Goal: Task Accomplishment & Management: Use online tool/utility

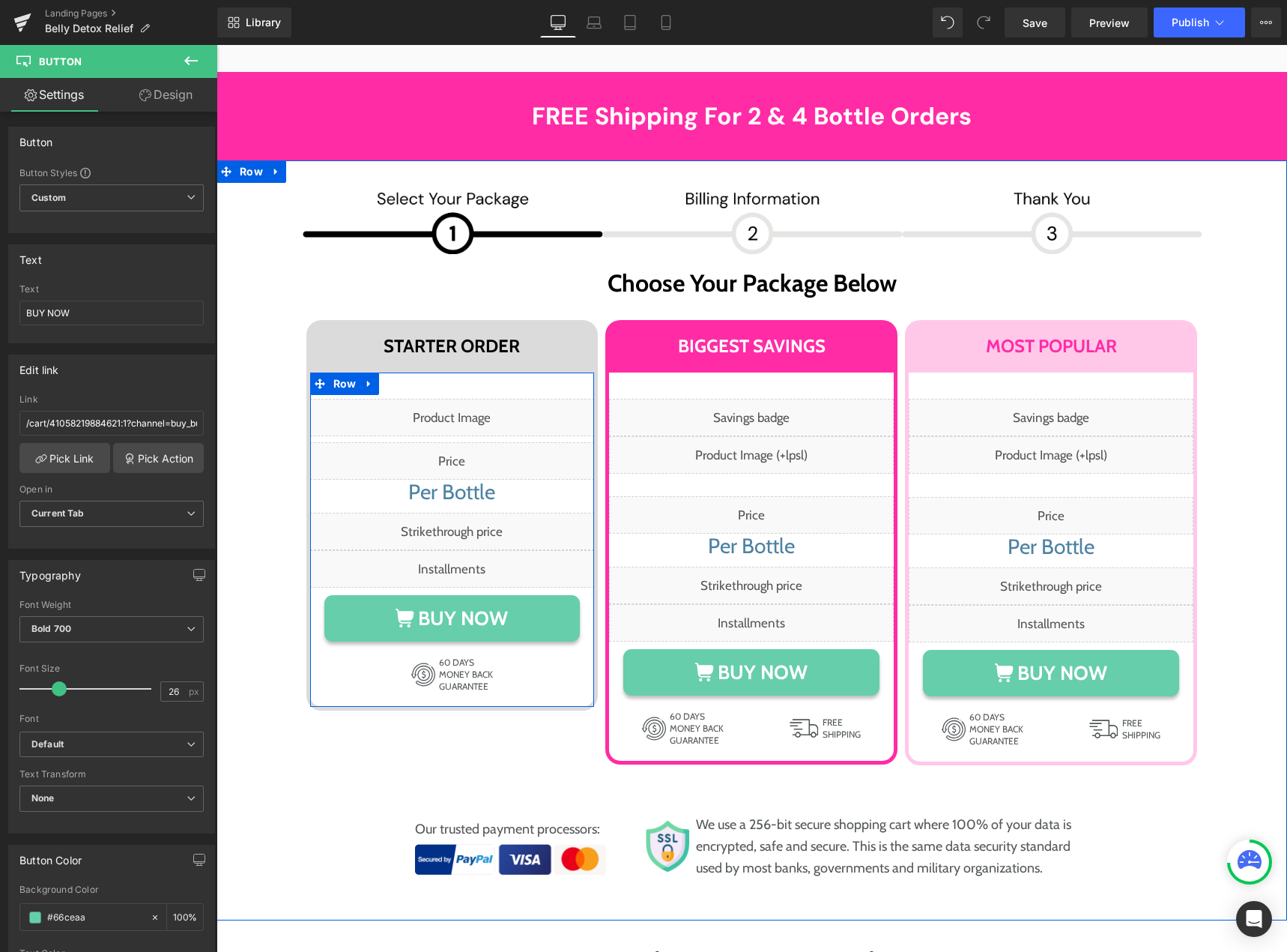
scroll to position [7937, 0]
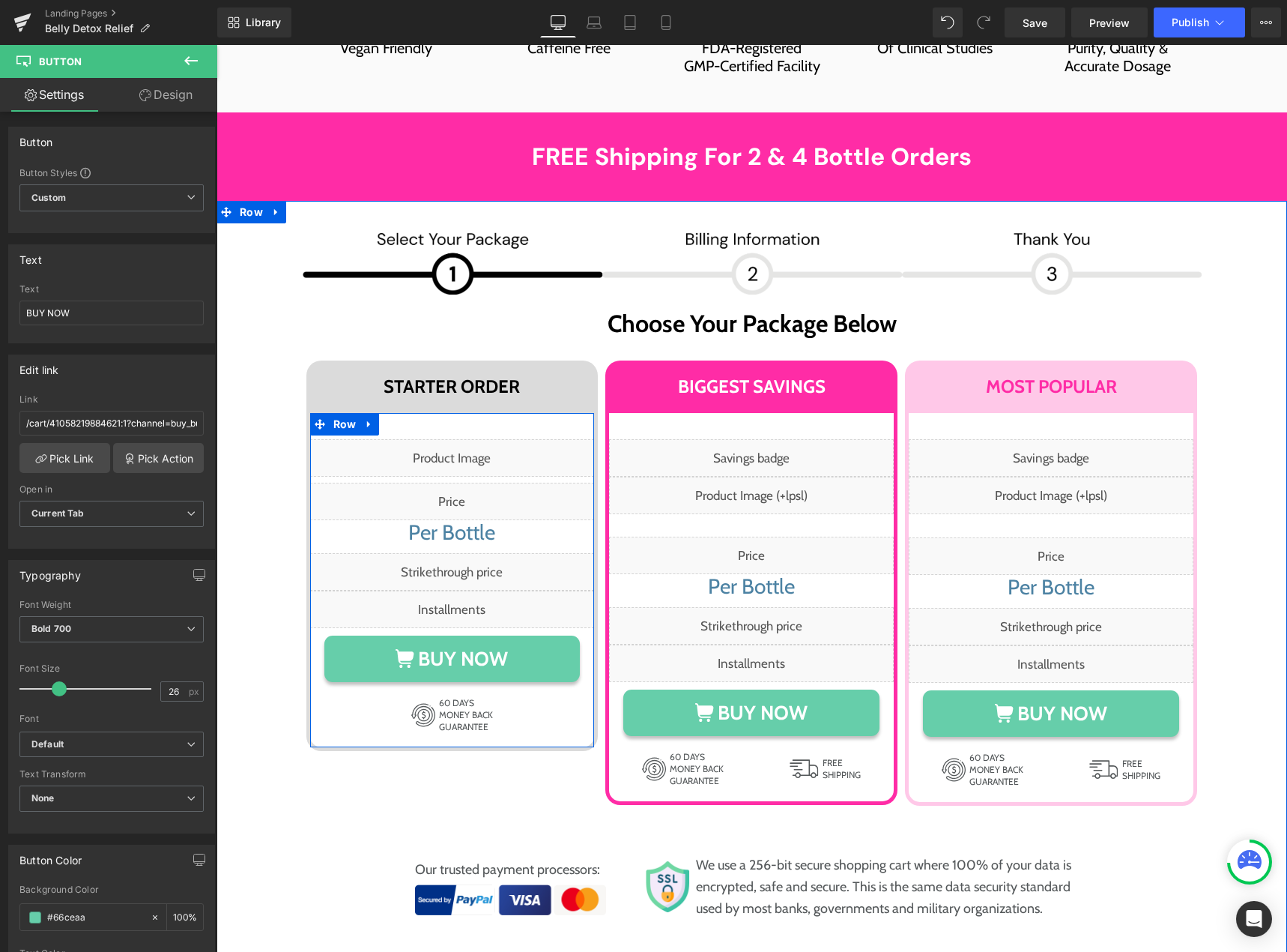
click at [460, 591] on div "Liquid" at bounding box center [453, 609] width 285 height 38
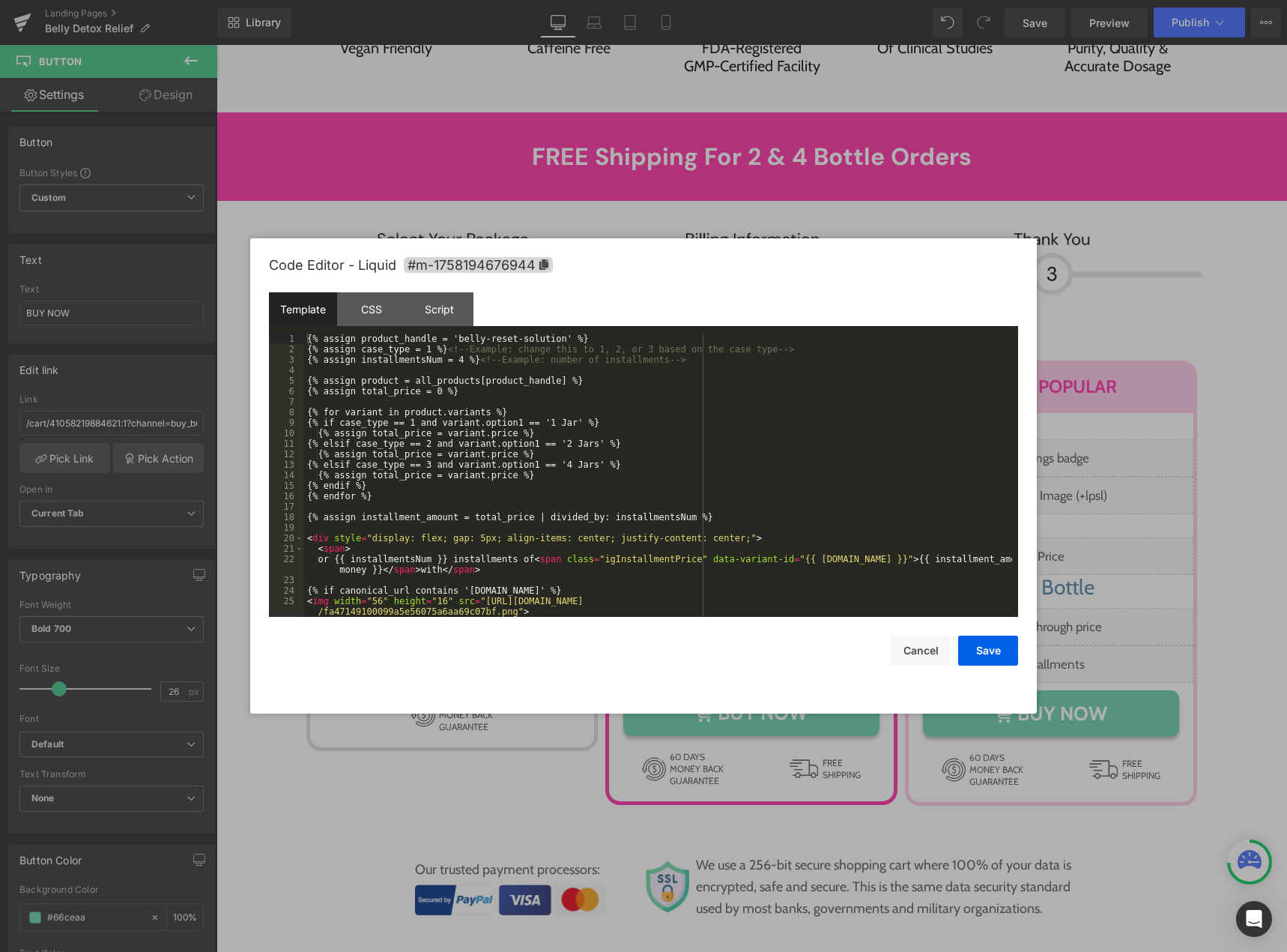
scroll to position [63, 0]
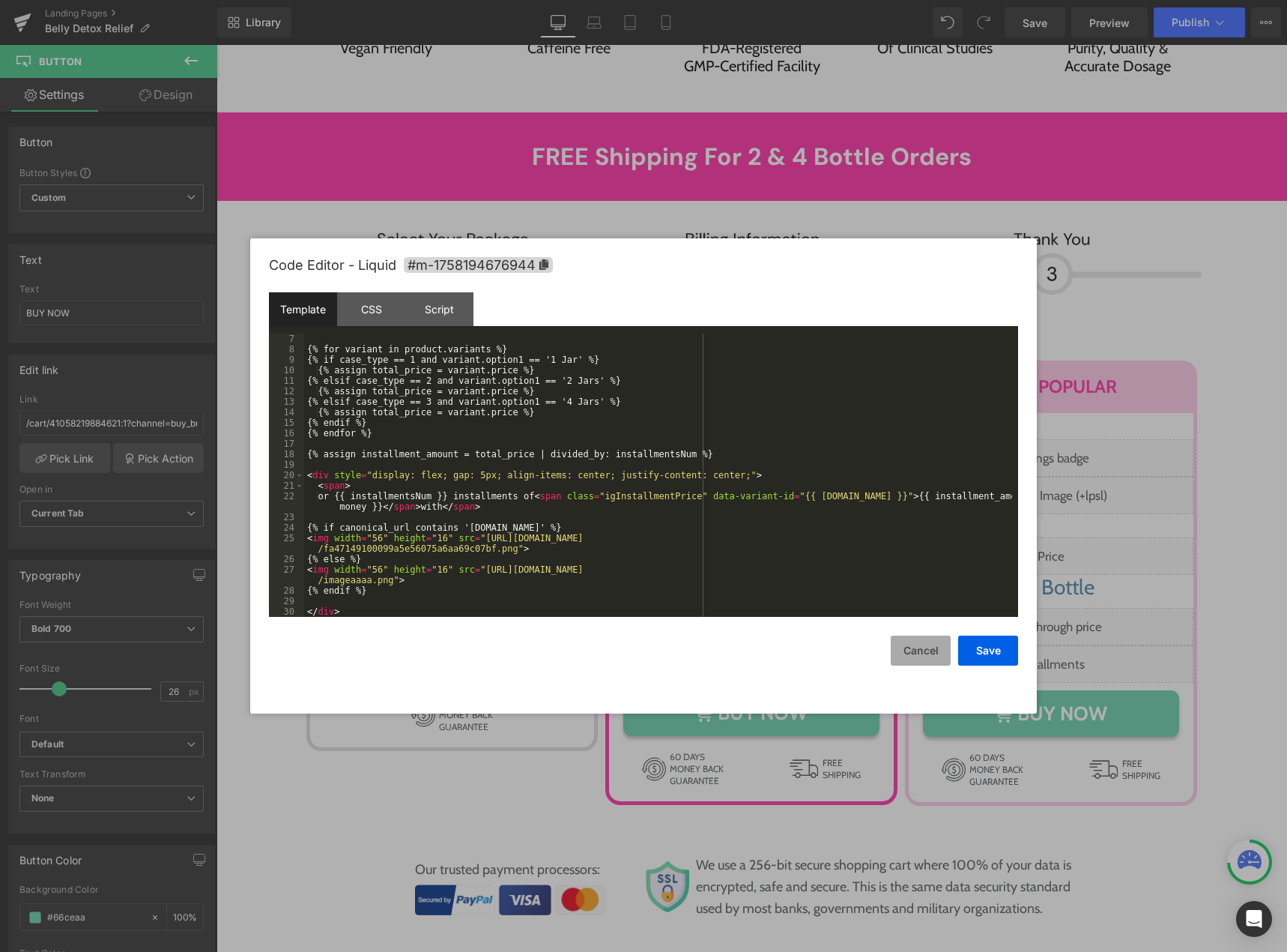
click at [909, 656] on button "Cancel" at bounding box center [921, 651] width 60 height 30
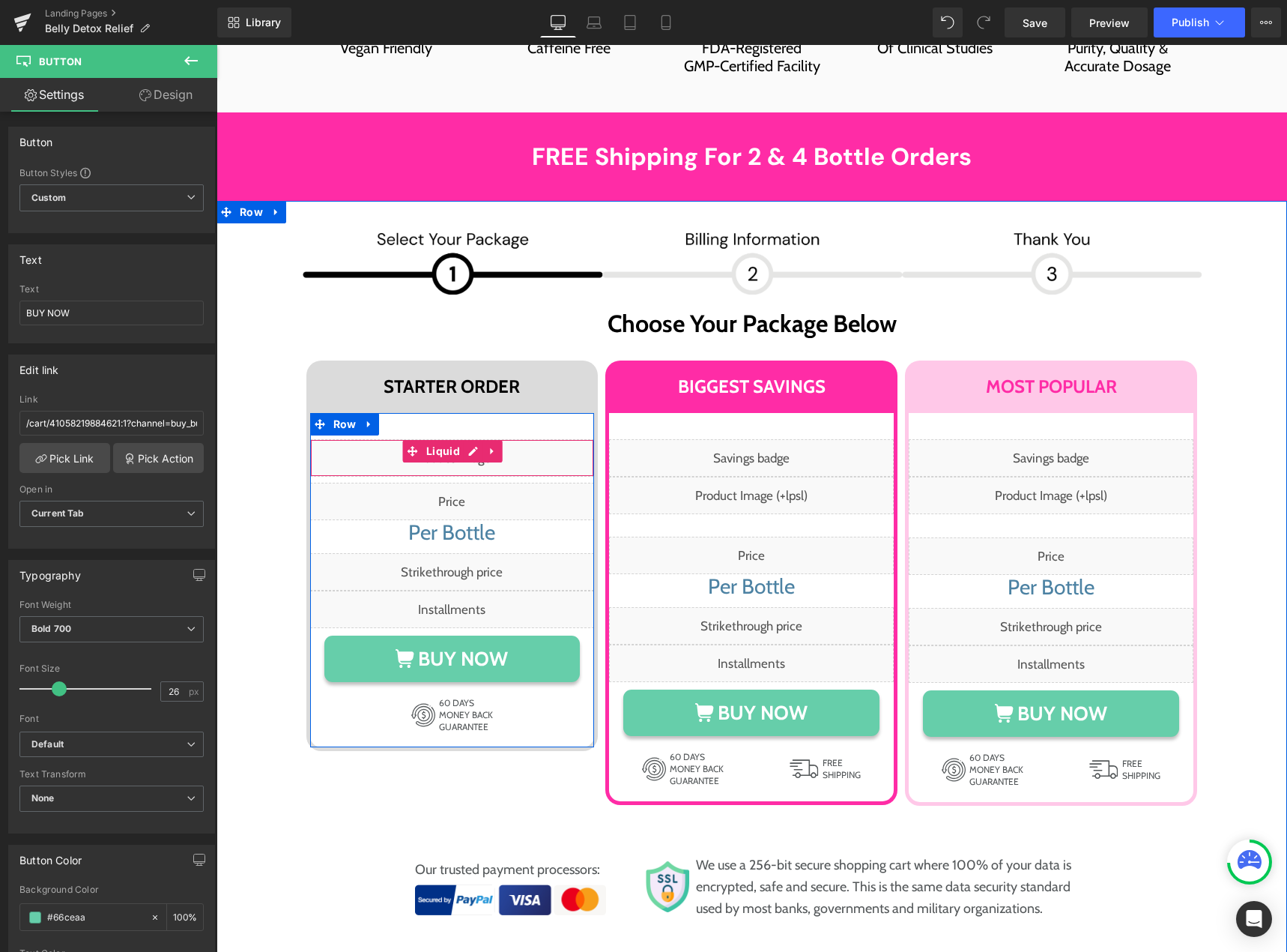
click at [469, 439] on div "Liquid" at bounding box center [453, 458] width 285 height 38
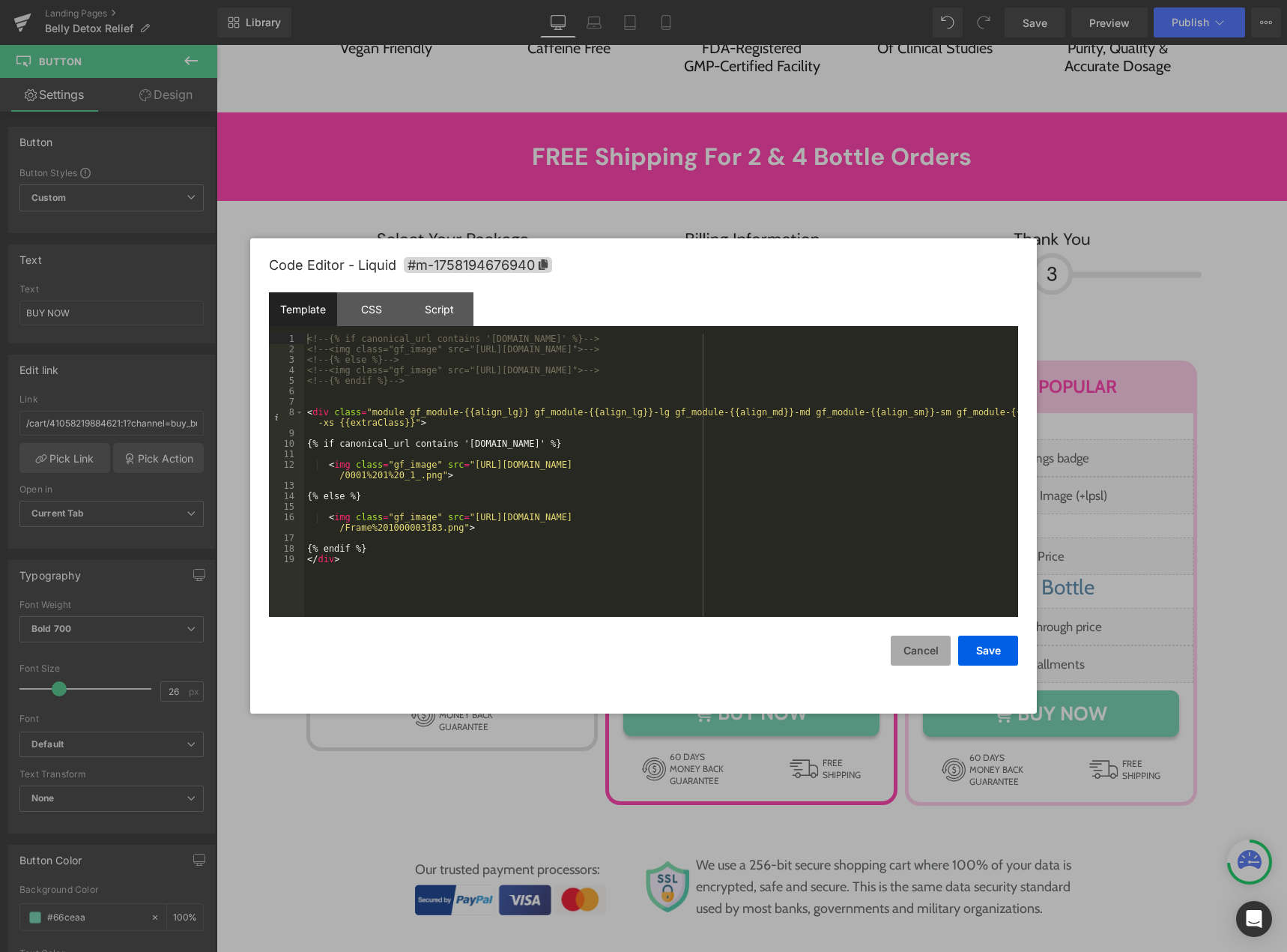
click at [897, 646] on button "Cancel" at bounding box center [921, 651] width 60 height 30
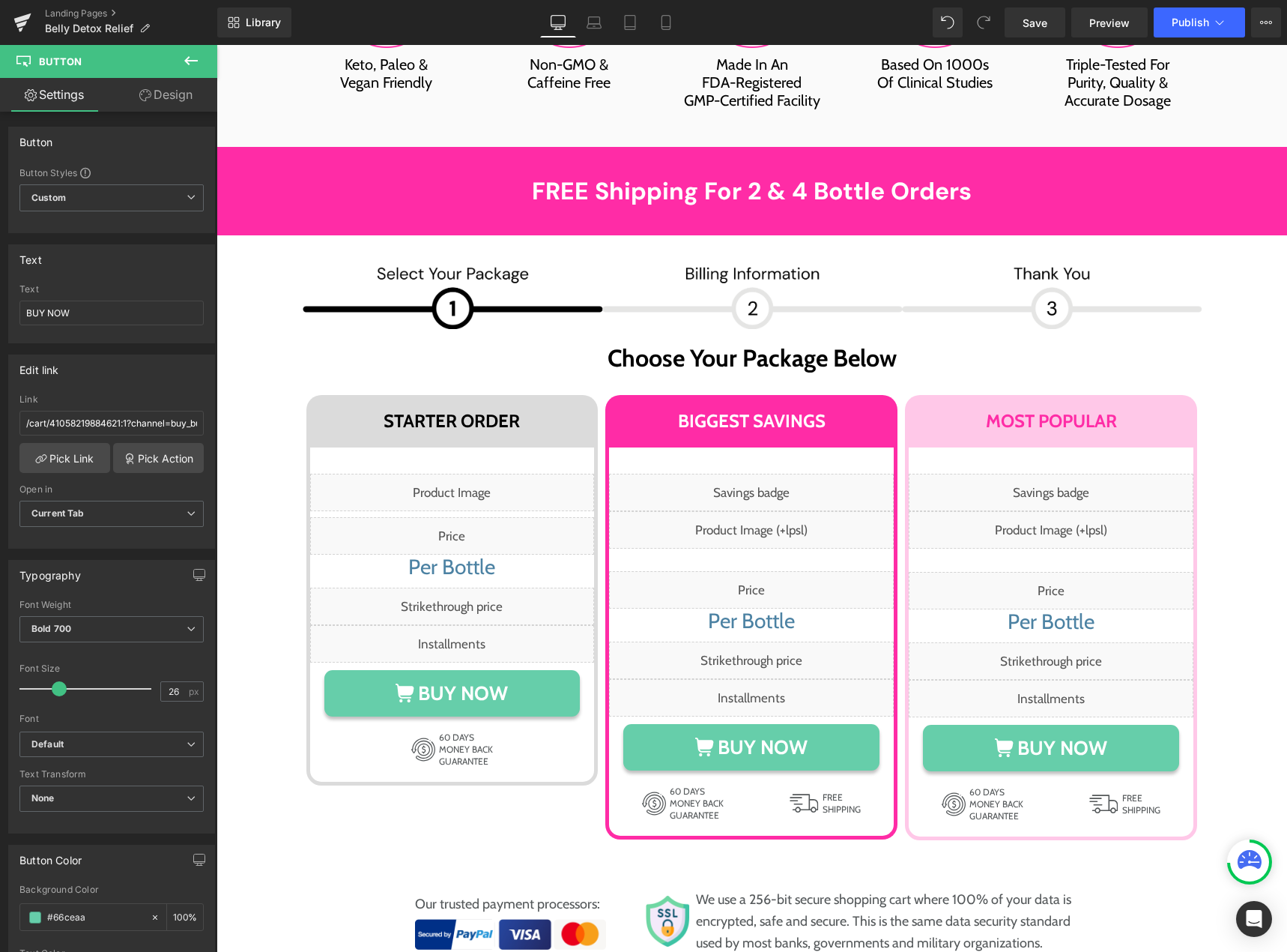
scroll to position [8087, 0]
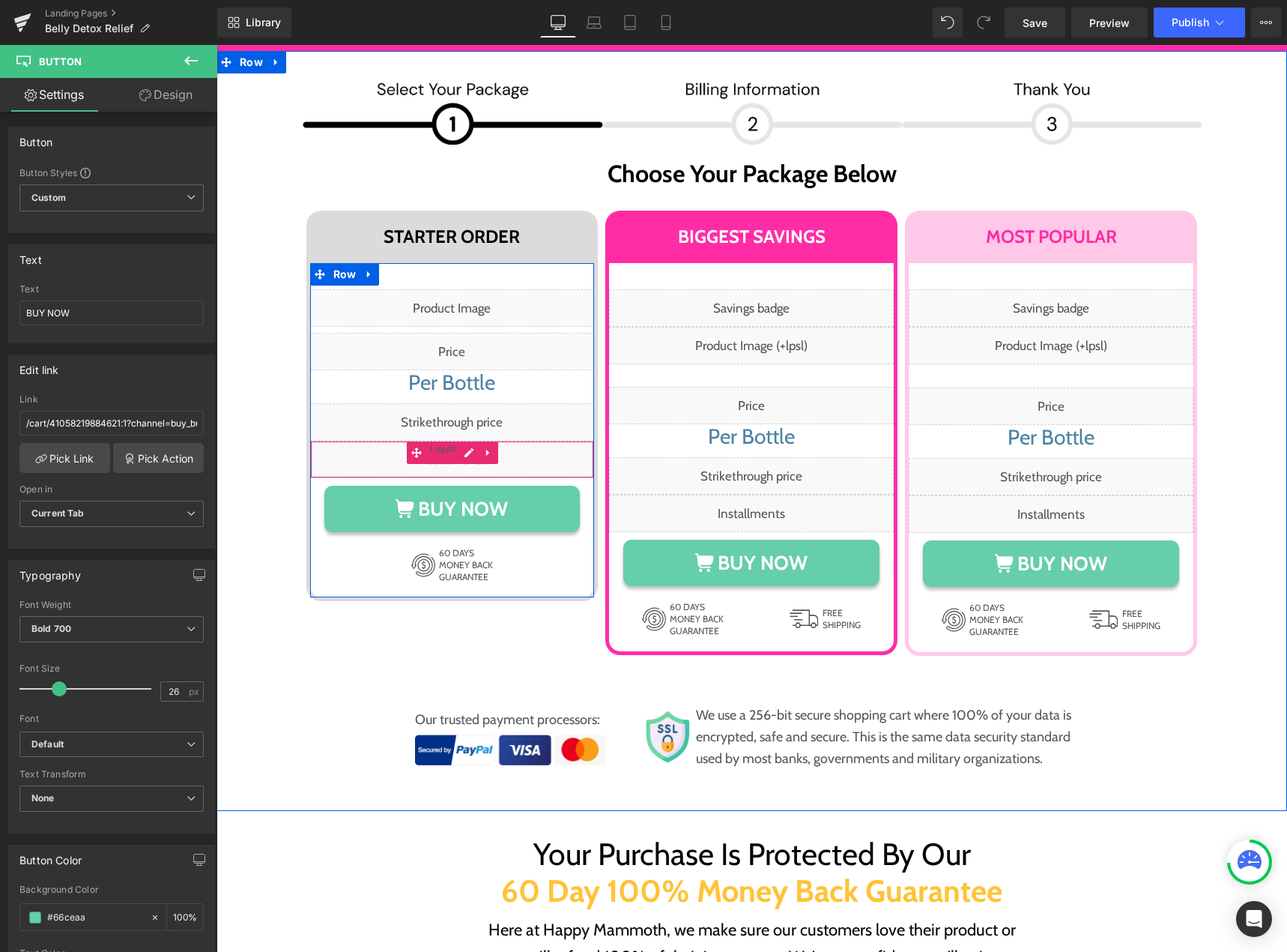
click at [466, 440] on div "Liquid" at bounding box center [453, 459] width 285 height 38
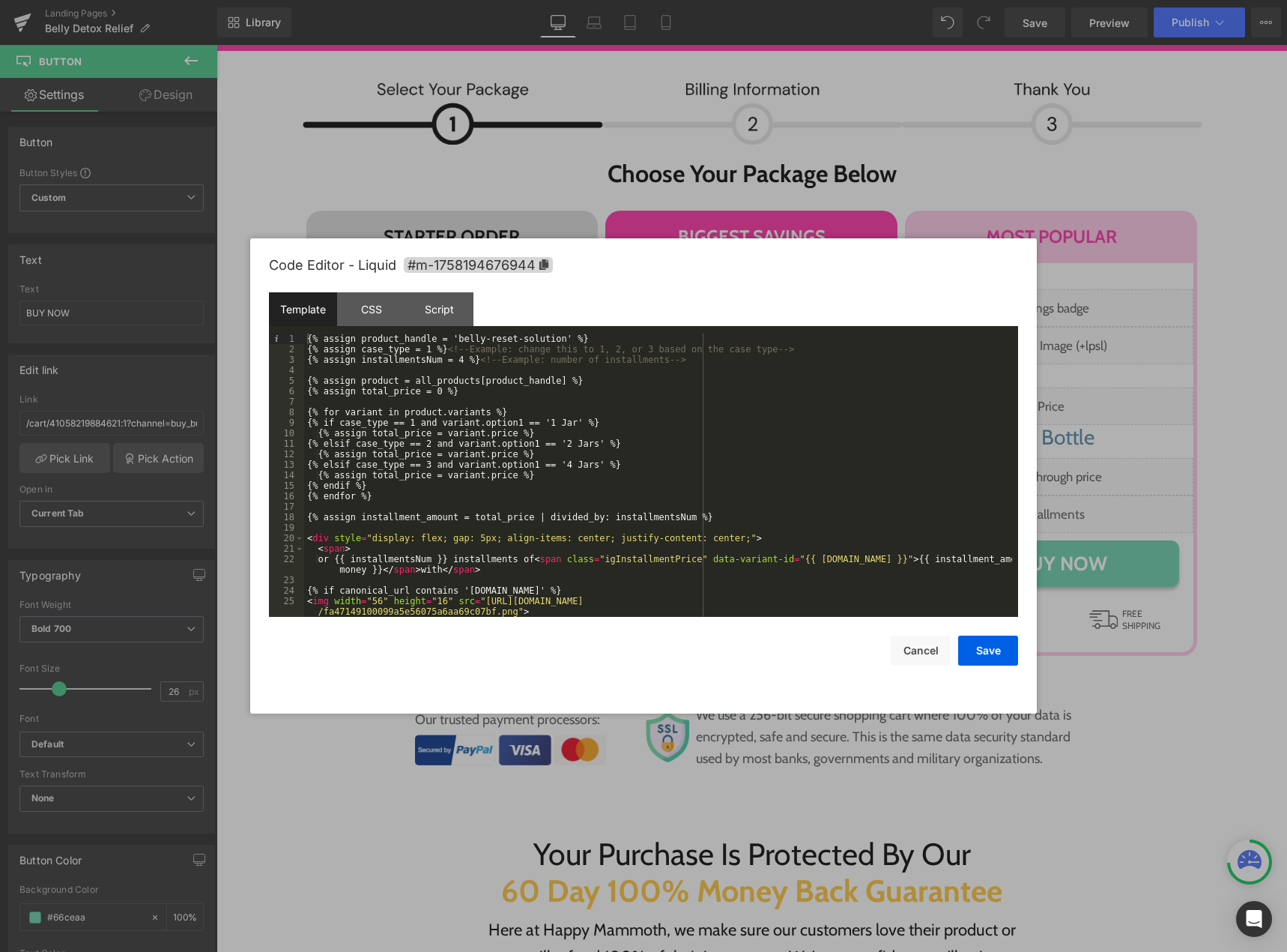
scroll to position [63, 0]
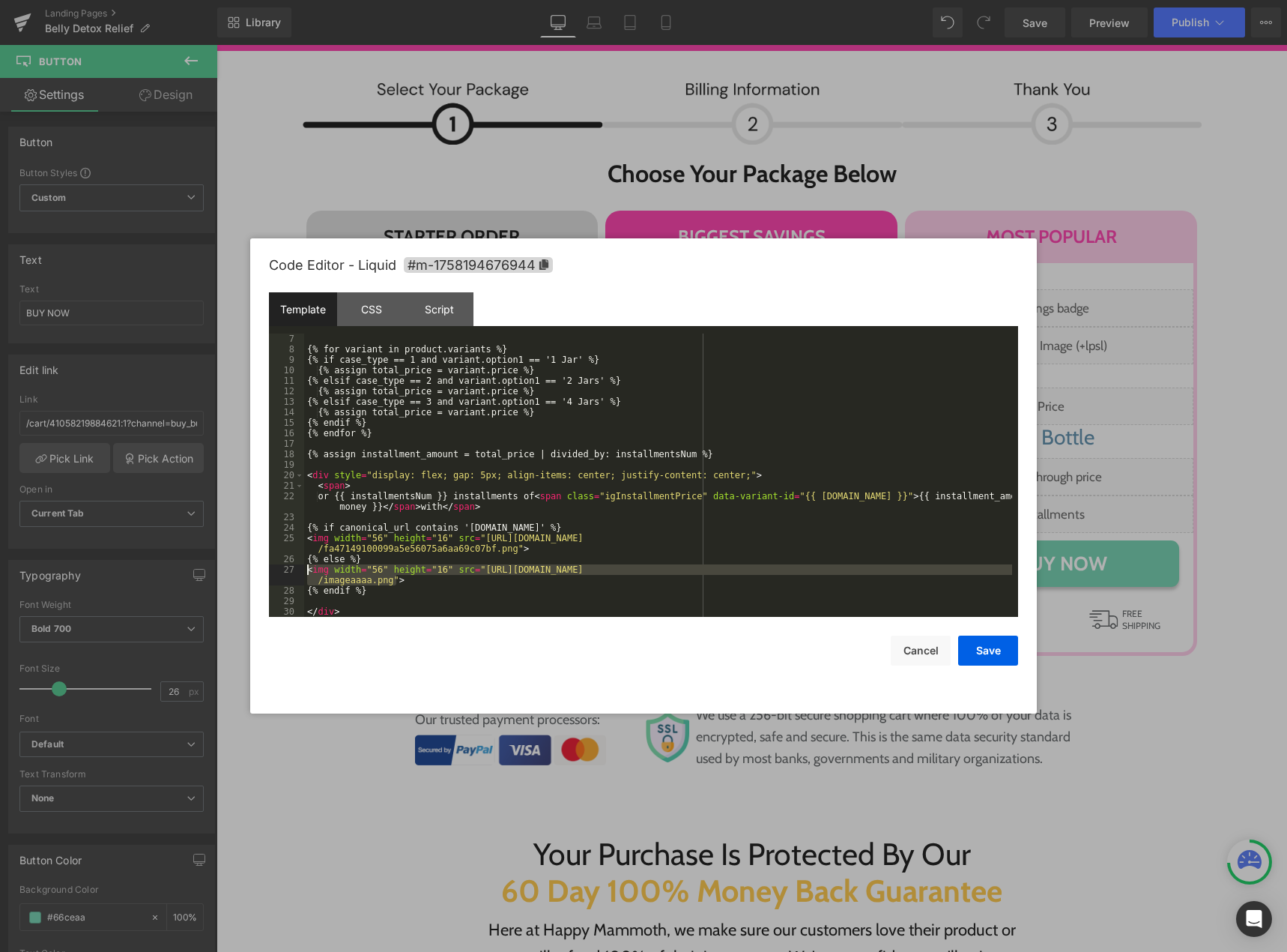
drag, startPoint x: 342, startPoint y: 573, endPoint x: 303, endPoint y: 568, distance: 39.3
click at [303, 568] on pre "7 8 9 10 11 12 13 14 15 16 17 18 19 20 21 22 23 24 25 26 27 28 29 30 {% for var…" at bounding box center [643, 475] width 749 height 283
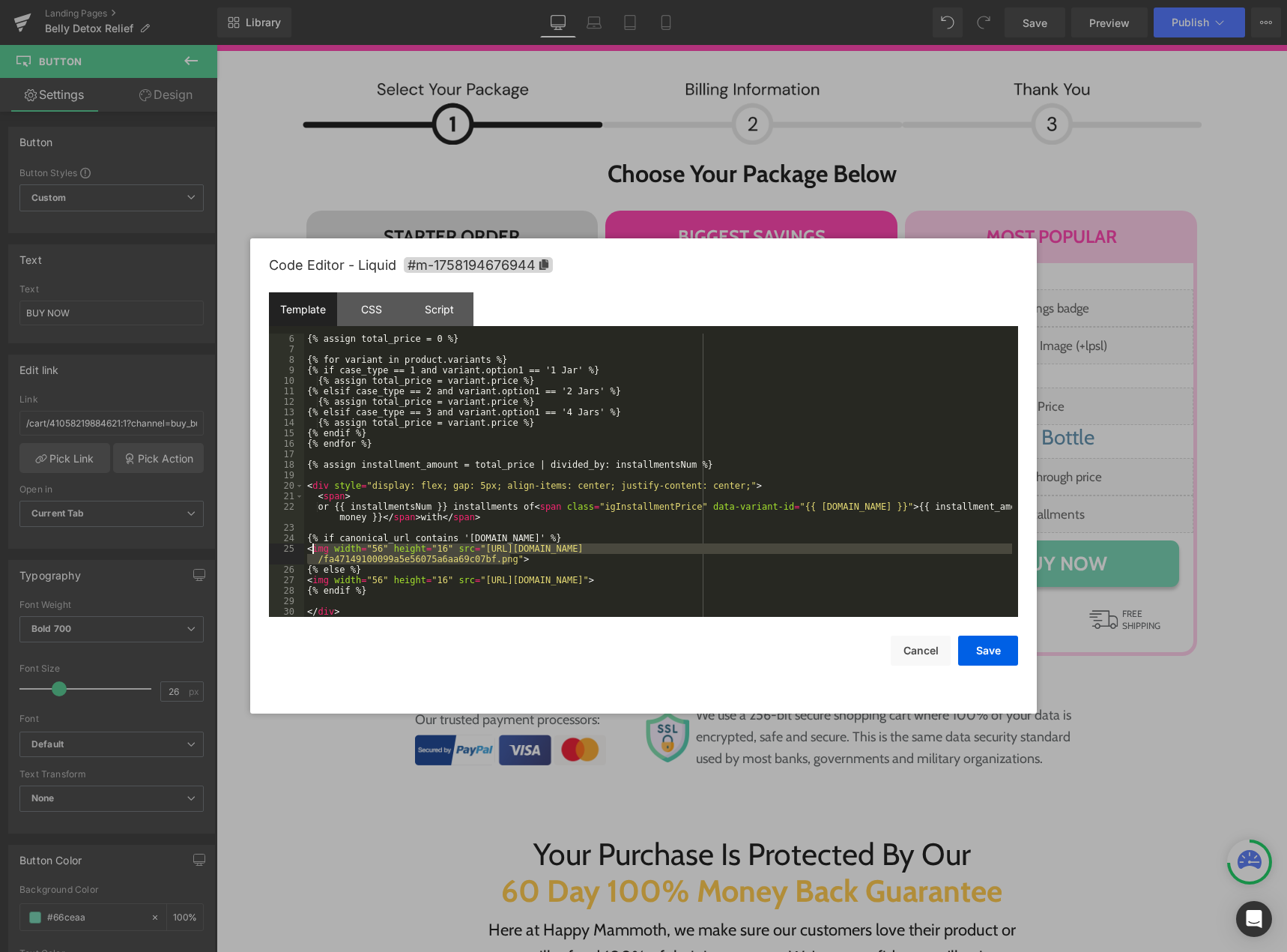
drag, startPoint x: 483, startPoint y: 554, endPoint x: 297, endPoint y: 546, distance: 186.2
click at [297, 546] on pre "6 7 8 9 10 11 12 13 14 15 16 17 18 19 20 21 22 23 24 25 26 27 28 29 30 {% assig…" at bounding box center [643, 475] width 749 height 283
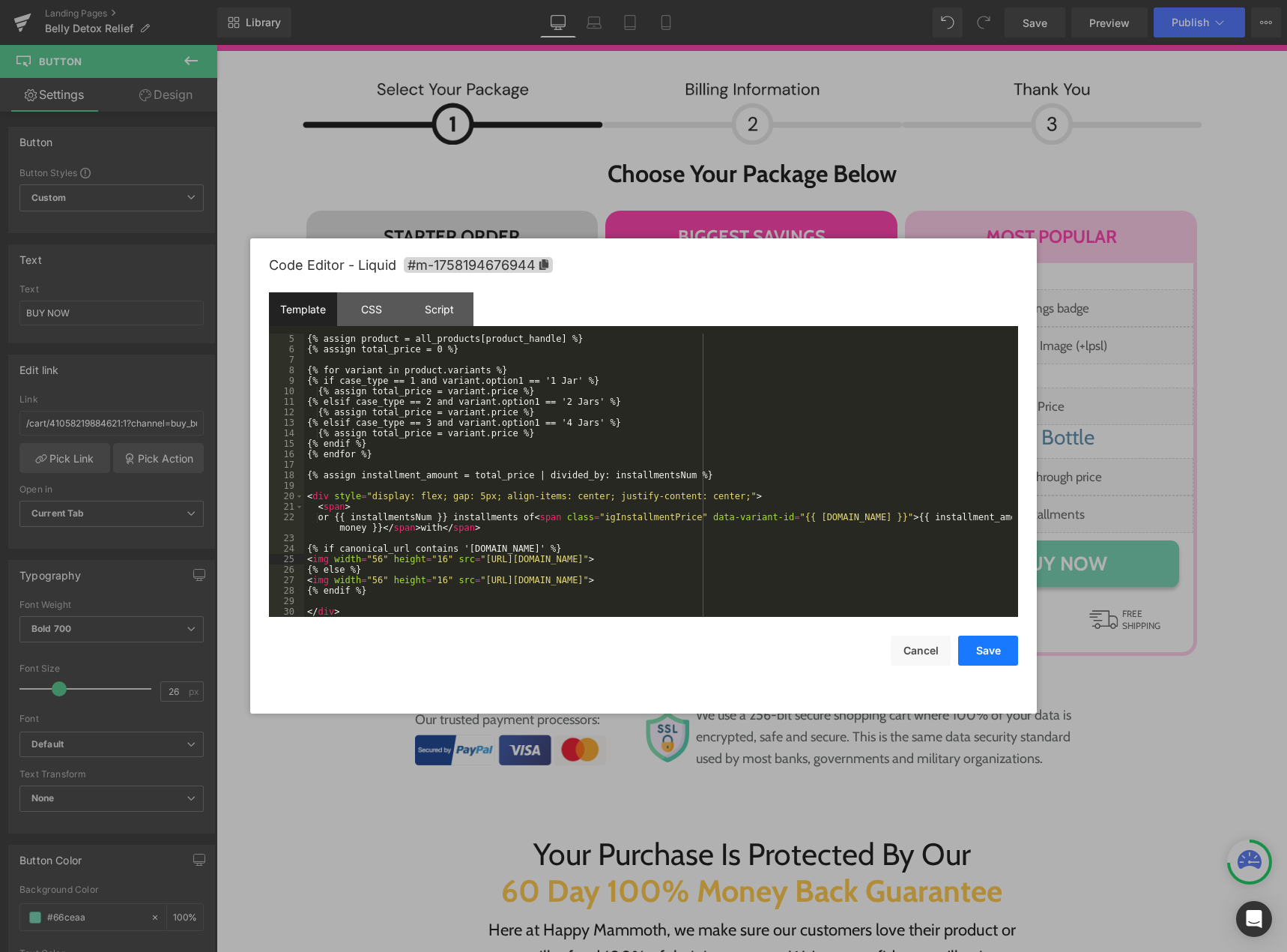
click at [983, 649] on button "Save" at bounding box center [988, 651] width 60 height 30
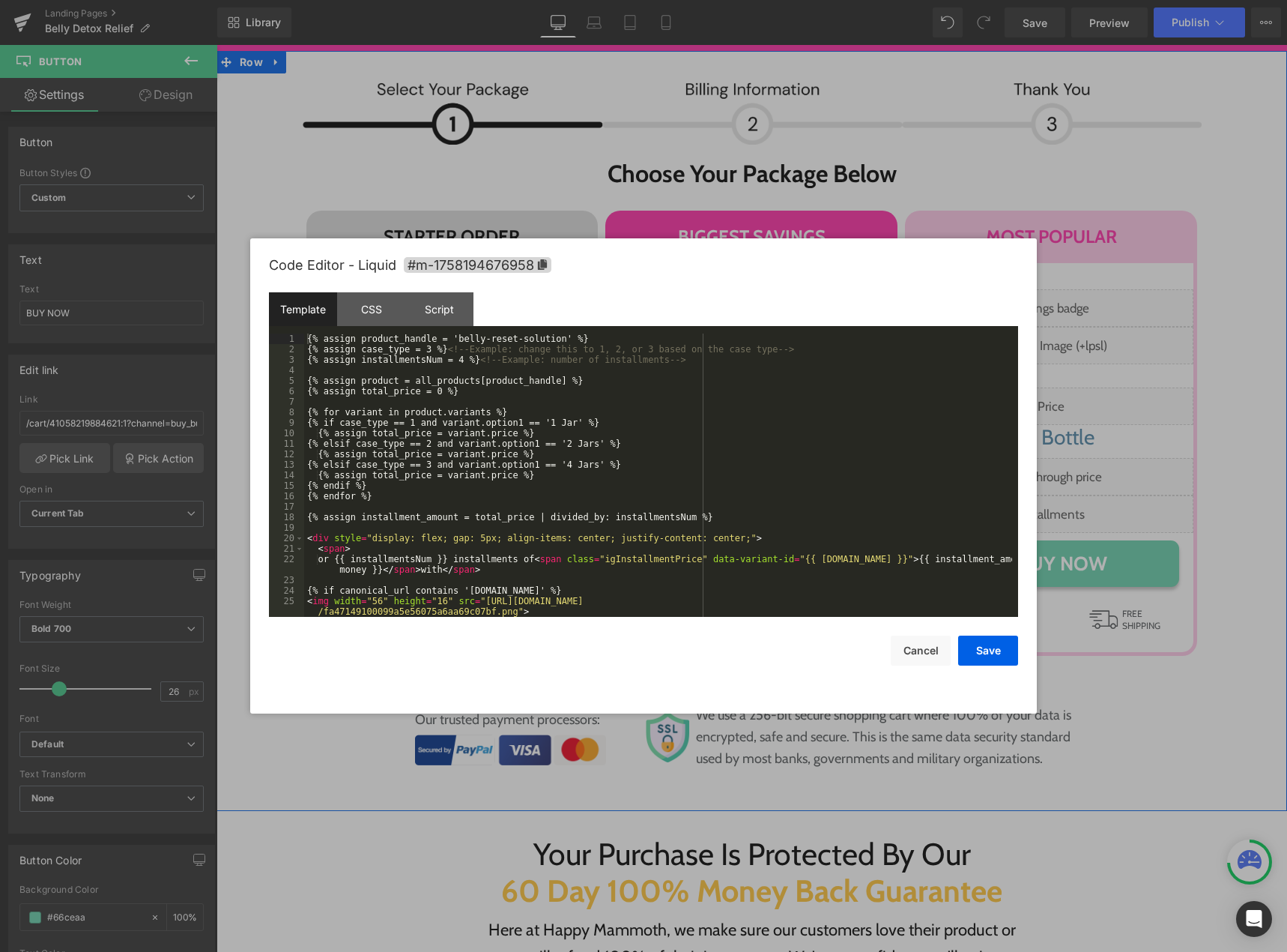
click at [761, 494] on div "Liquid" at bounding box center [752, 513] width 285 height 38
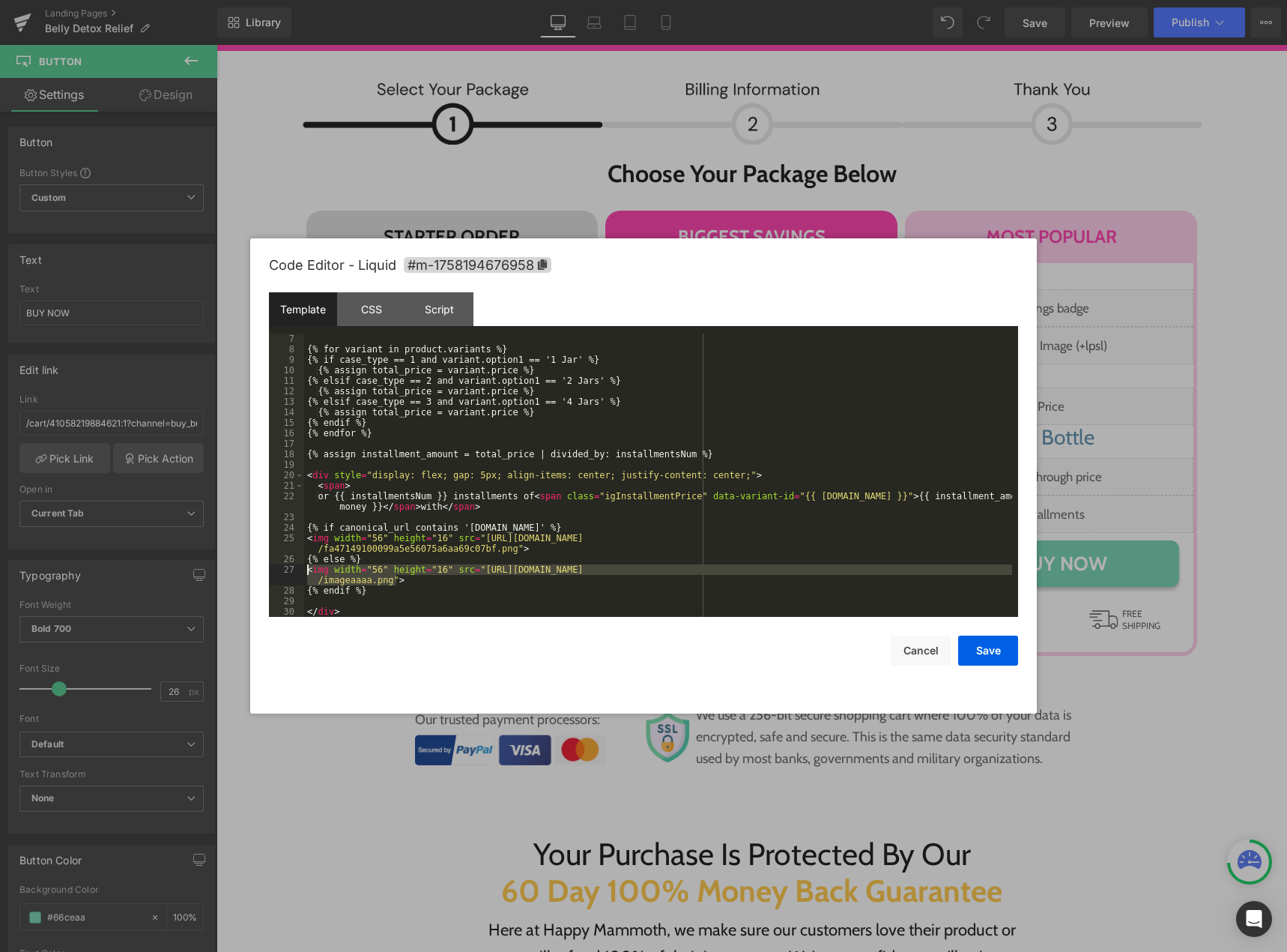
drag, startPoint x: 398, startPoint y: 582, endPoint x: 296, endPoint y: 571, distance: 102.6
click at [296, 571] on pre "7 8 9 10 11 12 13 14 15 16 17 18 19 20 21 22 23 24 25 26 27 28 29 30 {% for var…" at bounding box center [643, 475] width 749 height 283
paste textarea
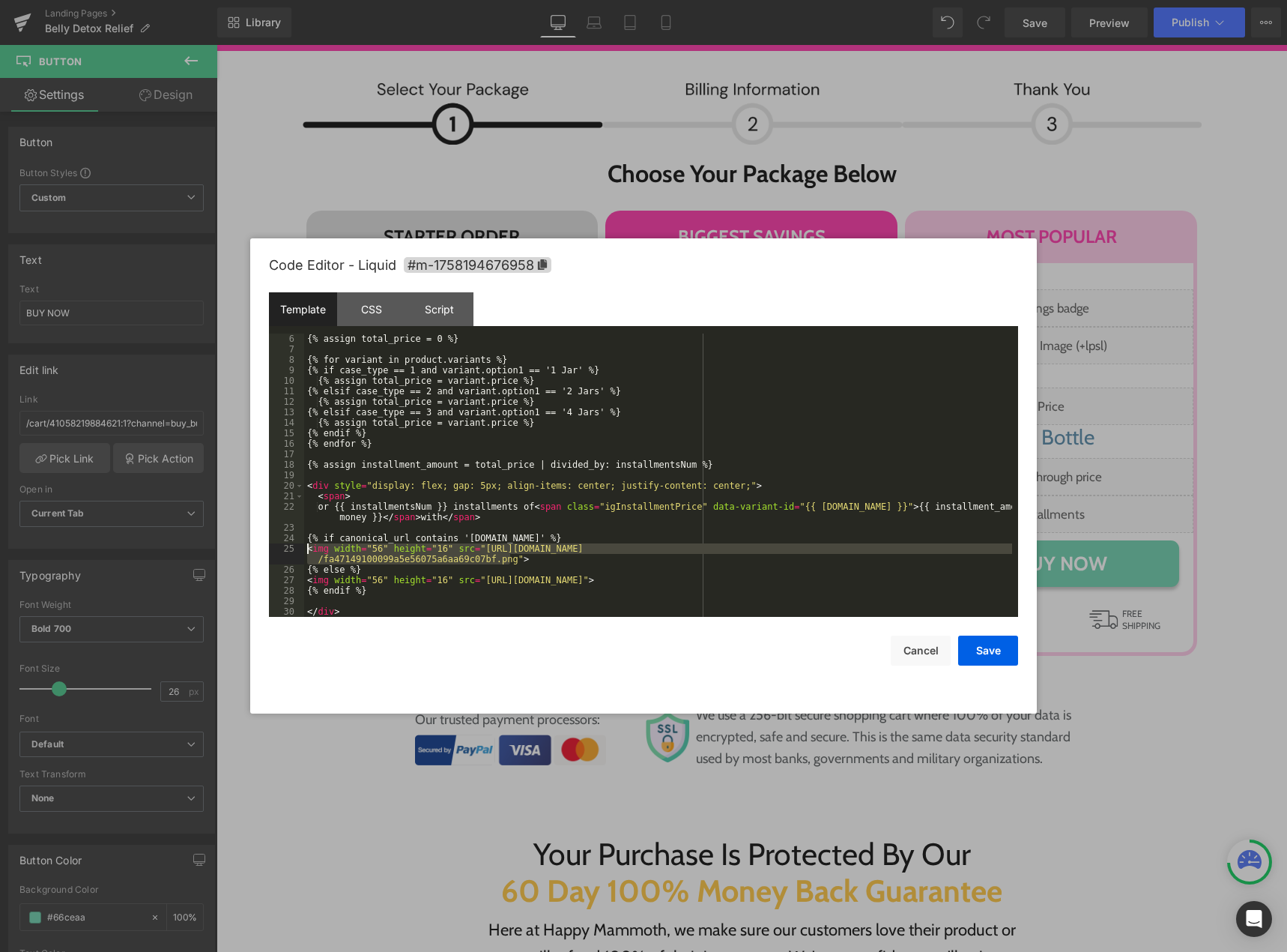
drag, startPoint x: 508, startPoint y: 559, endPoint x: 301, endPoint y: 551, distance: 207.2
click at [301, 551] on pre "6 7 8 9 10 11 12 13 14 15 16 17 18 19 20 21 22 23 24 25 26 27 28 29 30 {% assig…" at bounding box center [643, 475] width 749 height 283
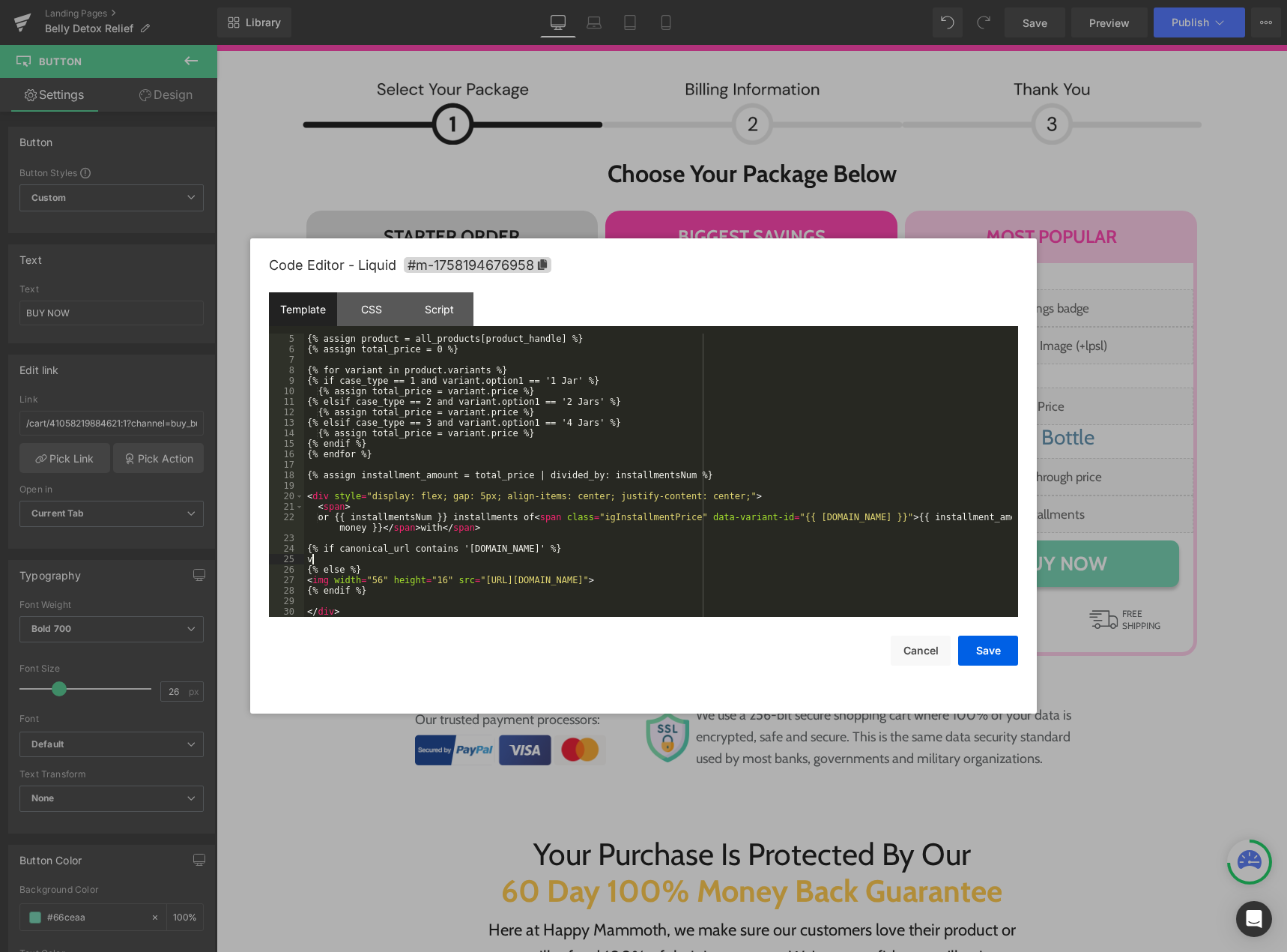
scroll to position [42, 0]
click at [976, 647] on button "Save" at bounding box center [988, 651] width 60 height 30
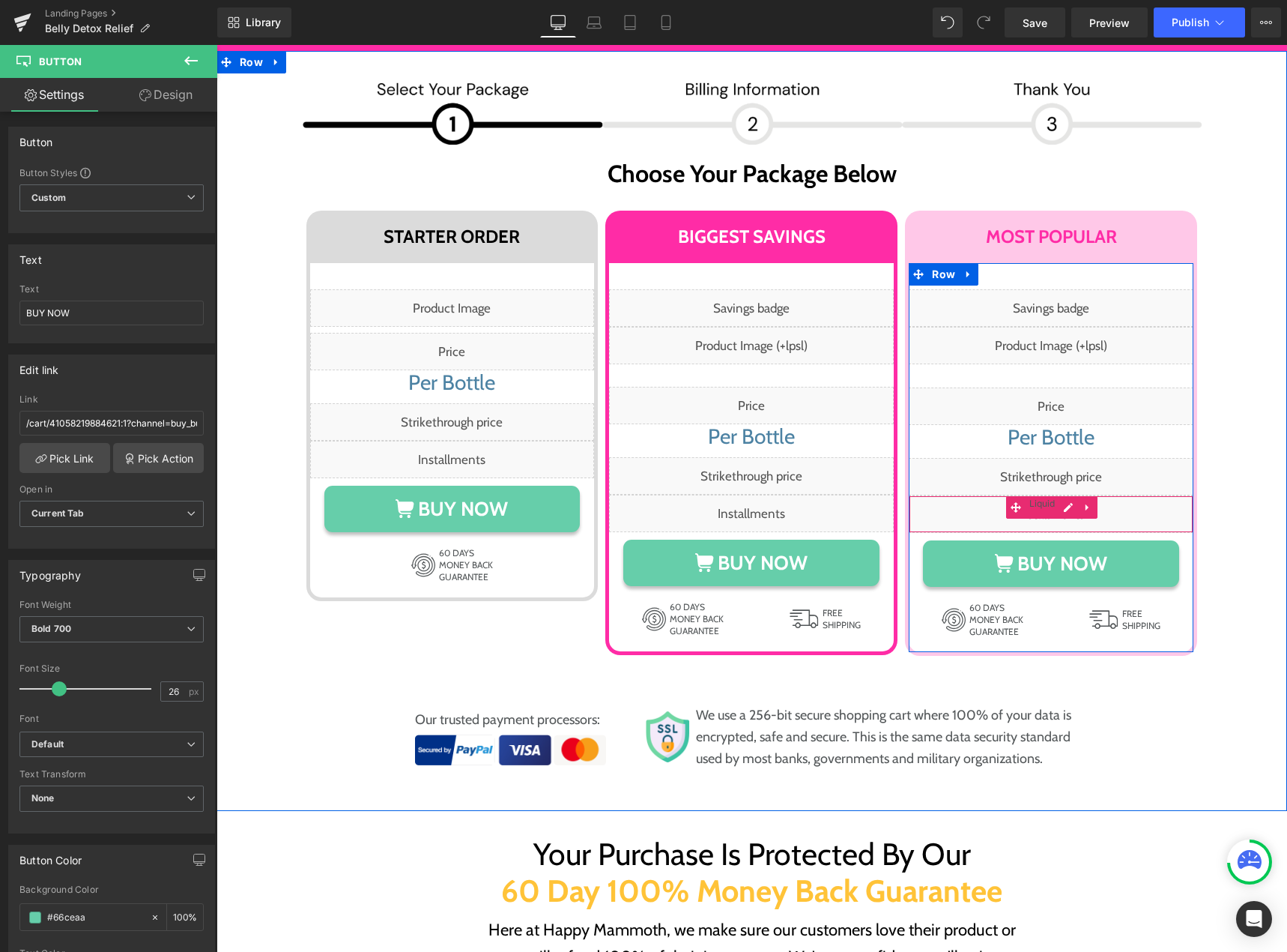
click at [1064, 495] on div "Liquid" at bounding box center [1051, 514] width 285 height 38
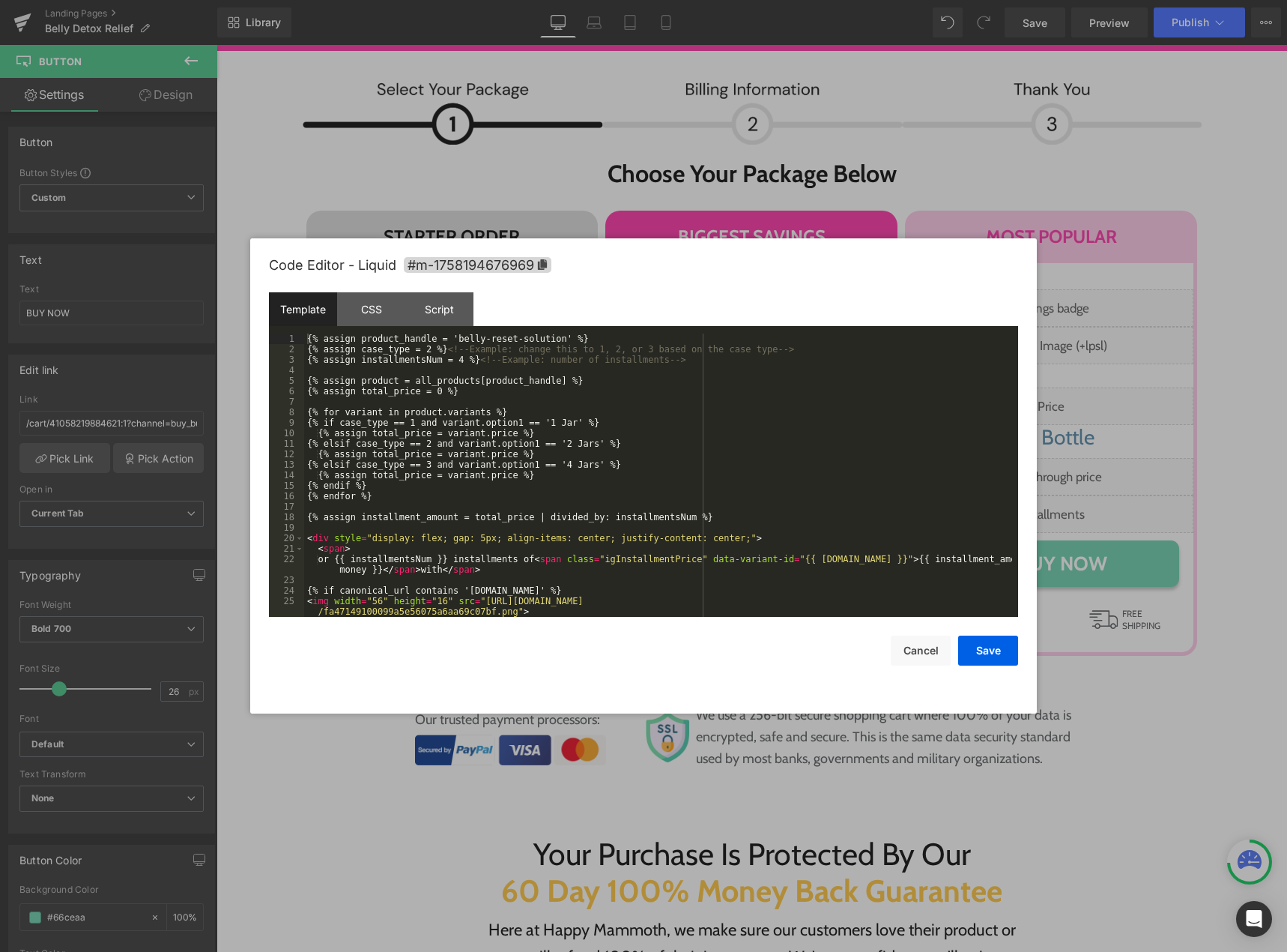
scroll to position [63, 0]
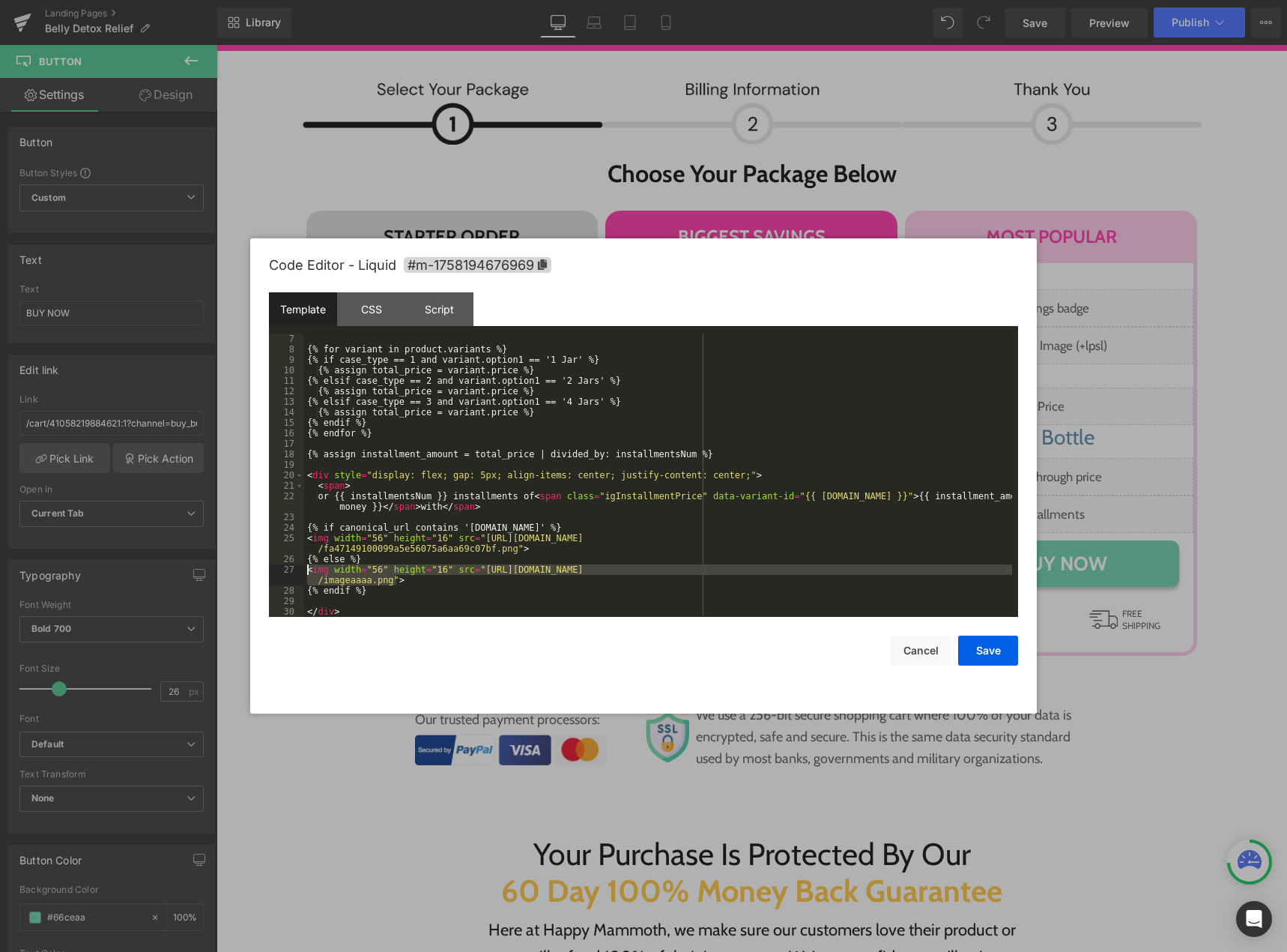
drag, startPoint x: 384, startPoint y: 582, endPoint x: 294, endPoint y: 568, distance: 91.1
click at [294, 568] on pre "7 8 9 10 11 12 13 14 15 16 17 18 19 20 21 22 23 24 25 26 27 28 29 30 {% for var…" at bounding box center [643, 475] width 749 height 283
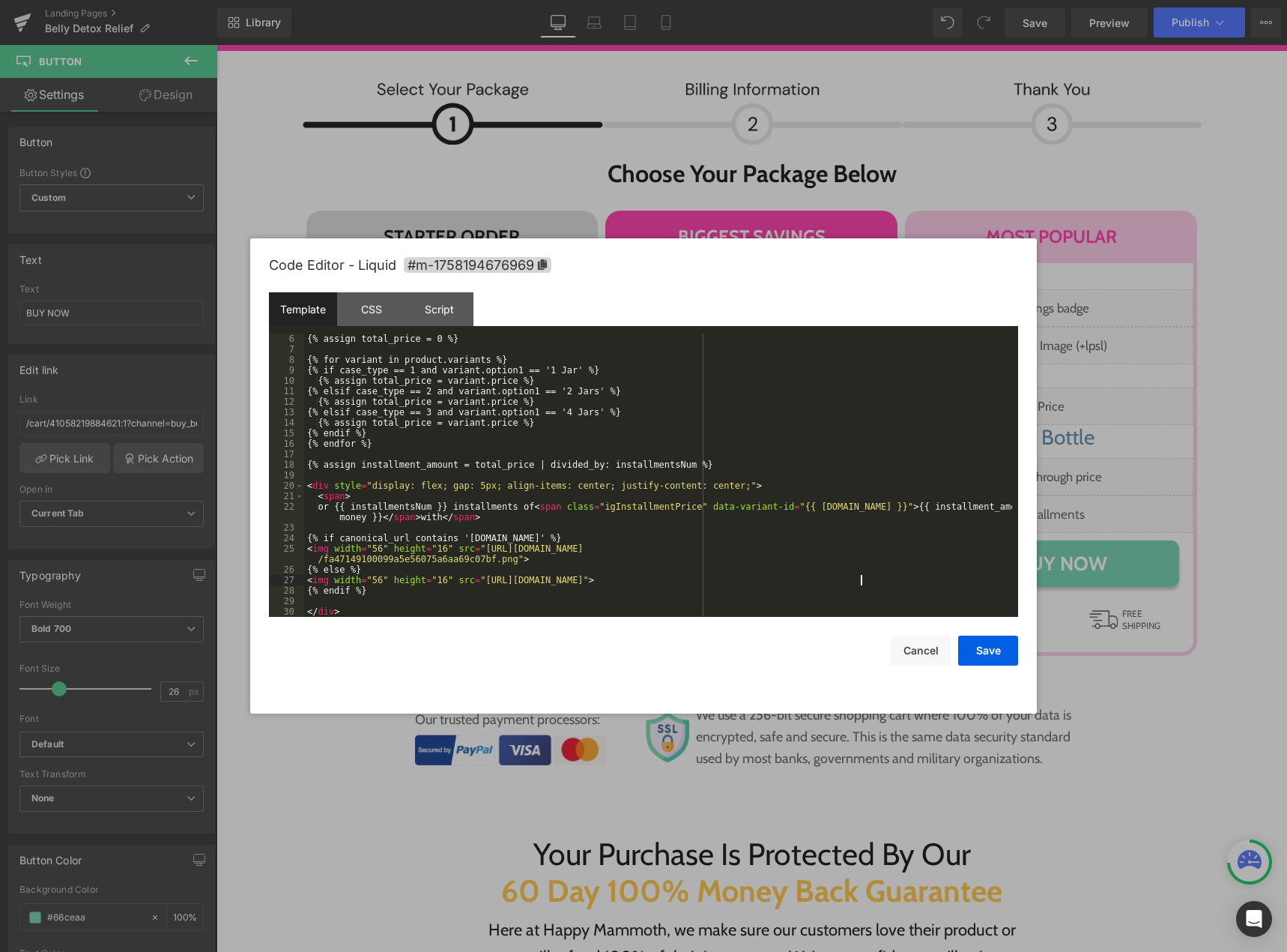
scroll to position [53, 0]
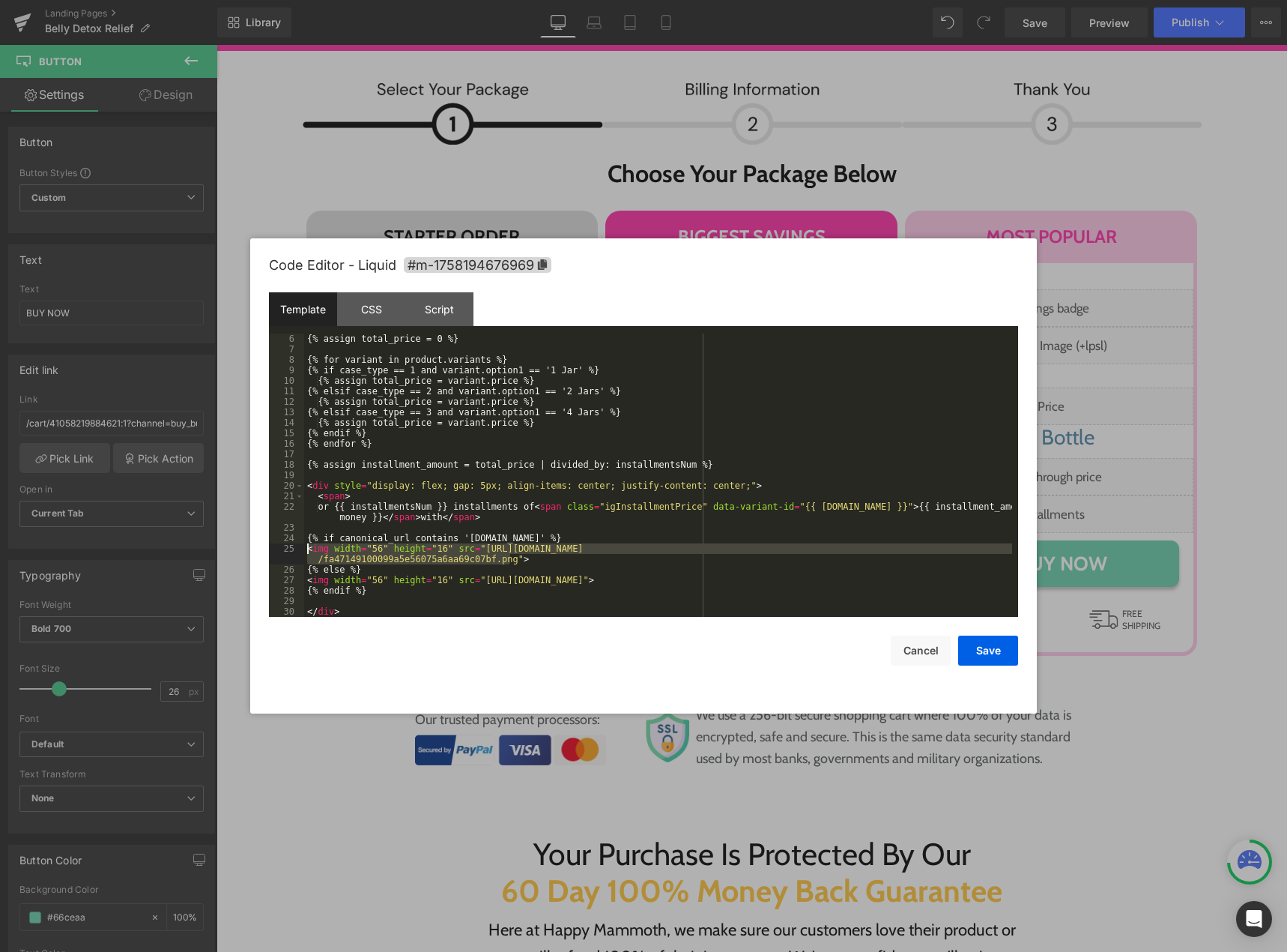
drag, startPoint x: 508, startPoint y: 557, endPoint x: 290, endPoint y: 550, distance: 218.1
click at [290, 550] on pre "6 7 8 9 10 11 12 13 14 15 16 17 18 19 20 21 22 23 24 25 26 27 28 29 30 {% assig…" at bounding box center [643, 475] width 749 height 283
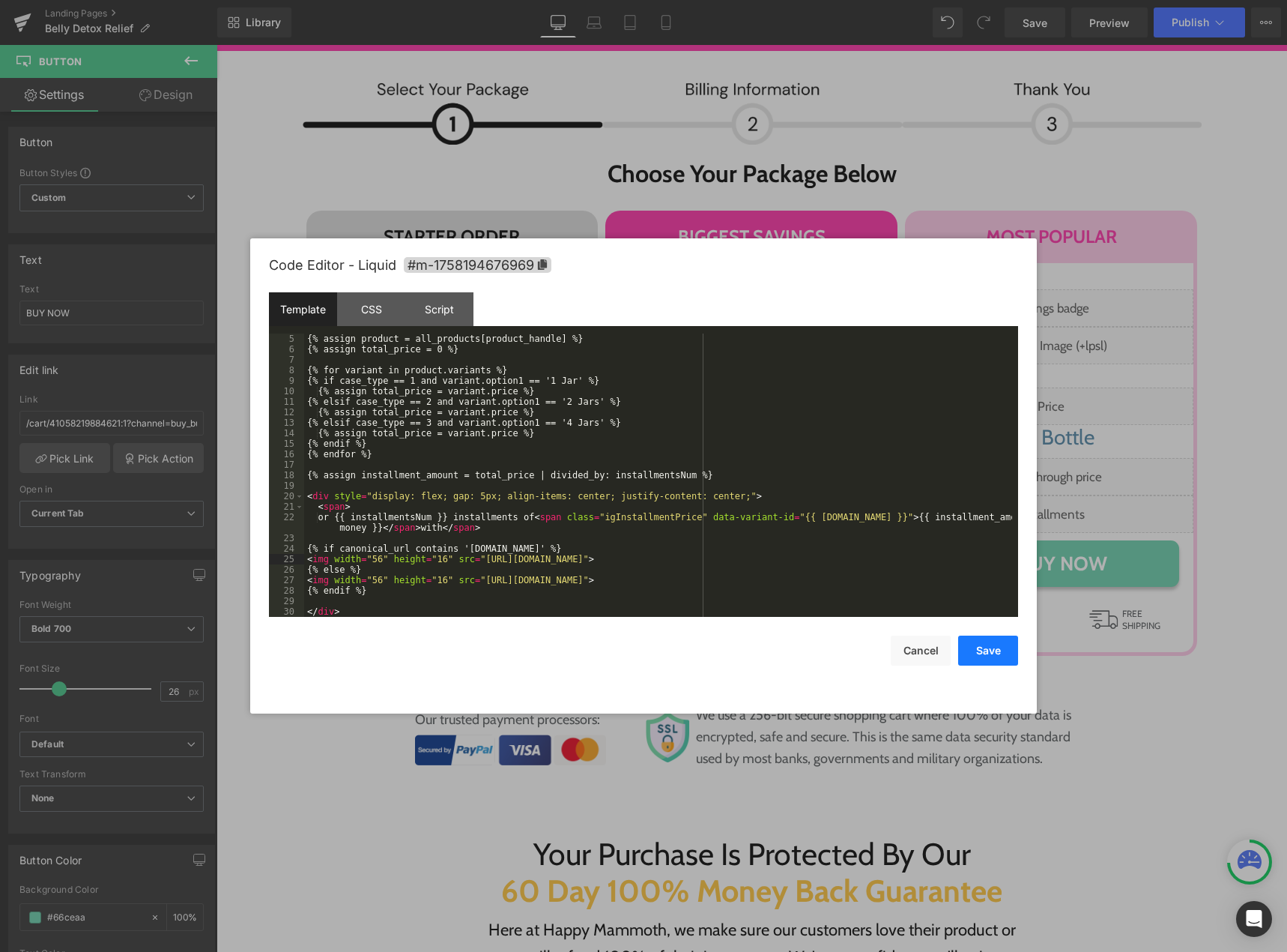
click at [980, 653] on button "Save" at bounding box center [988, 651] width 60 height 30
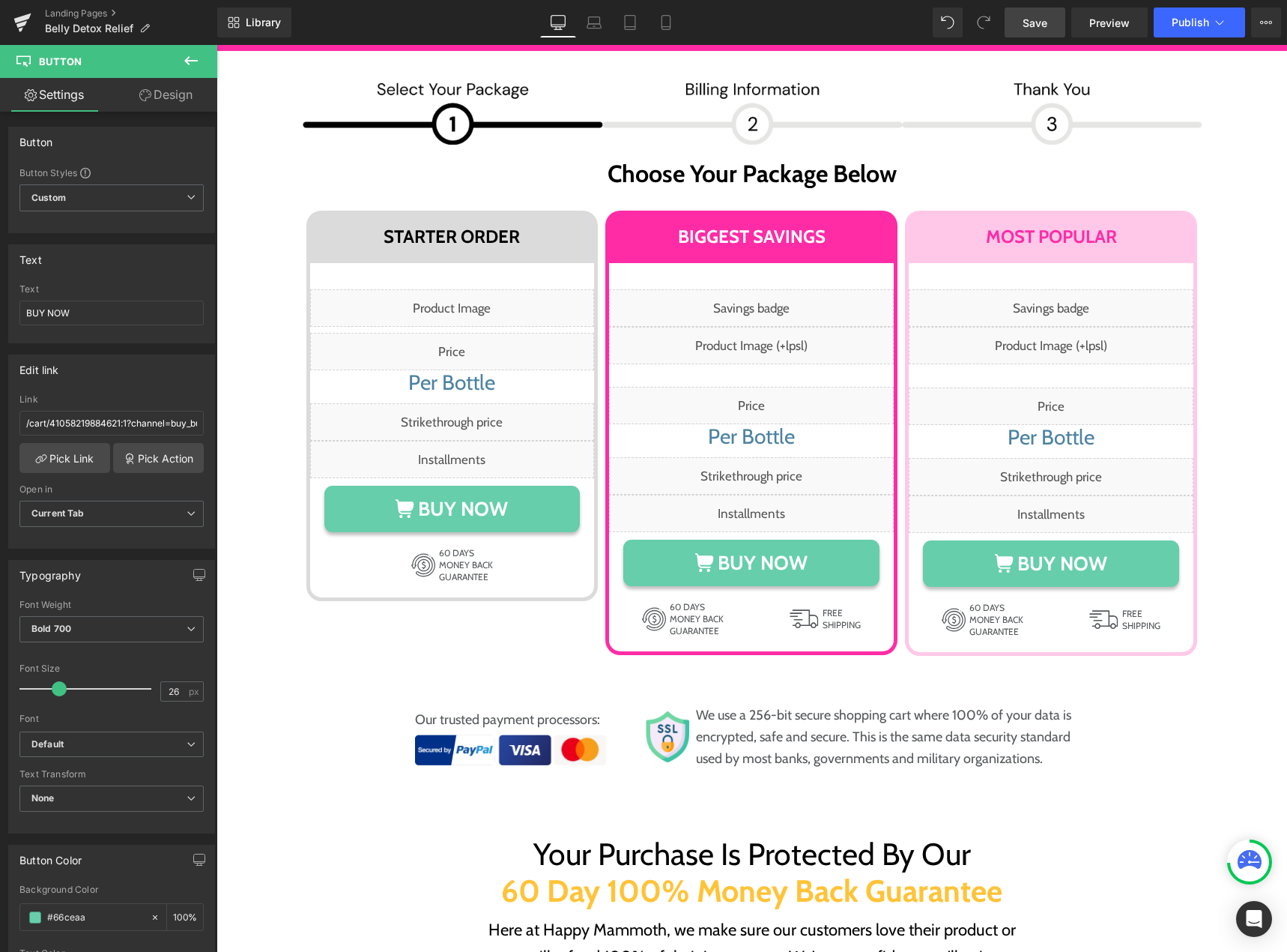
click at [1040, 18] on span "Save" at bounding box center [1035, 22] width 25 height 16
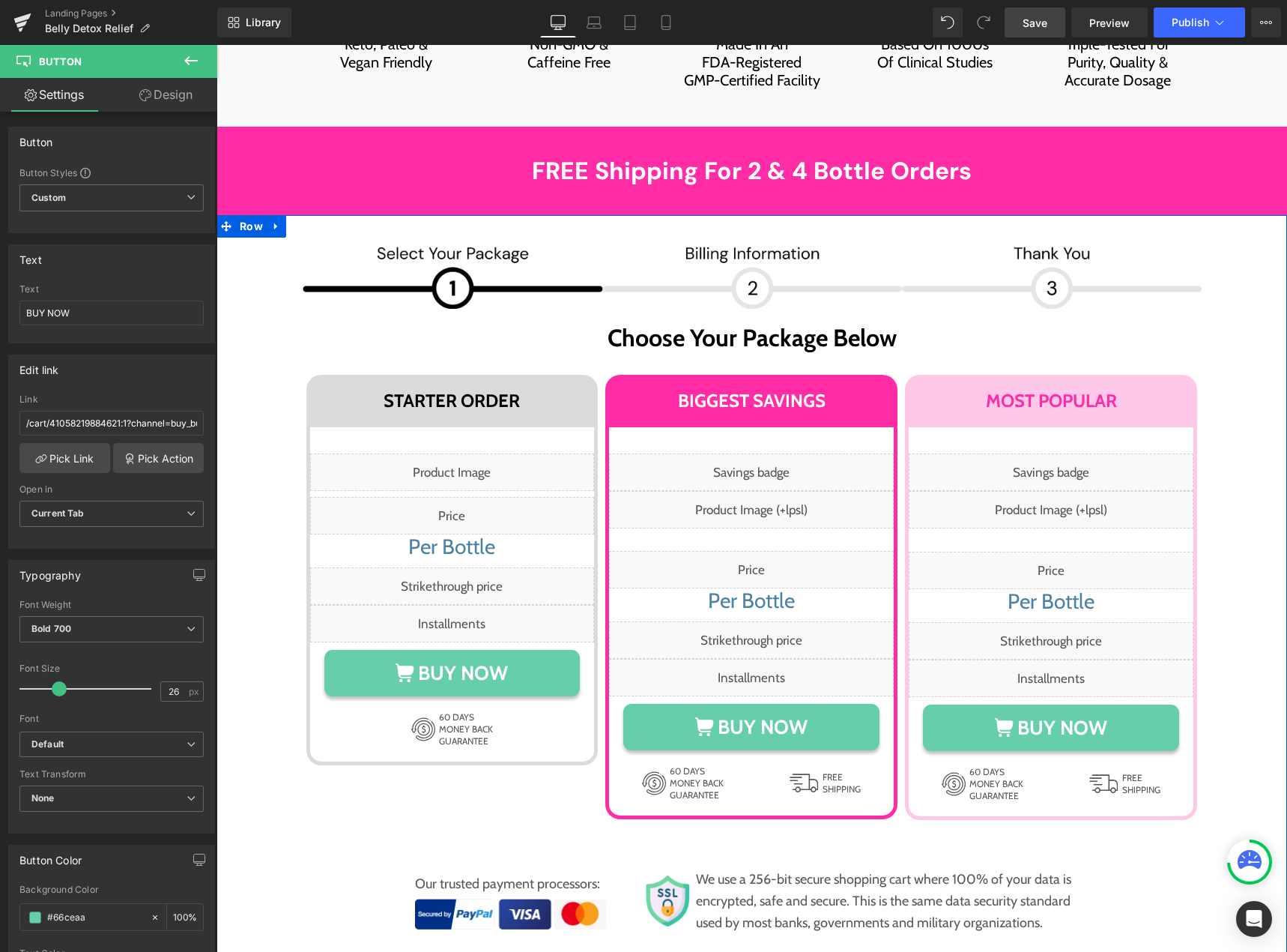
scroll to position [7862, 0]
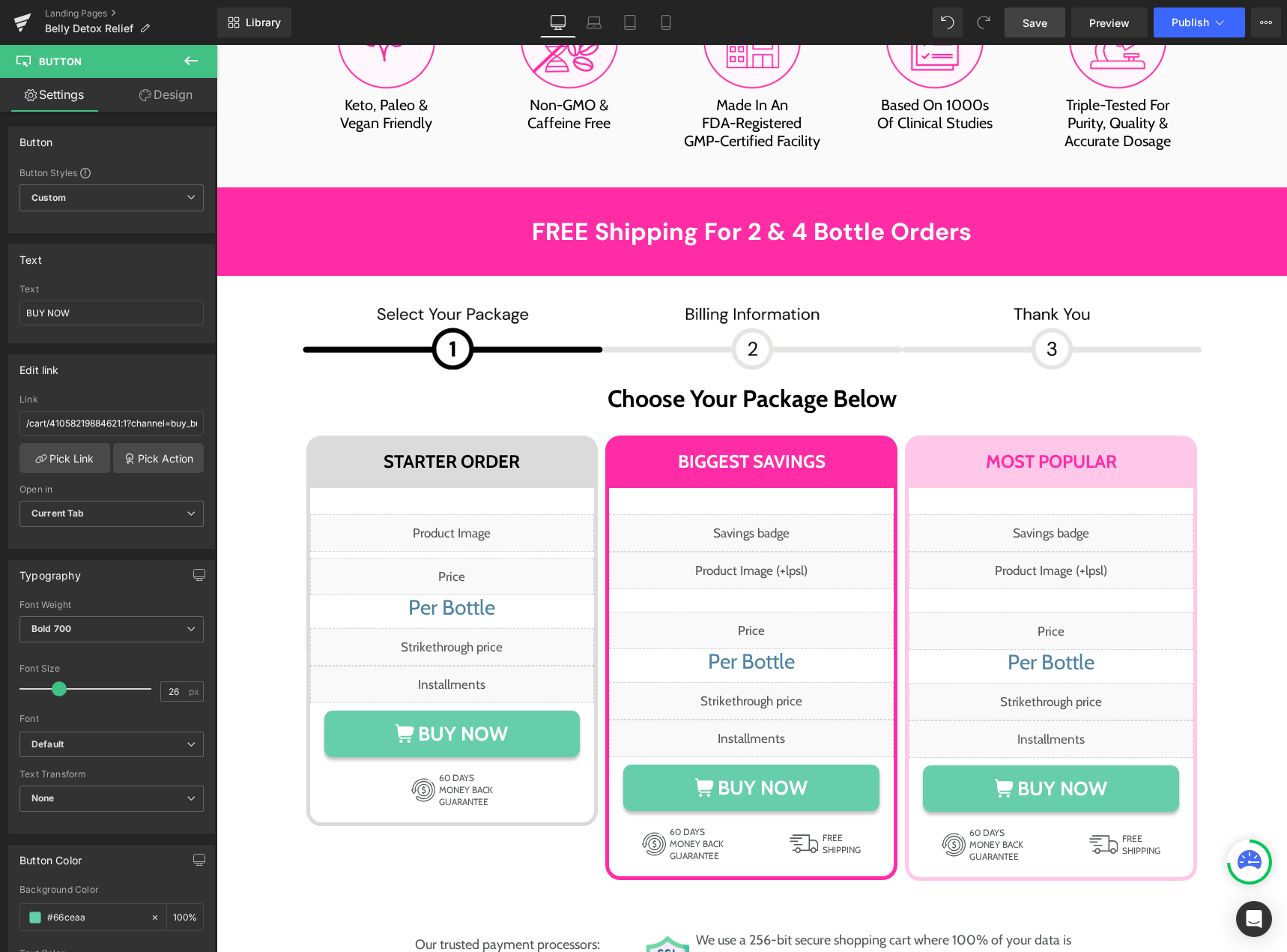
click at [195, 62] on icon at bounding box center [191, 61] width 18 height 18
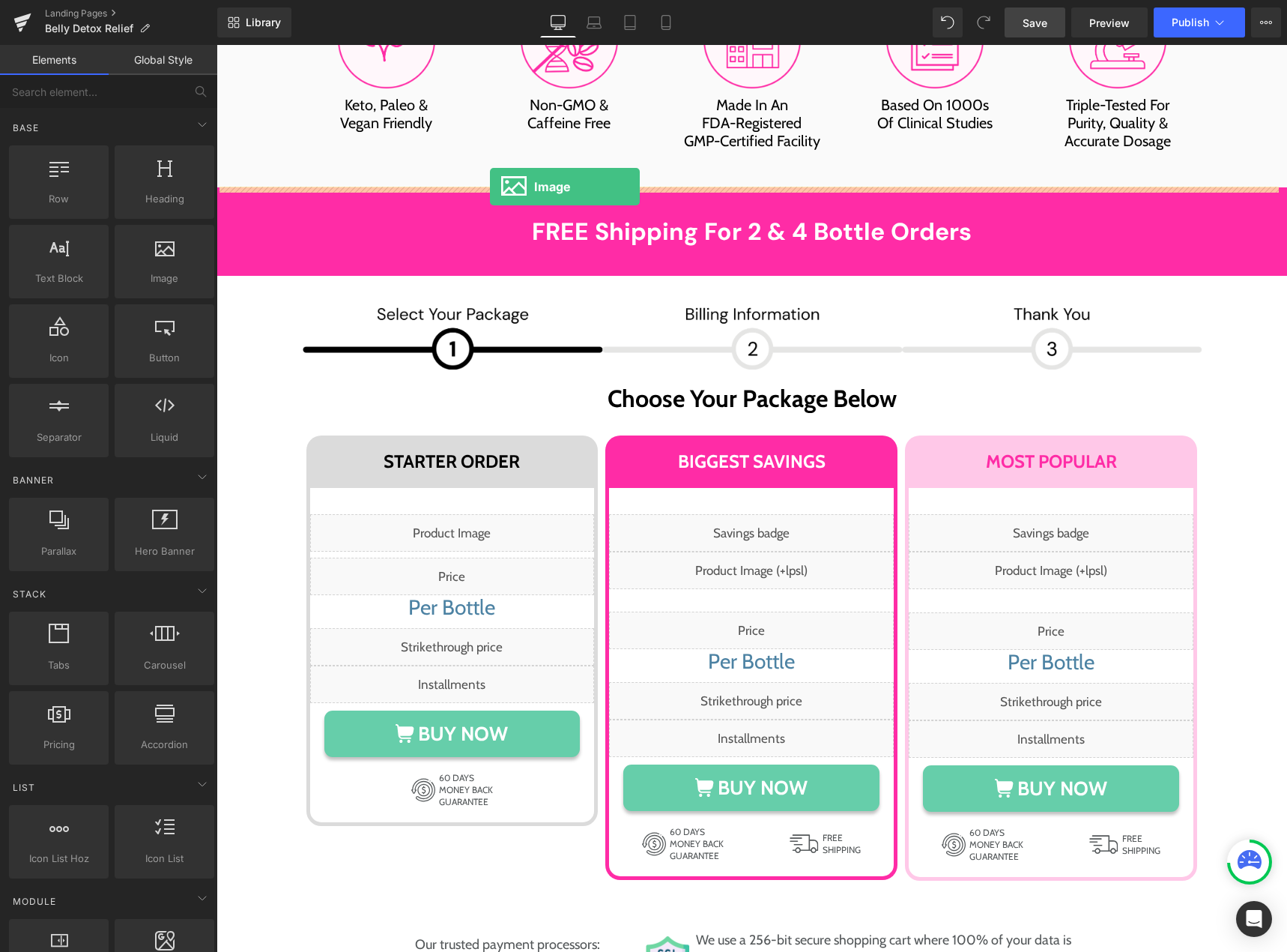
drag, startPoint x: 367, startPoint y: 297, endPoint x: 490, endPoint y: 186, distance: 165.7
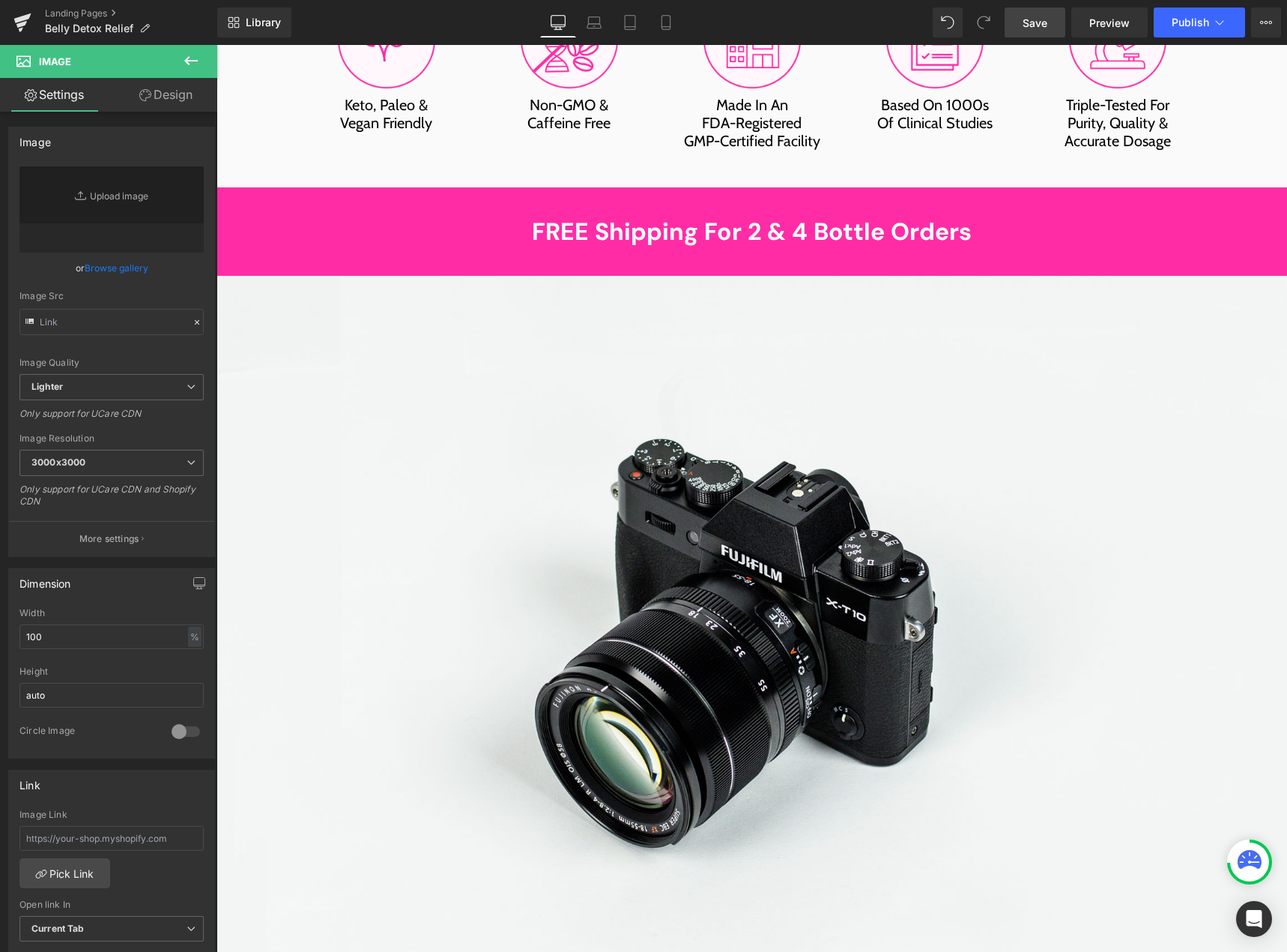
type input "//d1um8515vdn9kb.cloudfront.net/images/parallax.jpg"
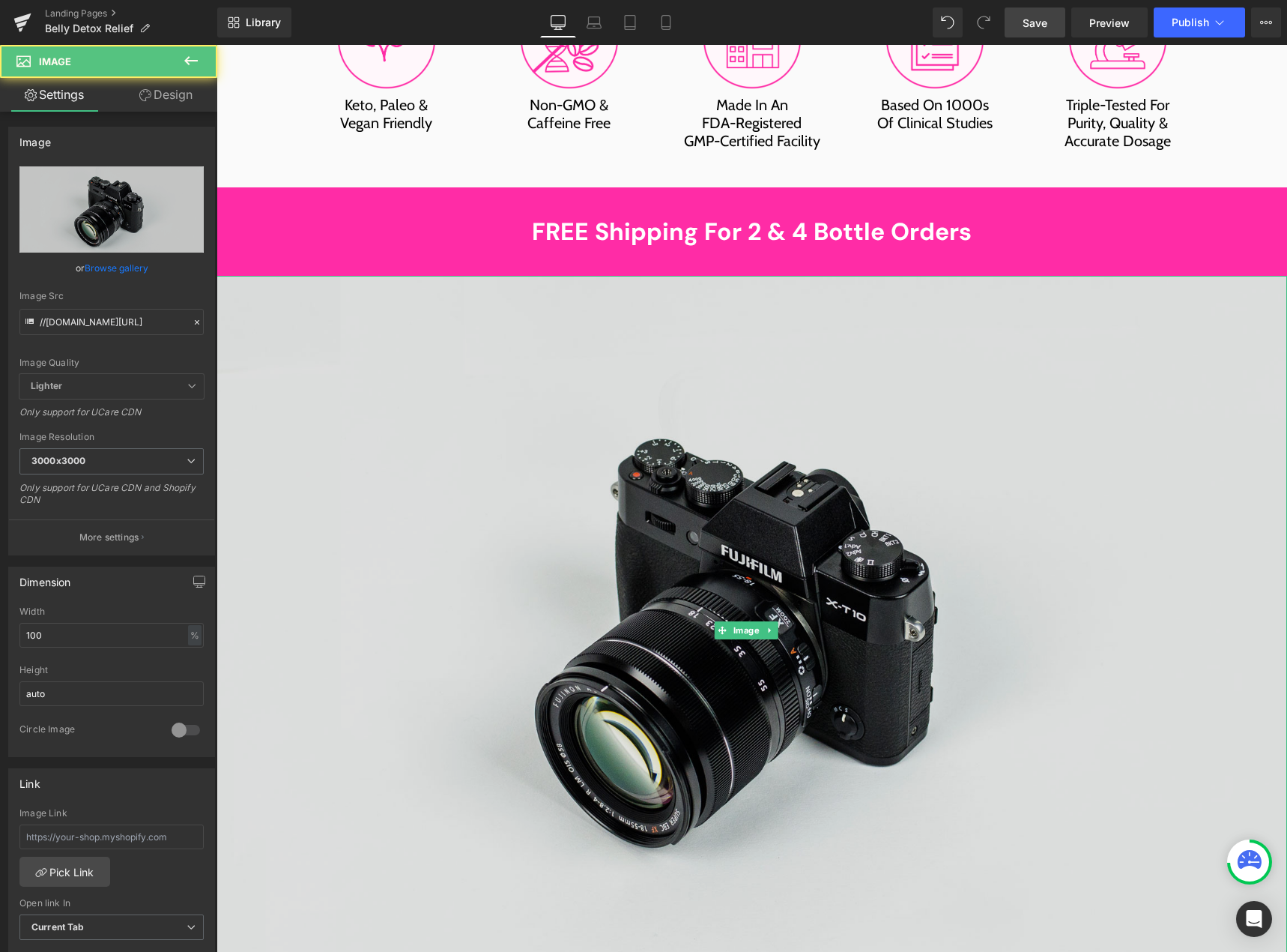
click at [752, 496] on img at bounding box center [752, 631] width 1071 height 710
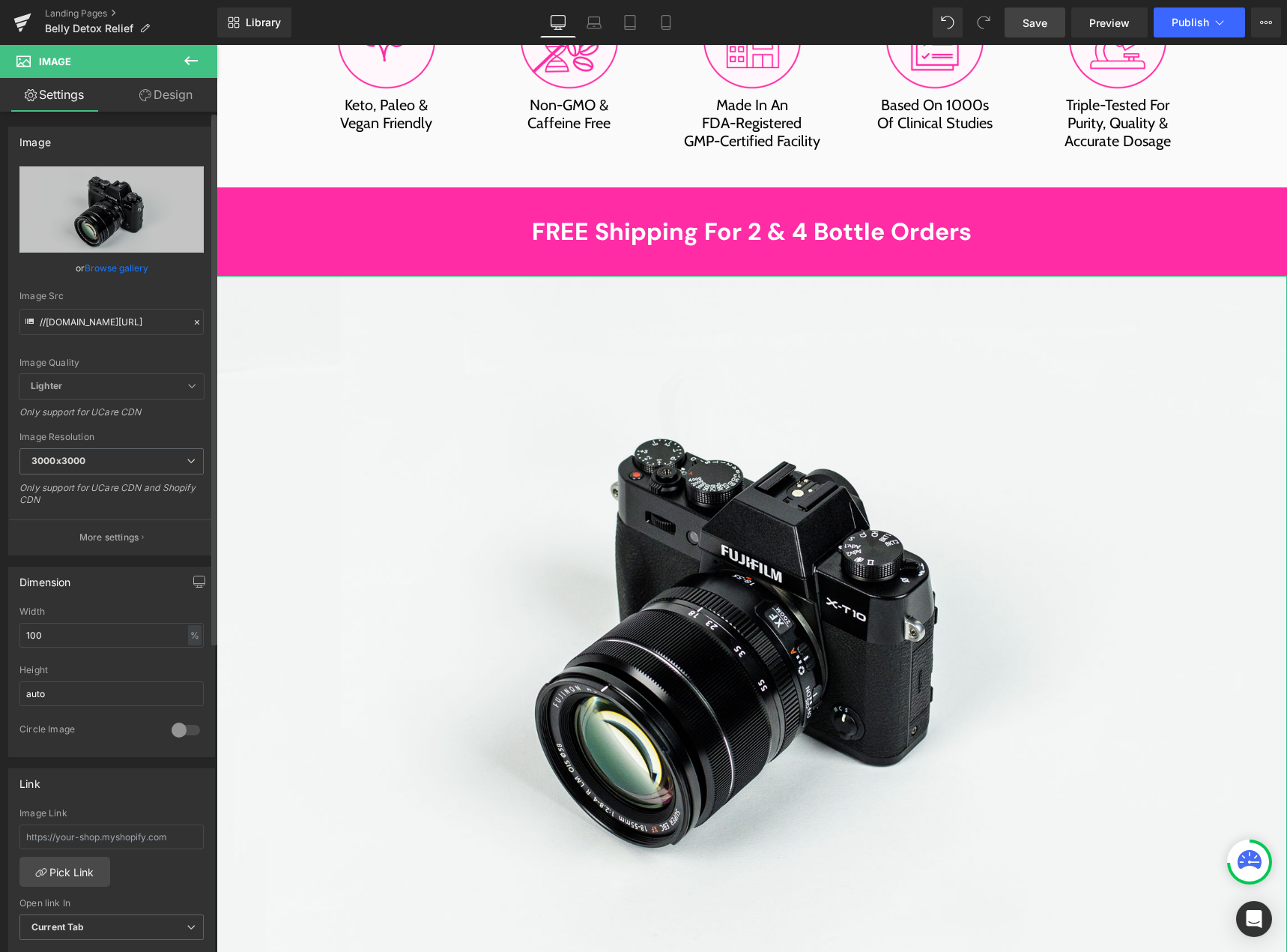
click at [149, 265] on div "or Browse gallery" at bounding box center [112, 268] width 184 height 16
click at [136, 275] on link "Browse gallery" at bounding box center [117, 268] width 64 height 26
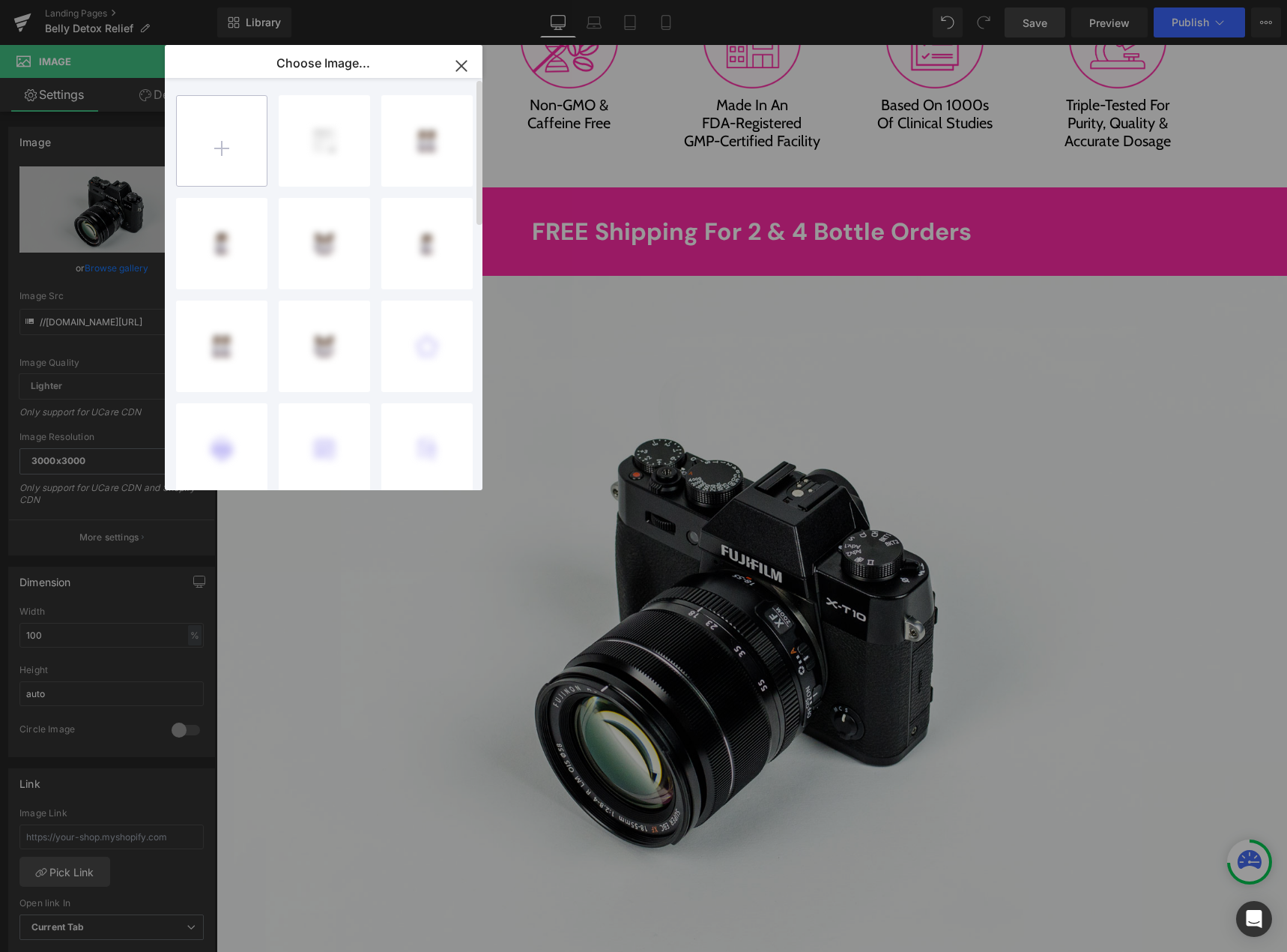
click at [224, 140] on input "file" at bounding box center [221, 140] width 90 height 90
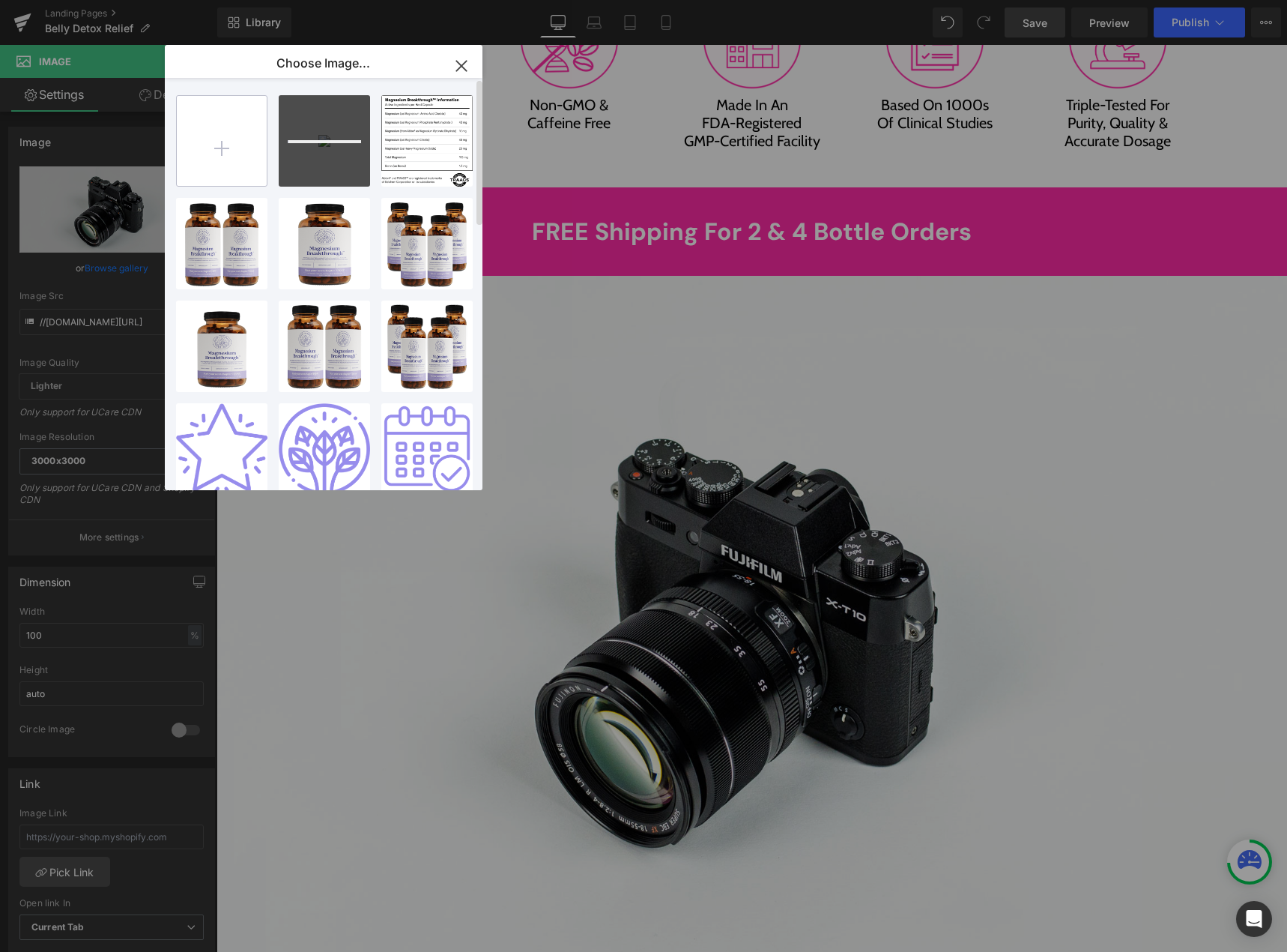
click at [217, 132] on input "file" at bounding box center [221, 140] width 90 height 90
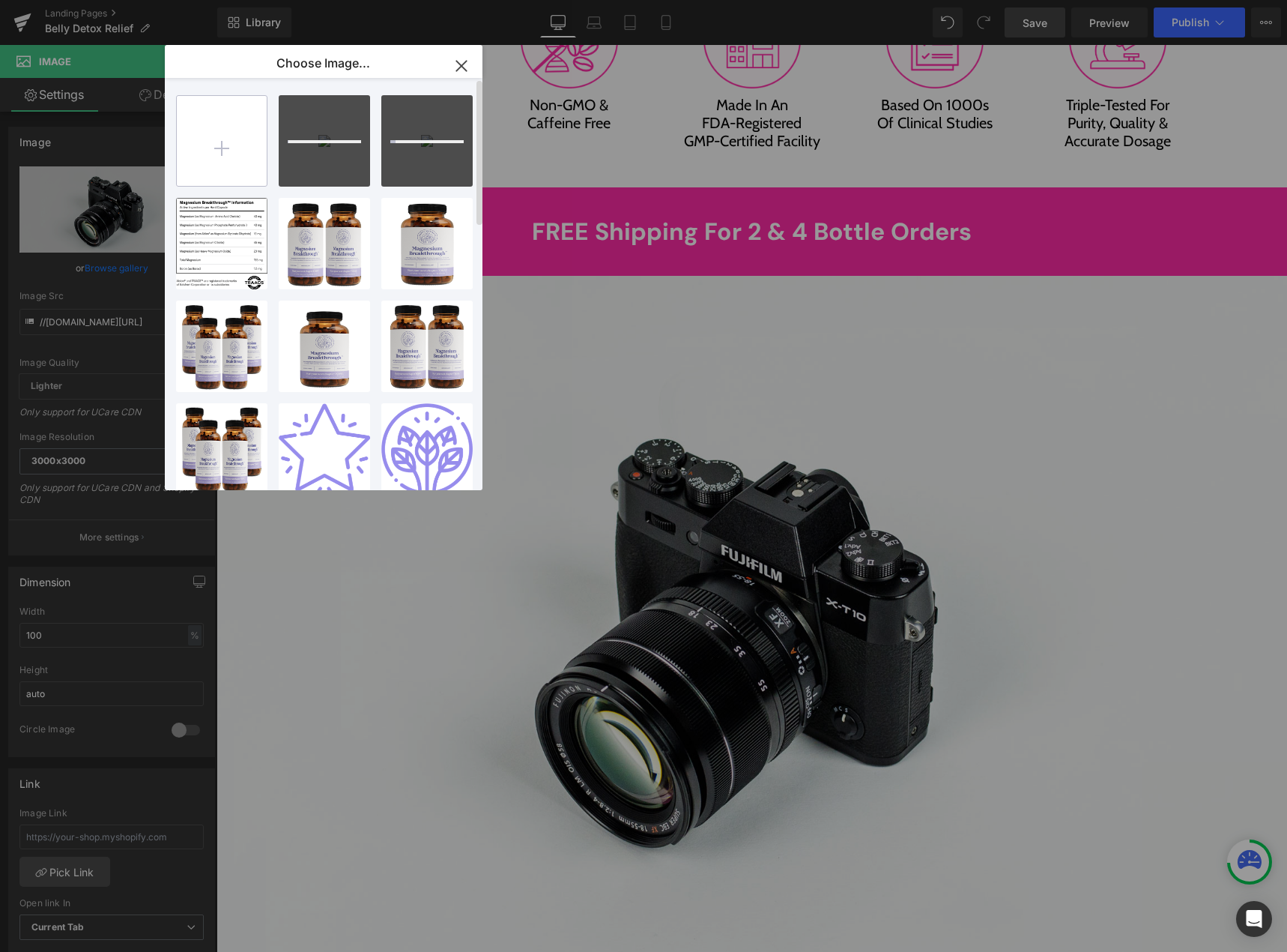
click at [218, 132] on input "file" at bounding box center [221, 140] width 90 height 90
type input "C:\fakepath\Group 1000003141.png"
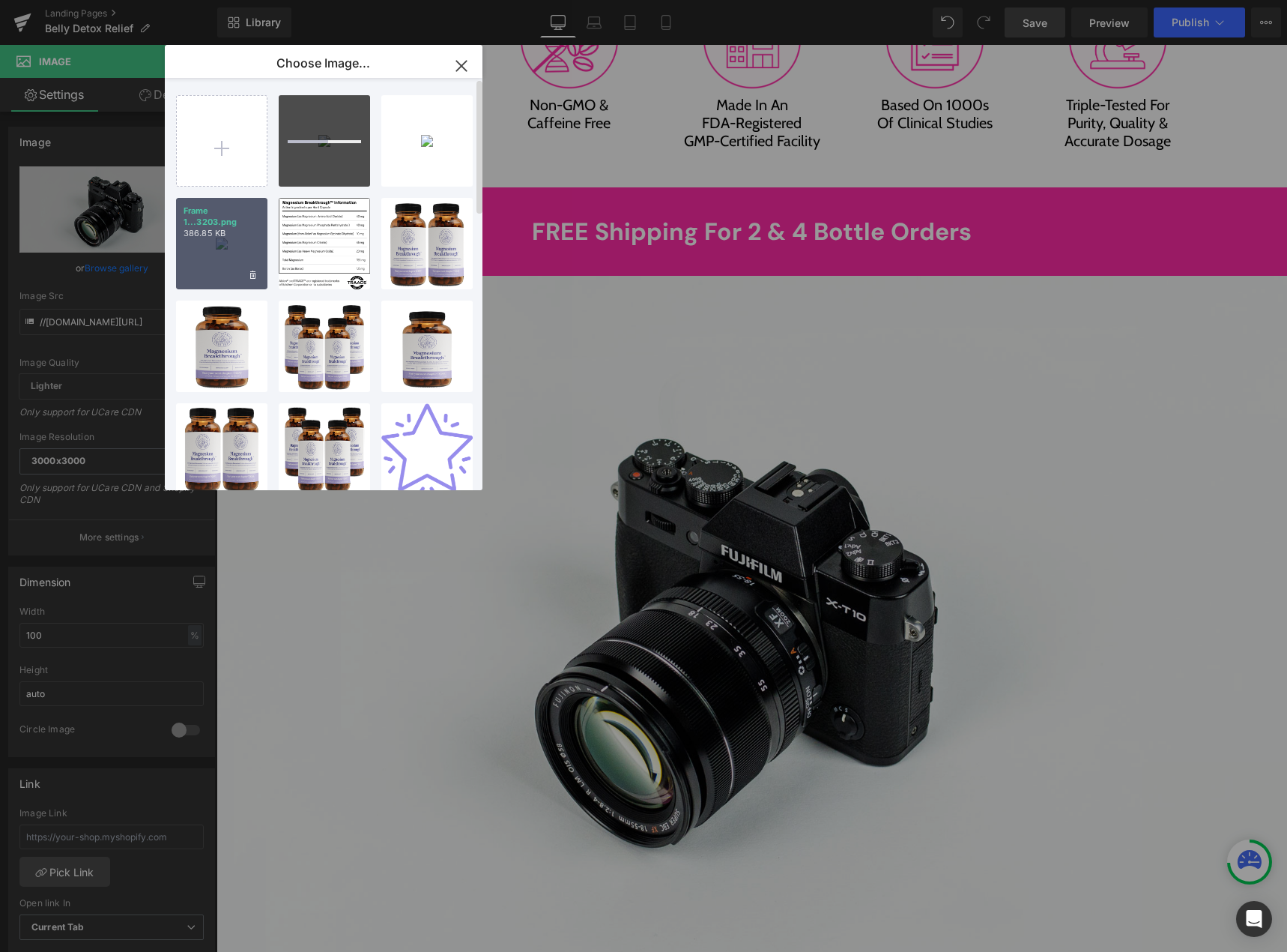
click at [223, 249] on div "Frame 1...3203.png 386.85 KB" at bounding box center [221, 243] width 91 height 91
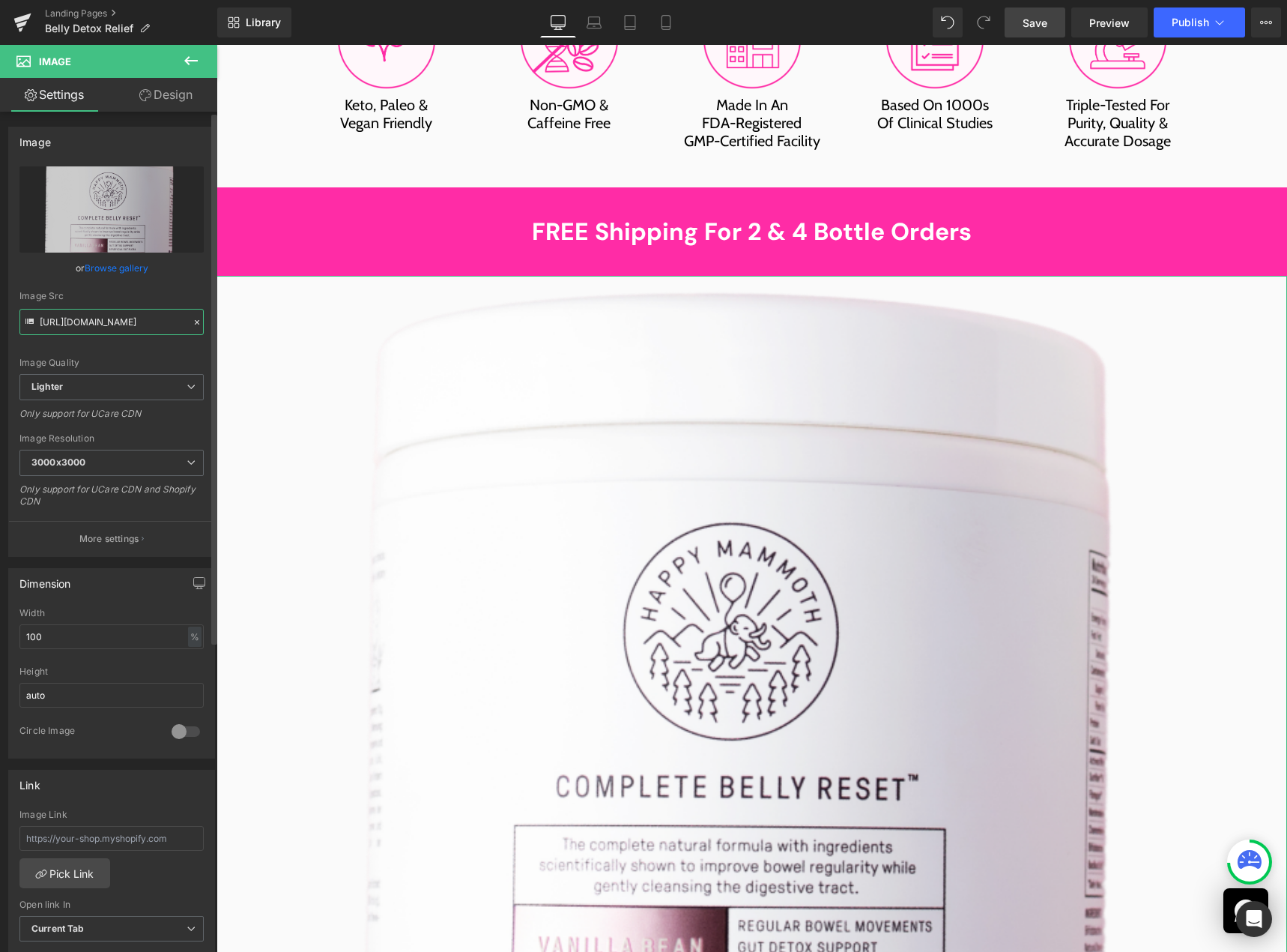
click at [111, 318] on input "https://ucarecdn.com/9ac71bc4-3785-42c6-bee5-c48b00d3bcf6/-/format/auto/-/previ…" at bounding box center [112, 322] width 184 height 26
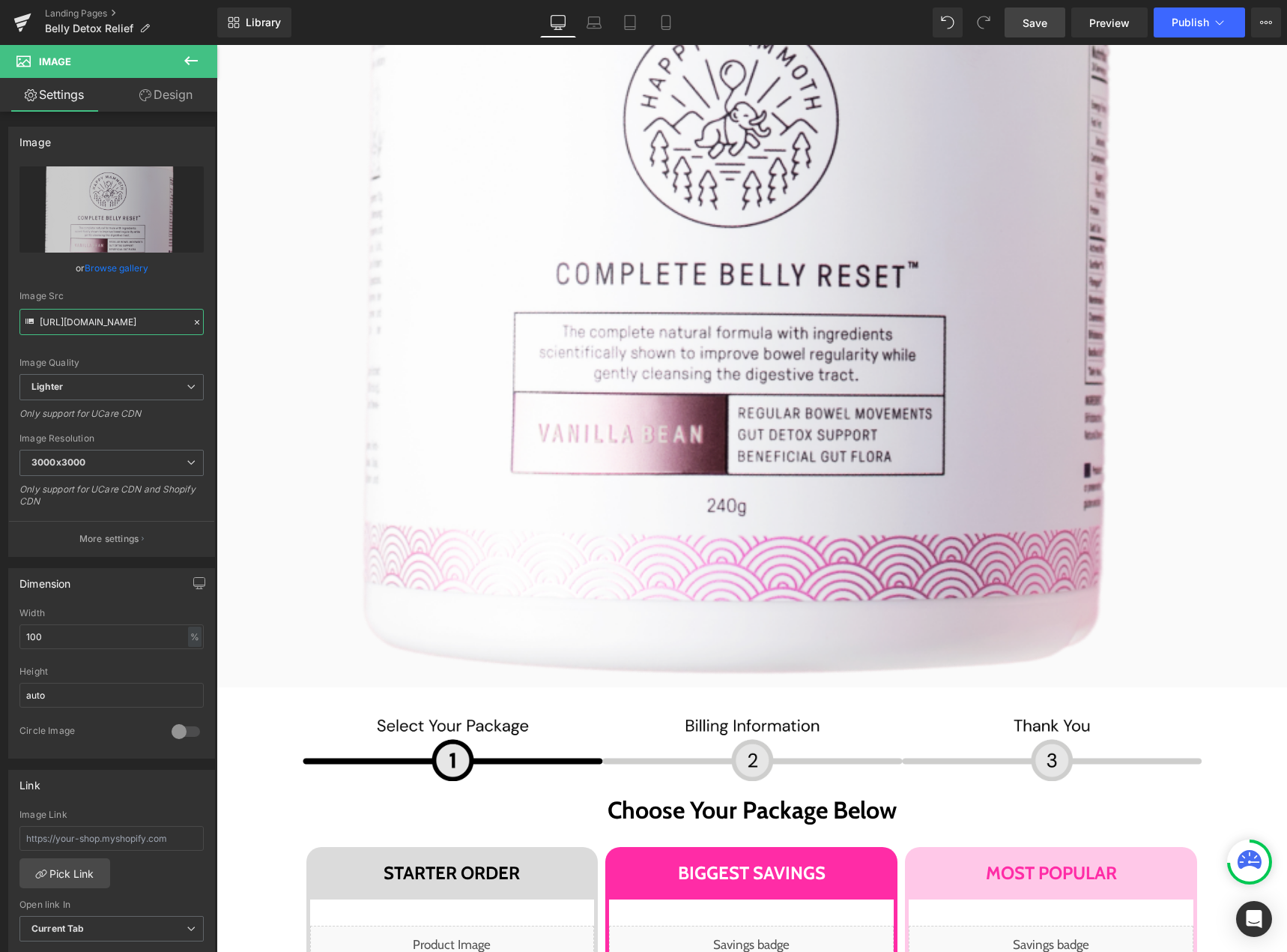
scroll to position [8612, 0]
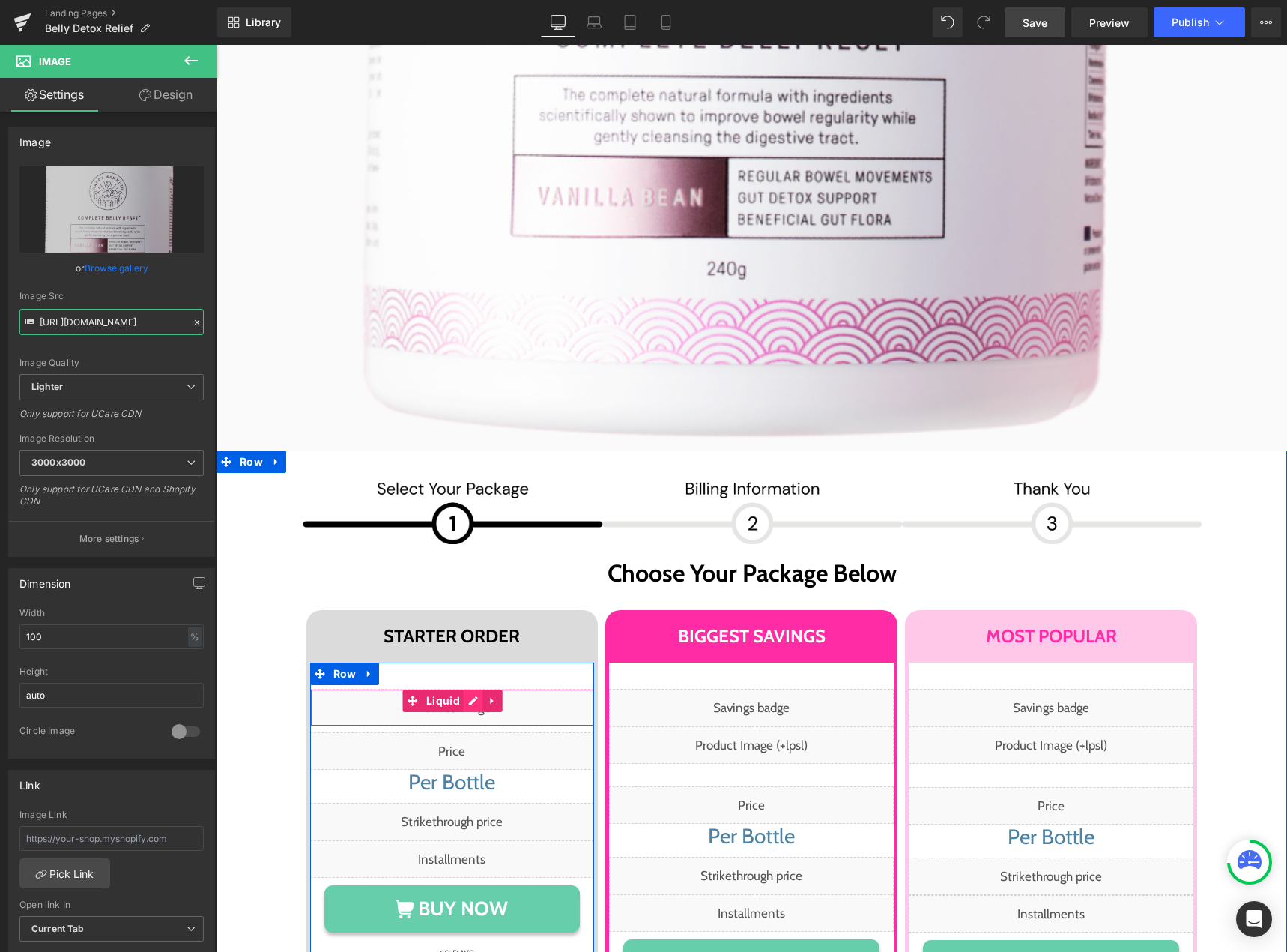
click at [471, 688] on div "Liquid" at bounding box center [453, 707] width 285 height 38
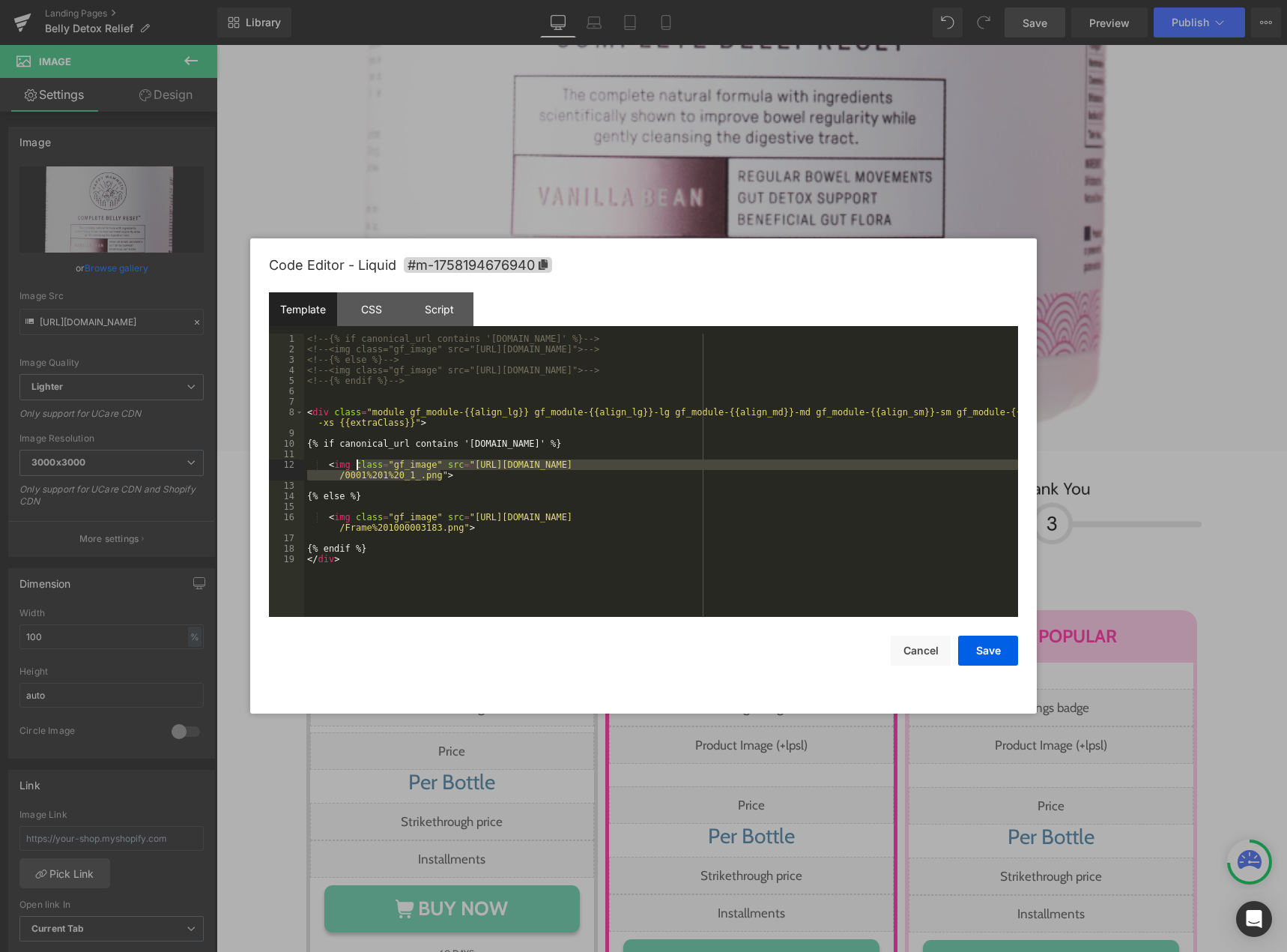
drag, startPoint x: 437, startPoint y: 473, endPoint x: 354, endPoint y: 468, distance: 83.2
click at [353, 468] on div "<!-- {% if canonical_url contains 'ca.happymammoth.com' %} --> <!-- <img class=…" at bounding box center [660, 485] width 714 height 304
click at [421, 479] on div "<!-- {% if canonical_url contains 'ca.happymammoth.com' %} --> <!-- <img class=…" at bounding box center [660, 475] width 714 height 283
drag, startPoint x: 429, startPoint y: 475, endPoint x: 461, endPoint y: 462, distance: 34.5
click at [461, 462] on div "<!-- {% if canonical_url contains 'ca.happymammoth.com' %} --> <!-- <img class=…" at bounding box center [660, 485] width 714 height 304
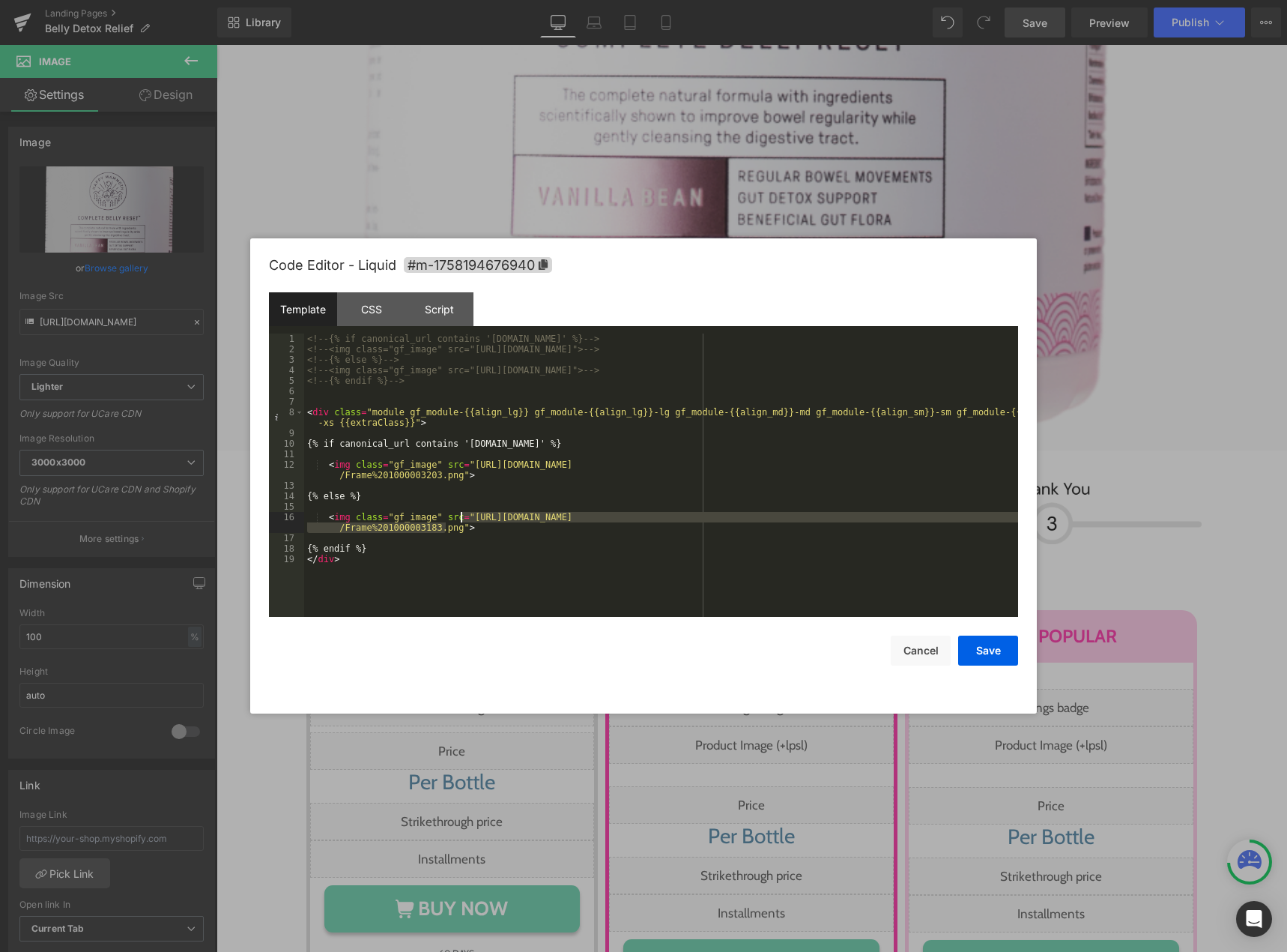
drag, startPoint x: 448, startPoint y: 527, endPoint x: 459, endPoint y: 515, distance: 16.3
click at [459, 515] on div "<!-- {% if canonical_url contains 'ca.happymammoth.com' %} --> <!-- <img class=…" at bounding box center [660, 485] width 714 height 304
click at [979, 655] on button "Save" at bounding box center [988, 651] width 60 height 30
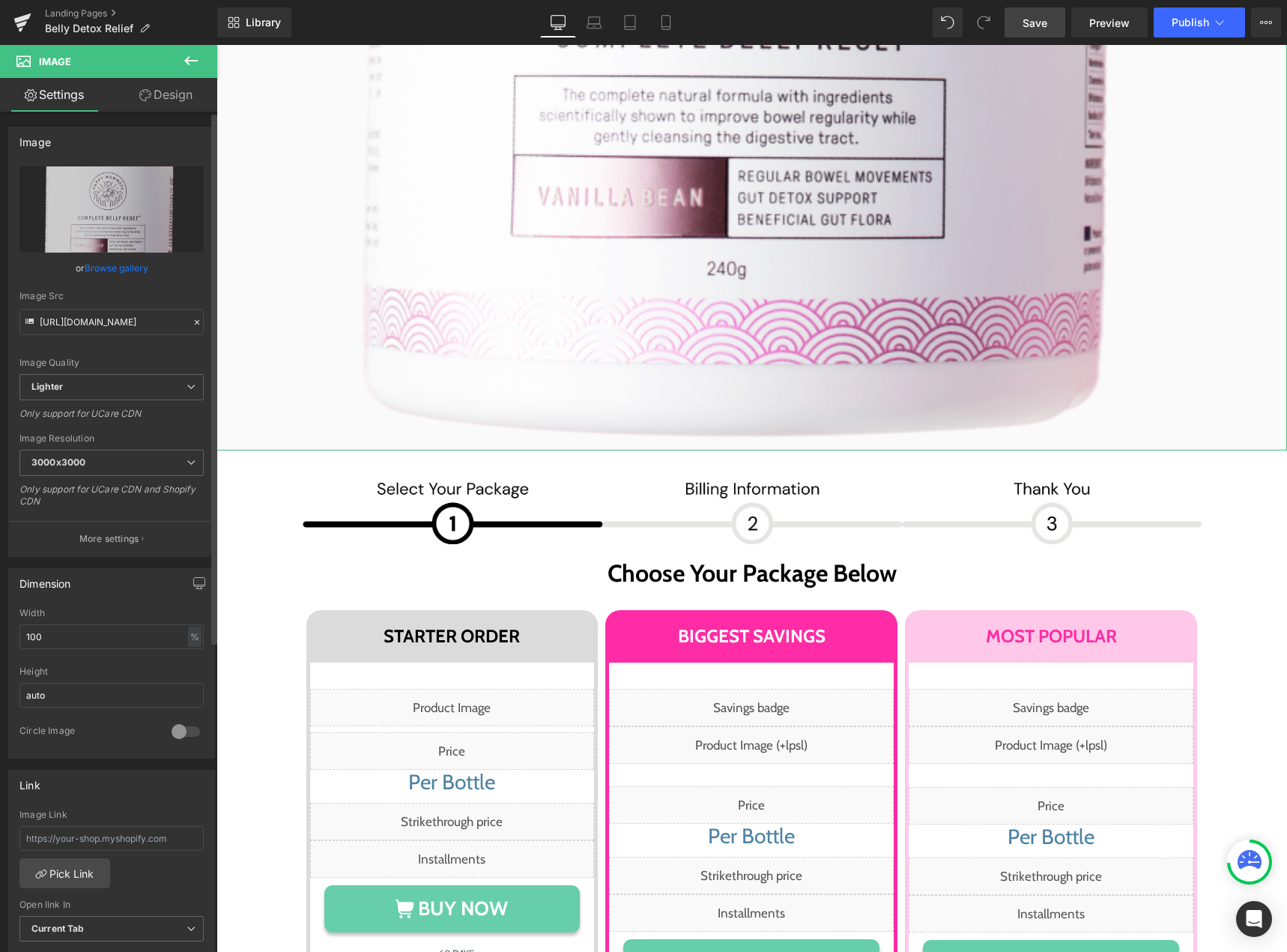
click at [127, 263] on link "Browse gallery" at bounding box center [117, 268] width 64 height 26
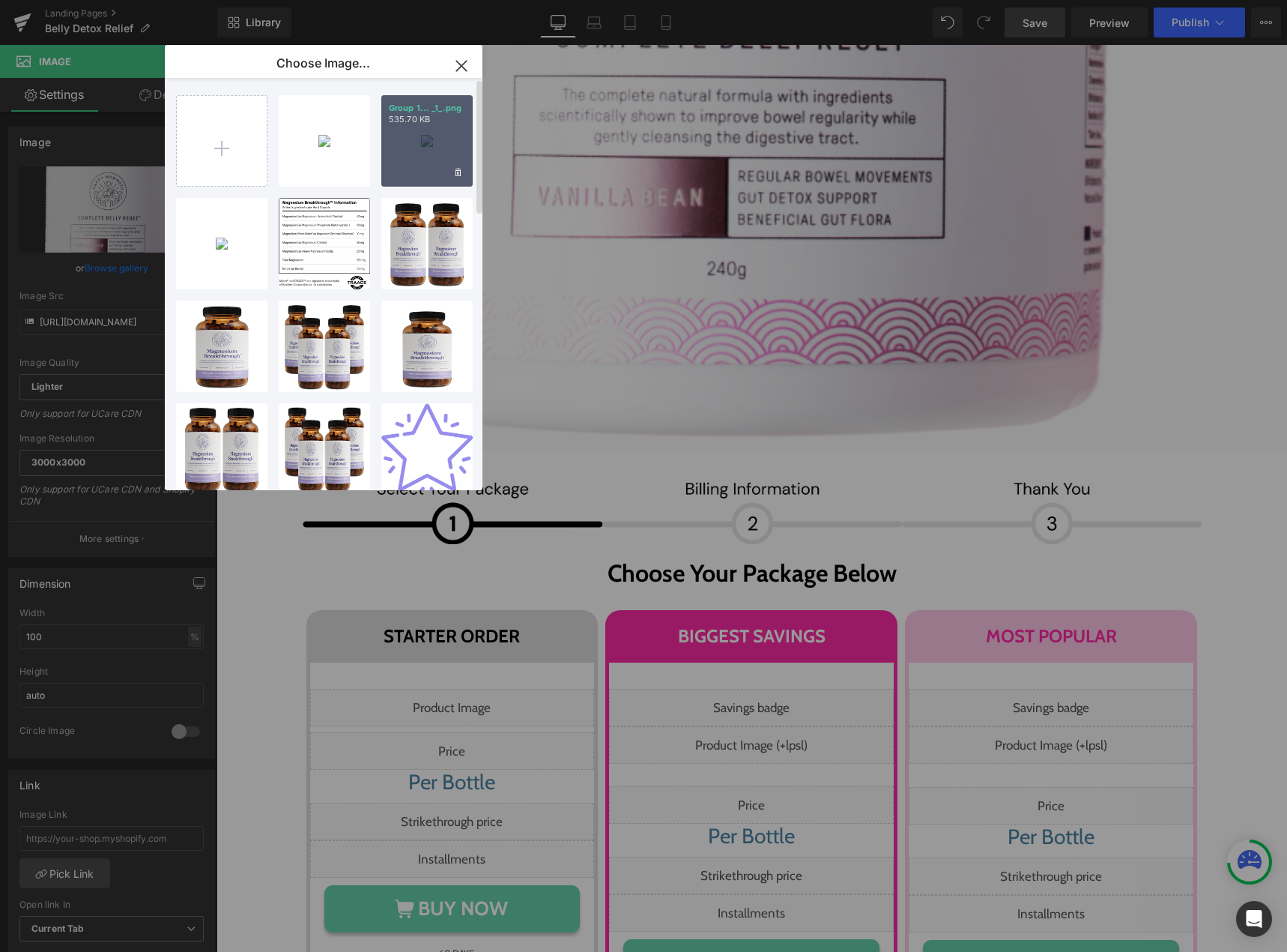
click at [401, 154] on div "Group 1... _1_.png 535.70 KB" at bounding box center [426, 140] width 91 height 91
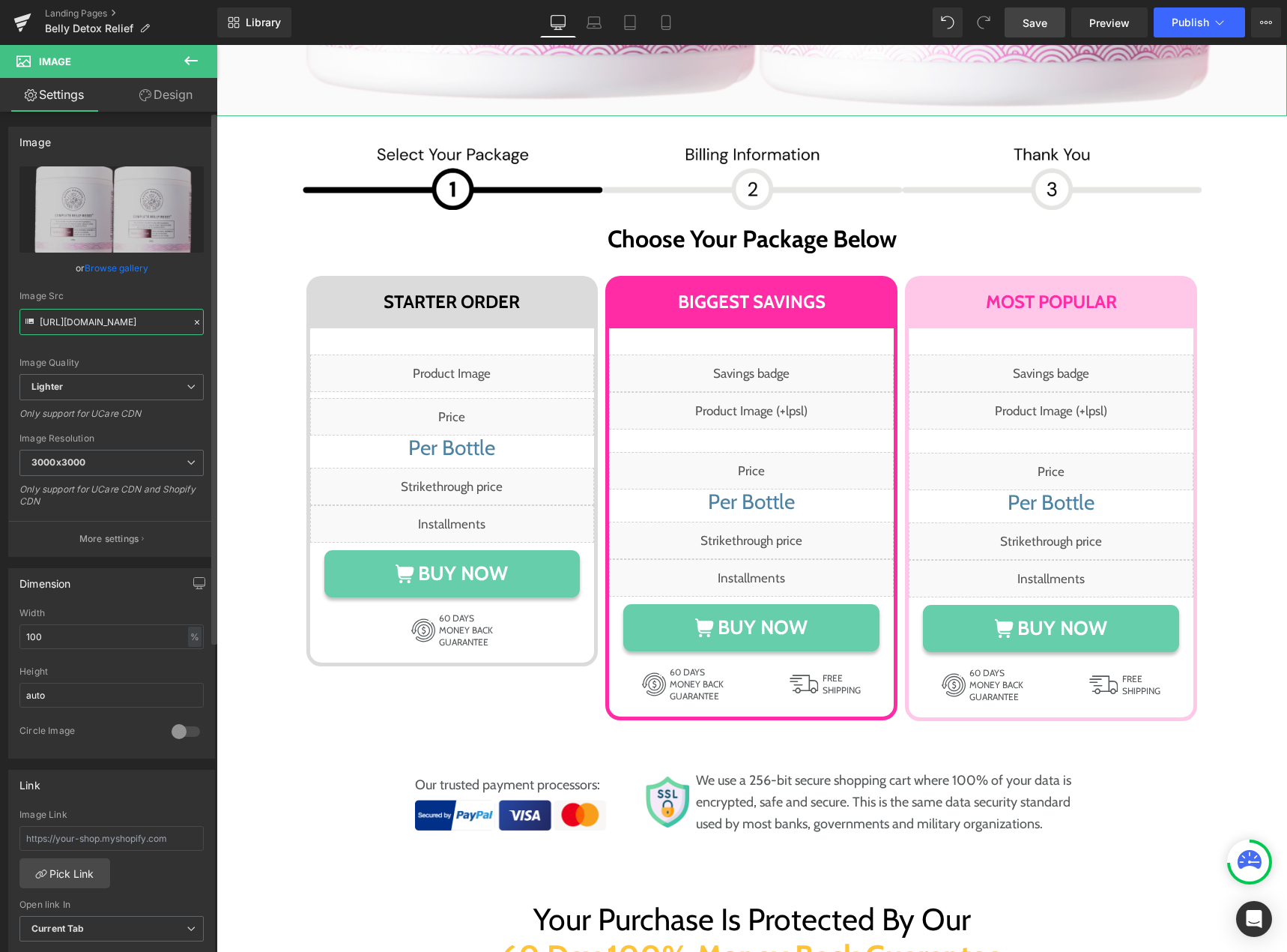
click at [130, 324] on input "https://ucarecdn.com/132eeaab-f8dd-481c-a272-b43437788e49/-/format/auto/-/previ…" at bounding box center [112, 322] width 184 height 26
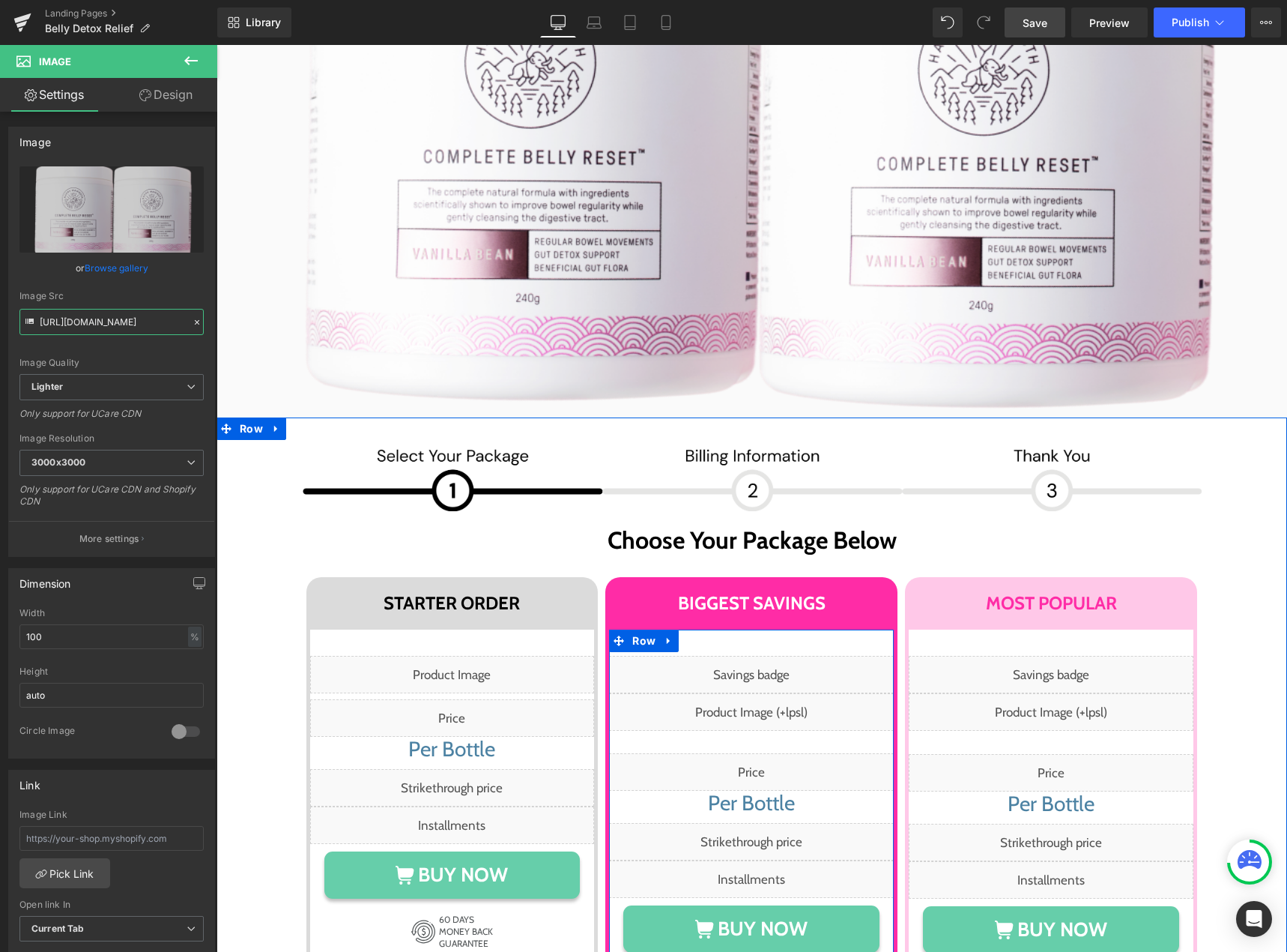
scroll to position [8312, 0]
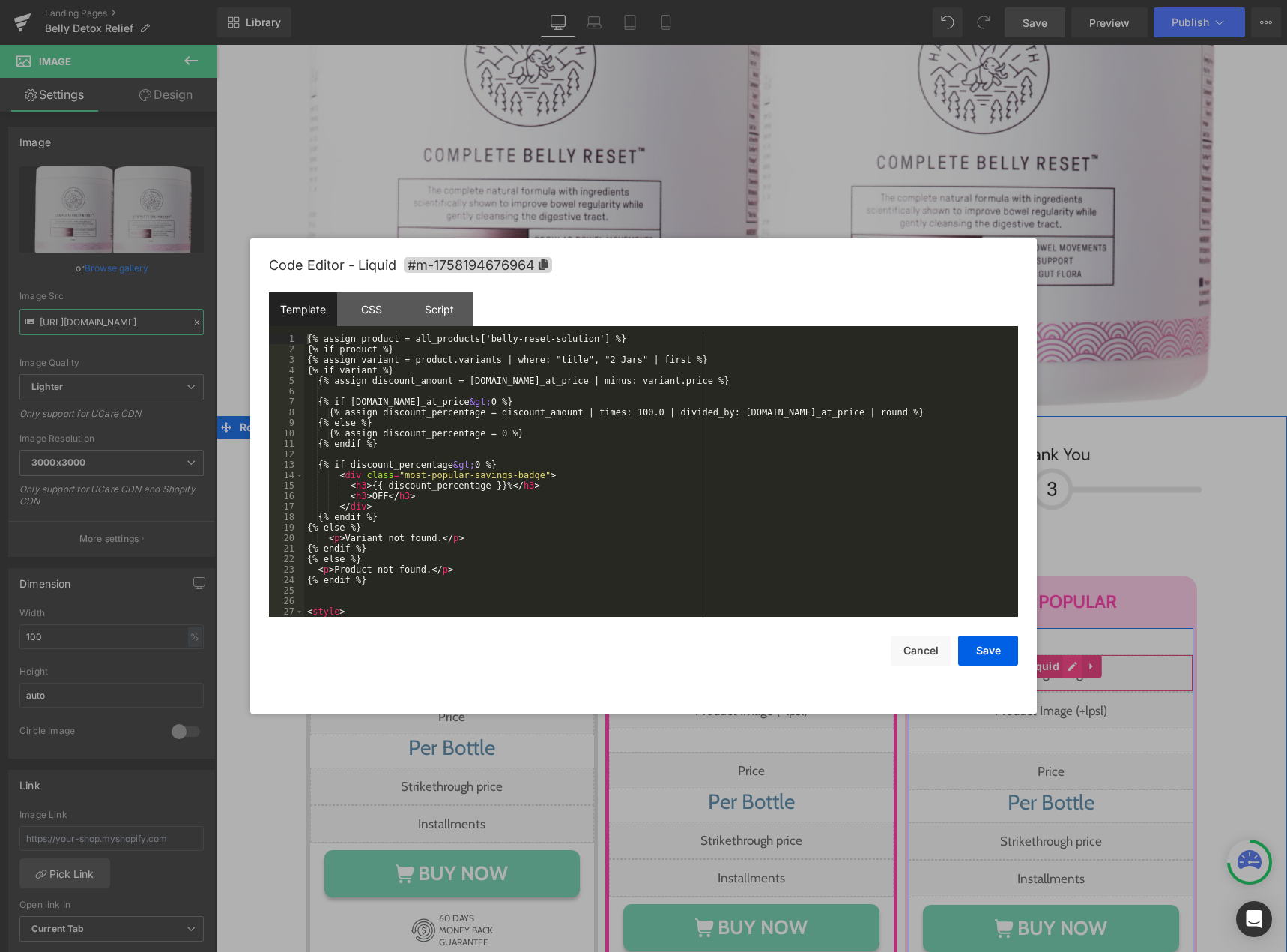
click at [1066, 654] on div "Liquid" at bounding box center [1051, 673] width 285 height 38
click at [945, 649] on button "Cancel" at bounding box center [921, 651] width 60 height 30
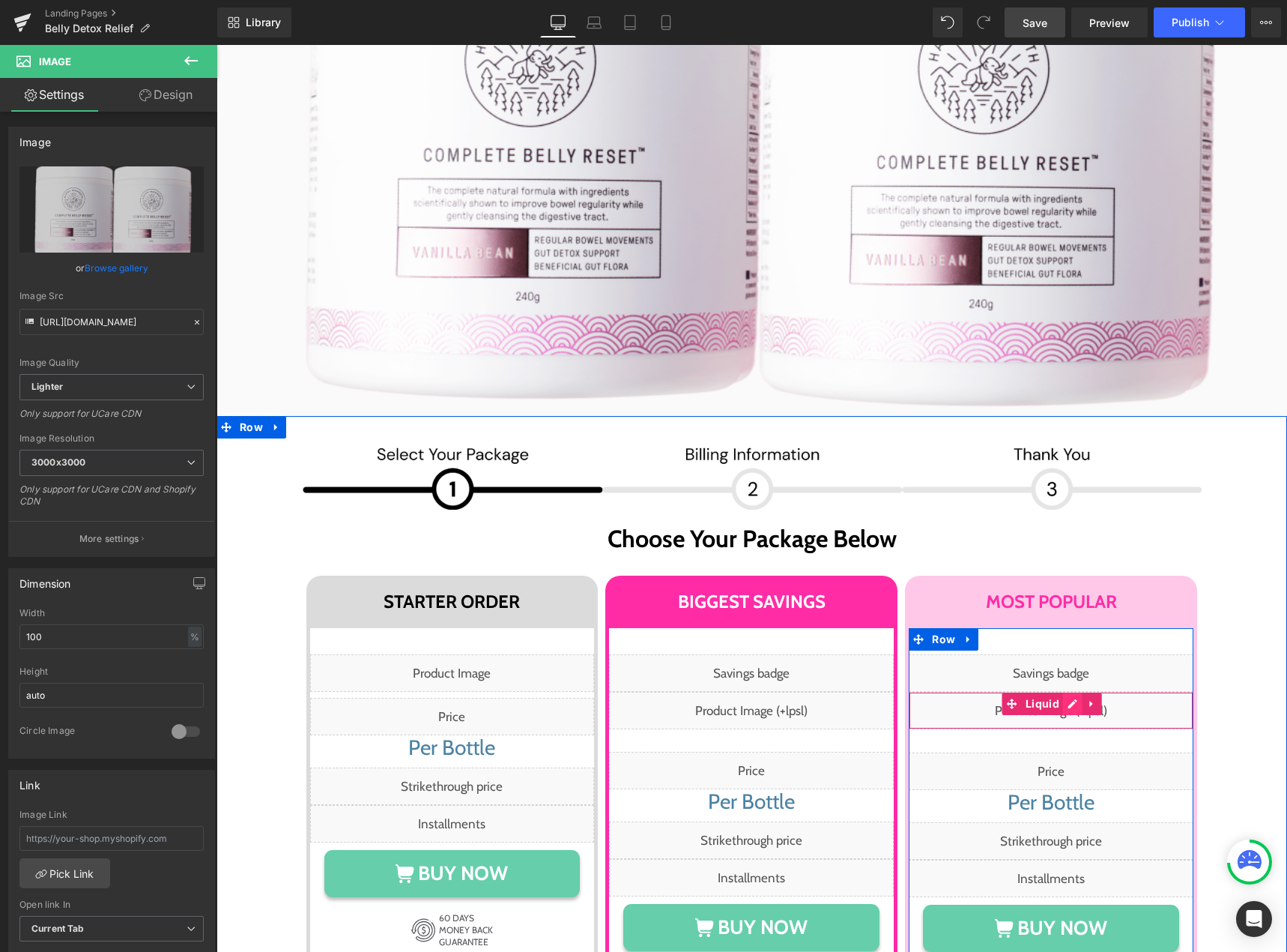
click at [1062, 692] on div "Liquid" at bounding box center [1051, 711] width 285 height 38
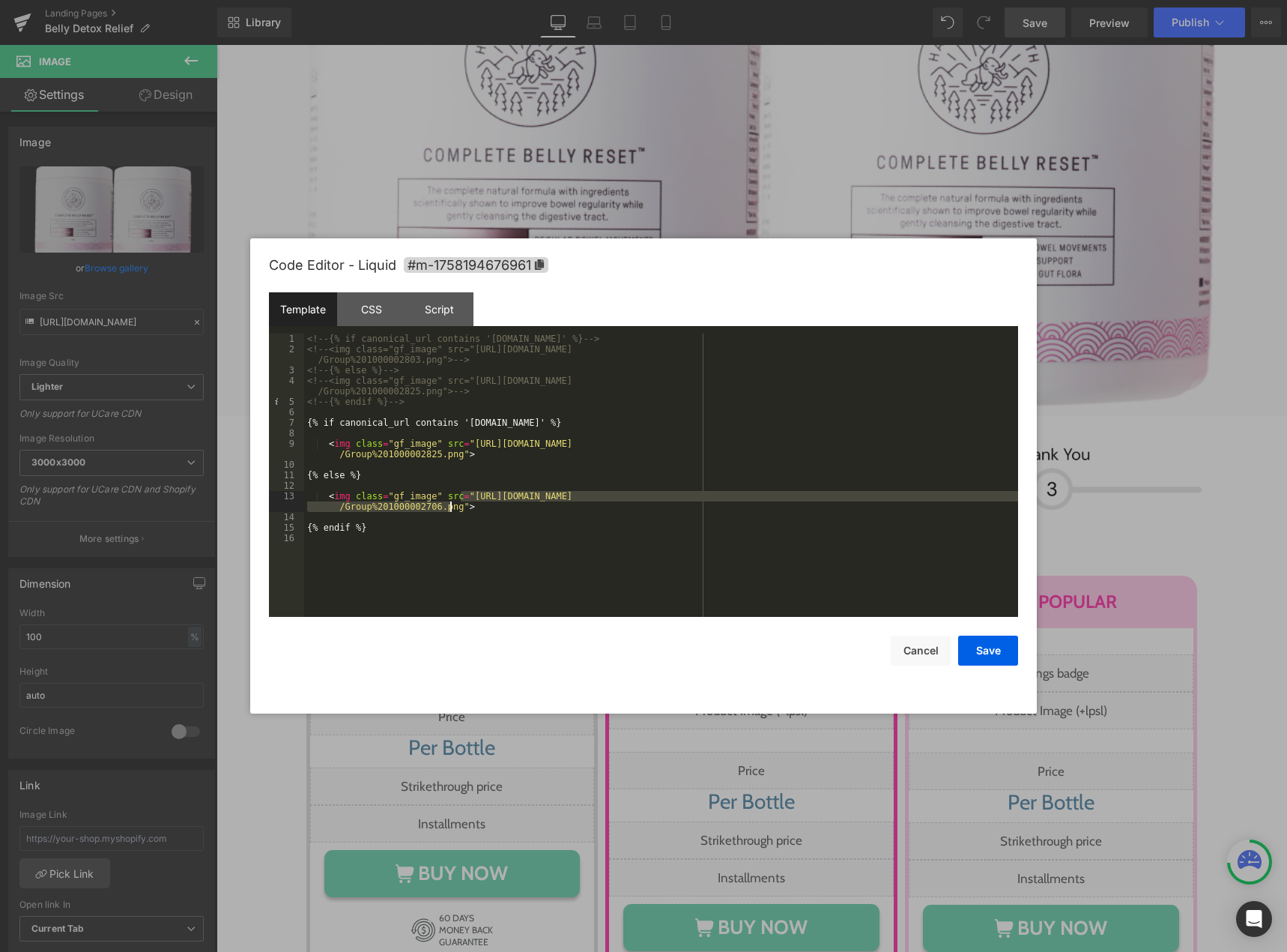
drag, startPoint x: 459, startPoint y: 499, endPoint x: 452, endPoint y: 506, distance: 9.9
click at [452, 506] on div "<!-- {% if canonical_url contains 'ca.happymammoth.com' %} --> <!-- <img class=…" at bounding box center [660, 485] width 714 height 304
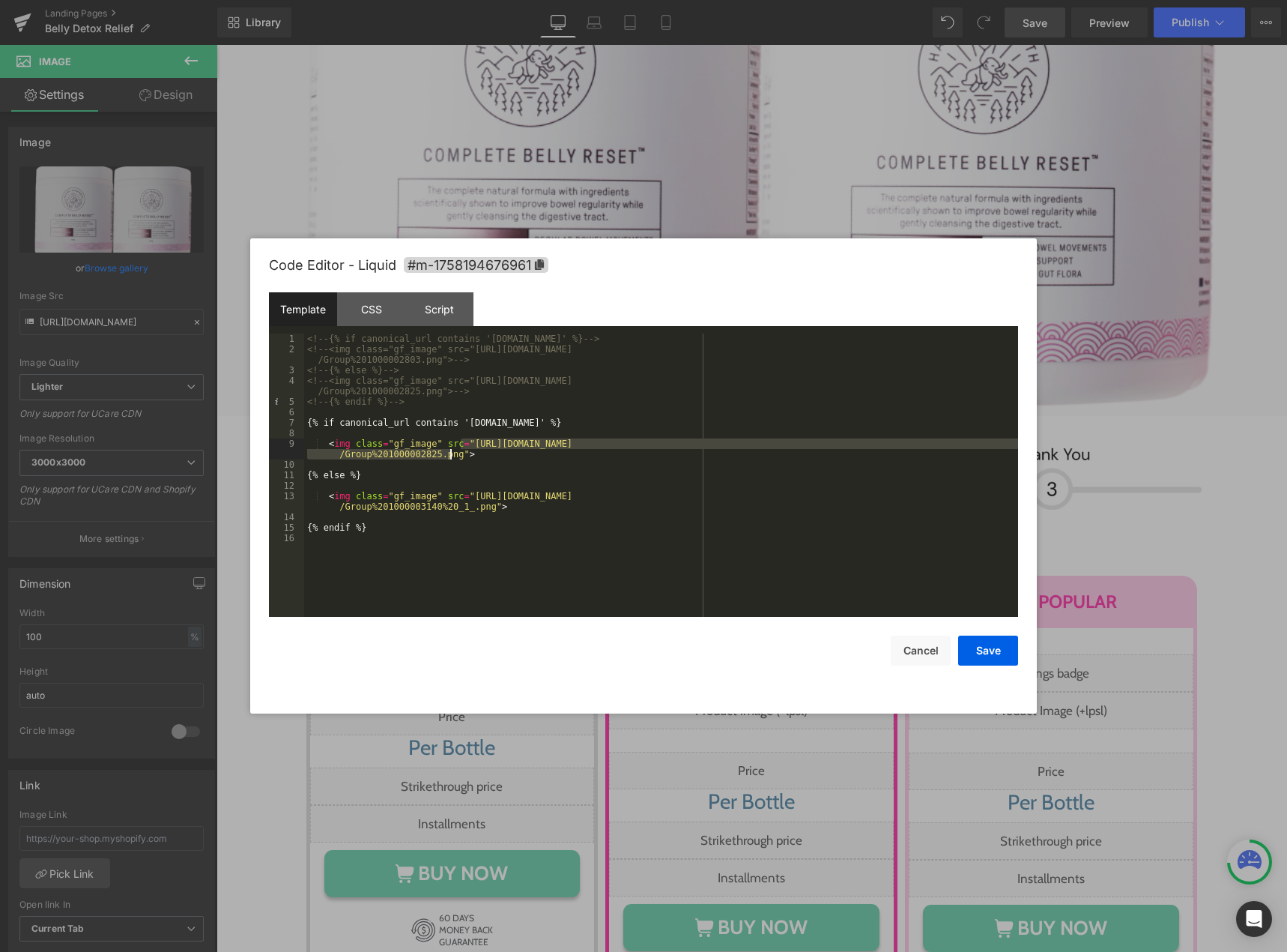
drag, startPoint x: 458, startPoint y: 443, endPoint x: 453, endPoint y: 452, distance: 10.3
click at [453, 452] on div "<!-- {% if canonical_url contains 'ca.happymammoth.com' %} --> <!-- <img class=…" at bounding box center [660, 485] width 714 height 304
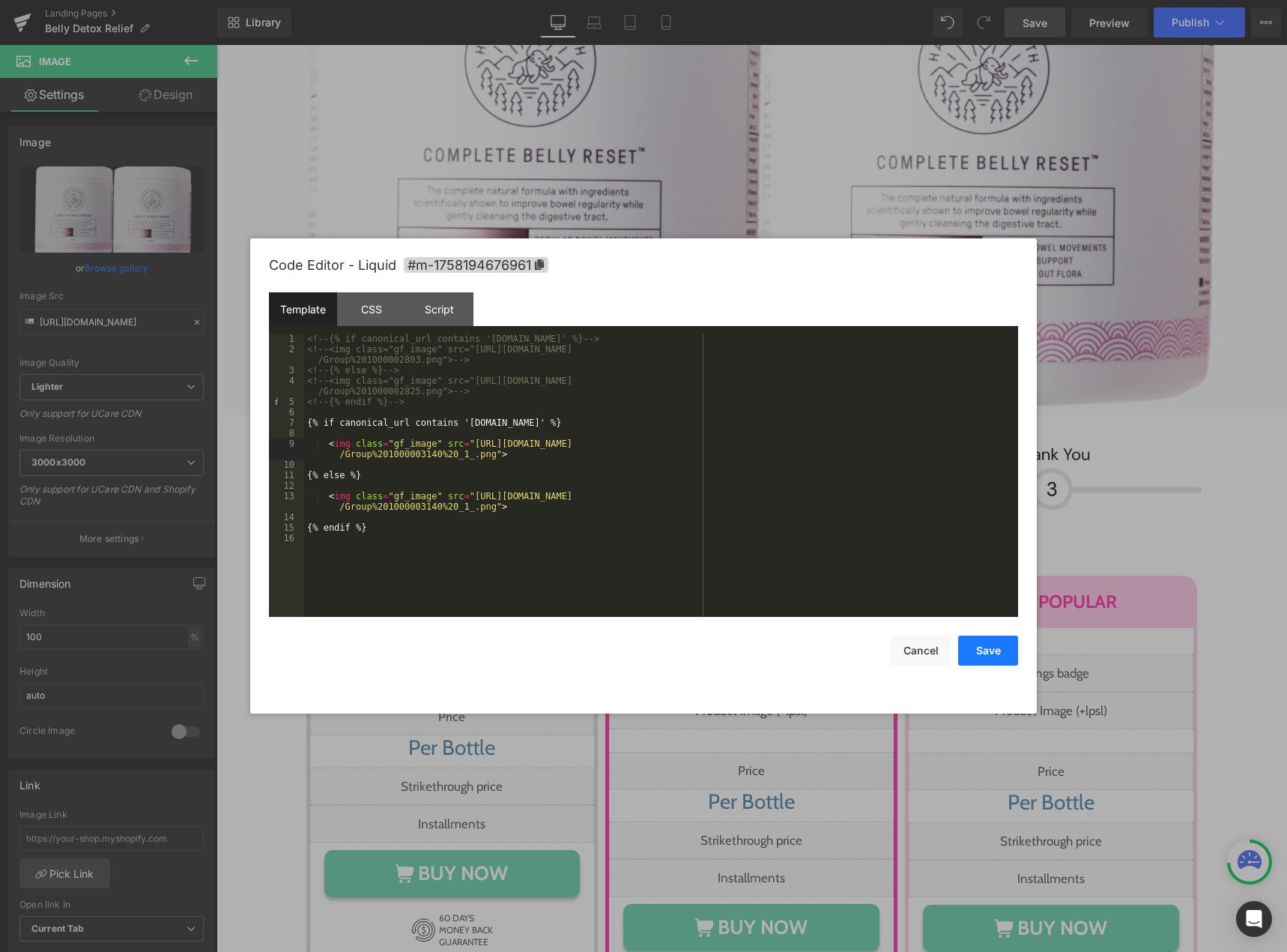
click at [1001, 653] on button "Save" at bounding box center [988, 651] width 60 height 30
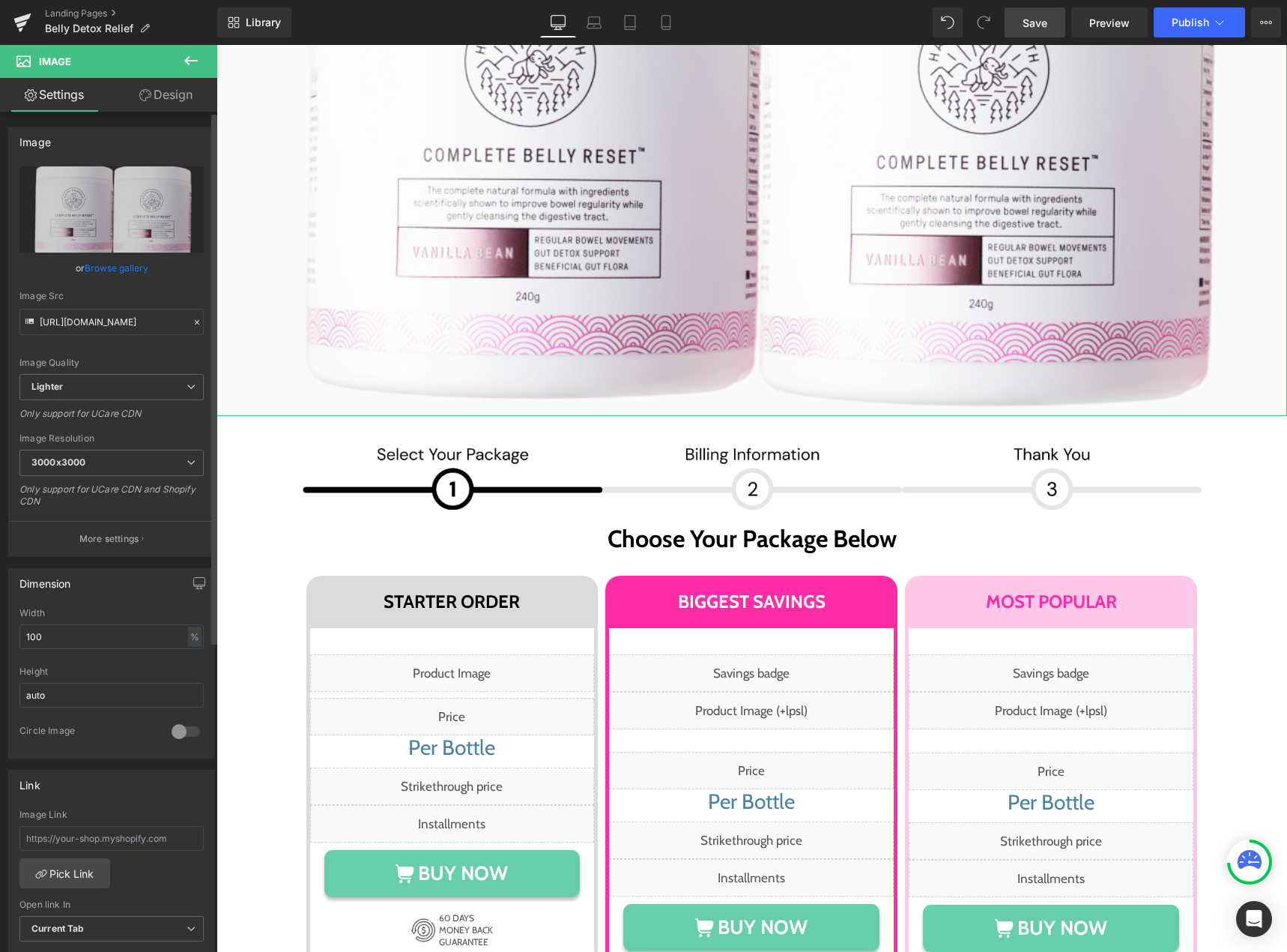
click at [135, 257] on link "Browse gallery" at bounding box center [117, 268] width 64 height 26
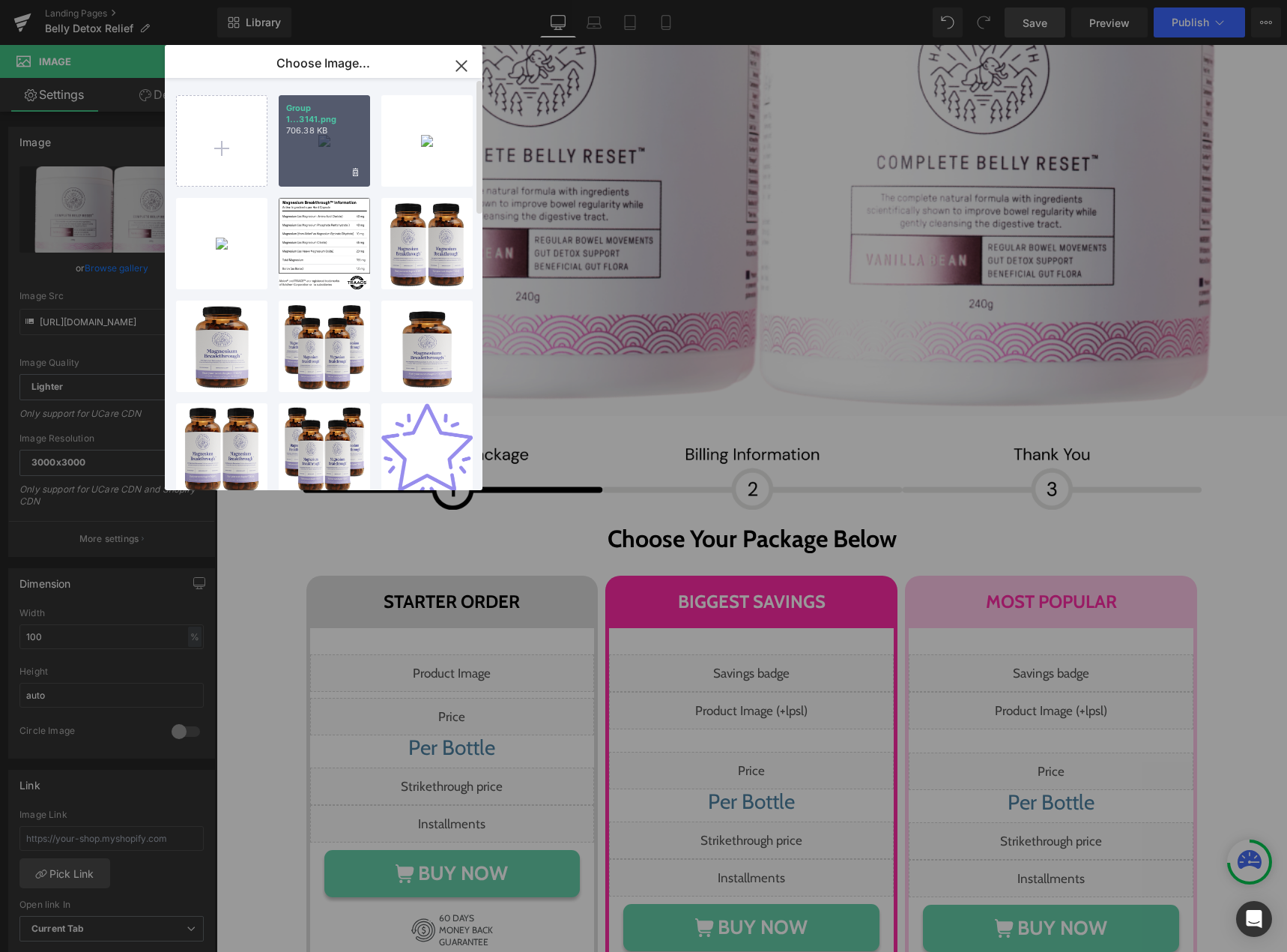
click at [326, 149] on div "Group 1...3141.png 706.38 KB" at bounding box center [324, 140] width 91 height 91
type input "https://ucarecdn.com/8f1b1a46-0aa2-4776-a707-1a10054382f7/-/format/auto/-/previ…"
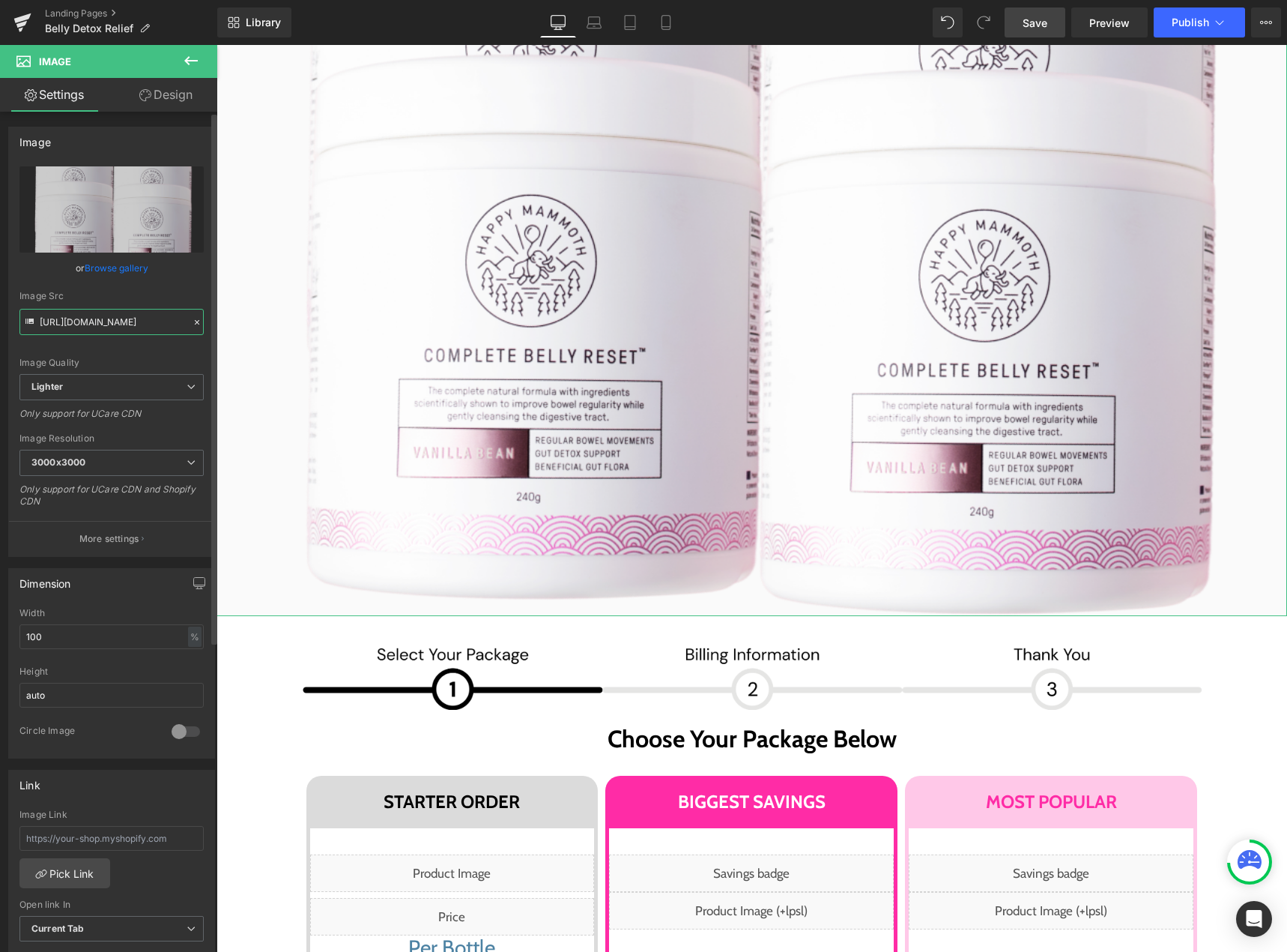
click at [123, 327] on input "https://ucarecdn.com/8f1b1a46-0aa2-4776-a707-1a10054382f7/-/format/auto/-/previ…" at bounding box center [112, 322] width 184 height 26
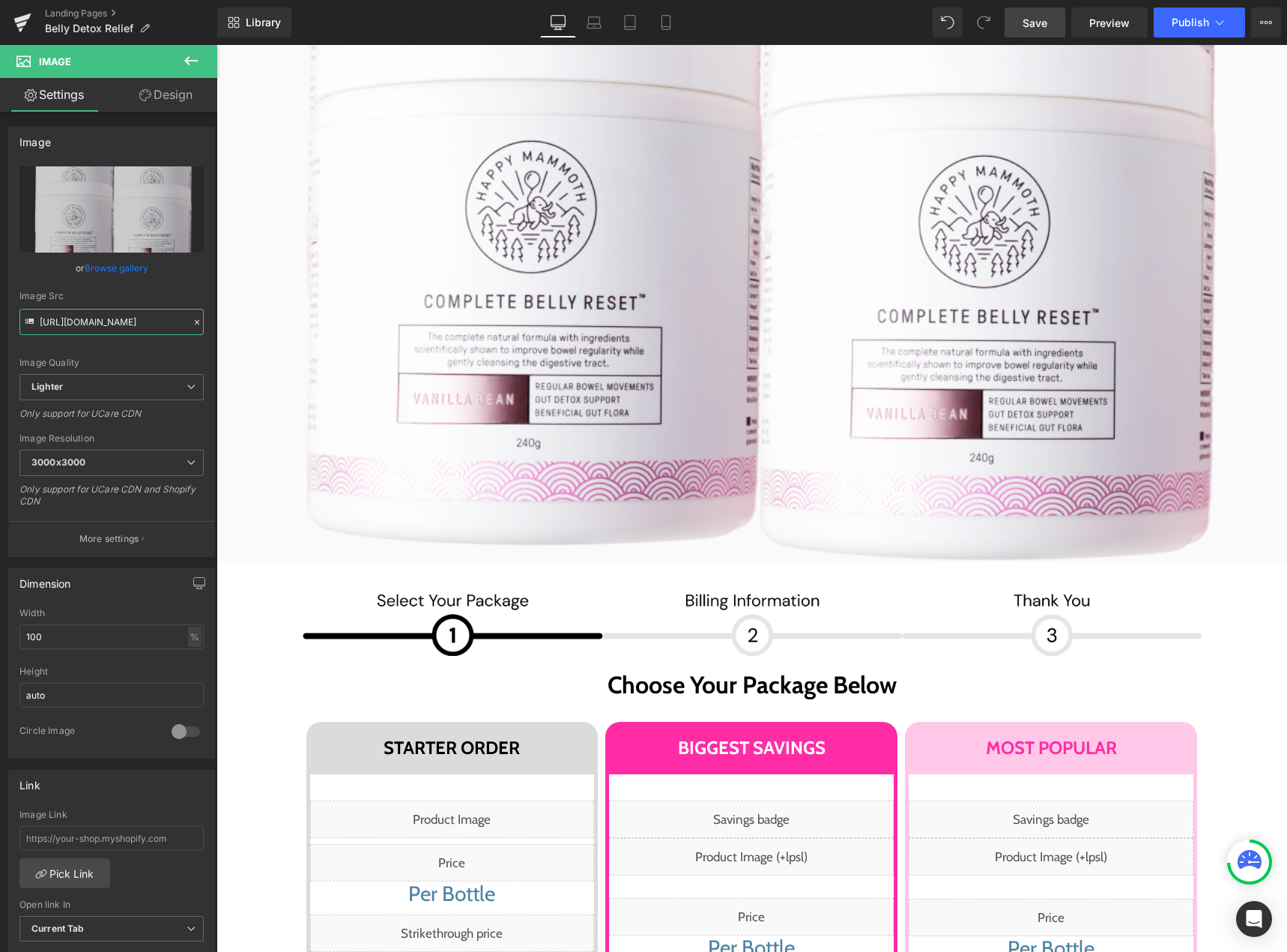
scroll to position [8686, 0]
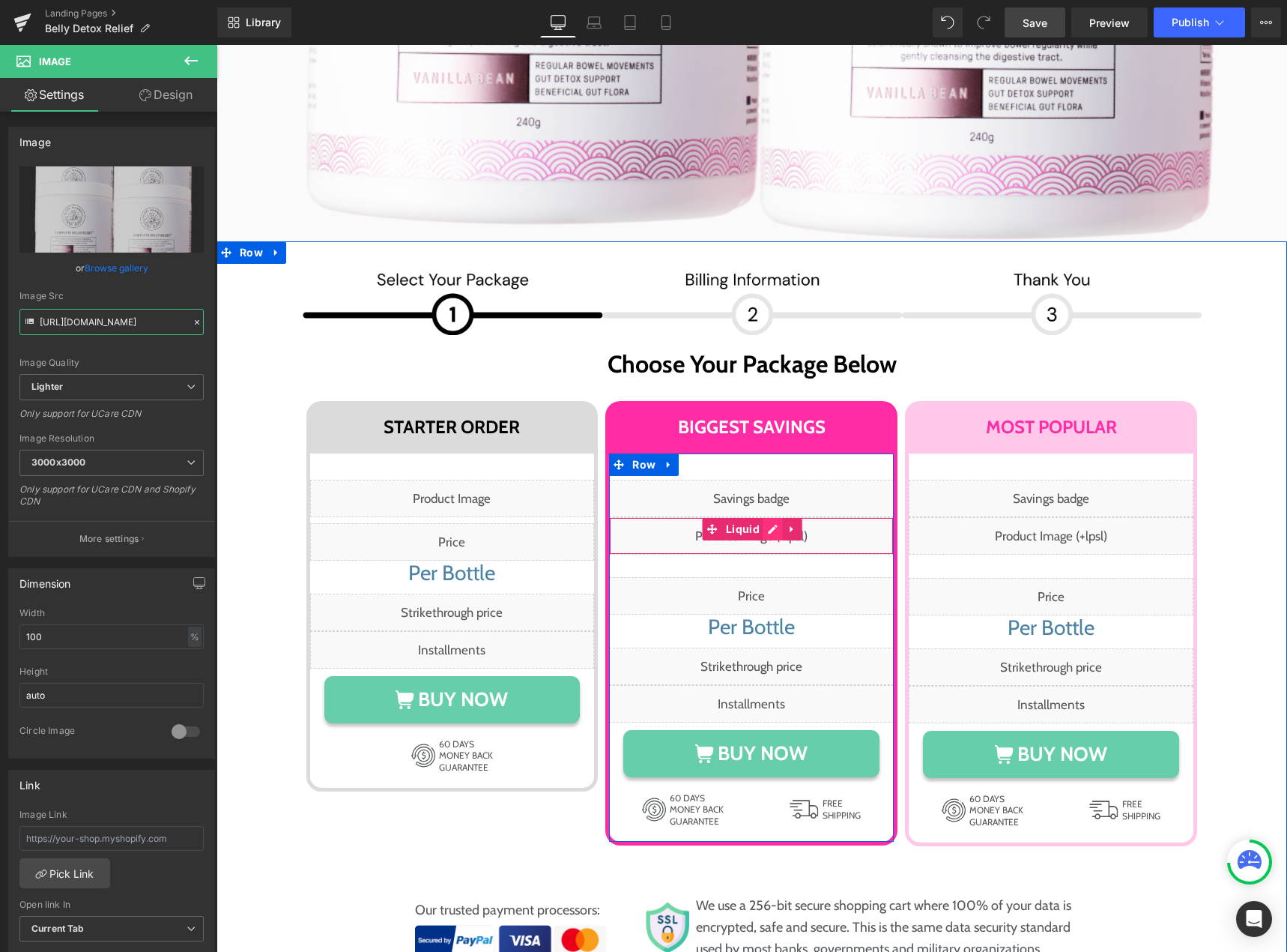
click at [768, 517] on div "Liquid" at bounding box center [752, 536] width 285 height 38
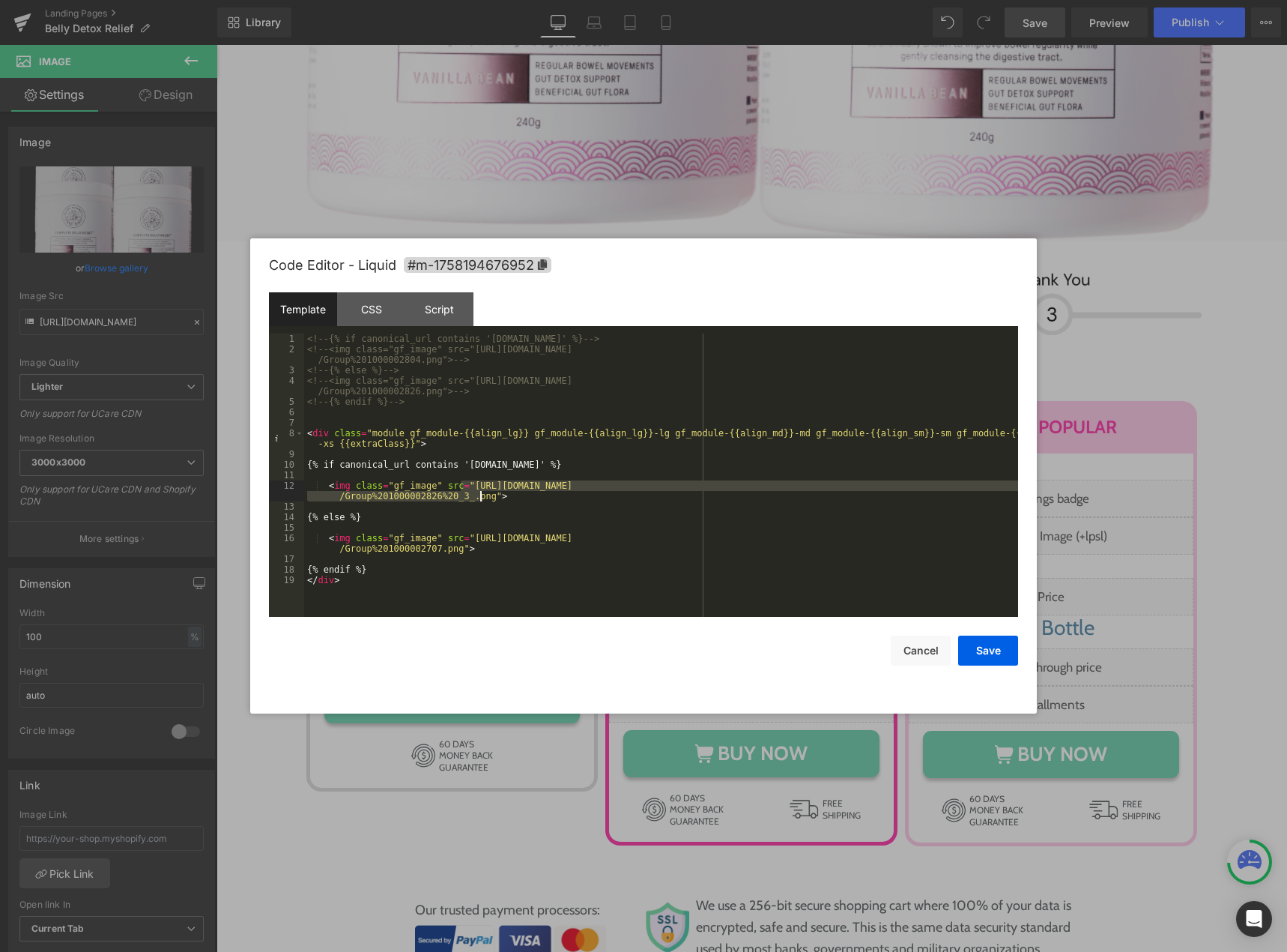
drag, startPoint x: 458, startPoint y: 488, endPoint x: 480, endPoint y: 494, distance: 22.8
click at [480, 494] on div "<!-- {% if canonical_url contains 'ca.happymammoth.com' %} --> <!-- <img class=…" at bounding box center [660, 485] width 714 height 304
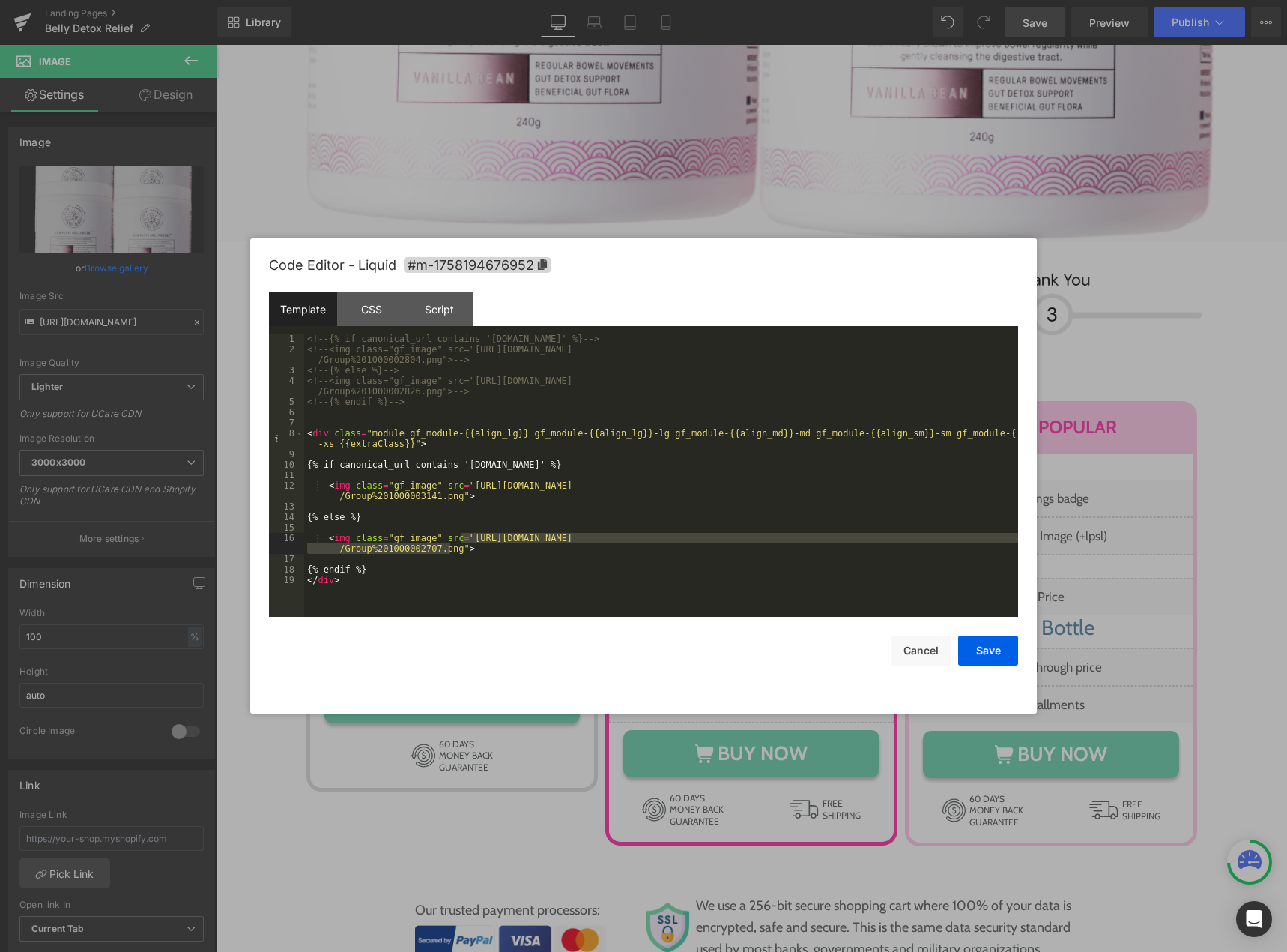
drag, startPoint x: 458, startPoint y: 538, endPoint x: 451, endPoint y: 548, distance: 12.2
click at [451, 548] on div "<!-- {% if canonical_url contains 'ca.happymammoth.com' %} --> <!-- <img class=…" at bounding box center [660, 485] width 714 height 304
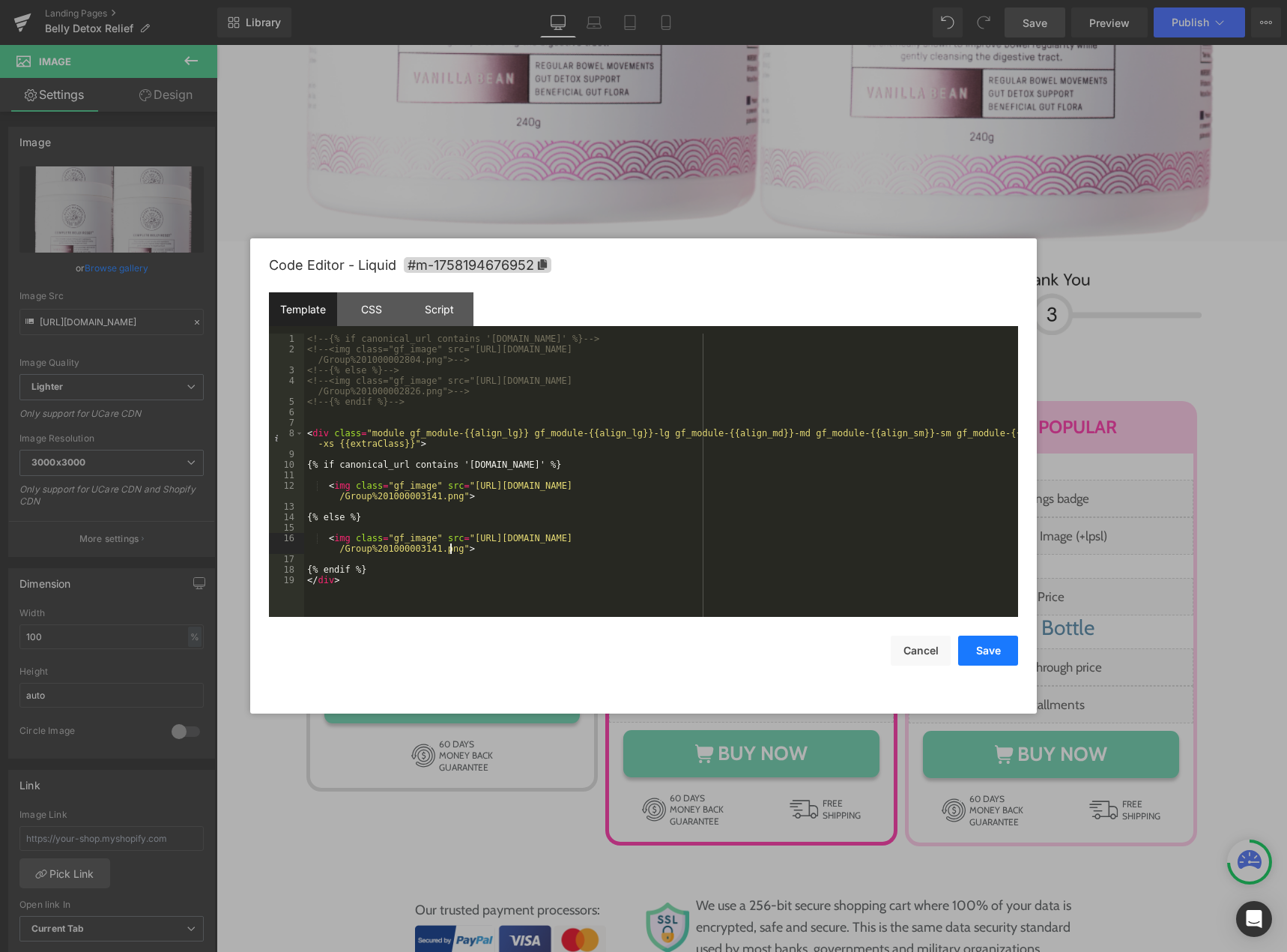
click at [982, 642] on button "Save" at bounding box center [988, 651] width 60 height 30
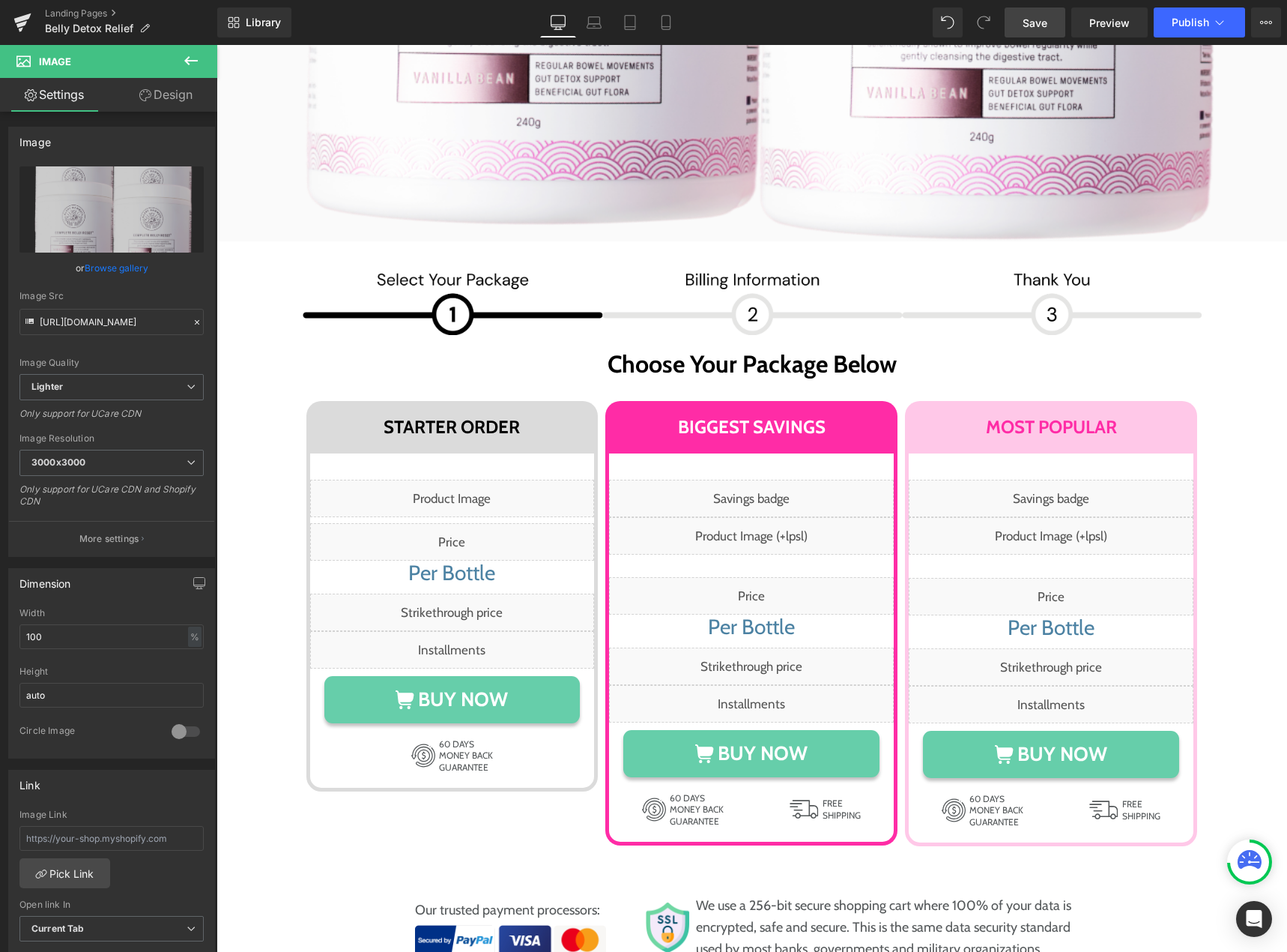
click at [1032, 20] on span "Save" at bounding box center [1035, 22] width 25 height 16
click at [747, 268] on div "Image Image Row" at bounding box center [752, 301] width 899 height 67
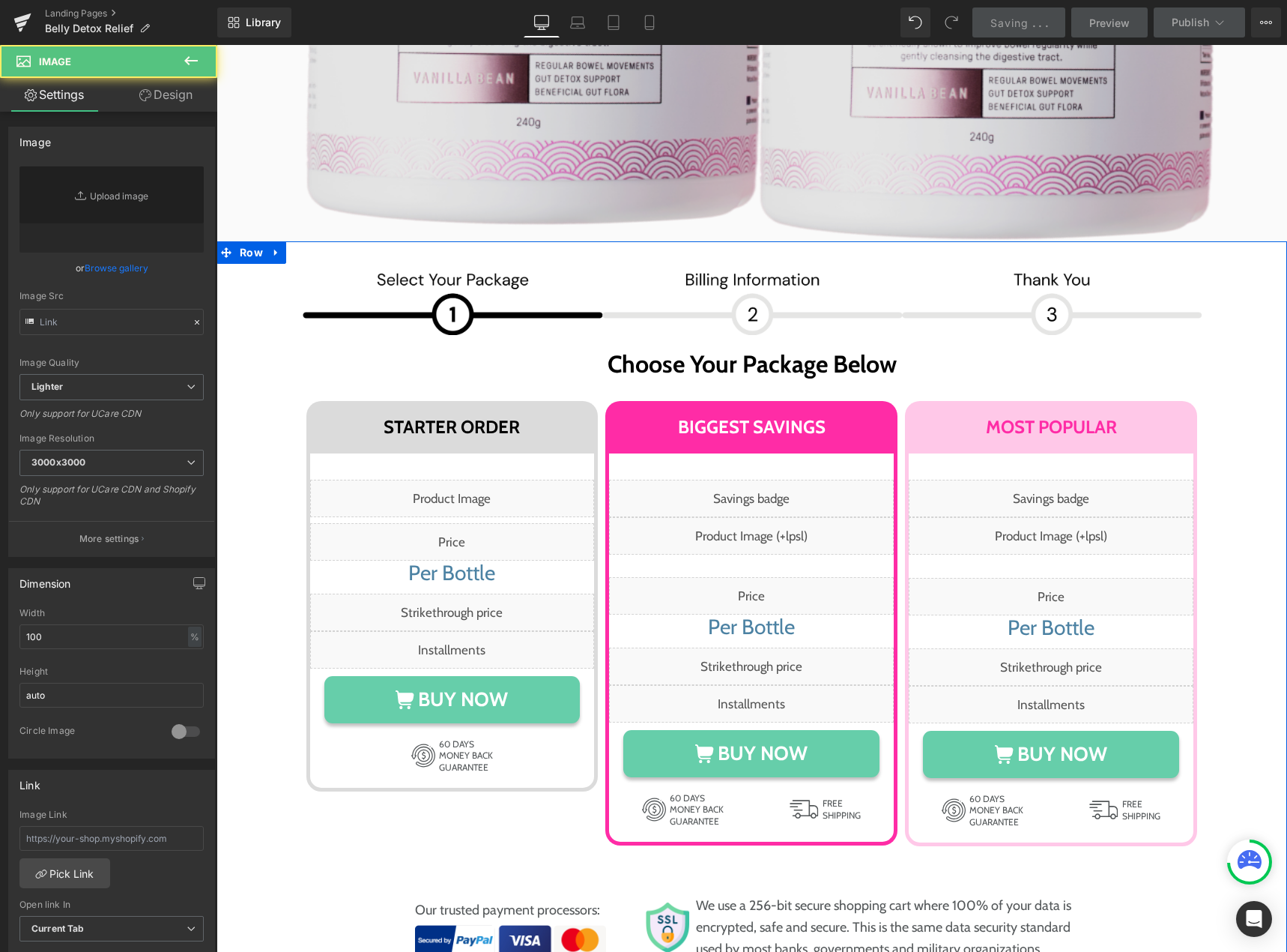
type input "https://ucarecdn.com/5760902f-c584-4d2d-87ce-9c8236e7cfa2/-/format/auto/-/previ…"
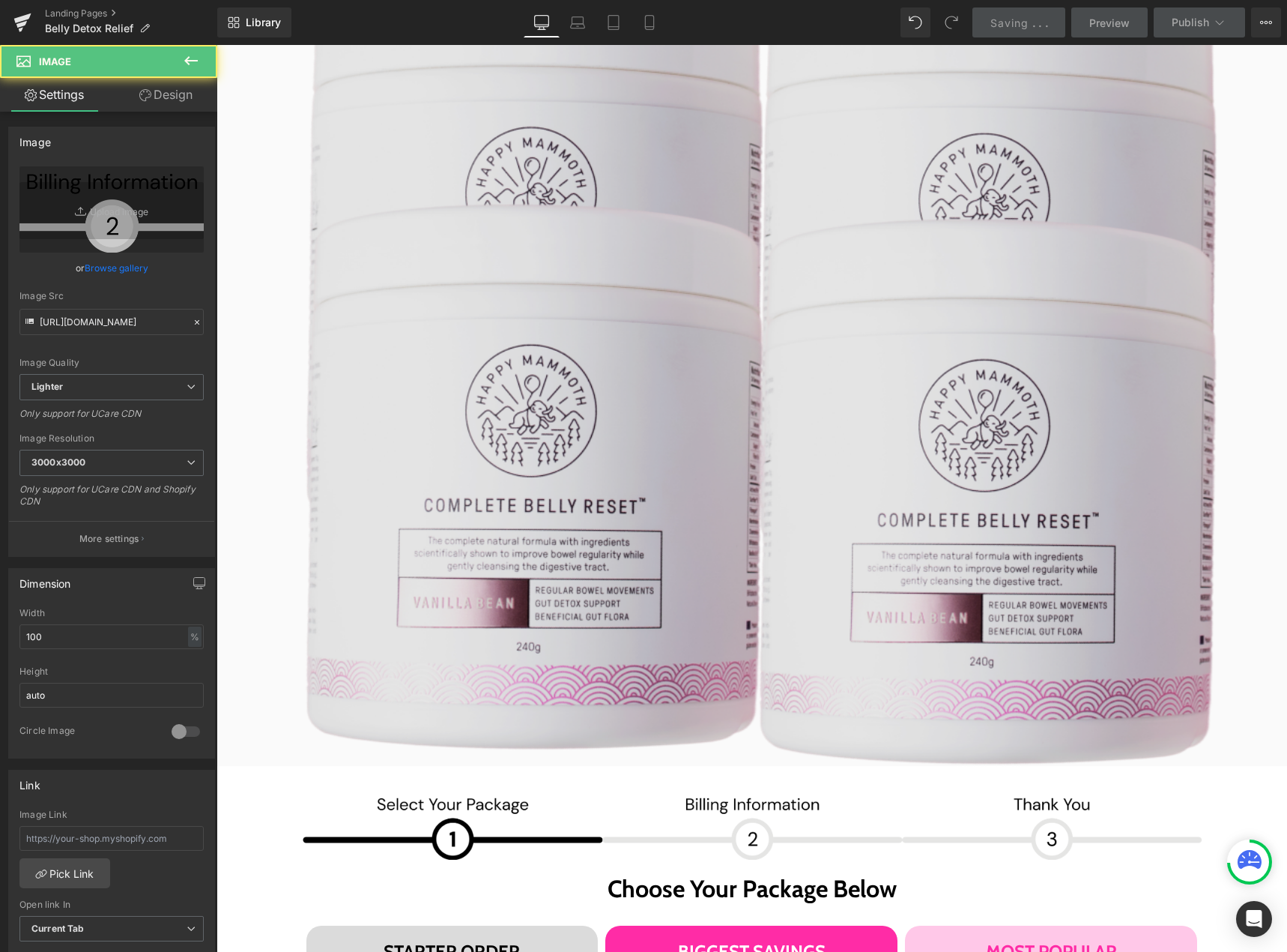
click at [670, 291] on img at bounding box center [752, 370] width 1071 height 789
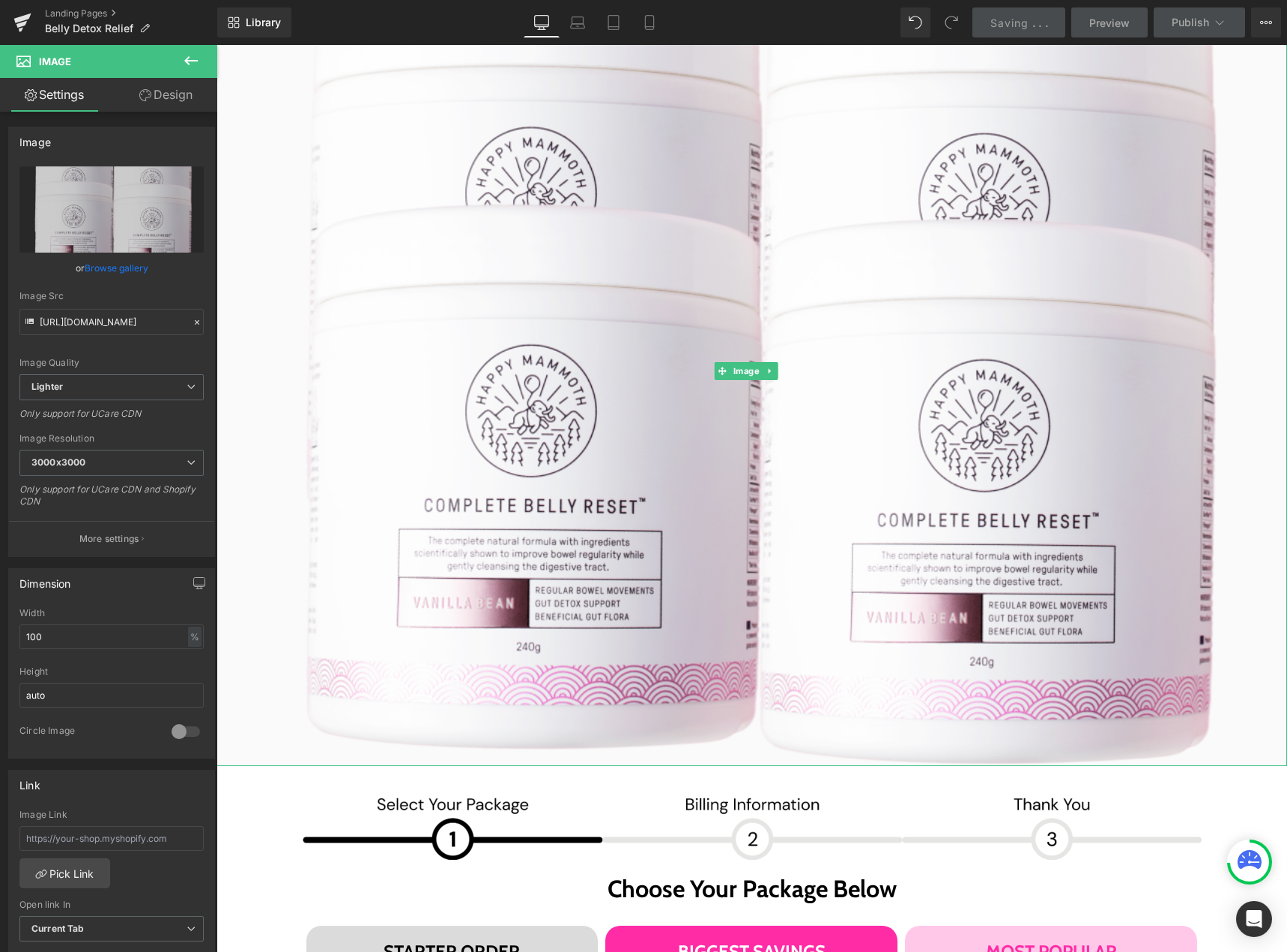
click at [768, 362] on link at bounding box center [770, 371] width 16 height 18
click at [776, 366] on icon at bounding box center [778, 370] width 8 height 8
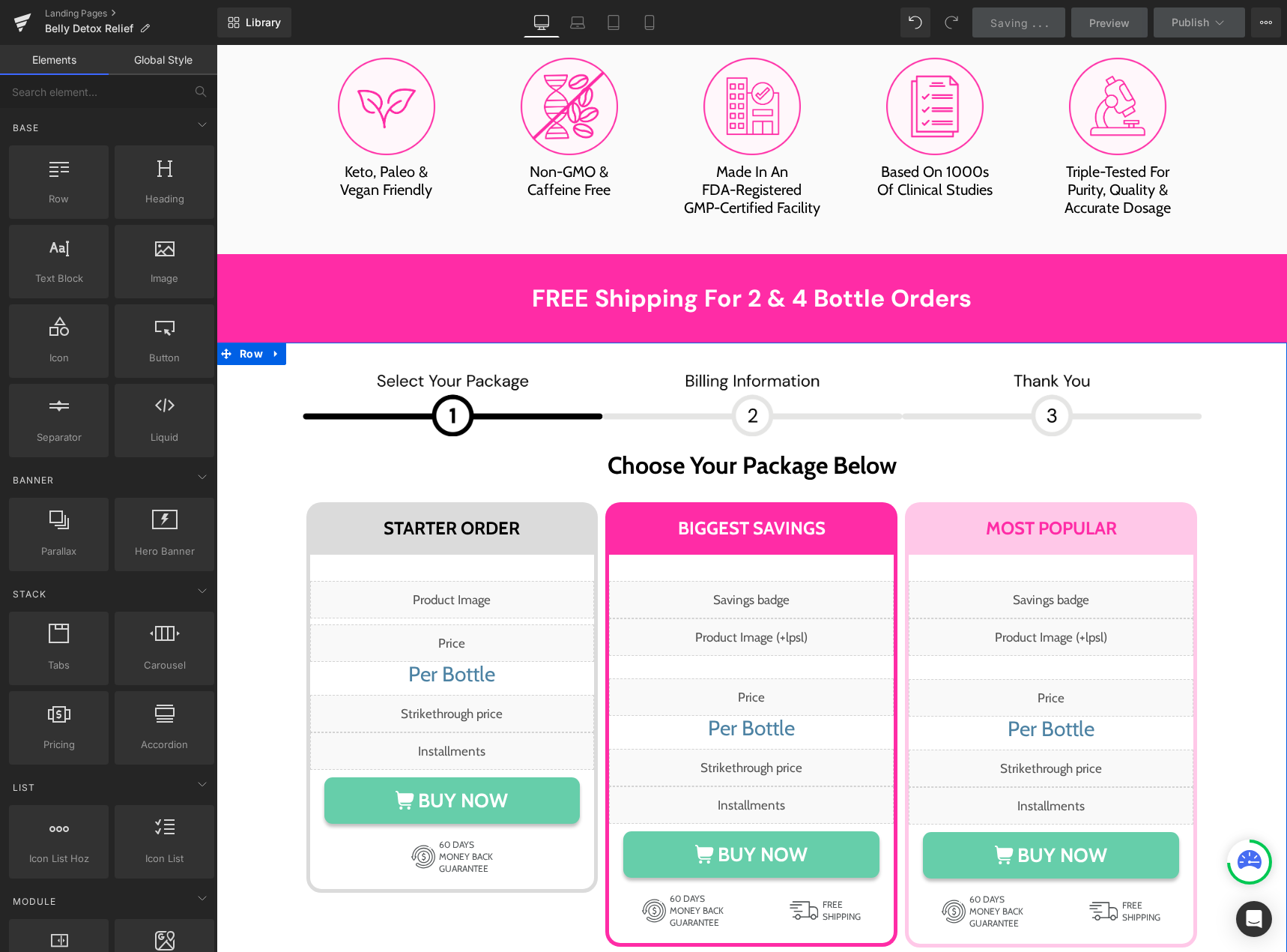
scroll to position [7788, 0]
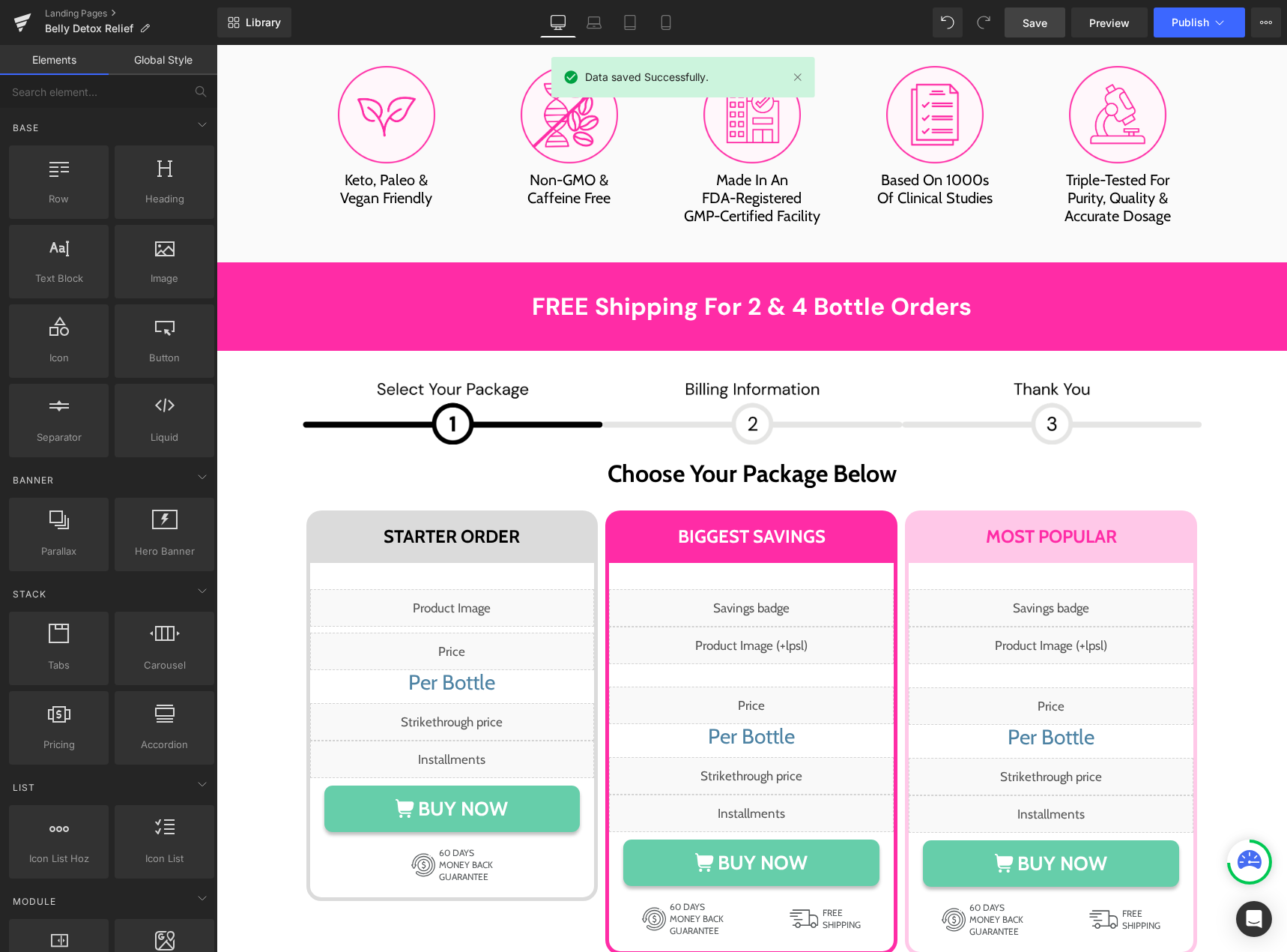
click at [1046, 30] on span "Save" at bounding box center [1035, 22] width 25 height 16
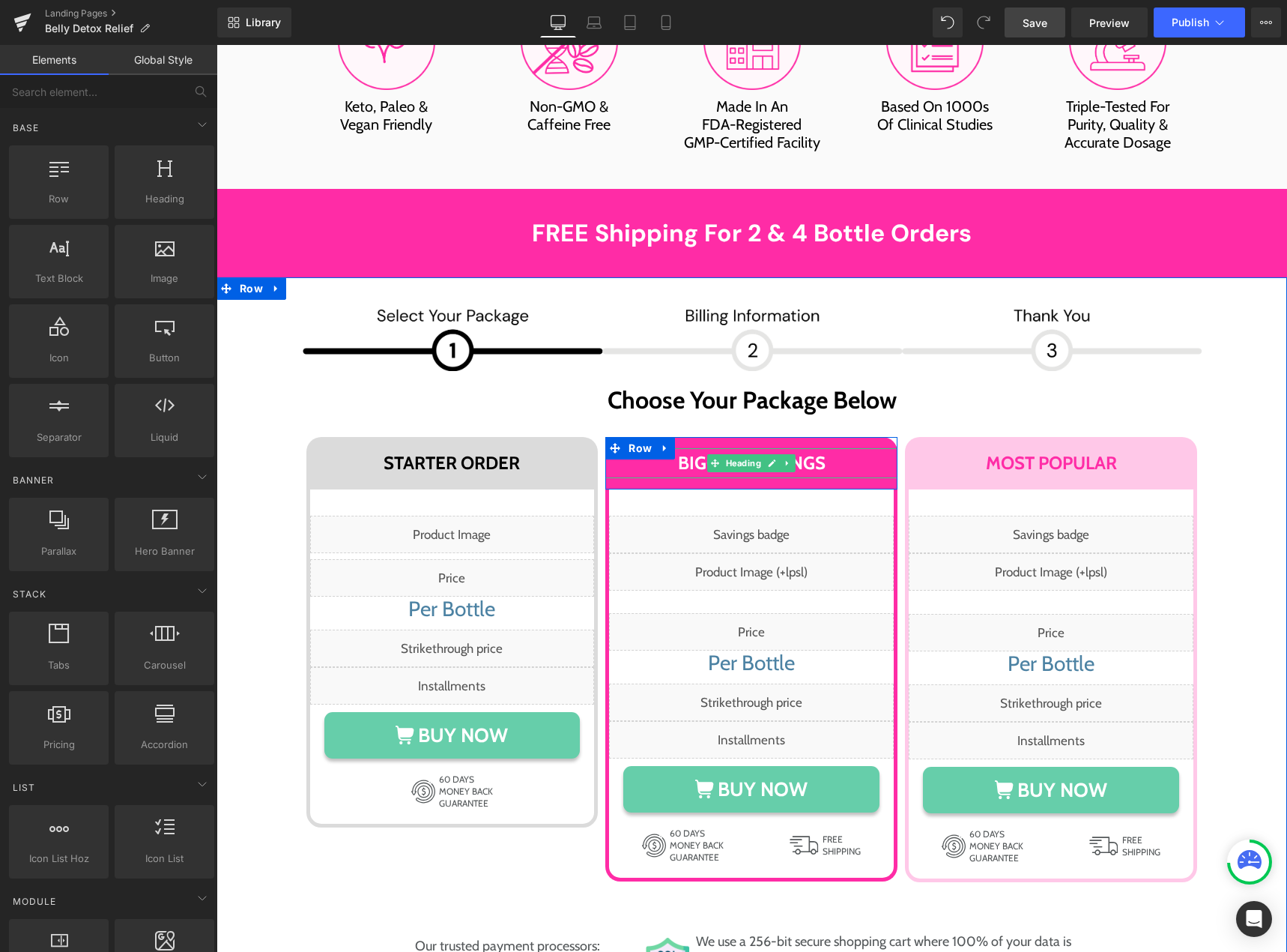
scroll to position [7862, 0]
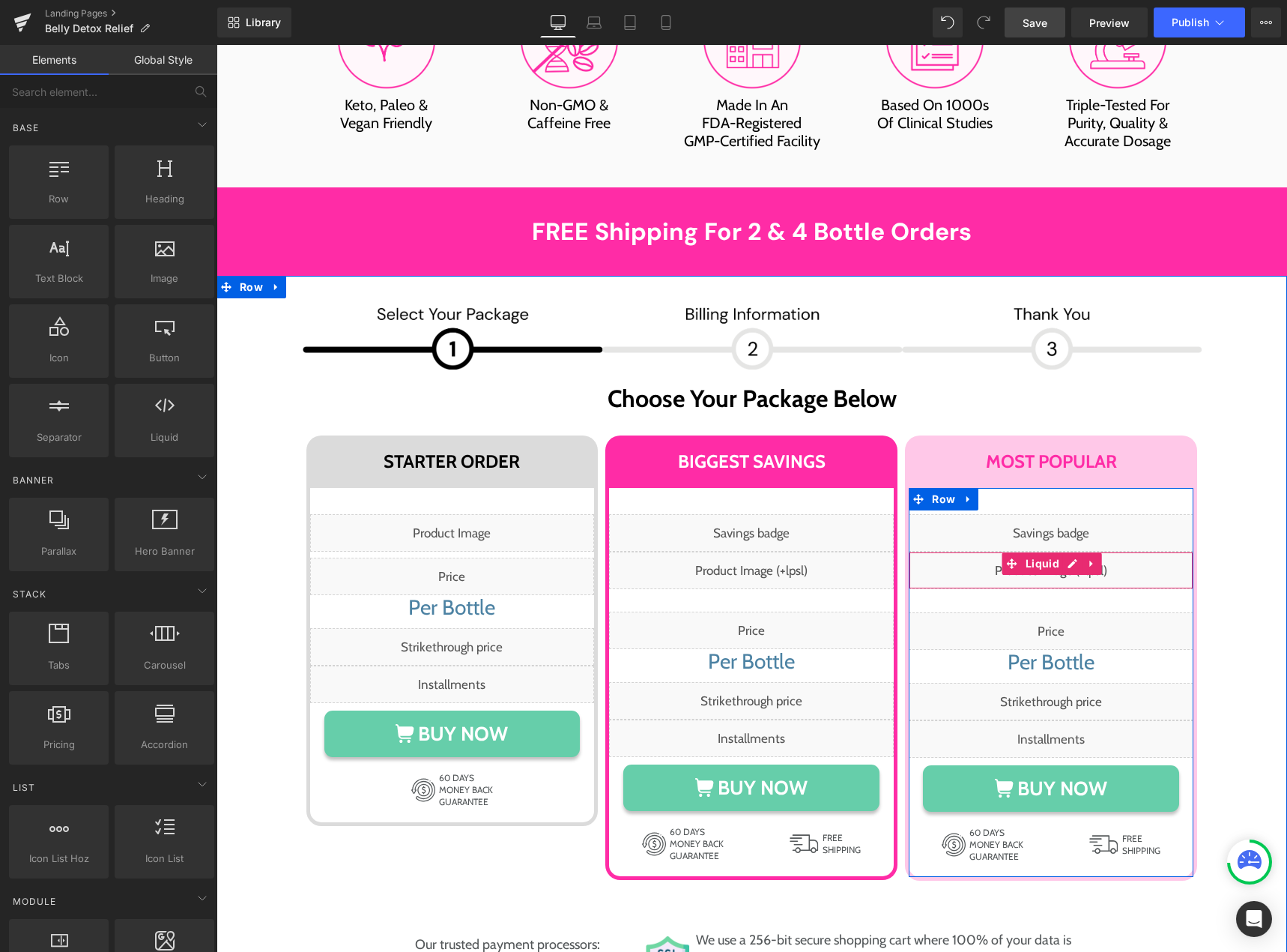
click at [1066, 551] on div "Liquid" at bounding box center [1051, 570] width 285 height 38
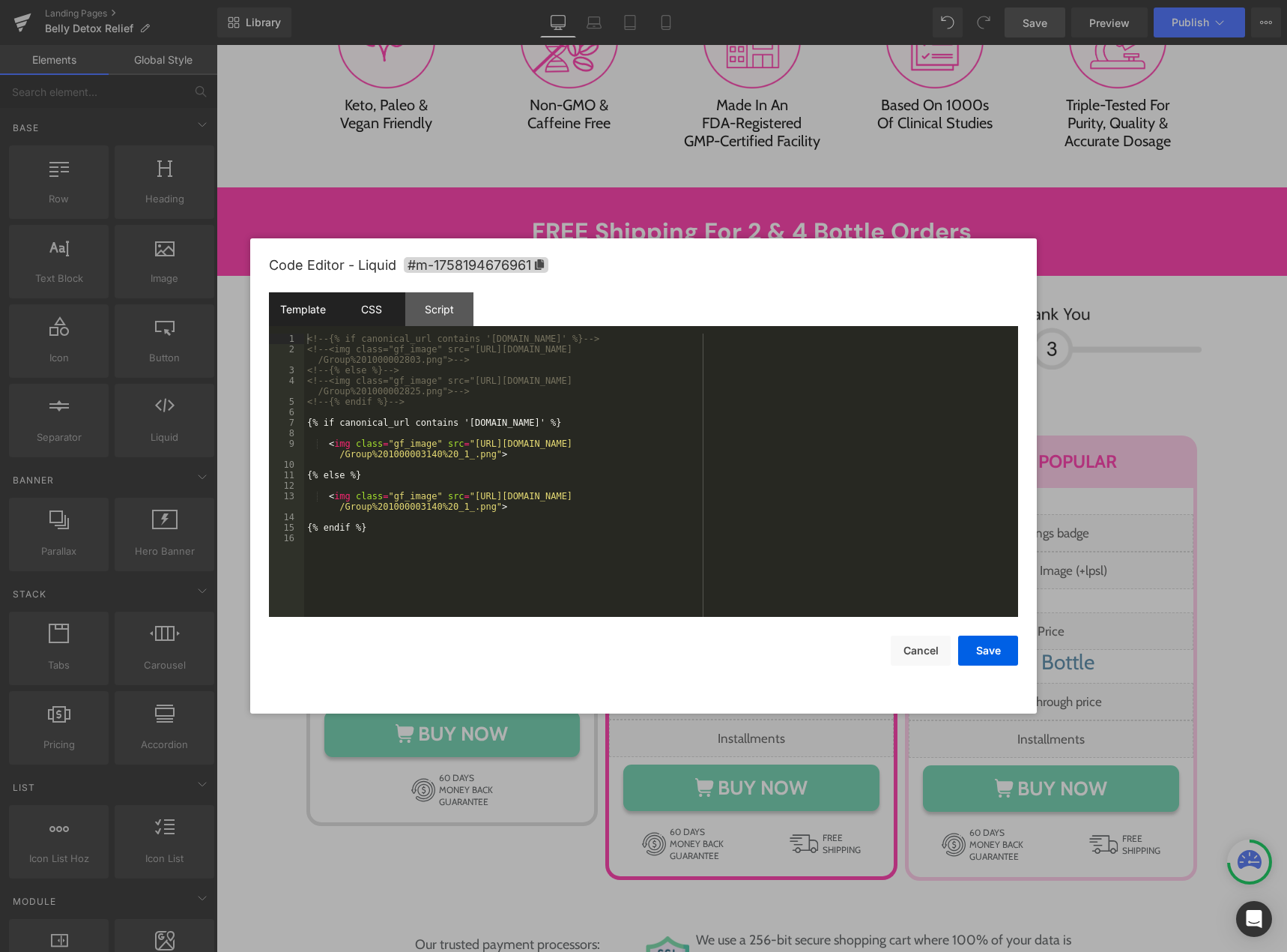
click at [365, 312] on div "CSS" at bounding box center [370, 309] width 68 height 34
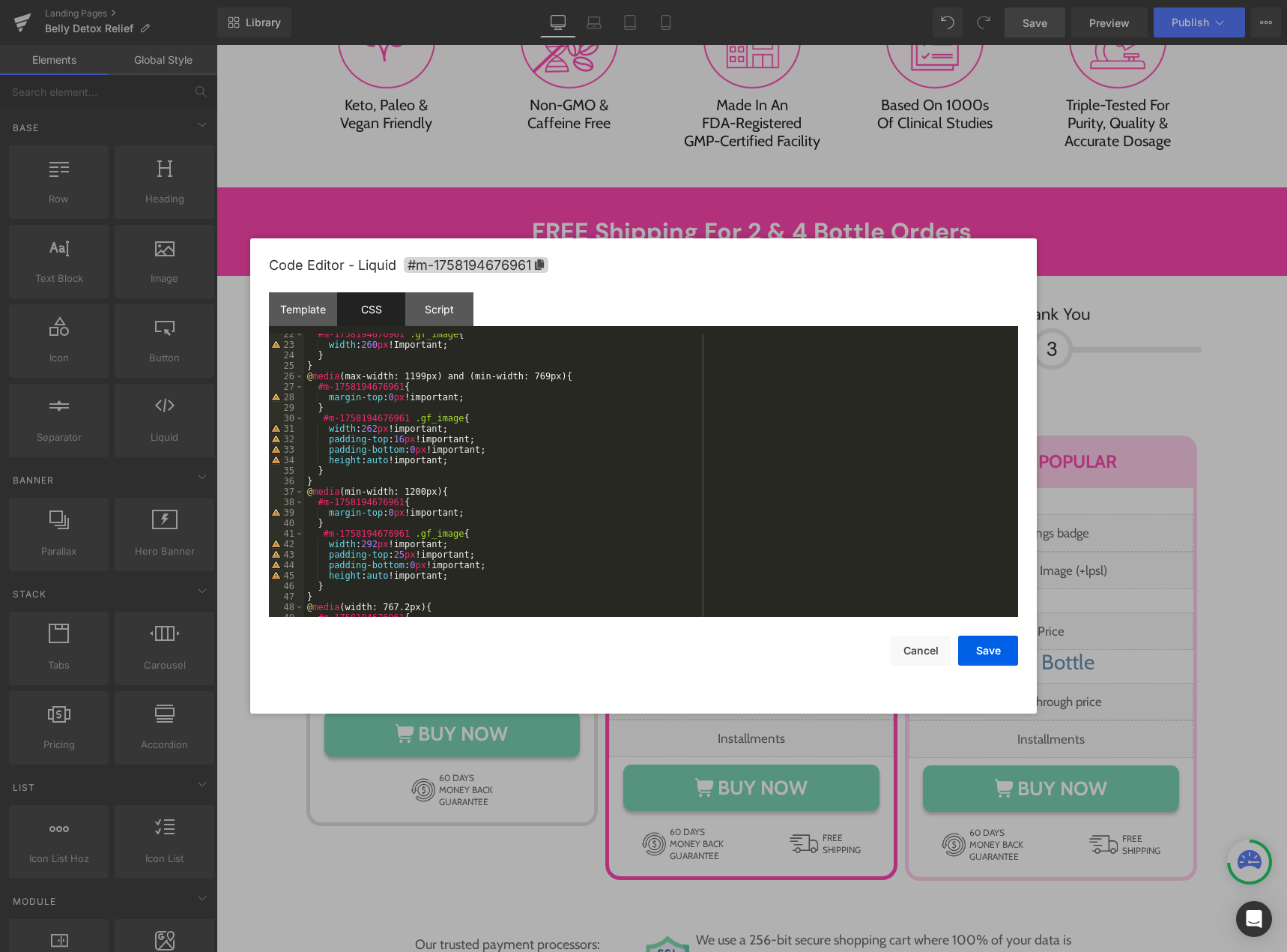
scroll to position [269, 0]
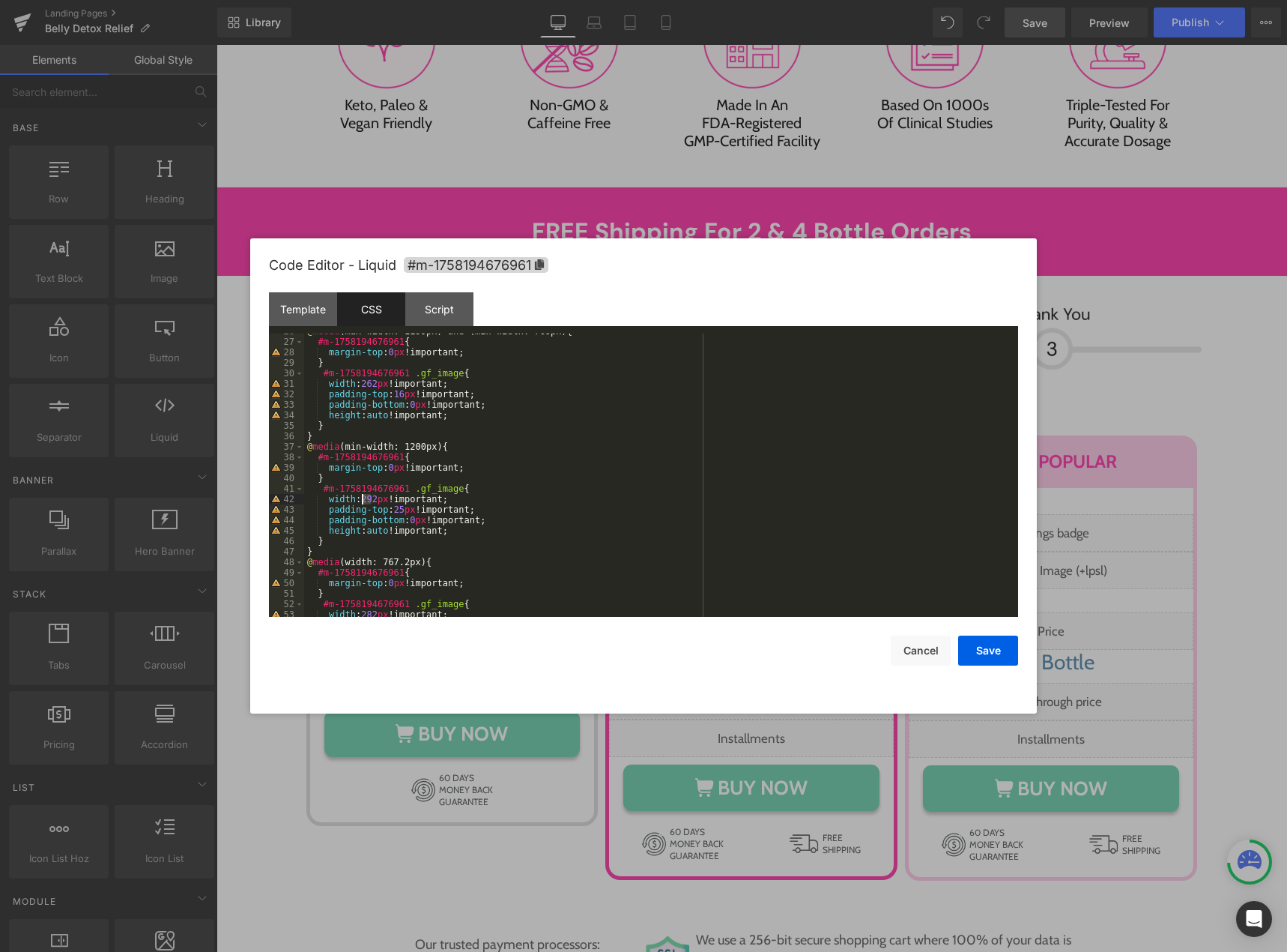
drag, startPoint x: 373, startPoint y: 499, endPoint x: 361, endPoint y: 499, distance: 12.0
click at [361, 499] on div "@ media (max-width: 1199px) and (min-width: 769px) { #m-1758194676961 { margin-…" at bounding box center [658, 478] width 708 height 304
click at [981, 640] on button "Save" at bounding box center [988, 651] width 60 height 30
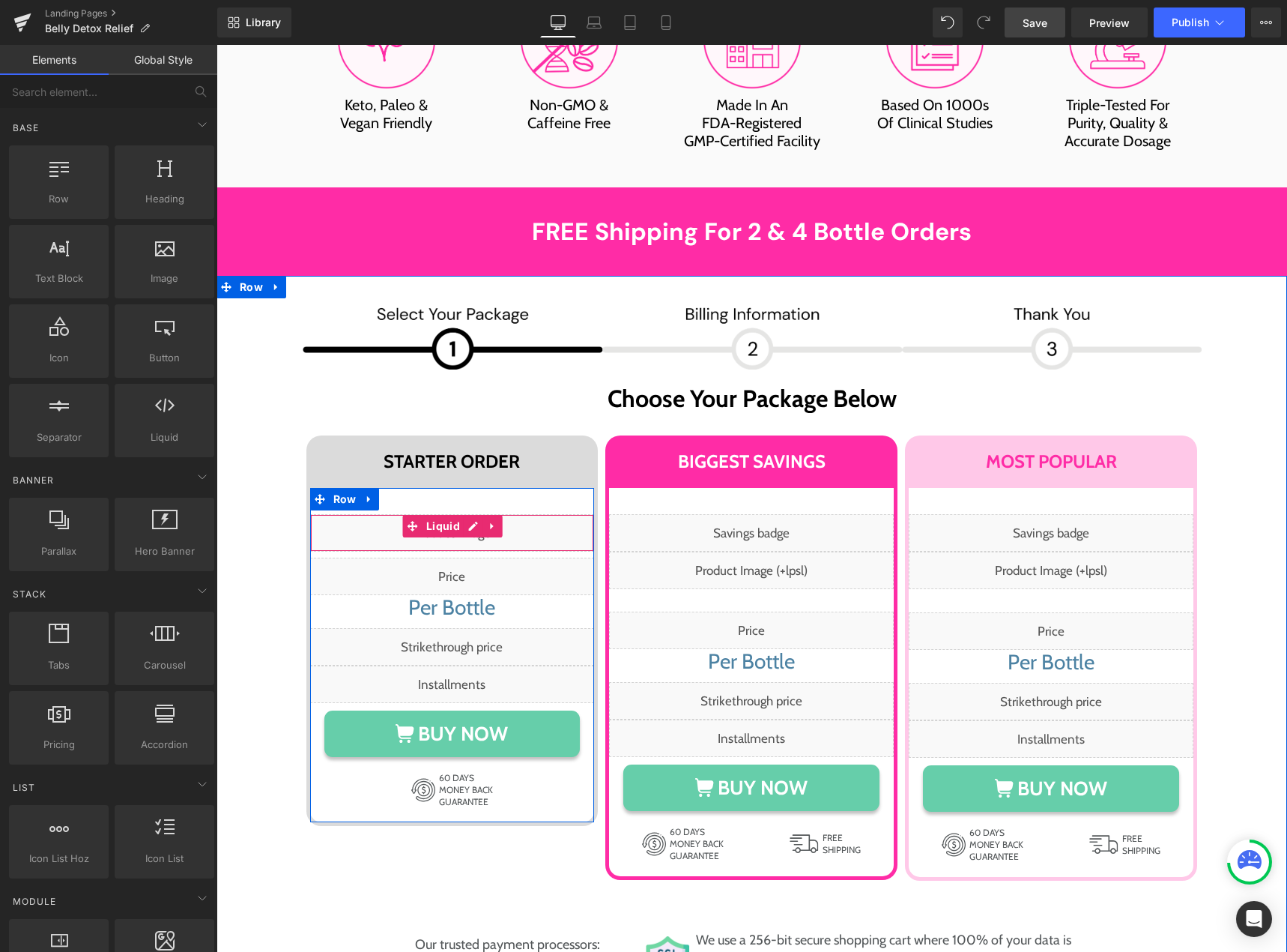
click at [461, 514] on div "Liquid" at bounding box center [453, 533] width 285 height 38
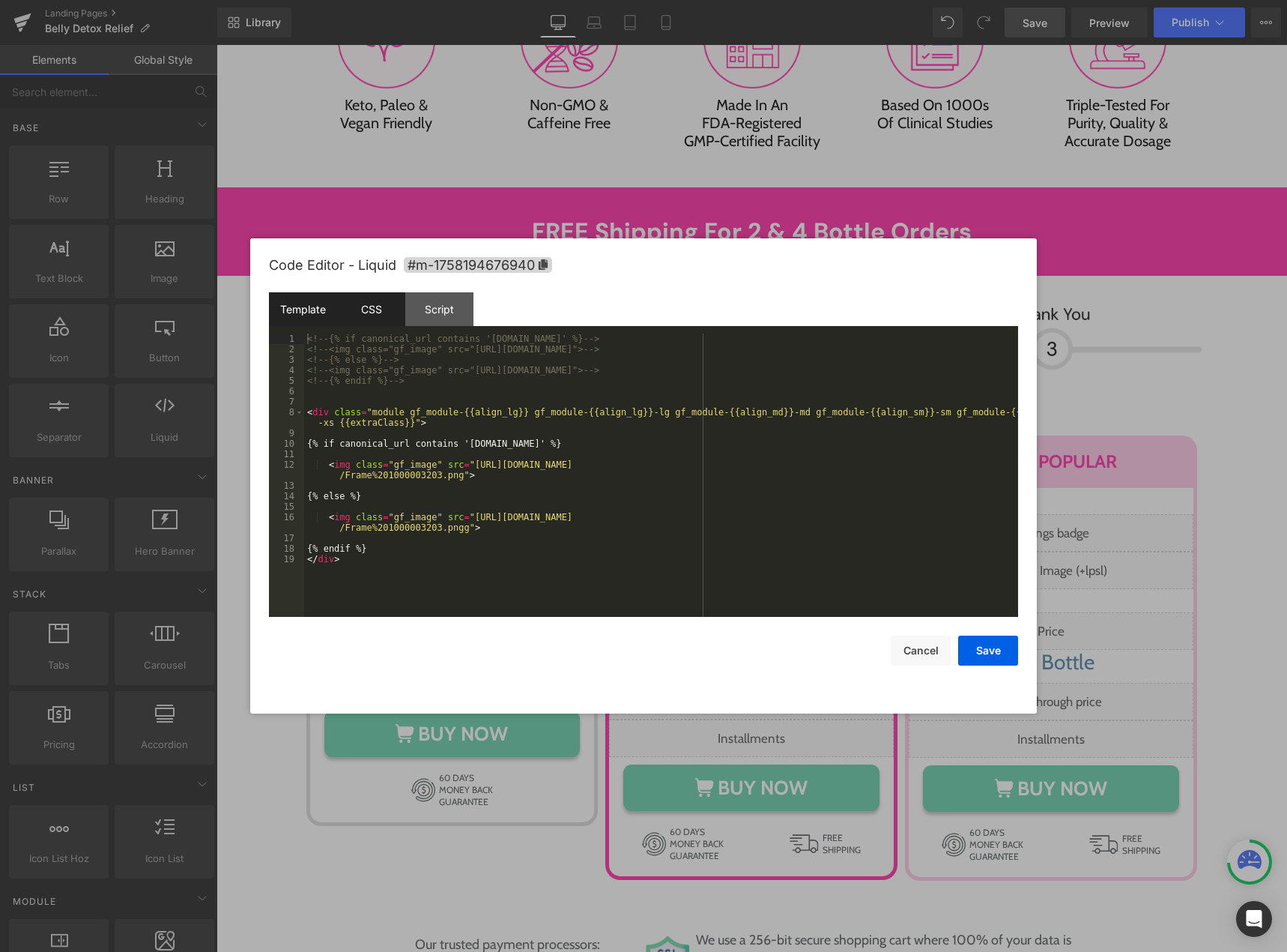
click at [370, 320] on div "CSS" at bounding box center [370, 309] width 68 height 34
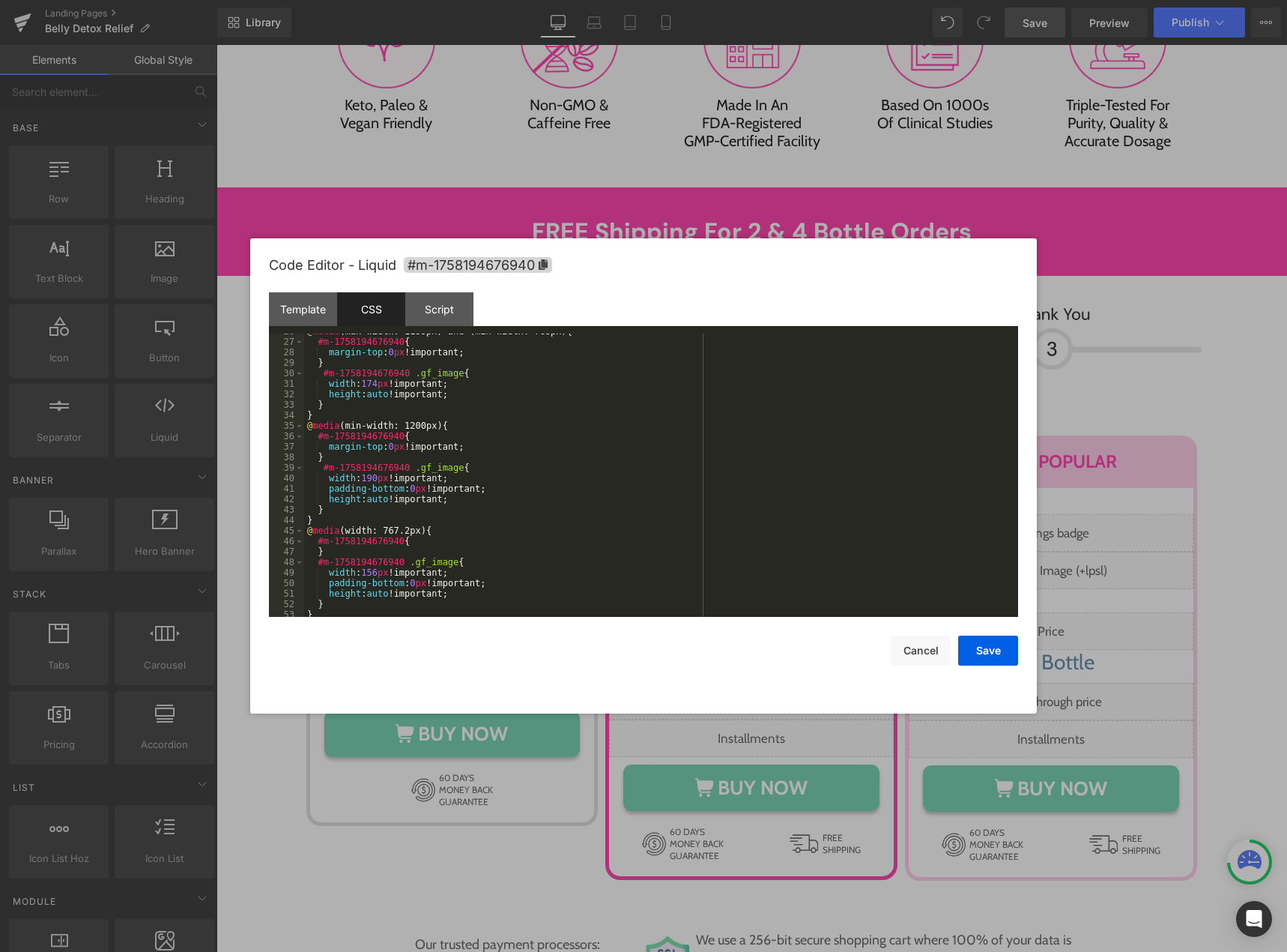
scroll to position [283, 0]
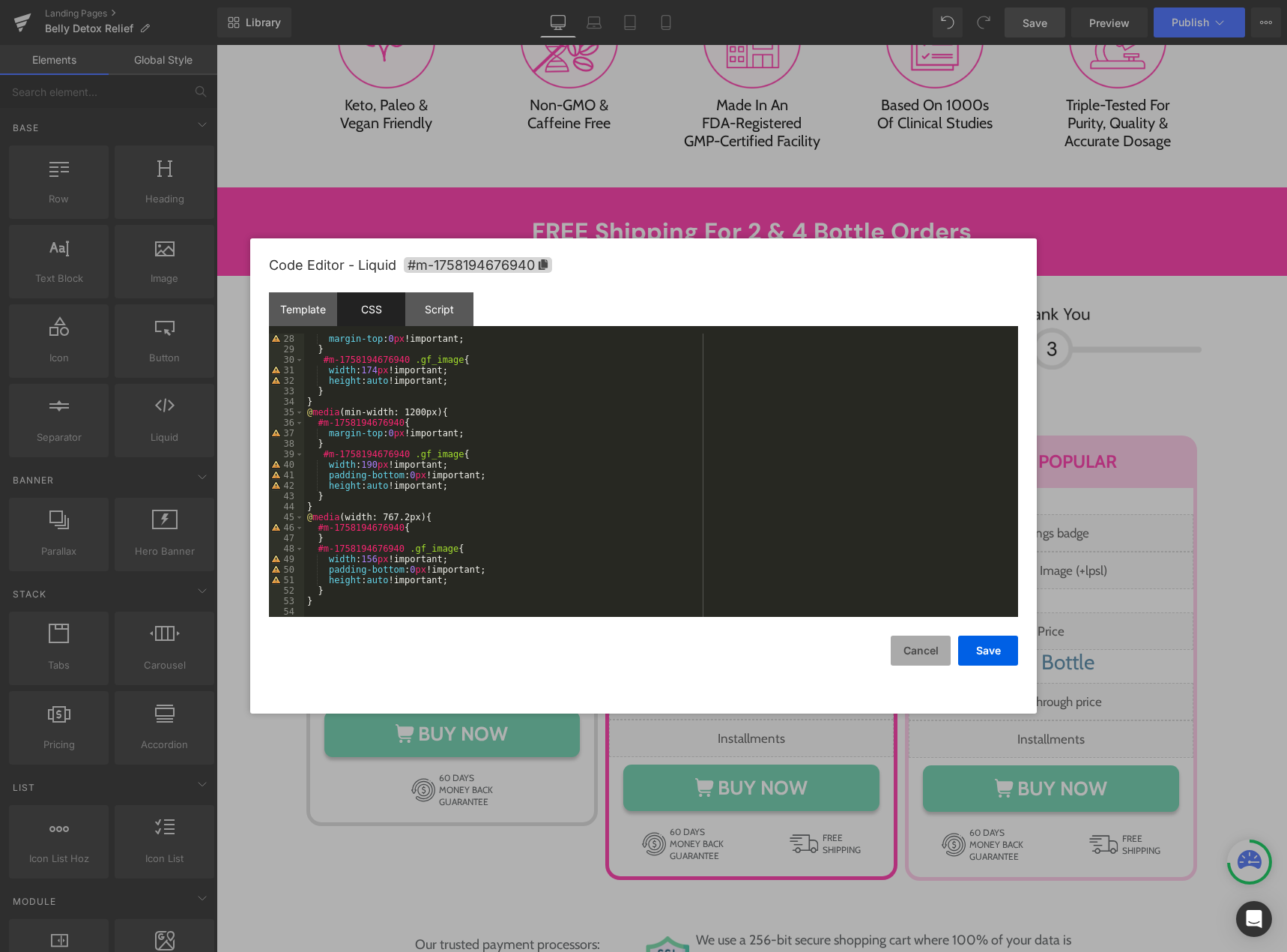
drag, startPoint x: 900, startPoint y: 652, endPoint x: 591, endPoint y: 530, distance: 332.2
click at [900, 652] on button "Cancel" at bounding box center [921, 651] width 60 height 30
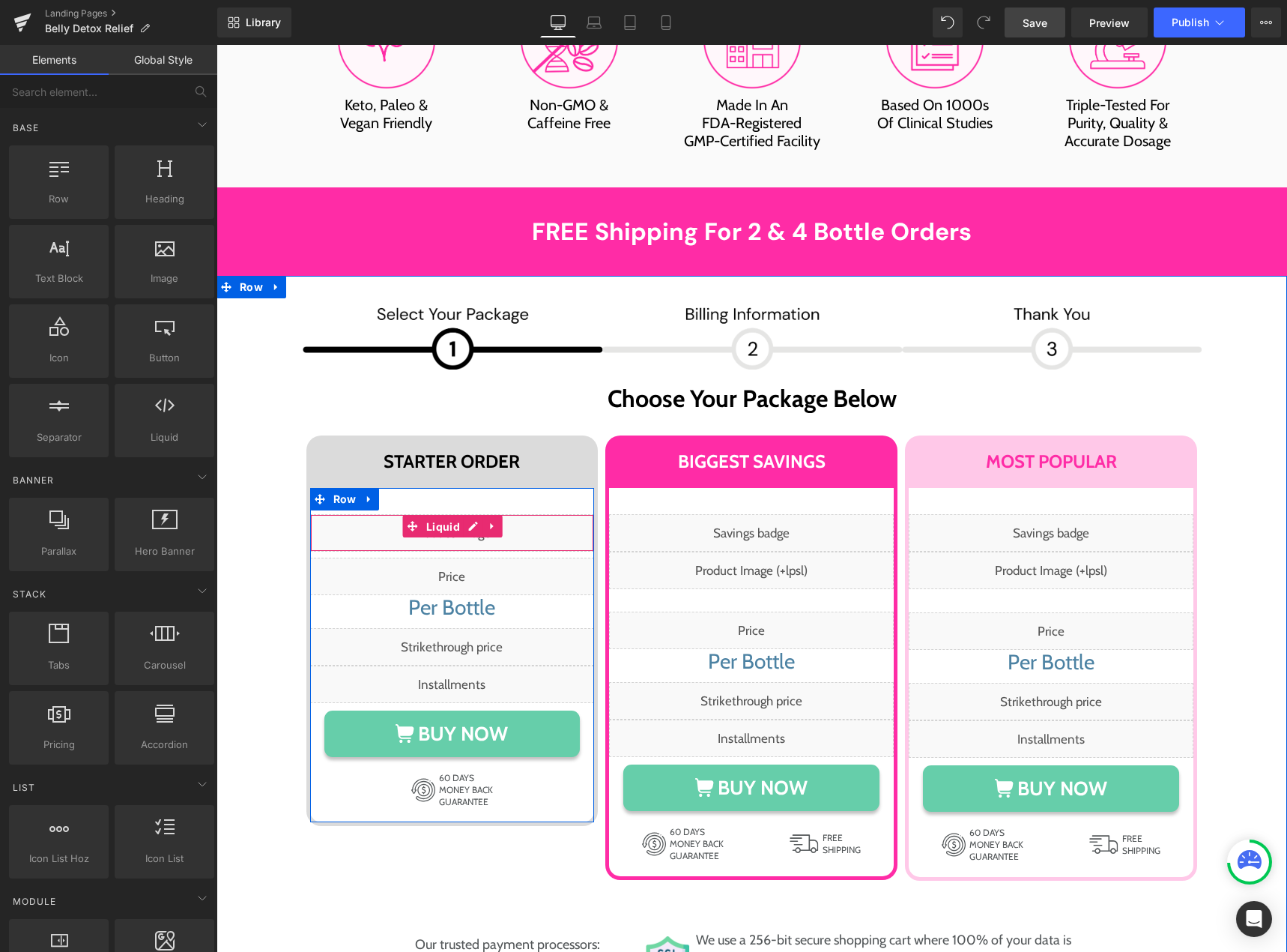
click at [440, 516] on span "Liquid" at bounding box center [443, 527] width 41 height 22
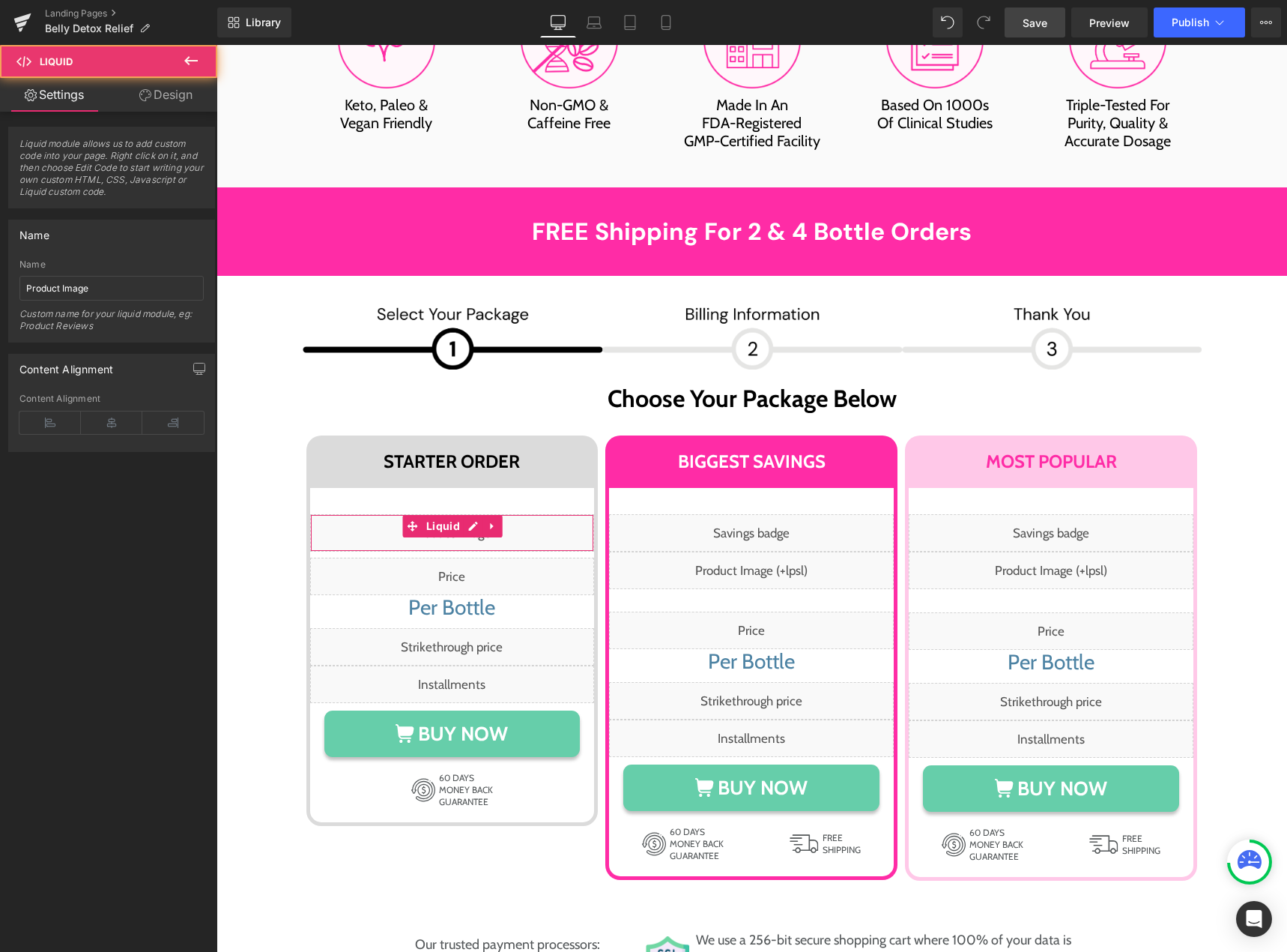
click at [161, 86] on link "Design" at bounding box center [166, 94] width 108 height 34
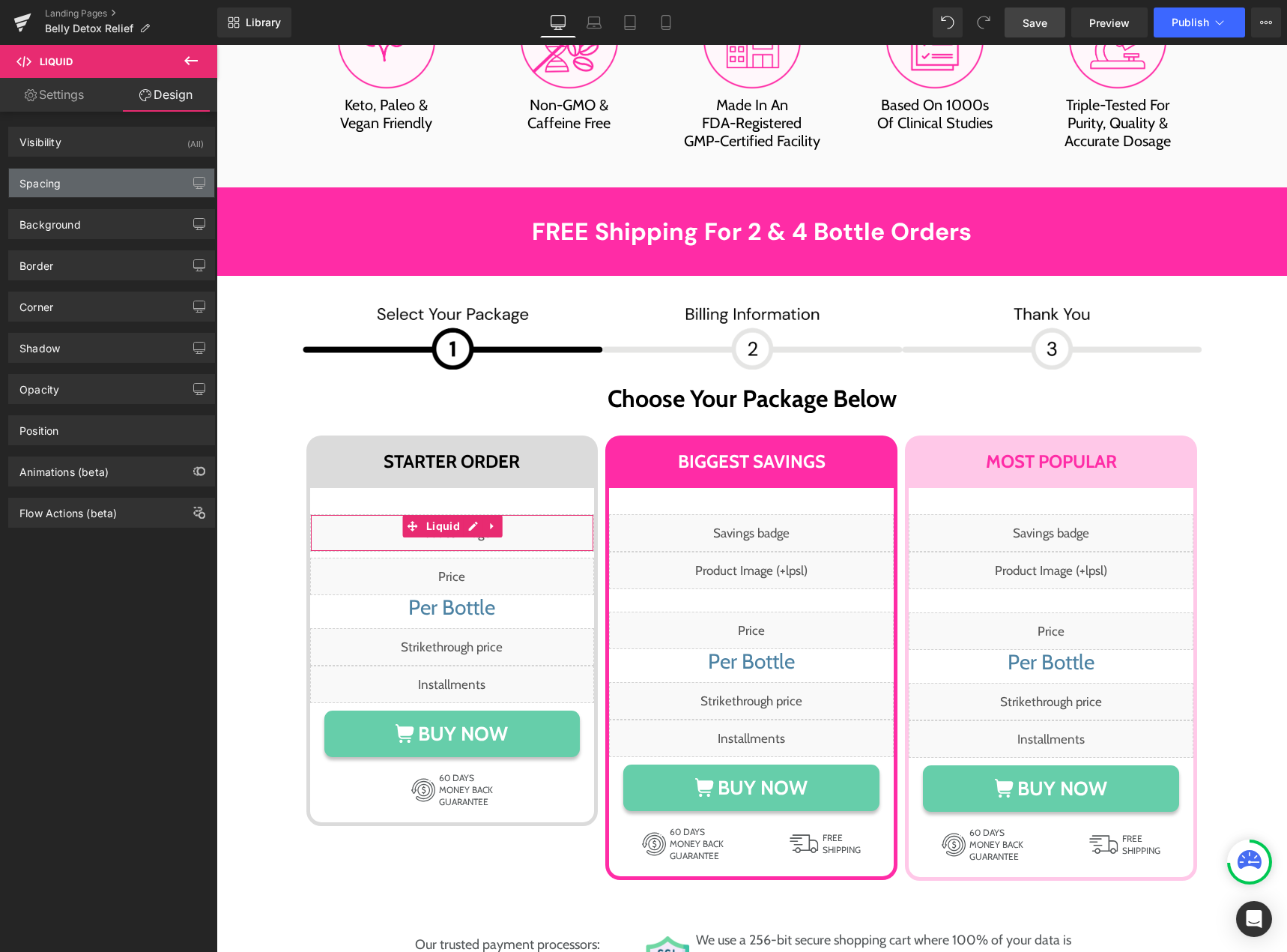
click at [90, 177] on div "Spacing" at bounding box center [112, 182] width 205 height 29
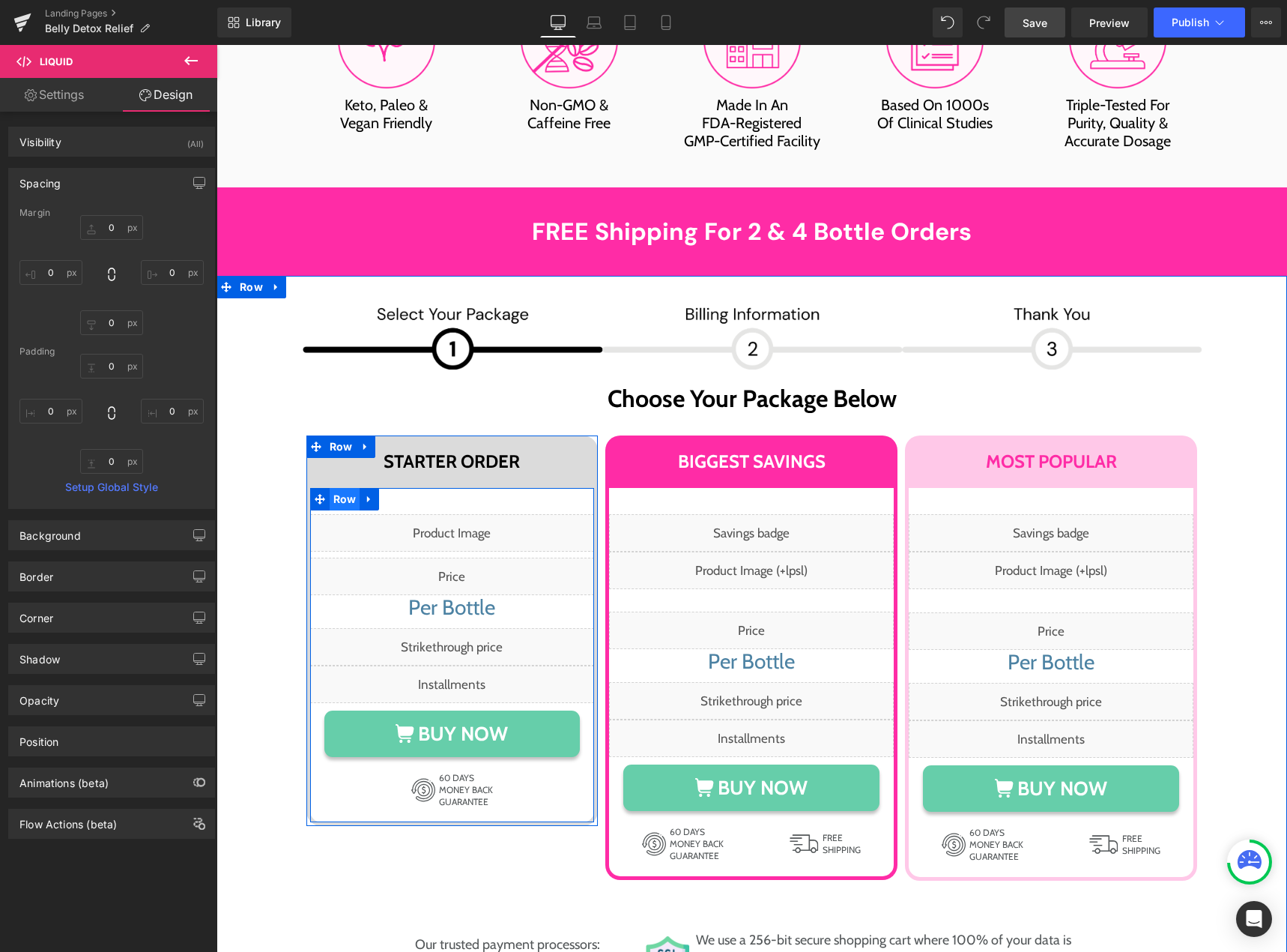
click at [343, 488] on span "Row" at bounding box center [344, 499] width 30 height 22
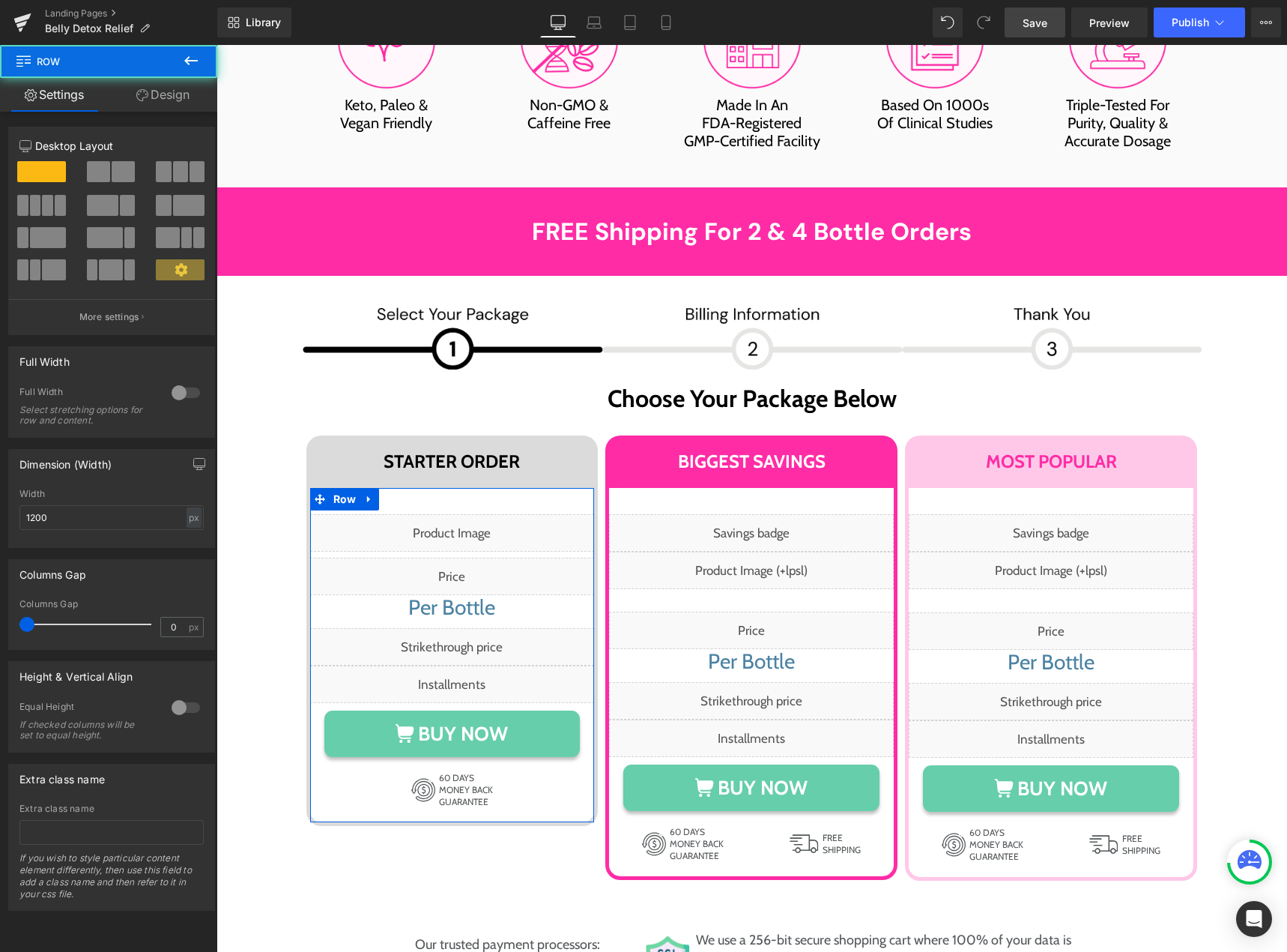
click at [174, 95] on link "Design" at bounding box center [163, 94] width 108 height 34
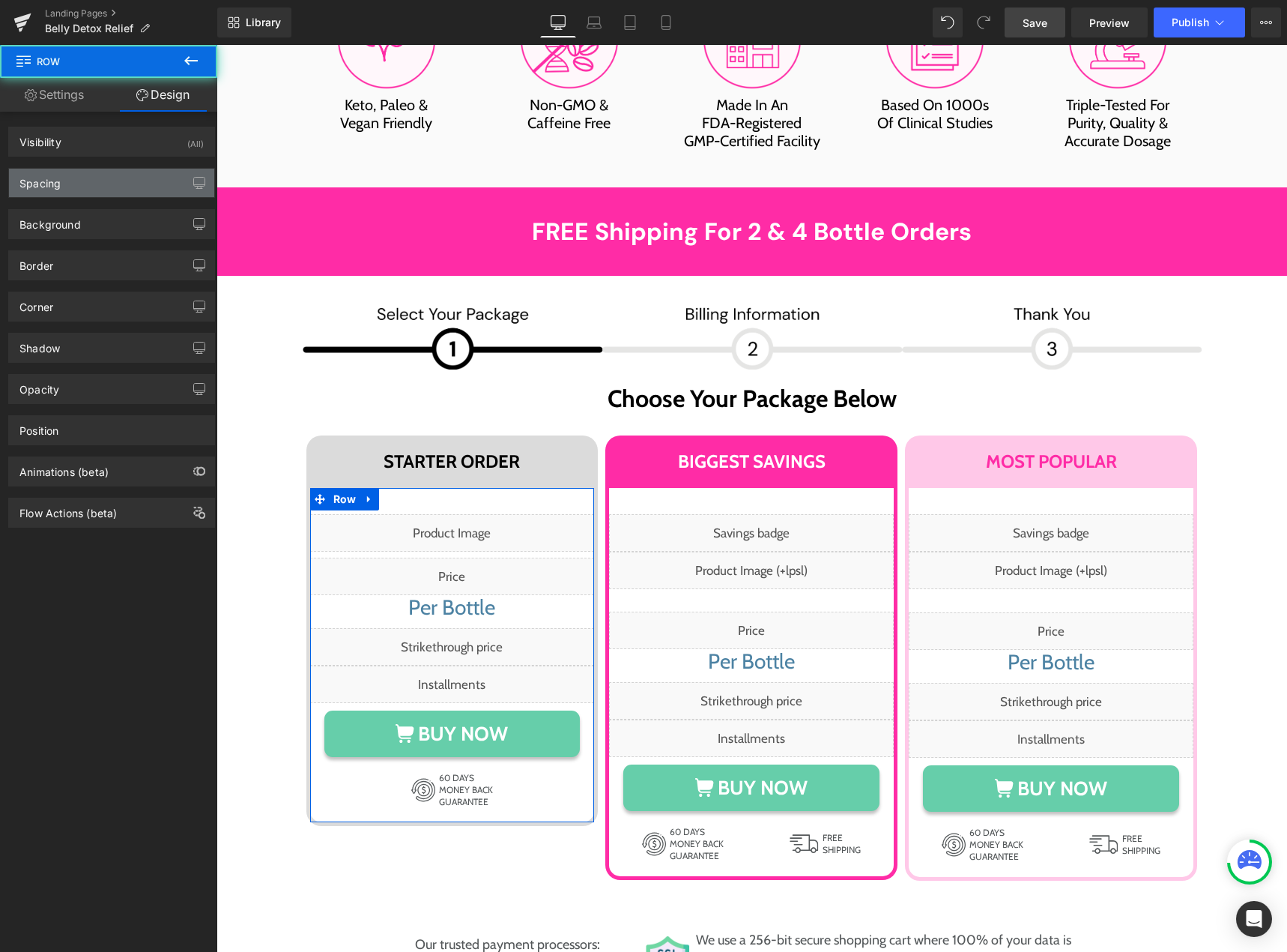
type input "0"
type input "35"
type input "0"
type input "20"
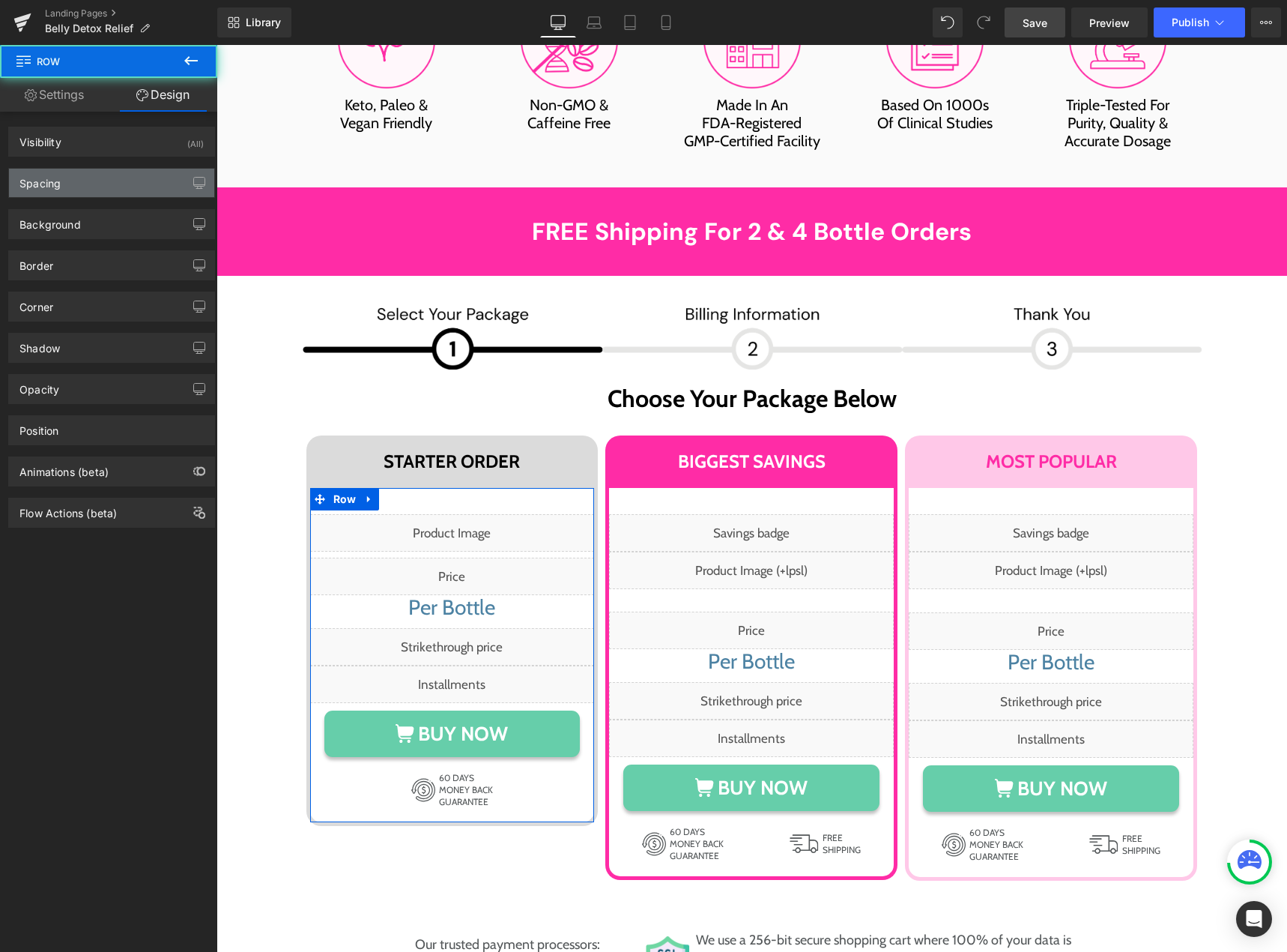
type input "0"
click at [96, 176] on div "Spacing" at bounding box center [112, 182] width 205 height 29
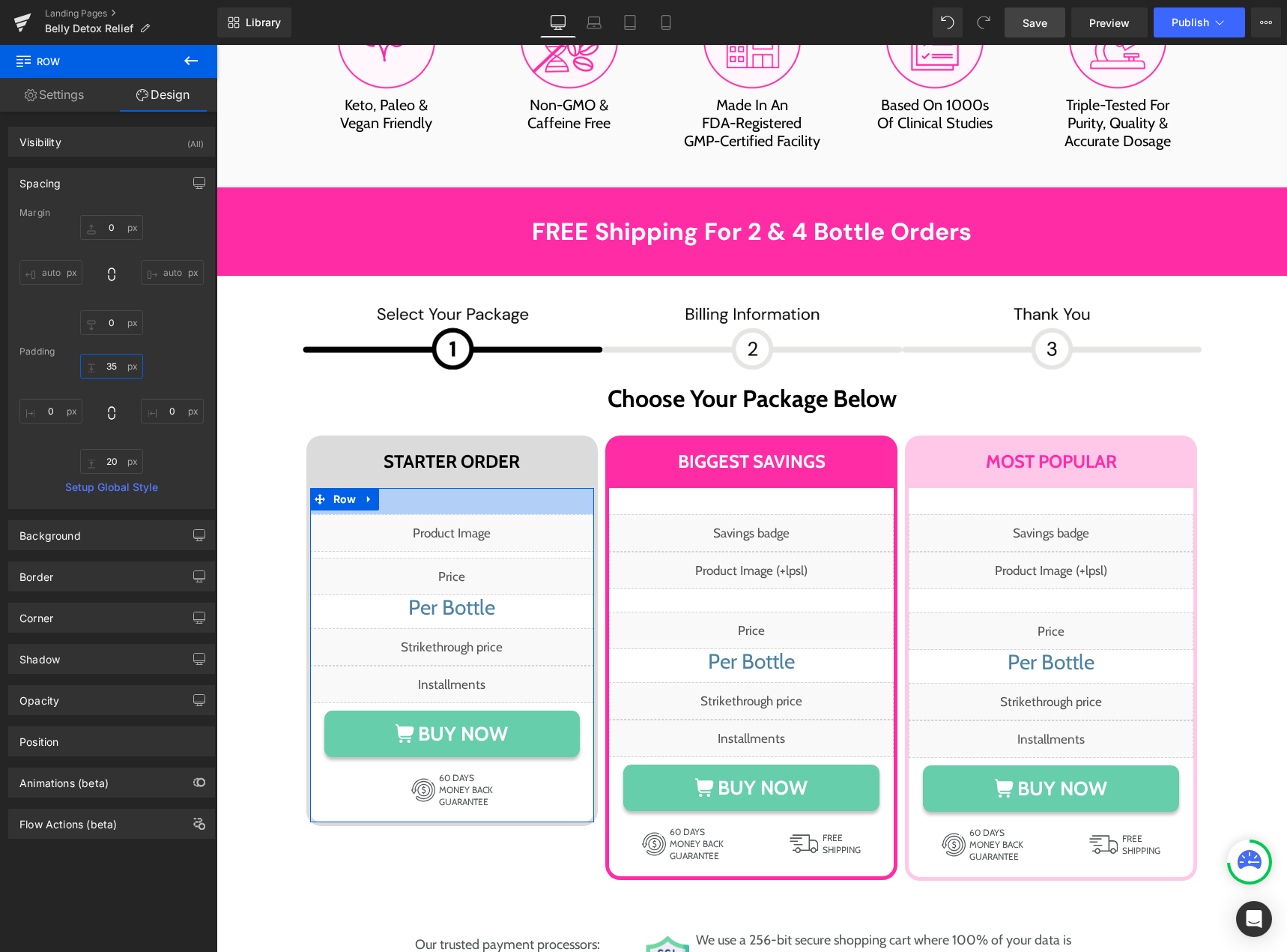
click at [103, 367] on input "35" at bounding box center [112, 366] width 63 height 25
type input "63"
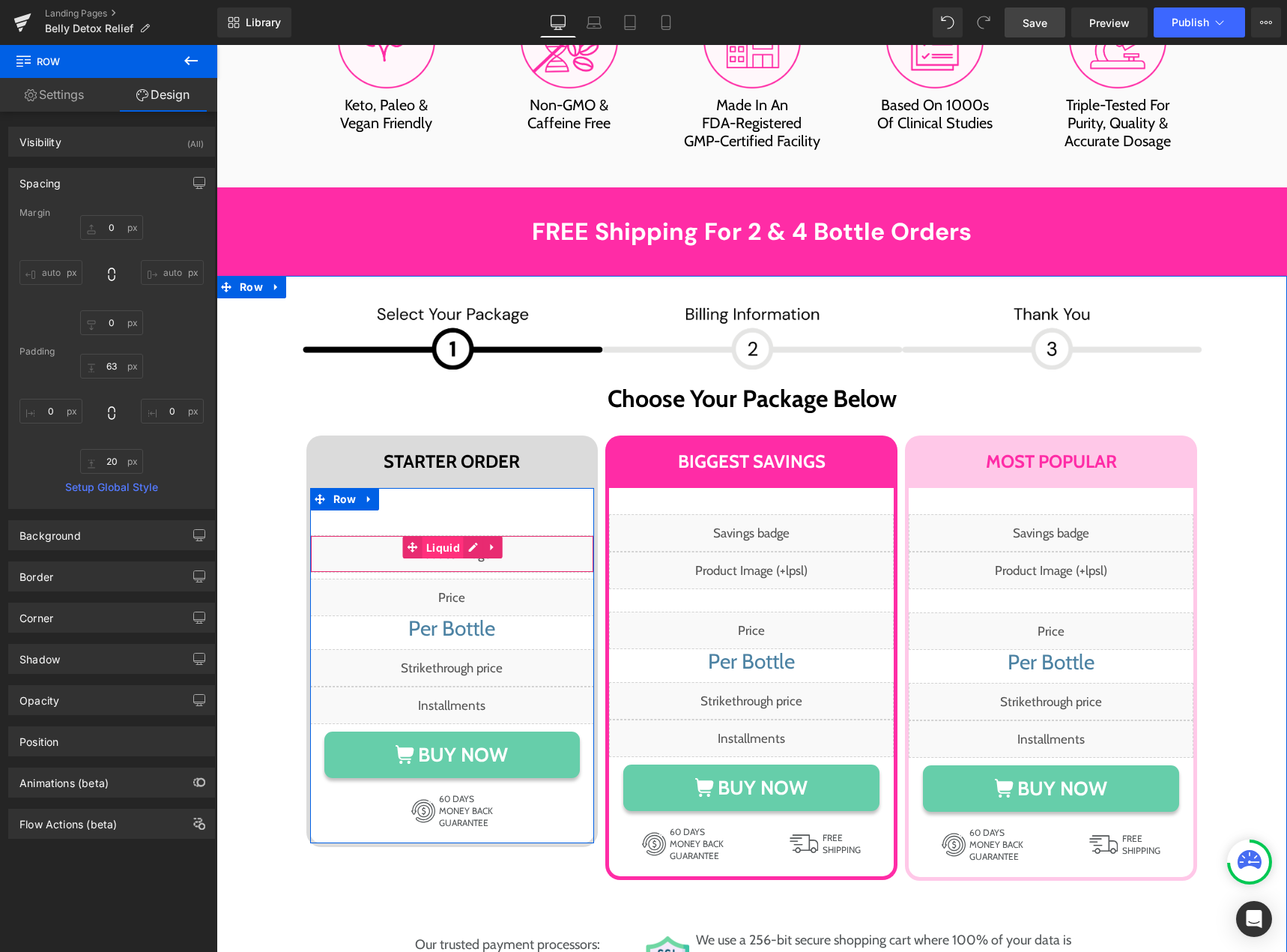
click at [447, 536] on span "Liquid" at bounding box center [443, 547] width 41 height 22
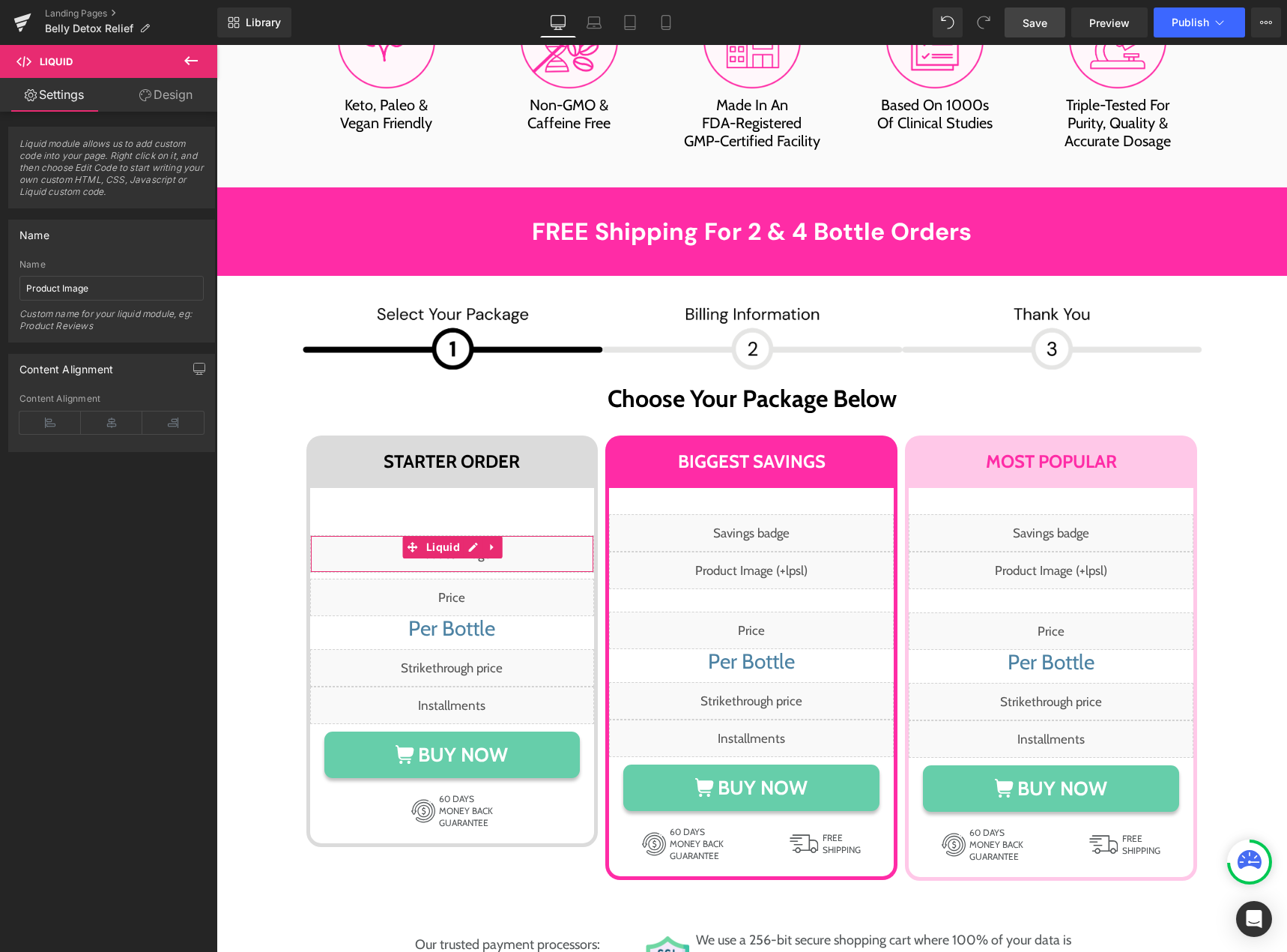
click at [171, 99] on link "Design" at bounding box center [166, 94] width 108 height 34
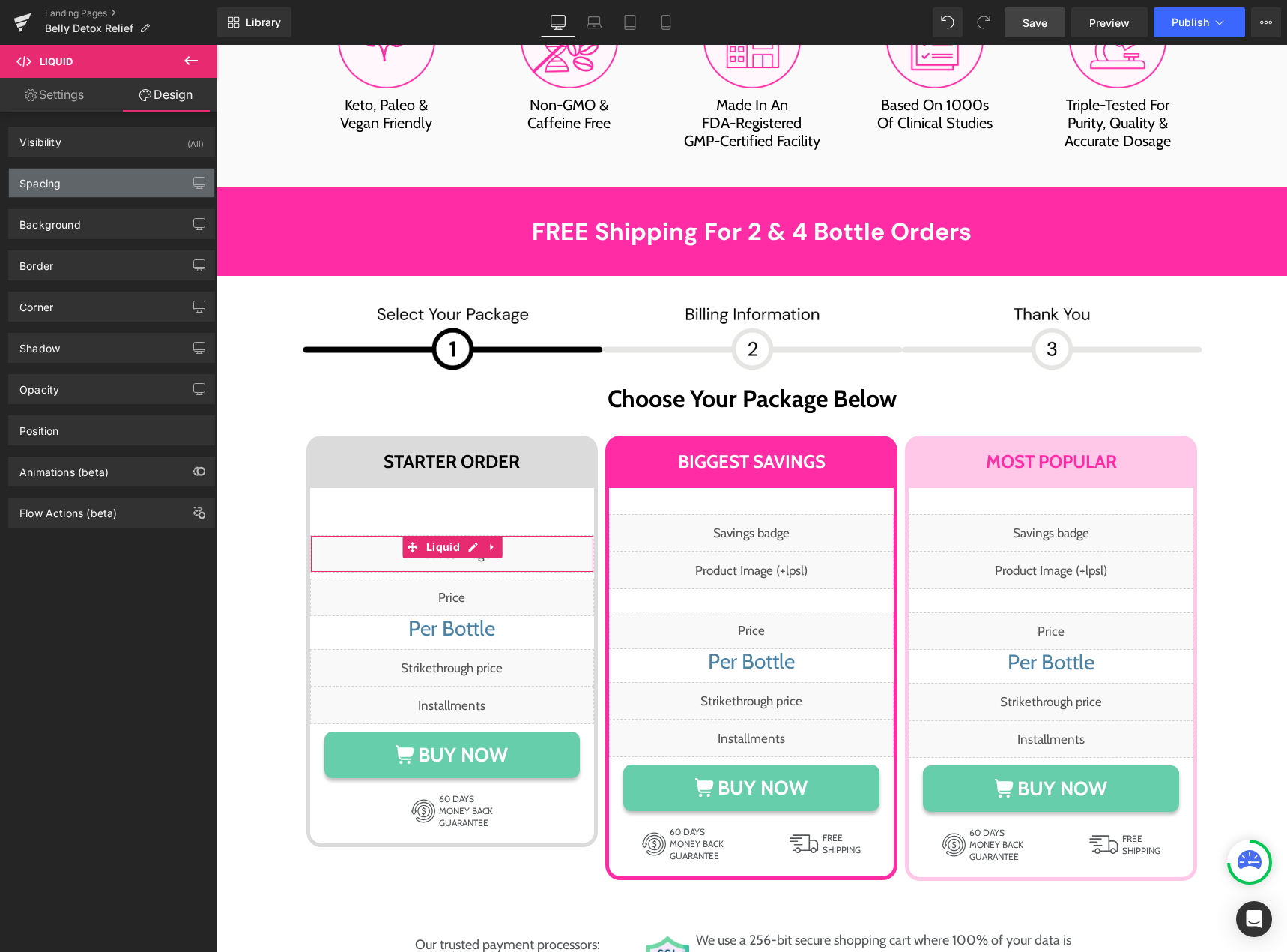
click at [103, 186] on div "Spacing" at bounding box center [112, 182] width 205 height 29
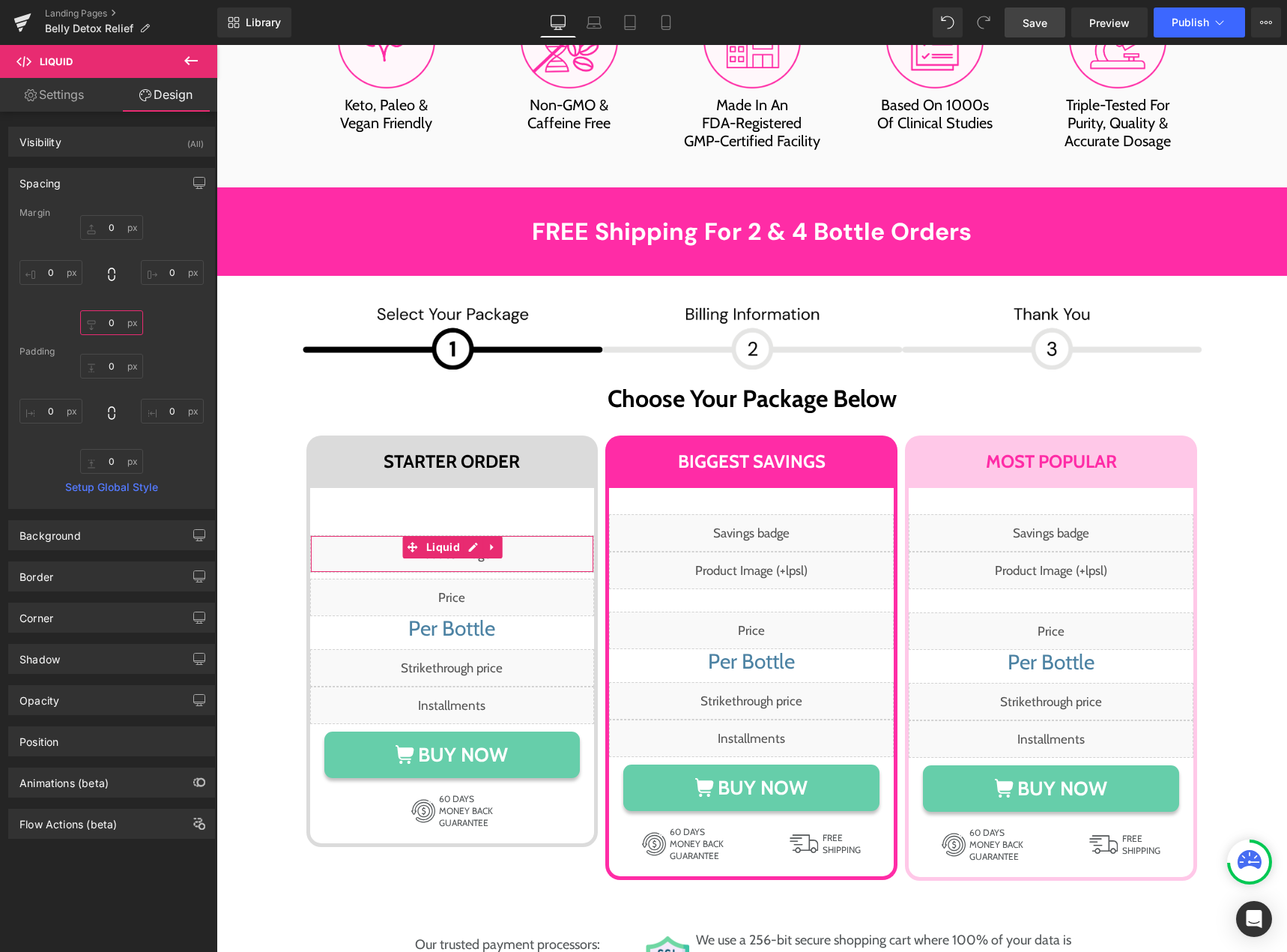
click at [103, 323] on input "0" at bounding box center [112, 323] width 63 height 25
click at [101, 460] on input "0" at bounding box center [112, 461] width 63 height 25
click at [108, 457] on input "25" at bounding box center [112, 461] width 63 height 25
click at [104, 464] on input "0" at bounding box center [112, 461] width 63 height 25
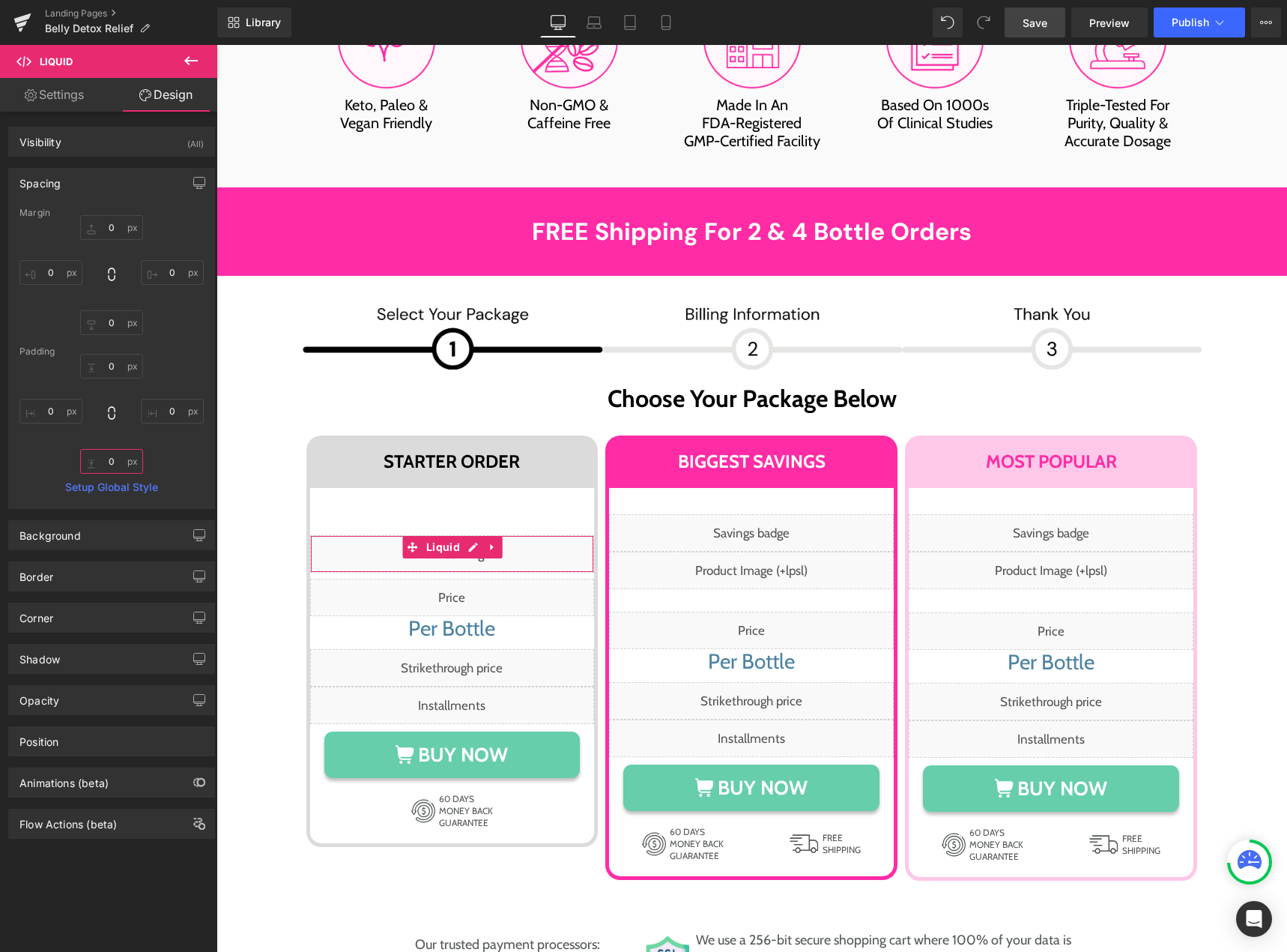
click at [104, 464] on input "0" at bounding box center [112, 461] width 63 height 25
type input "25"
click at [1051, 21] on link "Save" at bounding box center [1035, 22] width 61 height 30
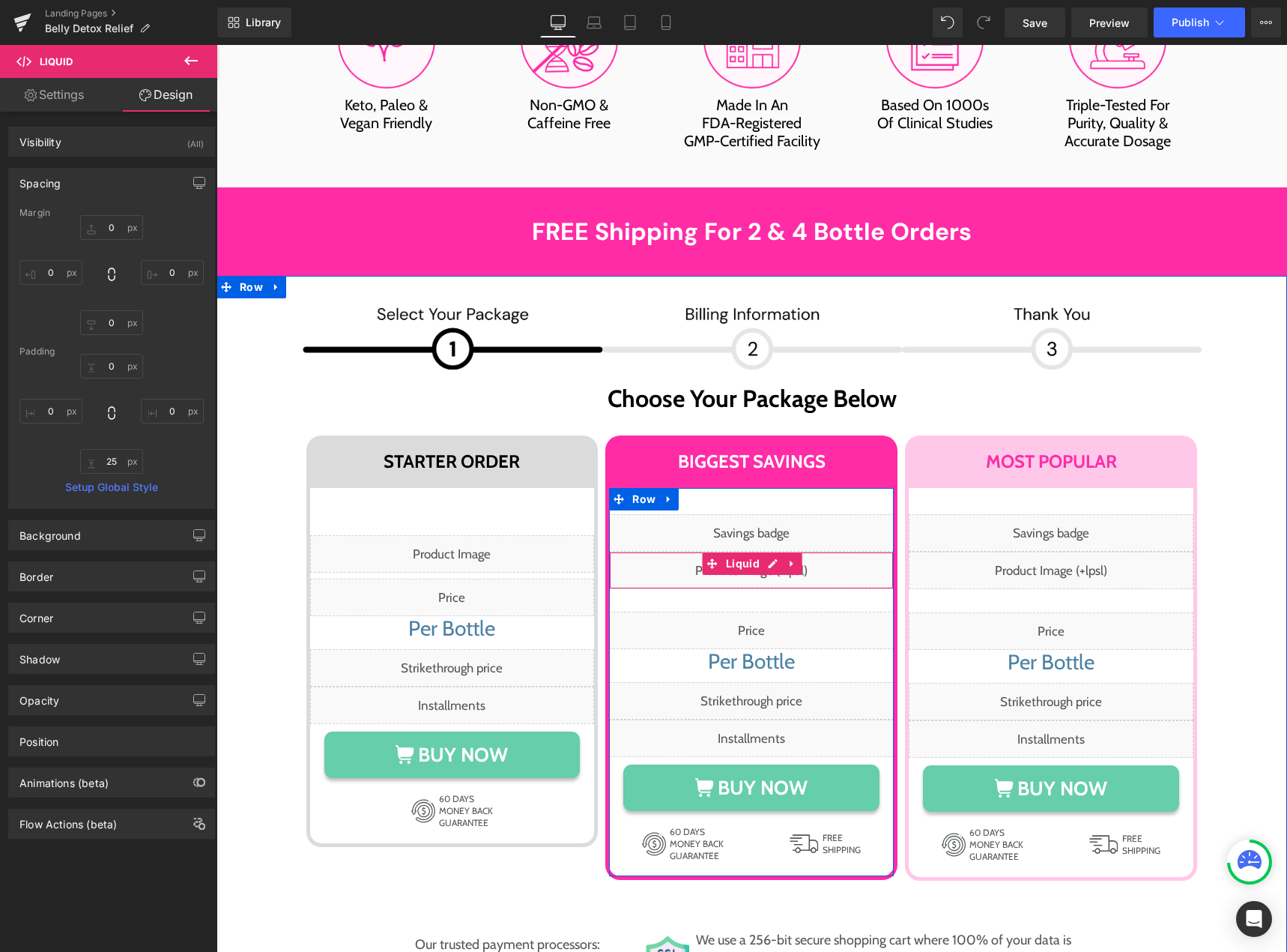
click at [758, 551] on div "Liquid" at bounding box center [752, 570] width 285 height 38
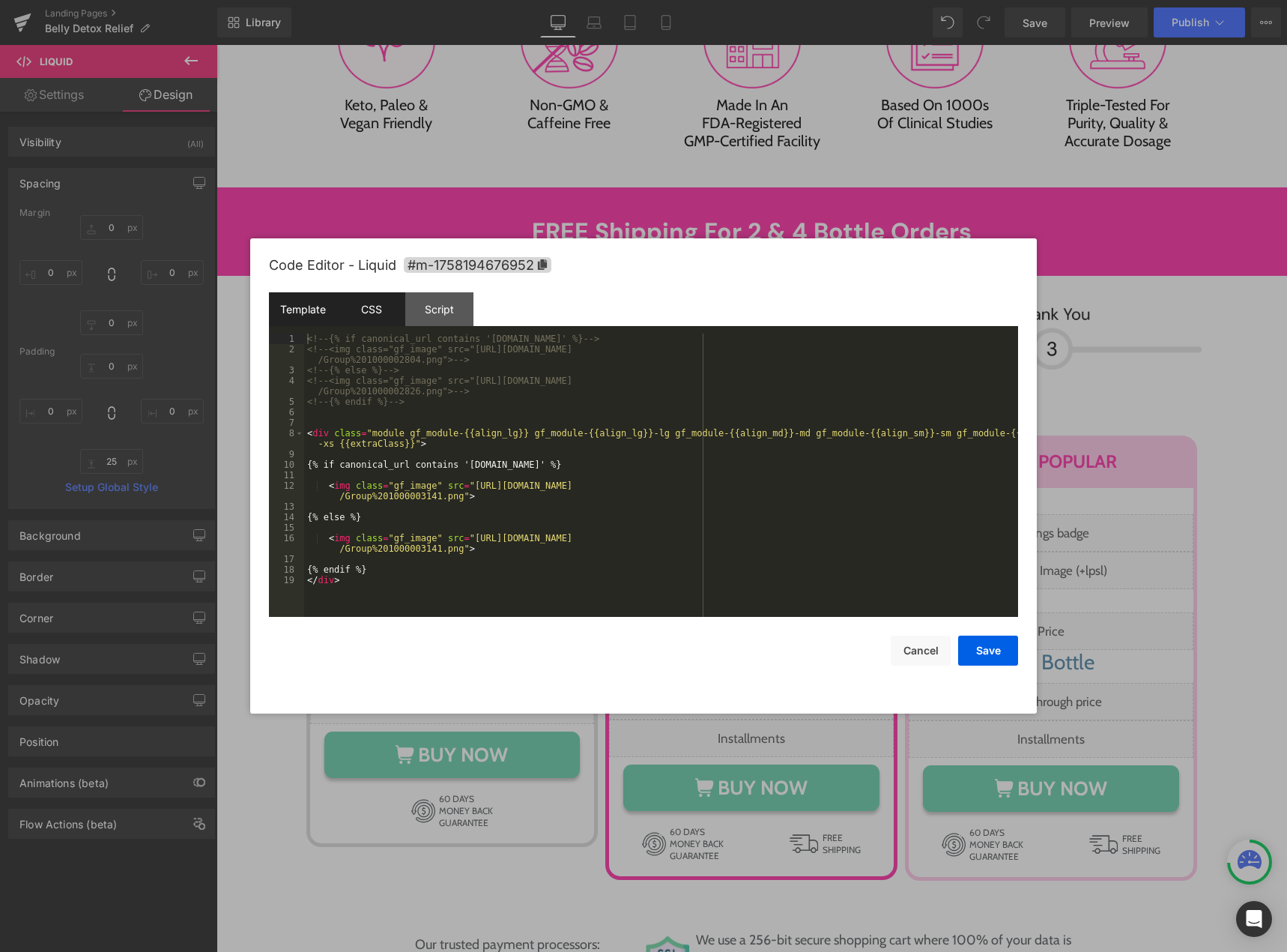
click at [366, 302] on div "CSS" at bounding box center [370, 309] width 68 height 34
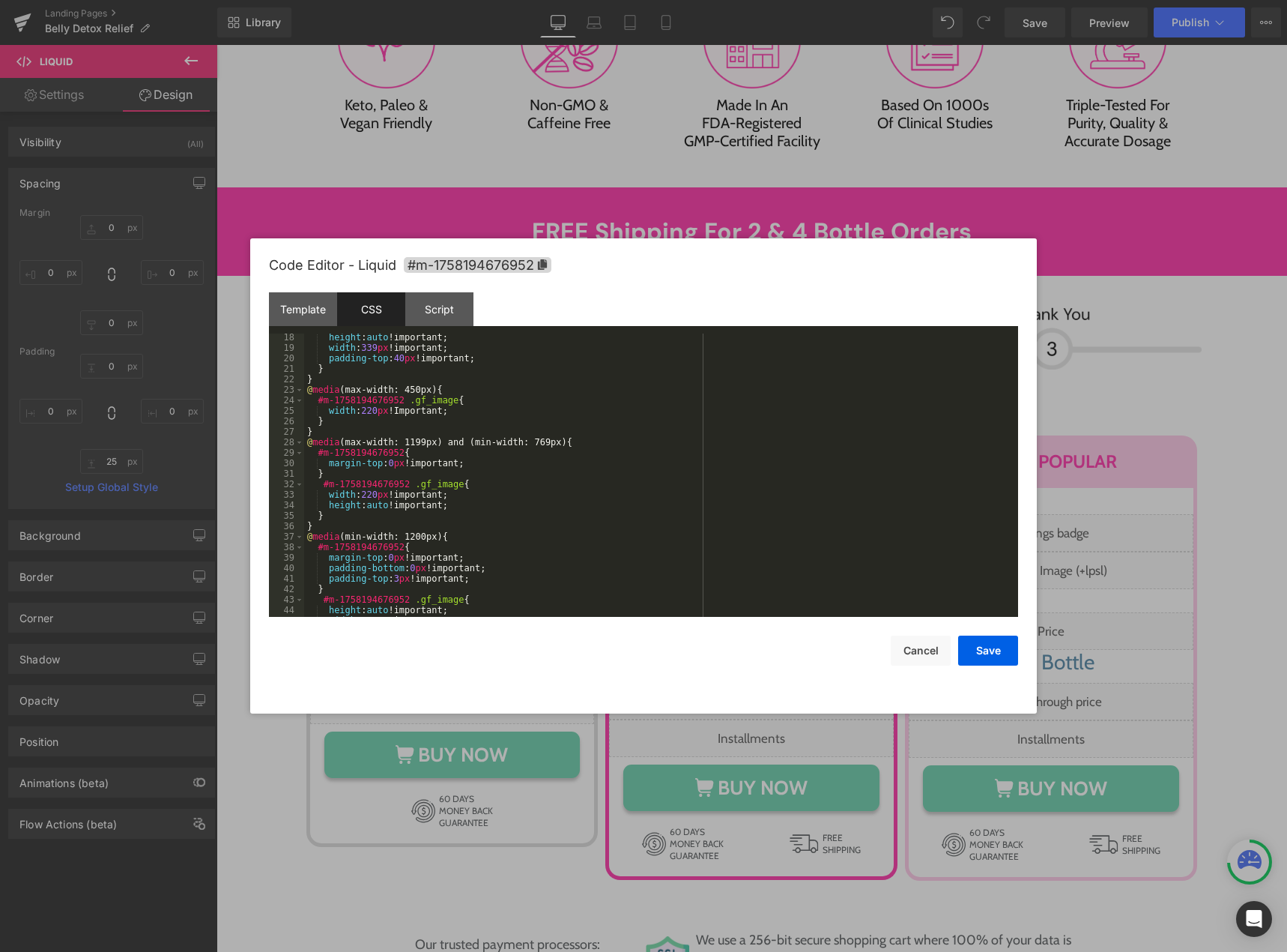
scroll to position [225, 0]
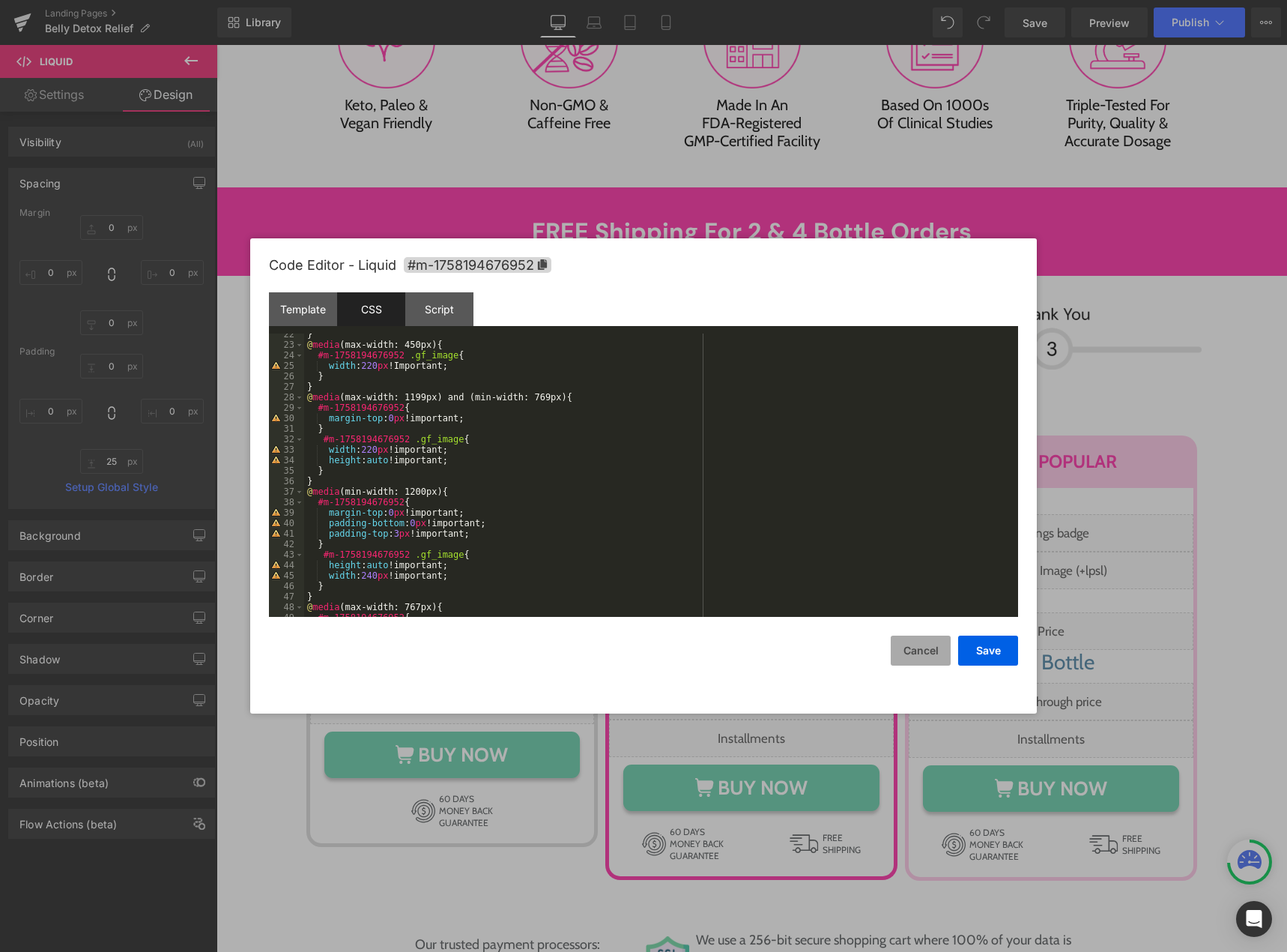
drag, startPoint x: 915, startPoint y: 653, endPoint x: 900, endPoint y: 637, distance: 21.9
click at [916, 653] on button "Cancel" at bounding box center [921, 651] width 60 height 30
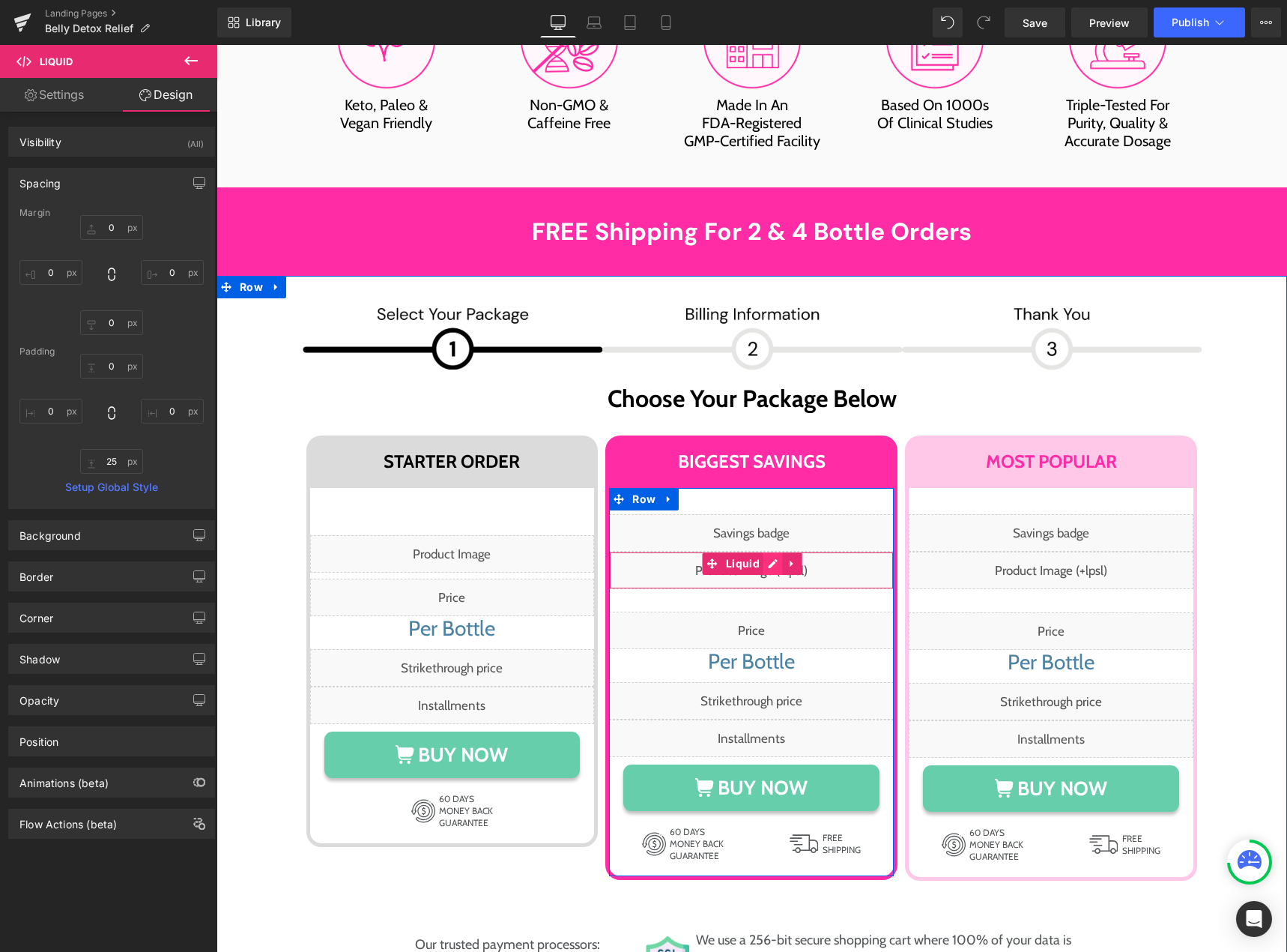
click at [763, 551] on div "Liquid" at bounding box center [752, 570] width 285 height 38
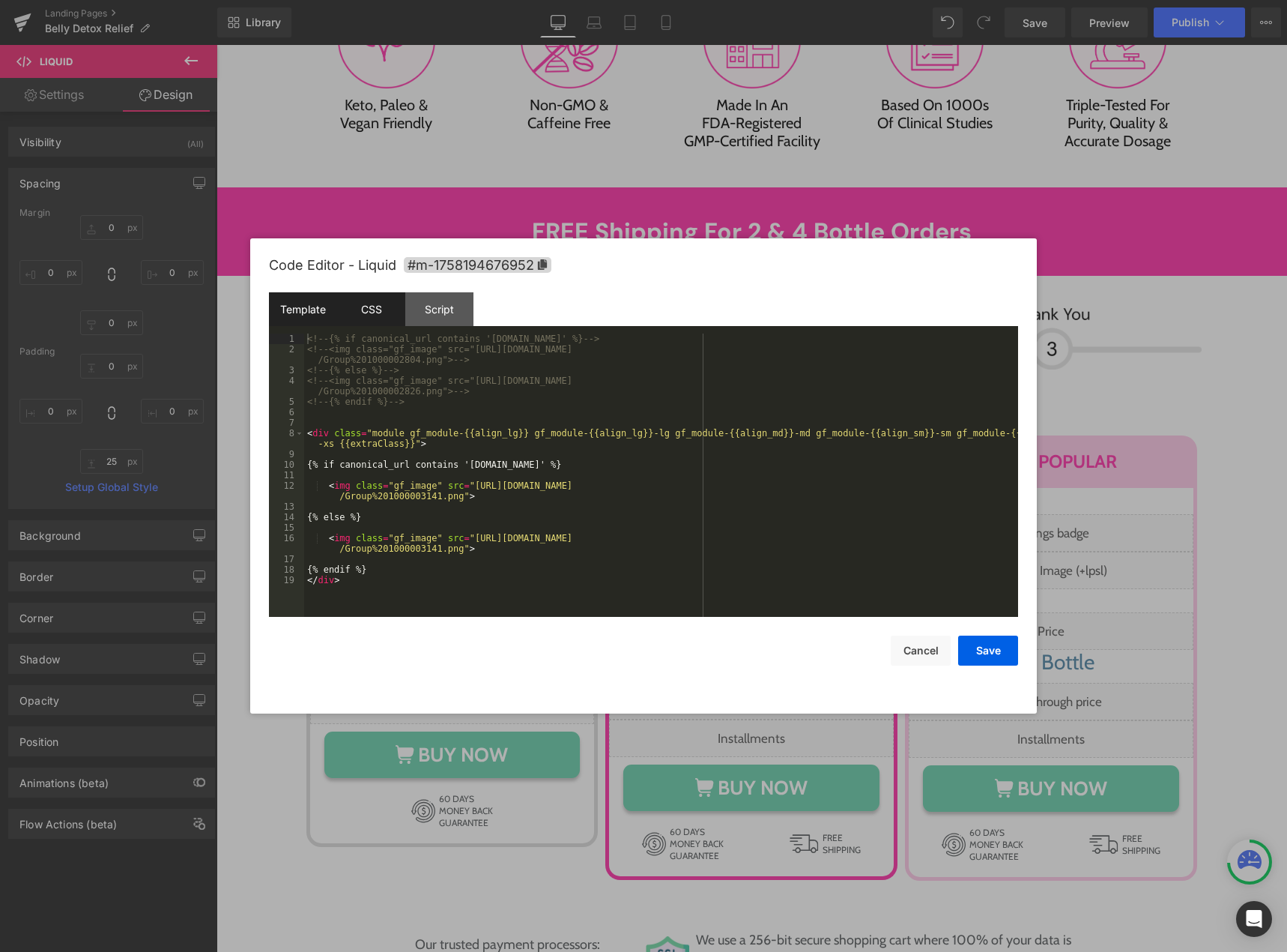
click at [379, 322] on div "CSS" at bounding box center [370, 309] width 68 height 34
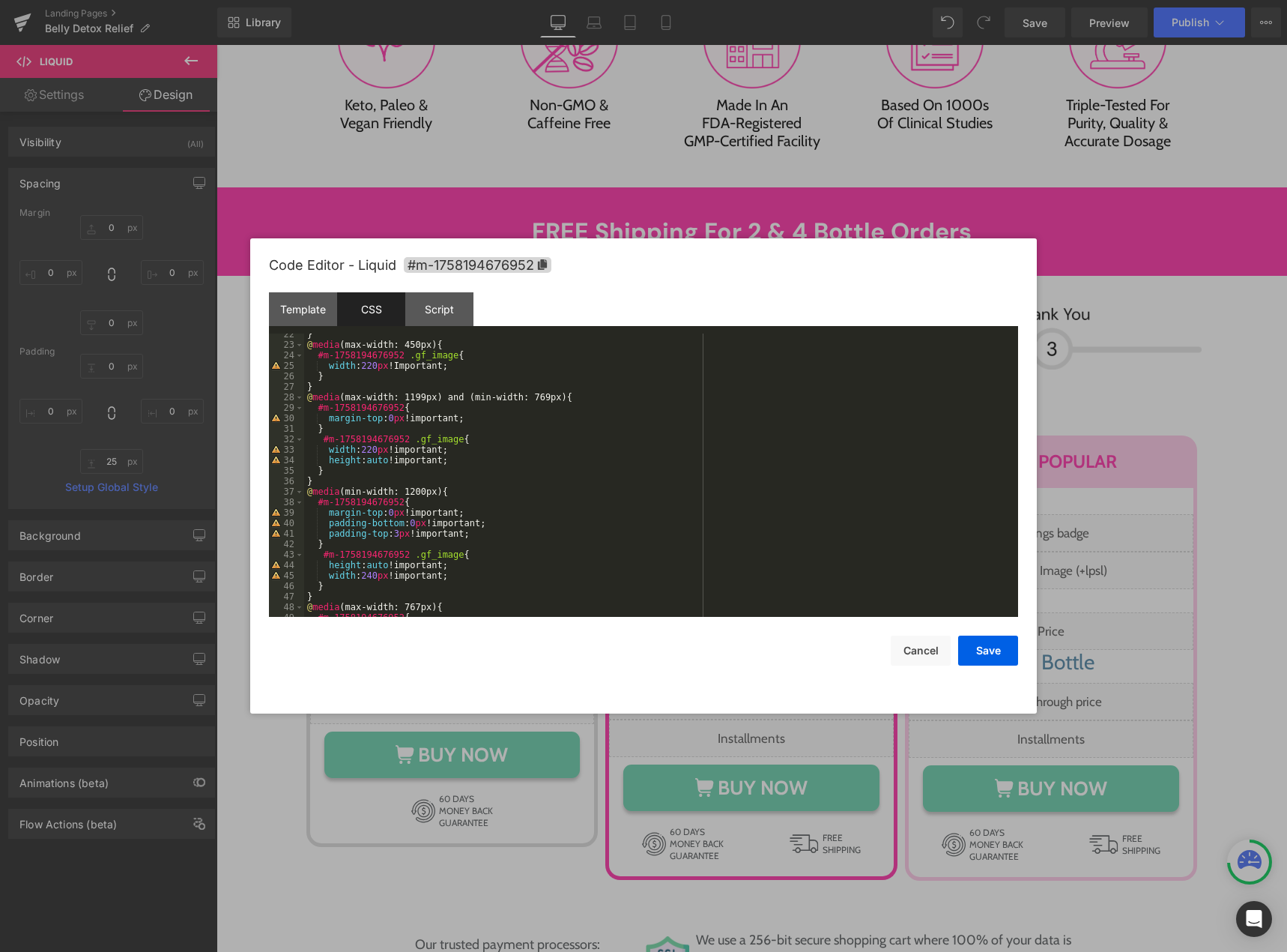
scroll to position [269, 0]
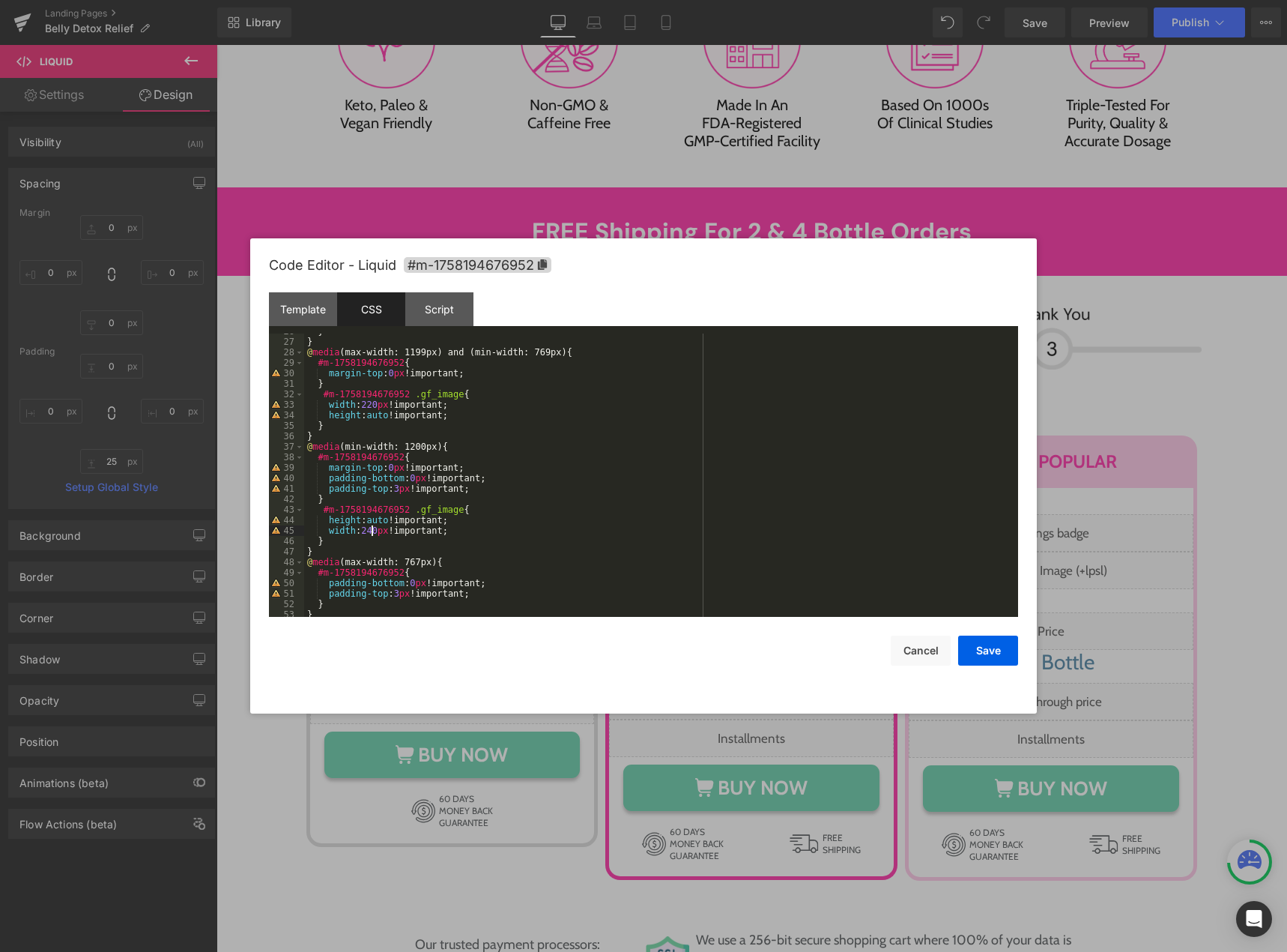
click at [371, 532] on div "} } @ media (max-width: 1199px) and (min-width: 769px) { #m-1758194676952 { mar…" at bounding box center [658, 478] width 708 height 304
click at [363, 526] on div "} } @ media (max-width: 1199px) and (min-width: 769px) { #m-1758194676952 { mar…" at bounding box center [658, 475] width 708 height 283
drag, startPoint x: 375, startPoint y: 527, endPoint x: 361, endPoint y: 533, distance: 15.2
click at [361, 533] on div "} } @ media (max-width: 1199px) and (min-width: 769px) { #m-1758194676952 { mar…" at bounding box center [658, 478] width 708 height 304
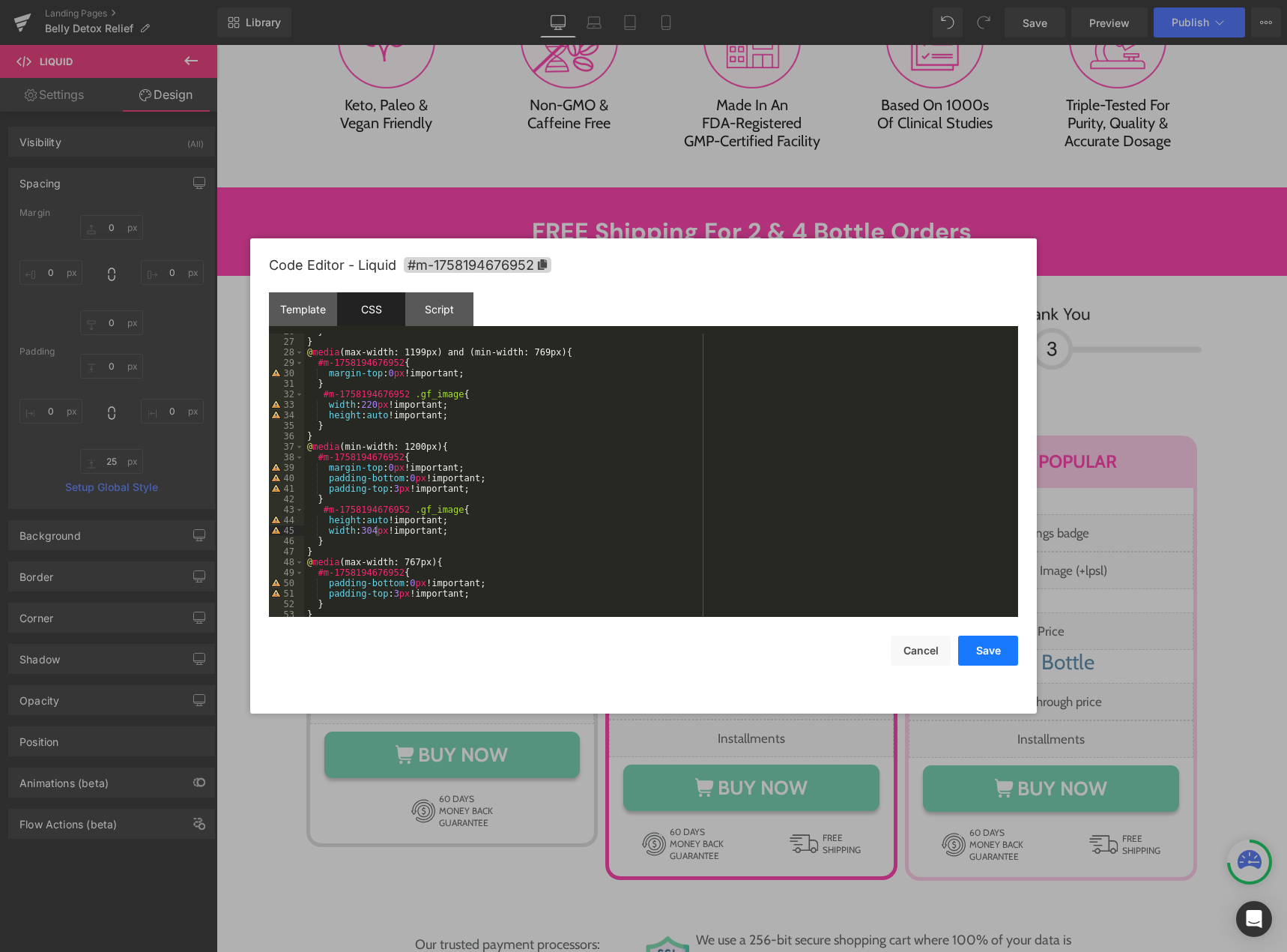
click at [972, 660] on button "Save" at bounding box center [988, 651] width 60 height 30
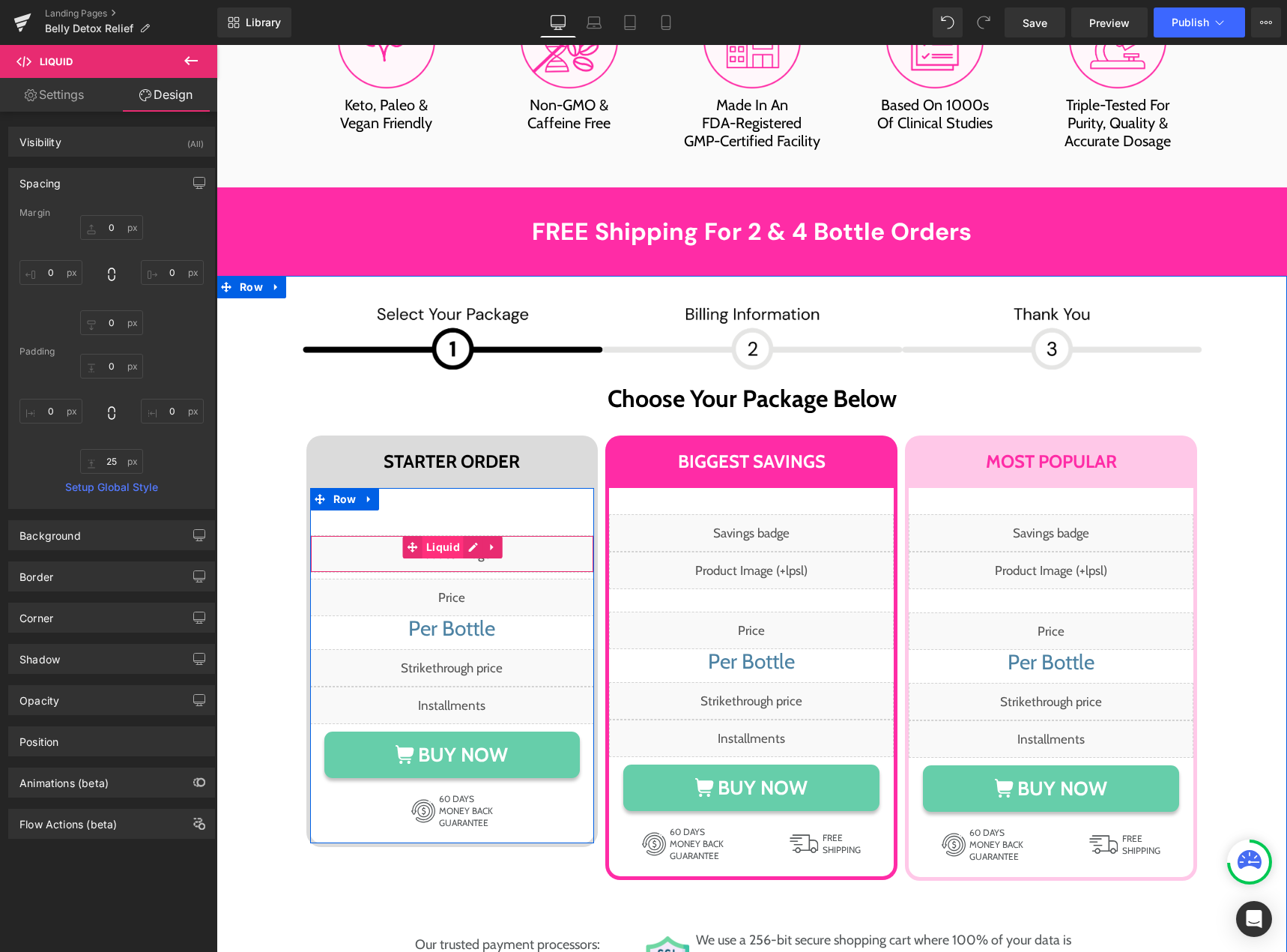
click at [456, 536] on span "Liquid" at bounding box center [443, 546] width 41 height 22
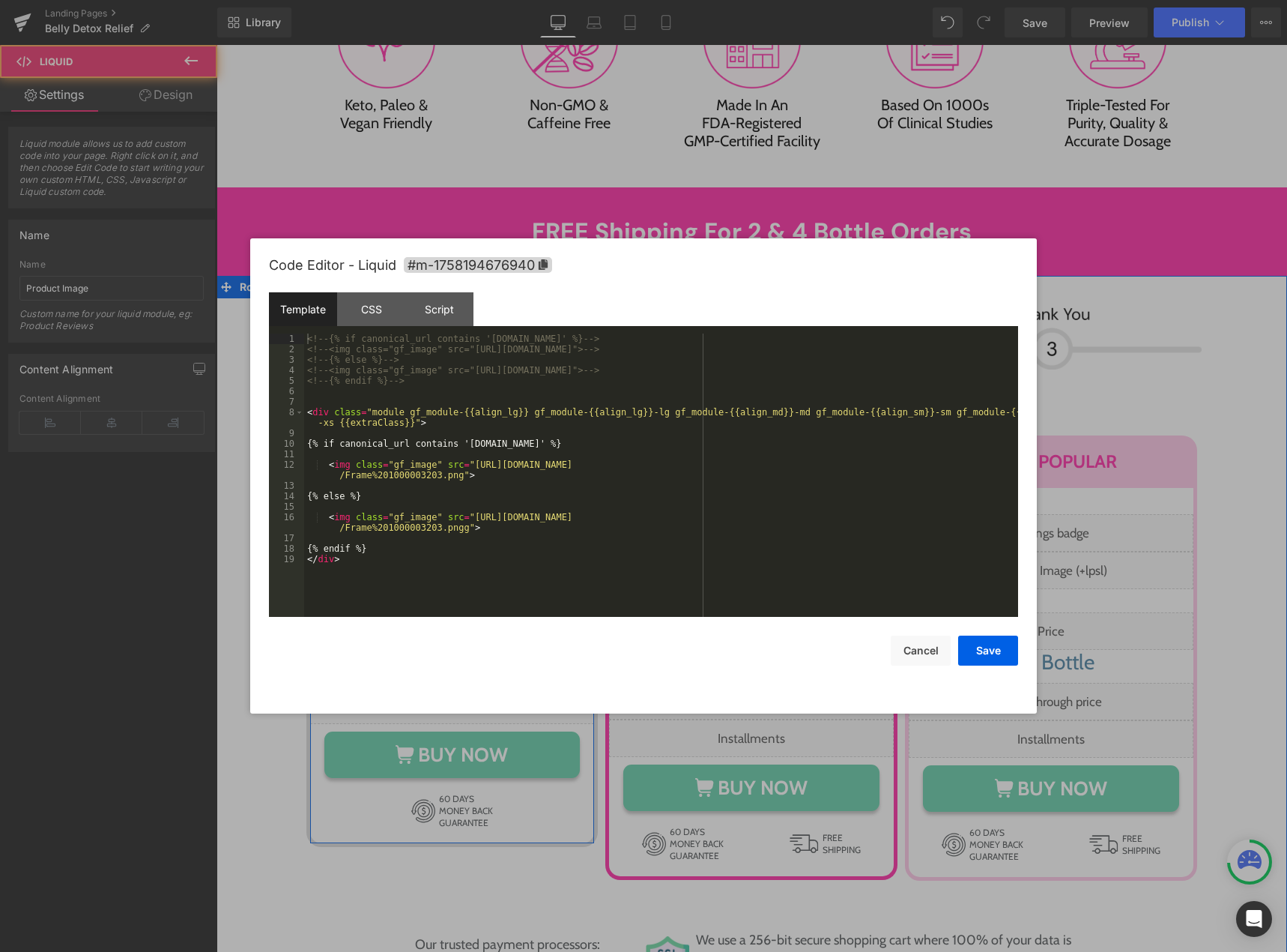
click at [462, 535] on div "Liquid" at bounding box center [453, 554] width 285 height 38
click at [365, 311] on div "CSS" at bounding box center [370, 309] width 68 height 34
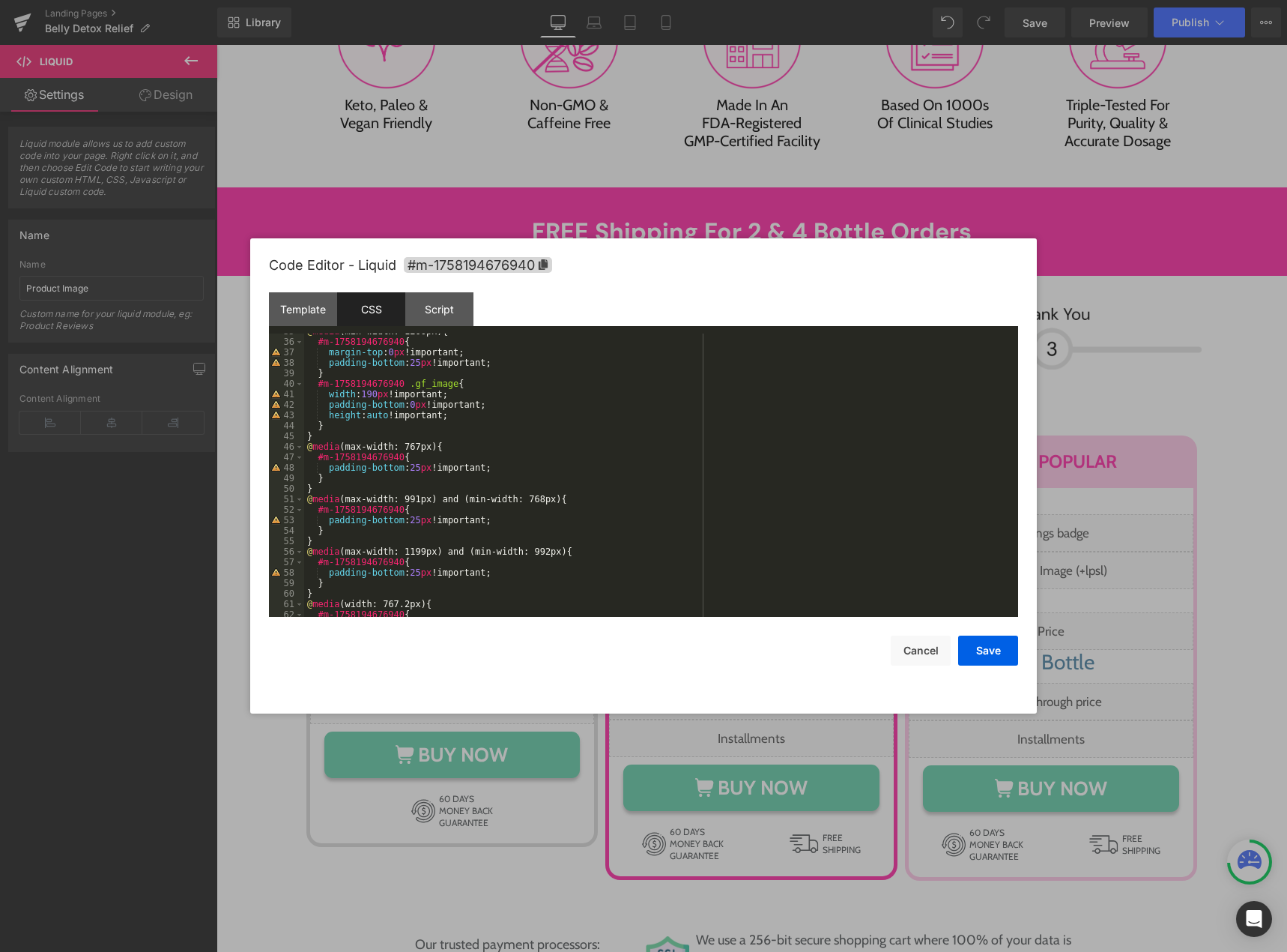
scroll to position [320, 0]
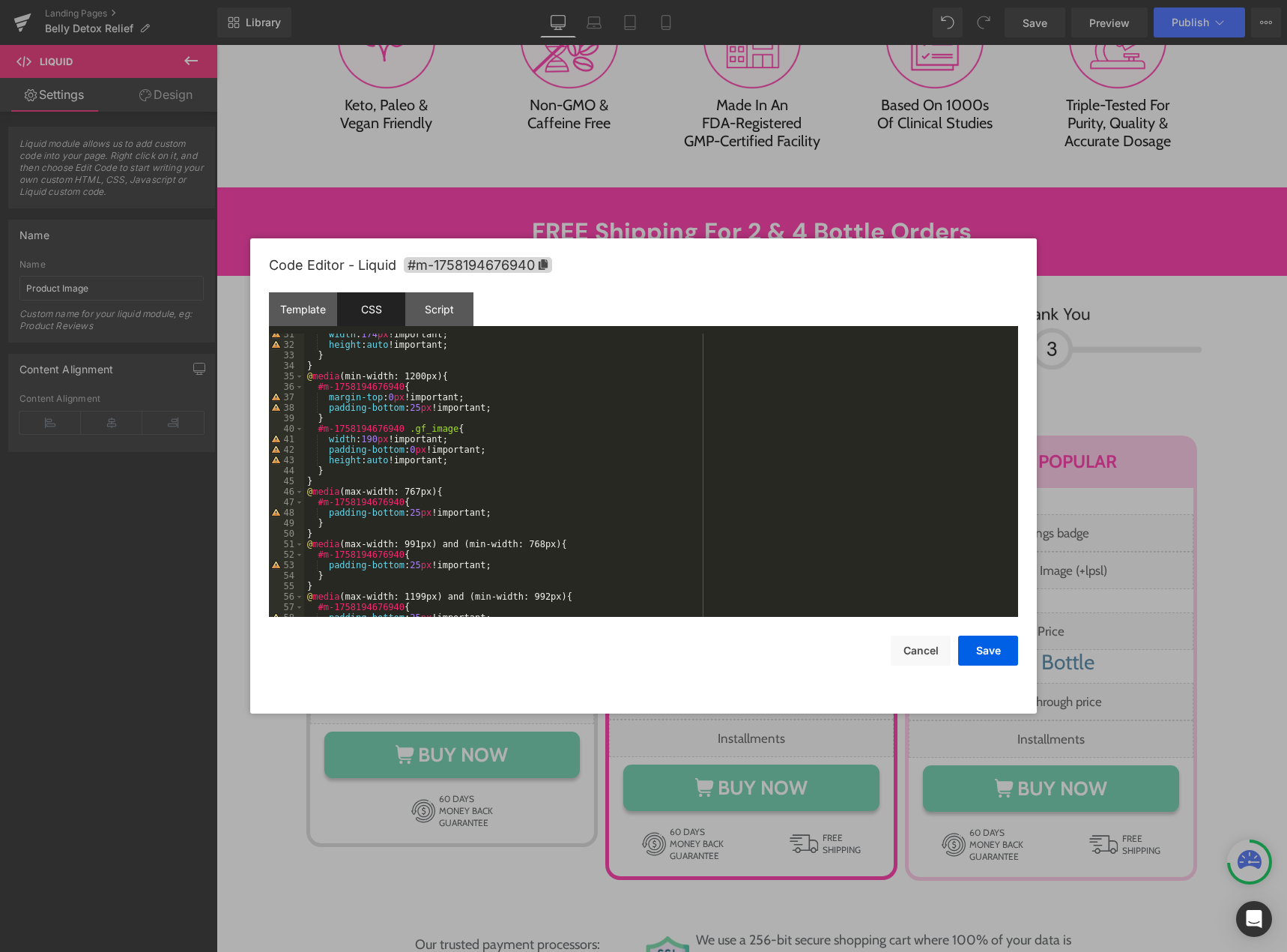
click at [366, 443] on div "width : 174 px !important; height : auto !important; } } @ media (min-width: 12…" at bounding box center [658, 481] width 708 height 304
click at [978, 651] on button "Save" at bounding box center [988, 651] width 60 height 30
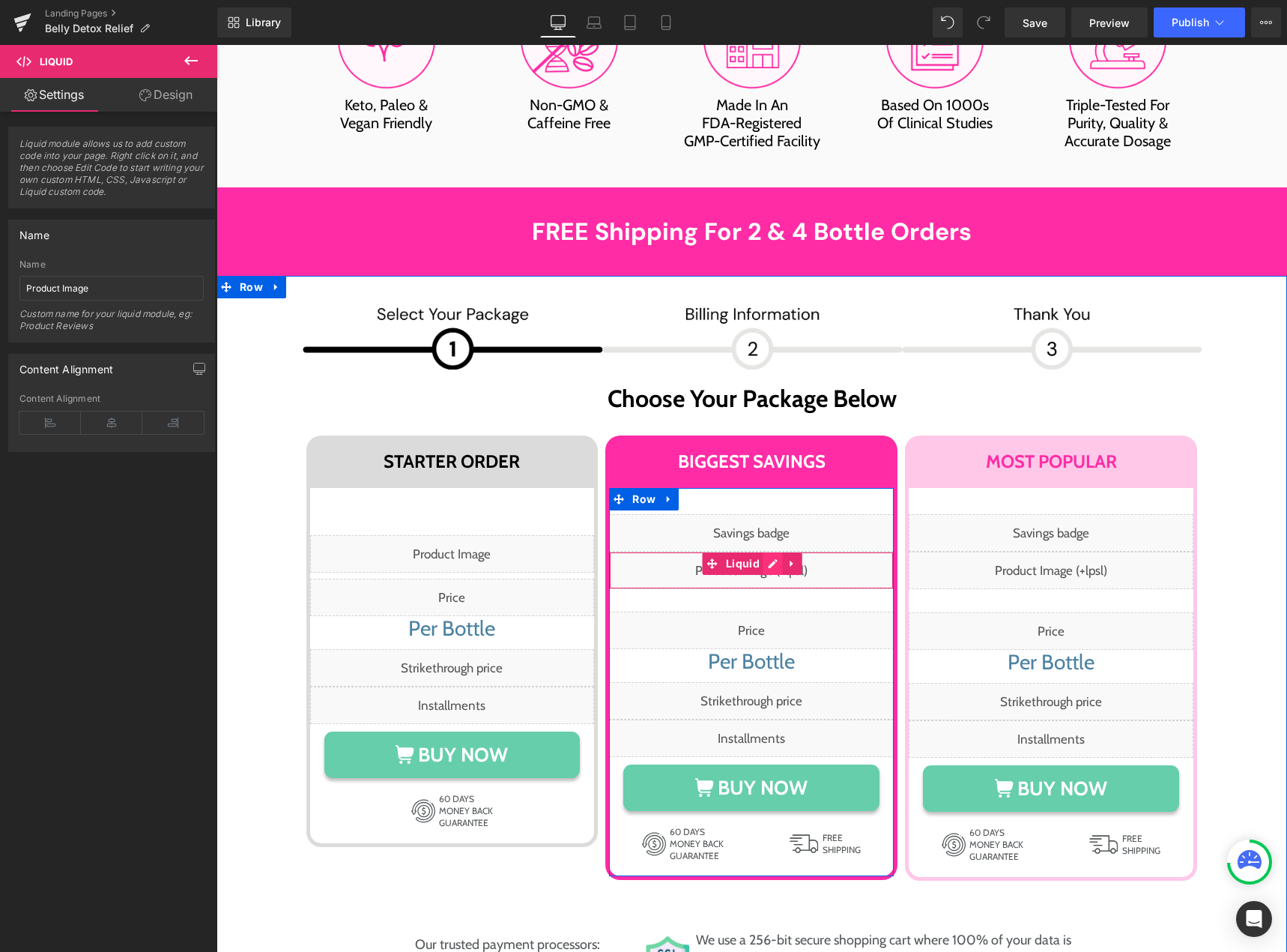
click at [767, 551] on div "Liquid" at bounding box center [752, 570] width 285 height 38
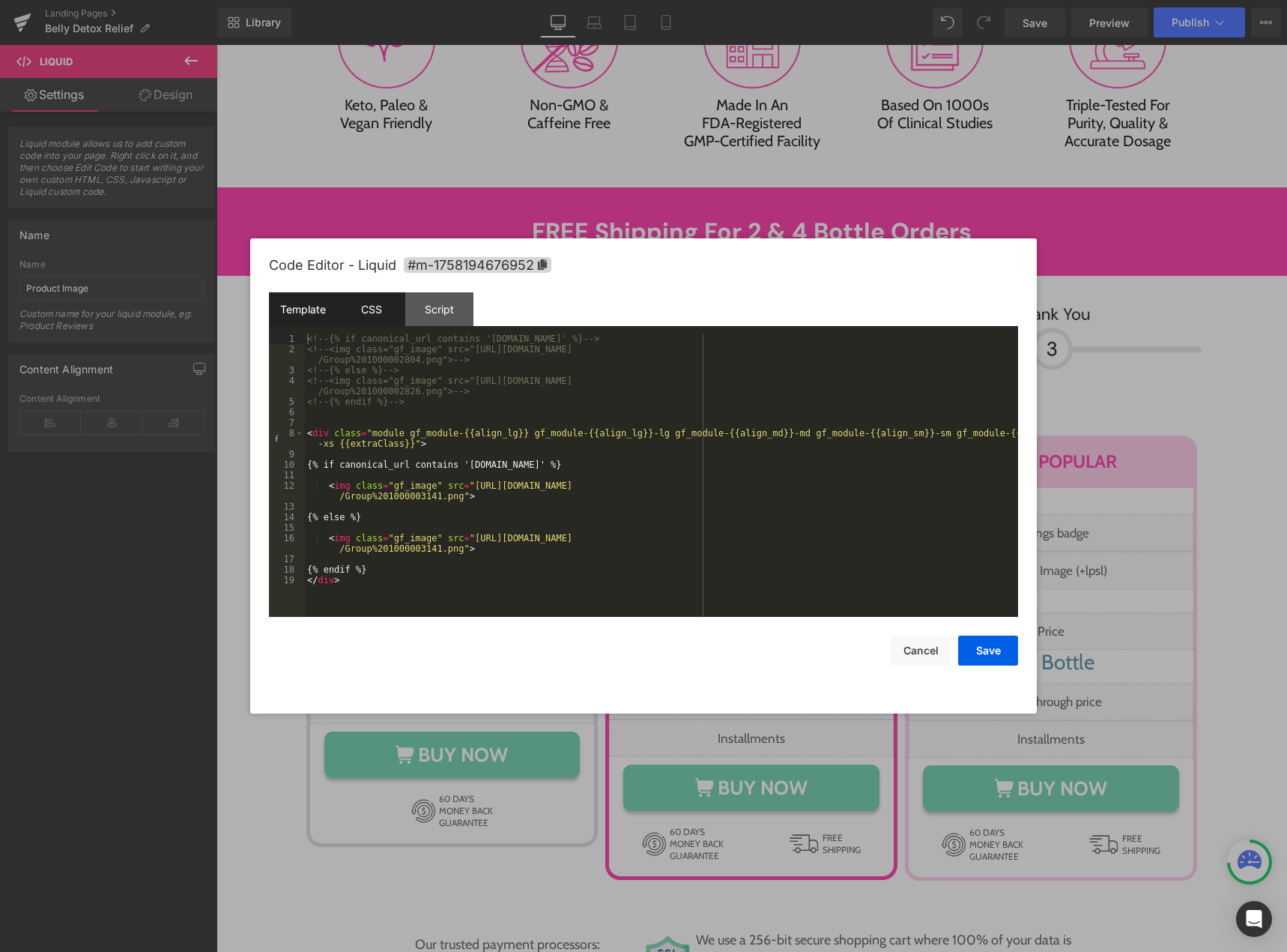
click at [385, 304] on div "CSS" at bounding box center [370, 309] width 68 height 34
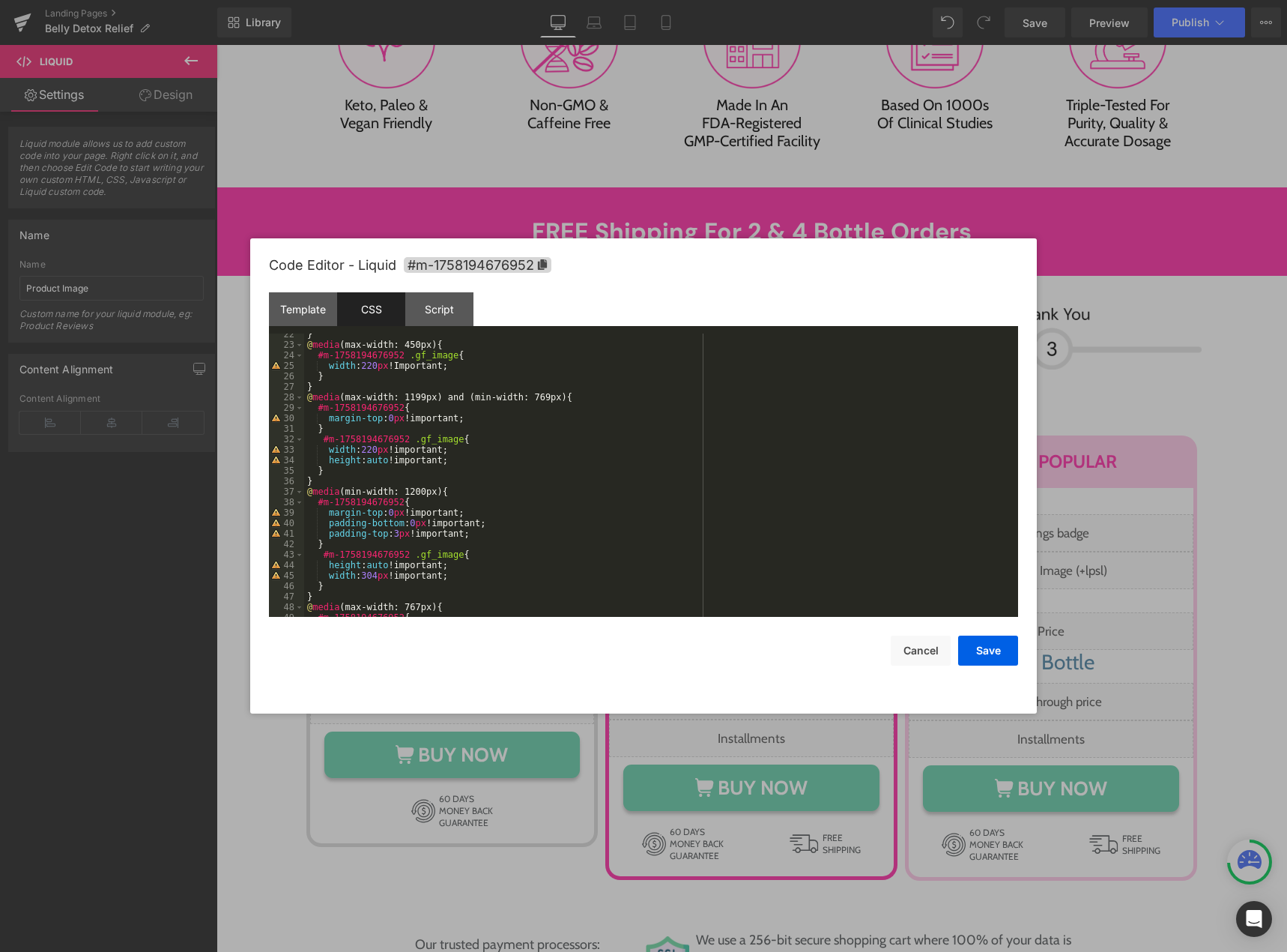
scroll to position [269, 0]
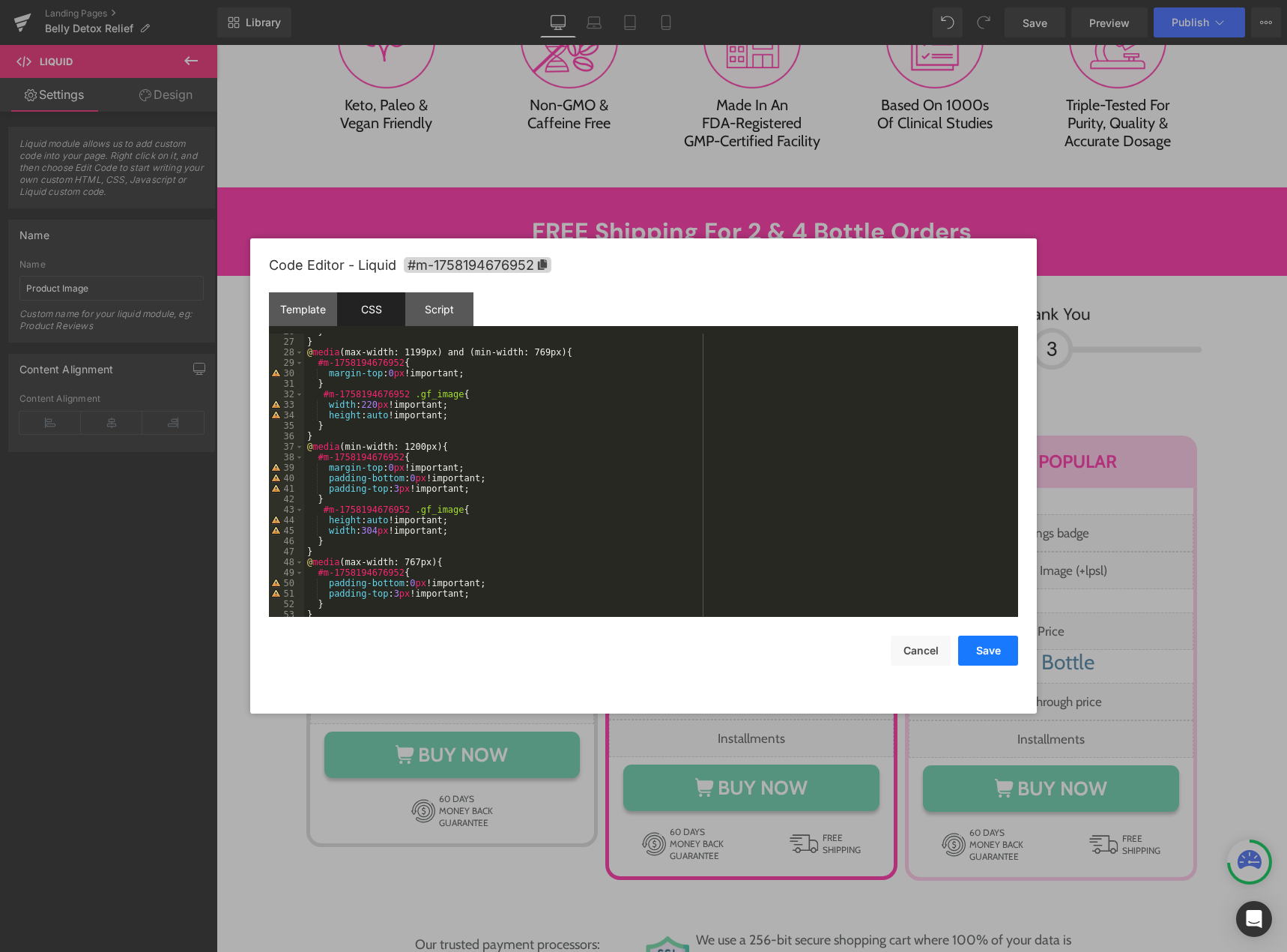
click at [977, 655] on button "Save" at bounding box center [988, 651] width 60 height 30
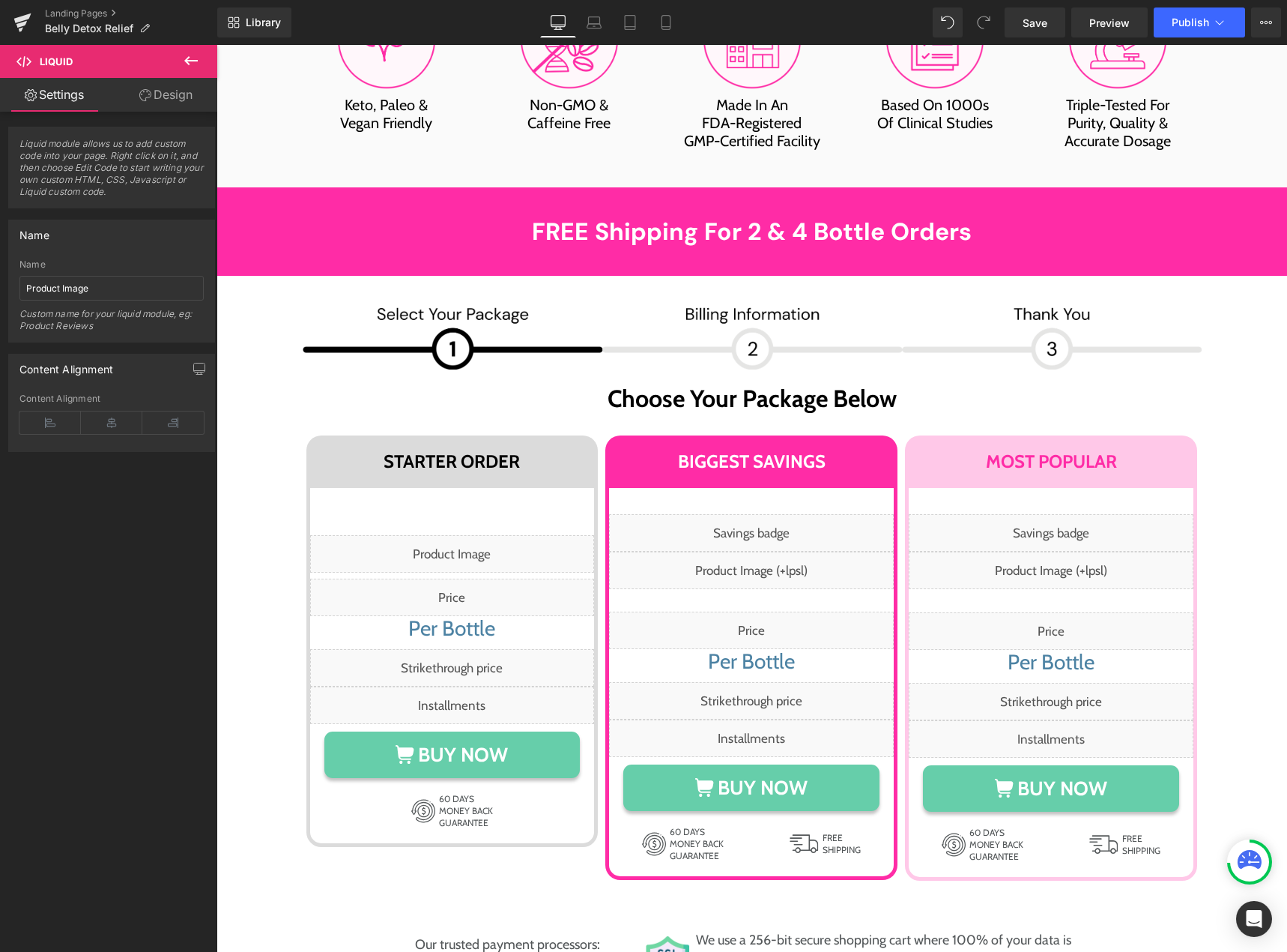
click at [1038, 39] on div "Library Desktop Desktop Laptop Tablet Mobile Save Preview Publish Scheduled Vie…" at bounding box center [752, 22] width 1070 height 45
click at [1037, 30] on link "Save" at bounding box center [1035, 22] width 61 height 30
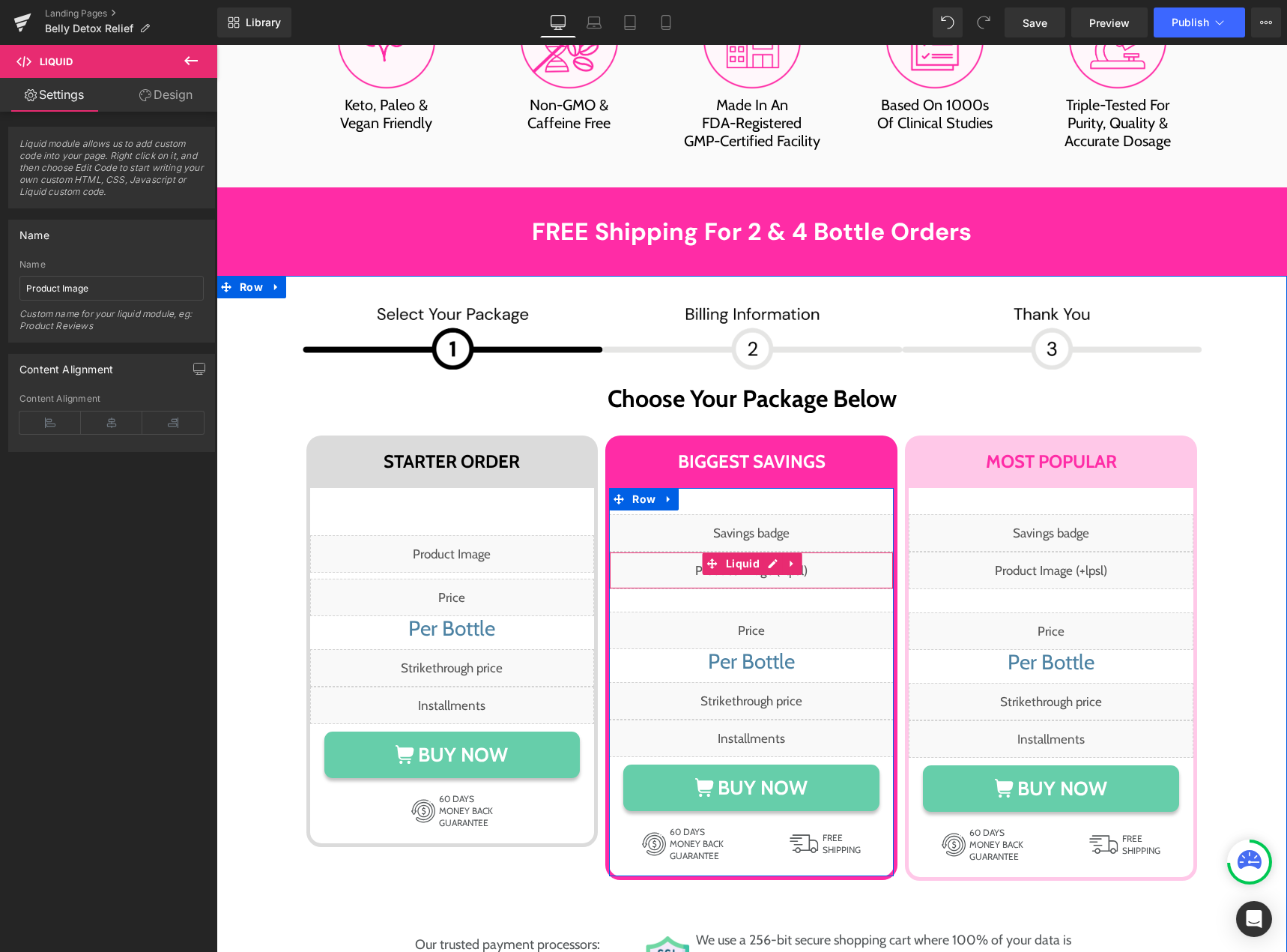
click at [759, 551] on div "Liquid" at bounding box center [752, 570] width 285 height 38
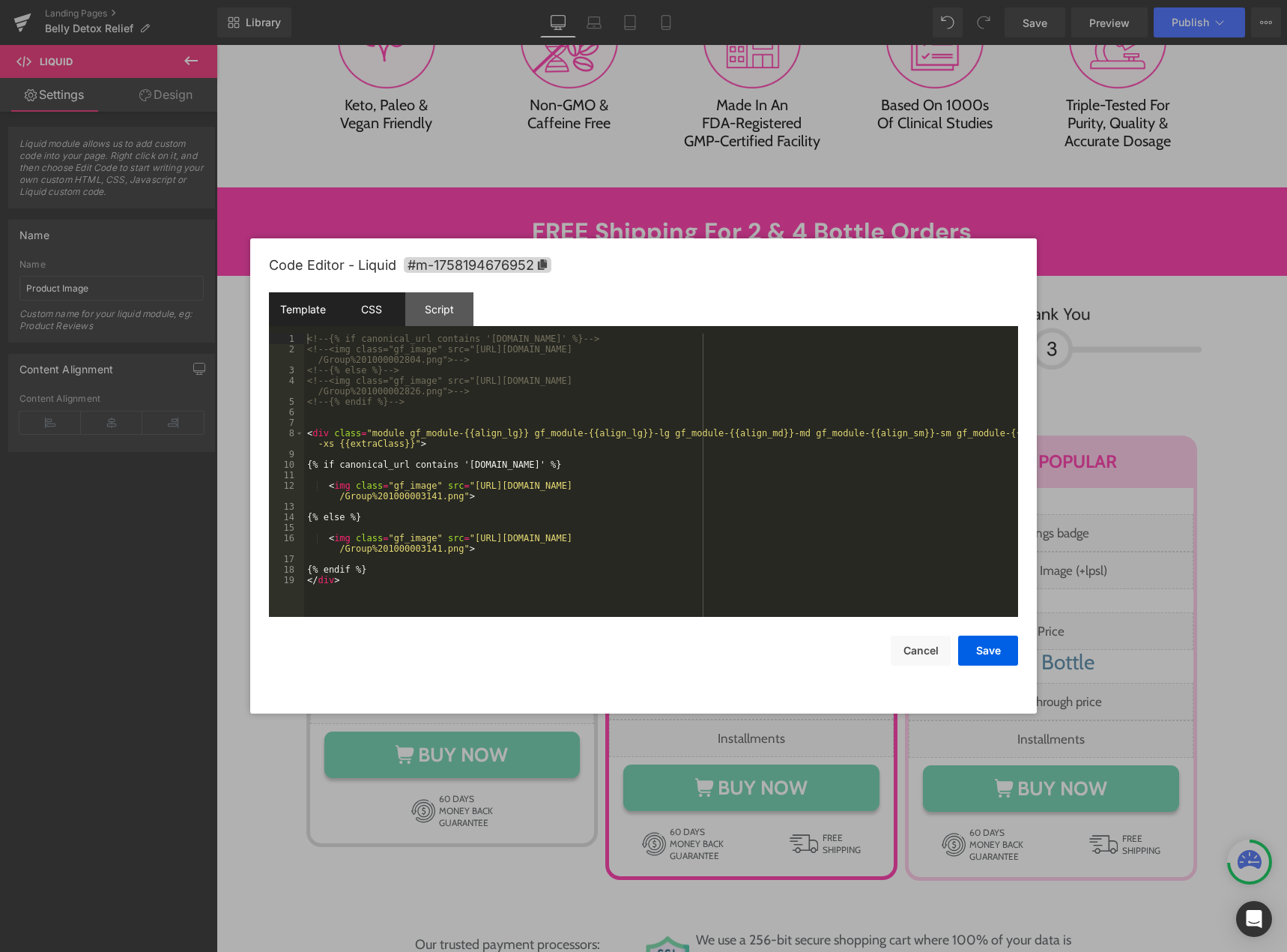
click at [381, 311] on div "CSS" at bounding box center [370, 309] width 68 height 34
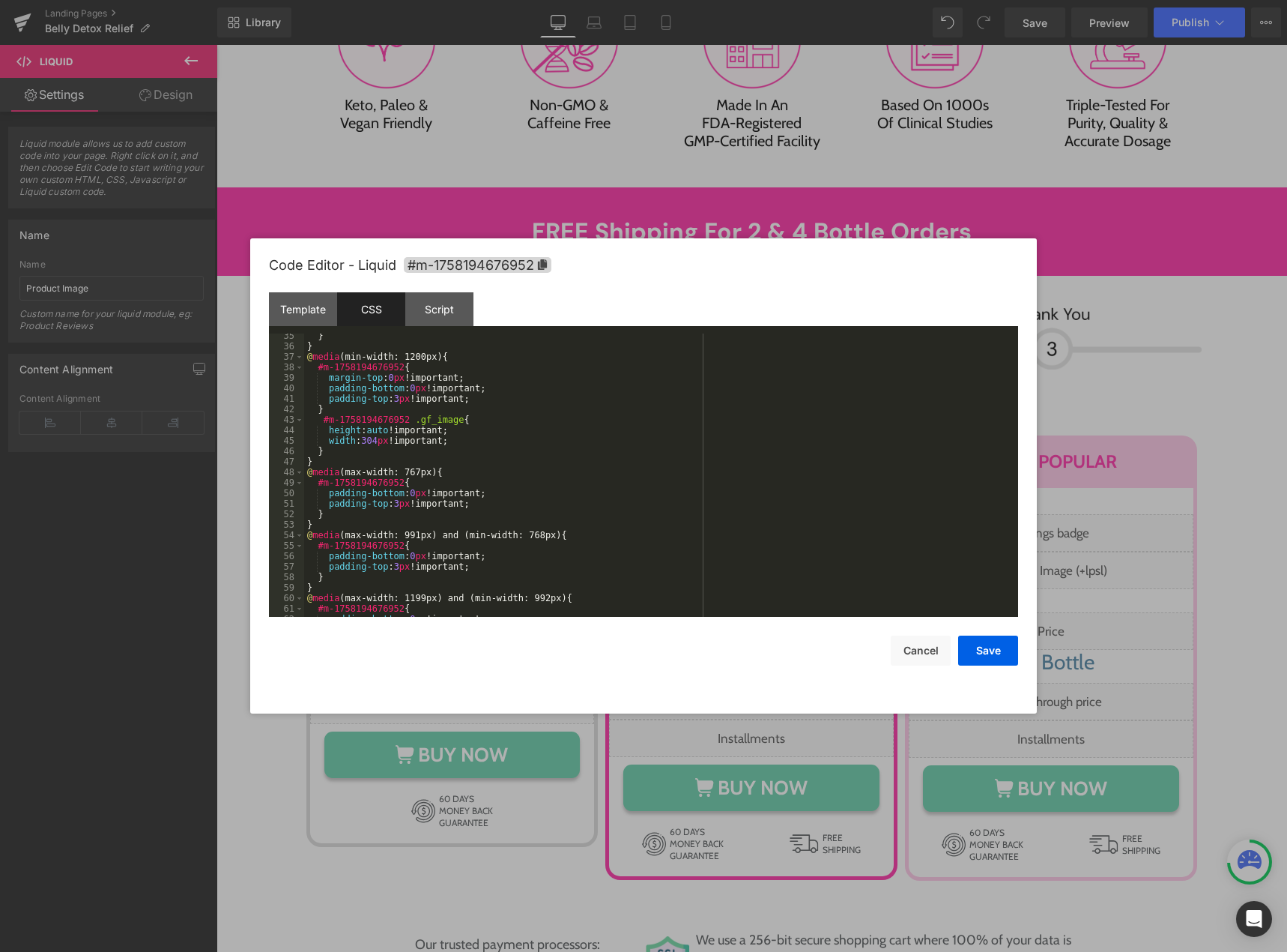
scroll to position [472, 0]
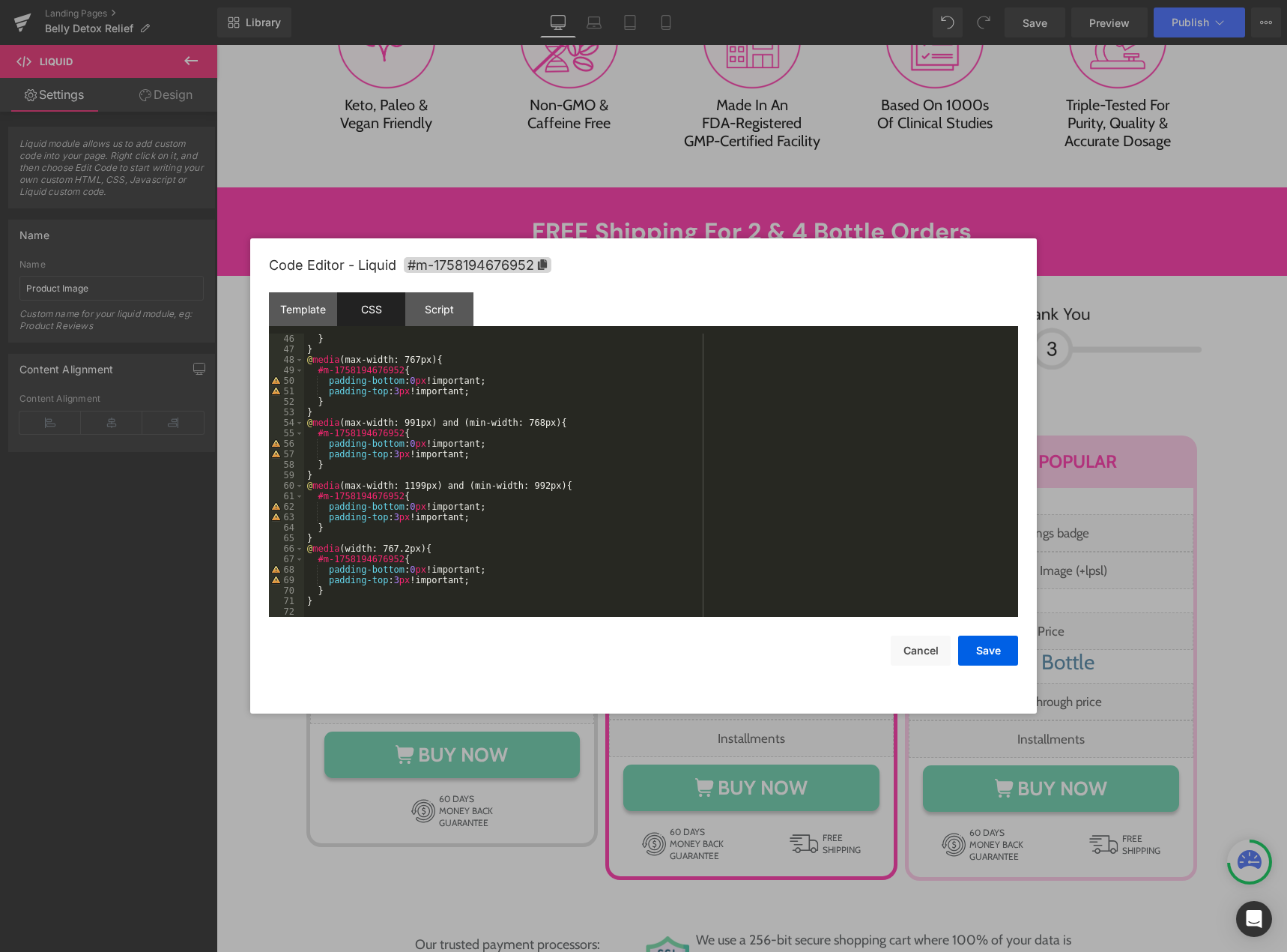
click at [558, 422] on div "} } @ media (max-width: 767px) { #m-1758194676952 { padding-bottom : 0 px !impo…" at bounding box center [658, 485] width 708 height 304
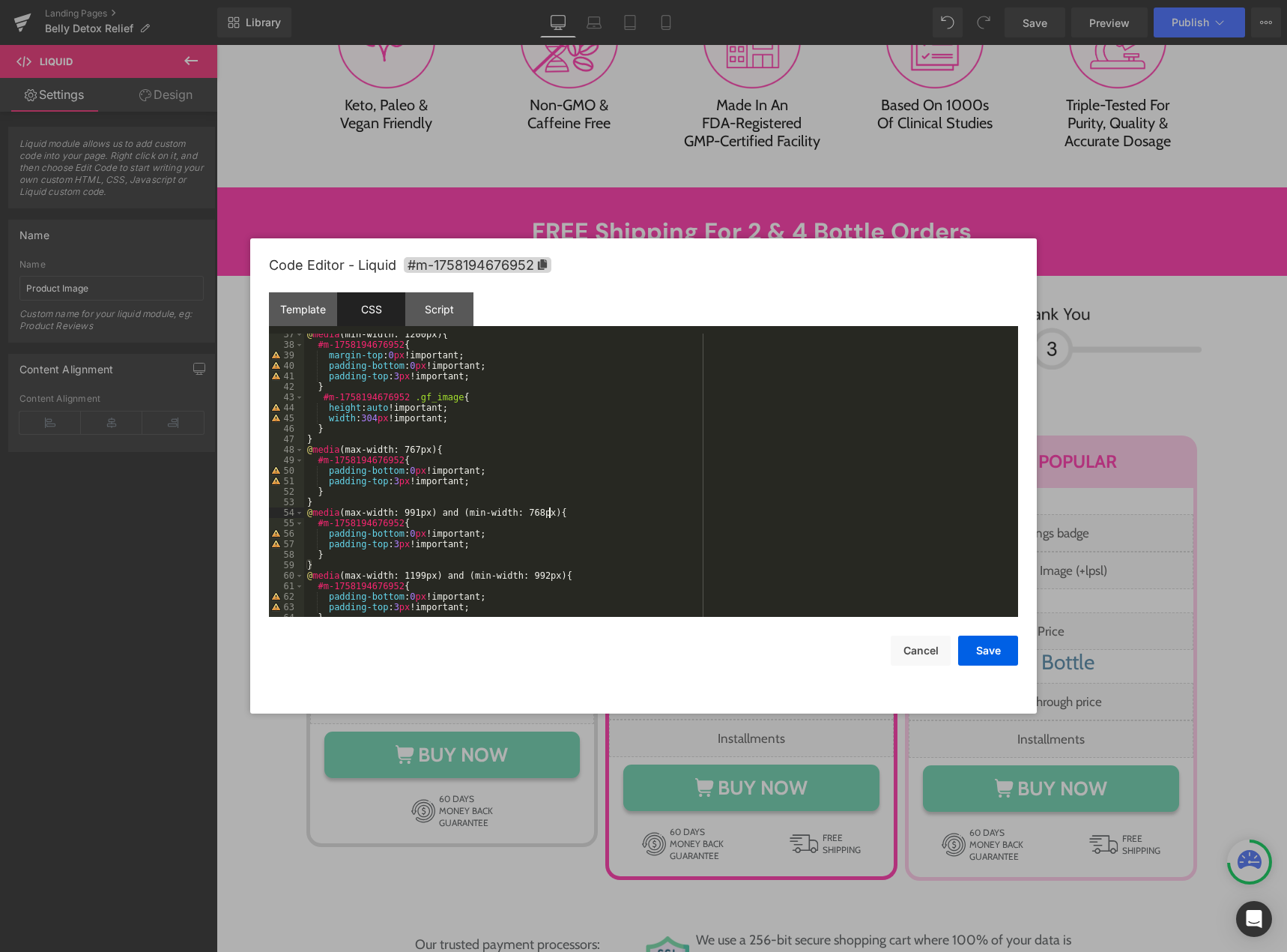
scroll to position [337, 0]
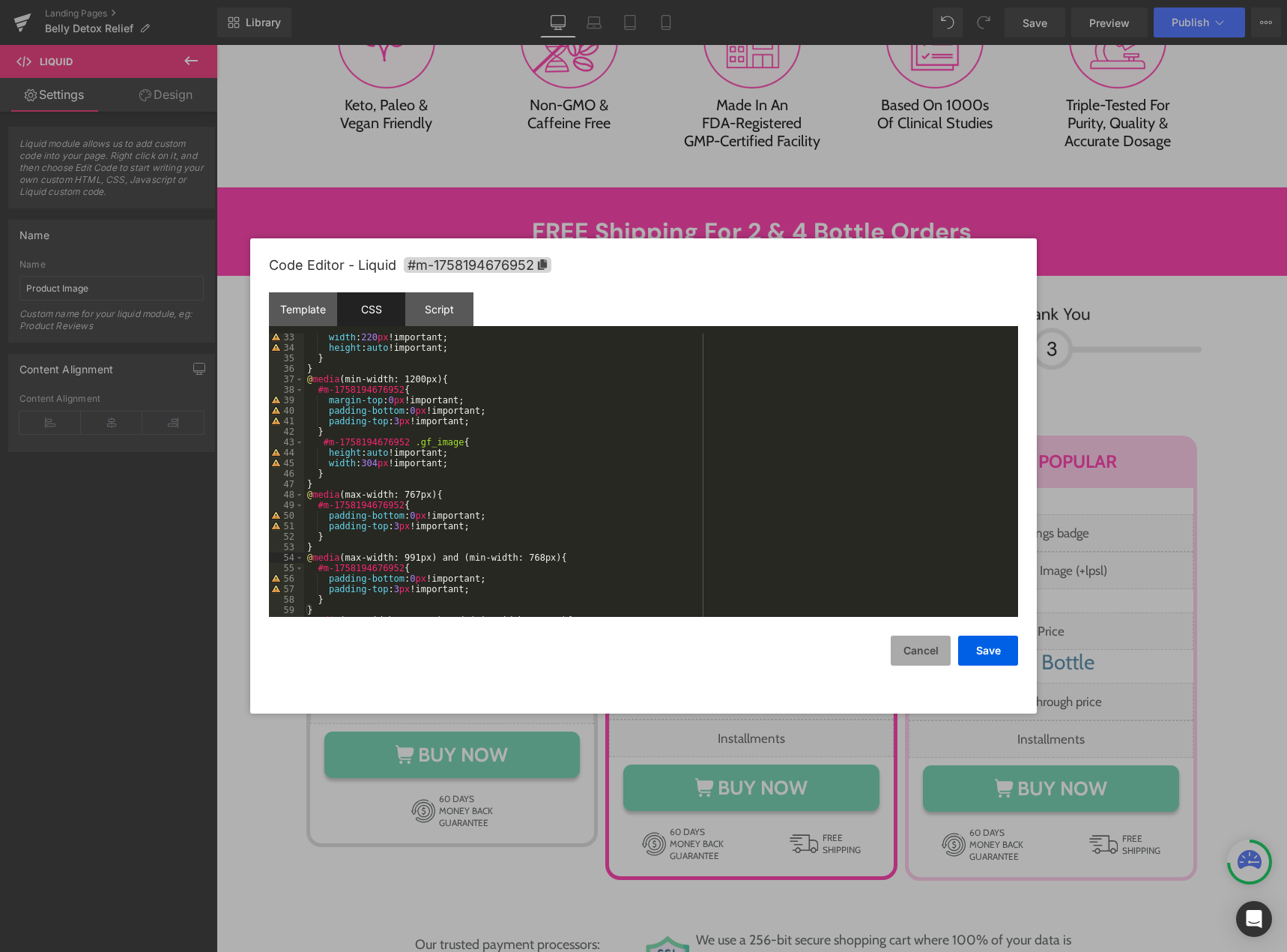
click at [915, 644] on button "Cancel" at bounding box center [921, 651] width 60 height 30
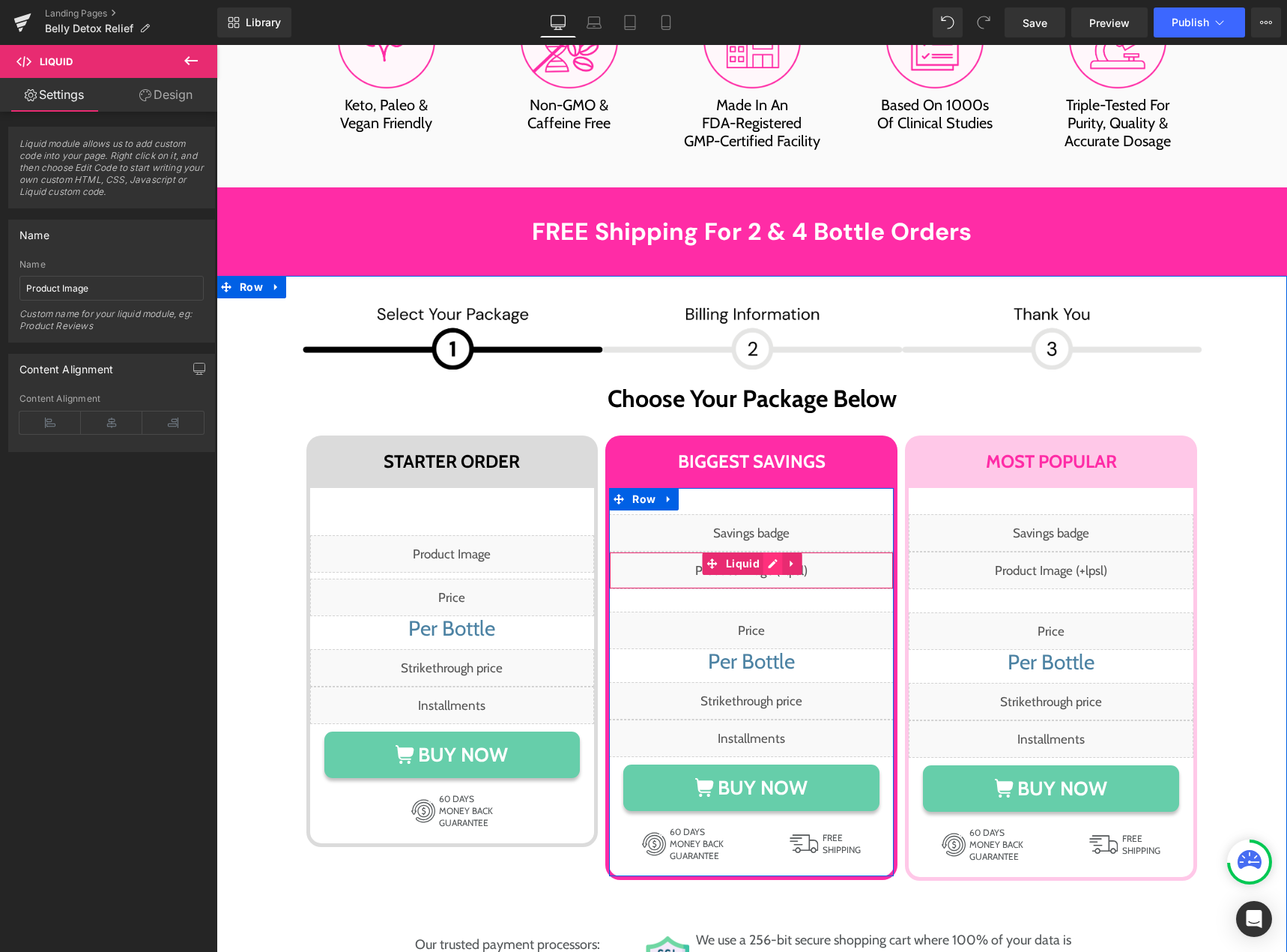
click at [761, 551] on div "Liquid" at bounding box center [752, 570] width 285 height 38
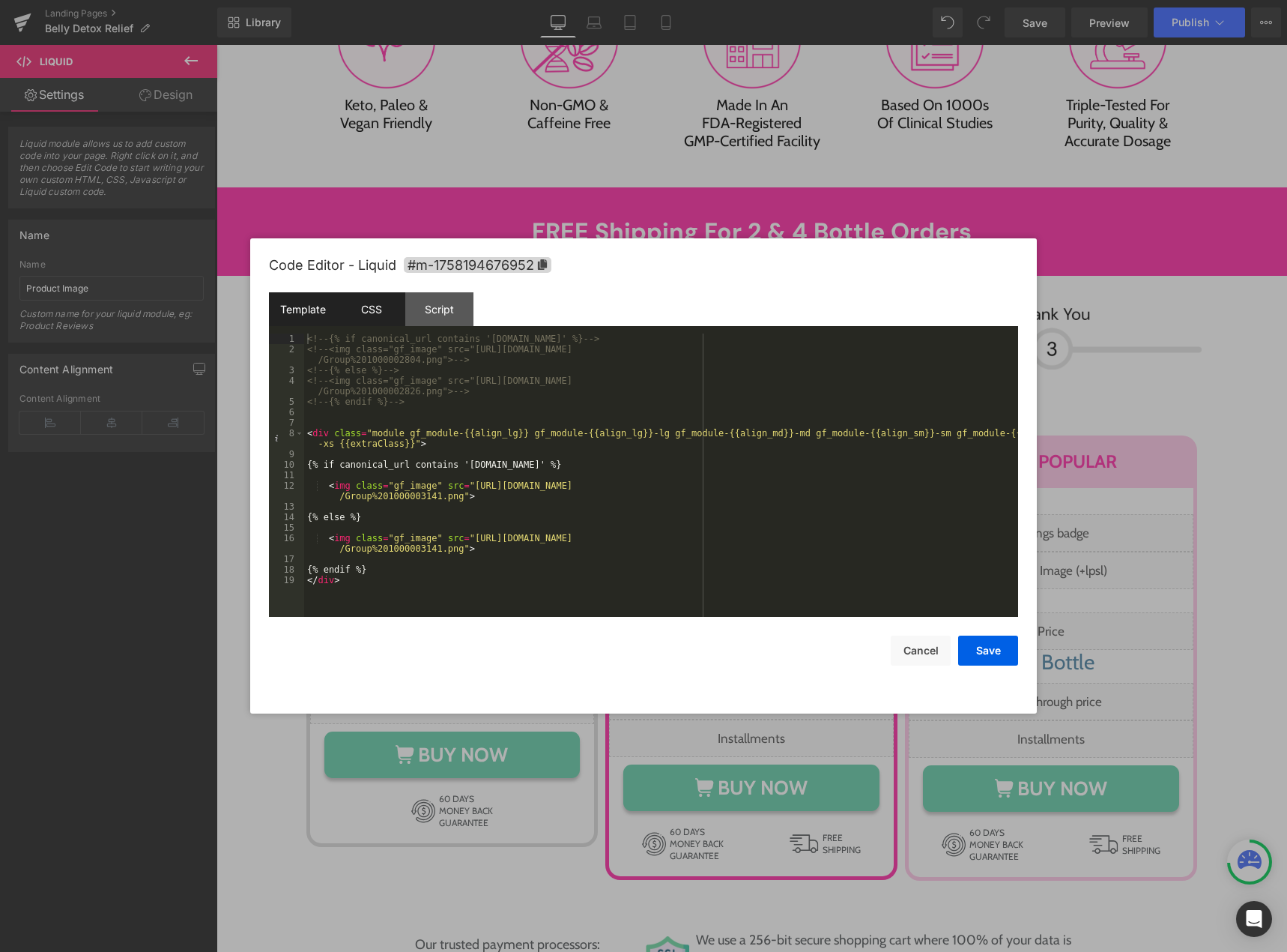
click at [367, 315] on div "CSS" at bounding box center [370, 309] width 68 height 34
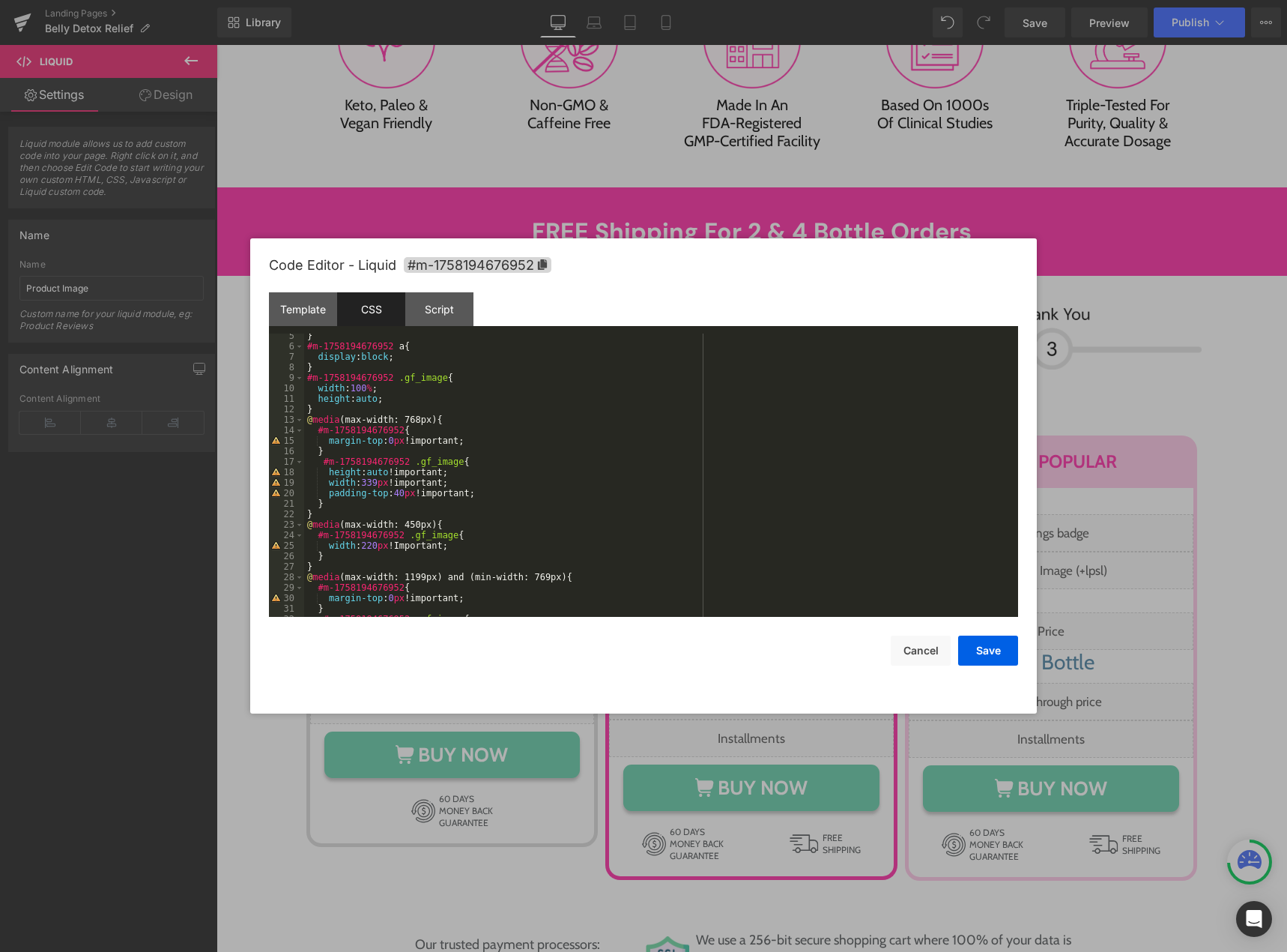
scroll to position [45, 0]
click at [447, 524] on div "} #m-1758194676952 a { display : block ; } #m-1758194676952 .gf_image { width :…" at bounding box center [658, 482] width 708 height 304
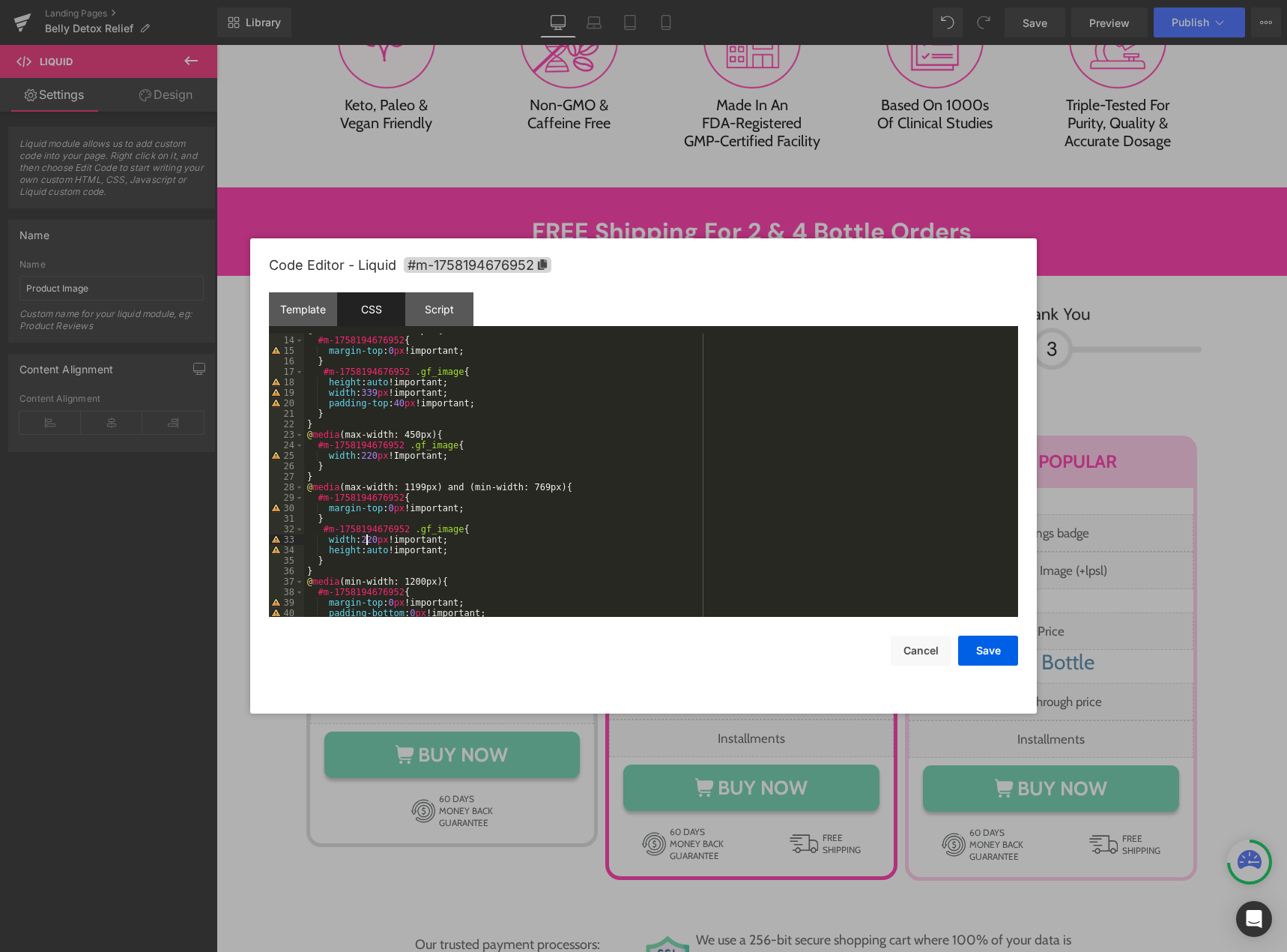
click at [365, 540] on div "@ media (max-width: 768px) { #m-1758194676952 { margin-top : 0 px !important; }…" at bounding box center [658, 476] width 708 height 304
drag, startPoint x: 375, startPoint y: 538, endPoint x: 365, endPoint y: 540, distance: 10.2
click at [365, 540] on div "@ media (max-width: 768px) { #m-1758194676952 { margin-top : 0 px !important; }…" at bounding box center [658, 476] width 708 height 304
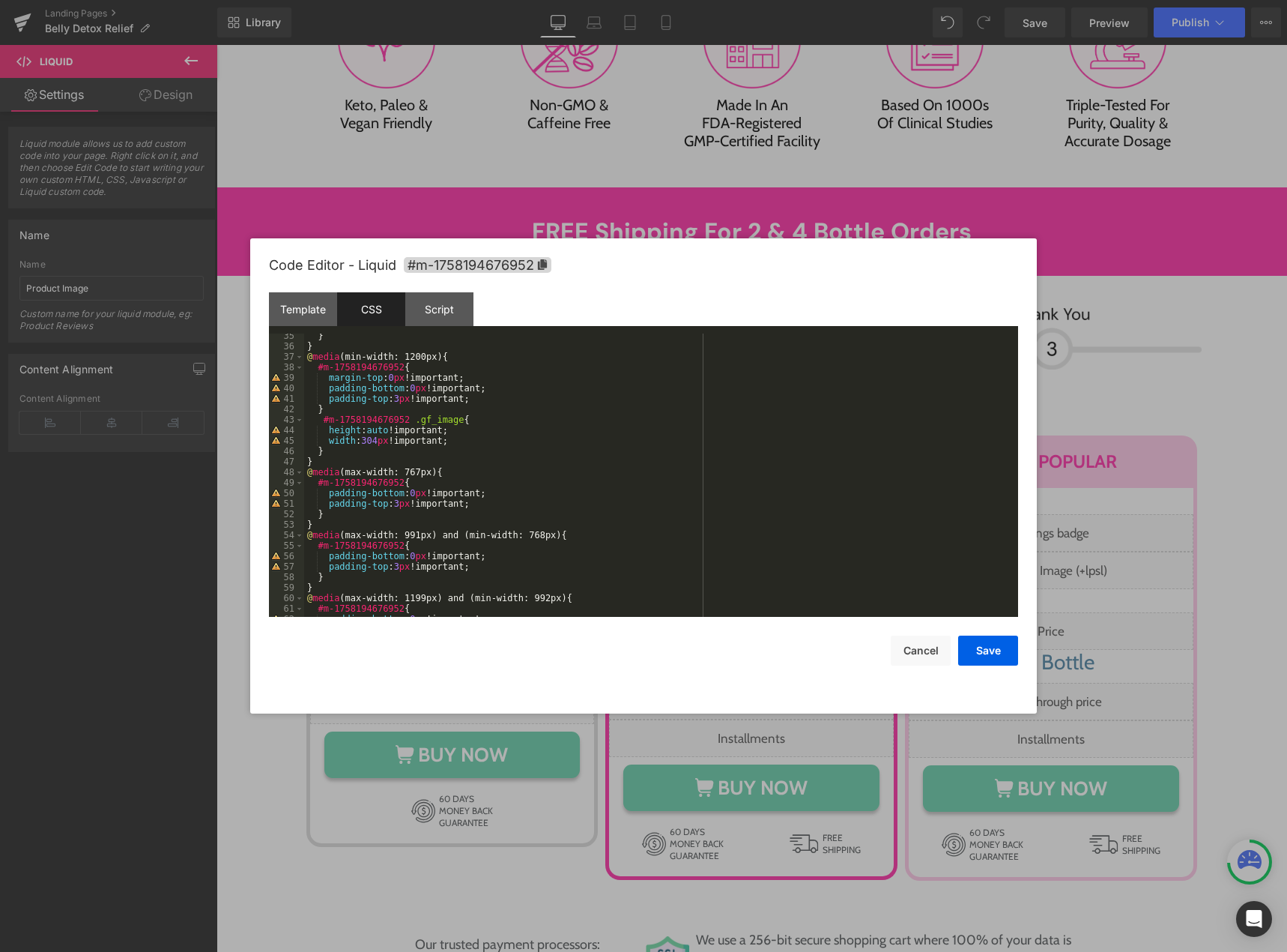
scroll to position [405, 0]
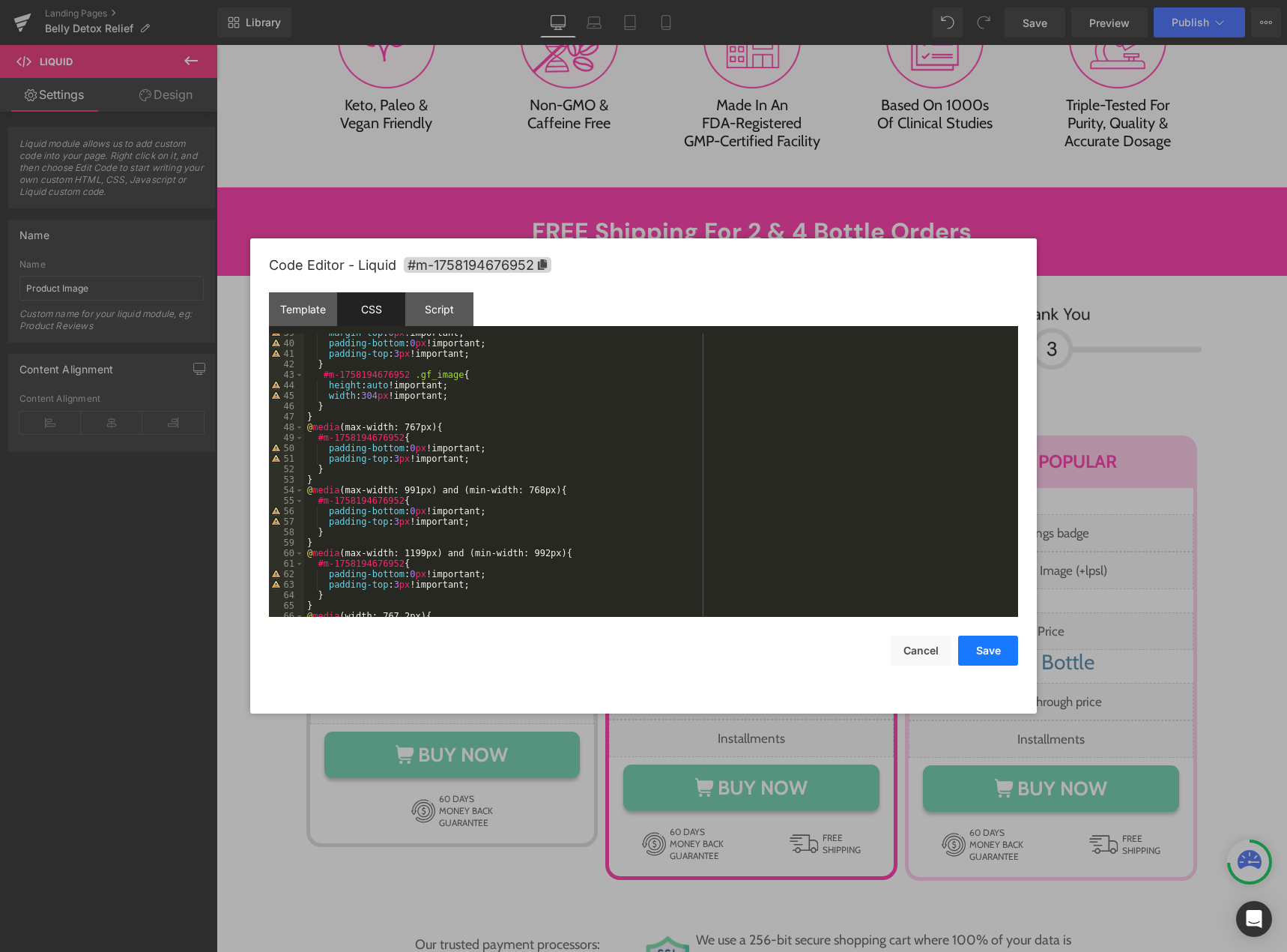
click at [999, 659] on button "Save" at bounding box center [988, 651] width 60 height 30
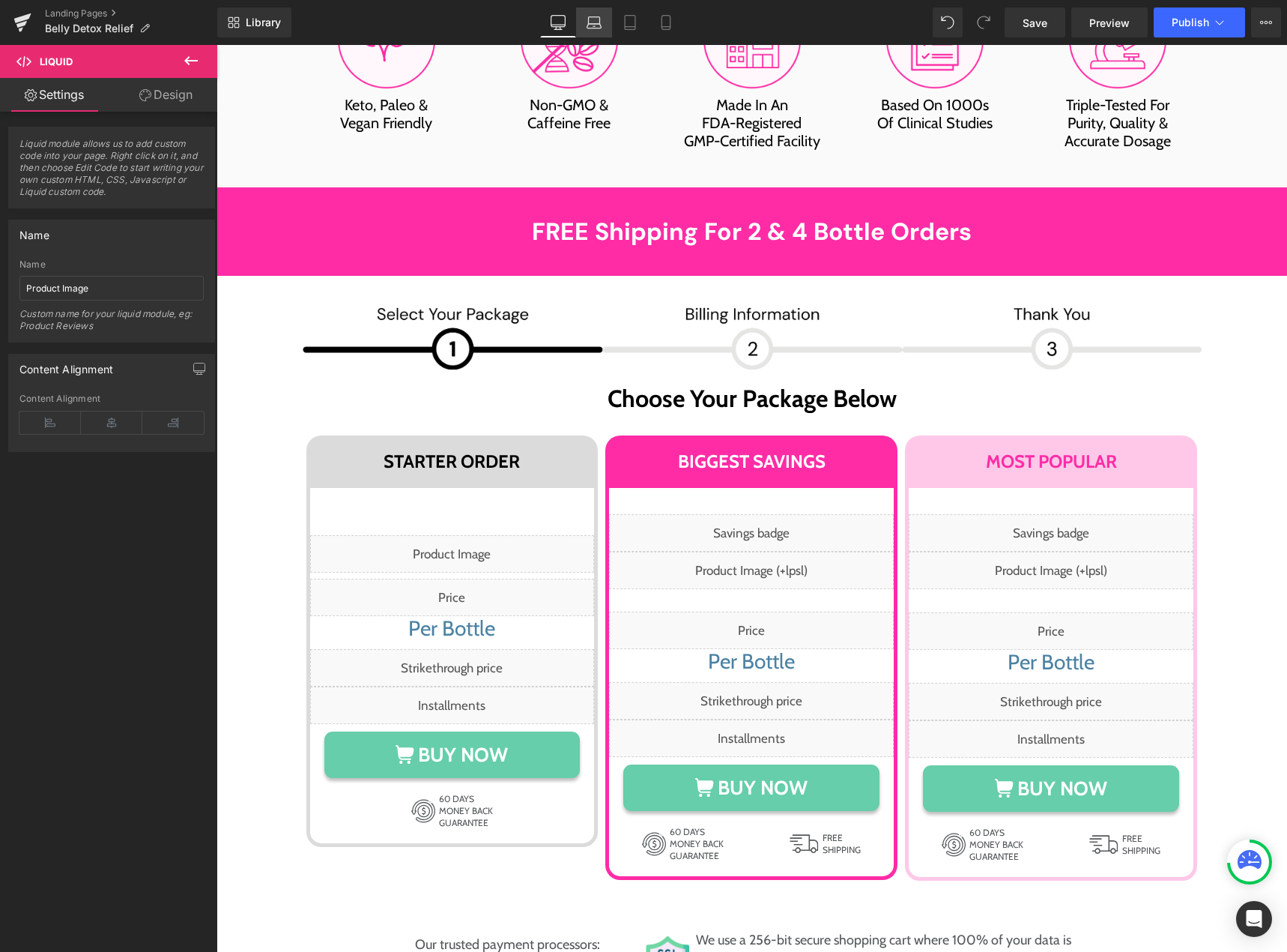
click at [593, 21] on icon at bounding box center [594, 22] width 15 height 15
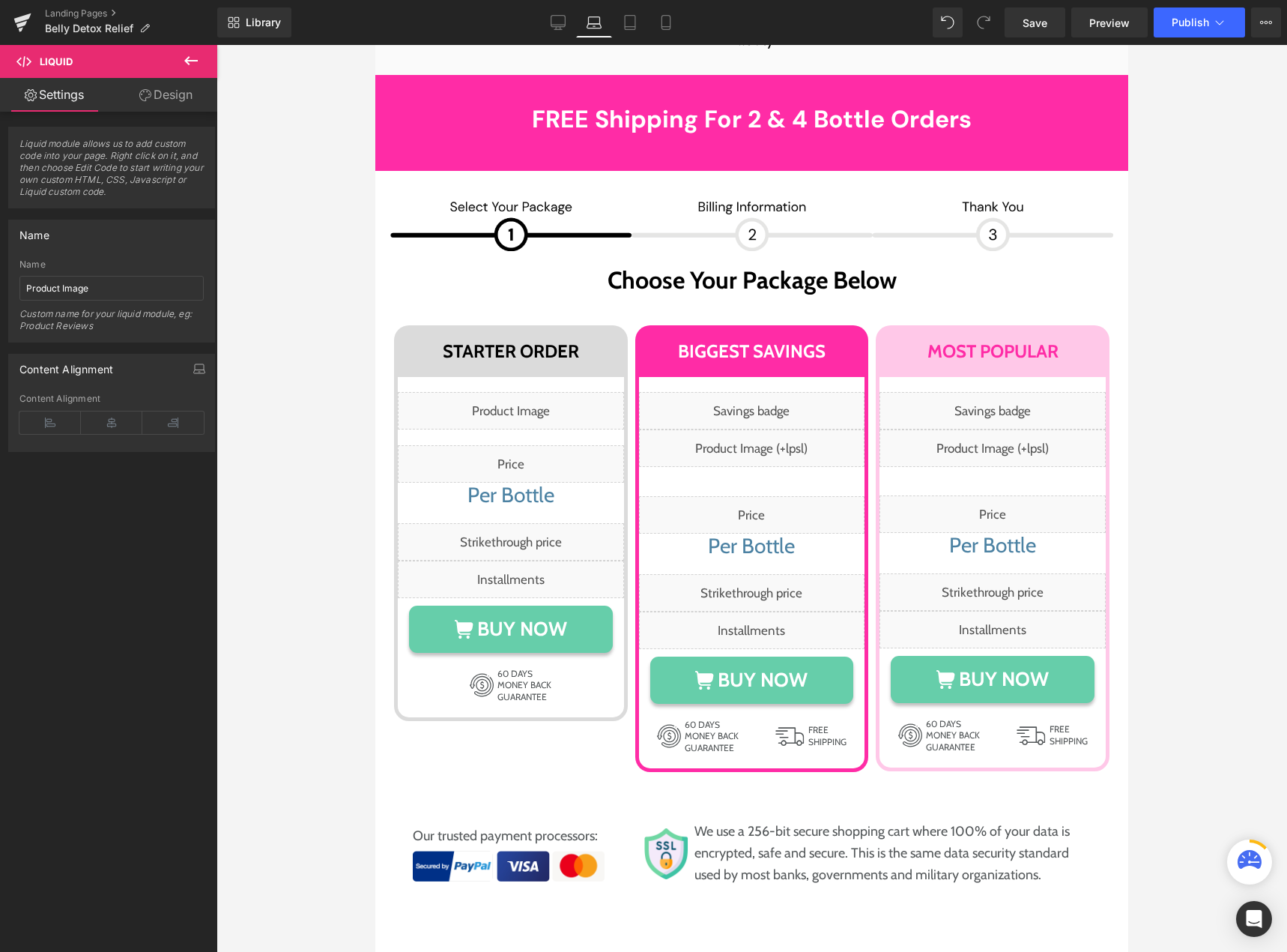
scroll to position [8037, 0]
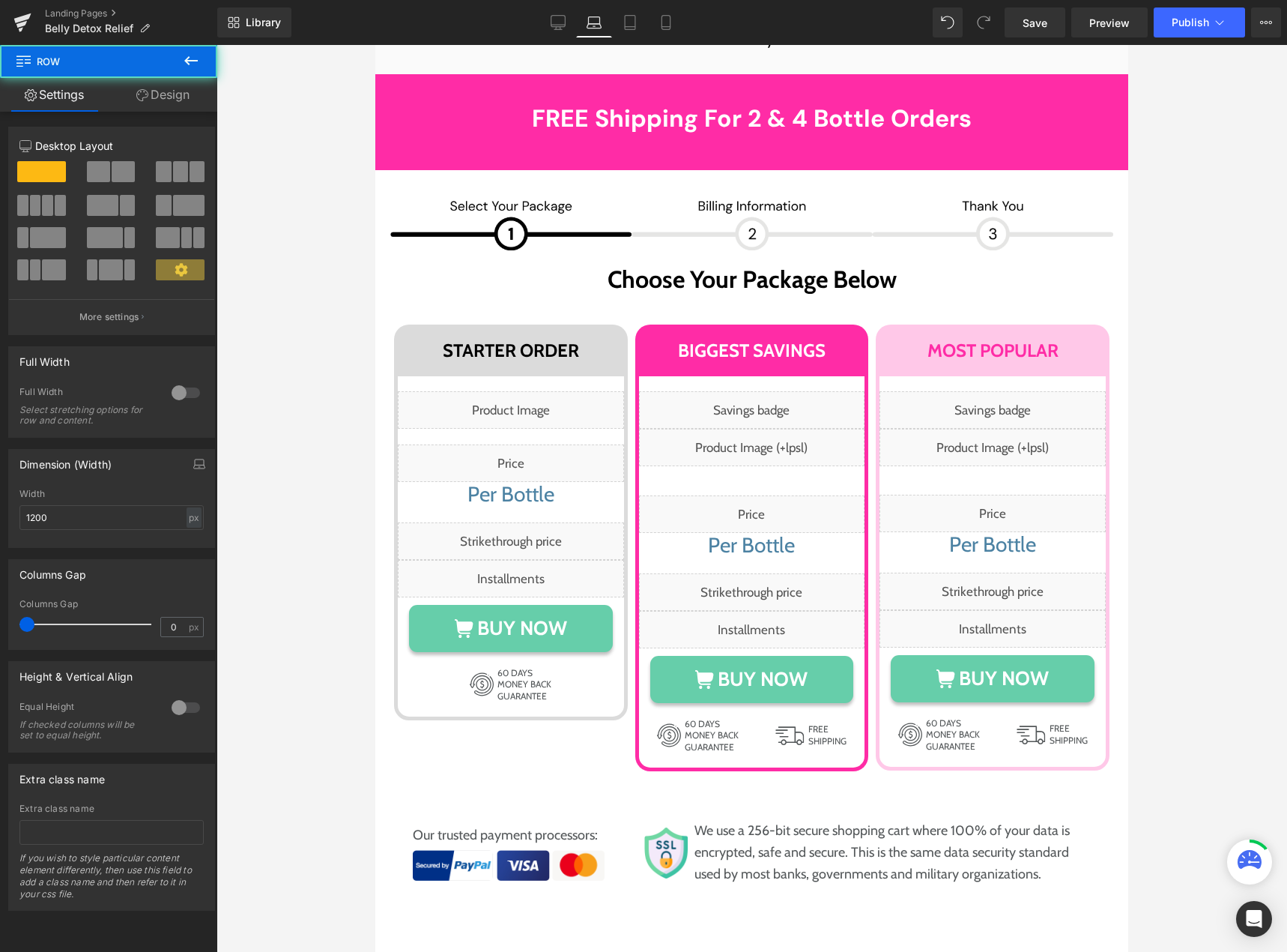
click at [486, 372] on div "Liquid Liquid Per Bottle Heading Liquid Liquid BUY NOW Button 60 DAYS MONEY BAC…" at bounding box center [511, 545] width 234 height 347
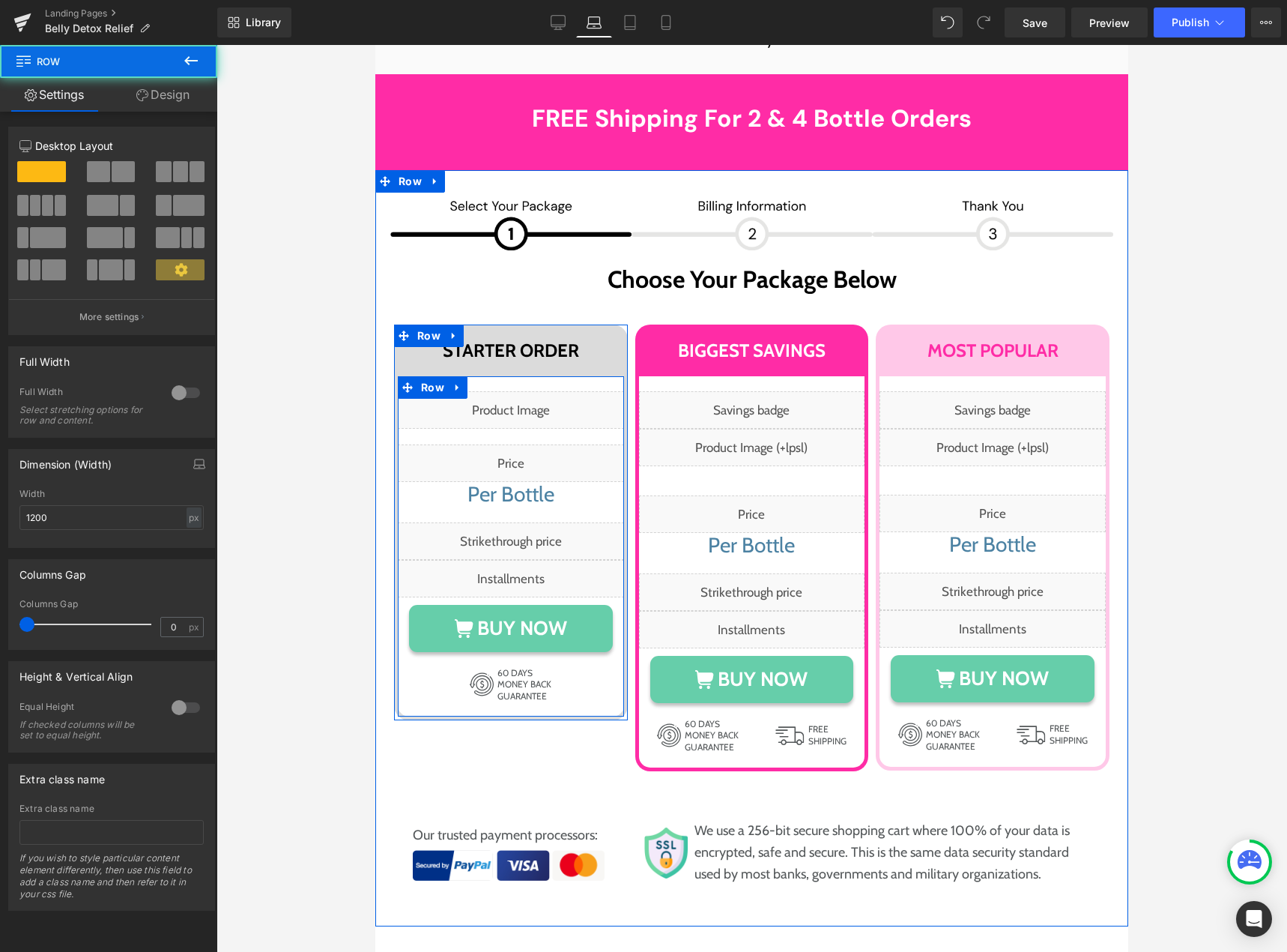
click at [493, 376] on div at bounding box center [510, 384] width 226 height 15
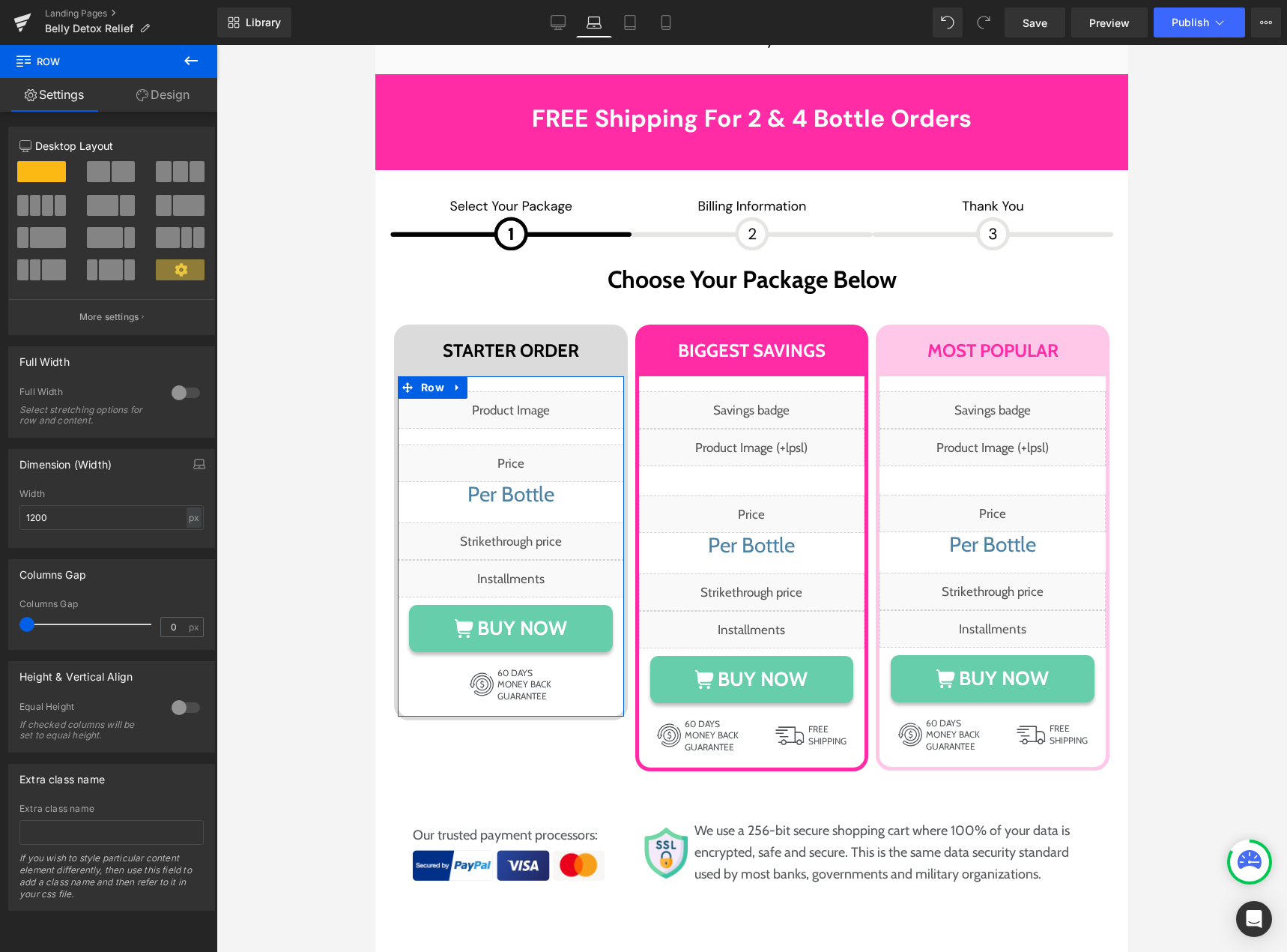
click at [186, 90] on link "Design" at bounding box center [163, 94] width 108 height 34
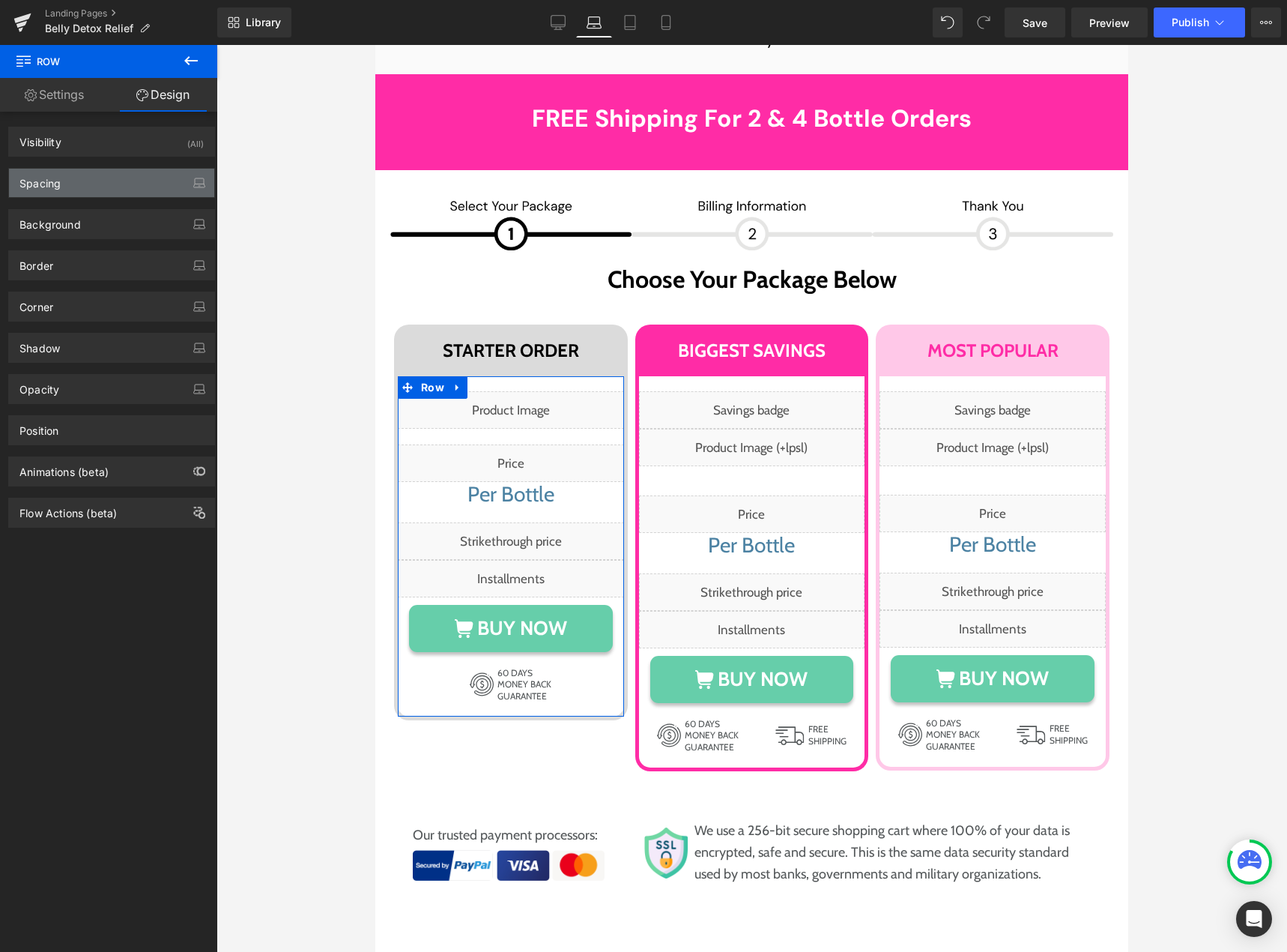
click at [98, 184] on div "Spacing" at bounding box center [112, 182] width 205 height 29
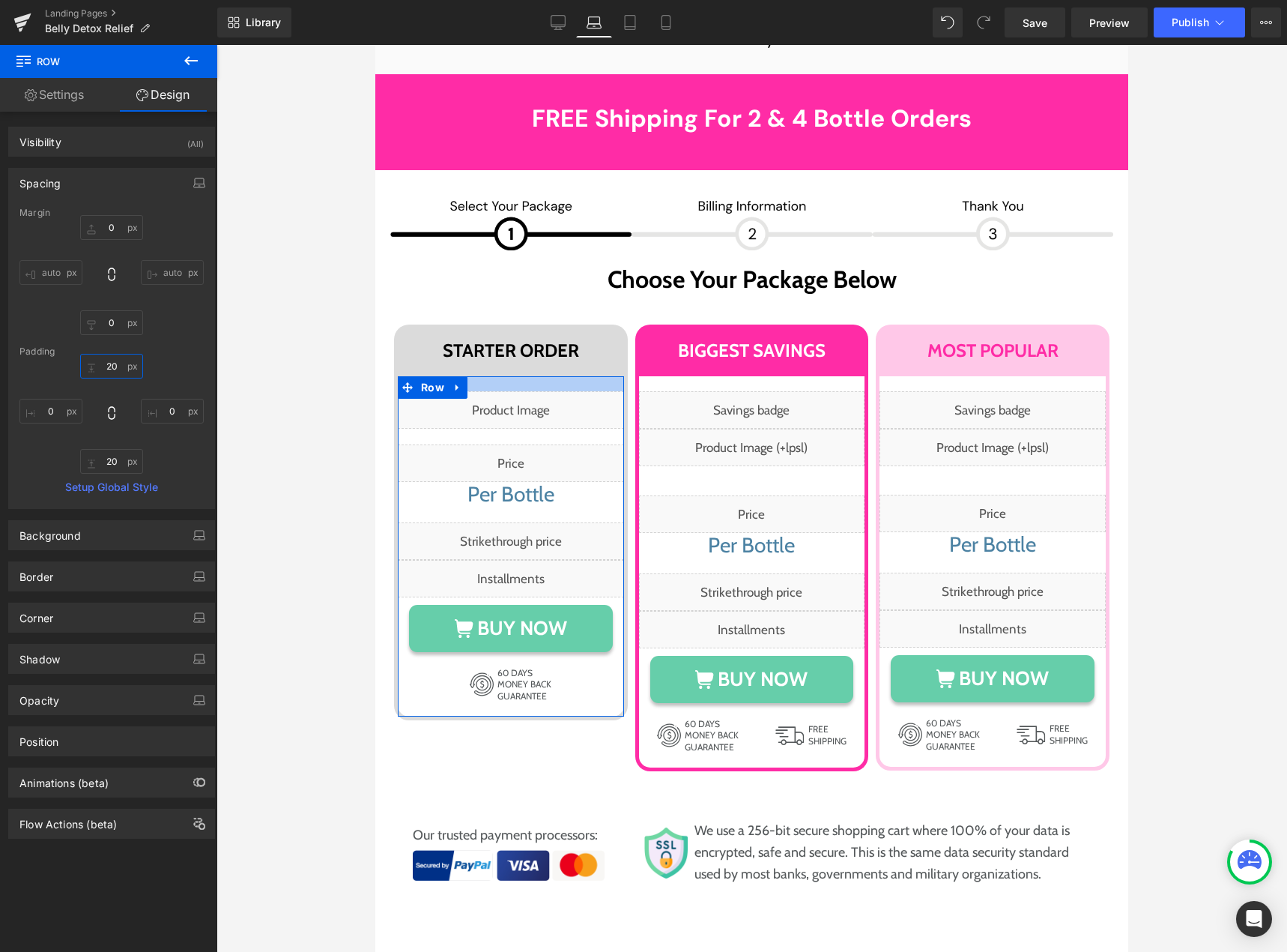
click at [107, 369] on input "20" at bounding box center [112, 366] width 63 height 25
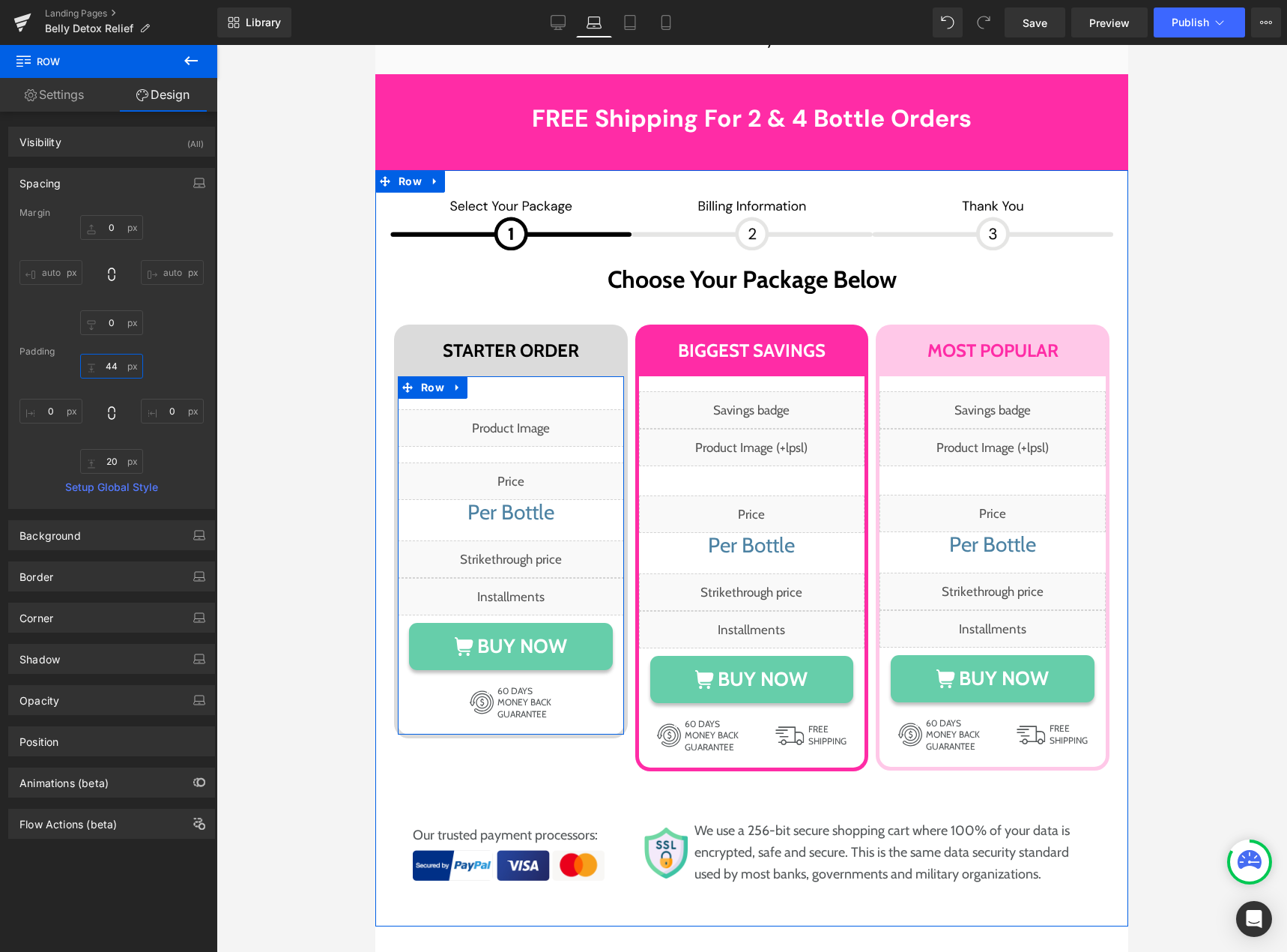
click at [522, 409] on div "Liquid" at bounding box center [510, 428] width 226 height 38
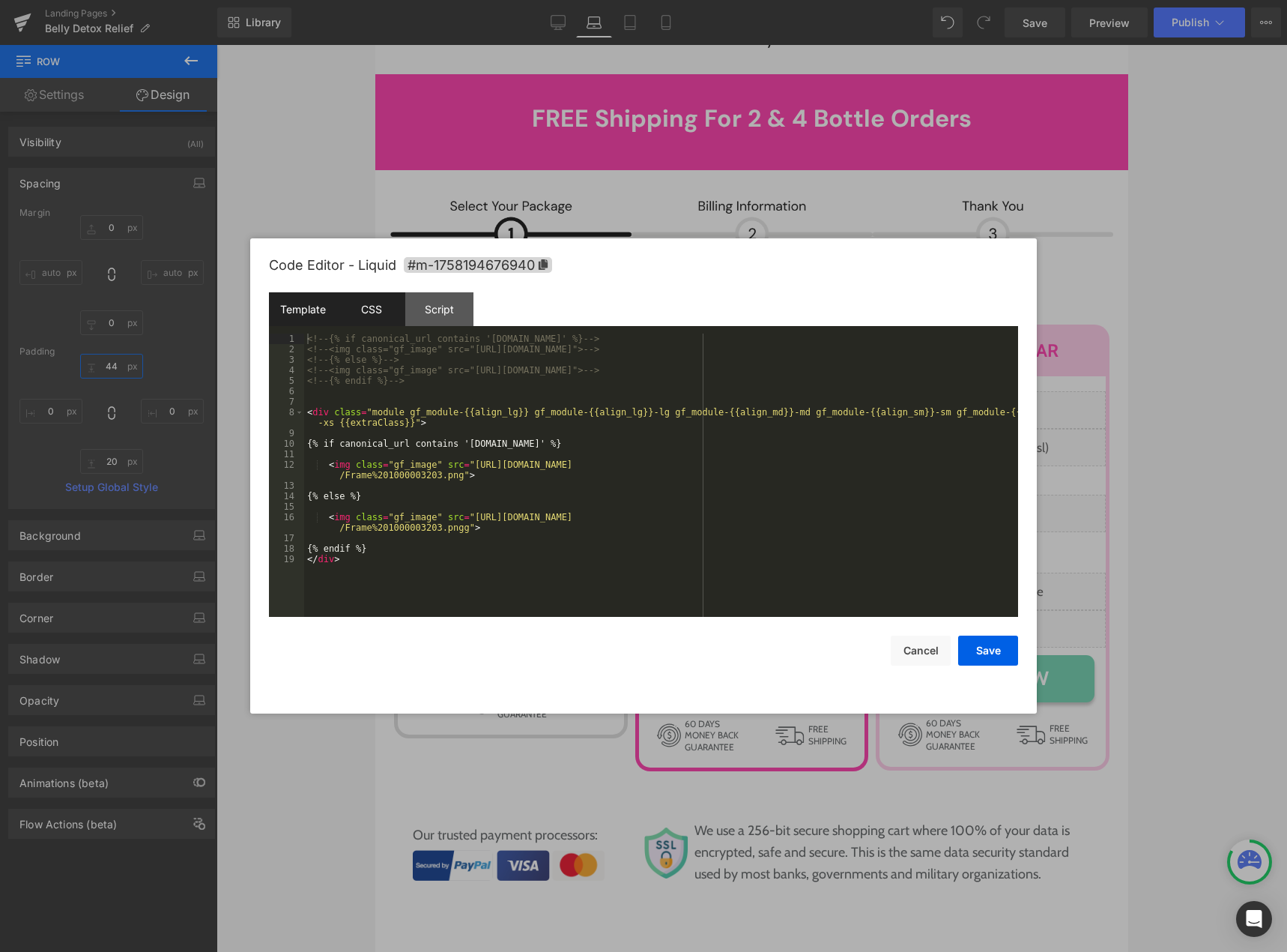
type input "44"
click at [368, 310] on div "CSS" at bounding box center [370, 309] width 68 height 34
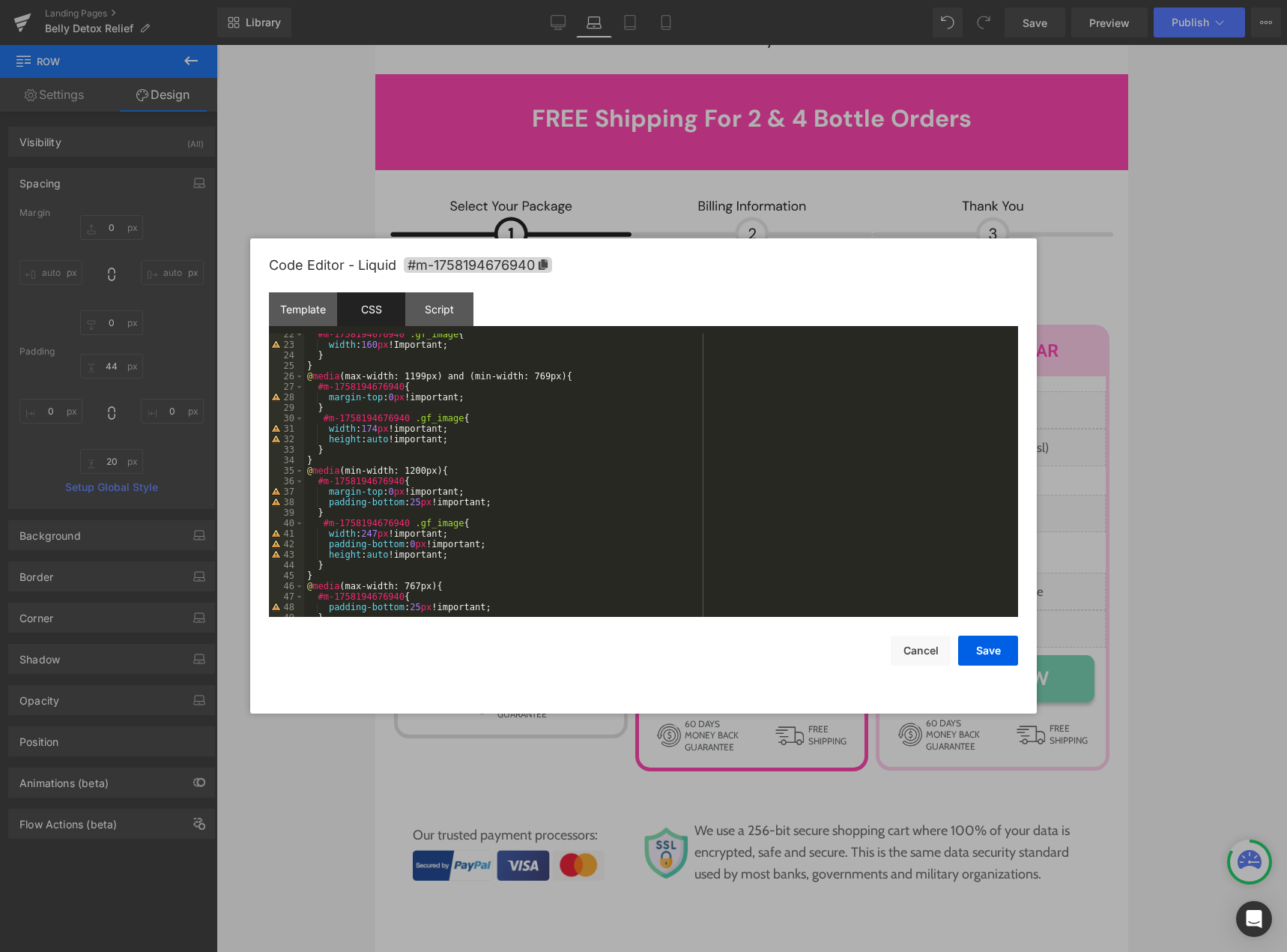
scroll to position [180, 0]
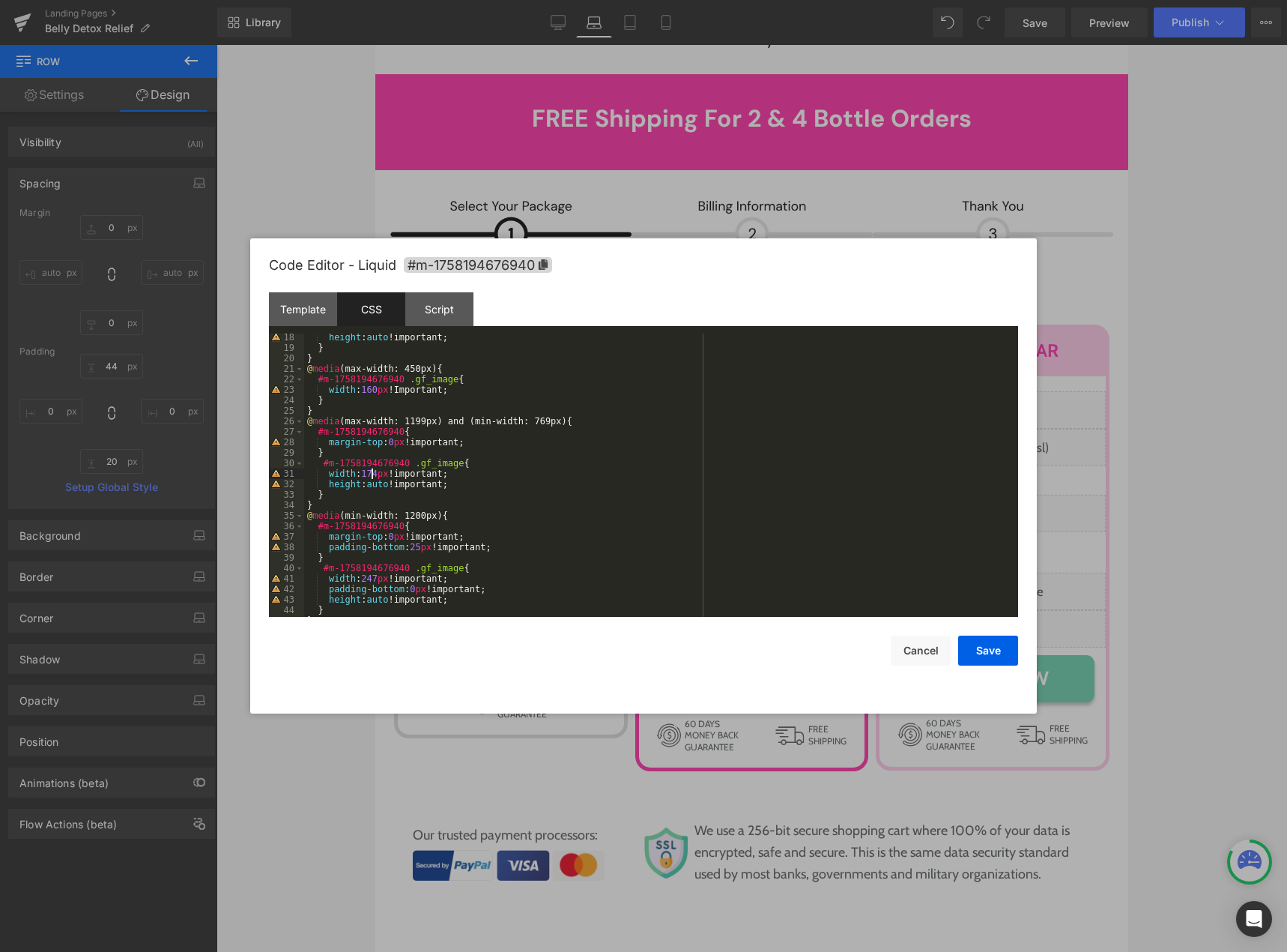
click at [371, 474] on div "height : auto !important; } } @ media (max-width: 450px) { #m-1758194676940 .gf…" at bounding box center [658, 484] width 708 height 304
drag, startPoint x: 375, startPoint y: 473, endPoint x: 361, endPoint y: 473, distance: 14.0
click at [361, 473] on div "height : auto !important; } } @ media (max-width: 450px) { #m-1758194676940 .gf…" at bounding box center [658, 484] width 708 height 304
click at [960, 659] on button "Save" at bounding box center [988, 651] width 60 height 30
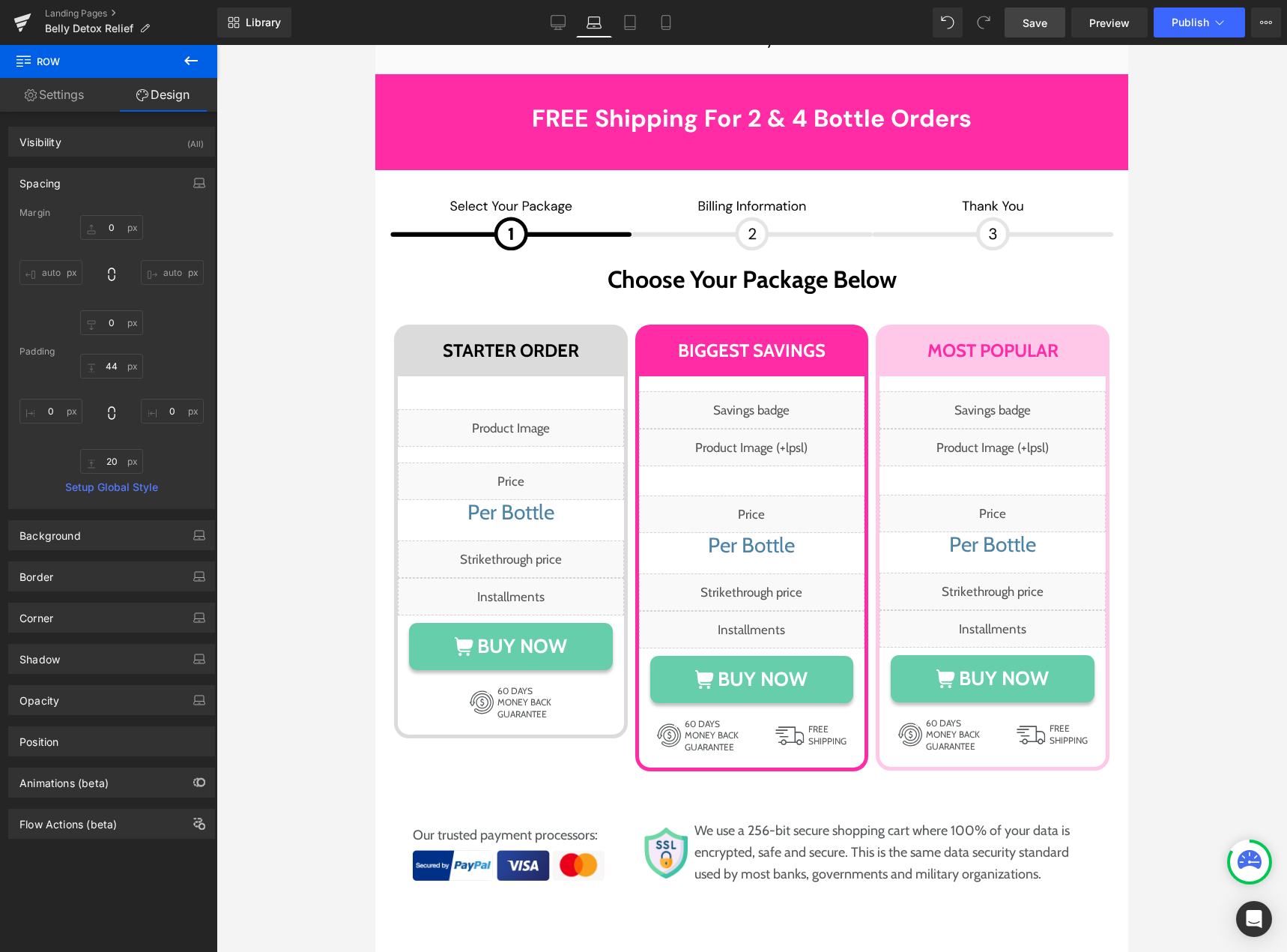
click at [1025, 30] on span "Save" at bounding box center [1035, 22] width 25 height 16
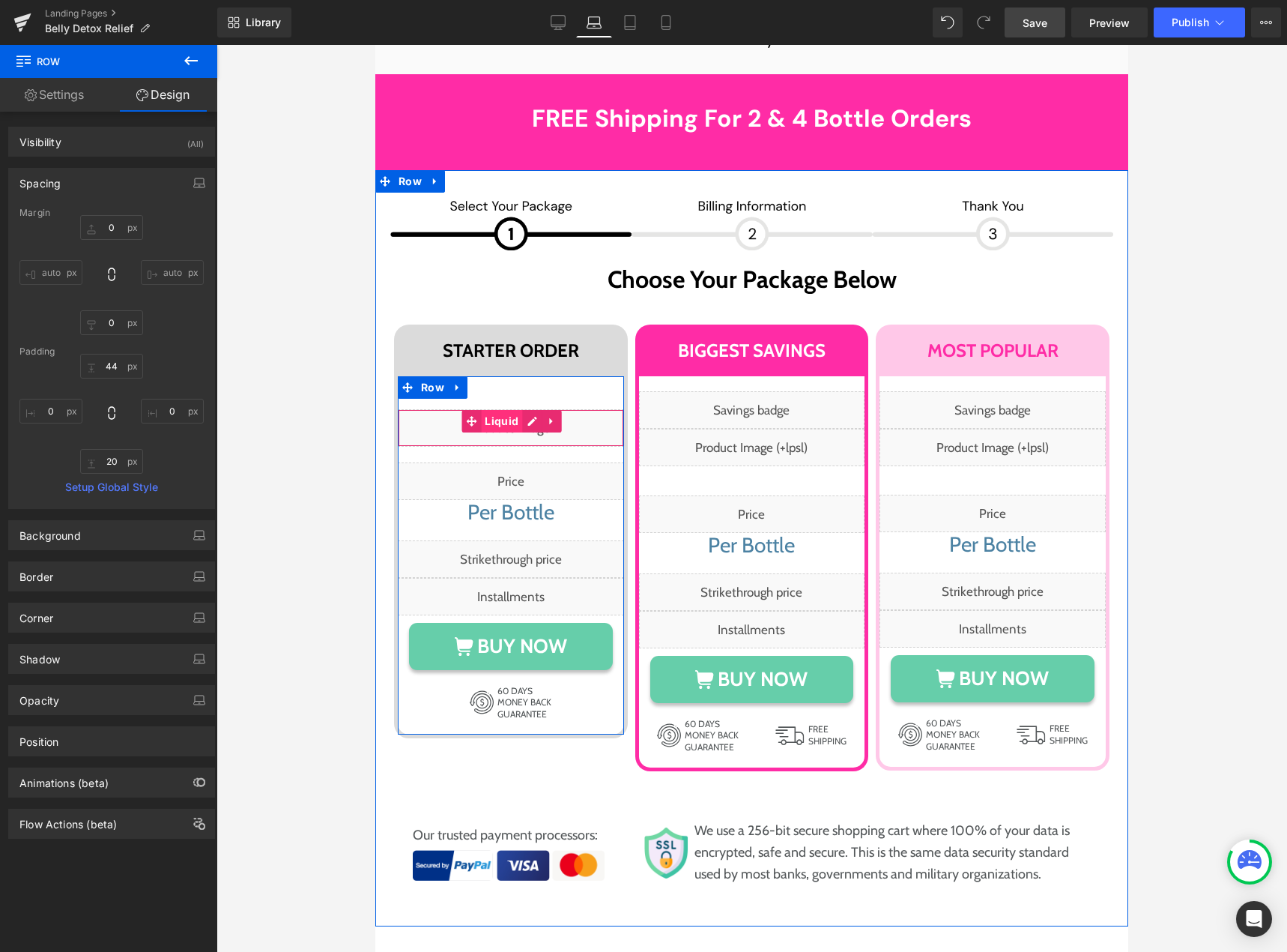
click at [506, 410] on span "Liquid" at bounding box center [502, 421] width 41 height 22
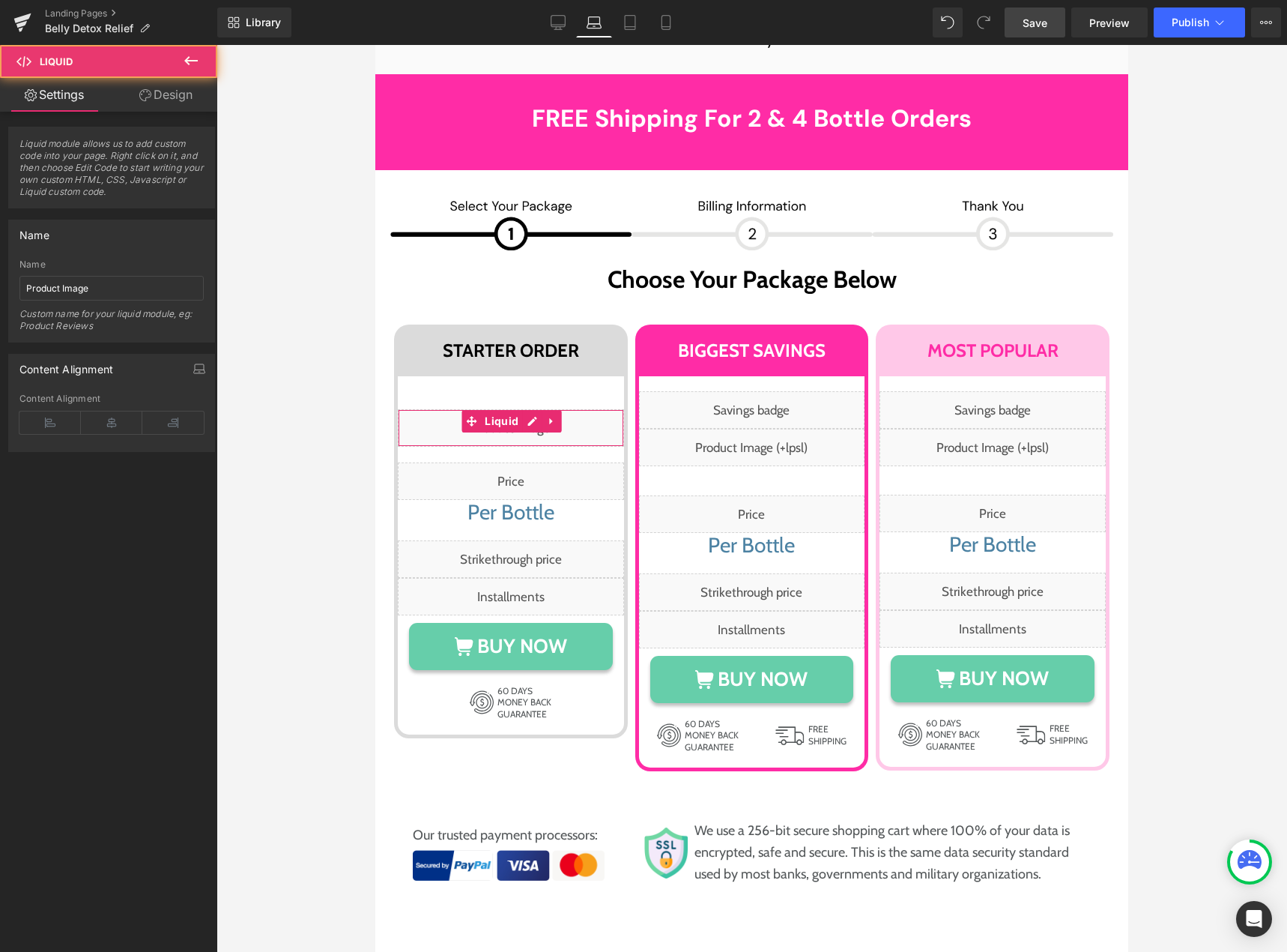
click at [169, 91] on link "Design" at bounding box center [166, 94] width 108 height 34
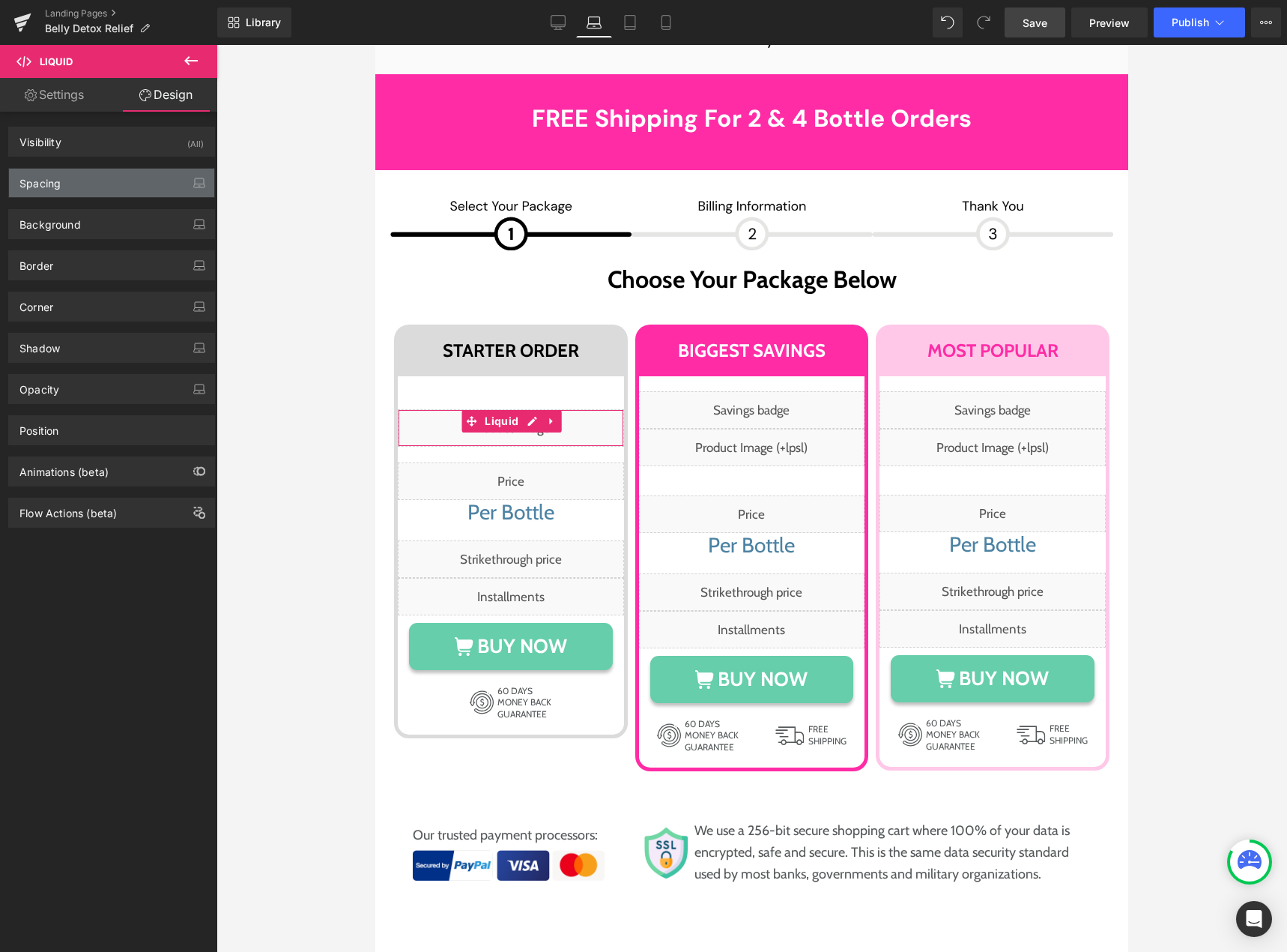
click at [102, 182] on div "Spacing" at bounding box center [112, 182] width 205 height 29
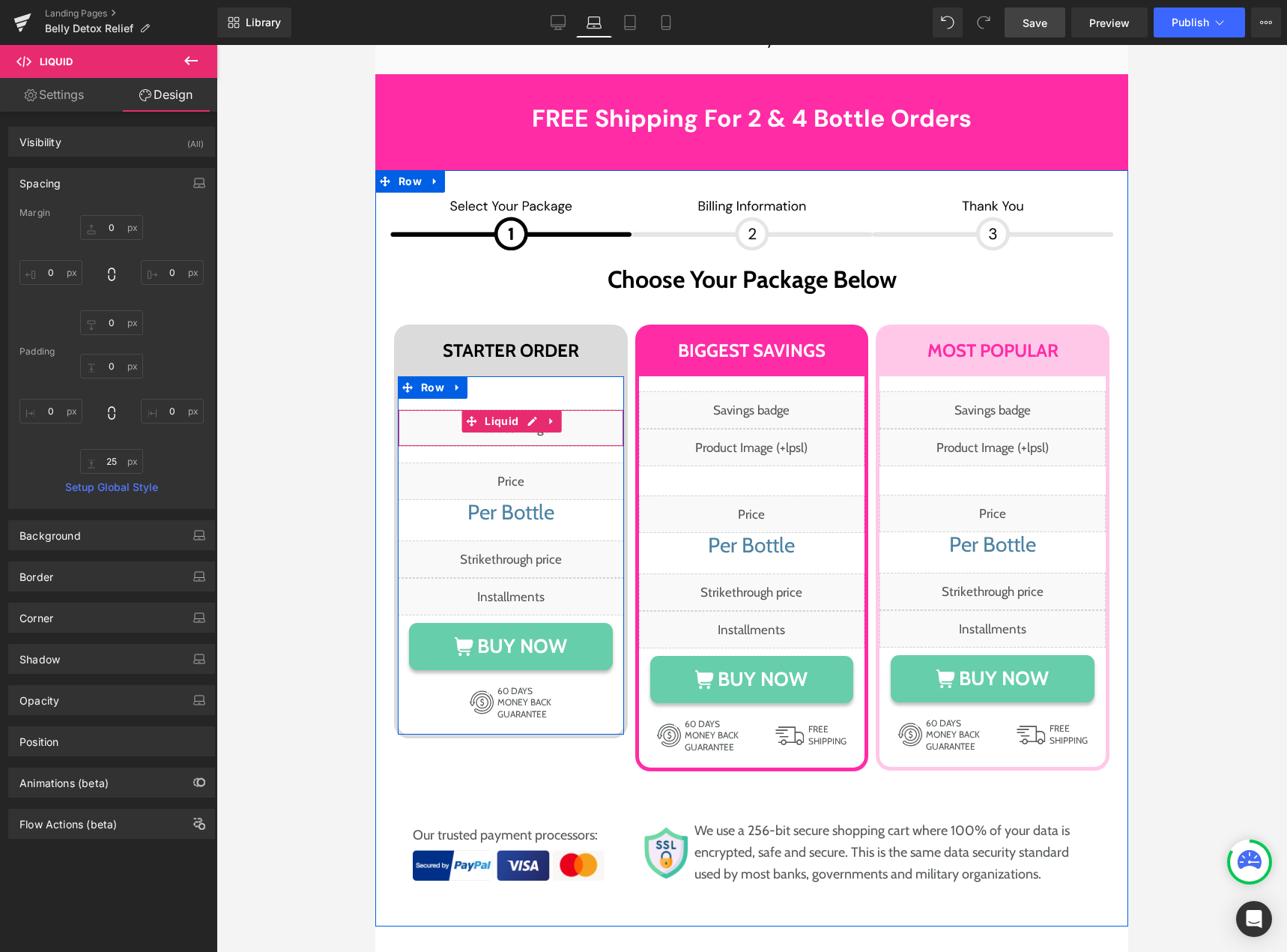
click at [518, 409] on div "Liquid" at bounding box center [510, 428] width 226 height 38
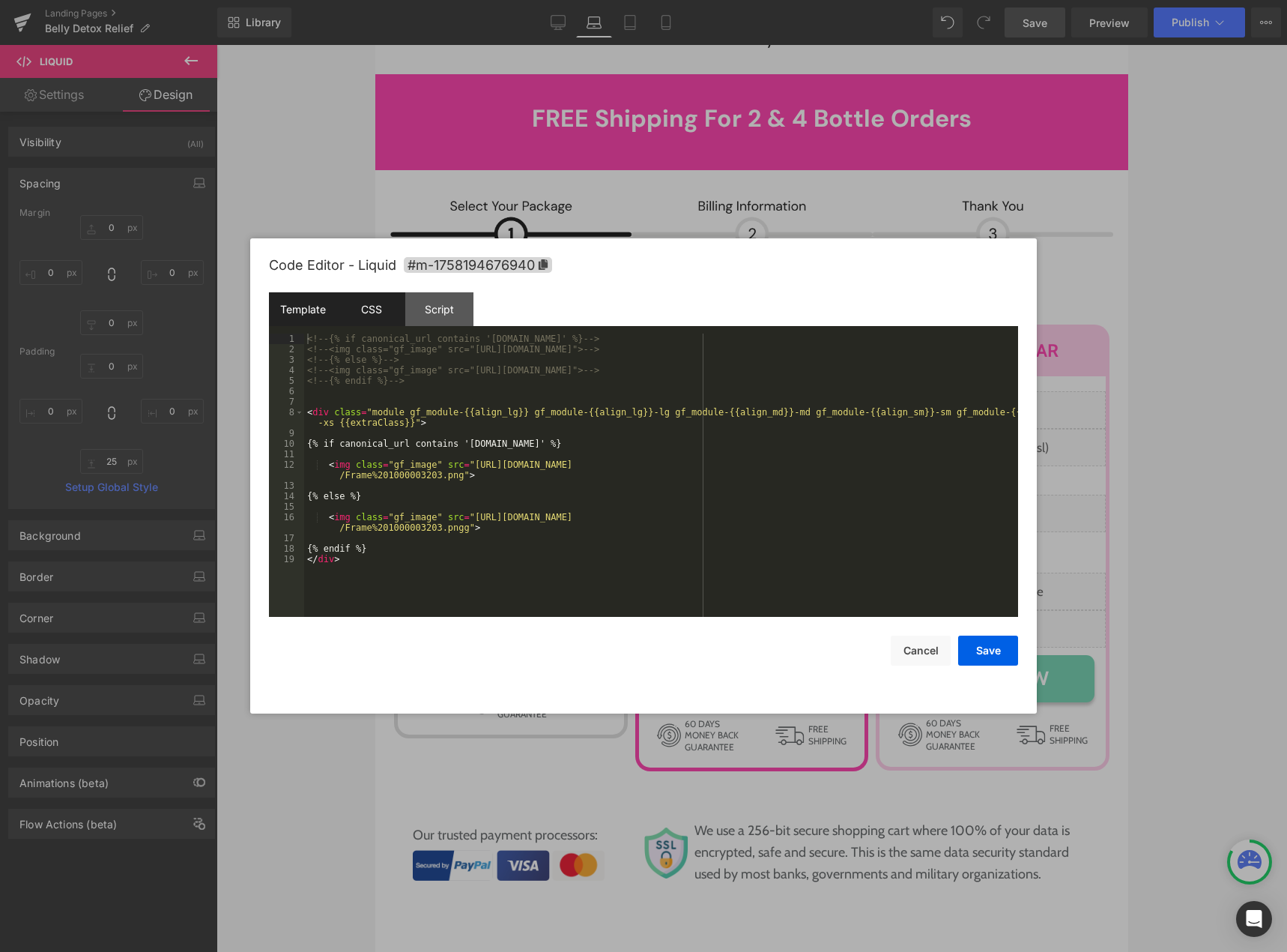
click at [379, 302] on div "CSS" at bounding box center [370, 309] width 68 height 34
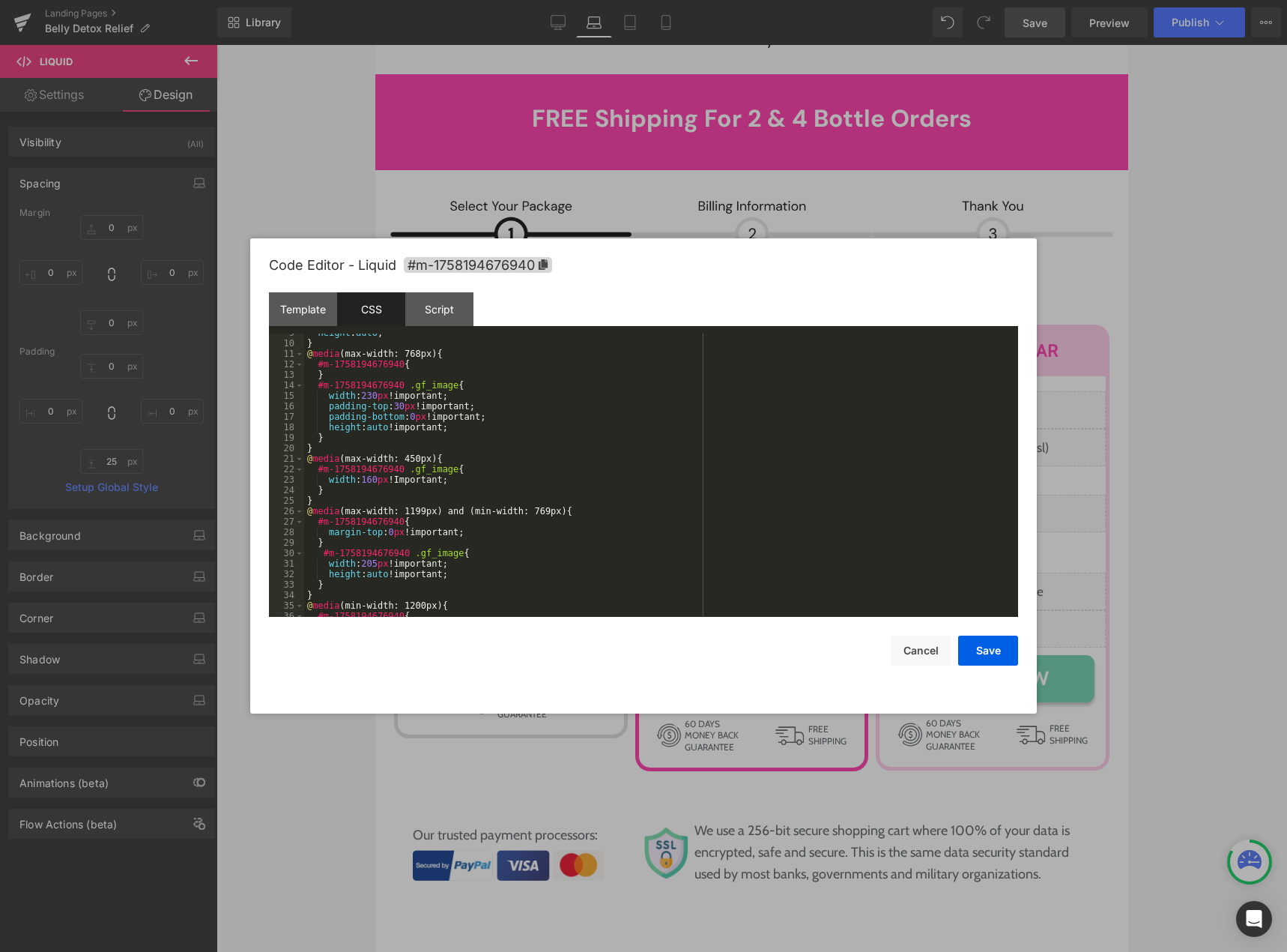
scroll to position [135, 0]
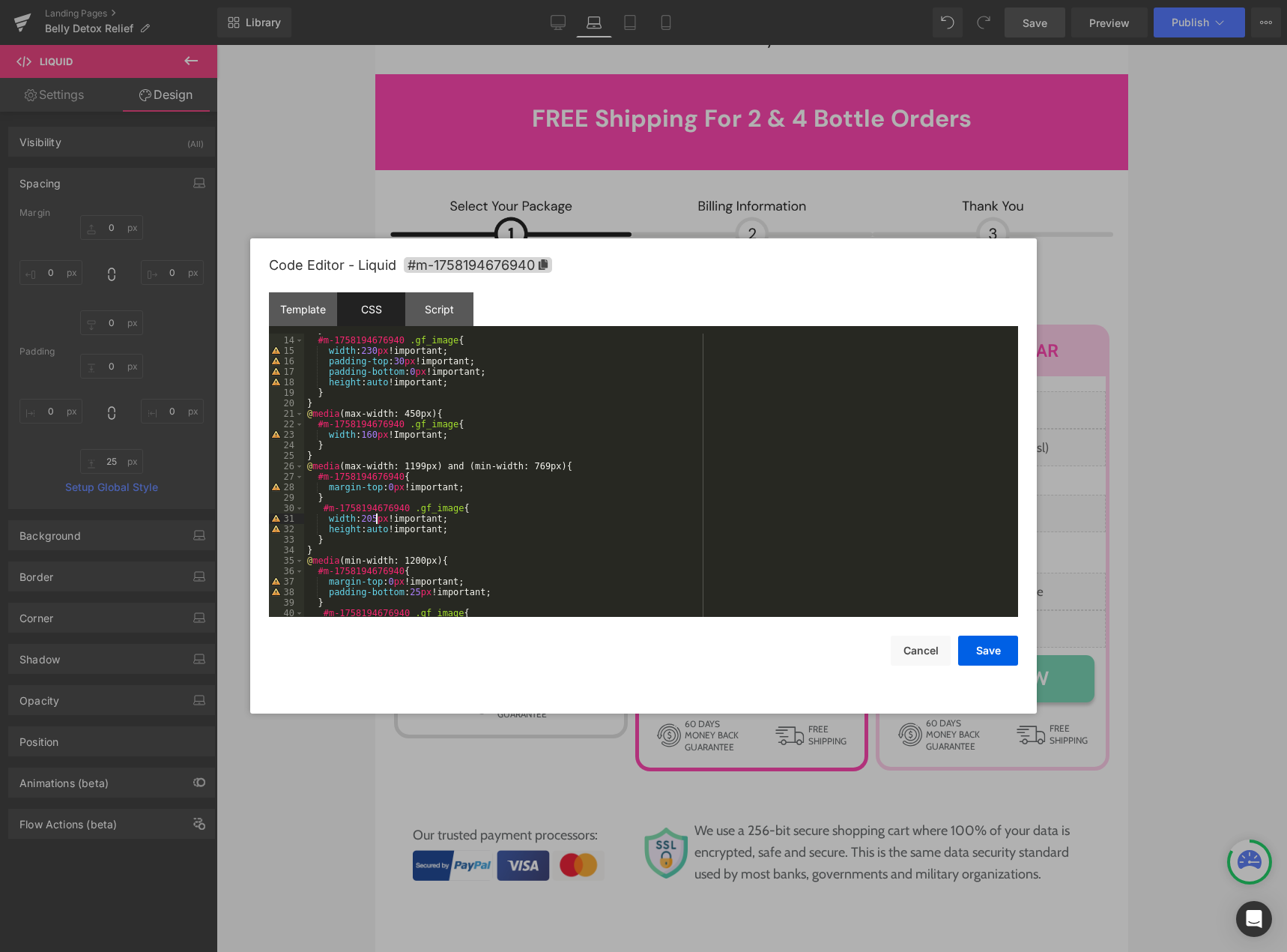
click at [375, 516] on div "} #m-1758194676940 .gf_image { width : 230 px !important; padding-top : 30 px !…" at bounding box center [658, 476] width 708 height 304
click at [968, 652] on button "Save" at bounding box center [988, 651] width 60 height 30
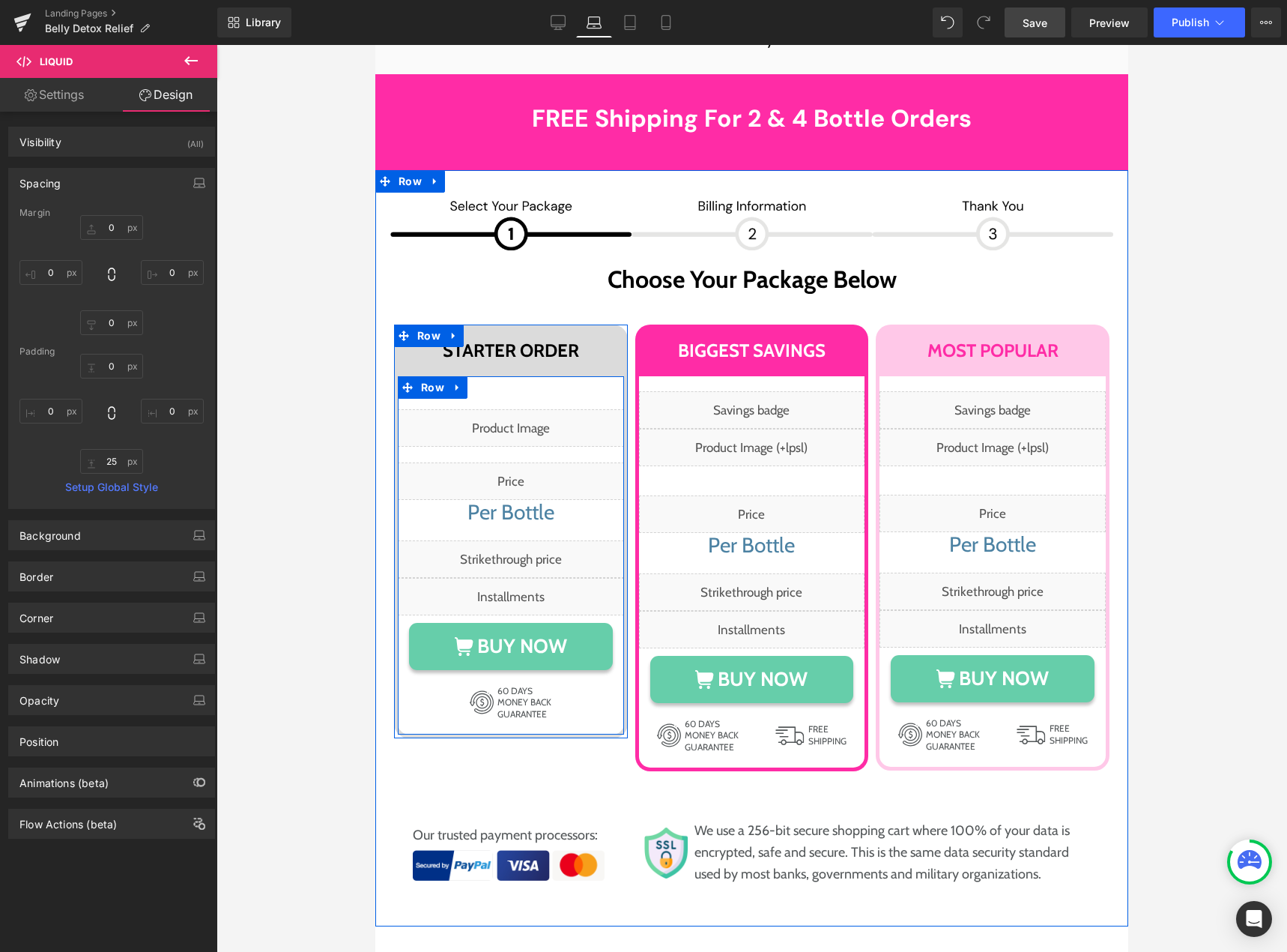
click at [499, 412] on div "Liquid Liquid Per Bottle Heading Liquid Liquid BUY NOW Button 60 DAYS MONEY BAC…" at bounding box center [510, 564] width 226 height 310
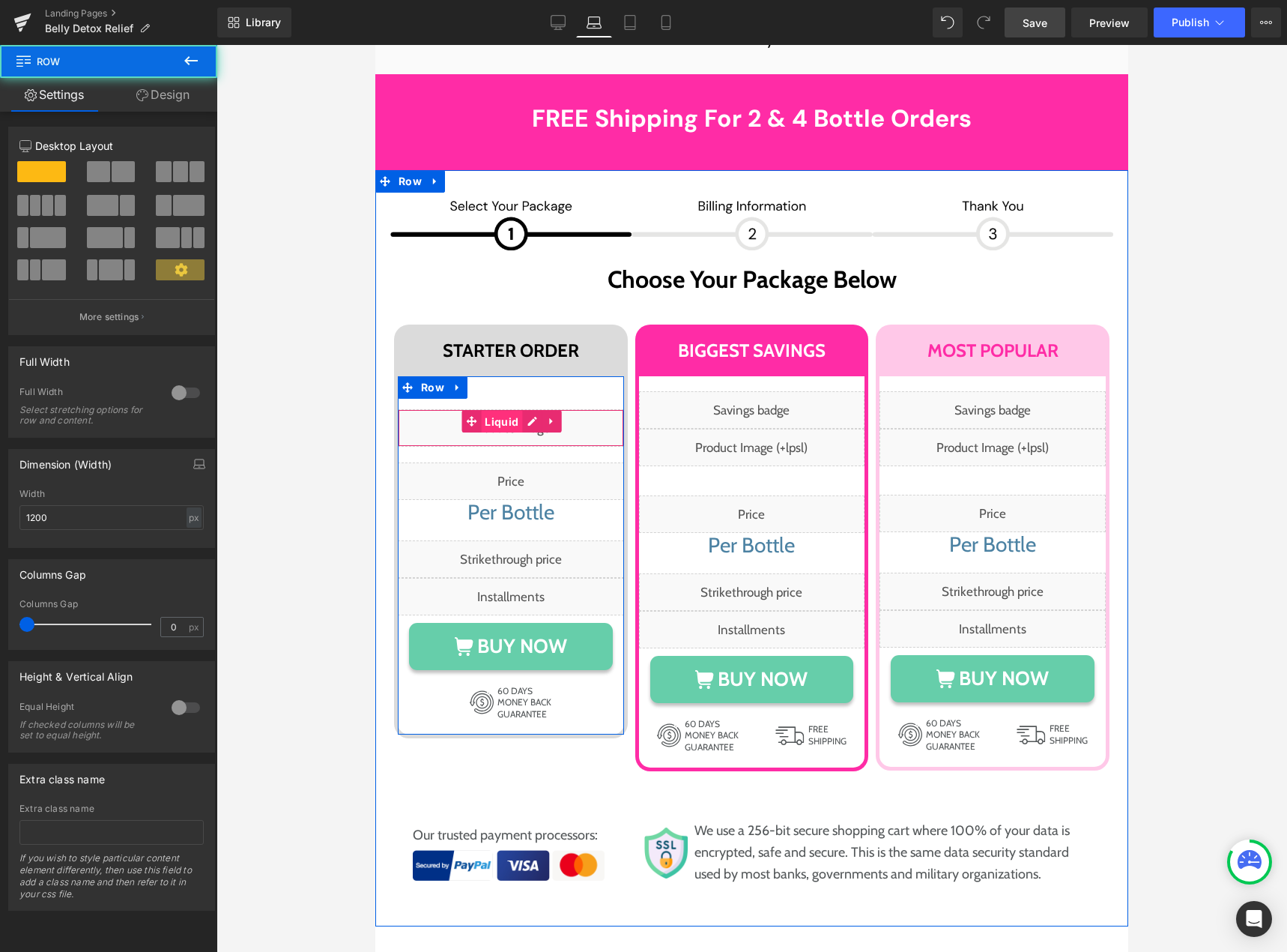
click at [499, 411] on span "Liquid" at bounding box center [502, 421] width 41 height 22
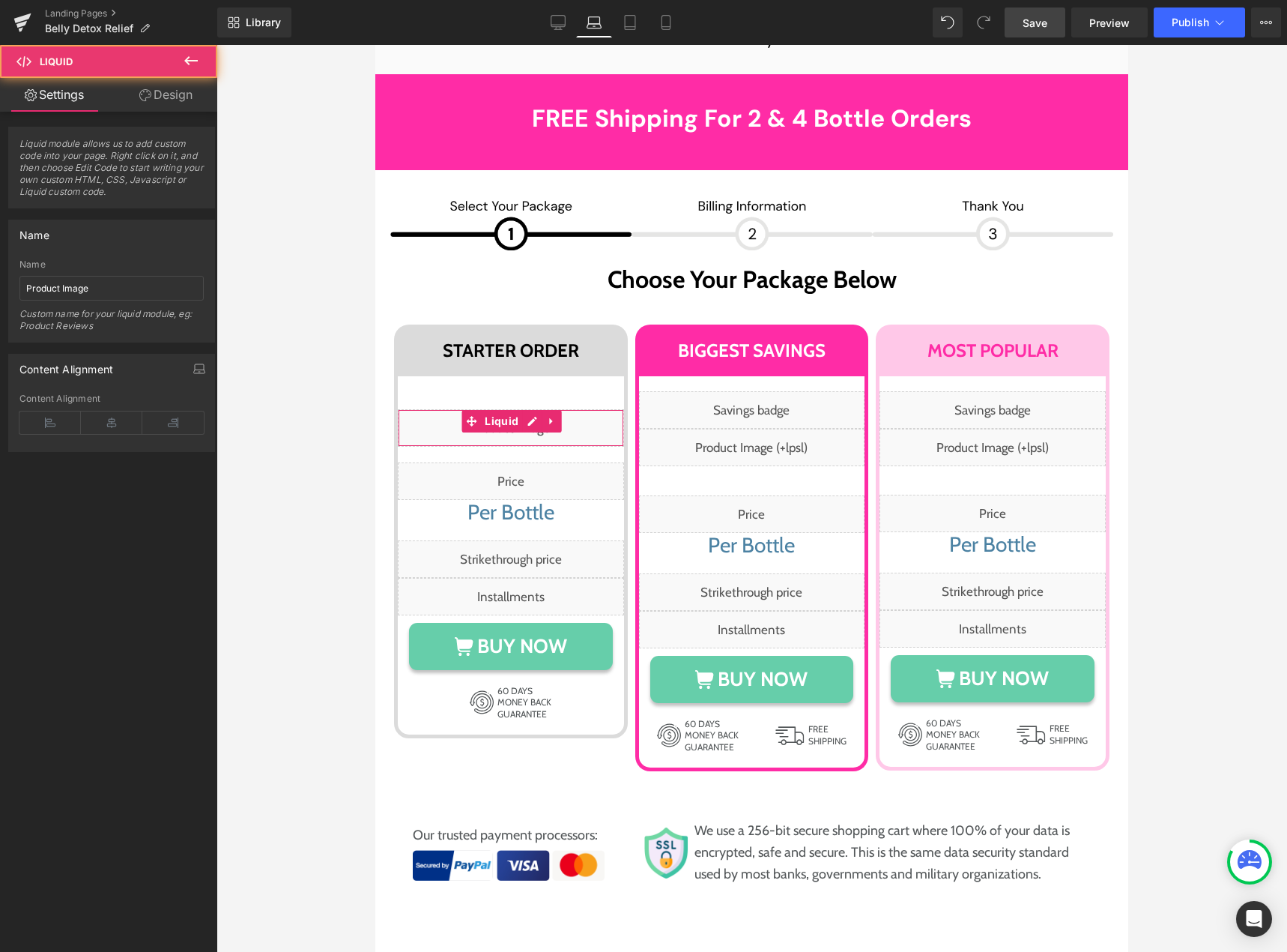
click at [163, 90] on link "Design" at bounding box center [166, 94] width 108 height 34
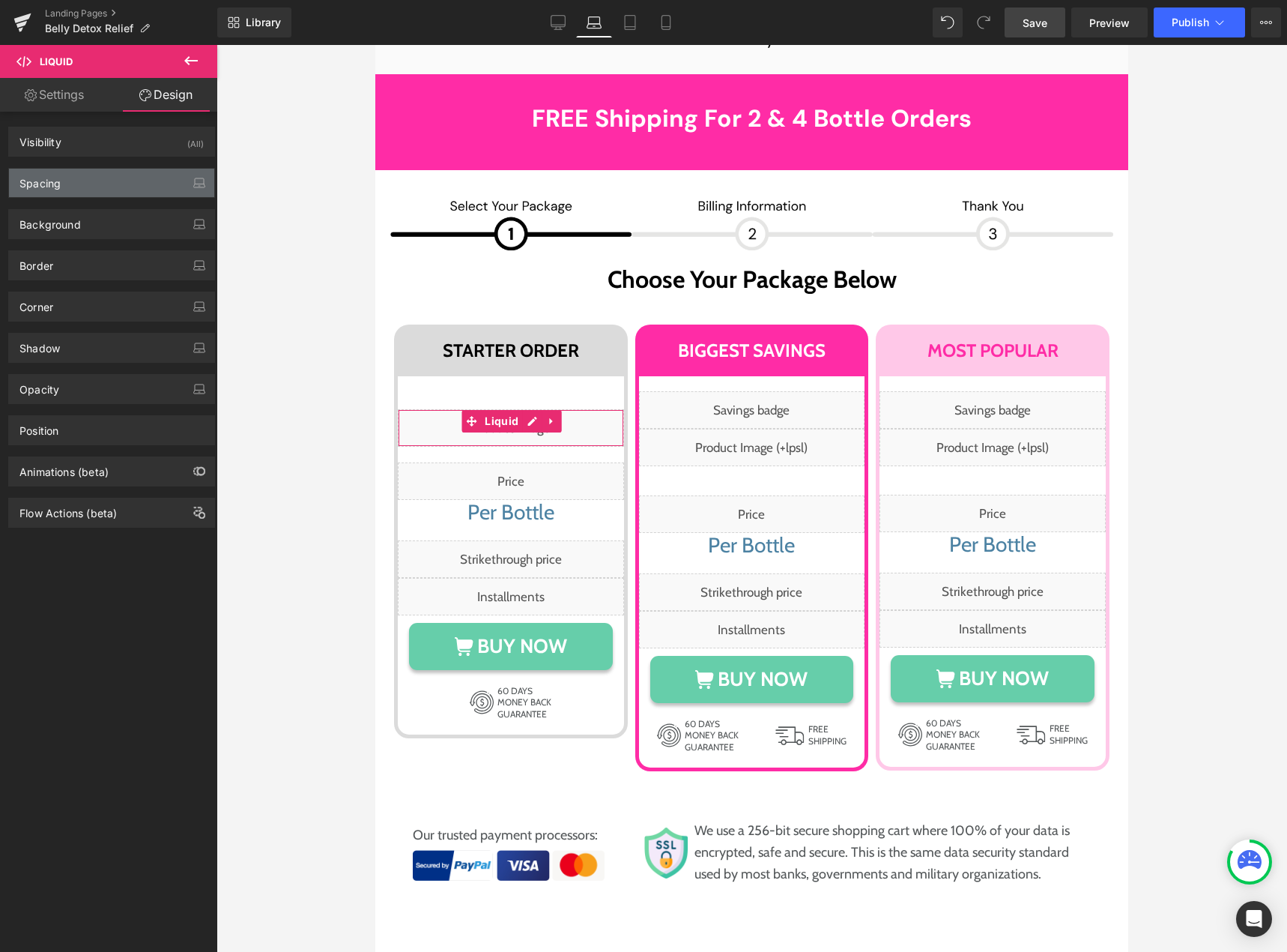
click at [95, 177] on div "Spacing" at bounding box center [112, 182] width 205 height 29
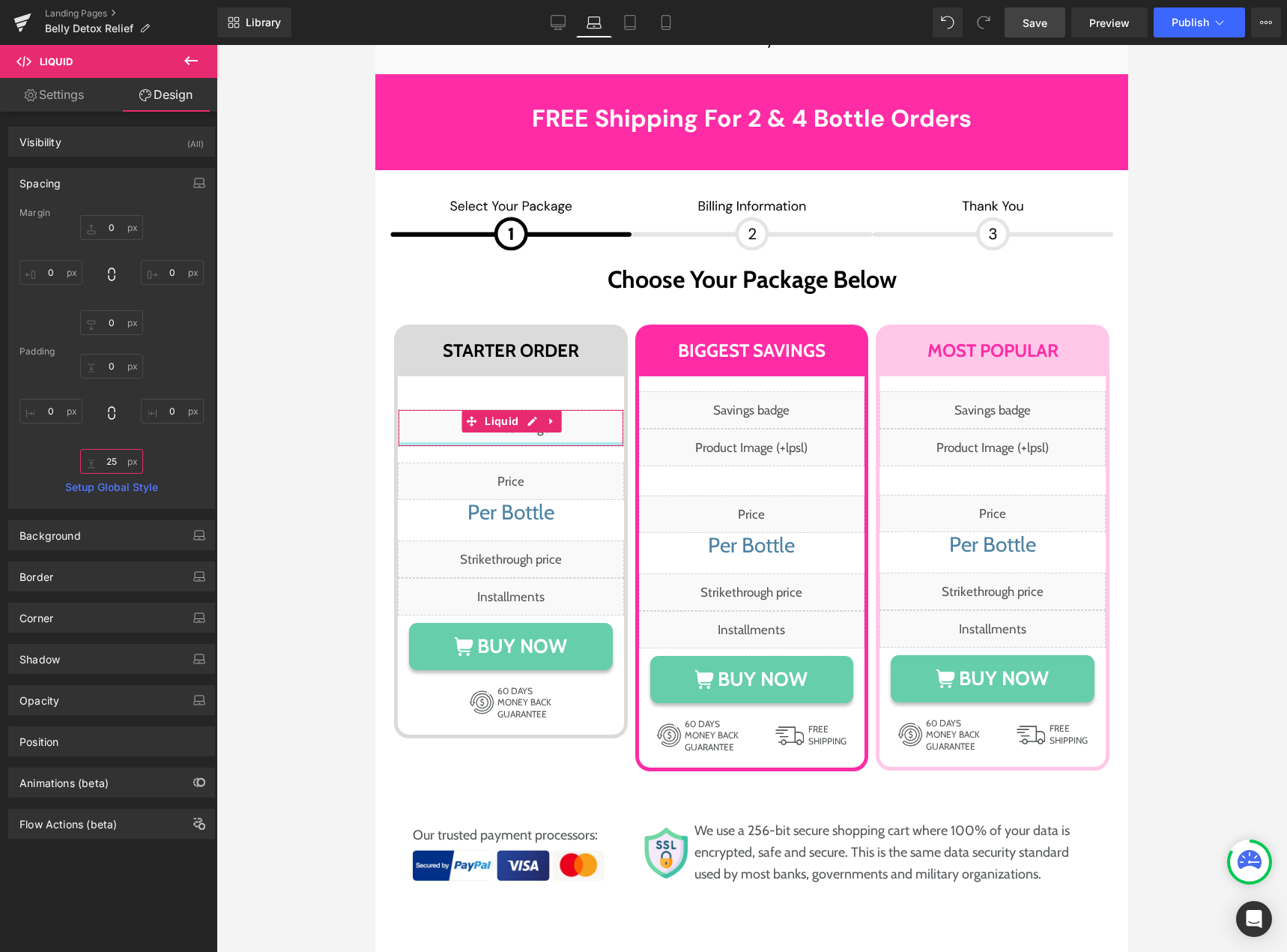
click at [107, 458] on input "25" at bounding box center [112, 461] width 63 height 25
type input "18"
click at [1024, 18] on span "Save" at bounding box center [1035, 22] width 25 height 16
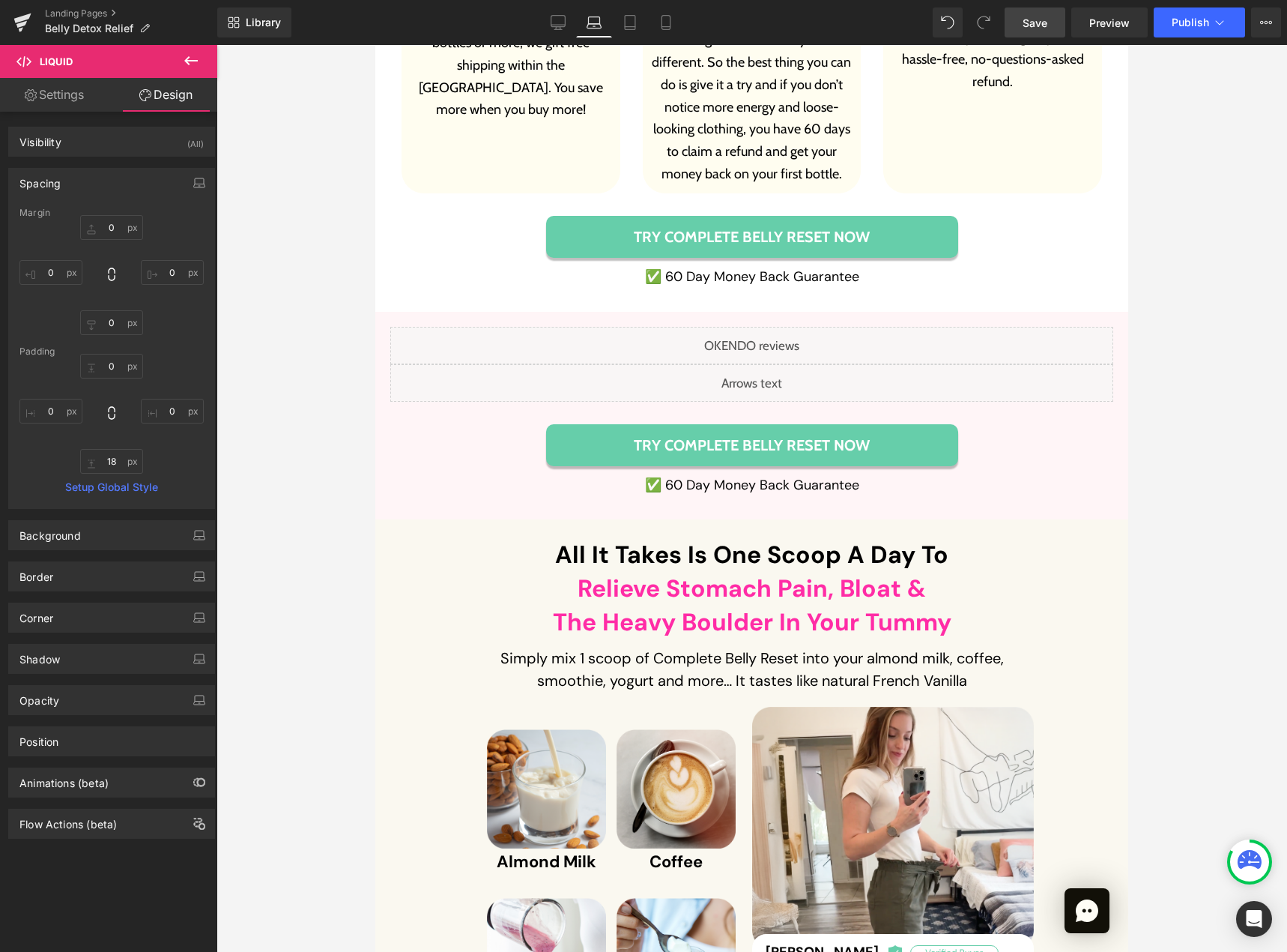
scroll to position [9461, 0]
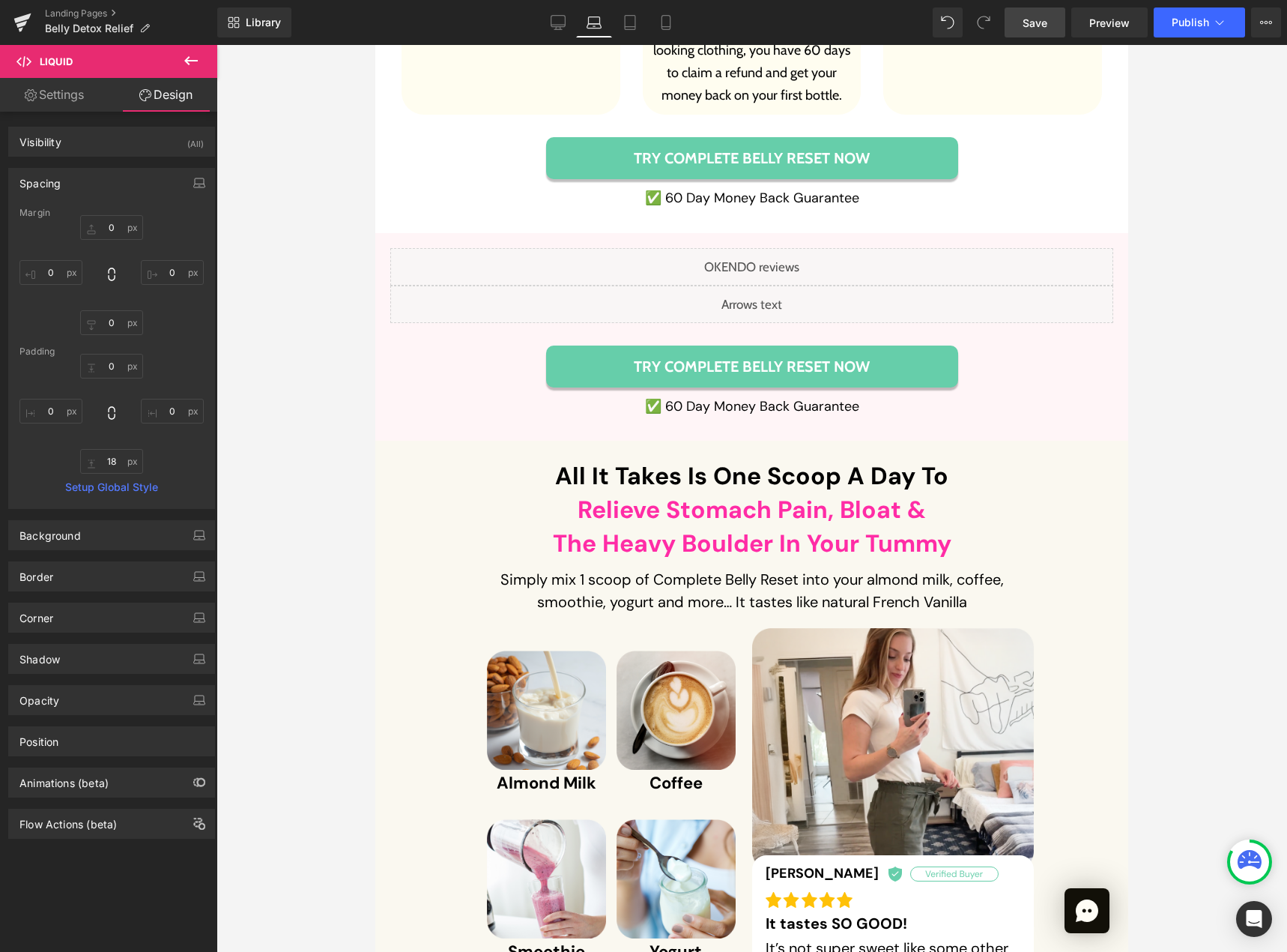
click at [752, 248] on div "Liquid" at bounding box center [752, 267] width 723 height 38
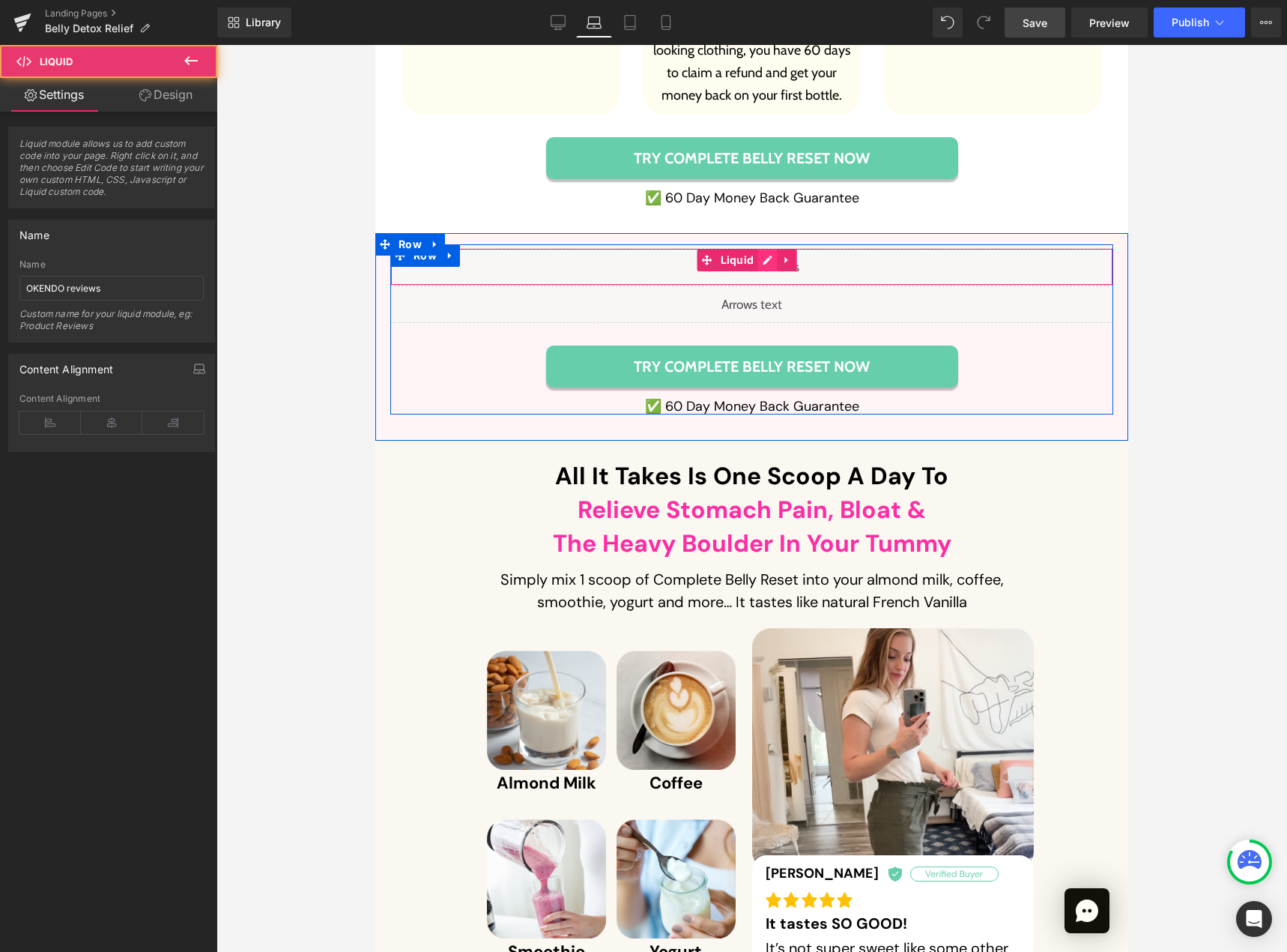
click at [761, 248] on div "Liquid" at bounding box center [752, 267] width 723 height 38
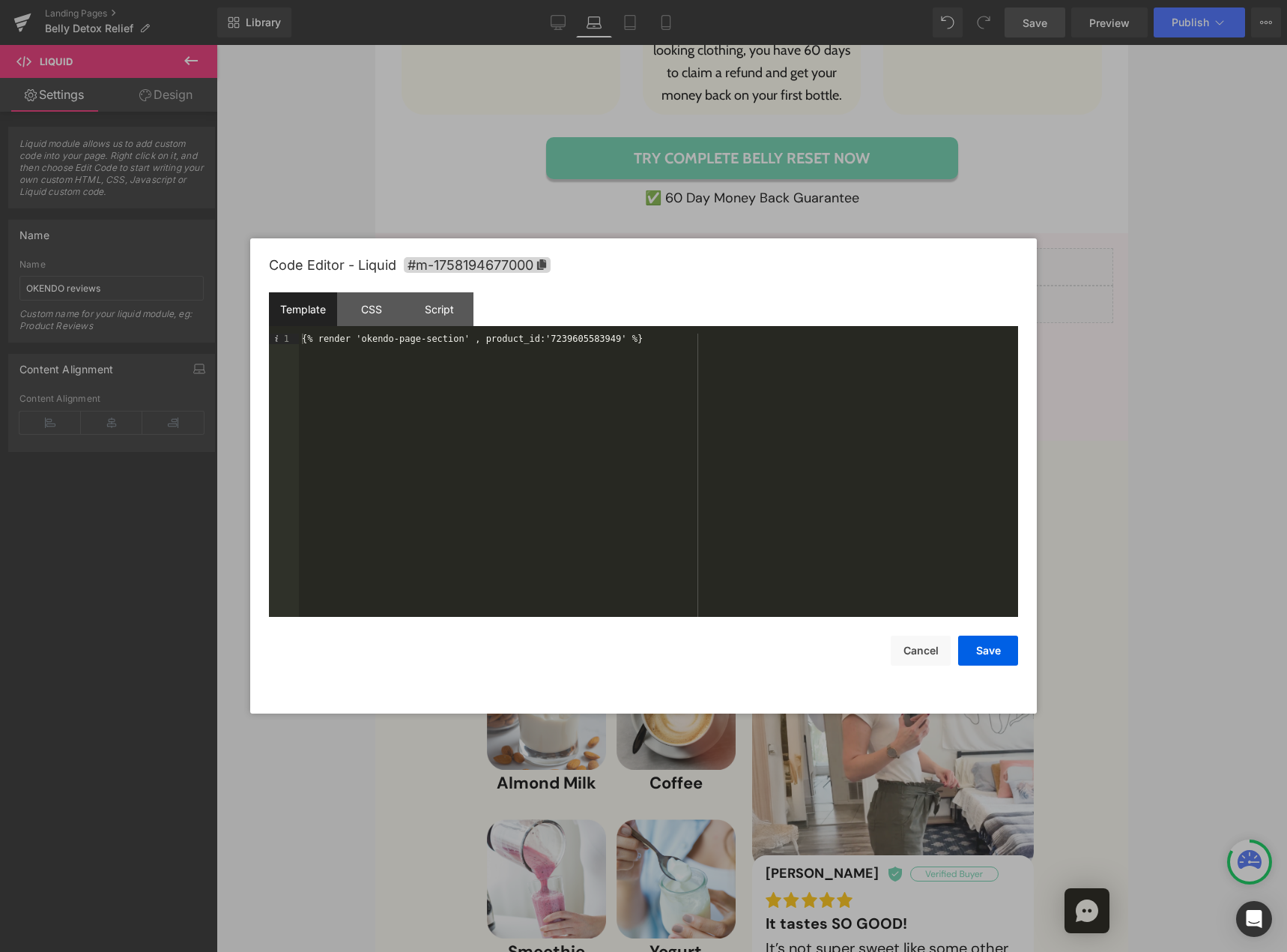
click at [1120, 341] on div at bounding box center [643, 476] width 1287 height 952
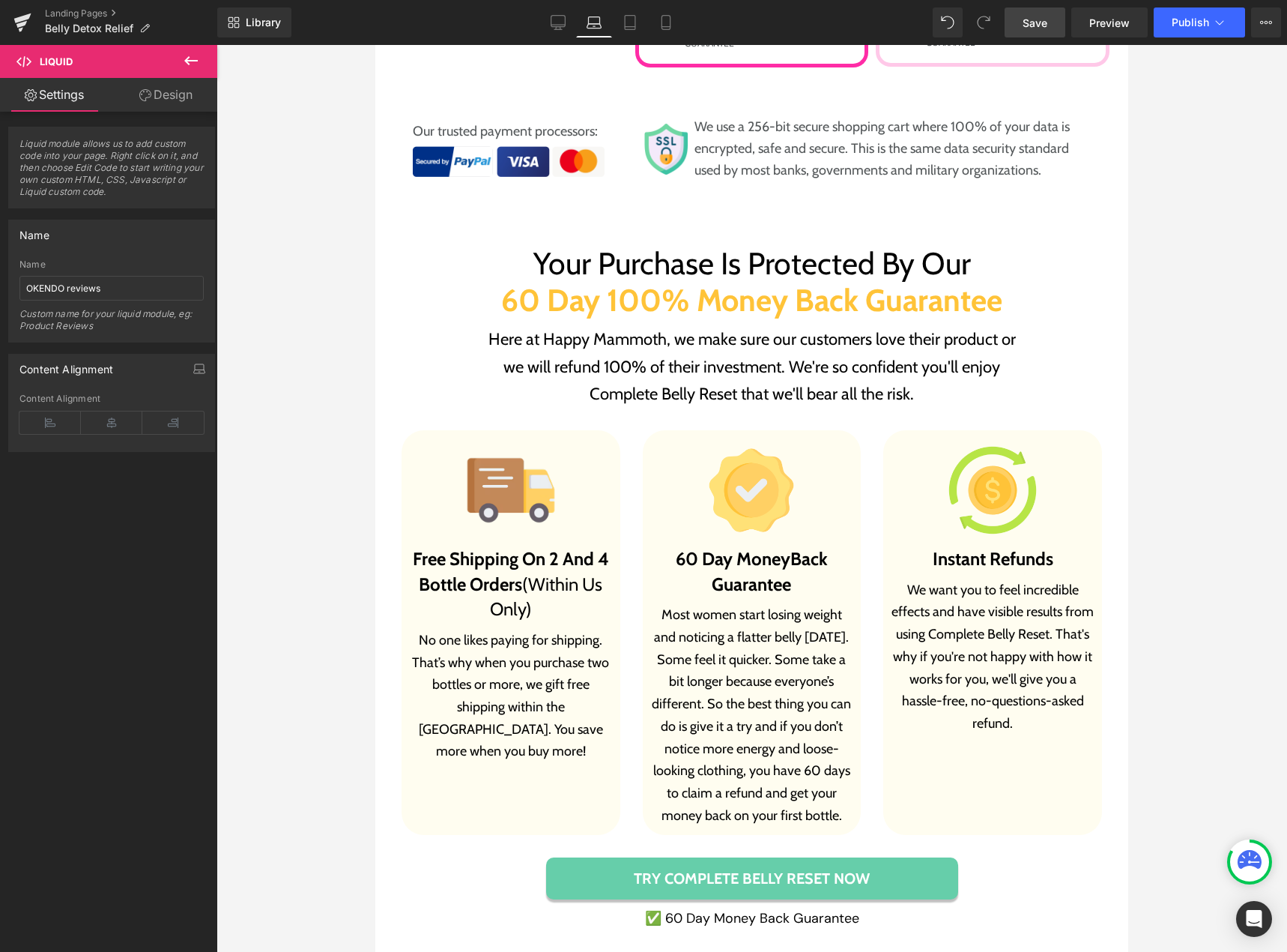
scroll to position [8786, 0]
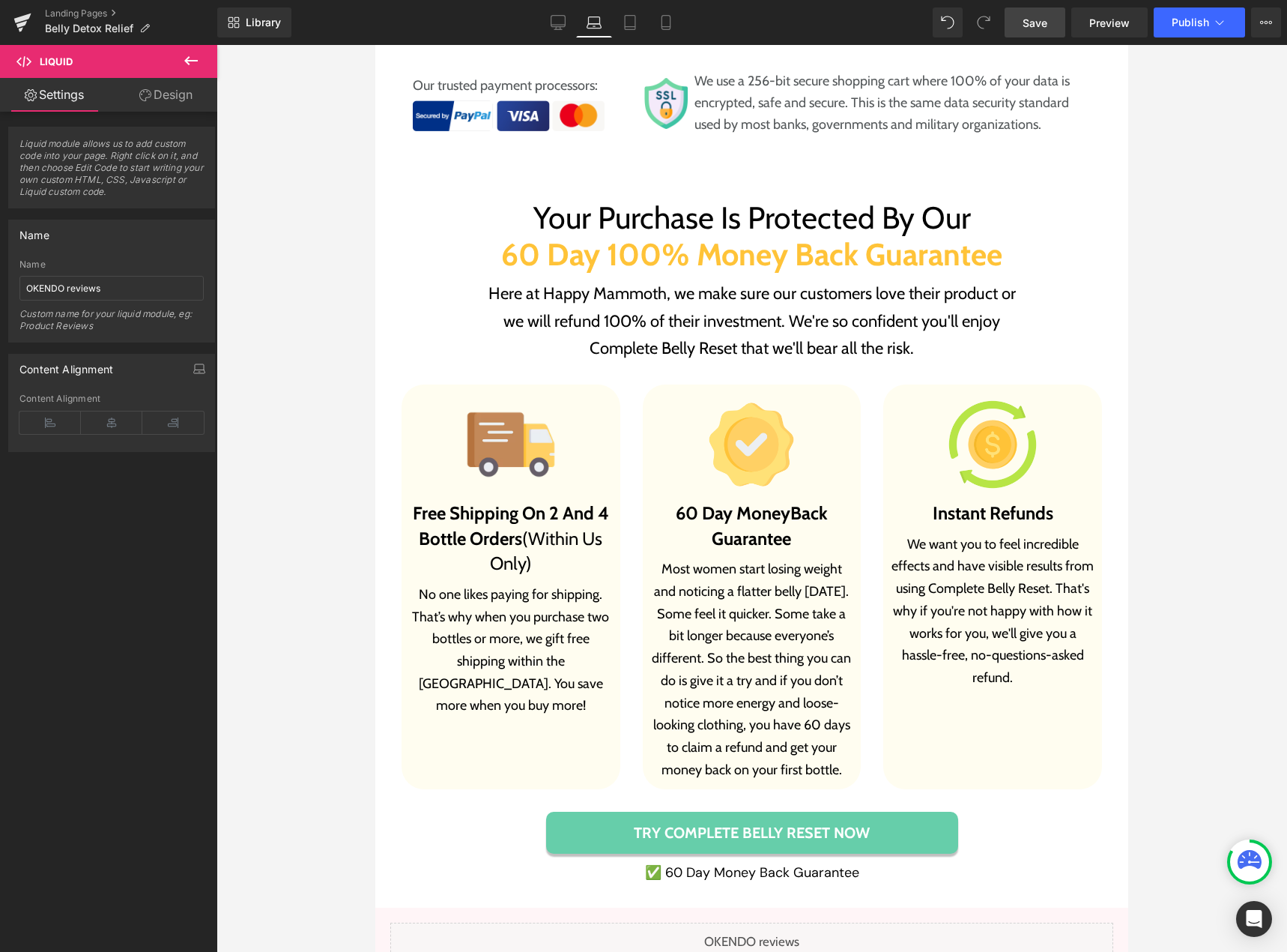
click at [496, 517] on h3 "Free Shipping On 2 And 4 Bottle Orders (Within Us Only)" at bounding box center [511, 538] width 204 height 76
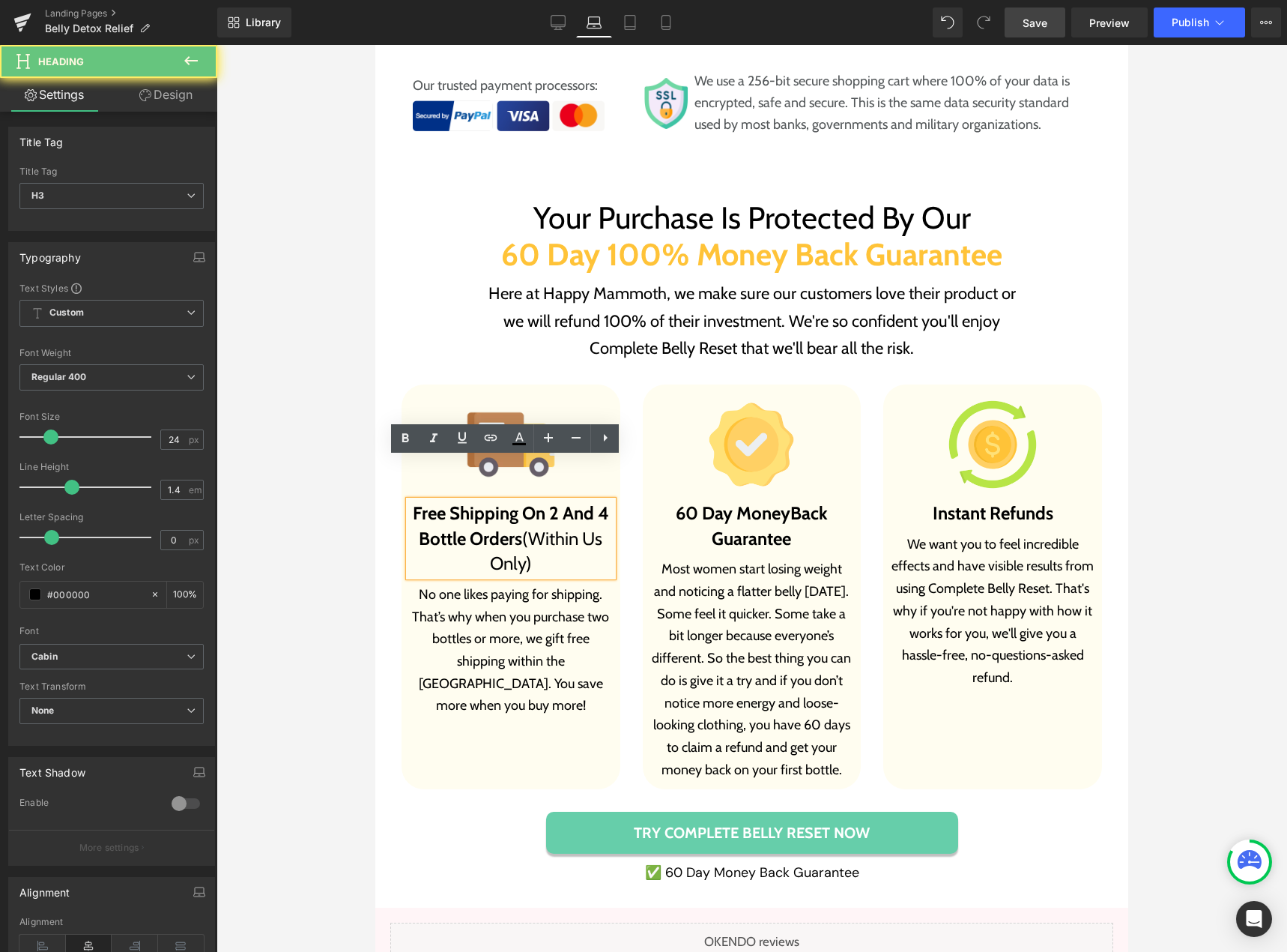
drag, startPoint x: 530, startPoint y: 518, endPoint x: 517, endPoint y: 499, distance: 23.0
click at [522, 505] on h3 "Free Shipping On 2 And 4 Bottle Orders (Within Us Only)" at bounding box center [511, 538] width 204 height 76
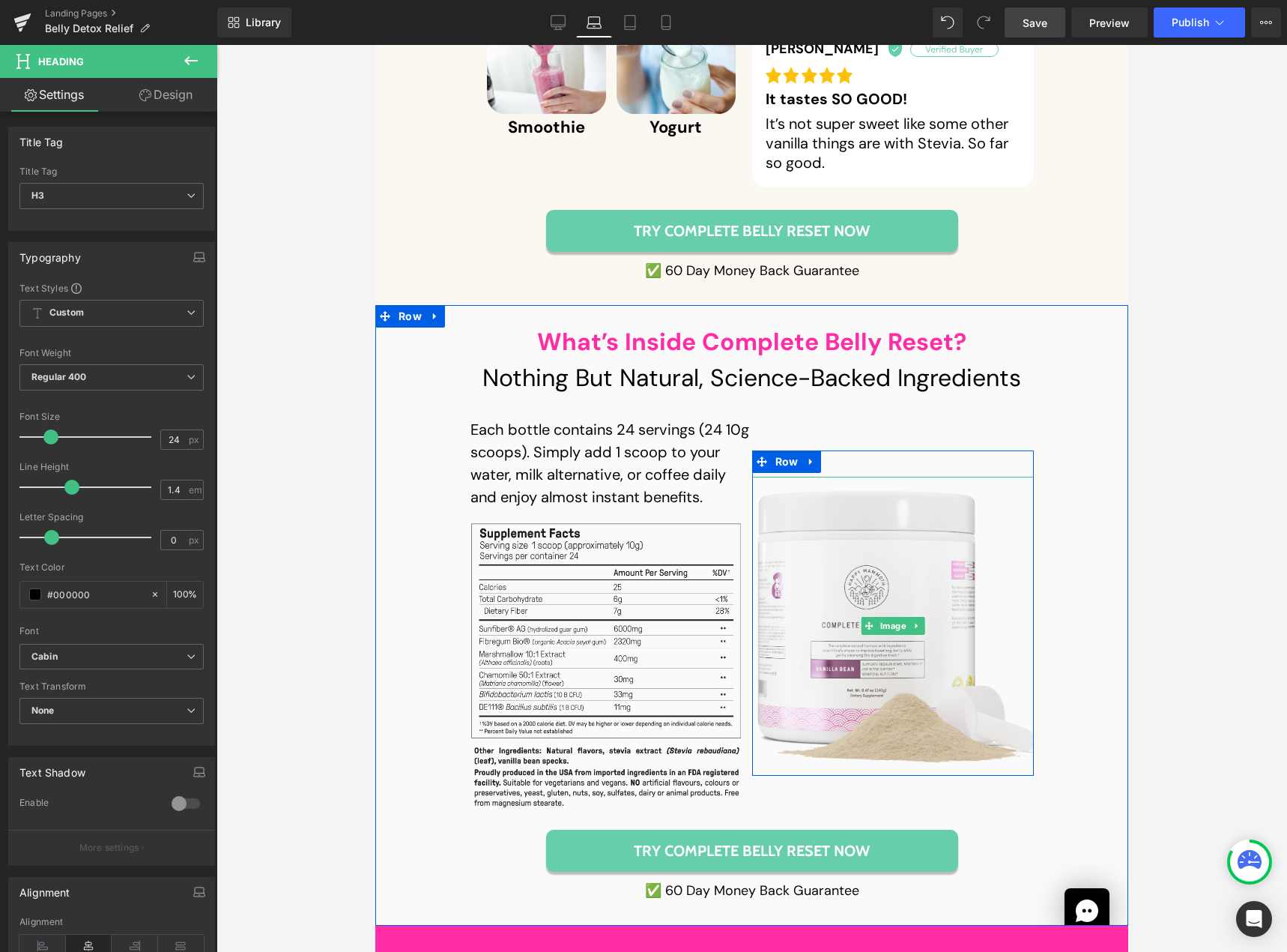
scroll to position [10359, 0]
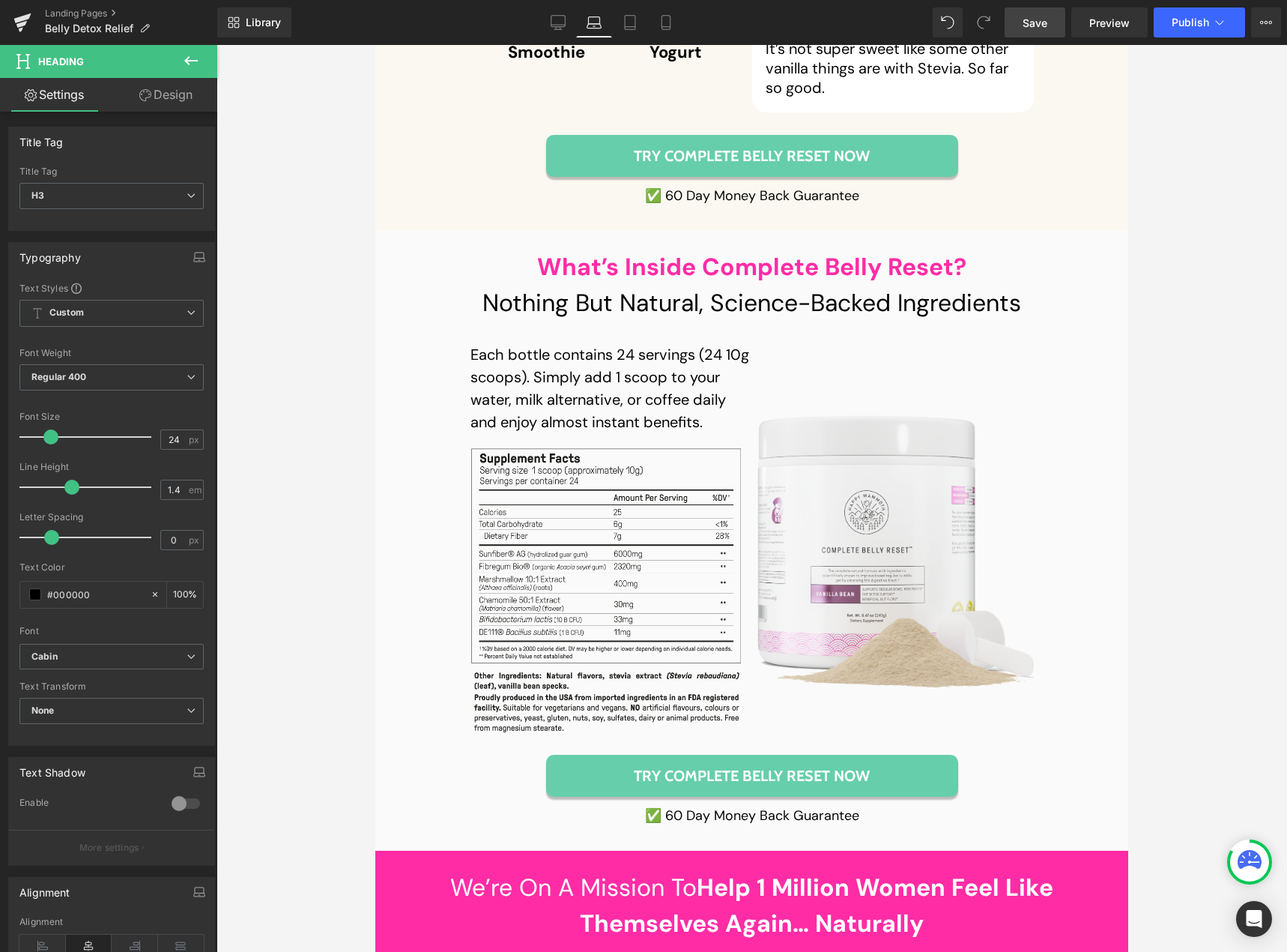
click at [1039, 21] on span "Save" at bounding box center [1035, 22] width 25 height 16
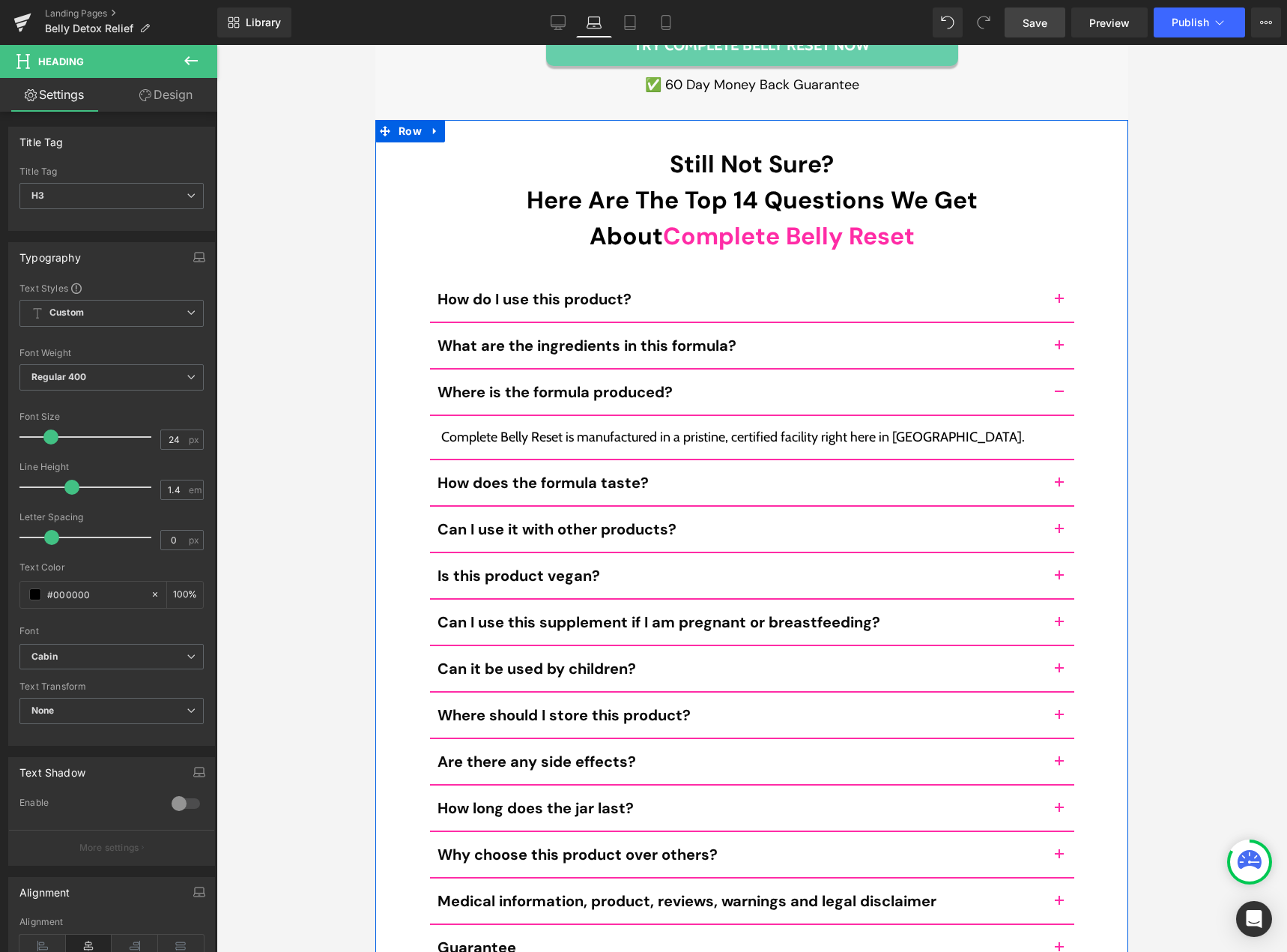
scroll to position [12308, 0]
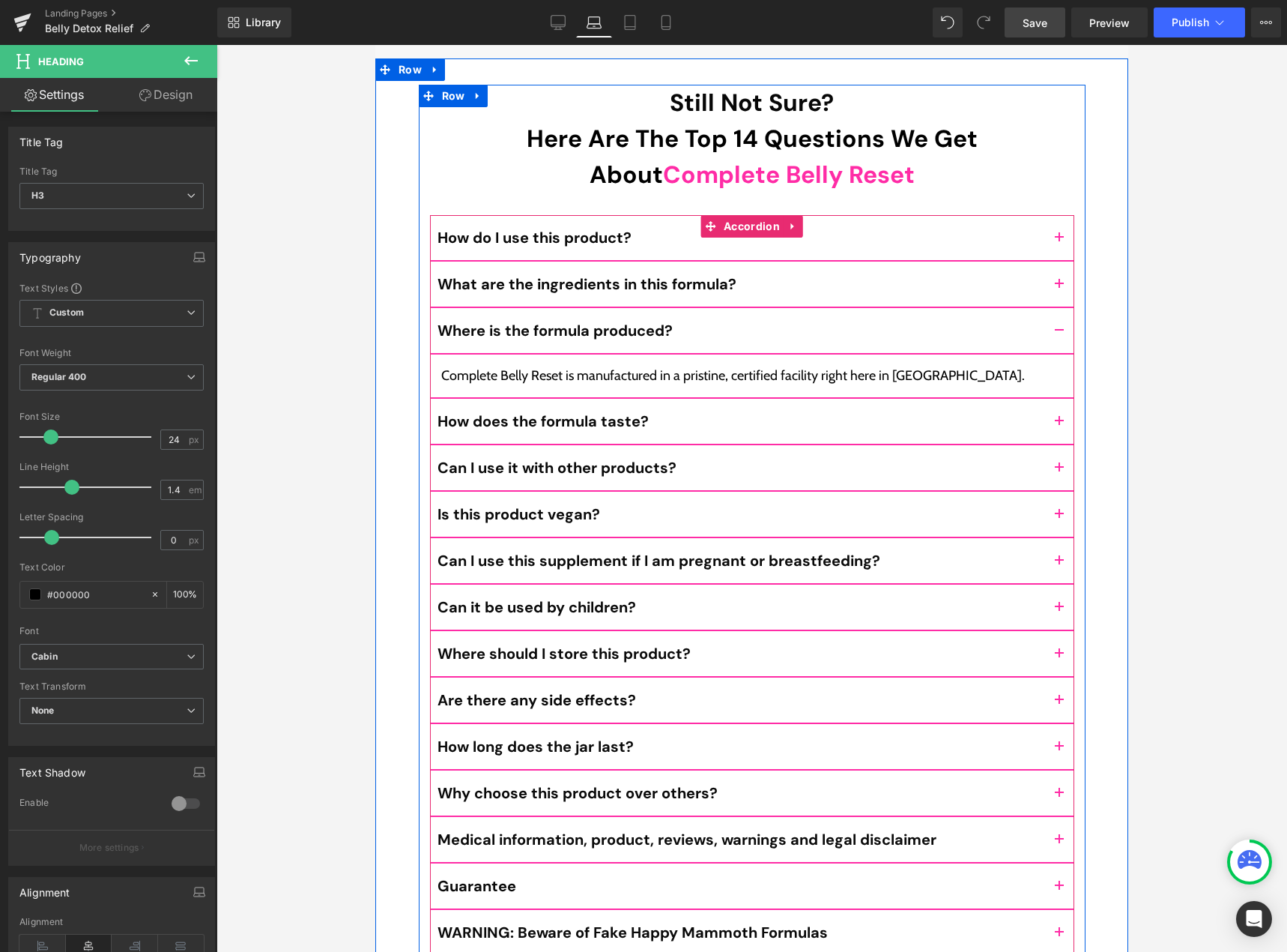
click at [1053, 308] on button "button" at bounding box center [1059, 330] width 30 height 45
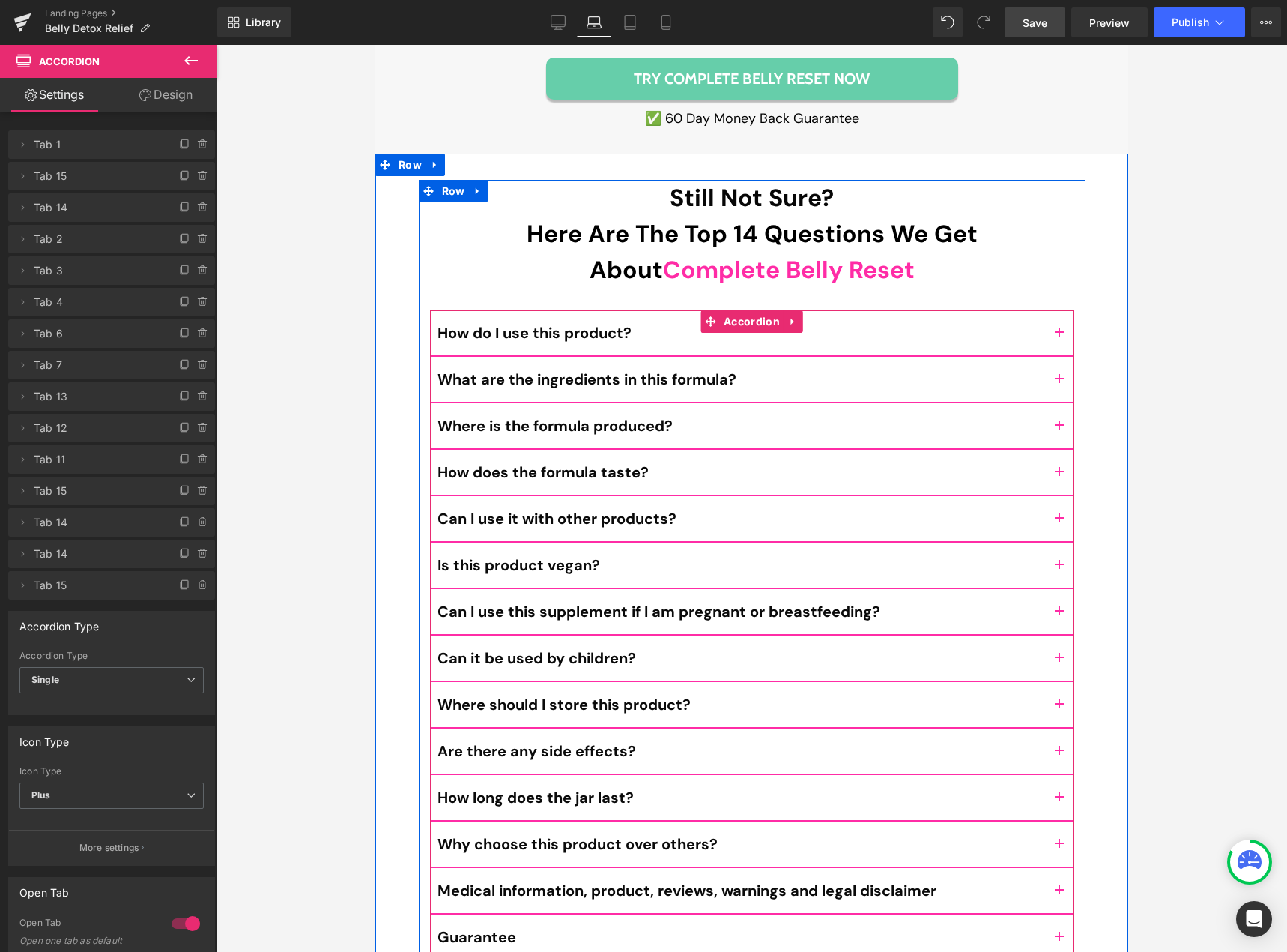
scroll to position [12158, 0]
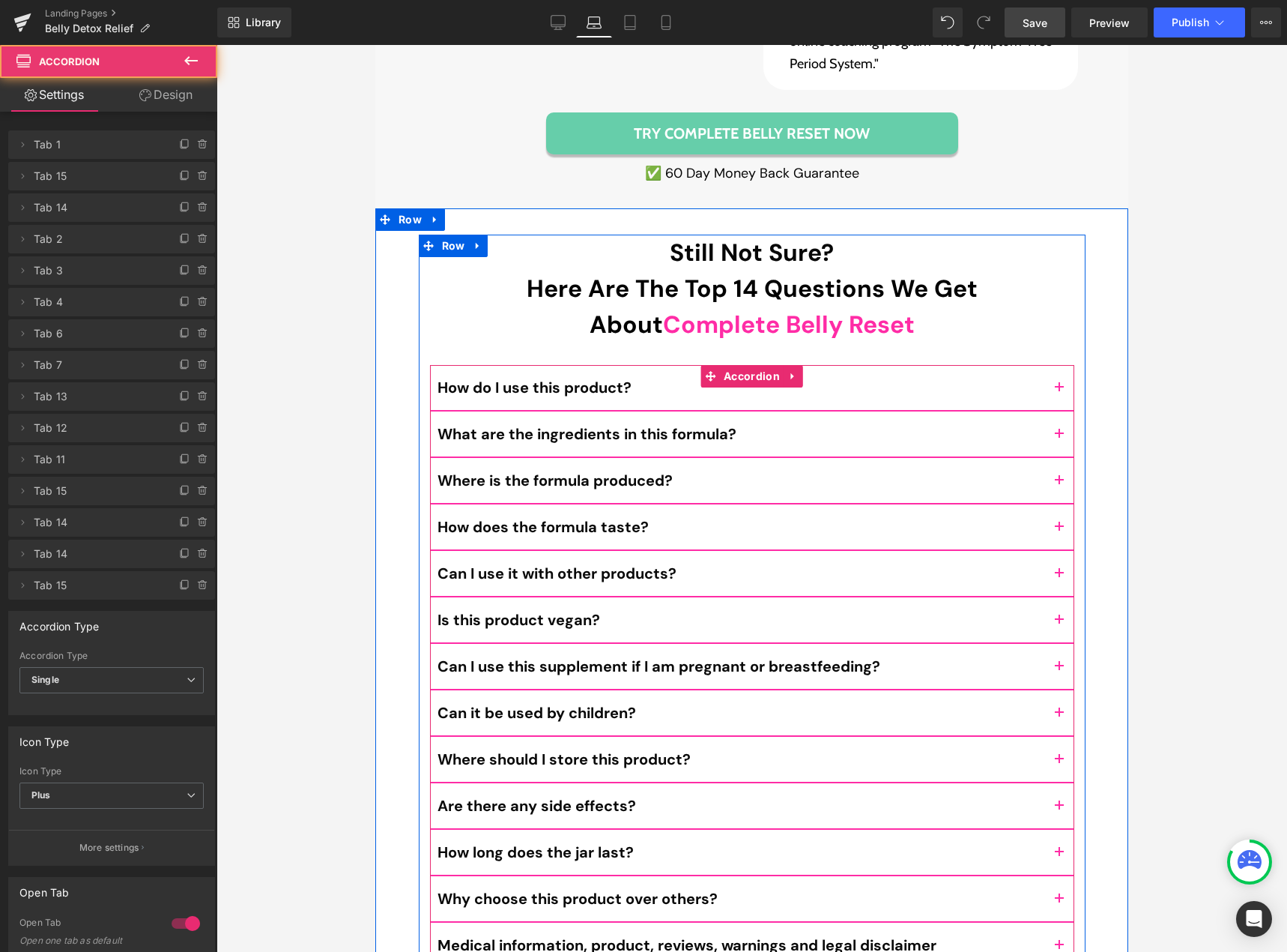
click at [1050, 412] on button "button" at bounding box center [1059, 434] width 30 height 45
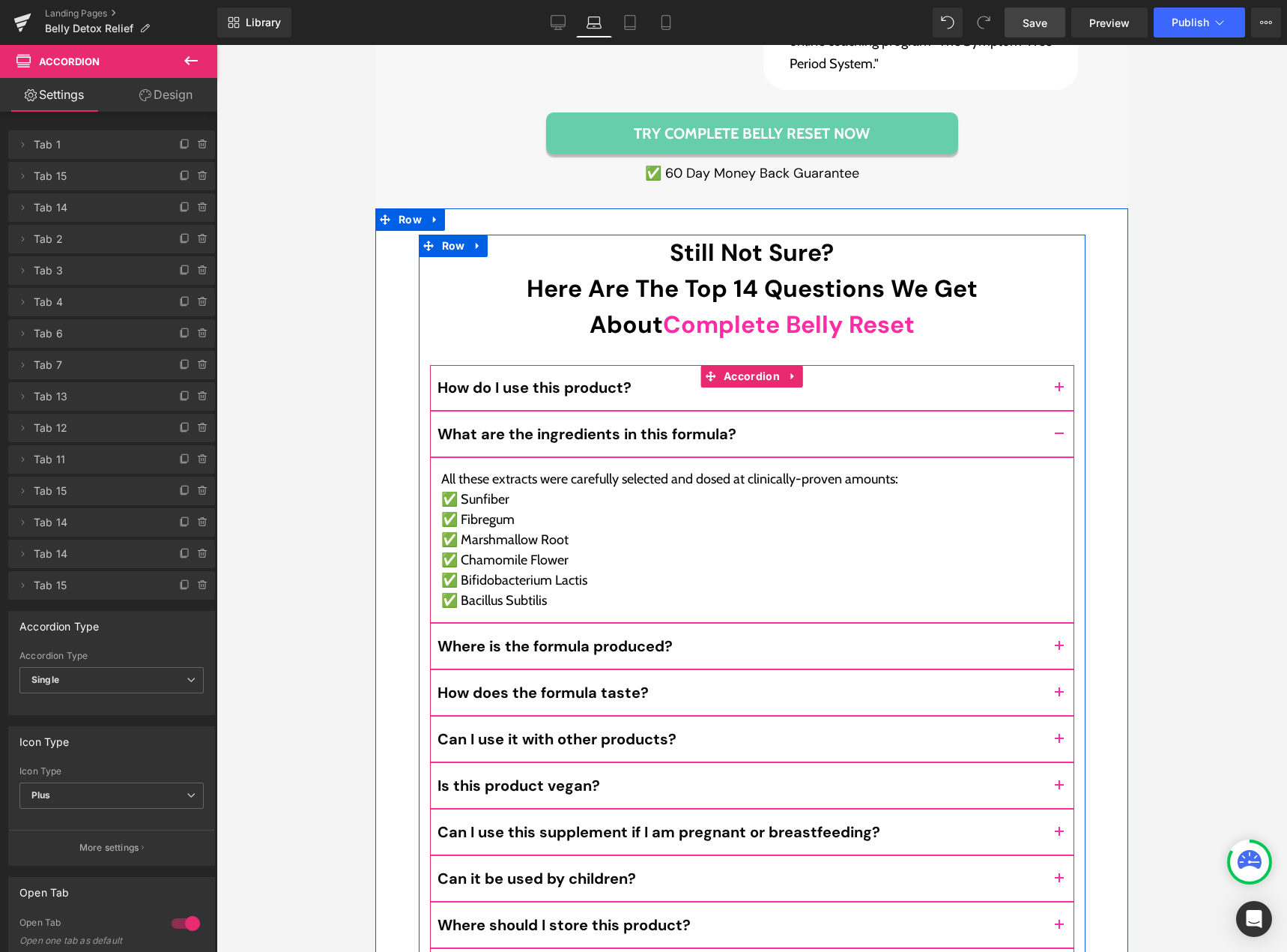
click at [1050, 412] on button "button" at bounding box center [1059, 434] width 30 height 45
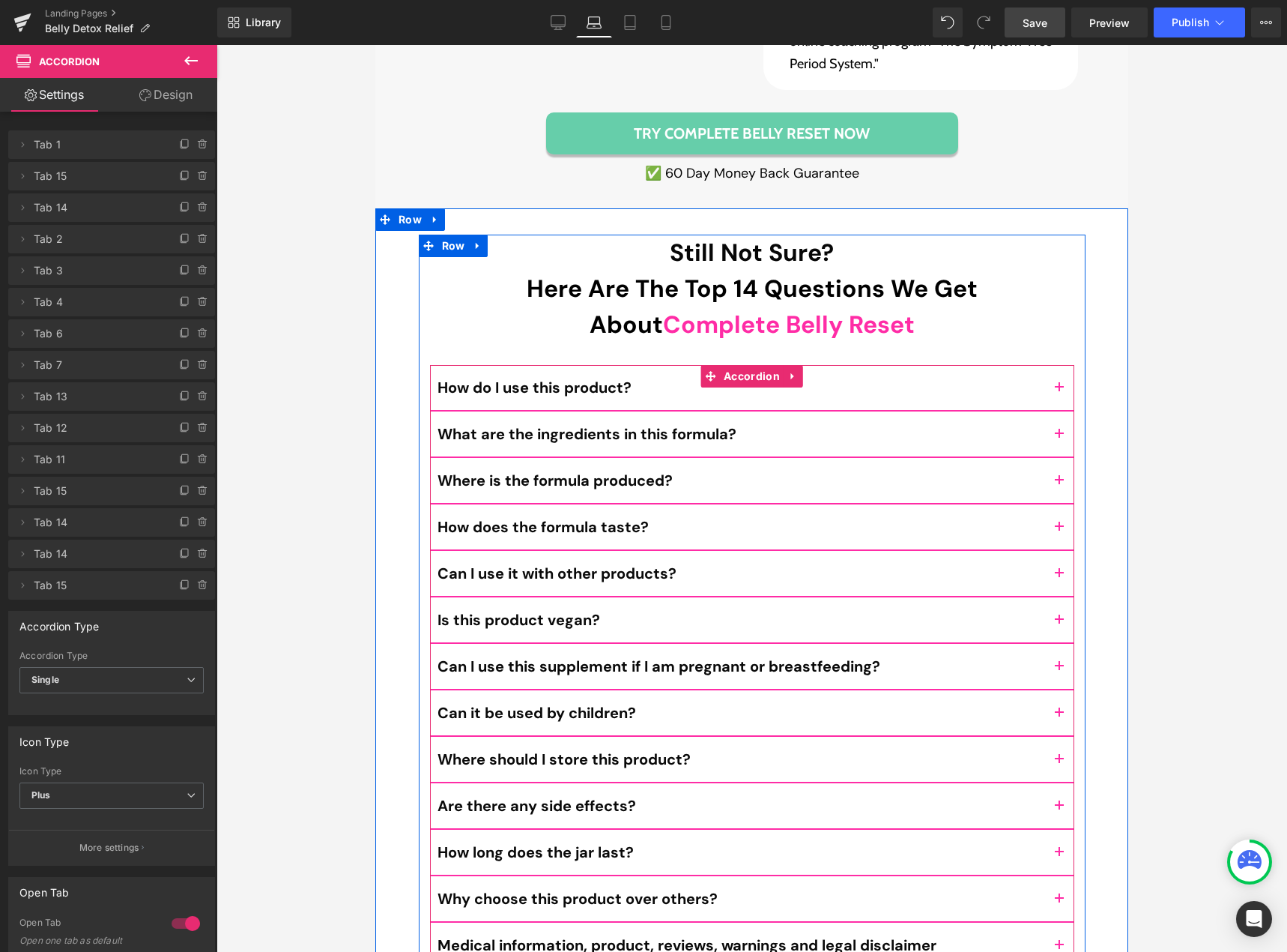
click at [1047, 458] on button "button" at bounding box center [1059, 480] width 30 height 45
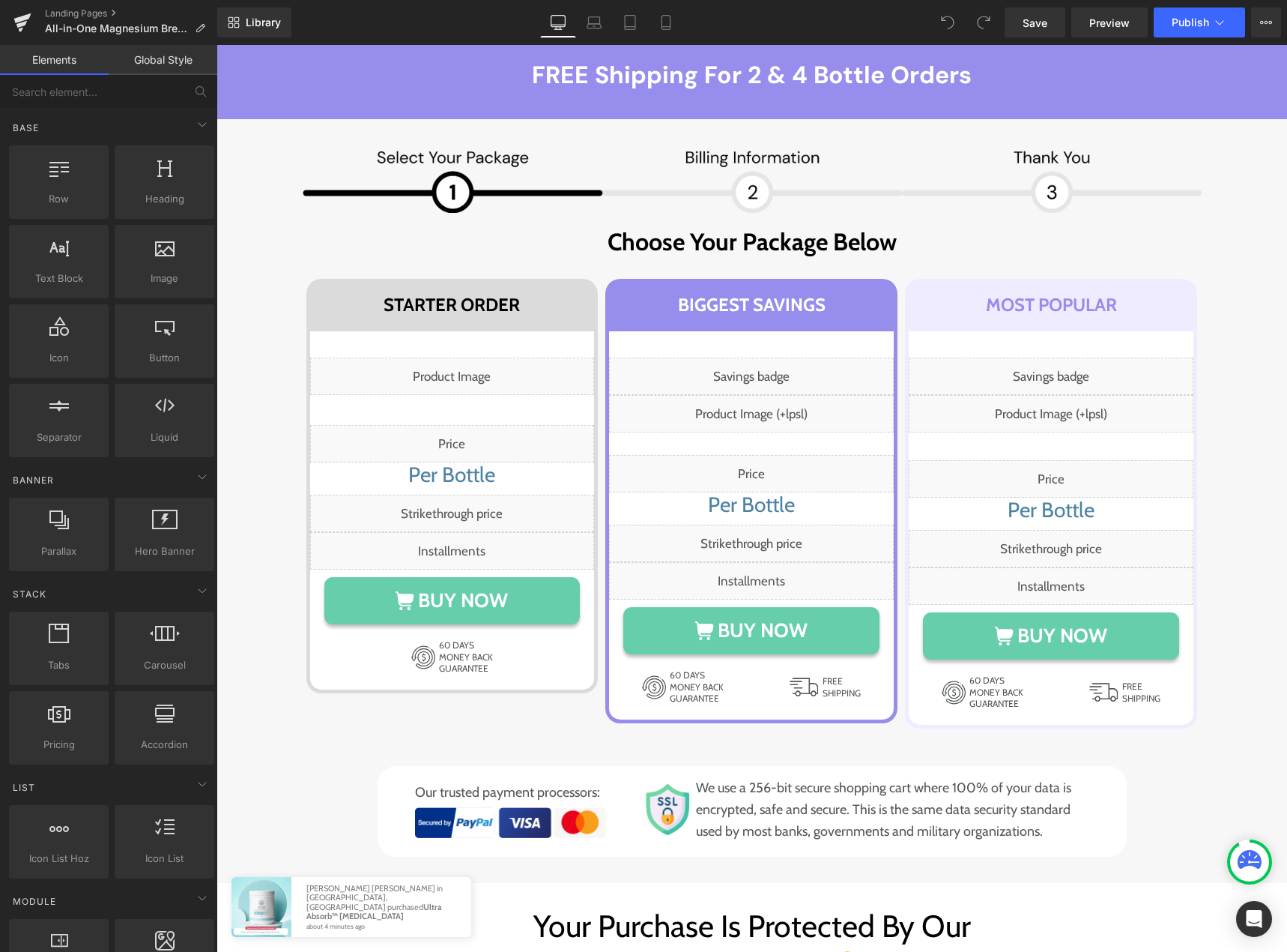
scroll to position [8167, 0]
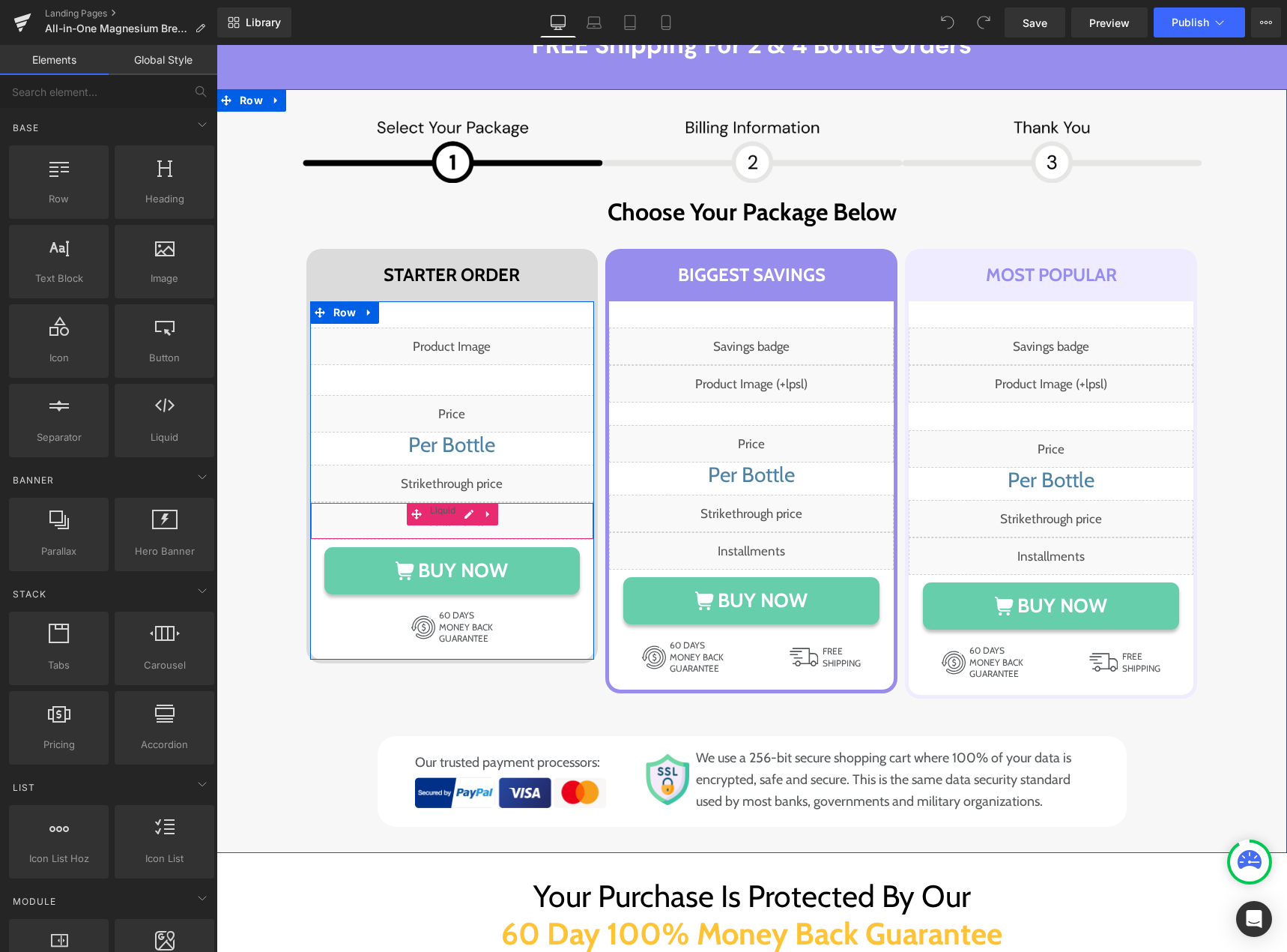
click at [463, 527] on div "Liquid" at bounding box center [453, 521] width 285 height 38
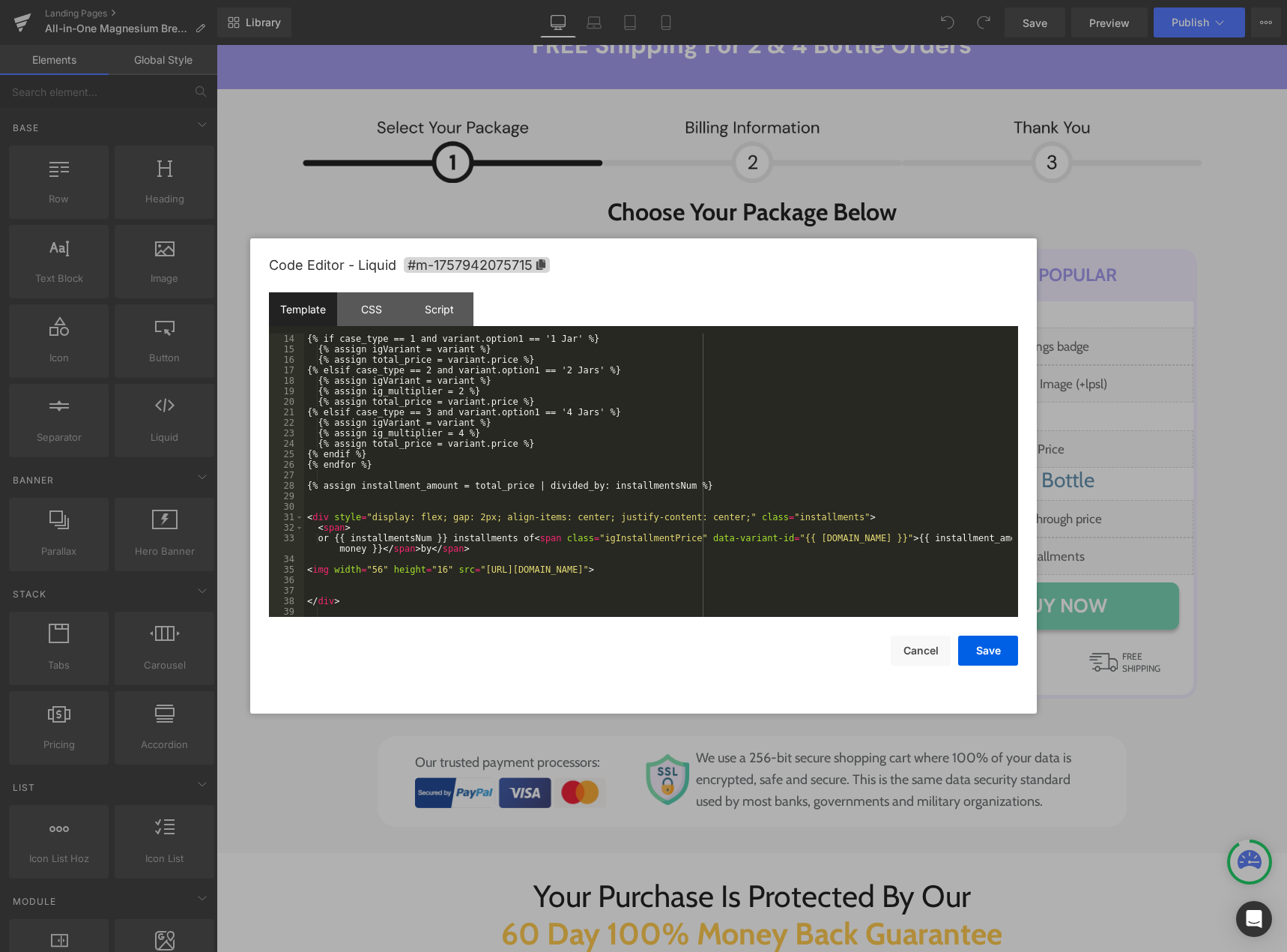
scroll to position [136, 0]
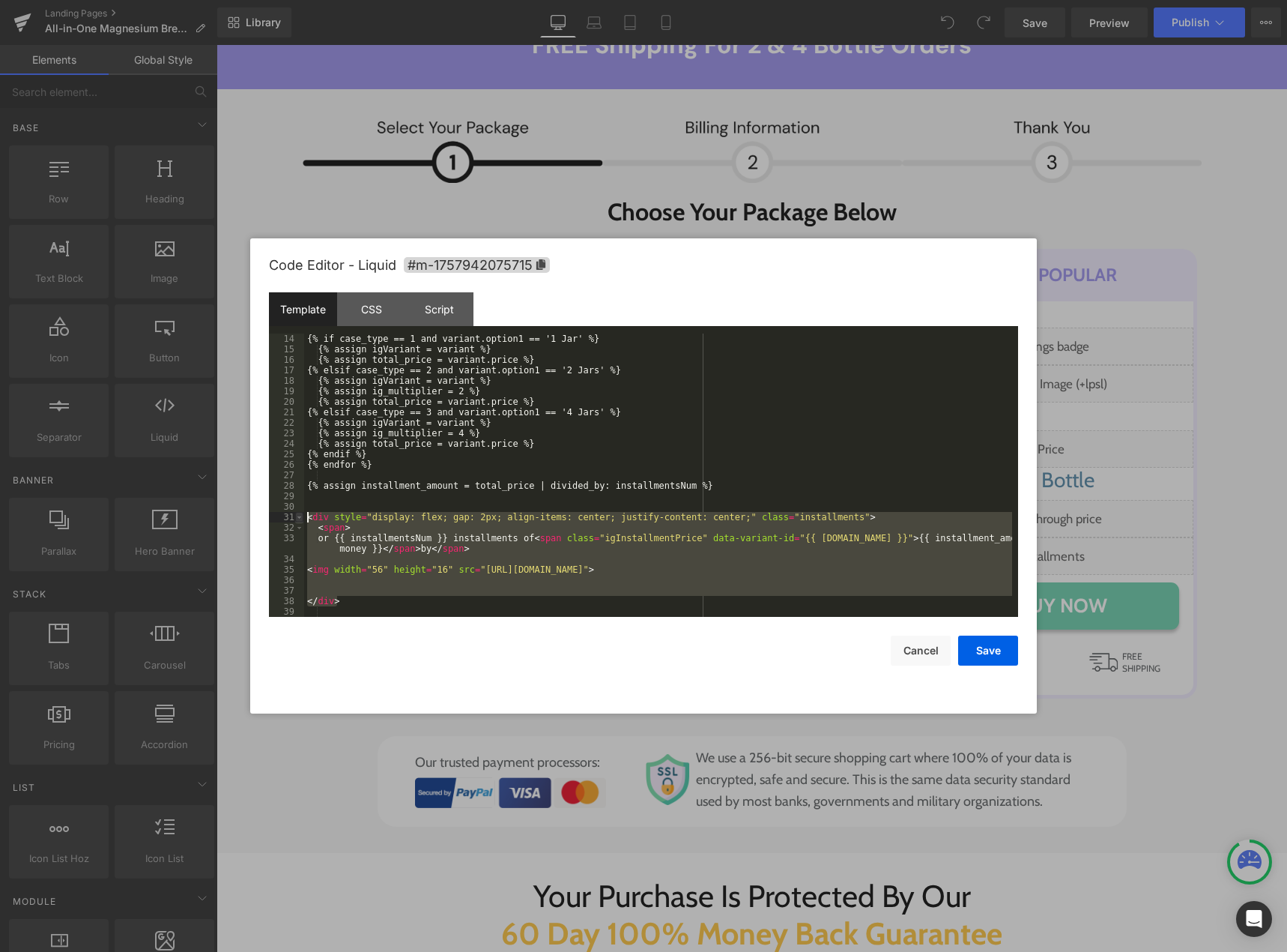
drag, startPoint x: 349, startPoint y: 600, endPoint x: 301, endPoint y: 517, distance: 95.9
click at [301, 517] on pre "14 15 16 17 18 19 20 21 22 23 24 25 26 27 28 29 30 31 32 33 34 35 36 37 38 39 {…" at bounding box center [643, 475] width 749 height 283
click at [564, 505] on div "{% if case_type == 1 and variant.option1 == '1 Jar' %} {% assign igVariant = va…" at bounding box center [658, 485] width 708 height 304
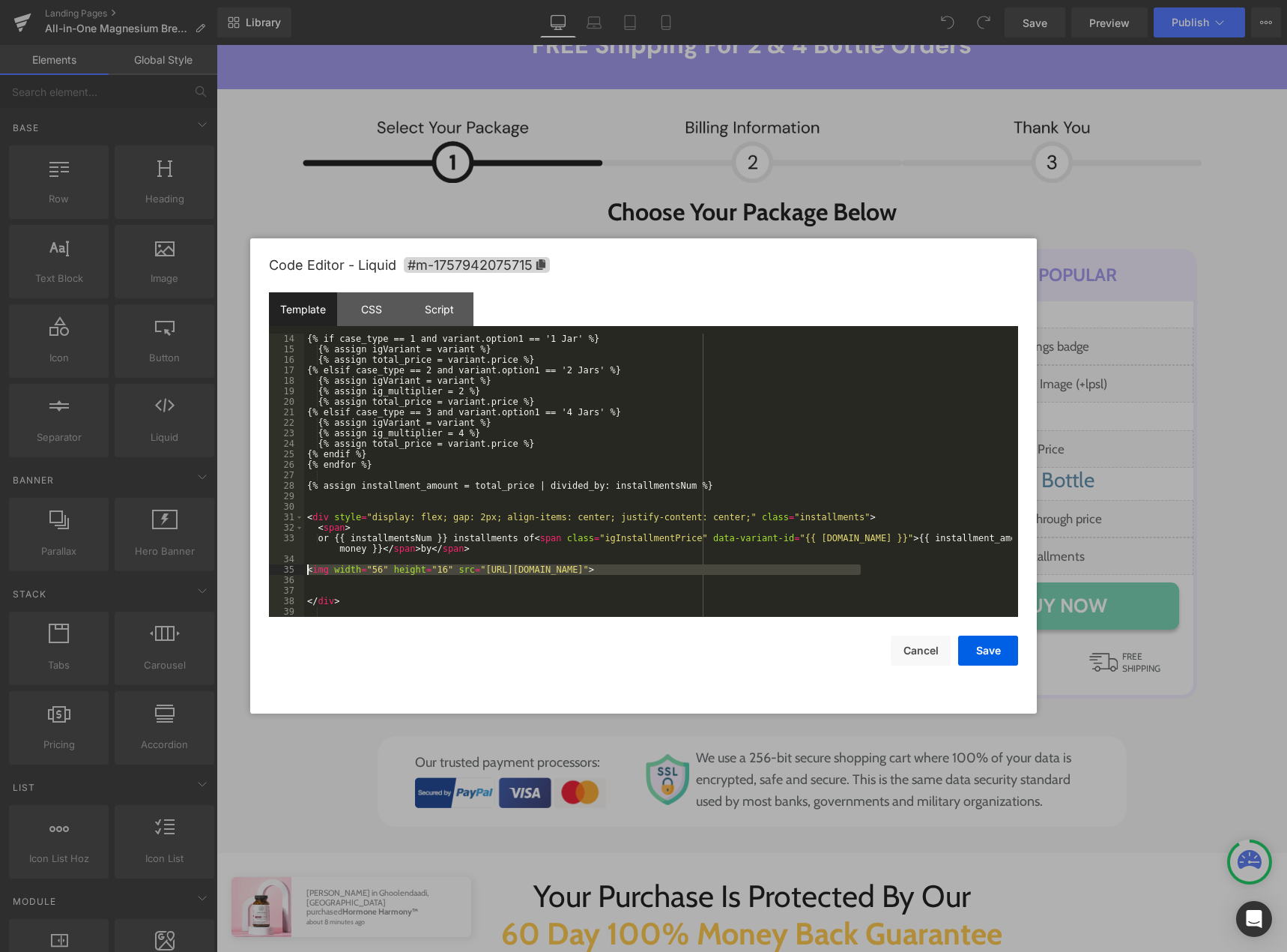
drag, startPoint x: 882, startPoint y: 568, endPoint x: 299, endPoint y: 574, distance: 583.0
click at [299, 574] on pre "14 15 16 17 18 19 20 21 22 23 24 25 26 27 28 29 30 31 32 33 34 35 36 37 38 39 {…" at bounding box center [643, 475] width 749 height 283
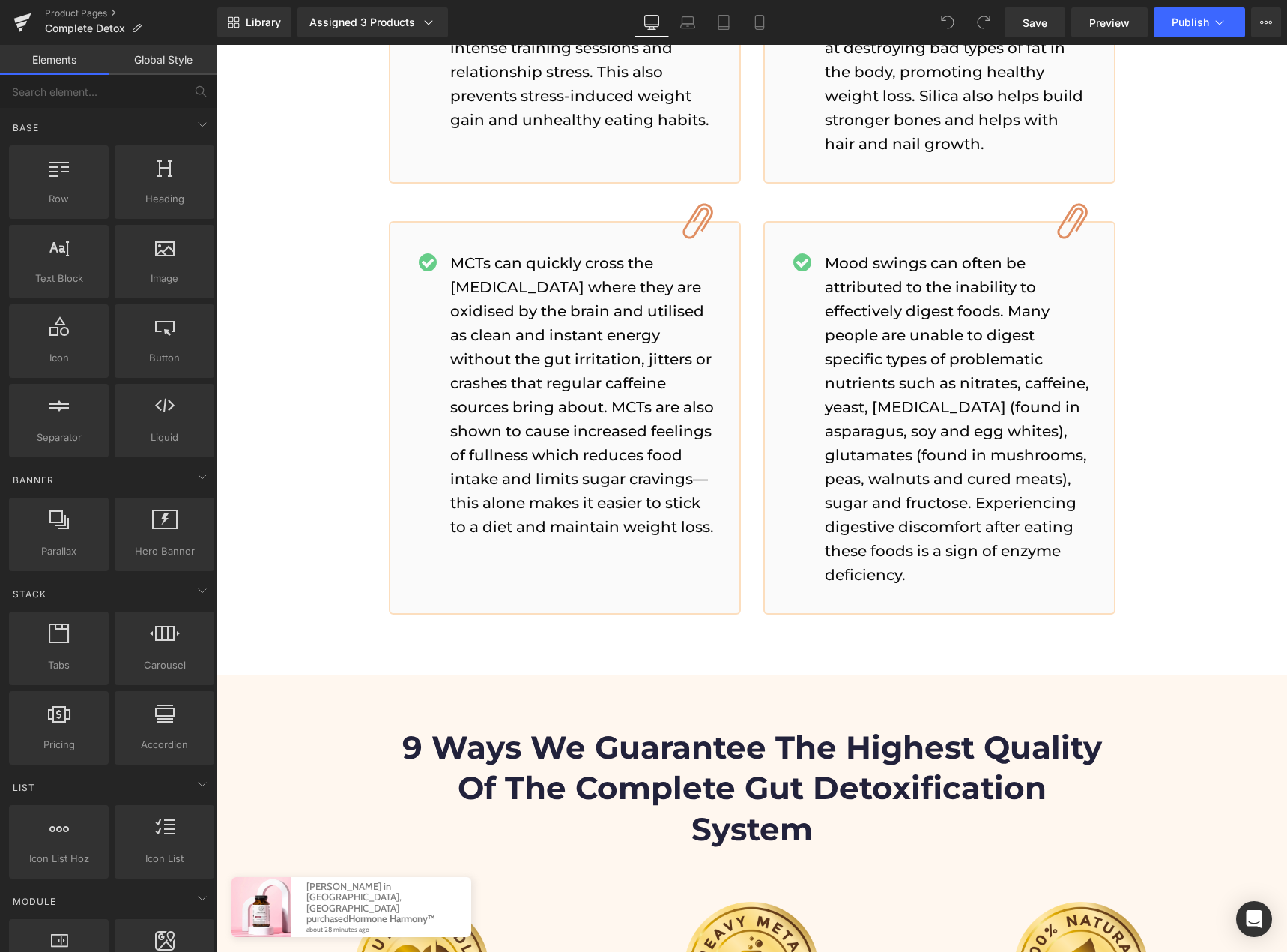
scroll to position [6294, 0]
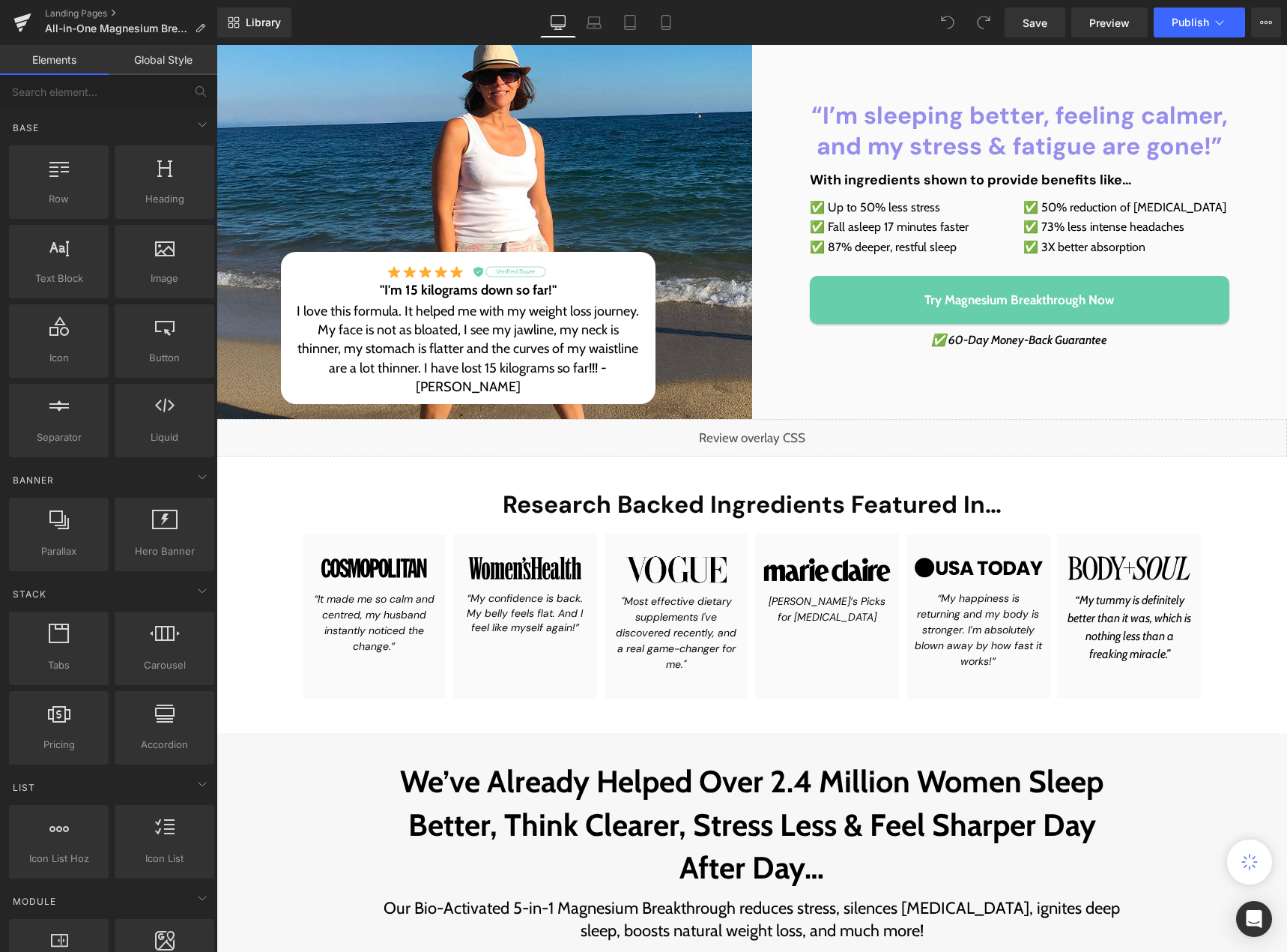
scroll to position [600, 0]
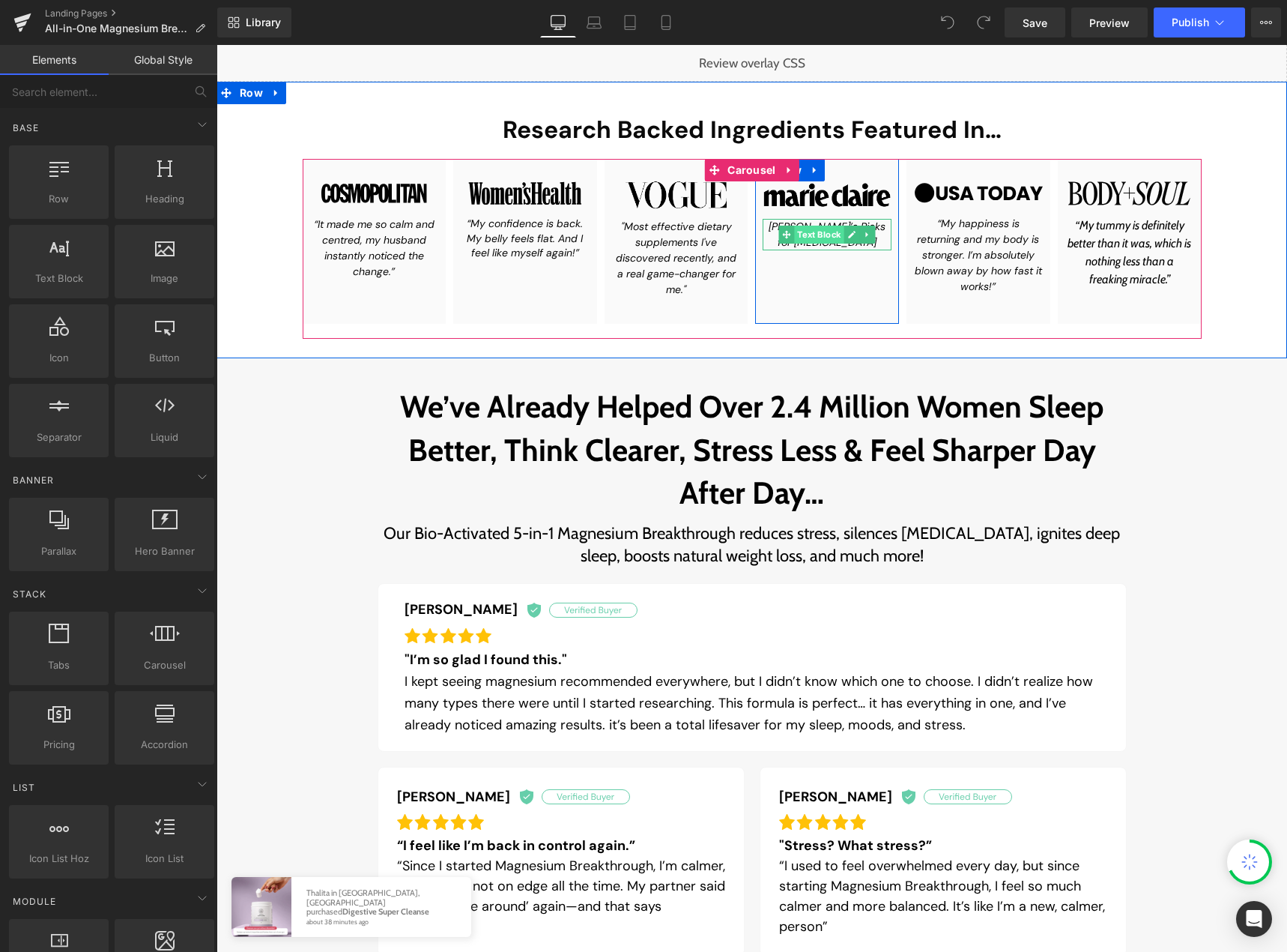
click at [825, 235] on span "Text Block" at bounding box center [820, 235] width 49 height 18
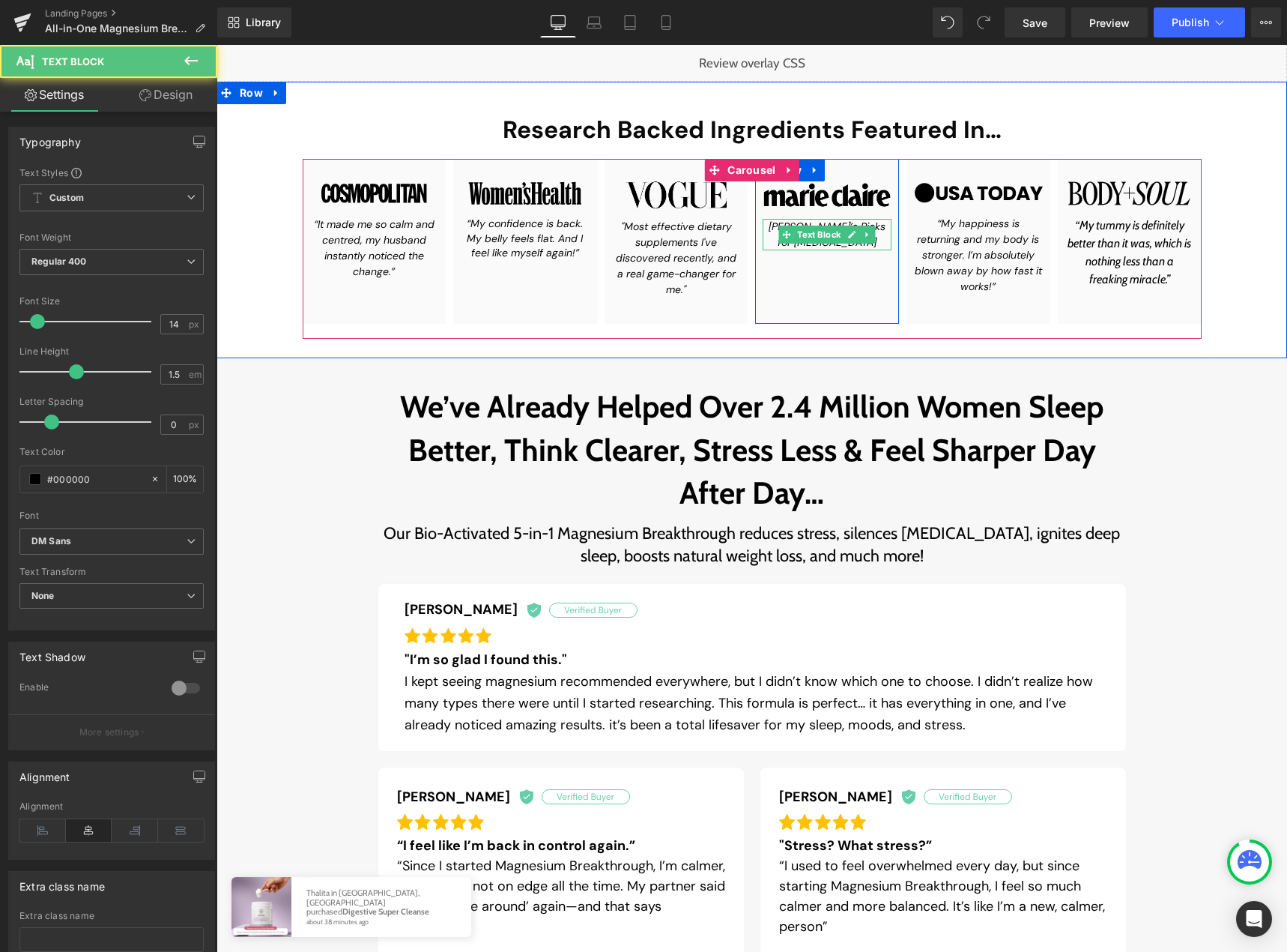
click at [766, 225] on p "[PERSON_NAME]’s Picks for [MEDICAL_DATA]" at bounding box center [827, 234] width 129 height 31
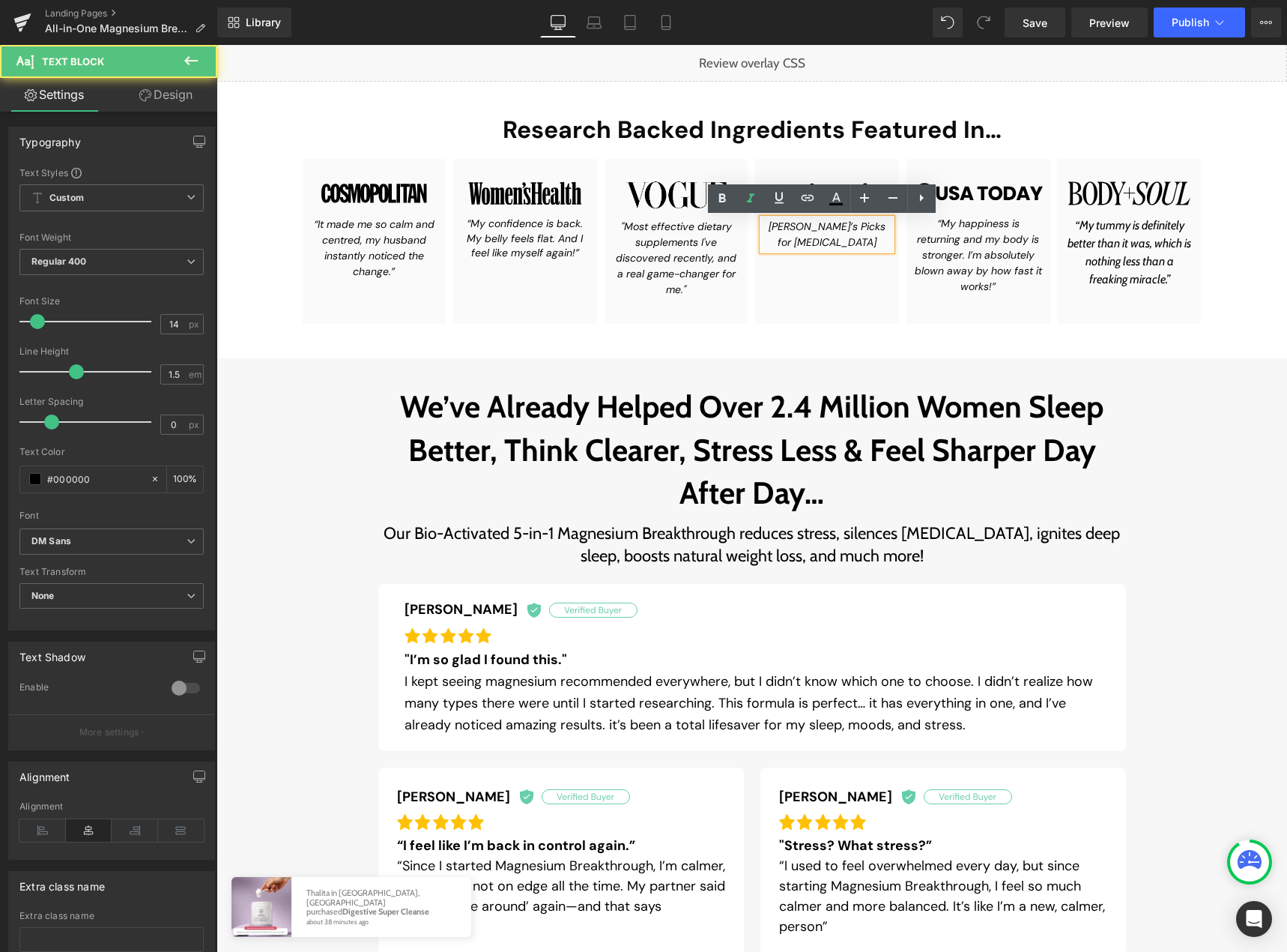
click at [769, 224] on icon "[PERSON_NAME]’s Picks for [MEDICAL_DATA]" at bounding box center [827, 234] width 117 height 30
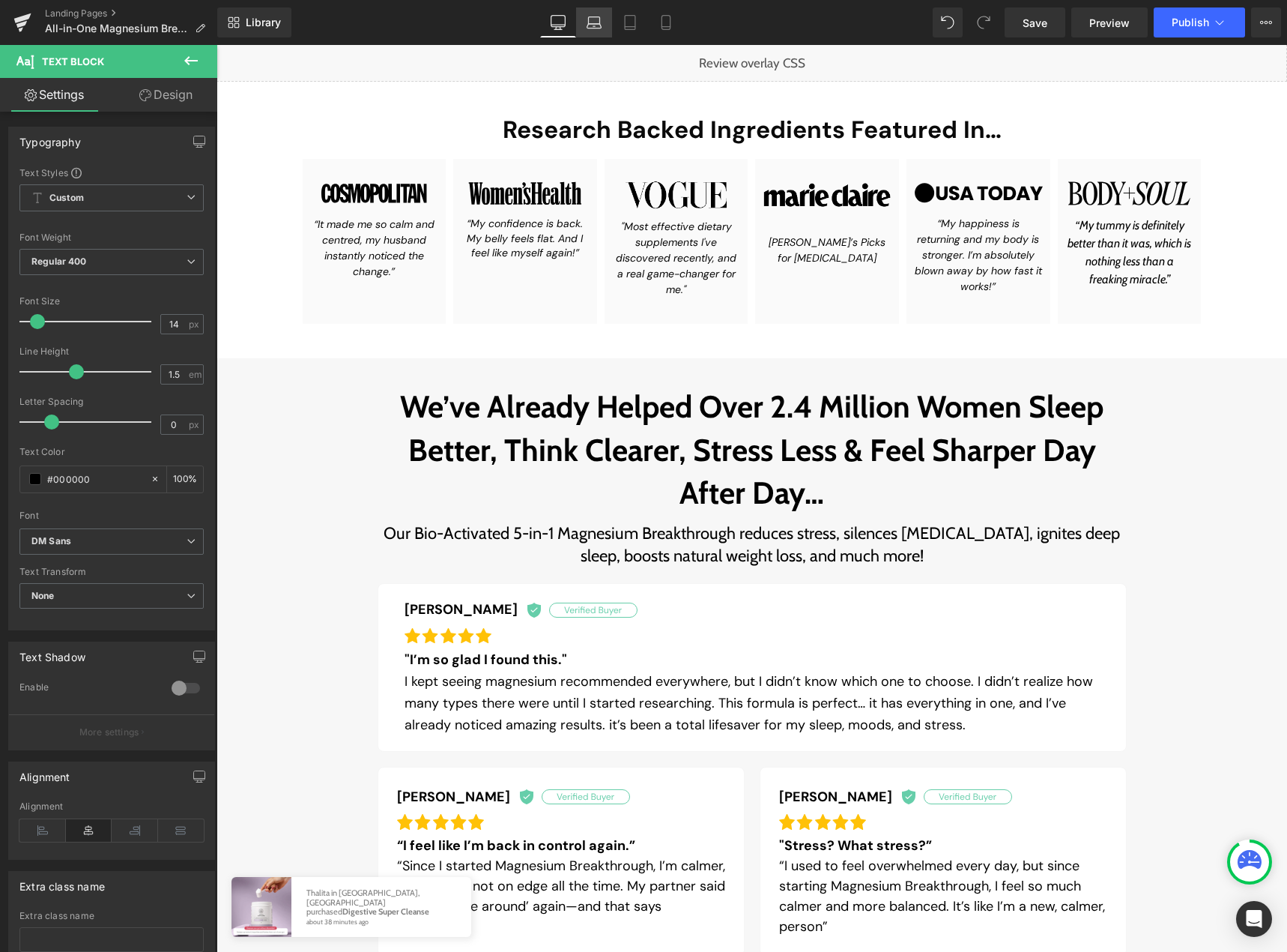
click at [595, 30] on link "Laptop" at bounding box center [594, 22] width 36 height 30
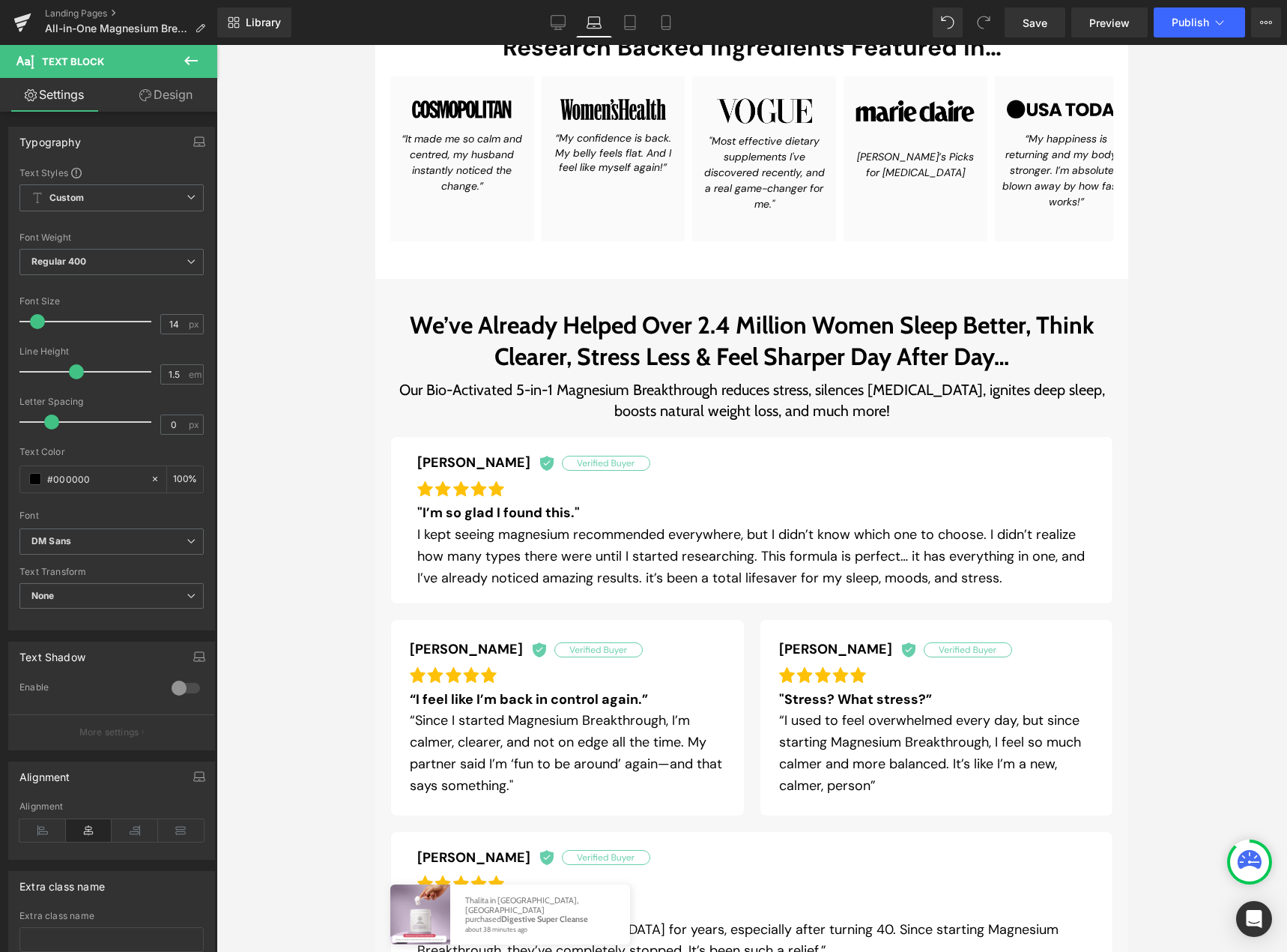
scroll to position [383, 0]
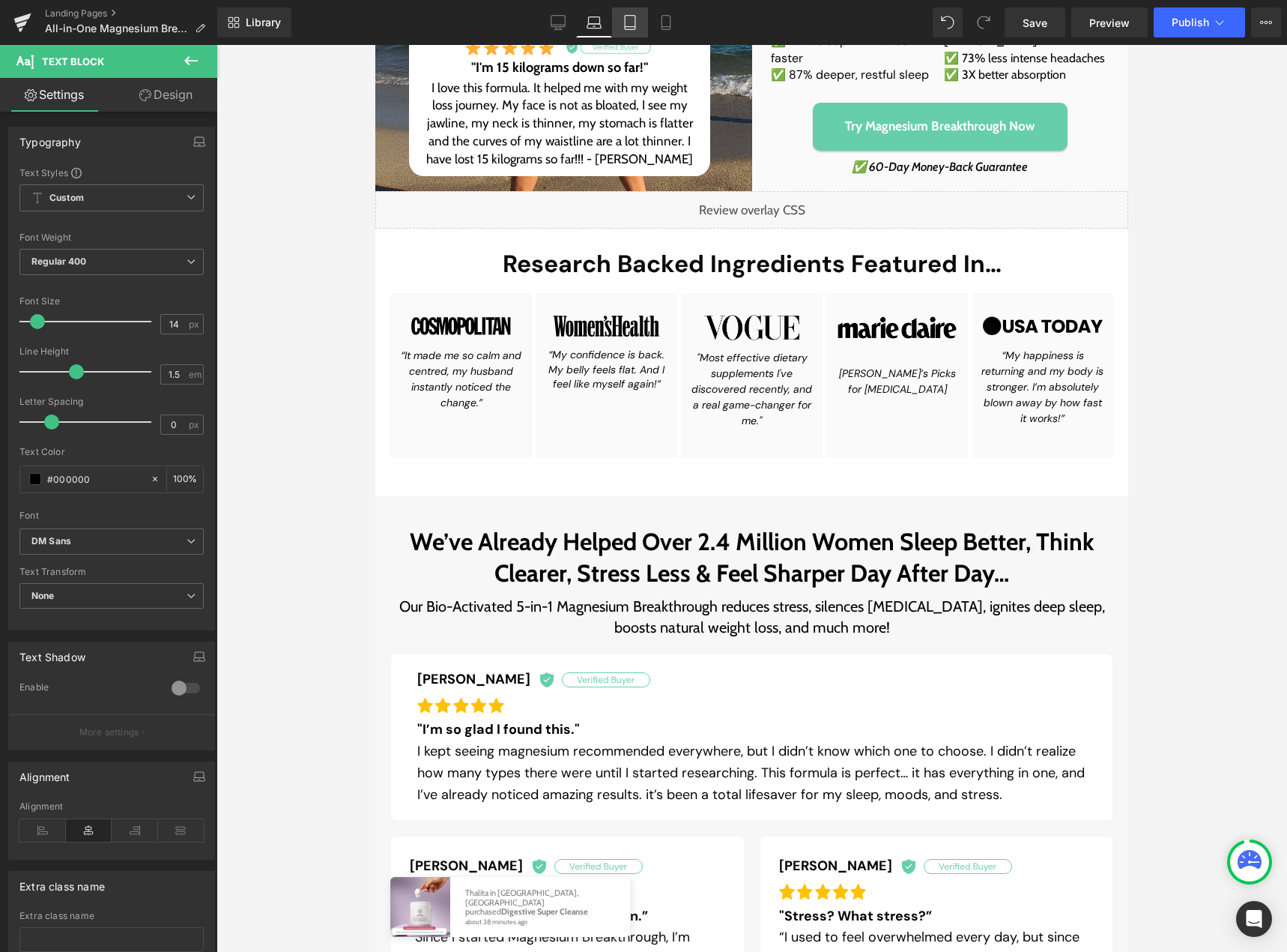
click at [628, 30] on link "Tablet" at bounding box center [630, 22] width 36 height 30
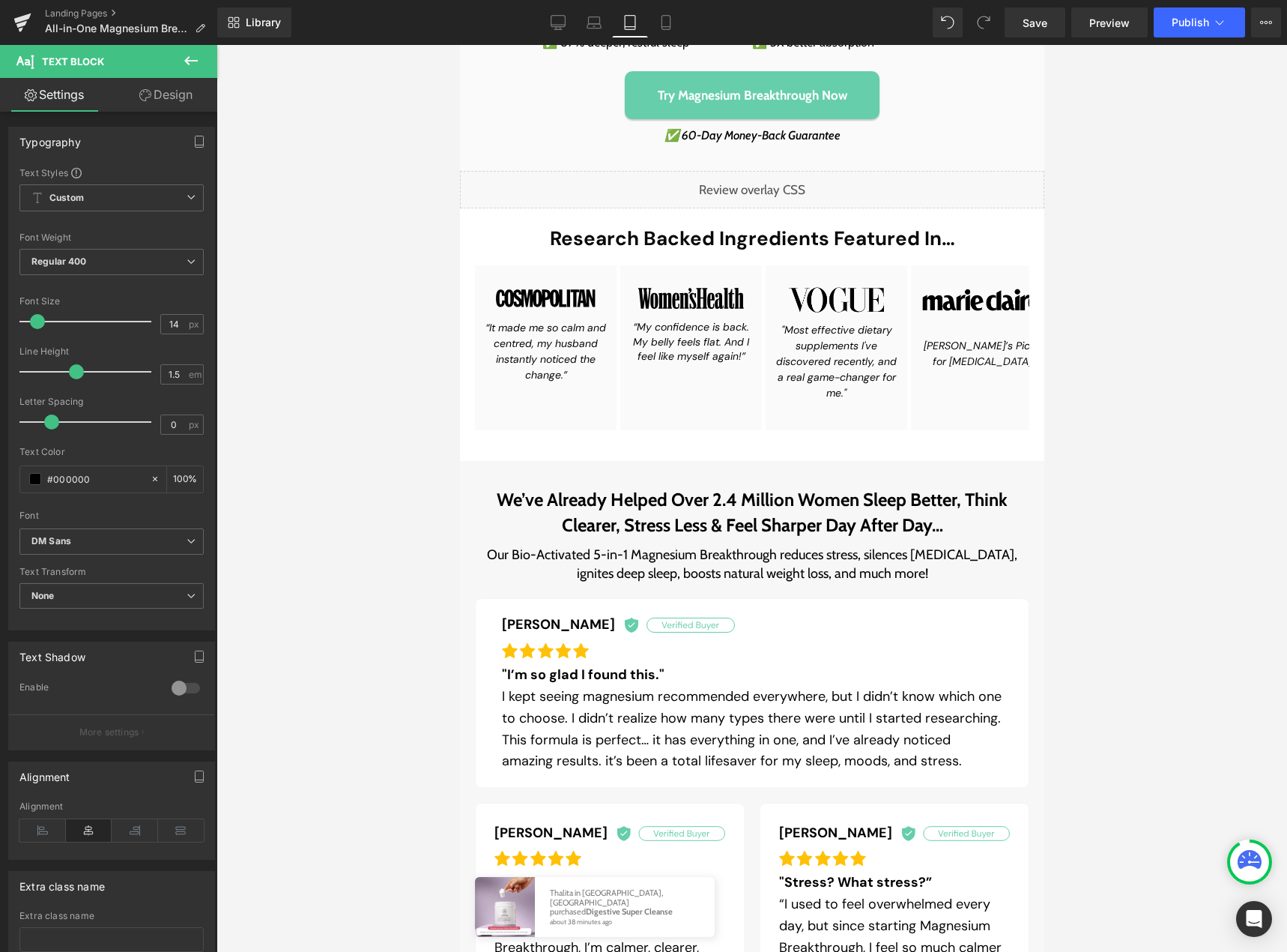
scroll to position [745, 0]
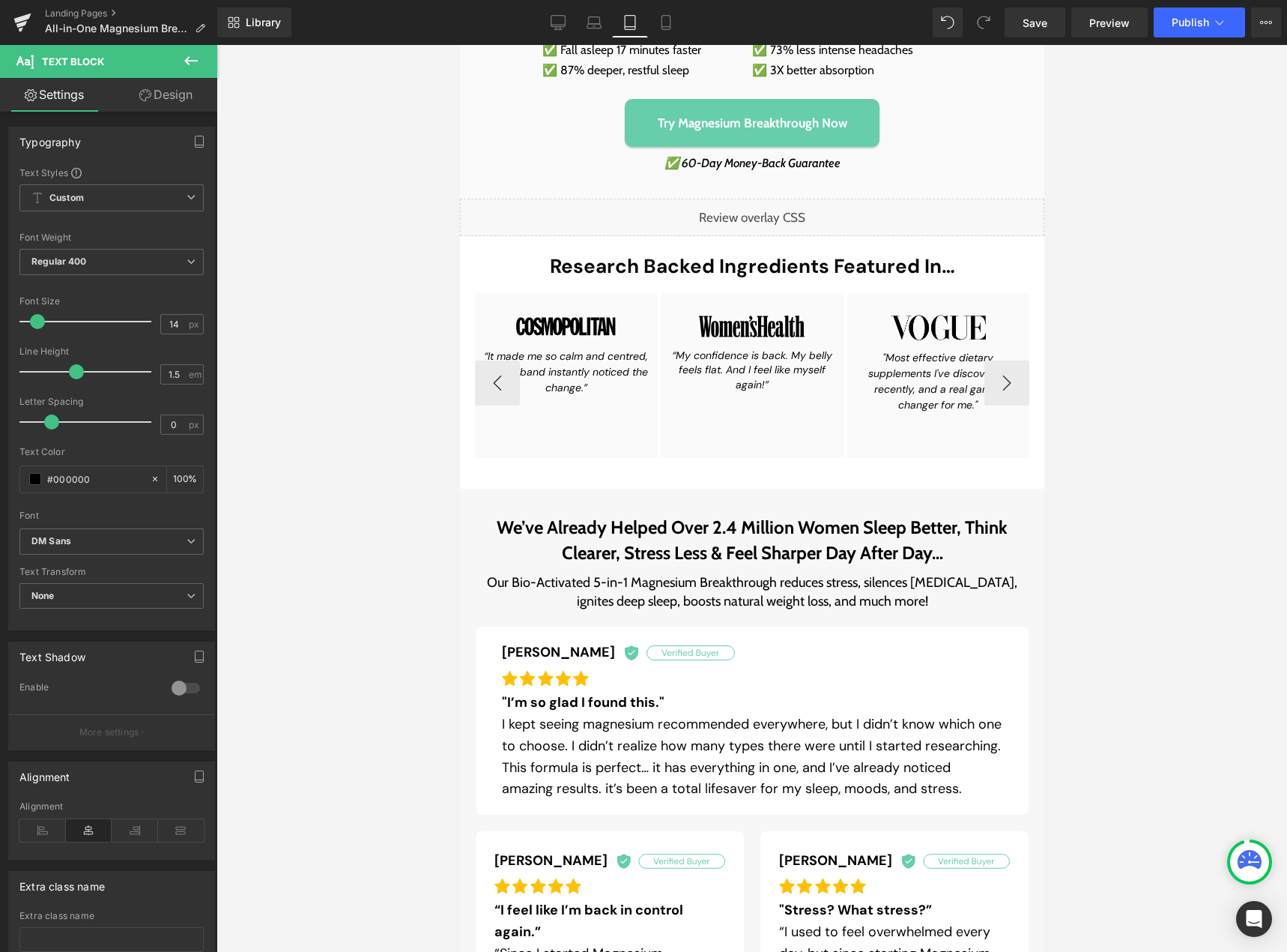
click at [995, 370] on icon ""Most effective dietary supplements I've discovered recently, and a real game-c…" at bounding box center [937, 381] width 140 height 61
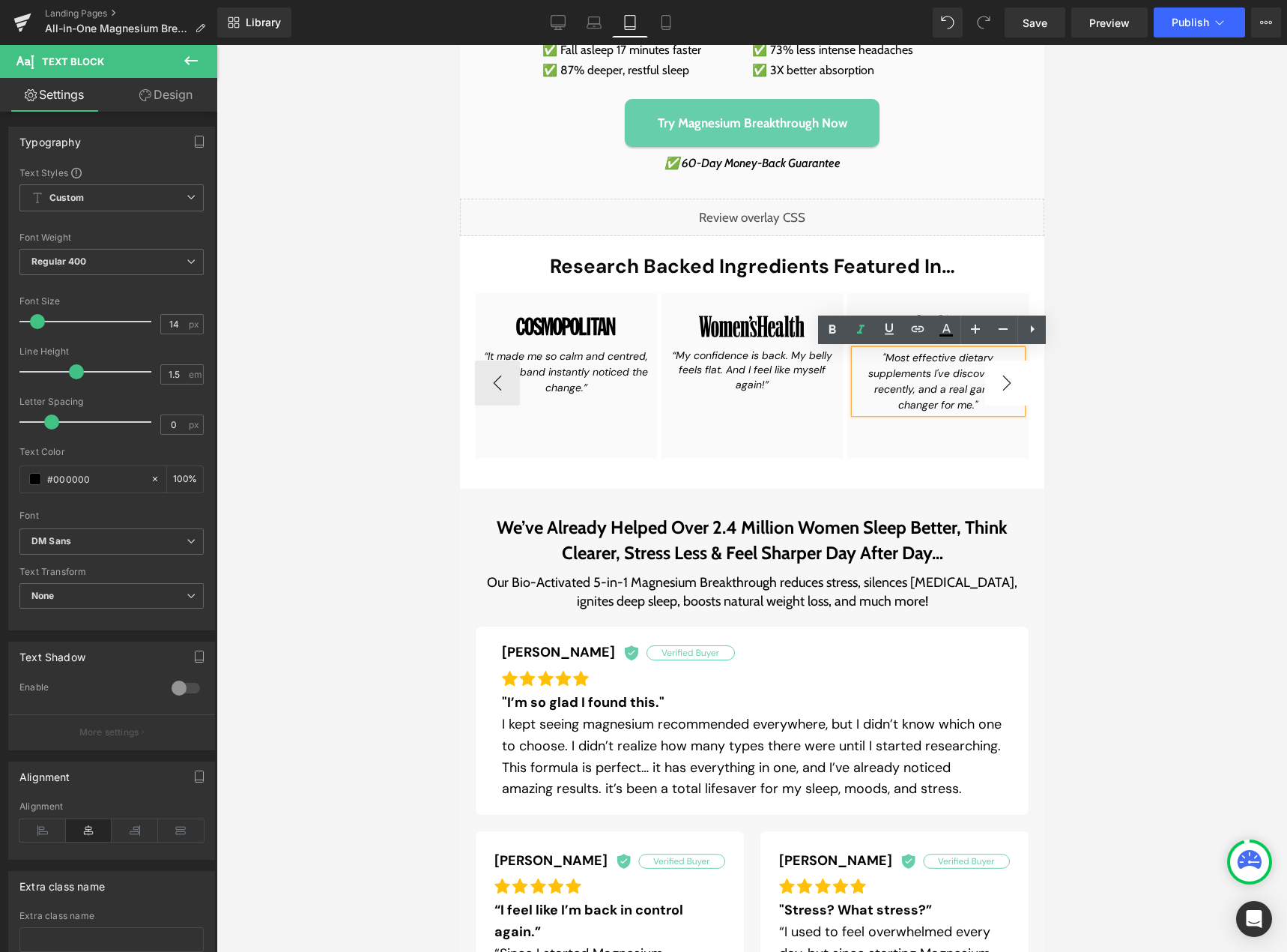
click at [1007, 377] on button "›" at bounding box center [1006, 383] width 45 height 45
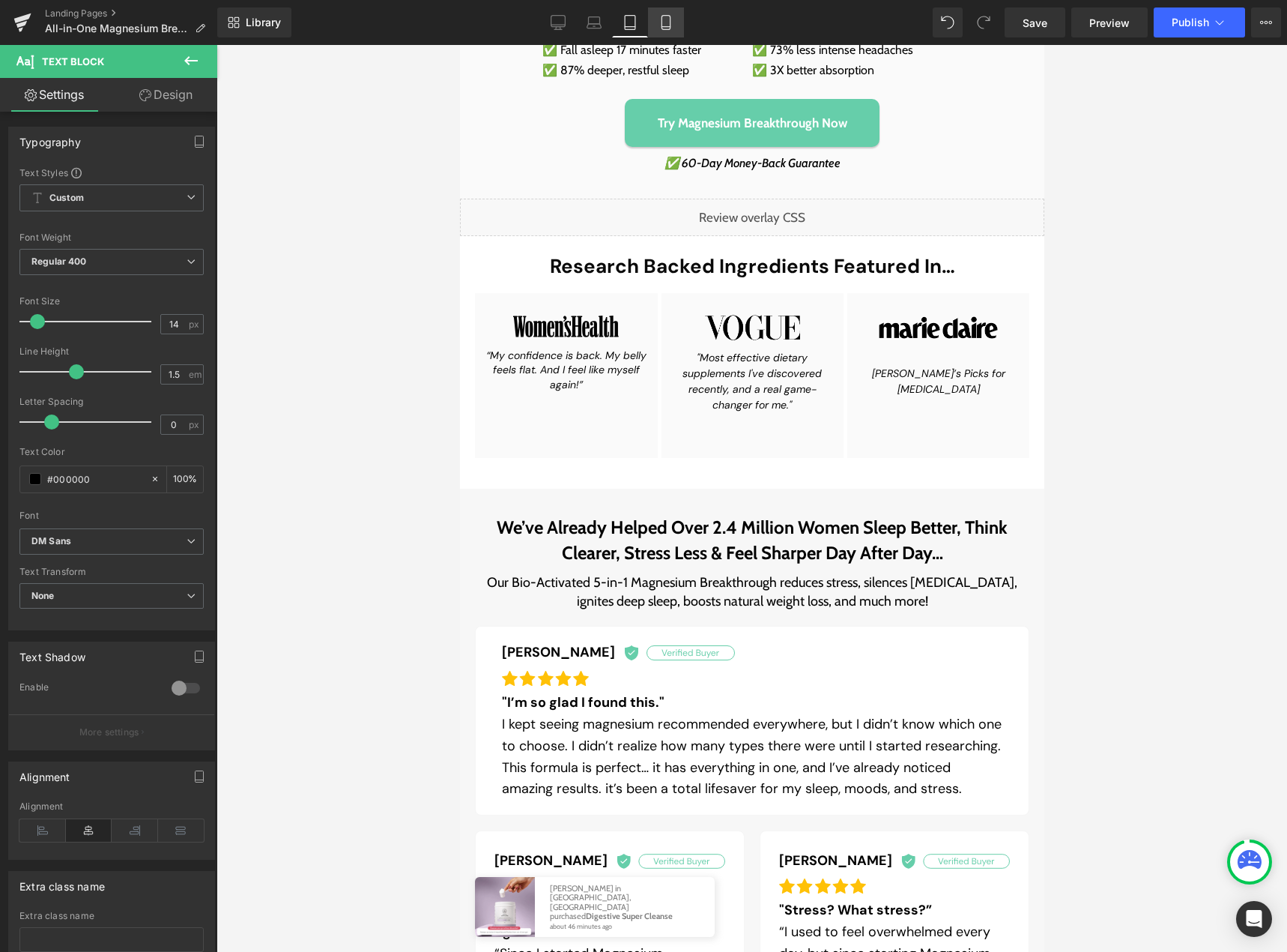
click at [668, 18] on icon at bounding box center [666, 22] width 15 height 15
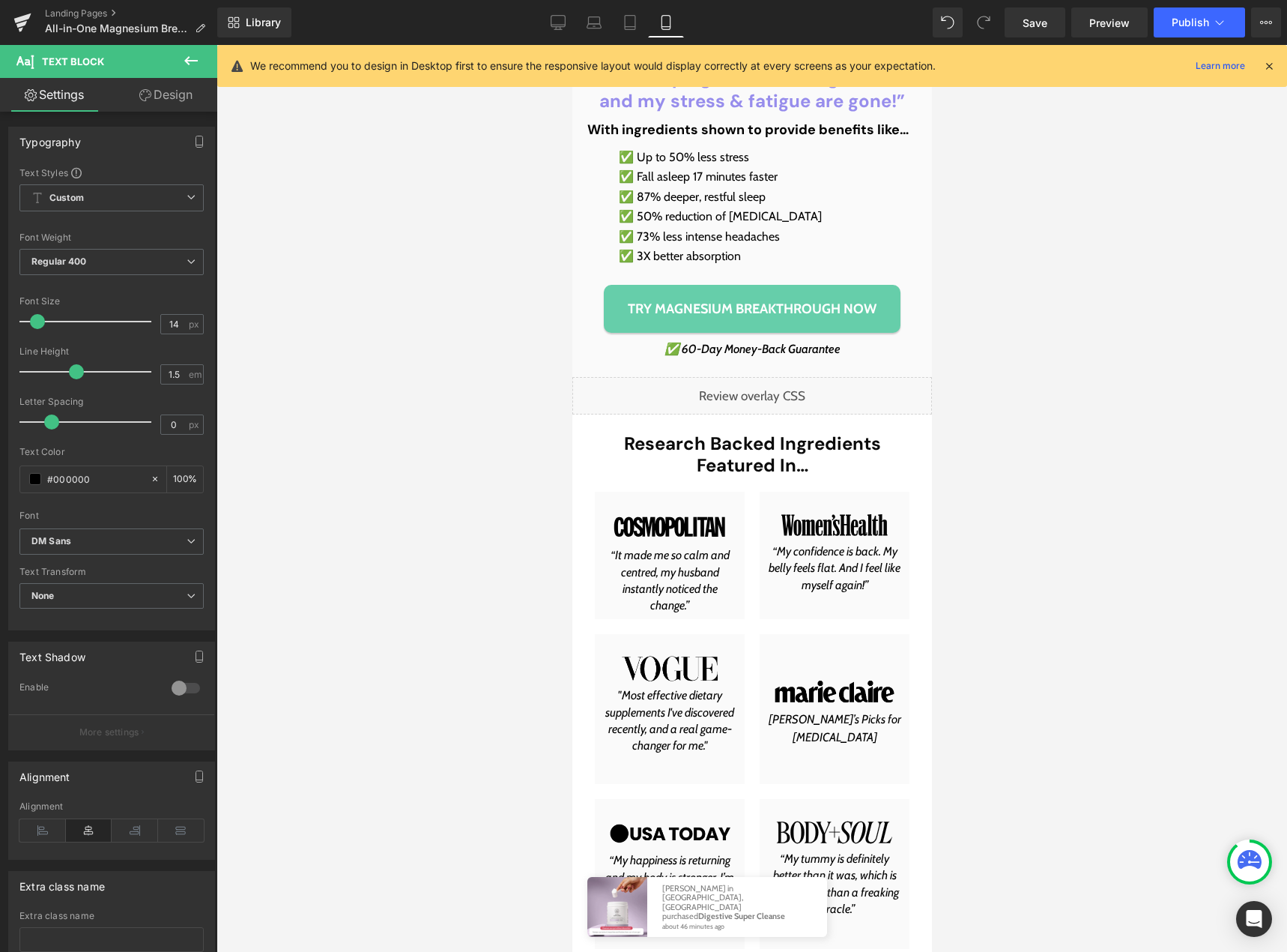
scroll to position [749, 0]
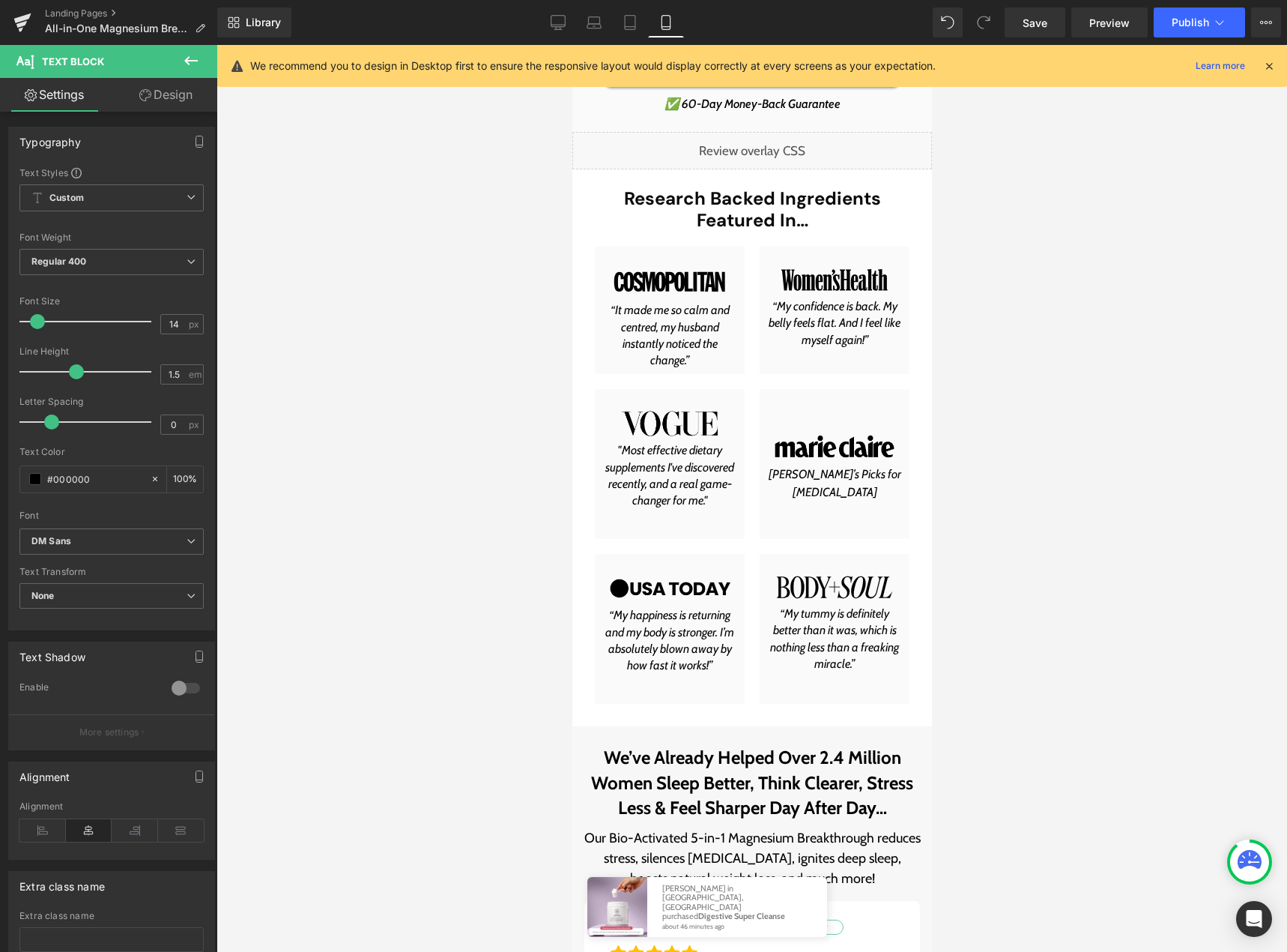
click at [841, 430] on div "Image" at bounding box center [834, 445] width 135 height 39
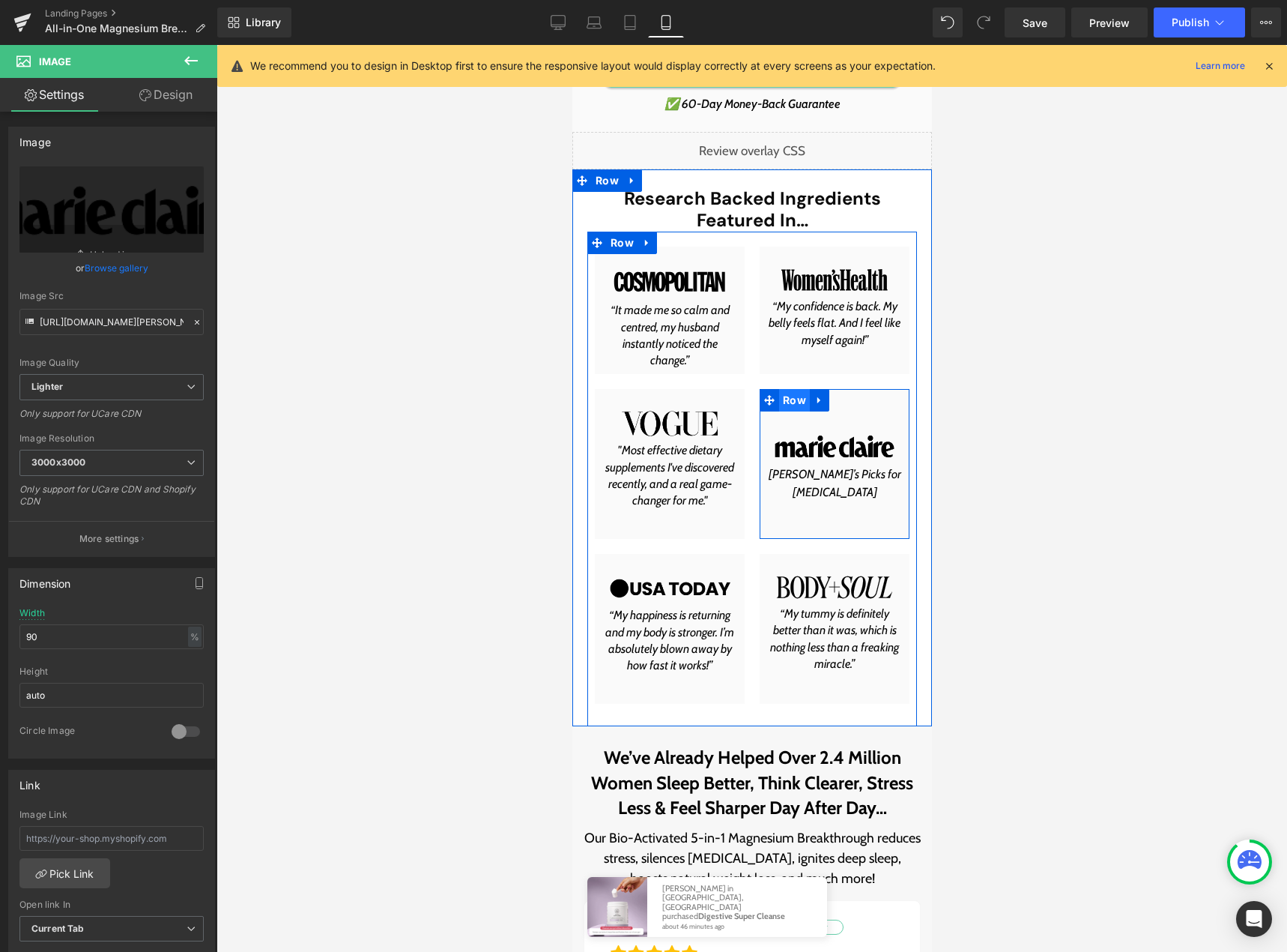
click at [797, 407] on span "Row" at bounding box center [793, 399] width 30 height 22
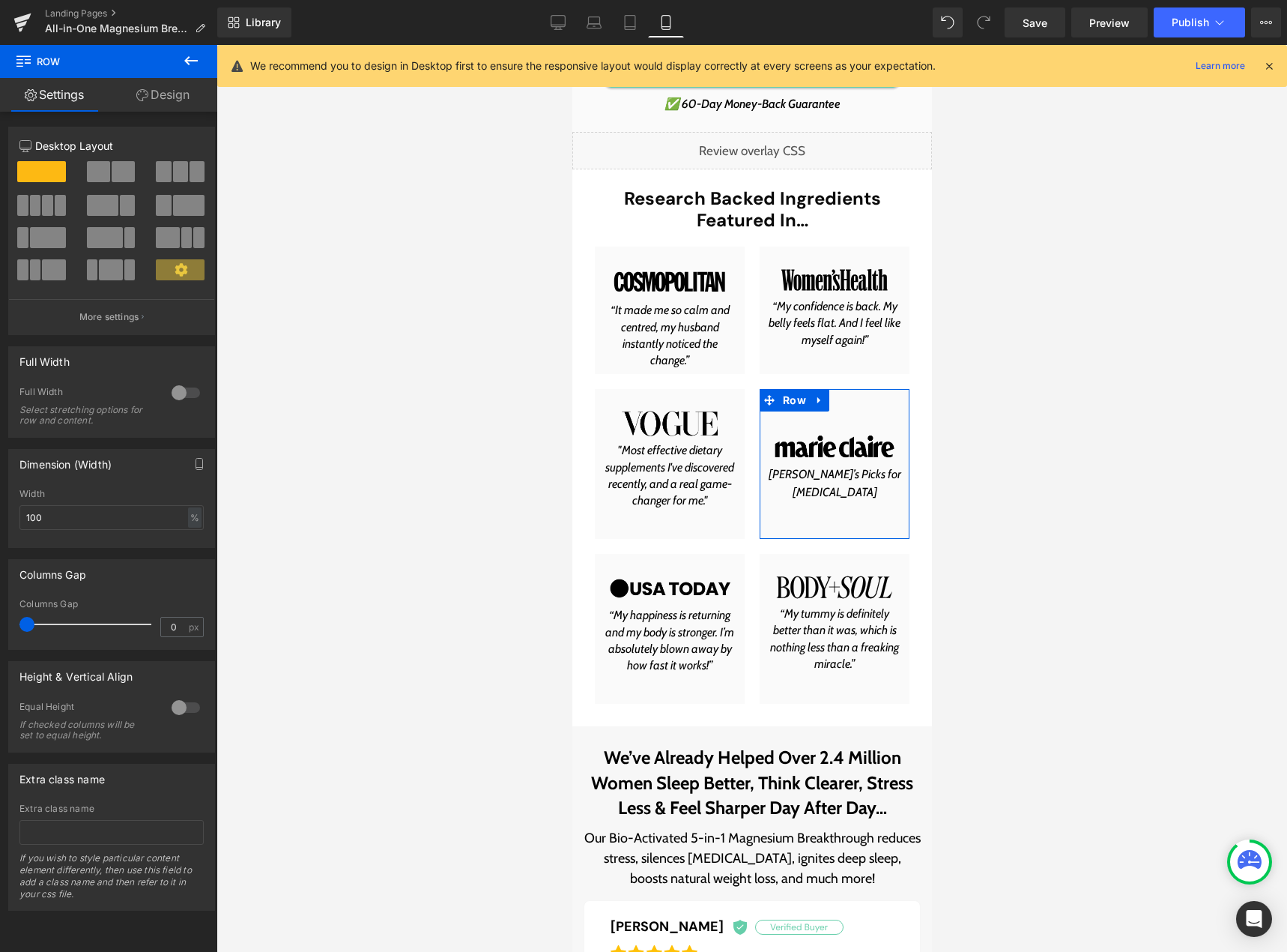
click at [159, 90] on link "Design" at bounding box center [163, 94] width 108 height 34
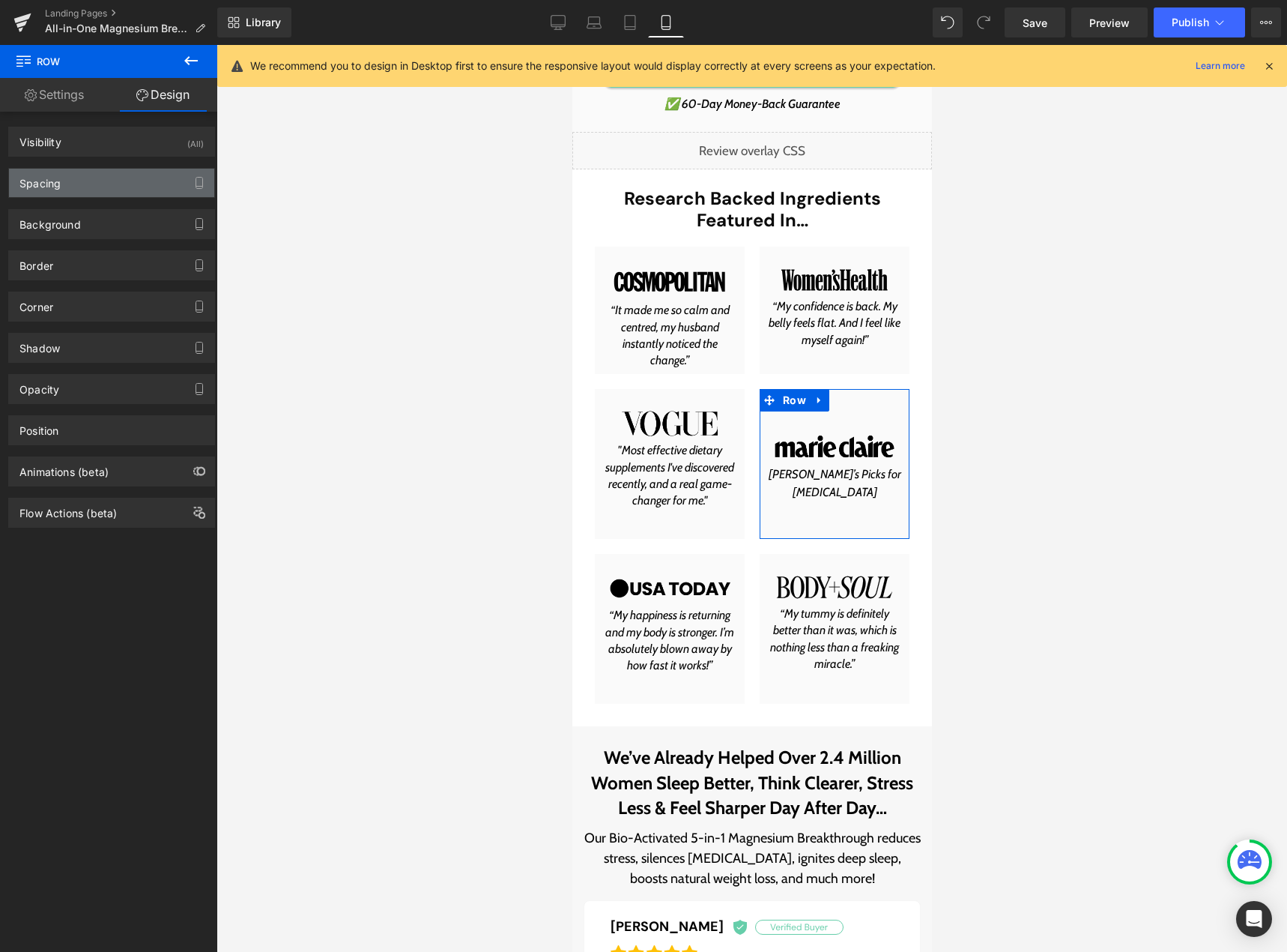
click at [95, 179] on div "Spacing" at bounding box center [112, 182] width 205 height 29
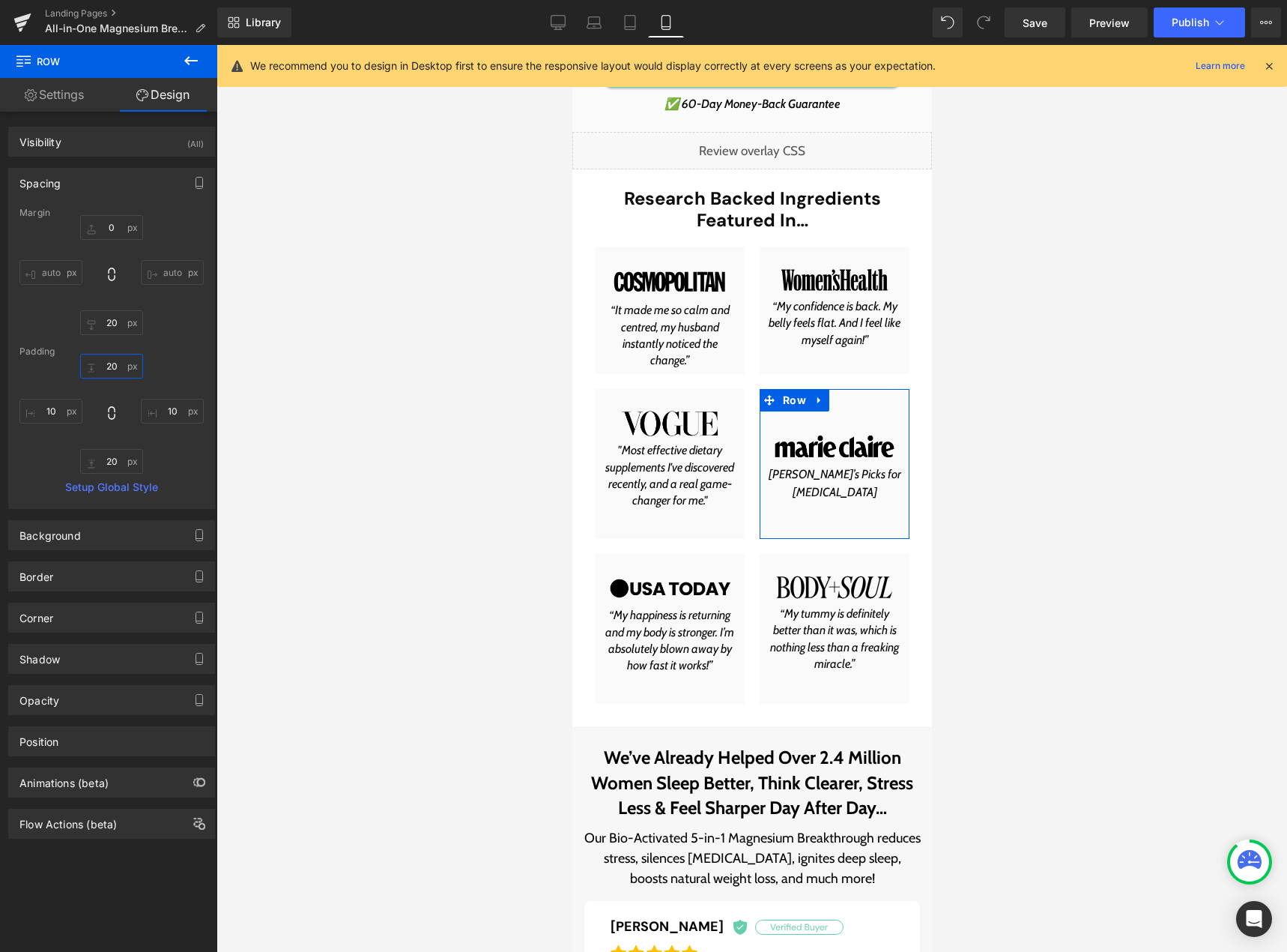
click at [112, 369] on input "20" at bounding box center [112, 366] width 63 height 25
type input "0"
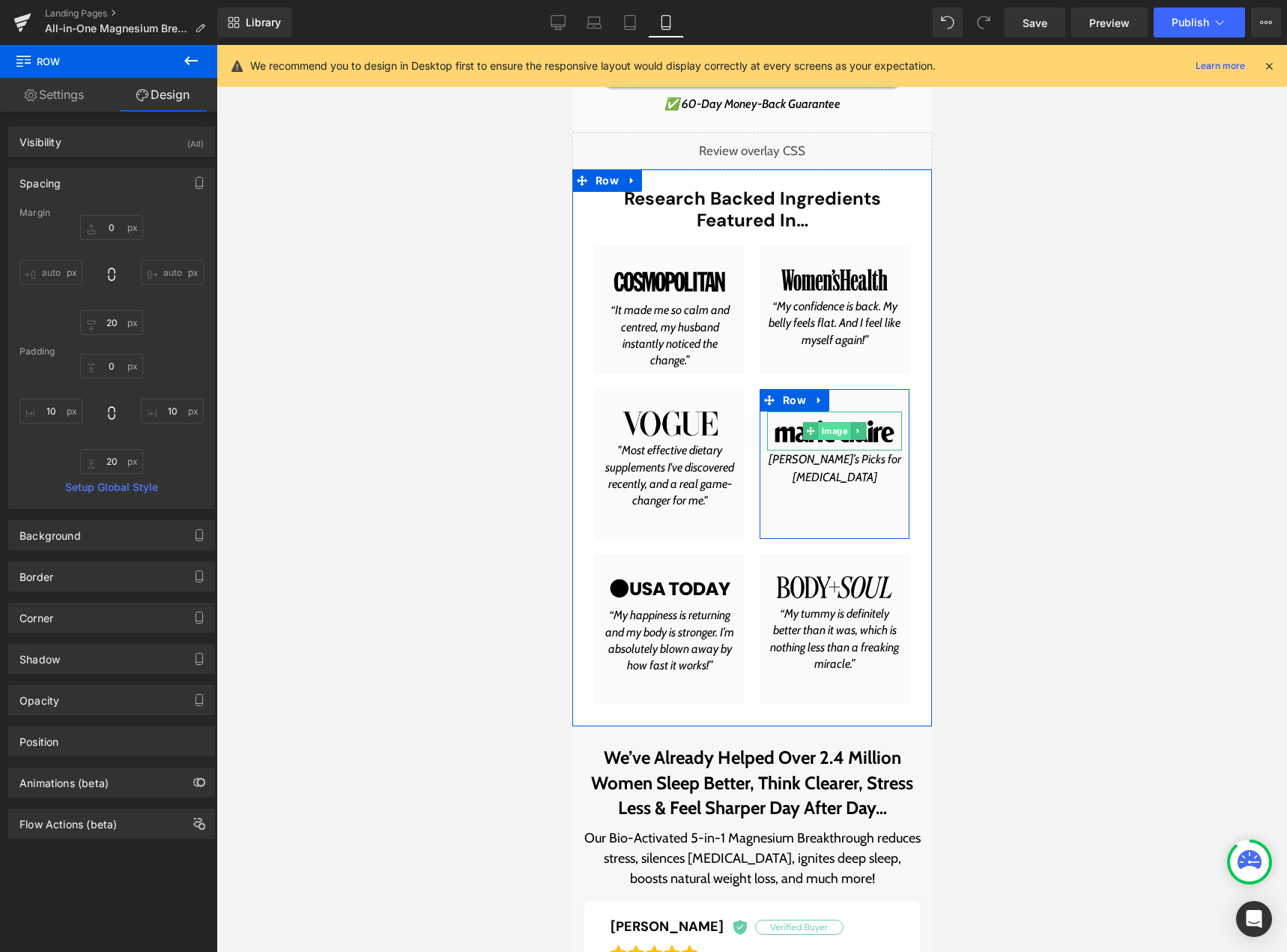
click at [830, 426] on span "Image" at bounding box center [834, 431] width 32 height 18
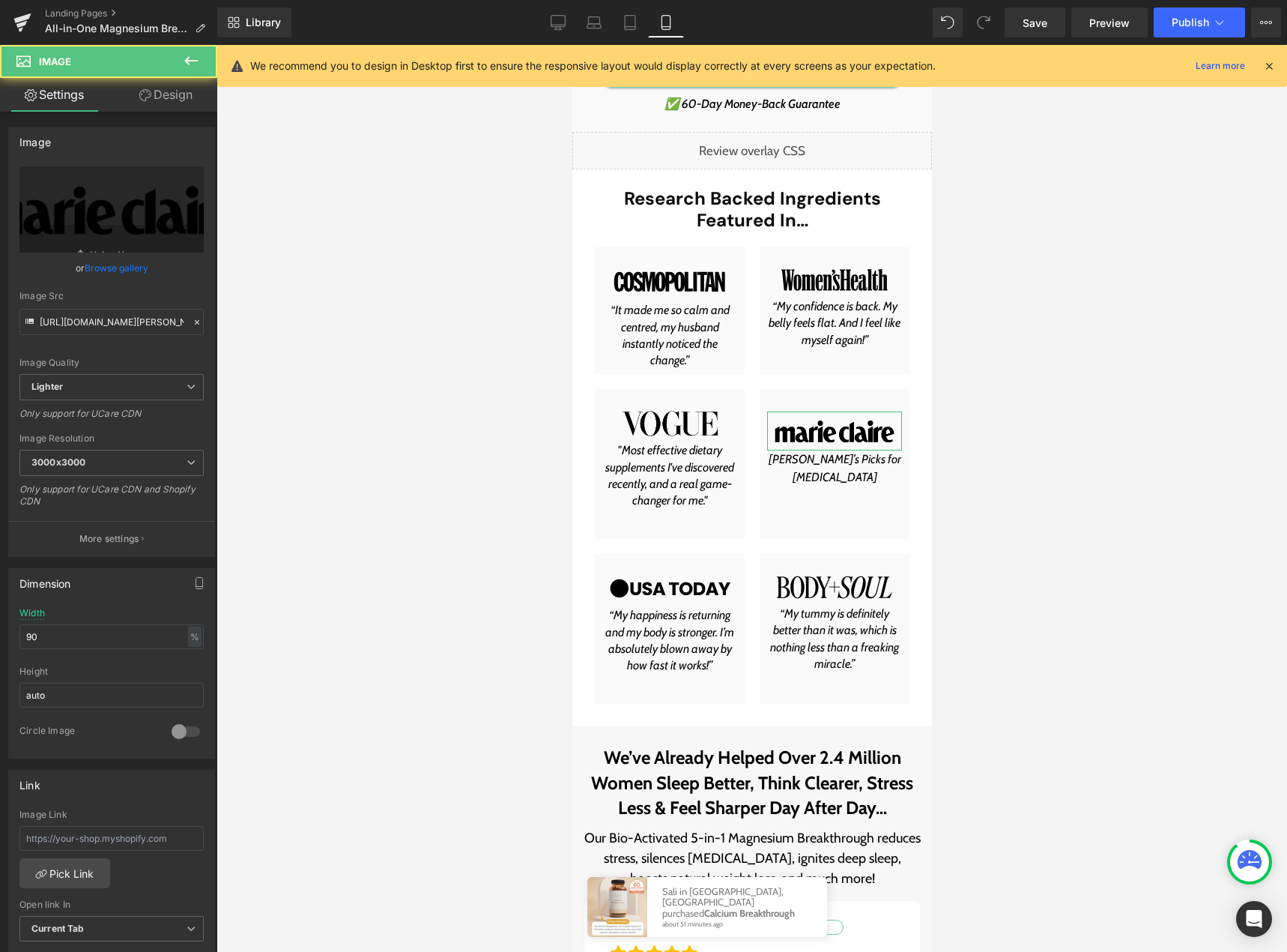
click at [162, 94] on link "Design" at bounding box center [166, 94] width 108 height 34
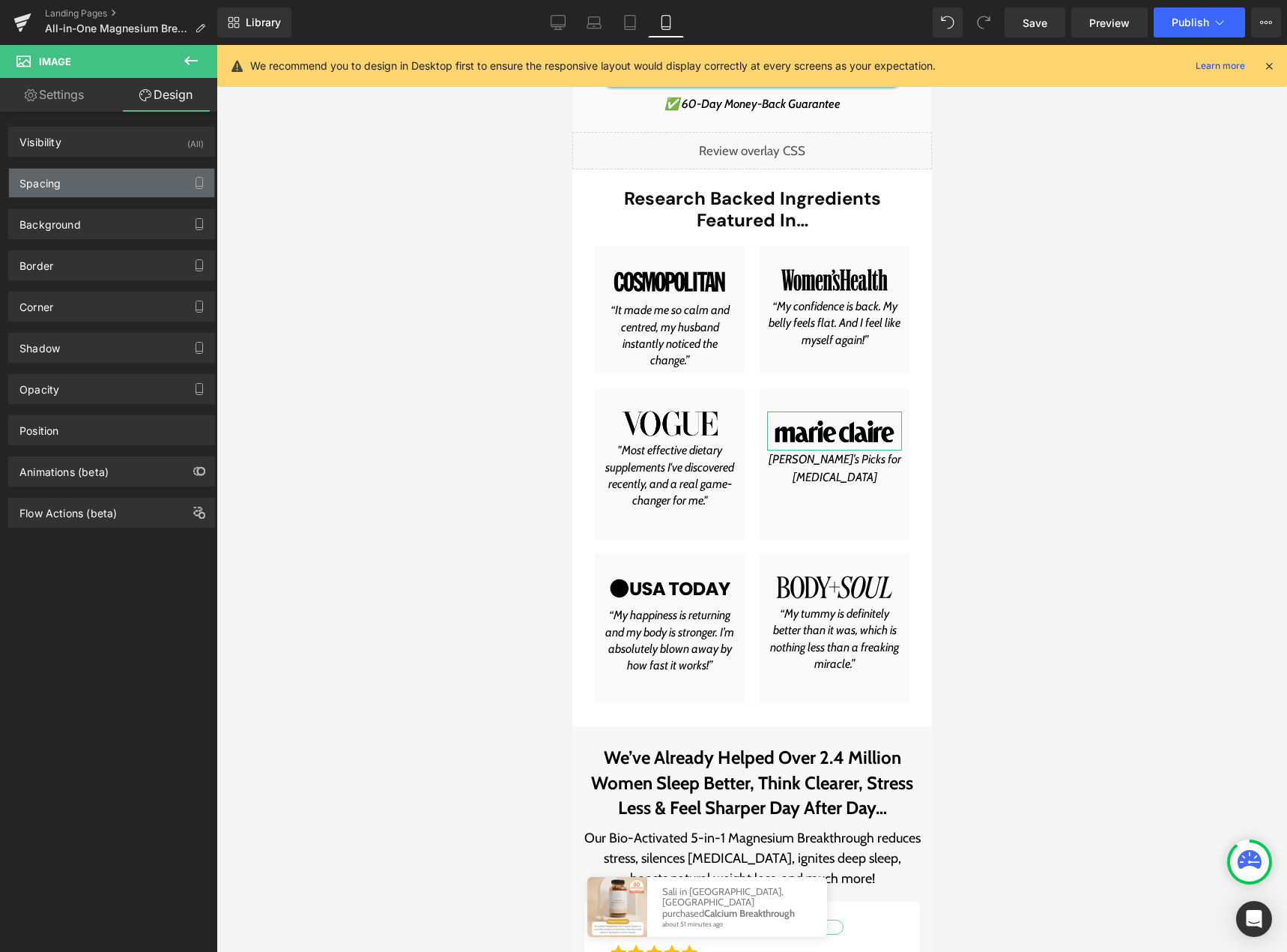
click at [94, 175] on div "Spacing" at bounding box center [112, 182] width 205 height 29
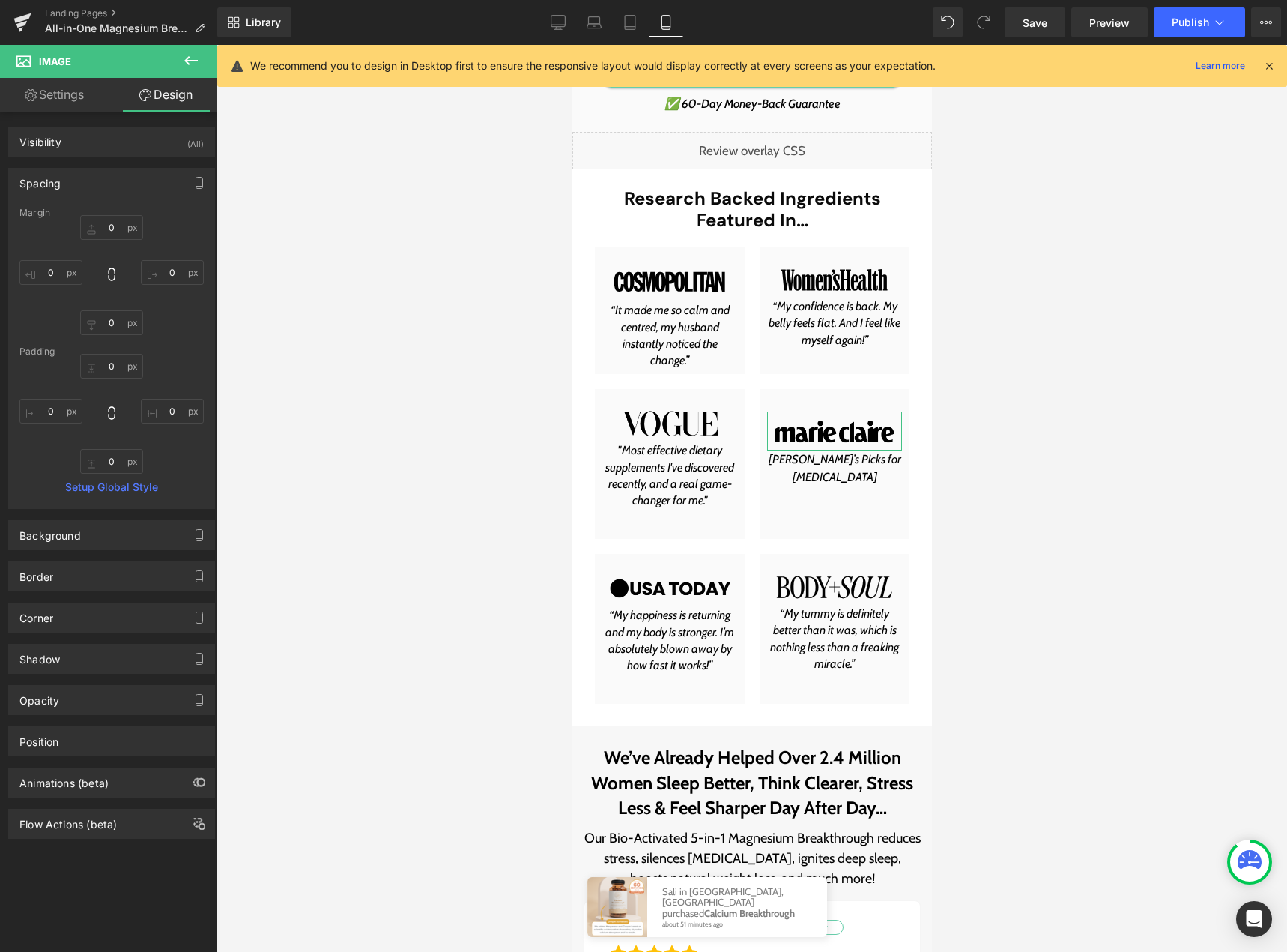
click at [94, 175] on div "Spacing" at bounding box center [112, 182] width 205 height 29
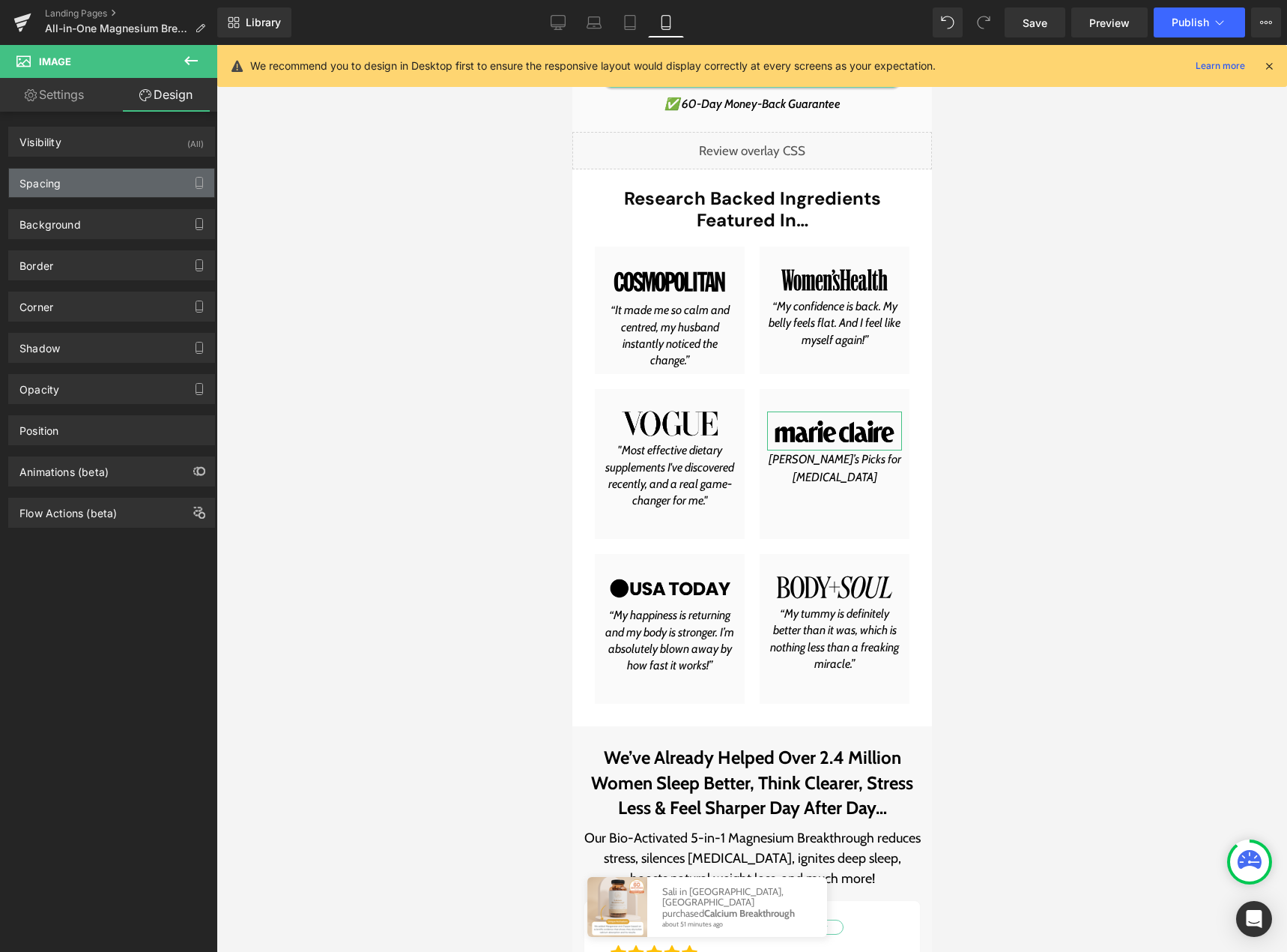
click at [92, 177] on div "Spacing" at bounding box center [112, 182] width 205 height 29
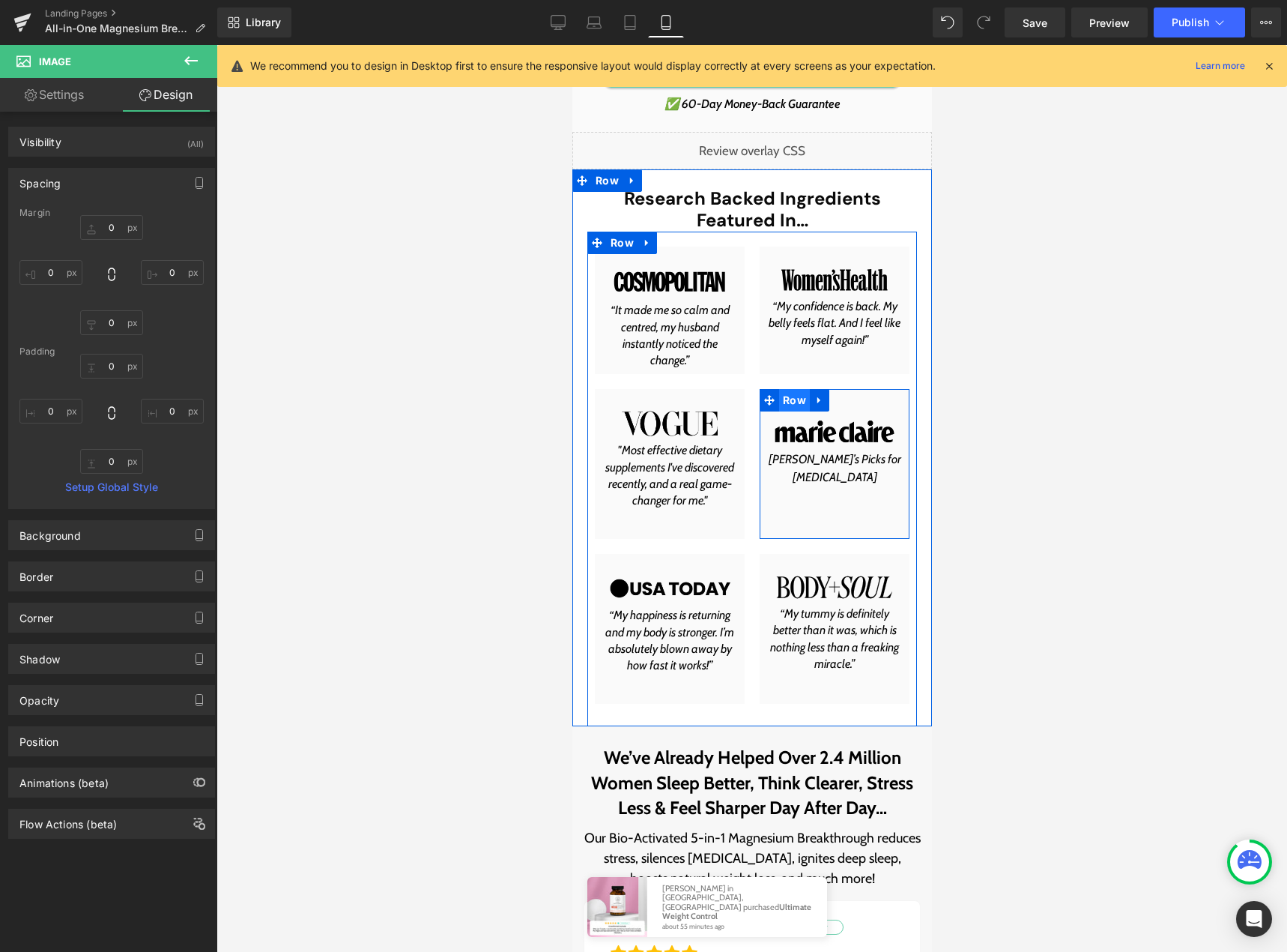
click at [787, 399] on span "Row" at bounding box center [793, 399] width 30 height 22
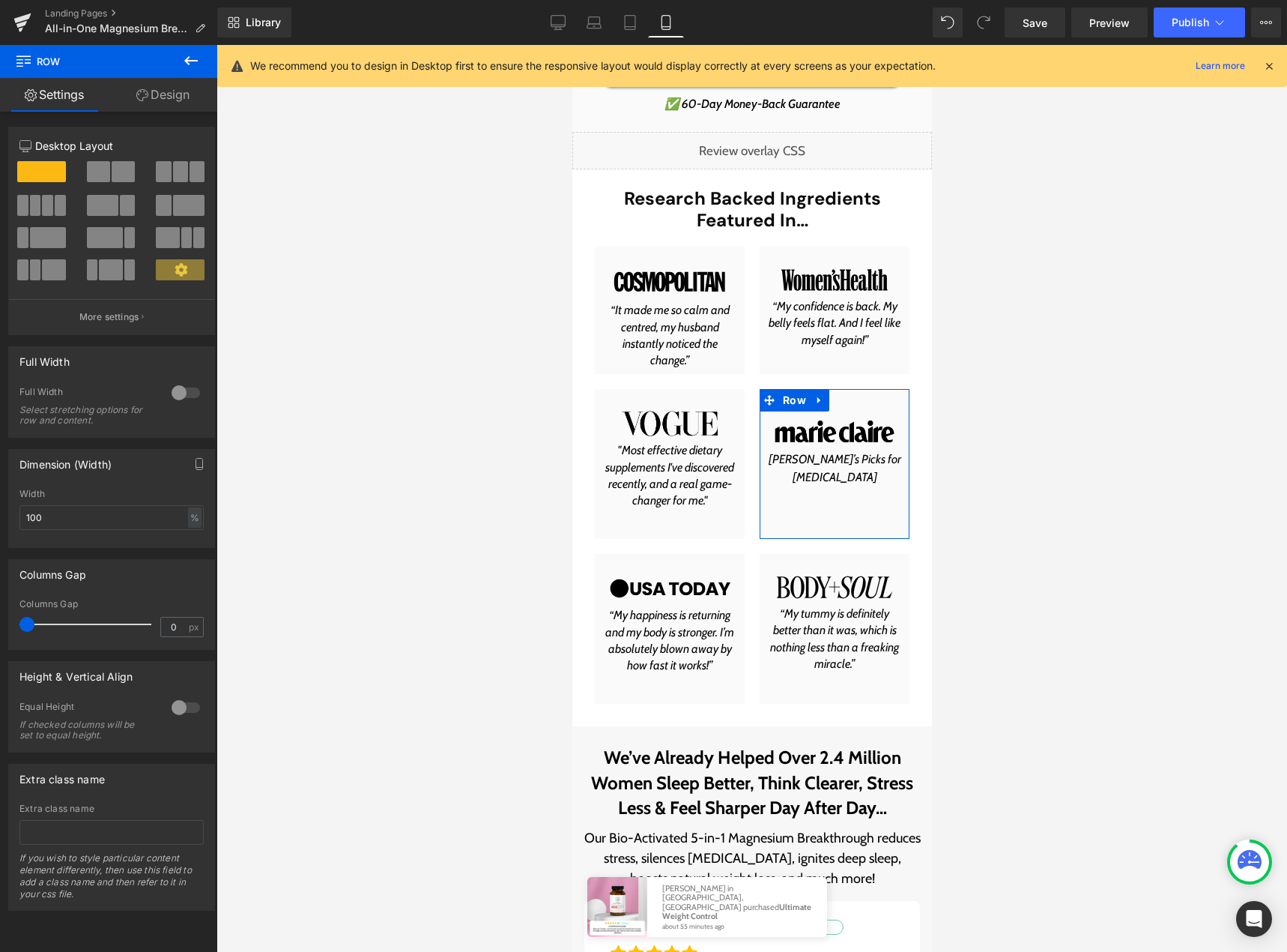
click at [164, 102] on link "Design" at bounding box center [163, 94] width 108 height 34
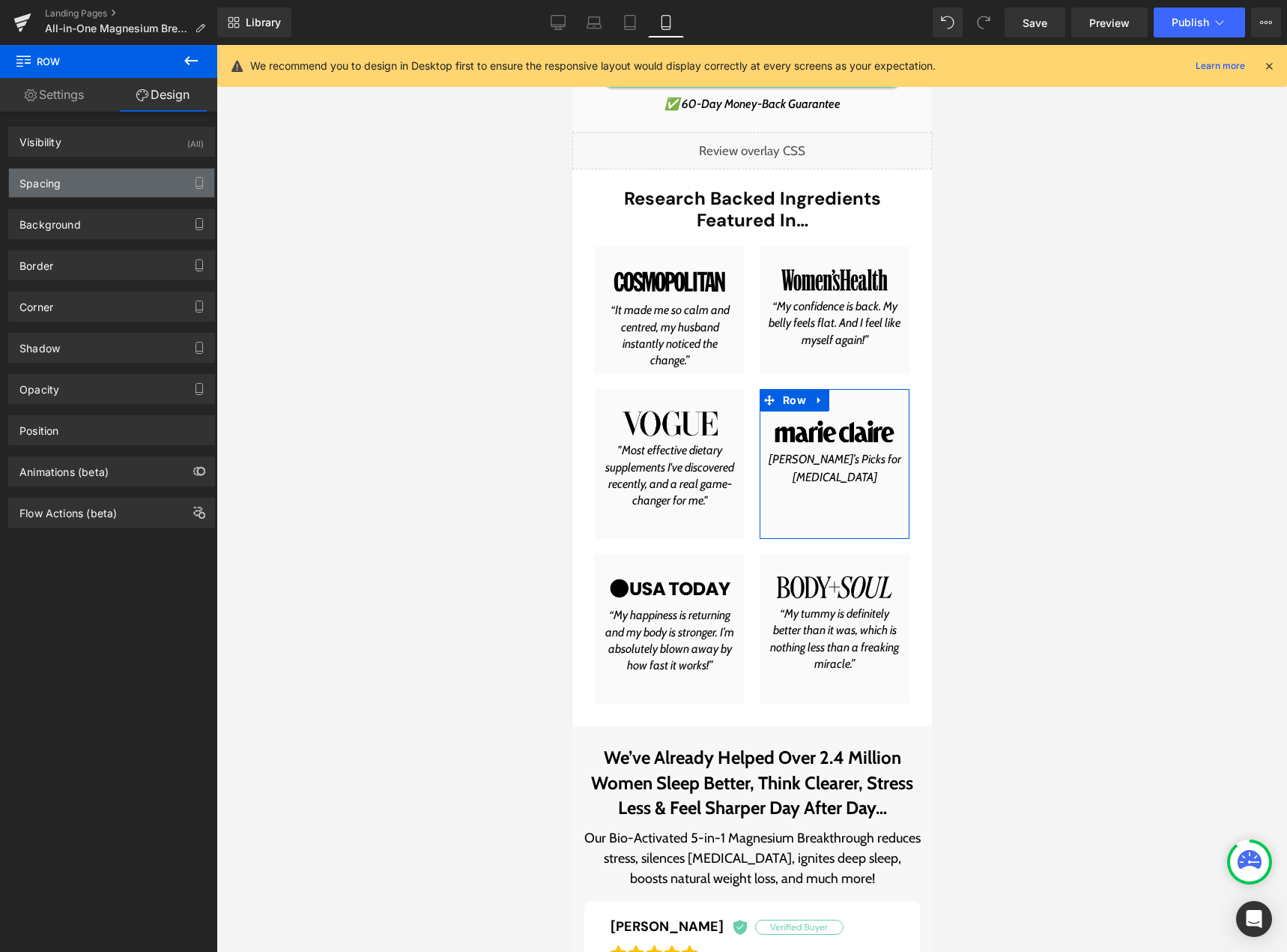
click at [90, 194] on div "Spacing" at bounding box center [112, 182] width 205 height 29
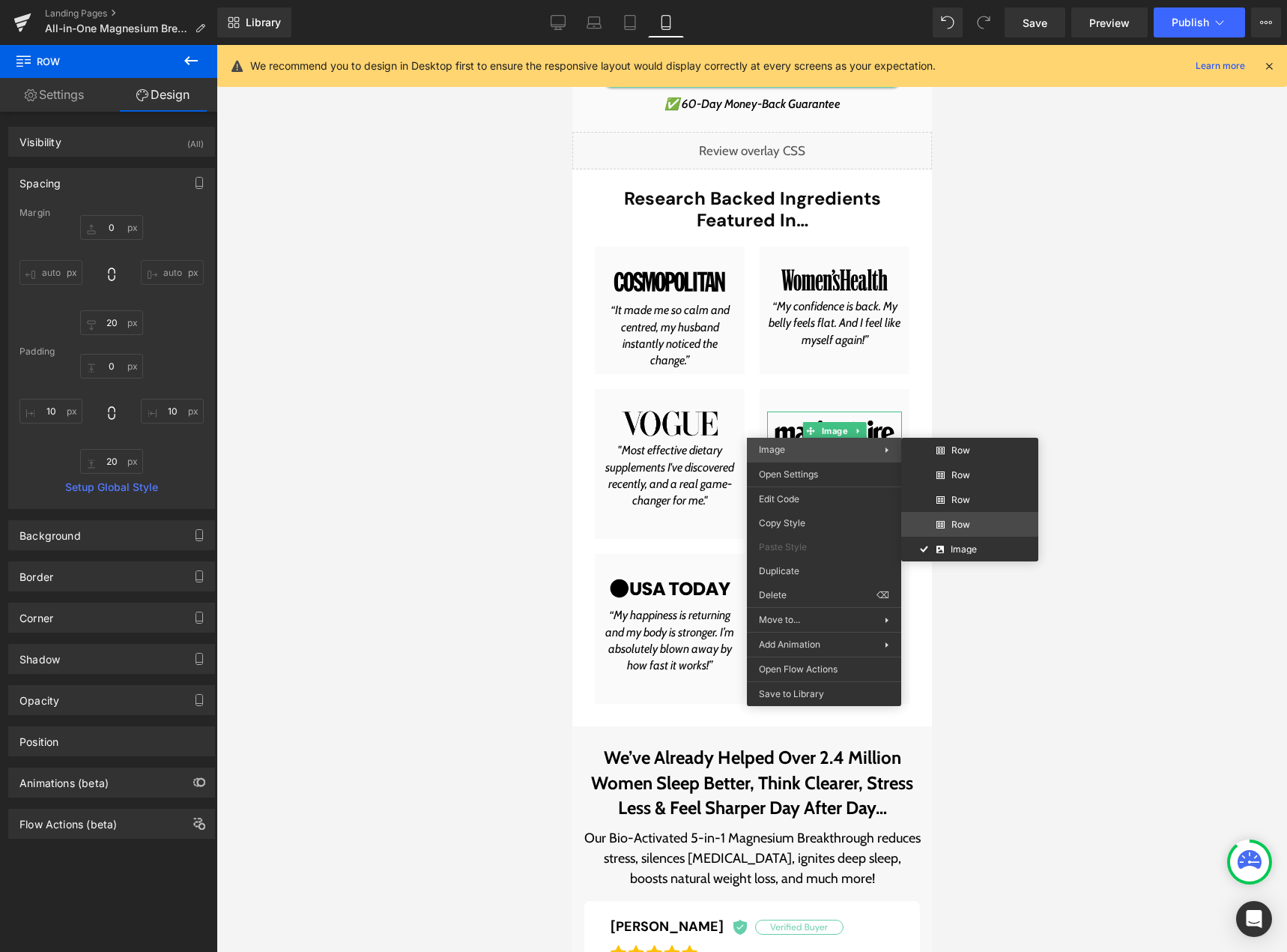
click at [947, 520] on div "Row You are previewing how the will restyle your page. You can not edit Element…" at bounding box center [643, 489] width 1287 height 977
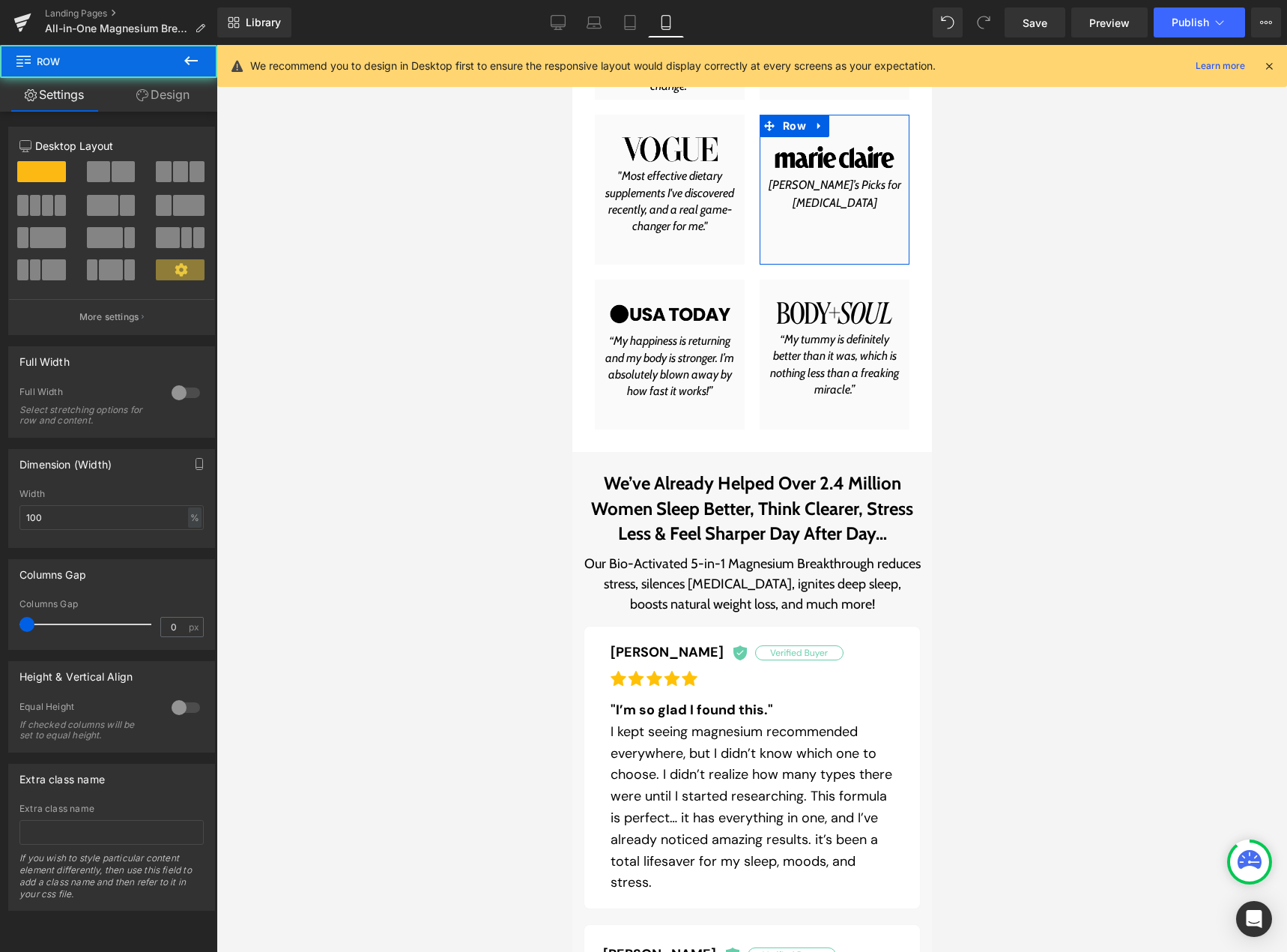
scroll to position [1033, 0]
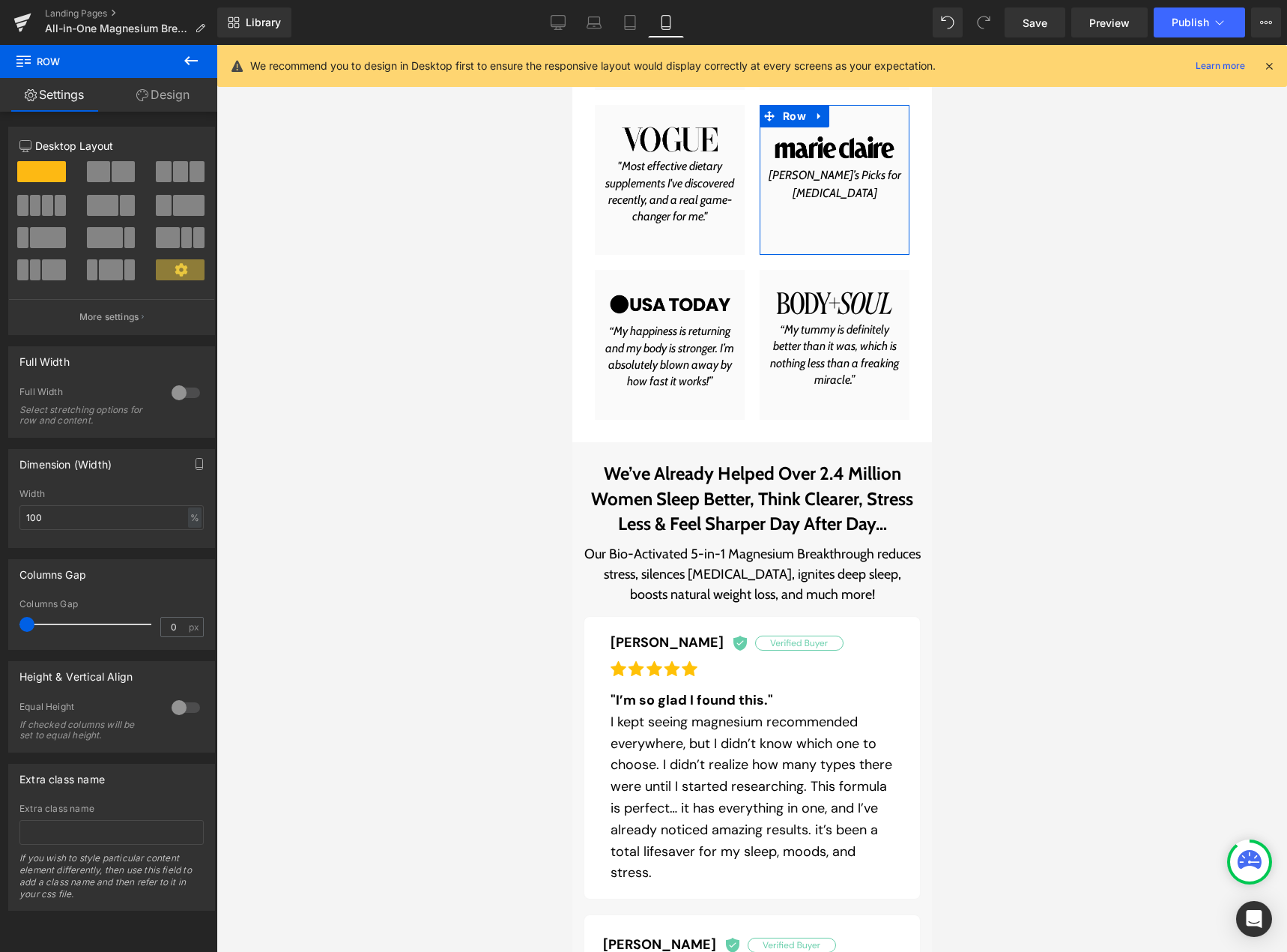
click at [163, 98] on link "Design" at bounding box center [163, 94] width 108 height 34
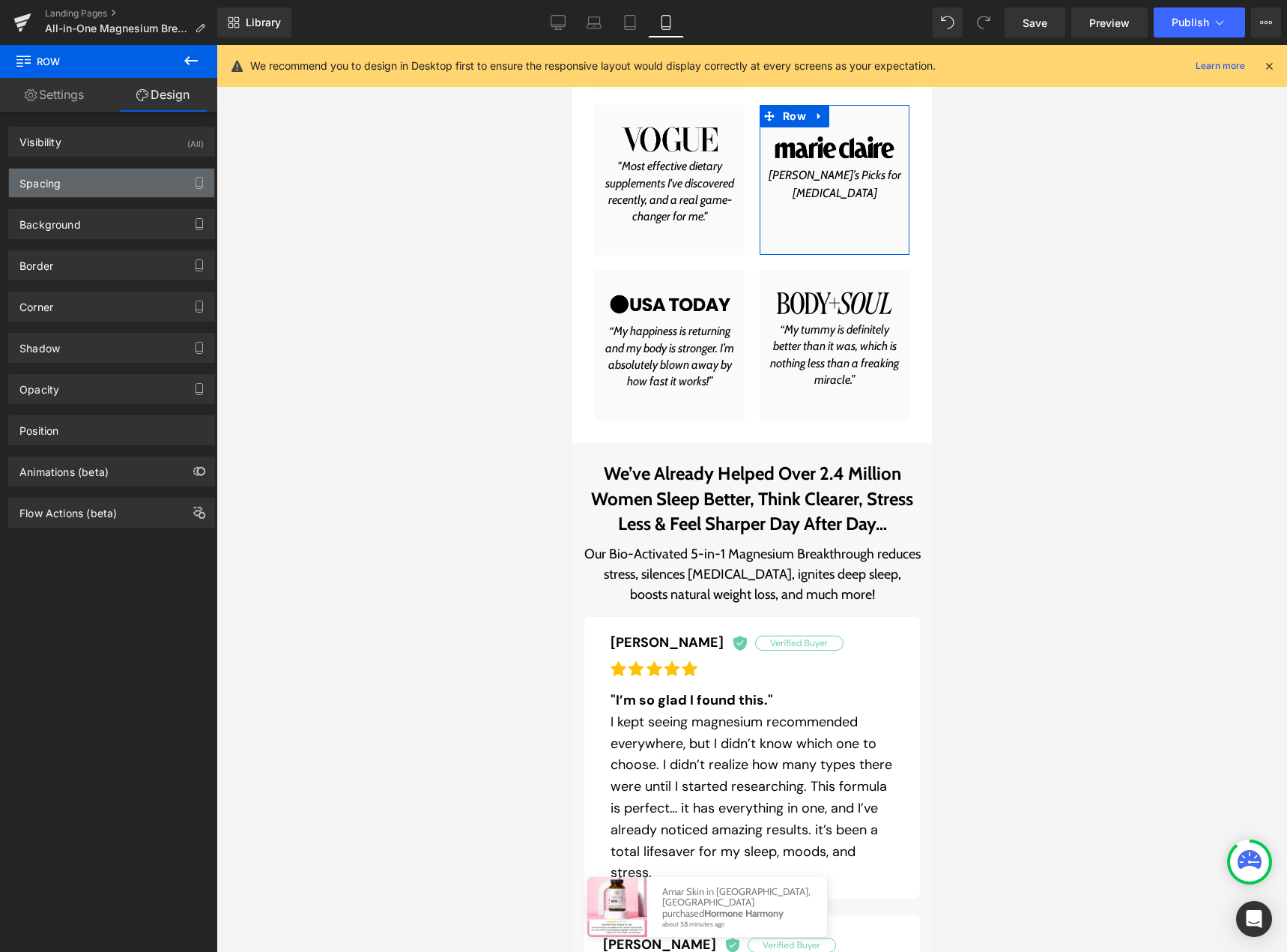
click at [92, 177] on div "Spacing" at bounding box center [112, 182] width 205 height 29
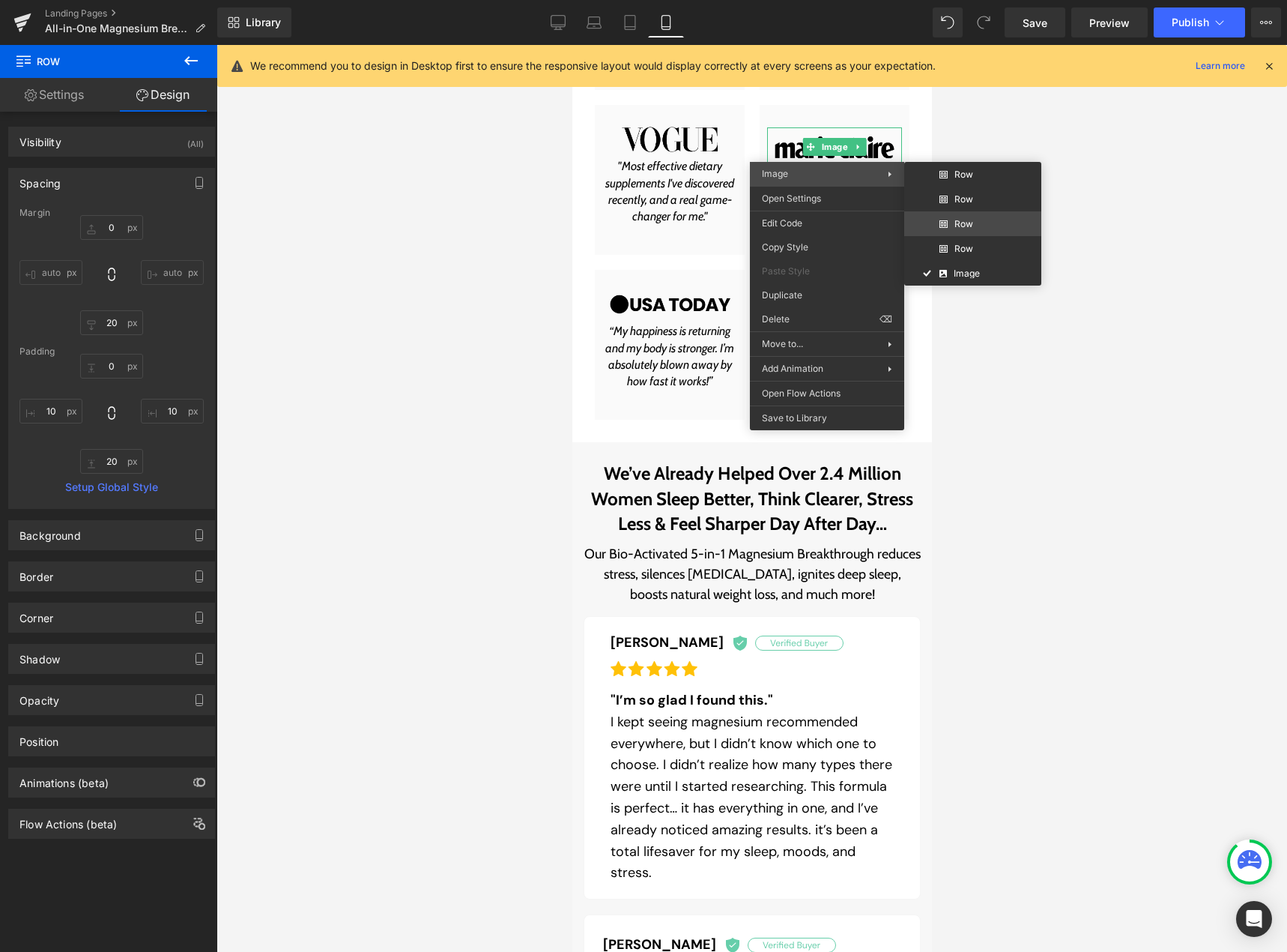
click at [960, 226] on div "Row You are previewing how the will restyle your page. You can not edit Element…" at bounding box center [643, 489] width 1287 height 977
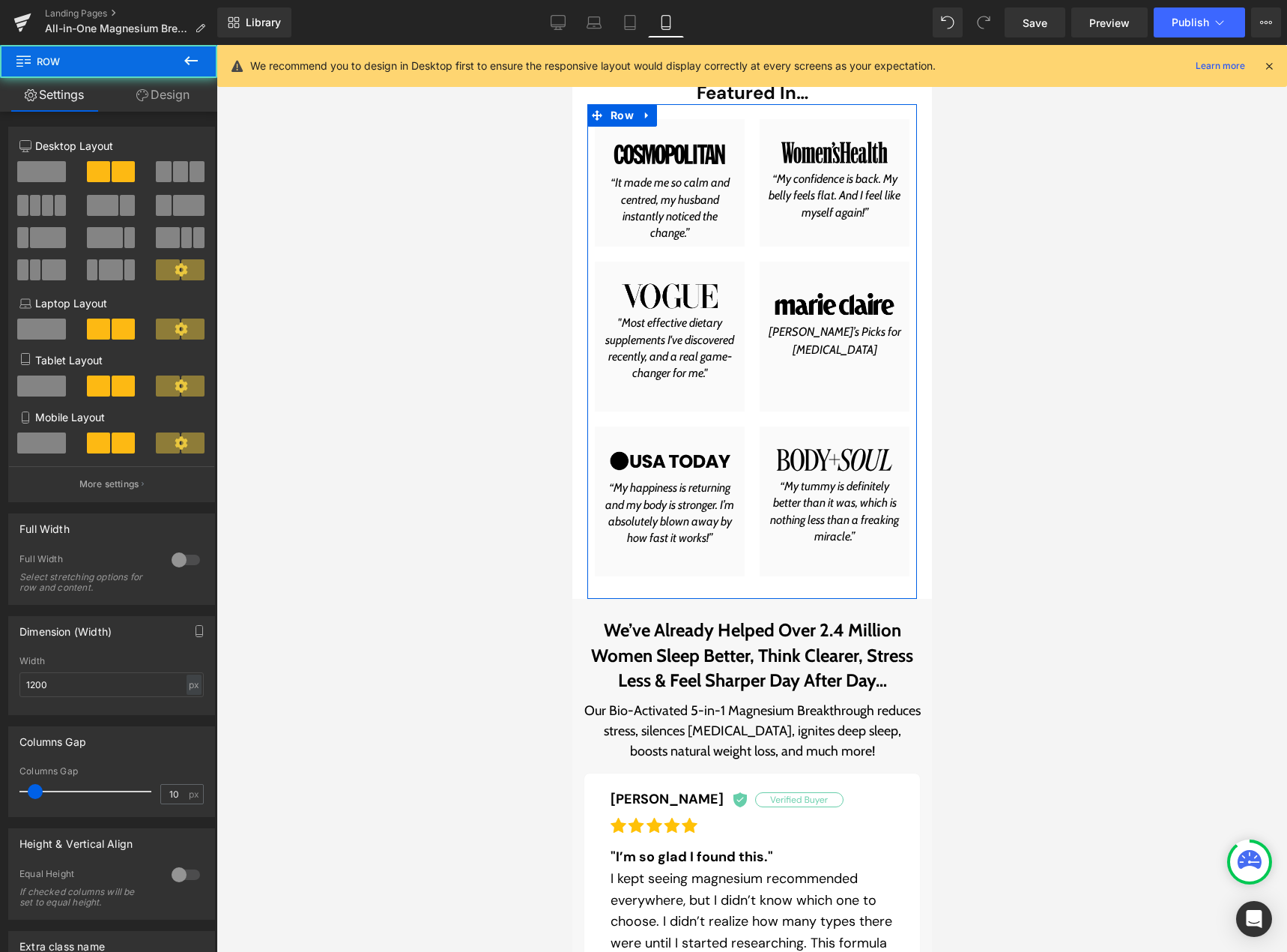
scroll to position [876, 0]
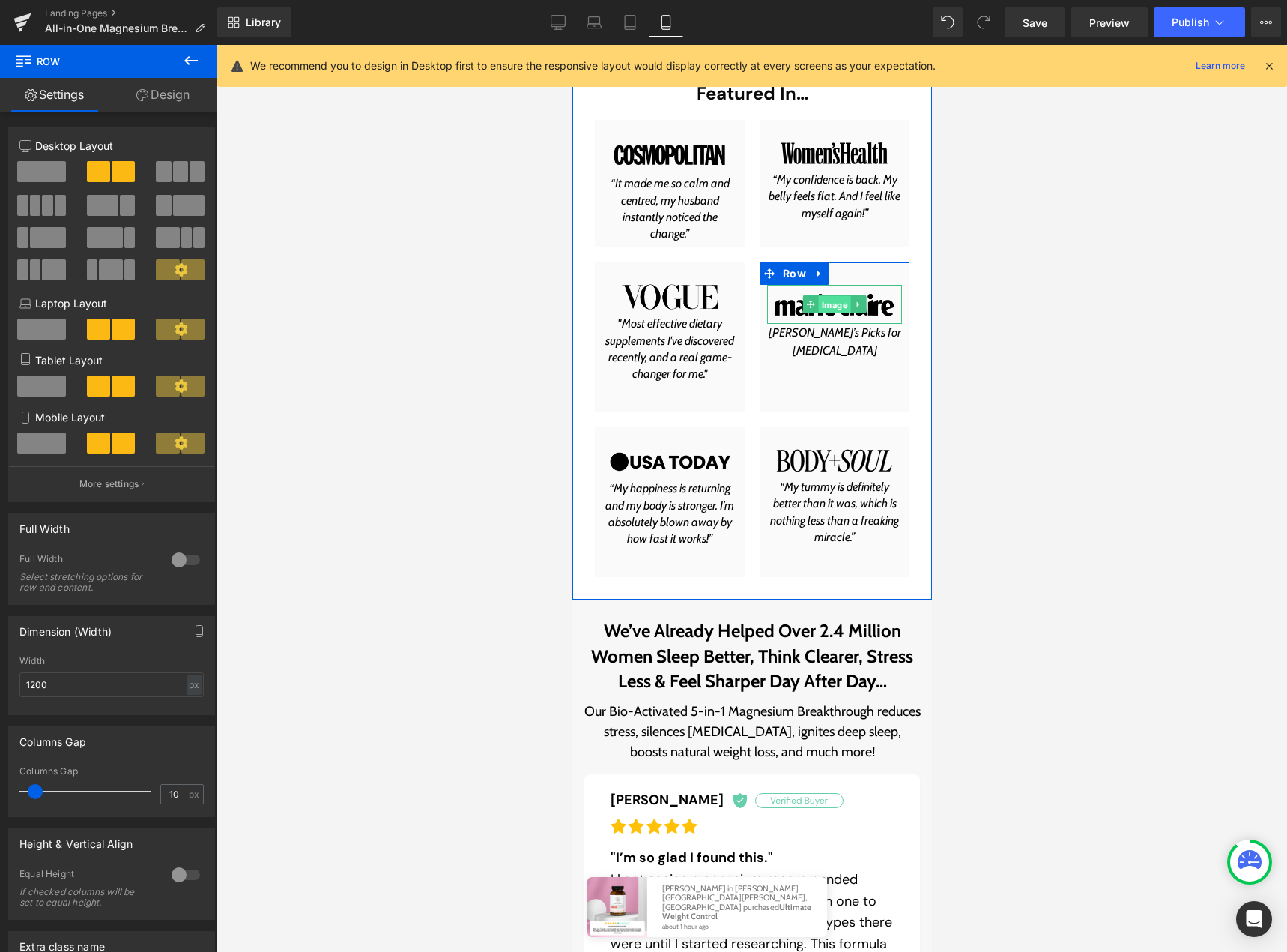
click at [830, 303] on span "Image" at bounding box center [834, 305] width 32 height 18
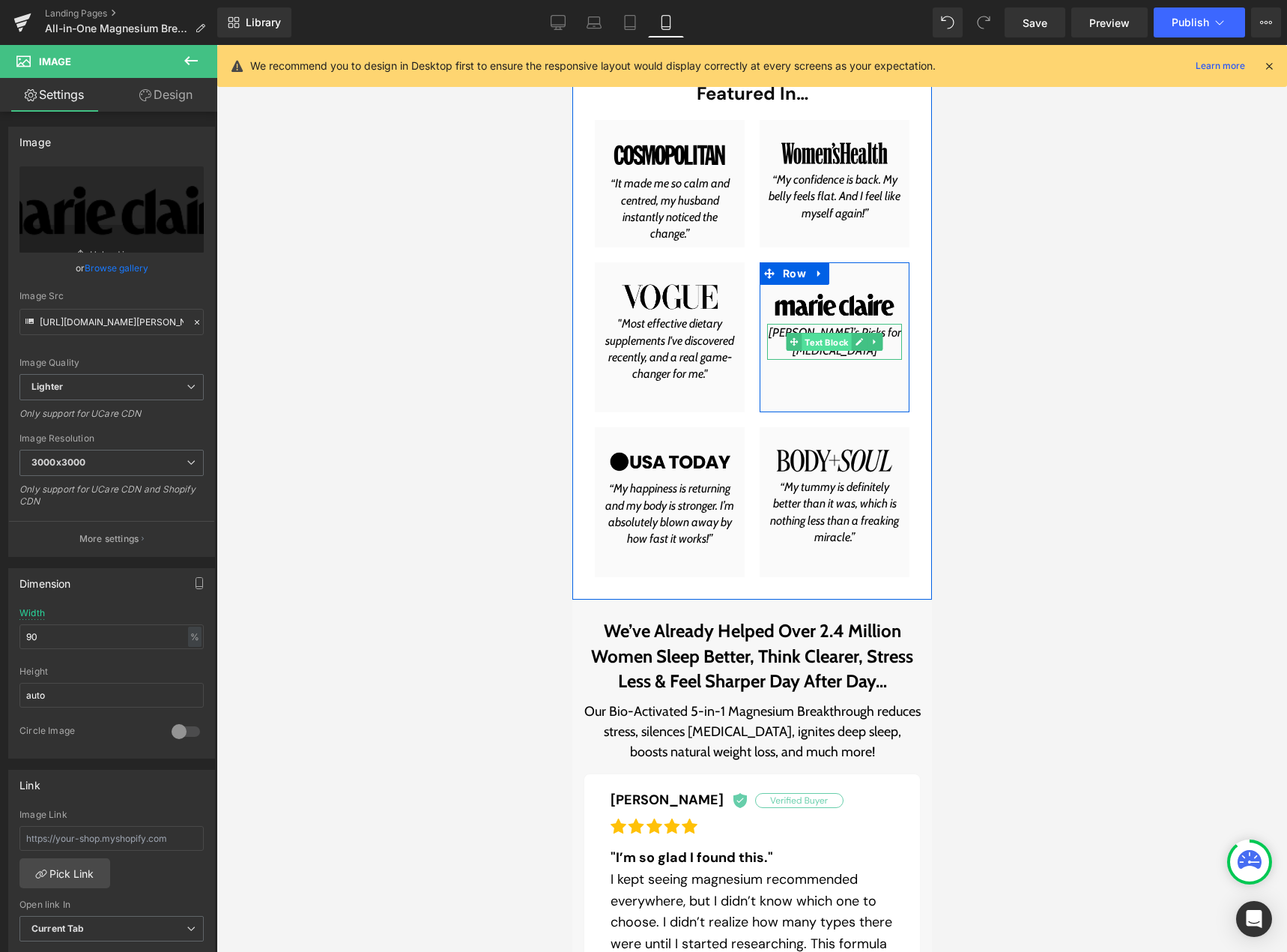
click at [831, 343] on span "Text Block" at bounding box center [825, 342] width 49 height 18
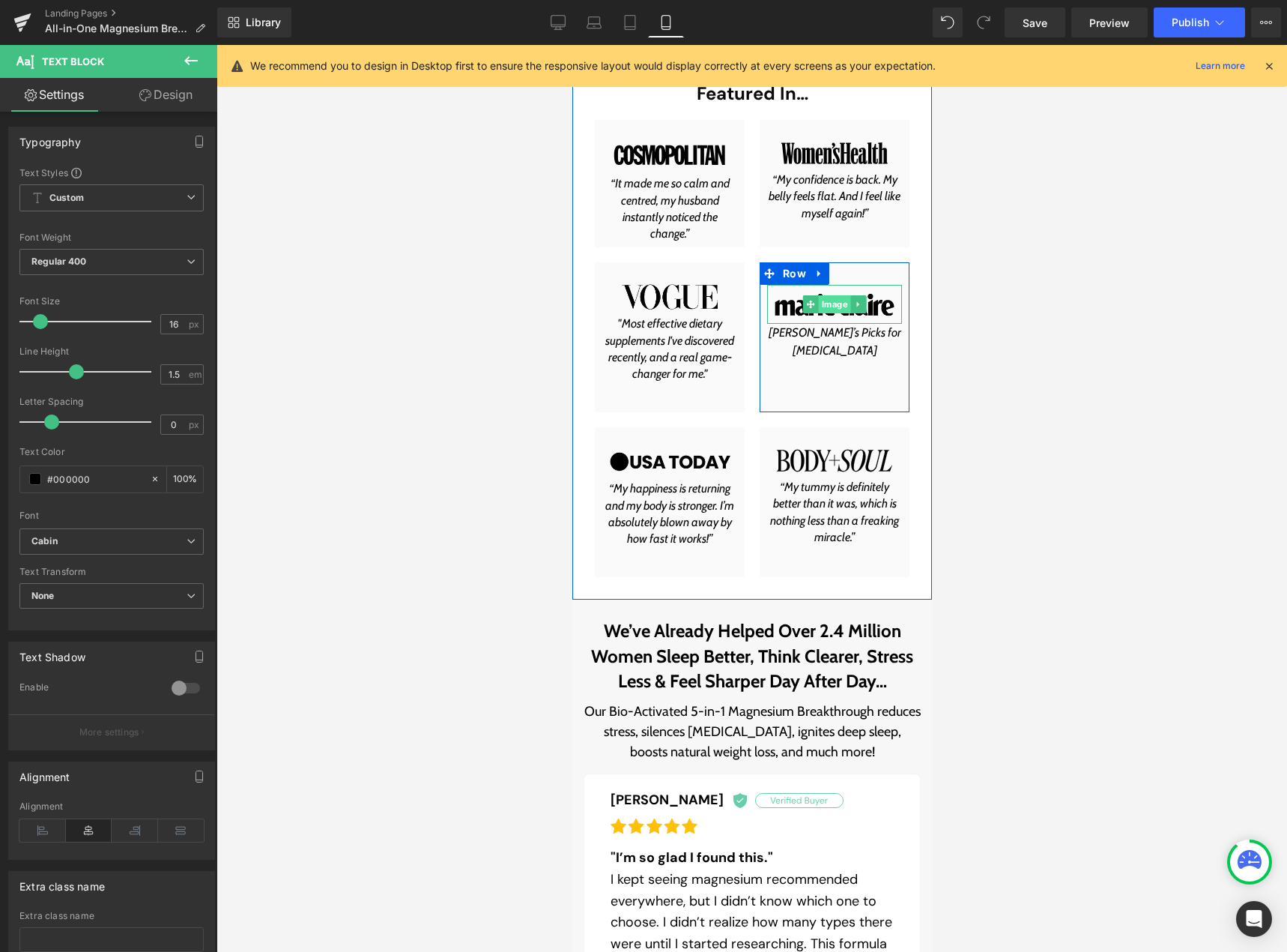
click at [830, 311] on span "Image" at bounding box center [834, 304] width 32 height 18
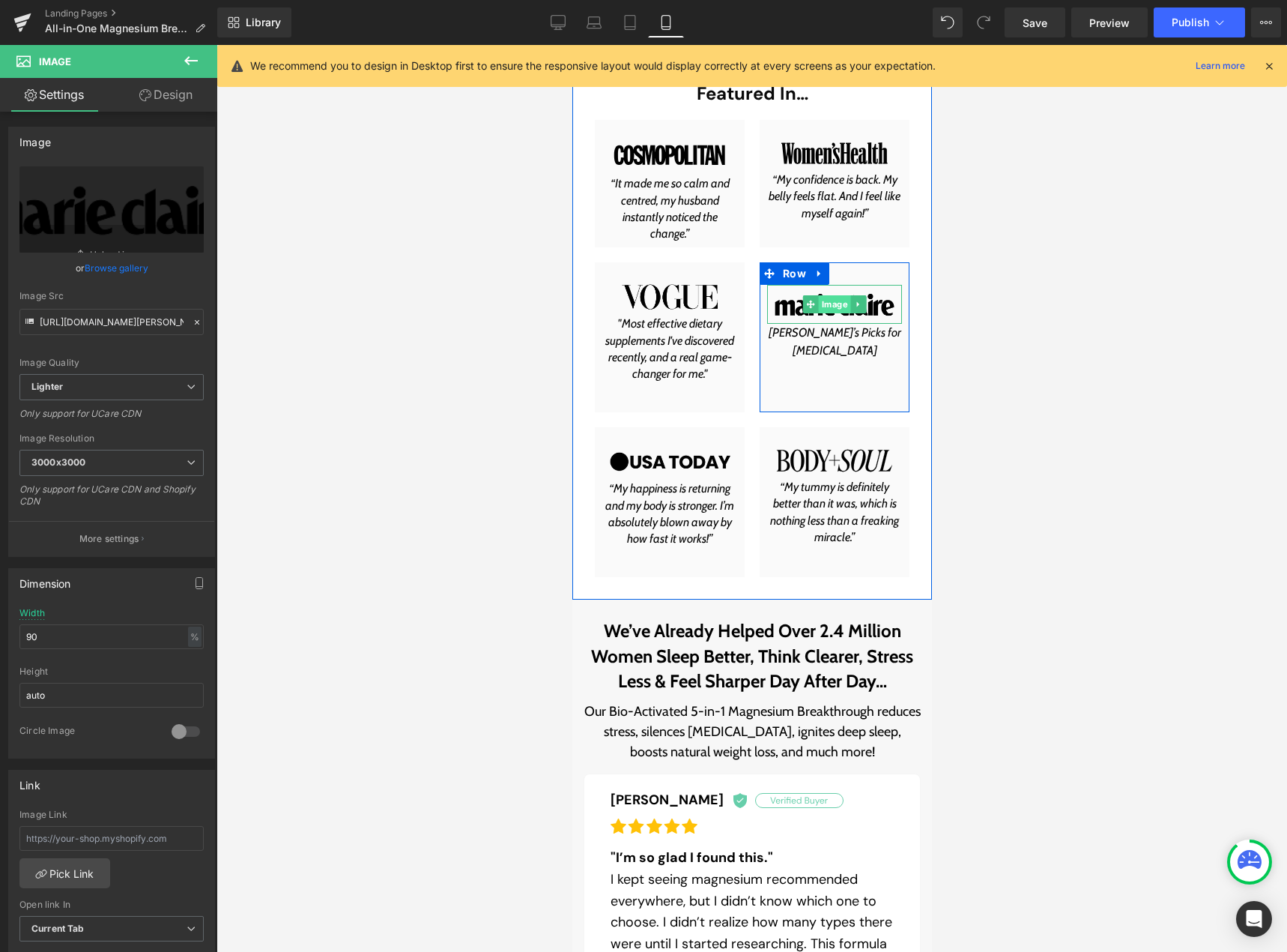
drag, startPoint x: 834, startPoint y: 287, endPoint x: 835, endPoint y: 309, distance: 22.0
click at [835, 309] on div "Image" at bounding box center [834, 304] width 135 height 39
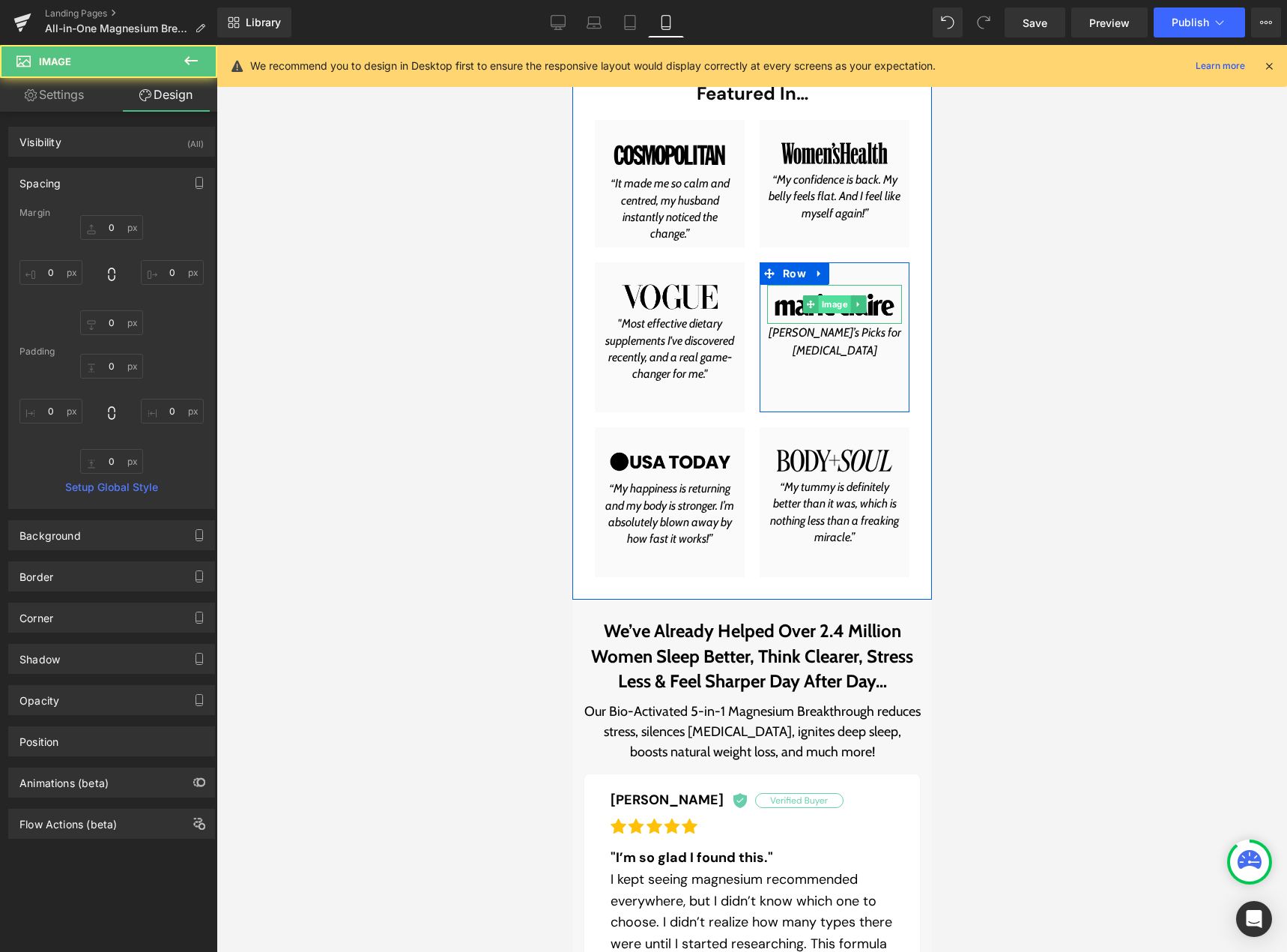
click at [834, 305] on span "Image" at bounding box center [834, 304] width 32 height 18
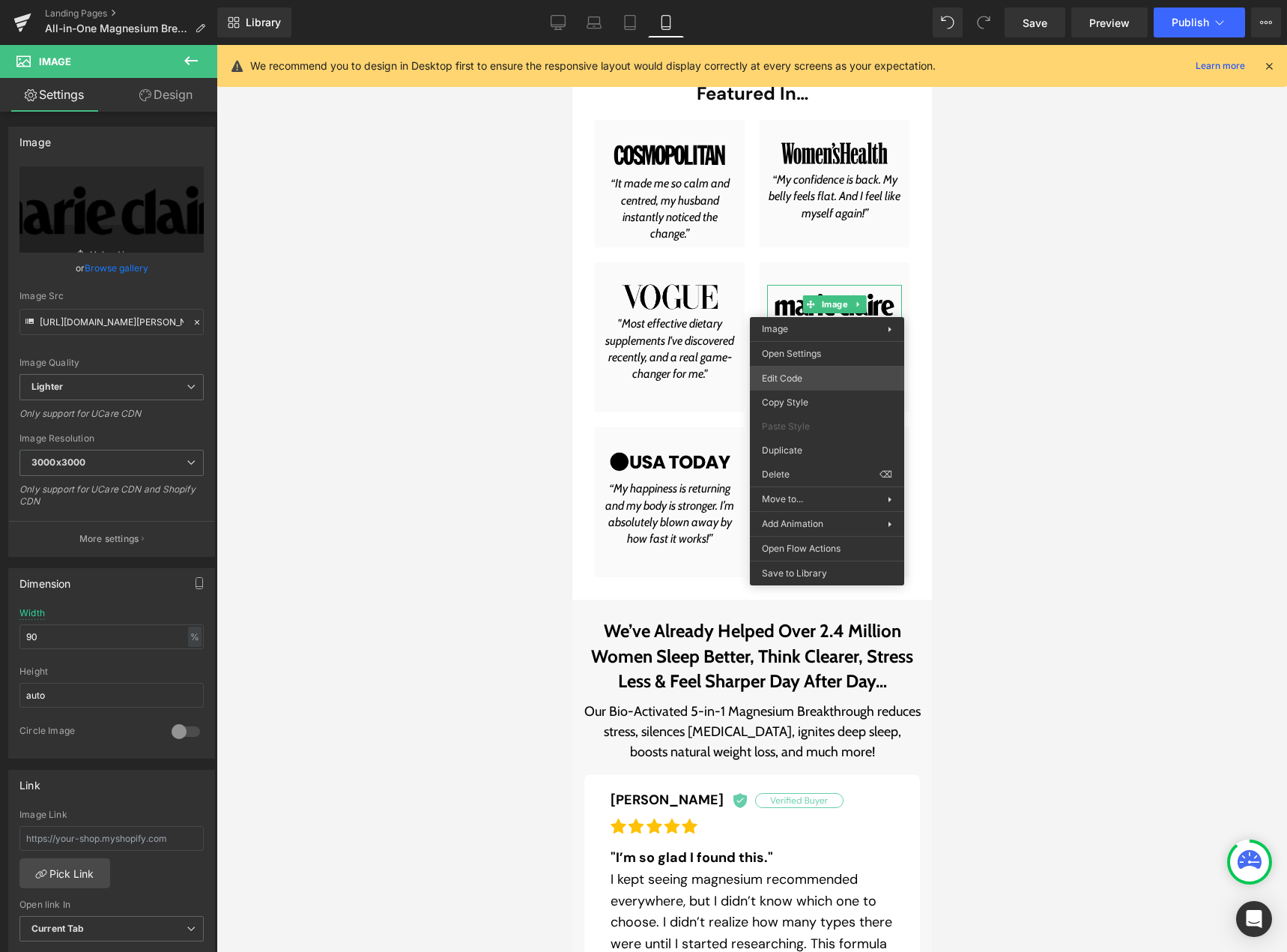
click at [821, 0] on div "Image You are previewing how the will restyle your page. You can not edit Eleme…" at bounding box center [643, 0] width 1287 height 0
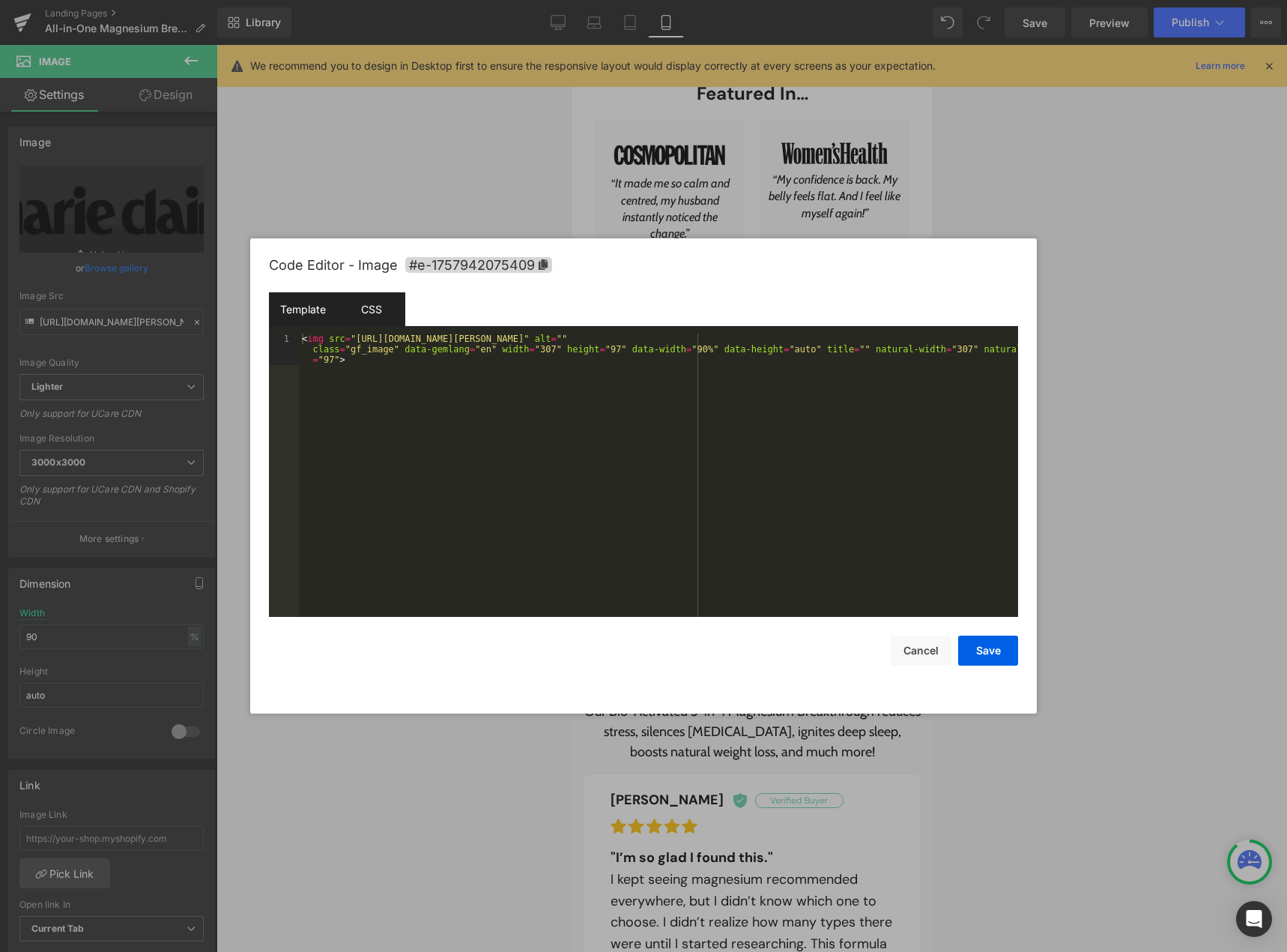
click at [374, 305] on div "CSS" at bounding box center [370, 309] width 68 height 34
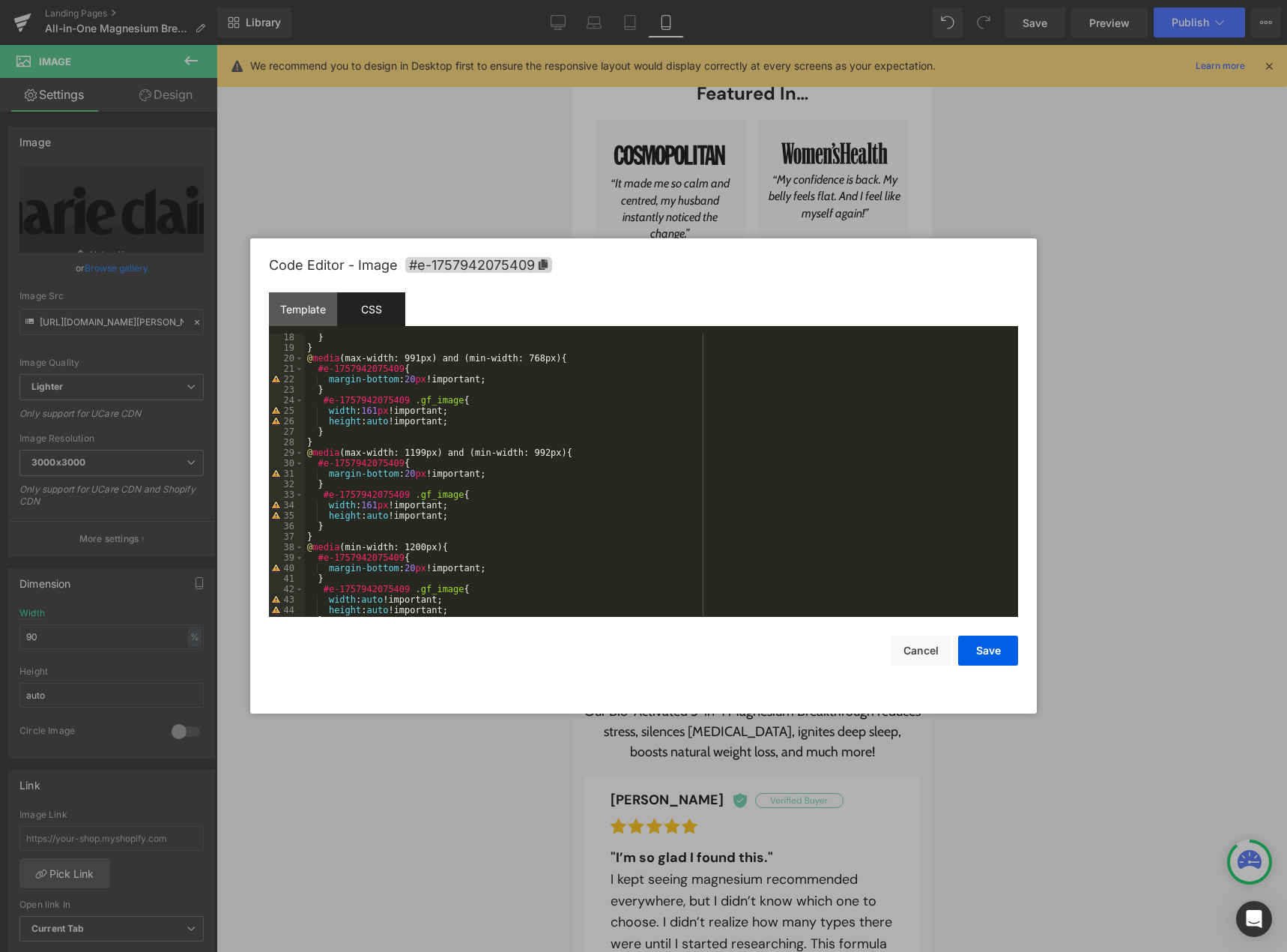
scroll to position [225, 0]
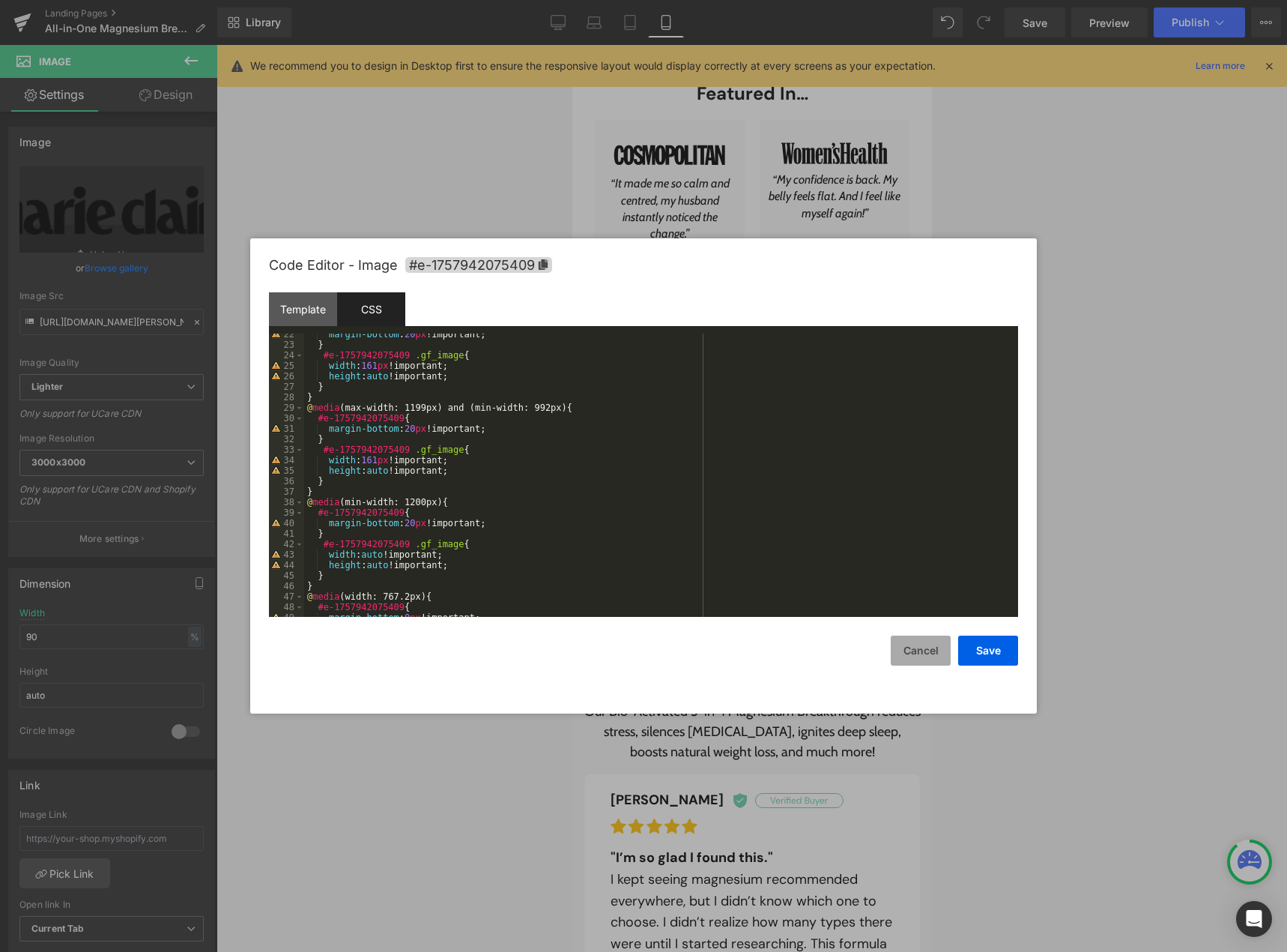
drag, startPoint x: 915, startPoint y: 661, endPoint x: 173, endPoint y: 320, distance: 816.6
click at [915, 661] on button "Cancel" at bounding box center [921, 651] width 60 height 30
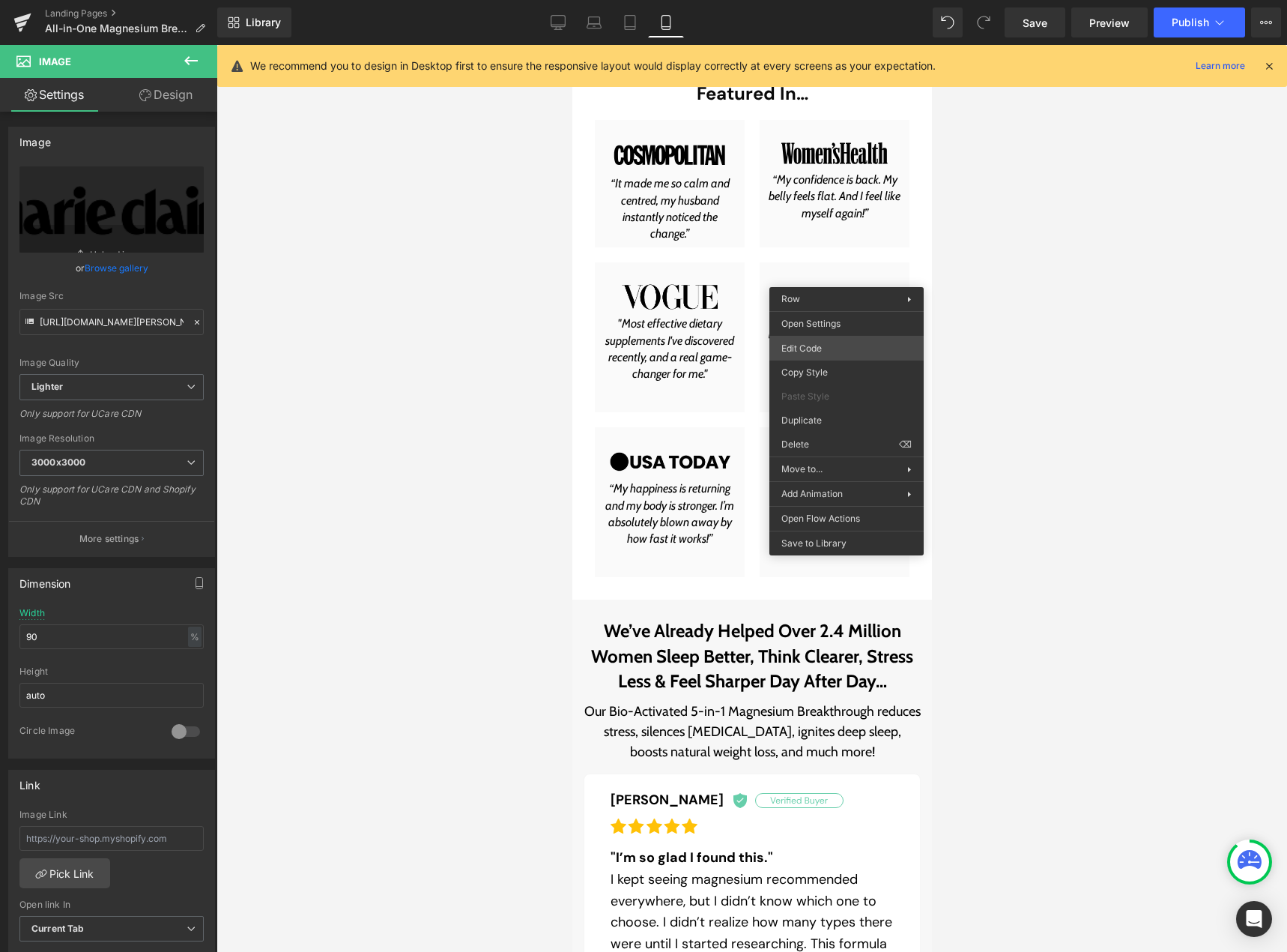
click at [831, 0] on div "Image You are previewing how the will restyle your page. You can not edit Eleme…" at bounding box center [643, 0] width 1287 height 0
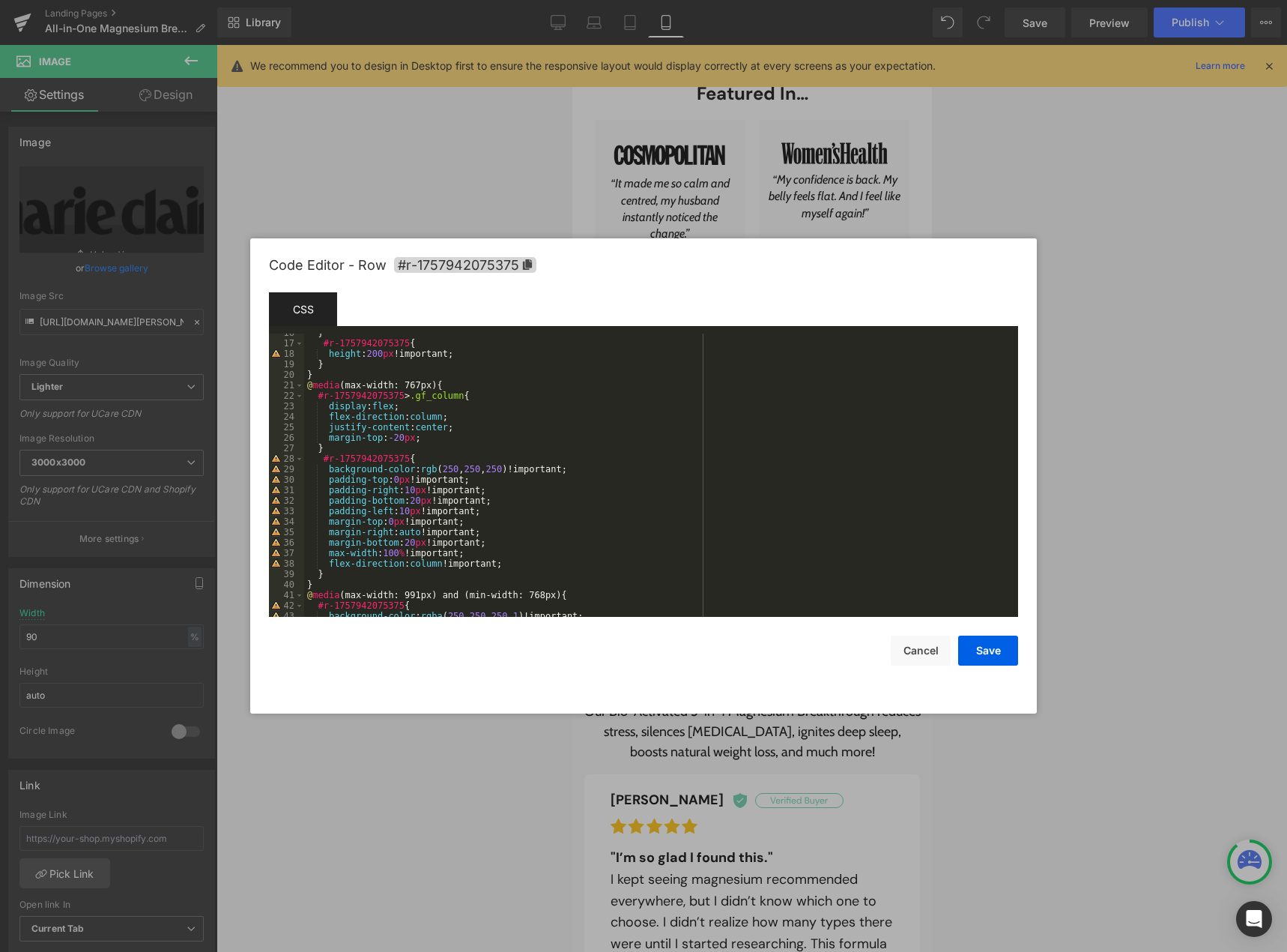
scroll to position [118, 0]
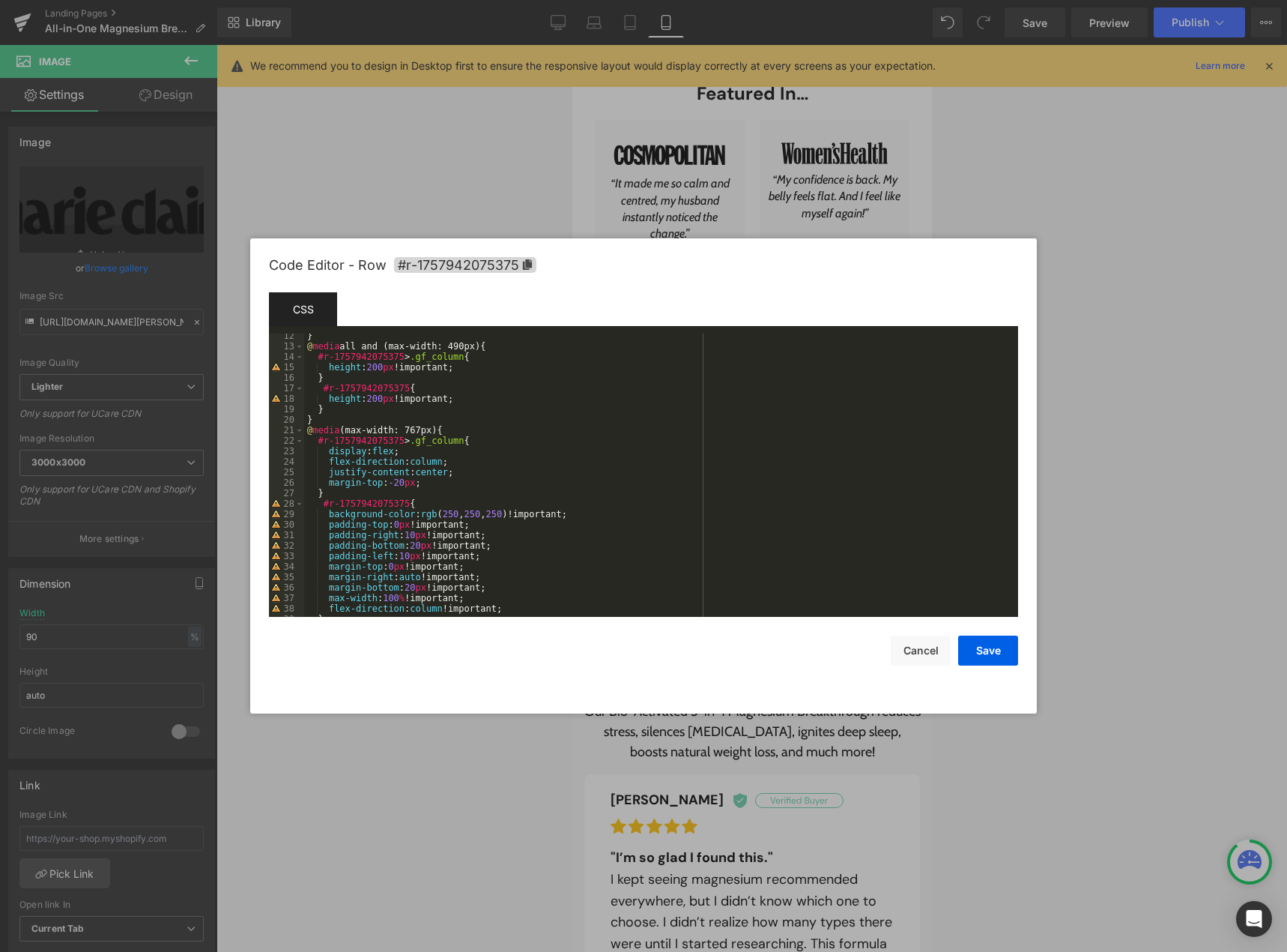
click at [450, 425] on div "} @ media all and (max-width: 490px) { #r-1757942075375 > .gf_column { height :…" at bounding box center [658, 482] width 708 height 304
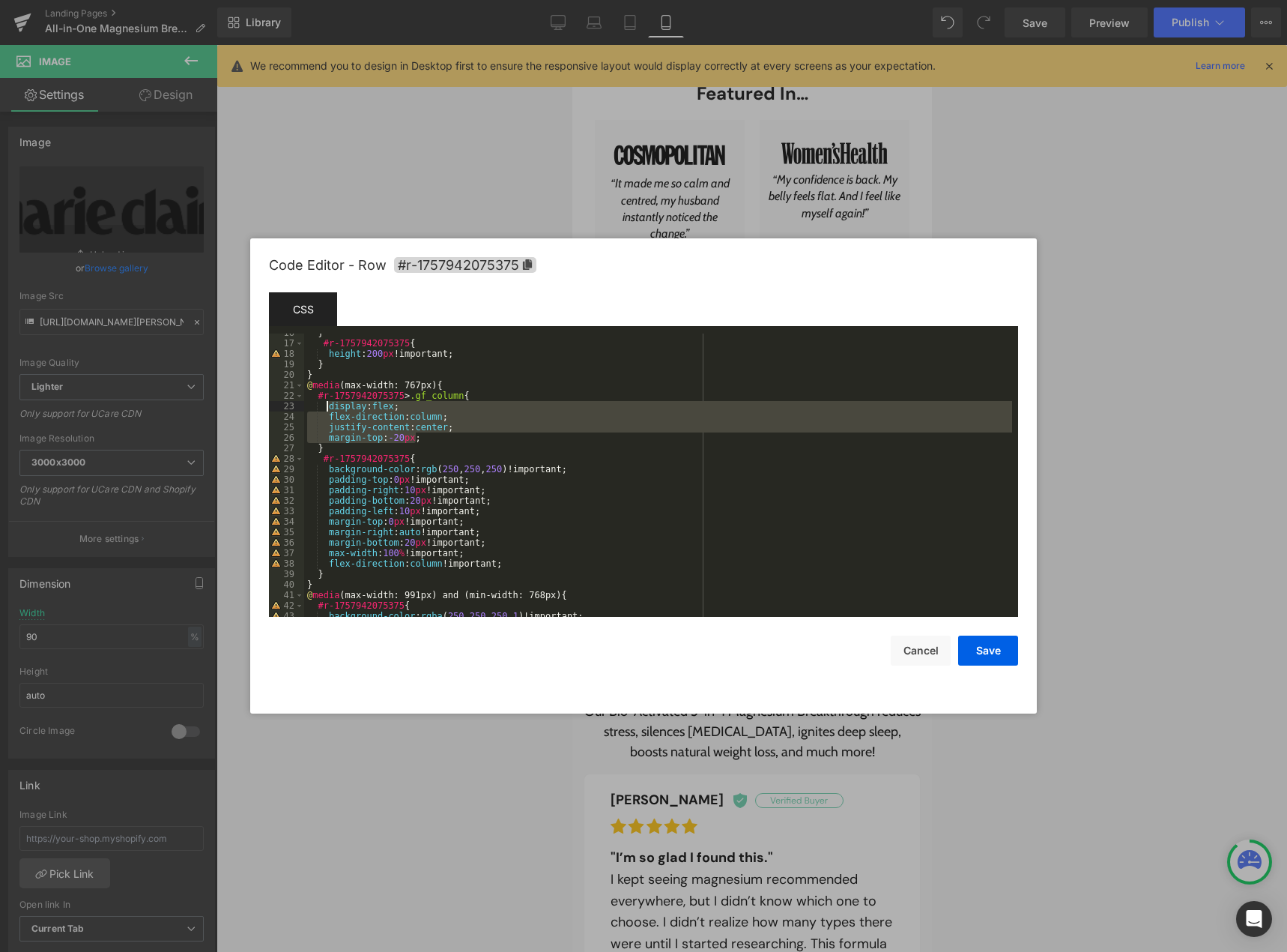
drag, startPoint x: 423, startPoint y: 438, endPoint x: 327, endPoint y: 411, distance: 99.7
click at [327, 411] on div "} #r-1757942075375 { height : 200 px !important; } } @ media (max-width: 767px)…" at bounding box center [658, 480] width 708 height 304
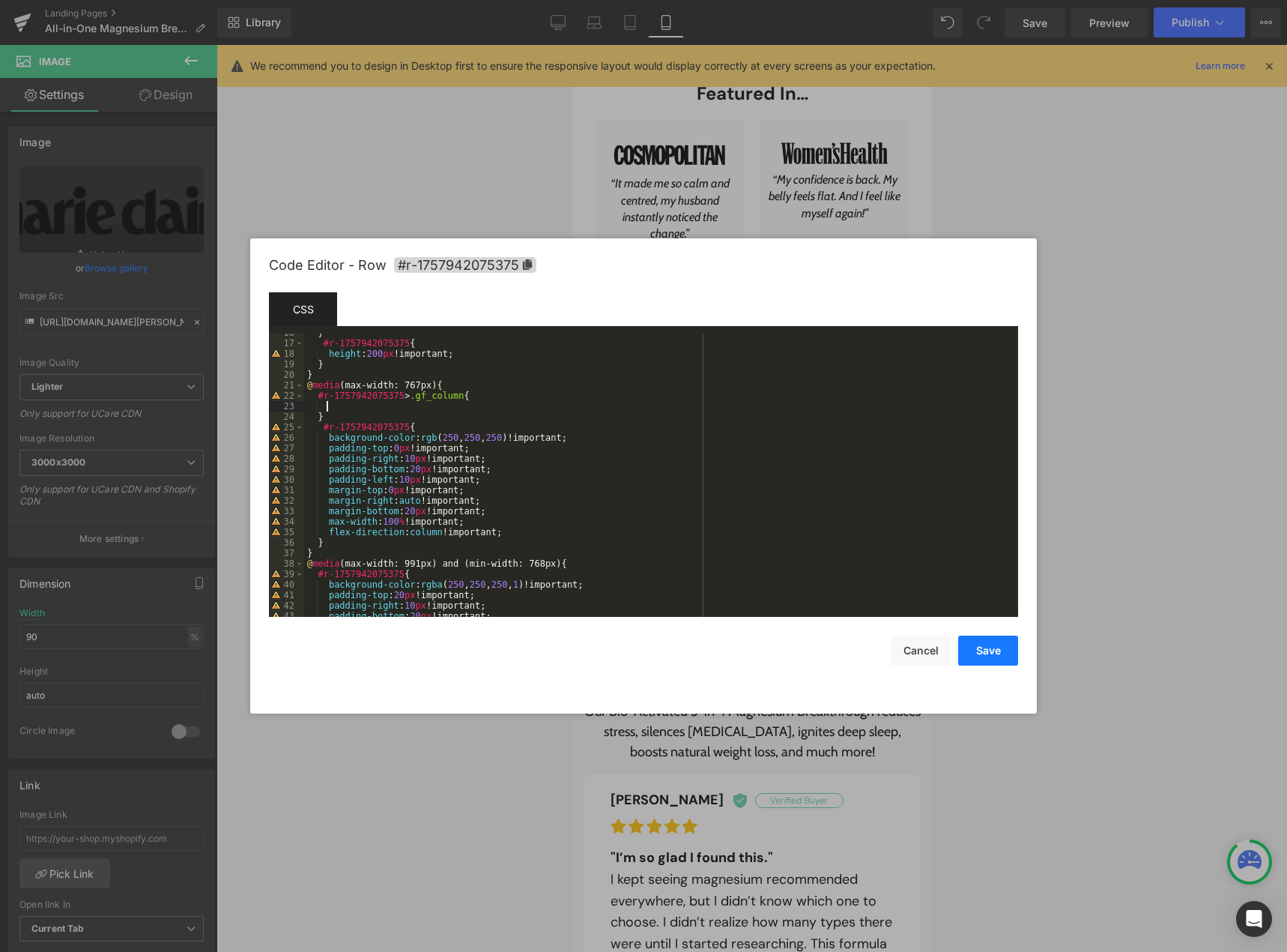
click at [976, 647] on button "Save" at bounding box center [988, 651] width 60 height 30
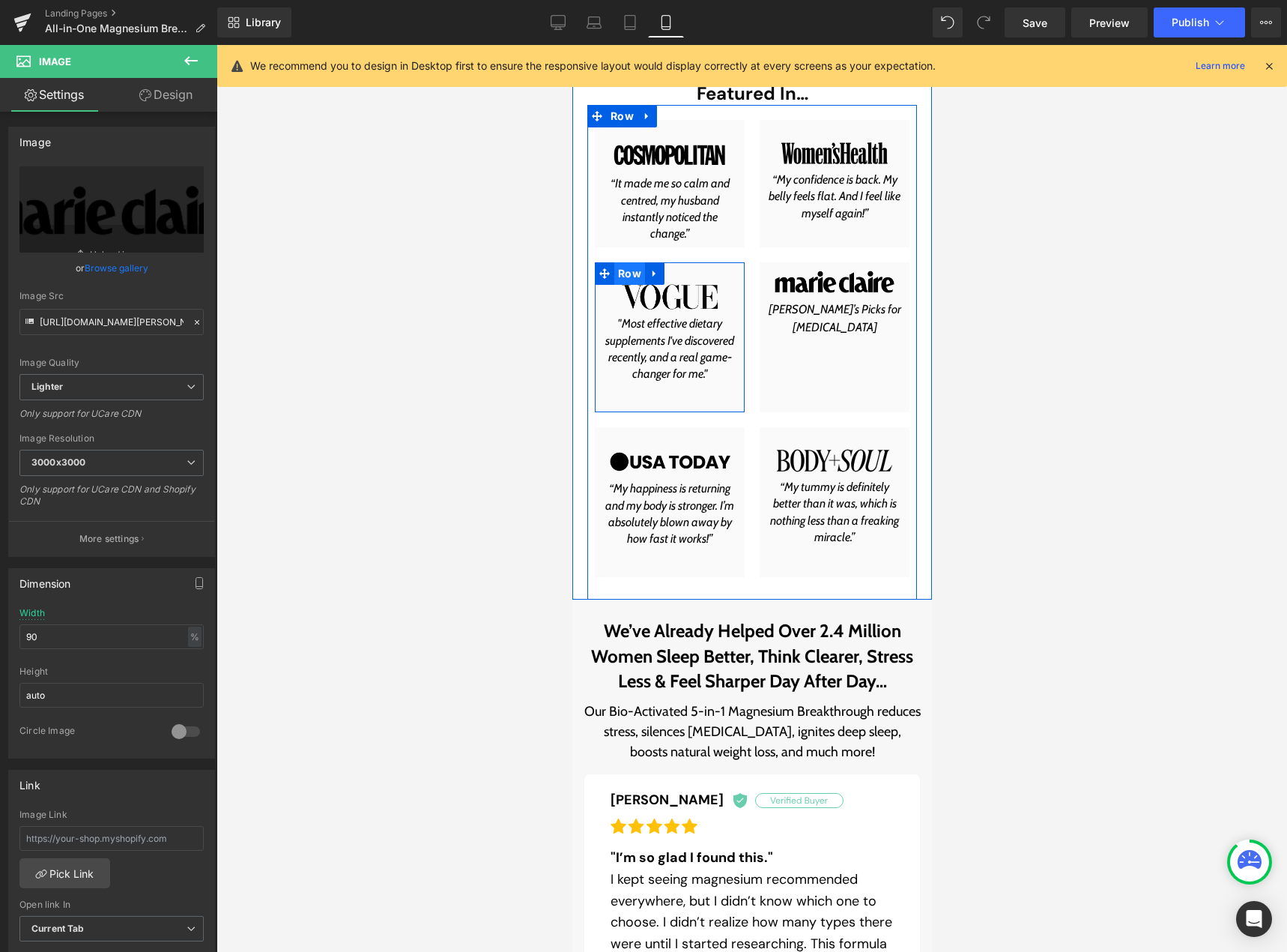
click at [620, 271] on span "Row" at bounding box center [628, 273] width 30 height 22
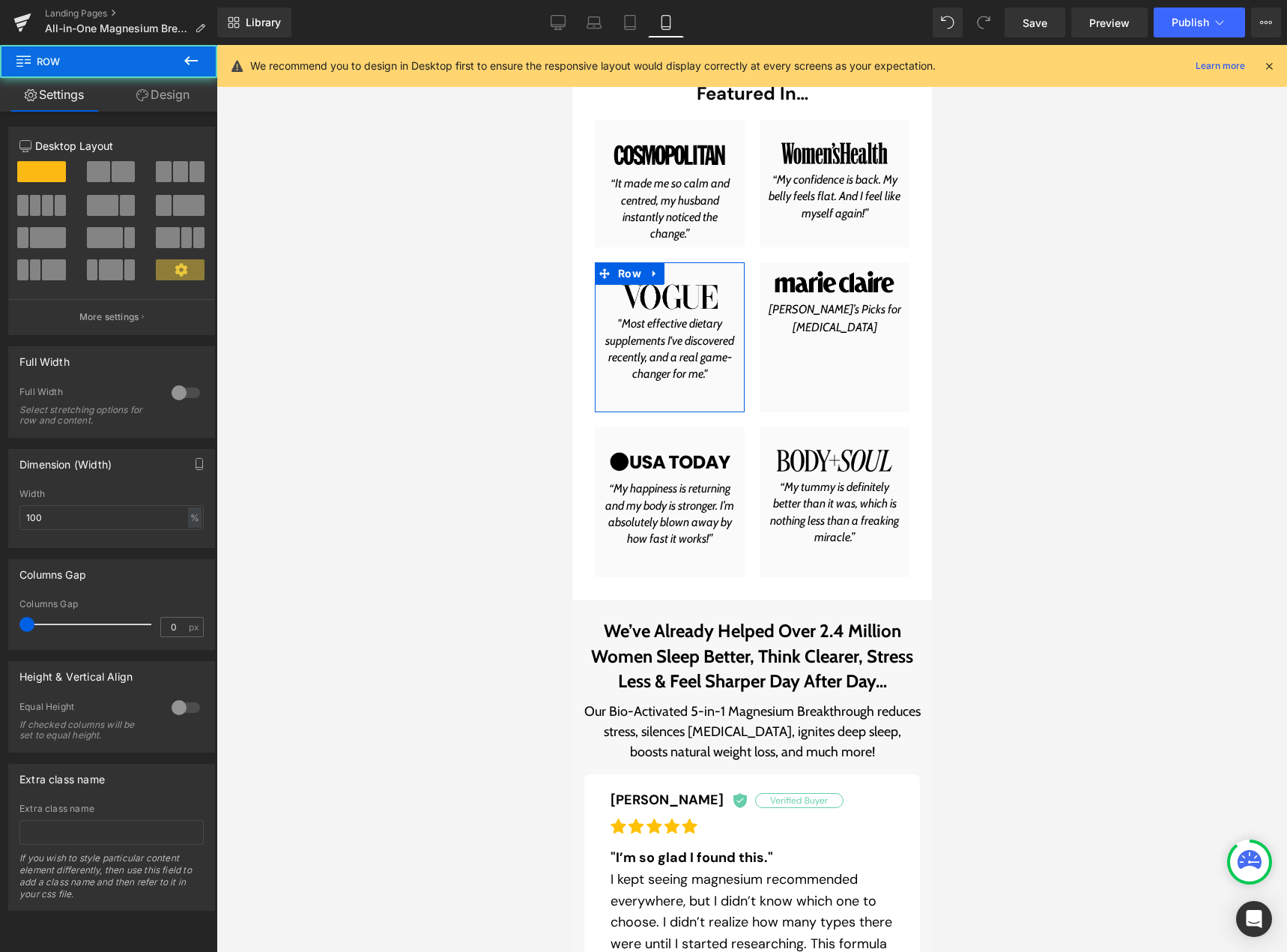
drag, startPoint x: 159, startPoint y: 81, endPoint x: 92, endPoint y: 183, distance: 122.0
click at [159, 81] on link "Design" at bounding box center [163, 94] width 108 height 34
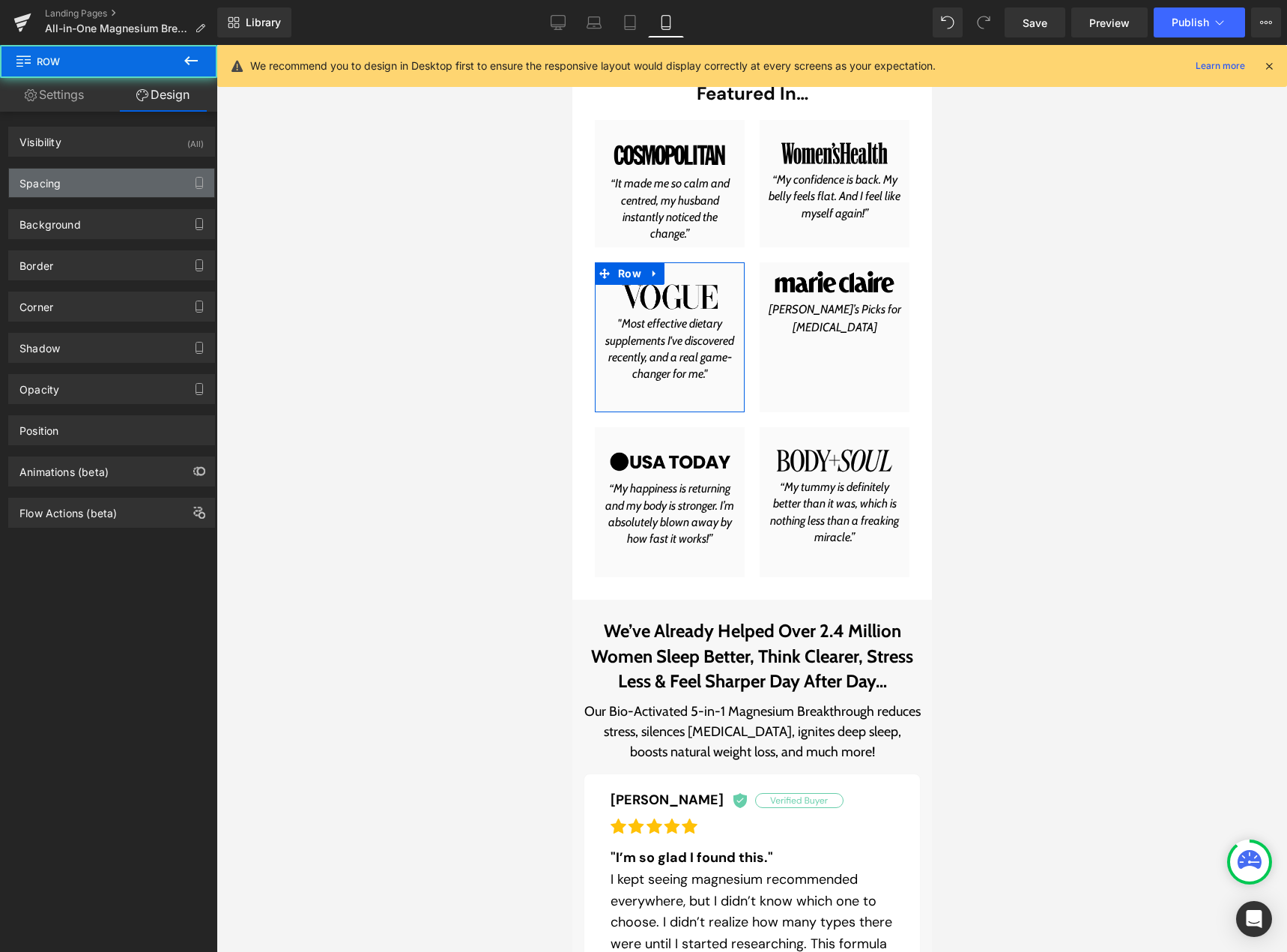
click at [90, 187] on div "Spacing" at bounding box center [112, 182] width 205 height 29
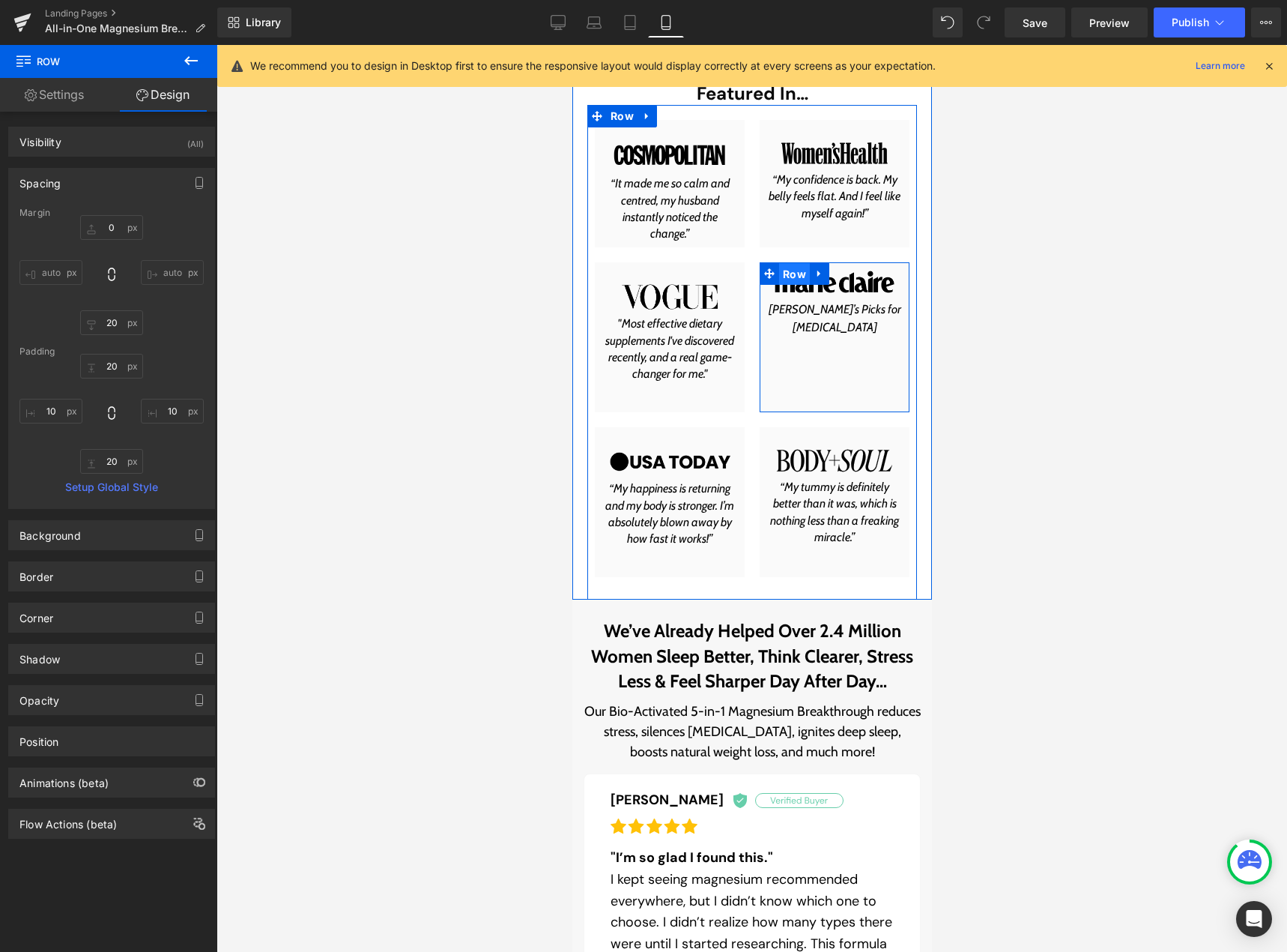
click at [779, 275] on span "Row" at bounding box center [793, 274] width 30 height 22
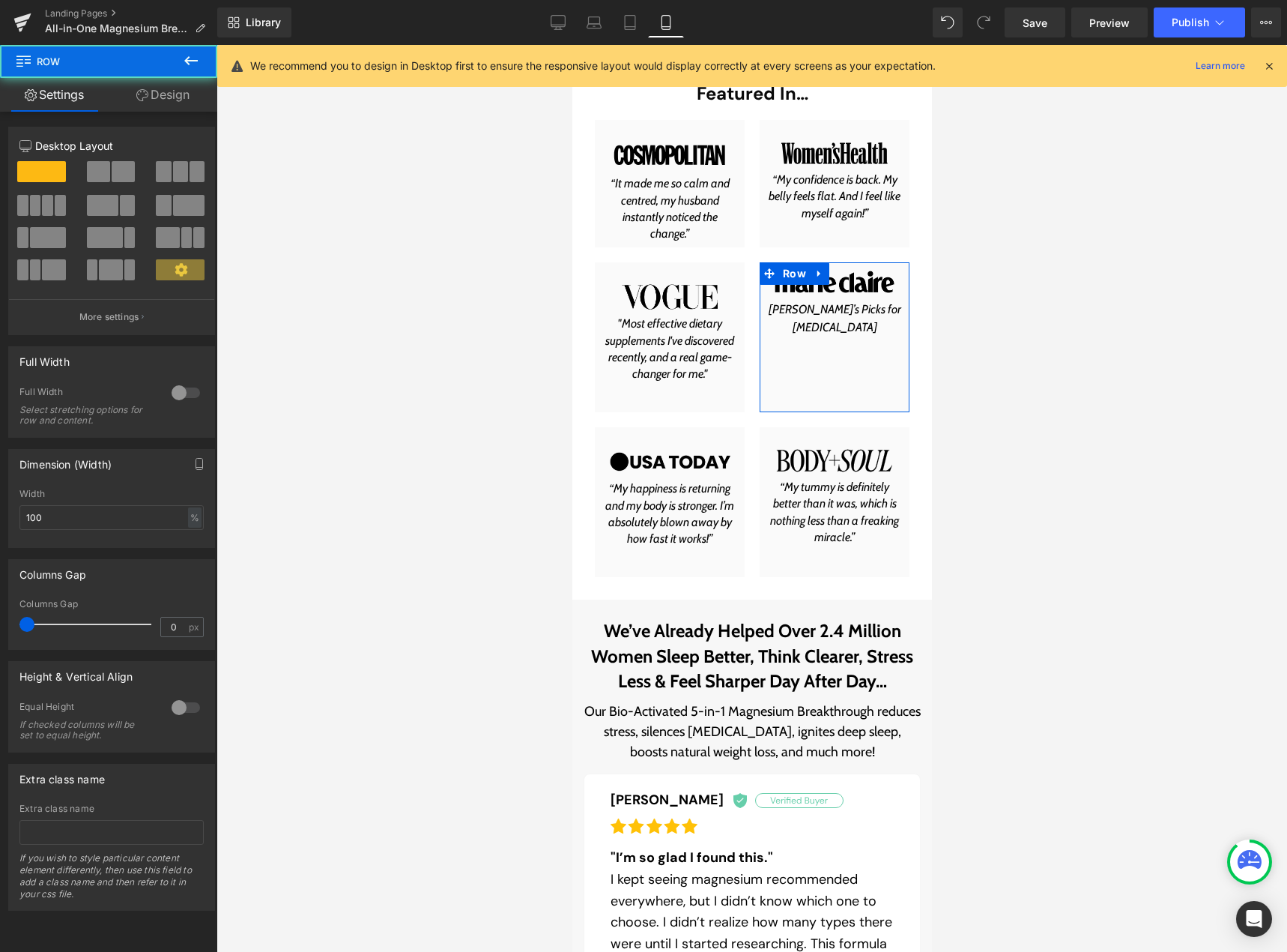
click at [163, 101] on link "Design" at bounding box center [163, 94] width 108 height 34
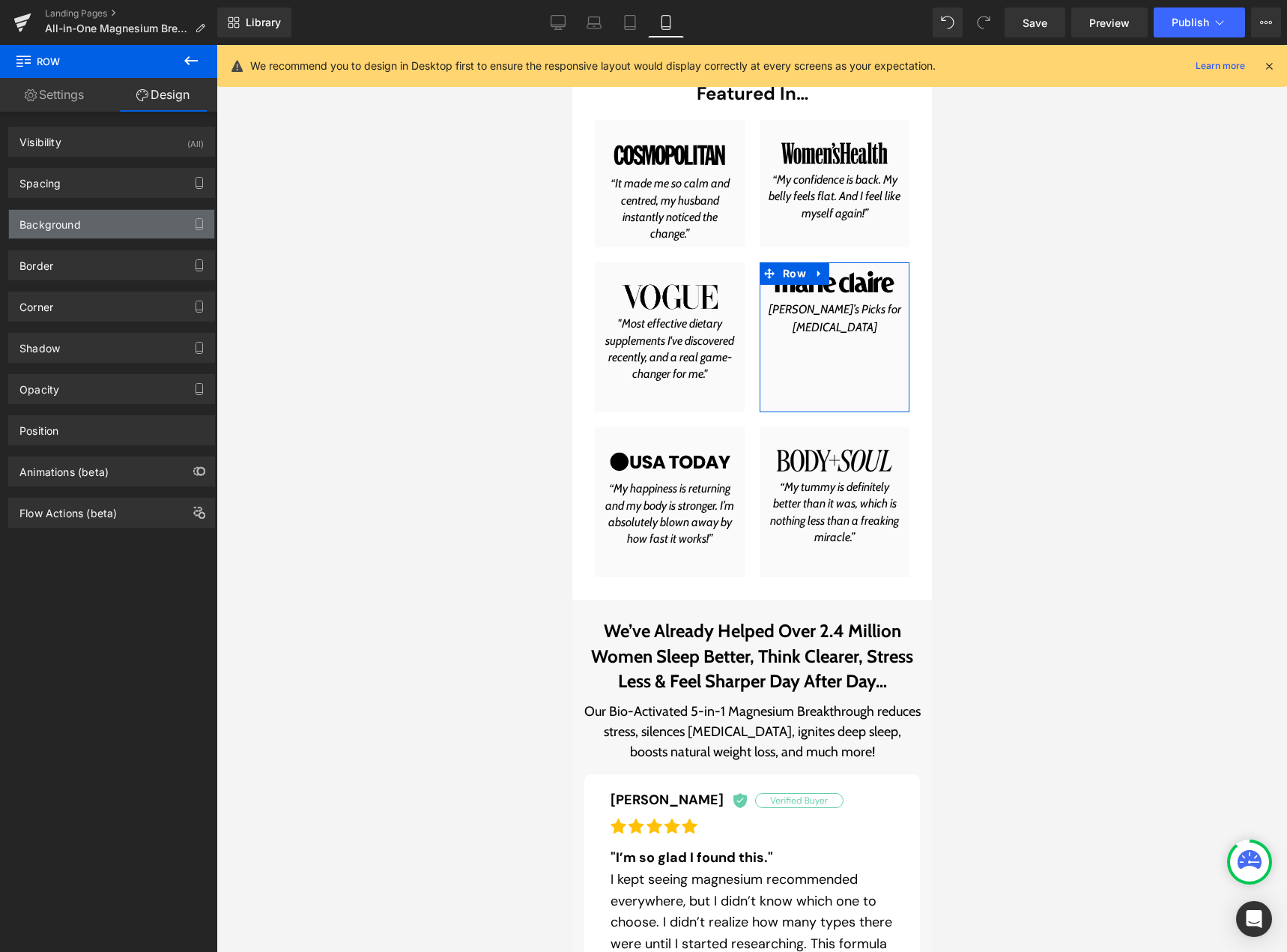
click at [77, 218] on div "Background" at bounding box center [50, 220] width 62 height 21
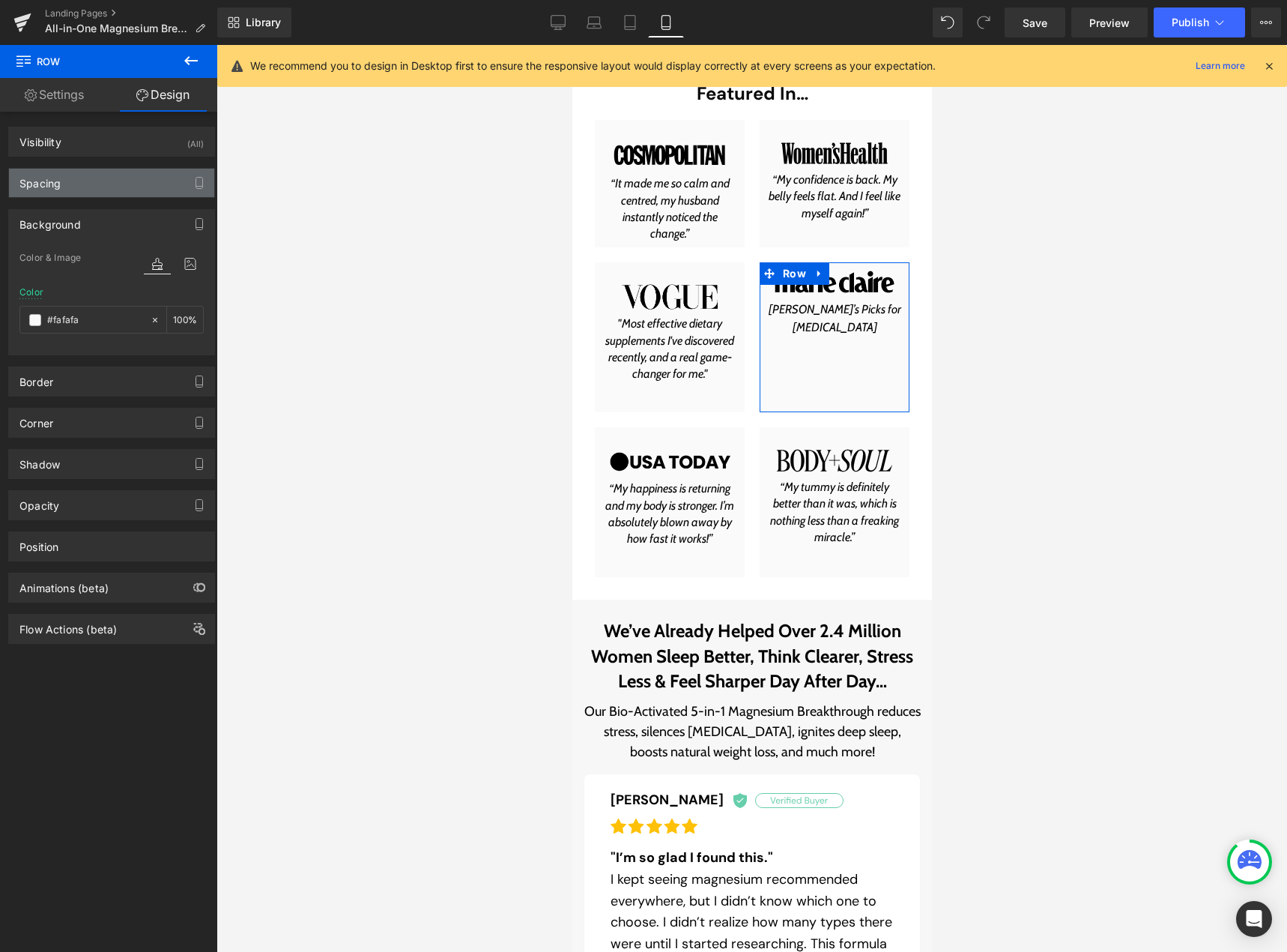
drag, startPoint x: 77, startPoint y: 218, endPoint x: 80, endPoint y: 183, distance: 35.1
click at [77, 216] on div "Background" at bounding box center [50, 220] width 62 height 21
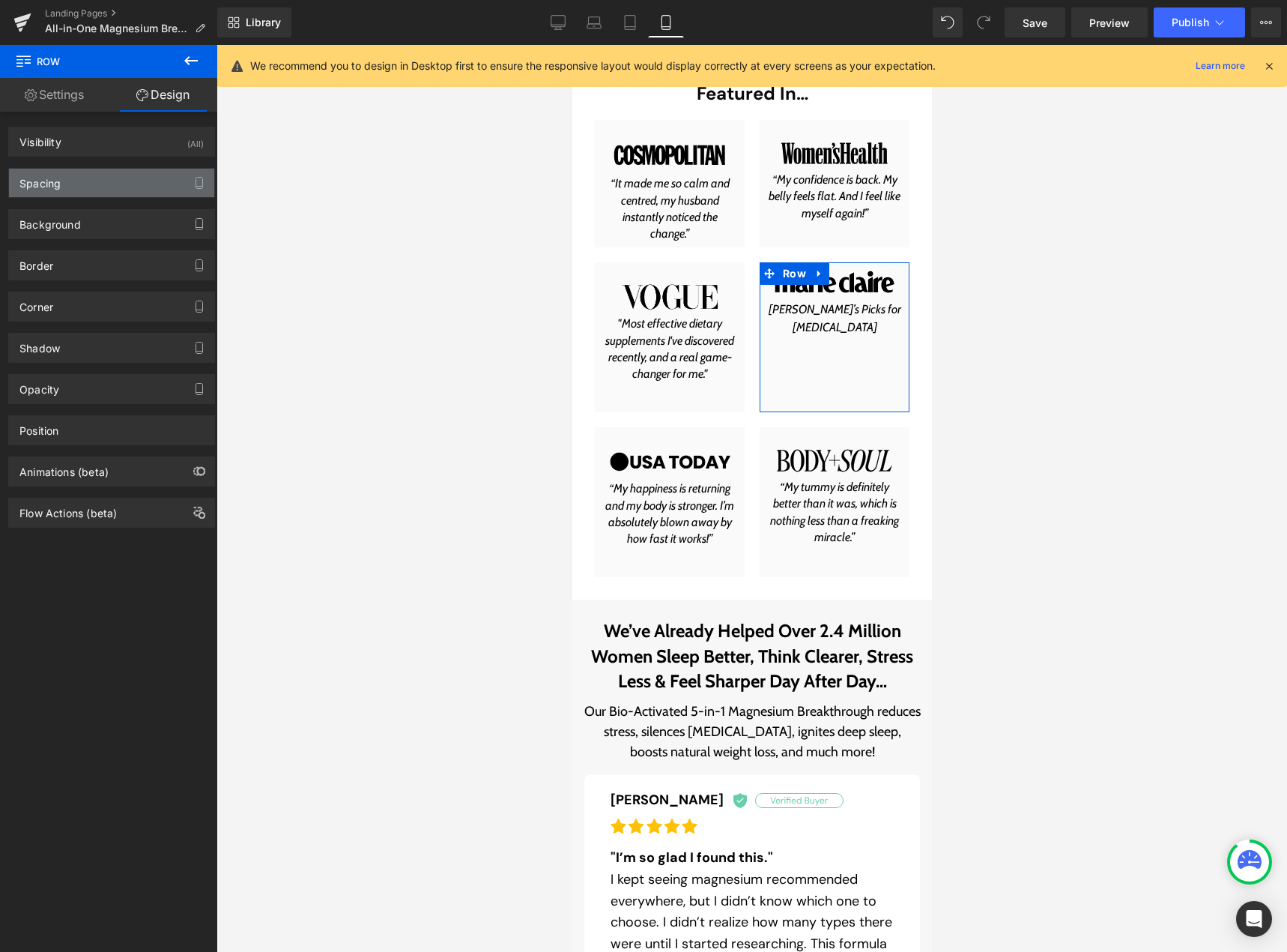
click at [80, 183] on div "Spacing" at bounding box center [112, 182] width 205 height 29
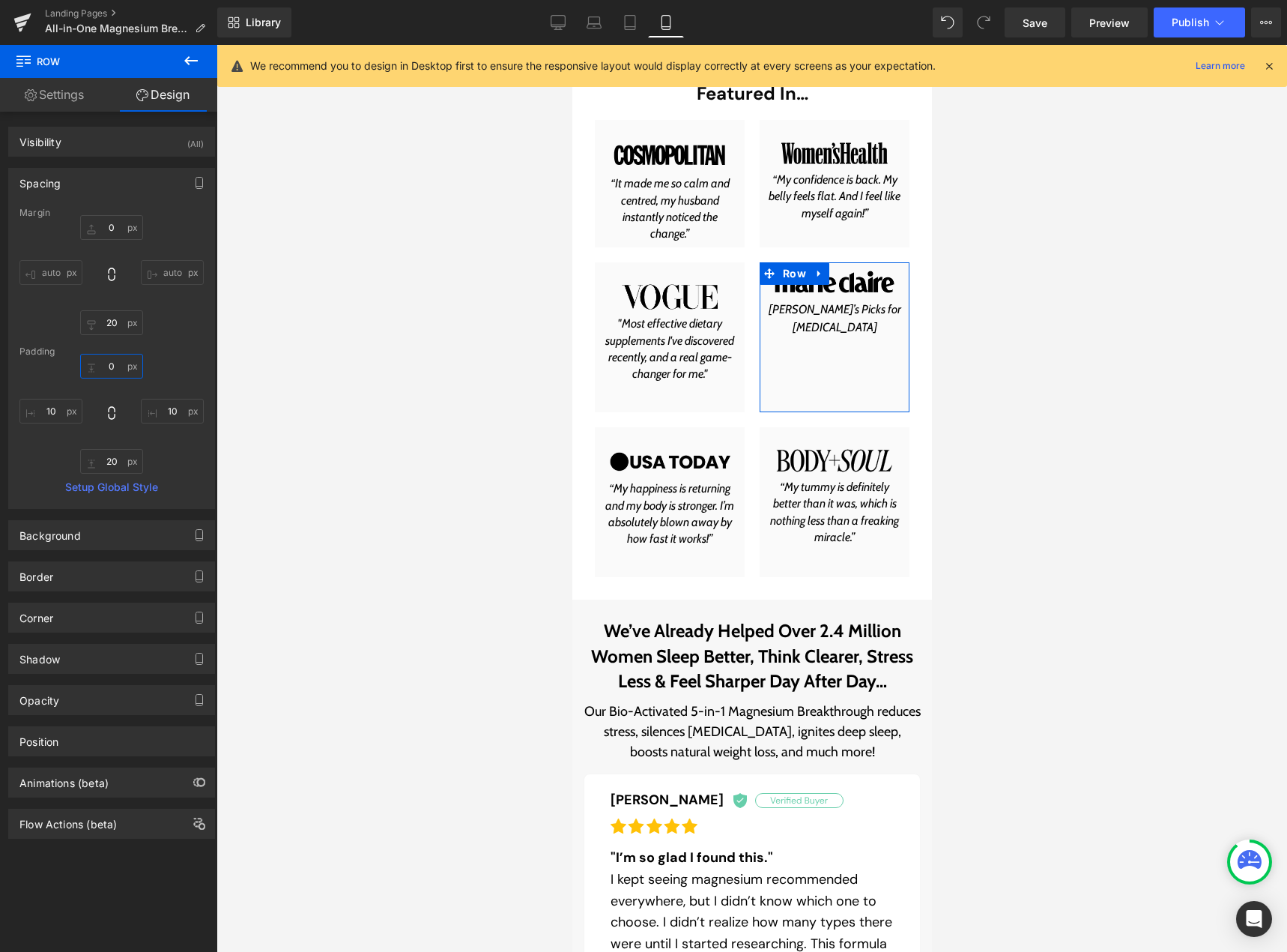
click at [108, 365] on input "0" at bounding box center [112, 366] width 63 height 25
type input "20"
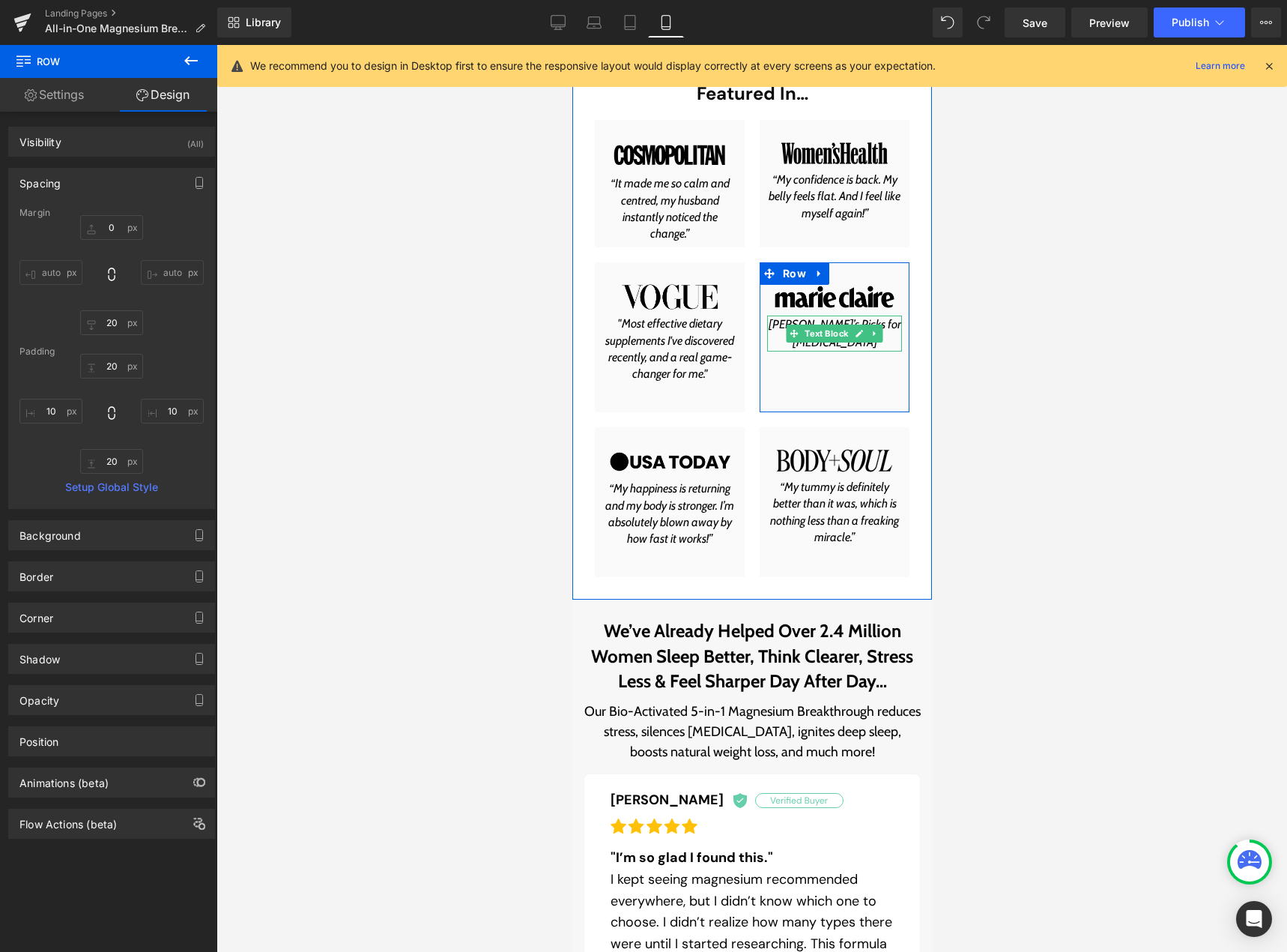
click at [774, 324] on p "[PERSON_NAME]’s Picks for [MEDICAL_DATA]" at bounding box center [834, 333] width 135 height 36
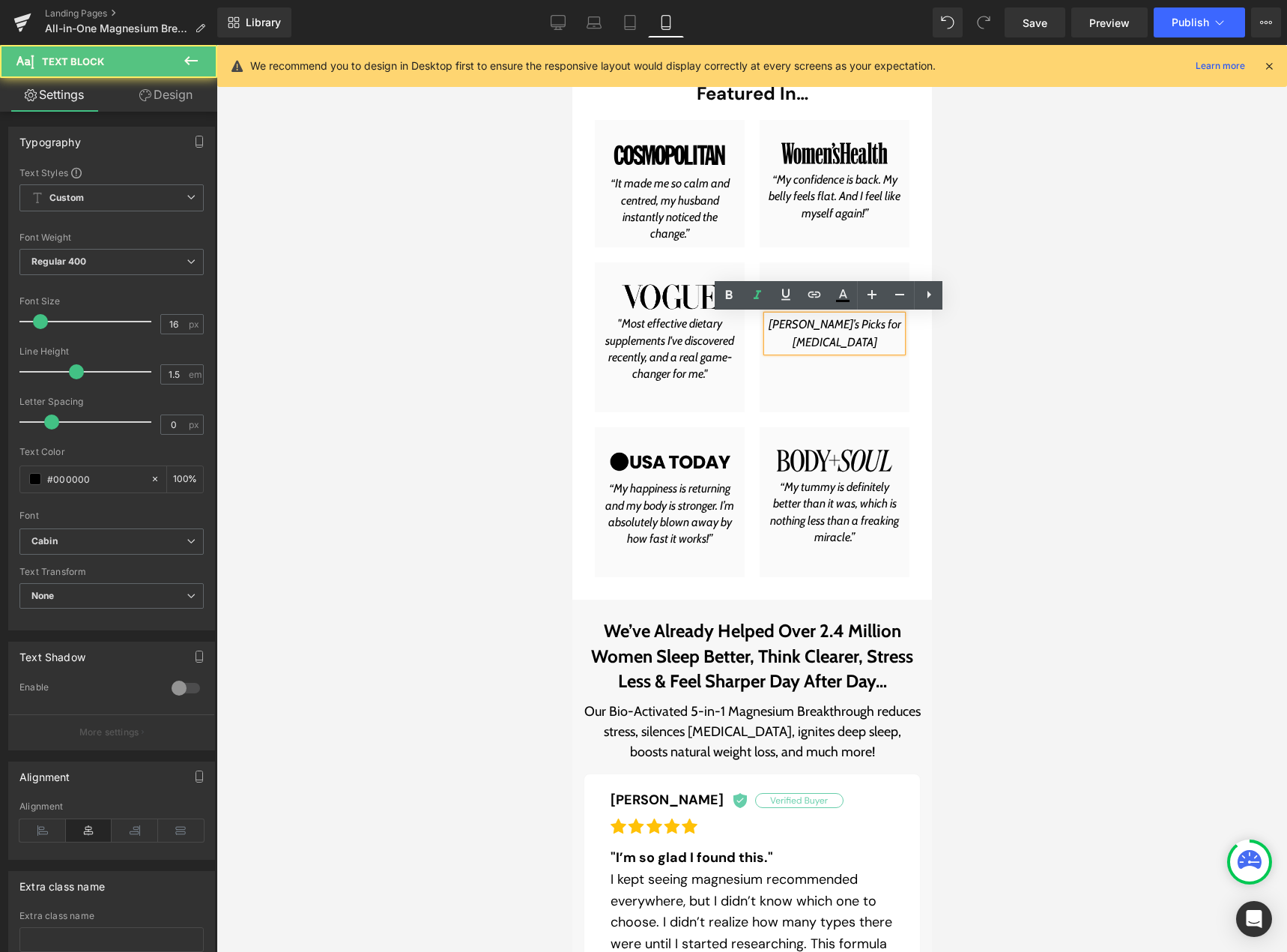
click at [777, 322] on icon "[PERSON_NAME]’s Picks for [MEDICAL_DATA]" at bounding box center [834, 333] width 132 height 32
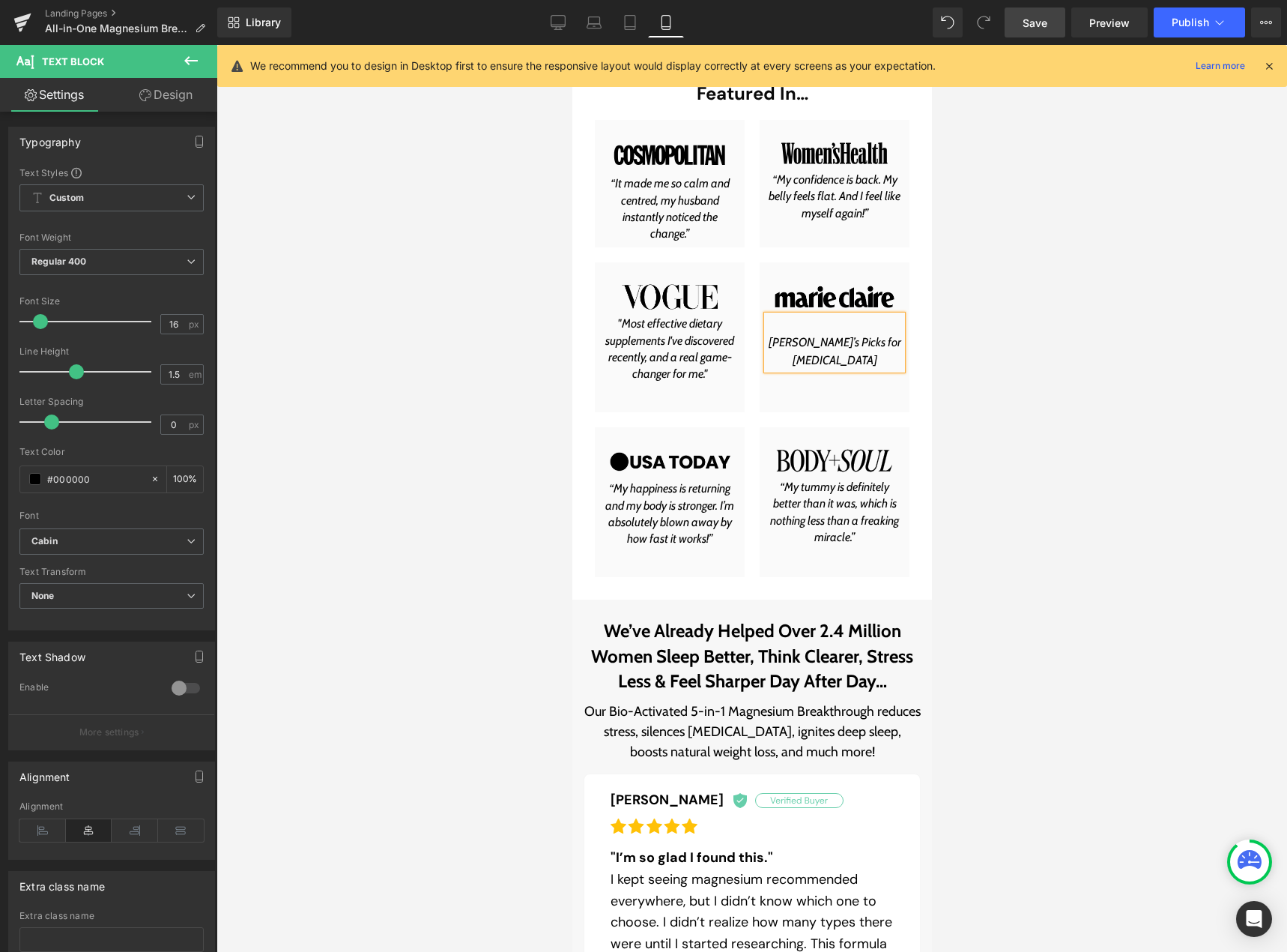
click at [1041, 30] on span "Save" at bounding box center [1035, 22] width 25 height 16
click at [549, 22] on icon at bounding box center [541, 22] width 15 height 15
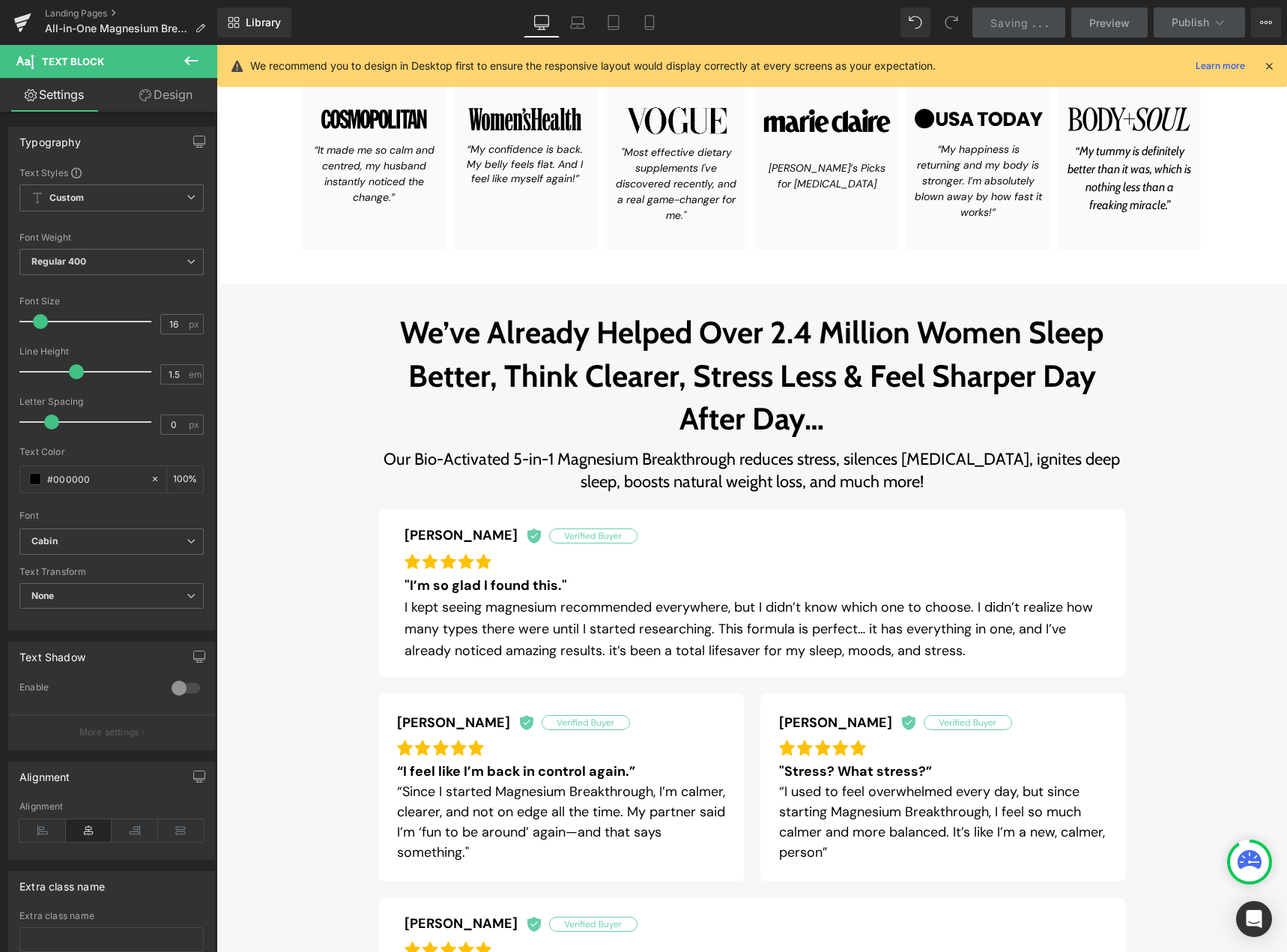
scroll to position [674, 0]
click at [645, 26] on icon at bounding box center [650, 22] width 15 height 15
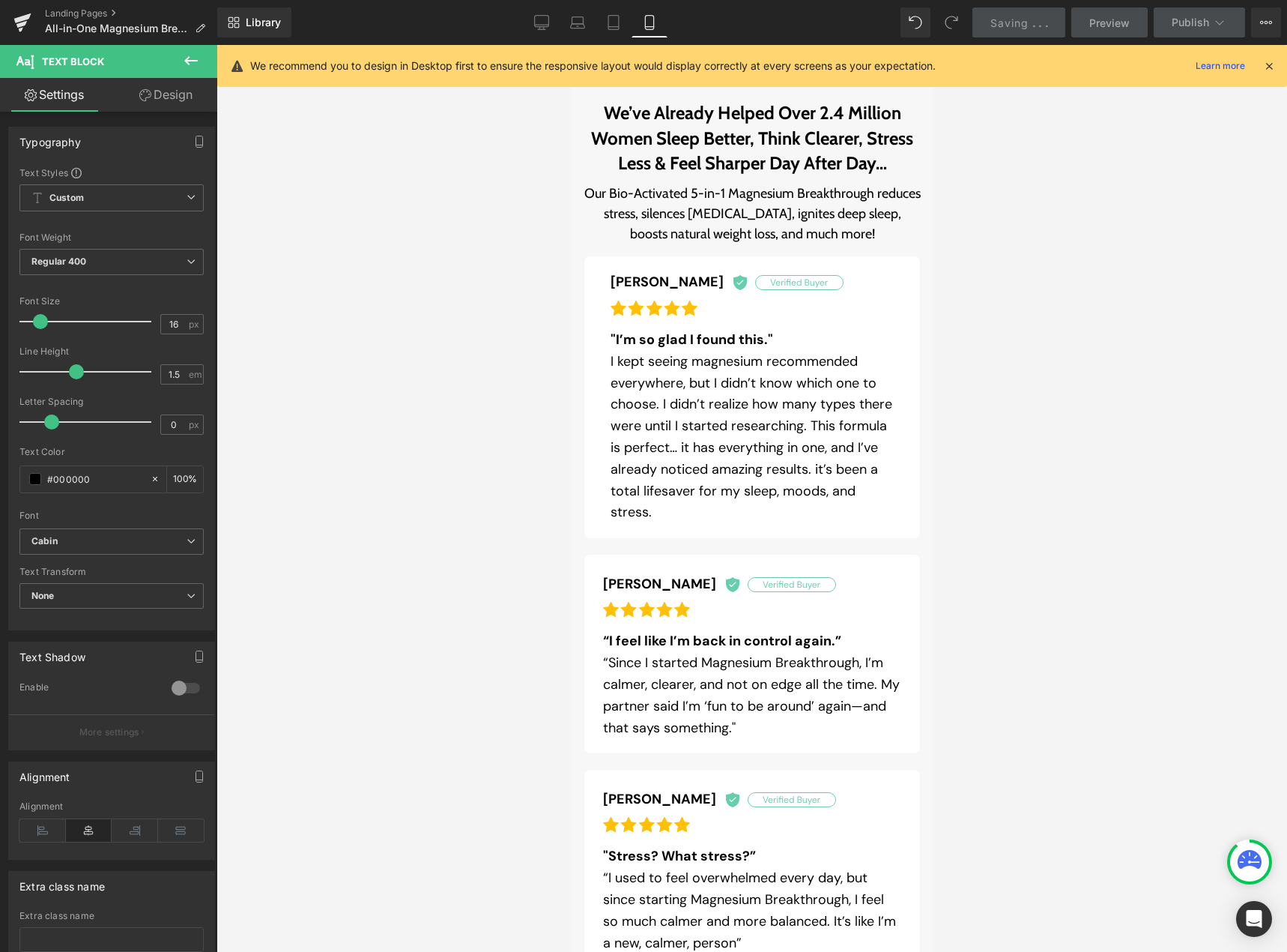
scroll to position [3315, 0]
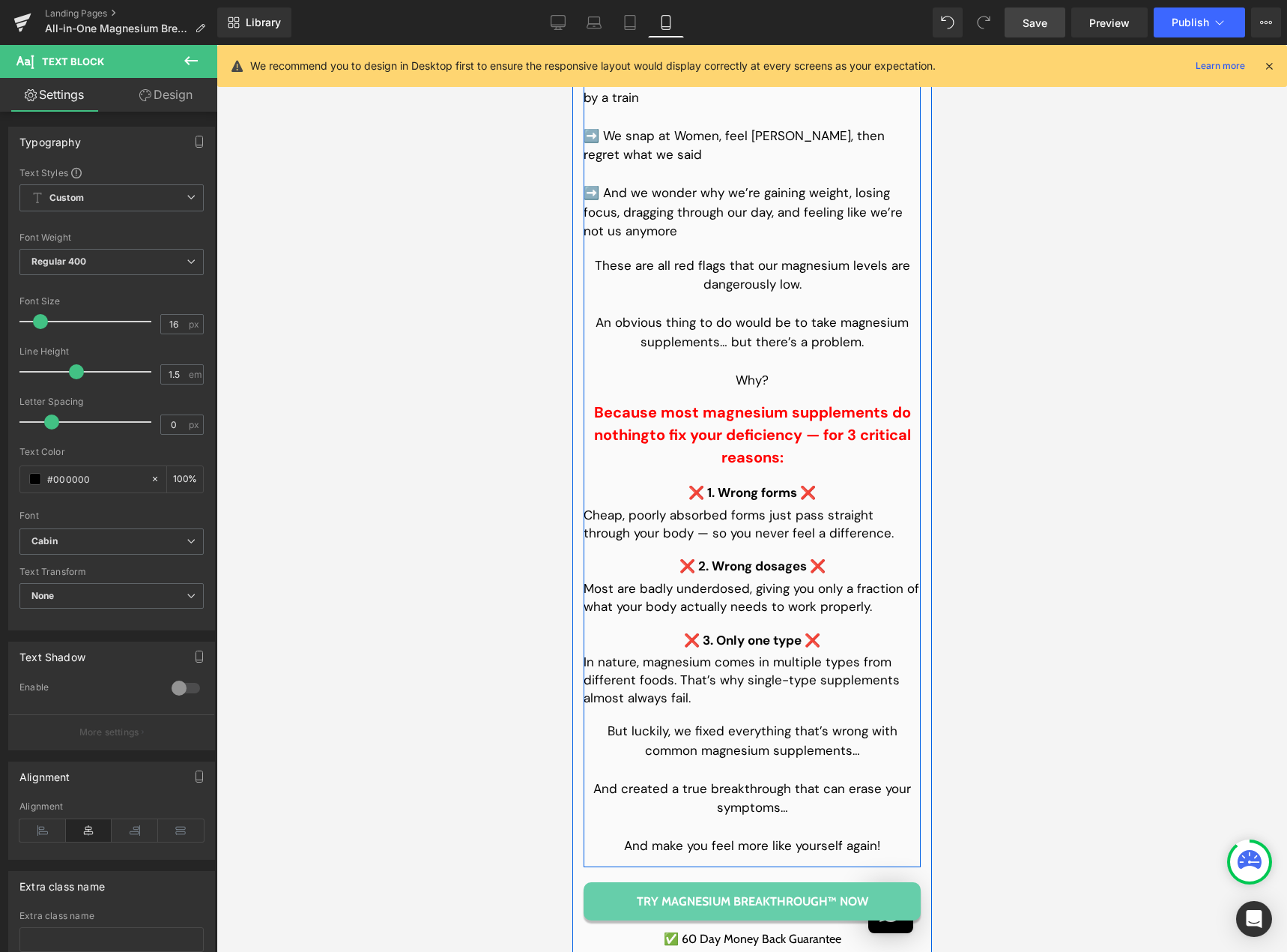
click at [761, 448] on p "Because most magnesium supplements do nothing to fix your deficiency — for 3 cr…" at bounding box center [752, 435] width 337 height 67
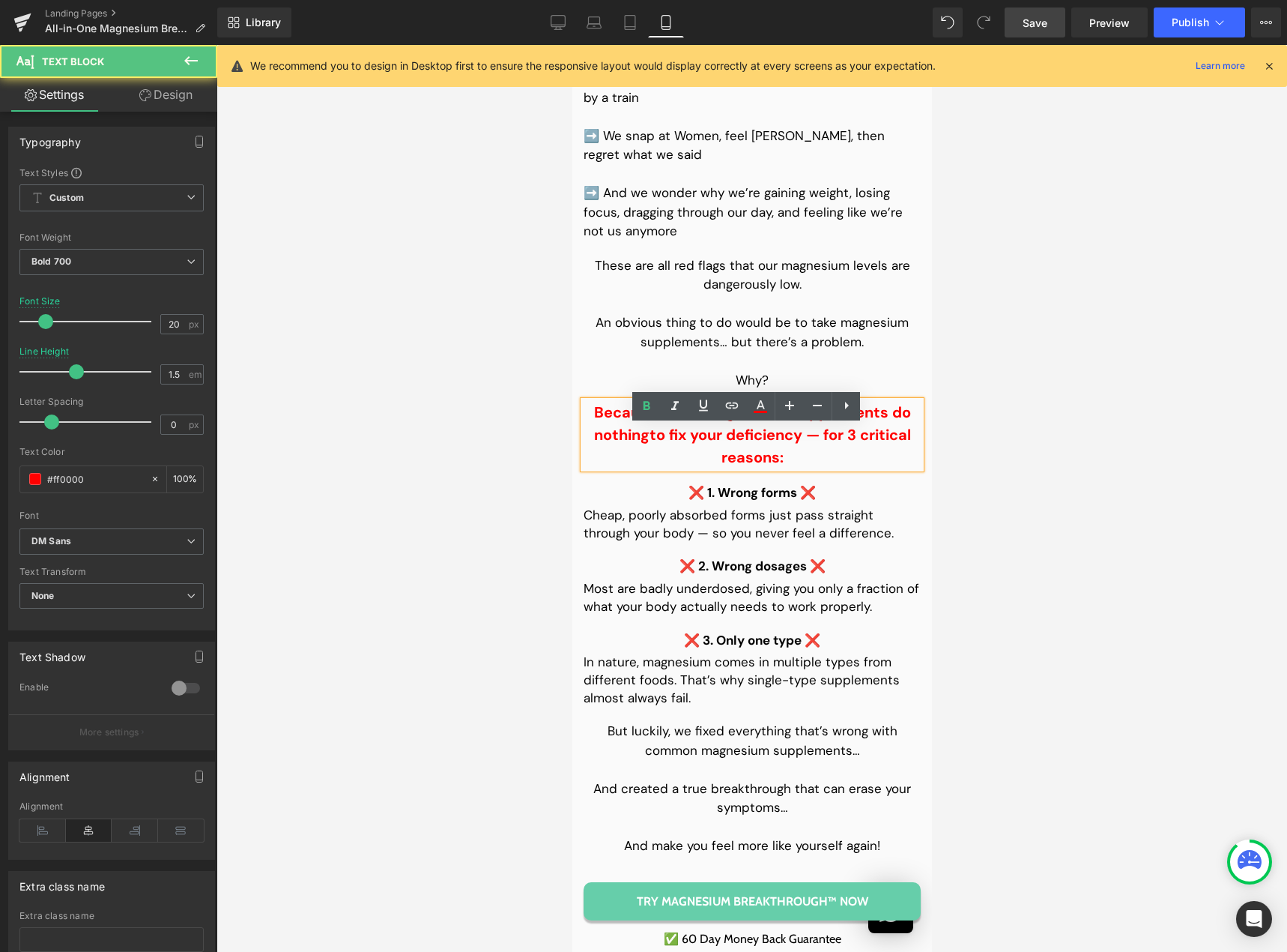
click at [742, 467] on span "to fix your deficiency — for 3 critical reasons:" at bounding box center [779, 445] width 261 height 42
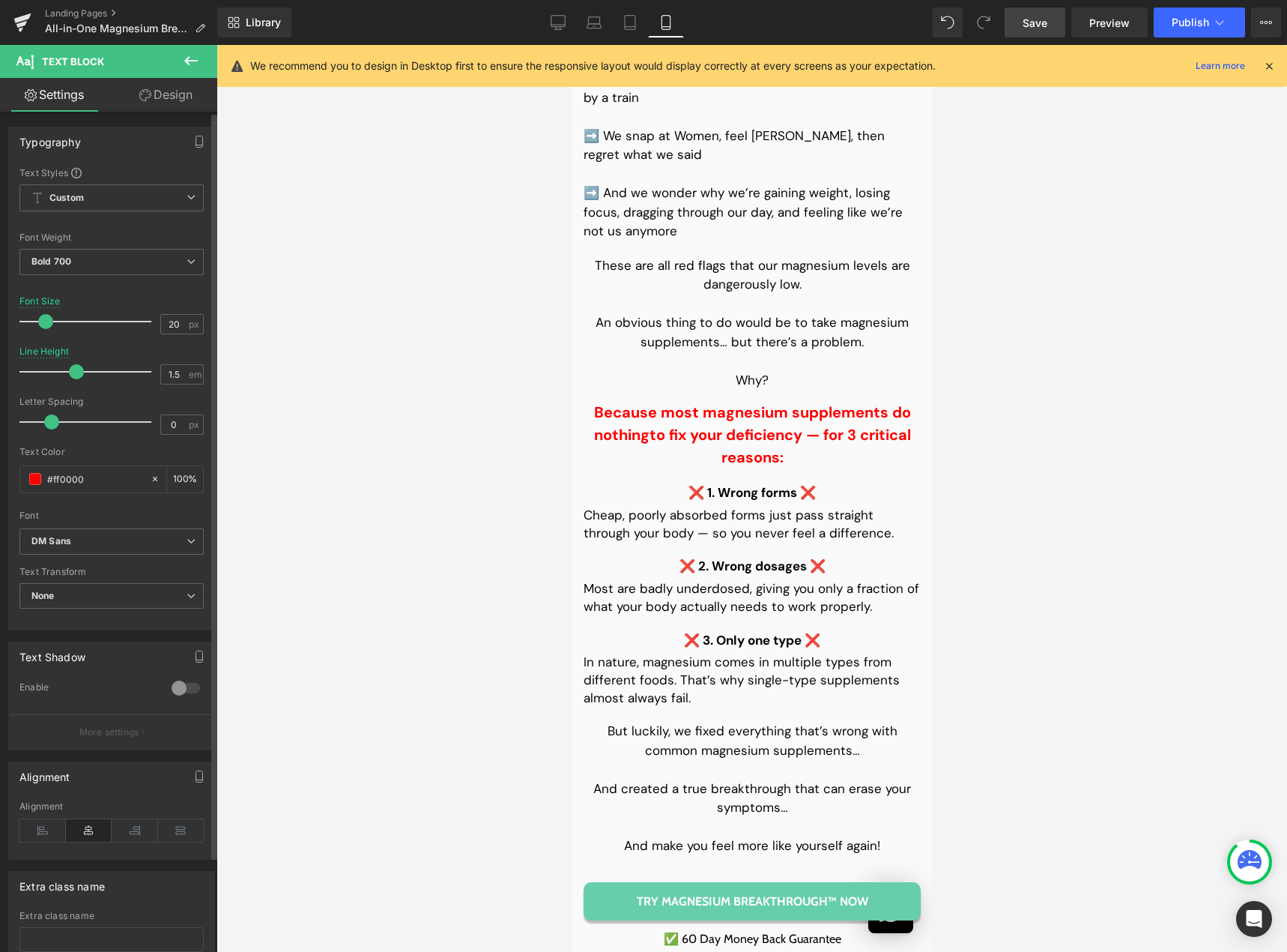
click at [140, 326] on div at bounding box center [89, 321] width 124 height 30
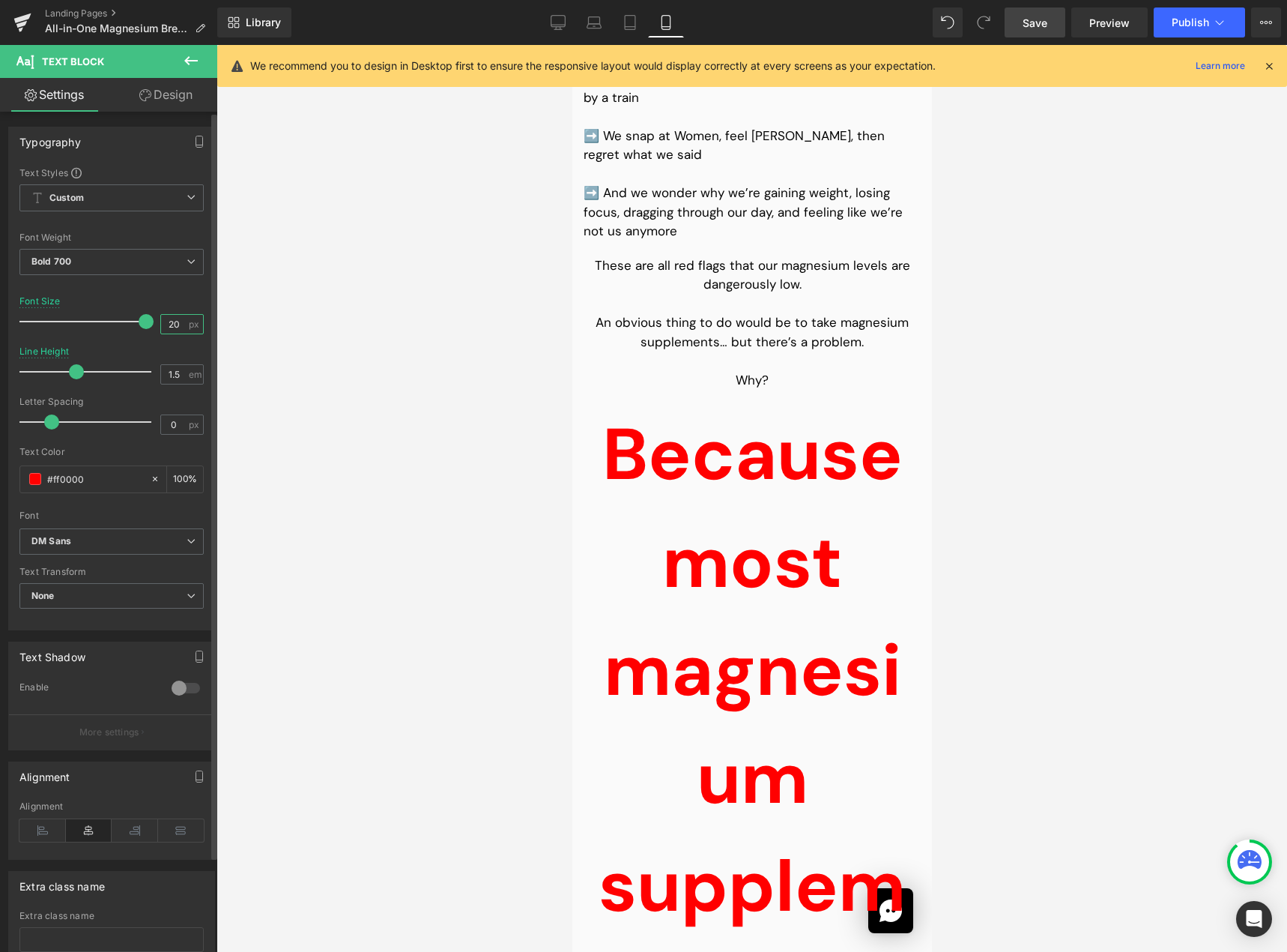
click at [174, 324] on input "20" at bounding box center [174, 324] width 26 height 19
click at [168, 324] on input "20" at bounding box center [174, 324] width 26 height 19
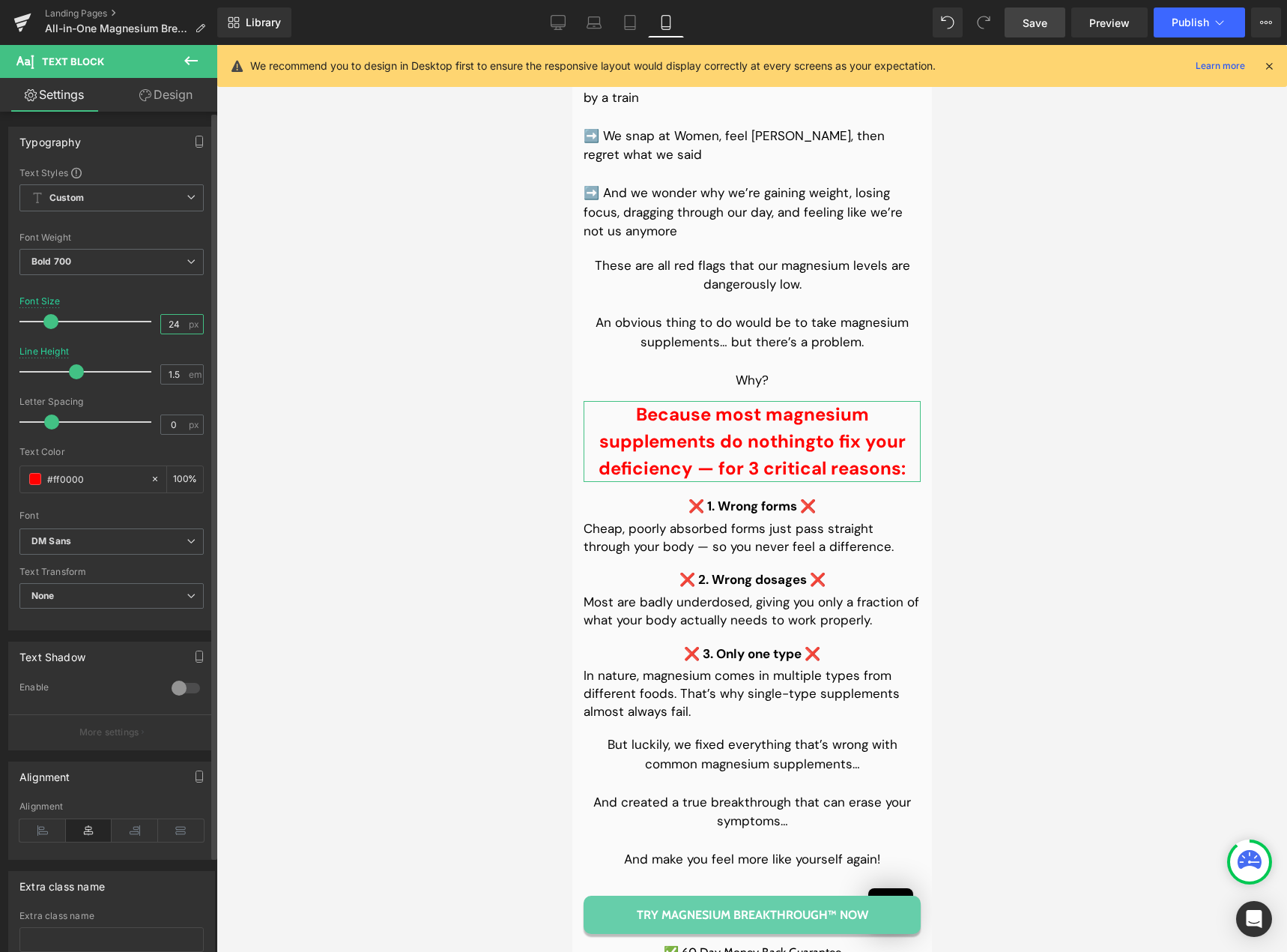
click at [168, 320] on input "24" at bounding box center [174, 324] width 26 height 19
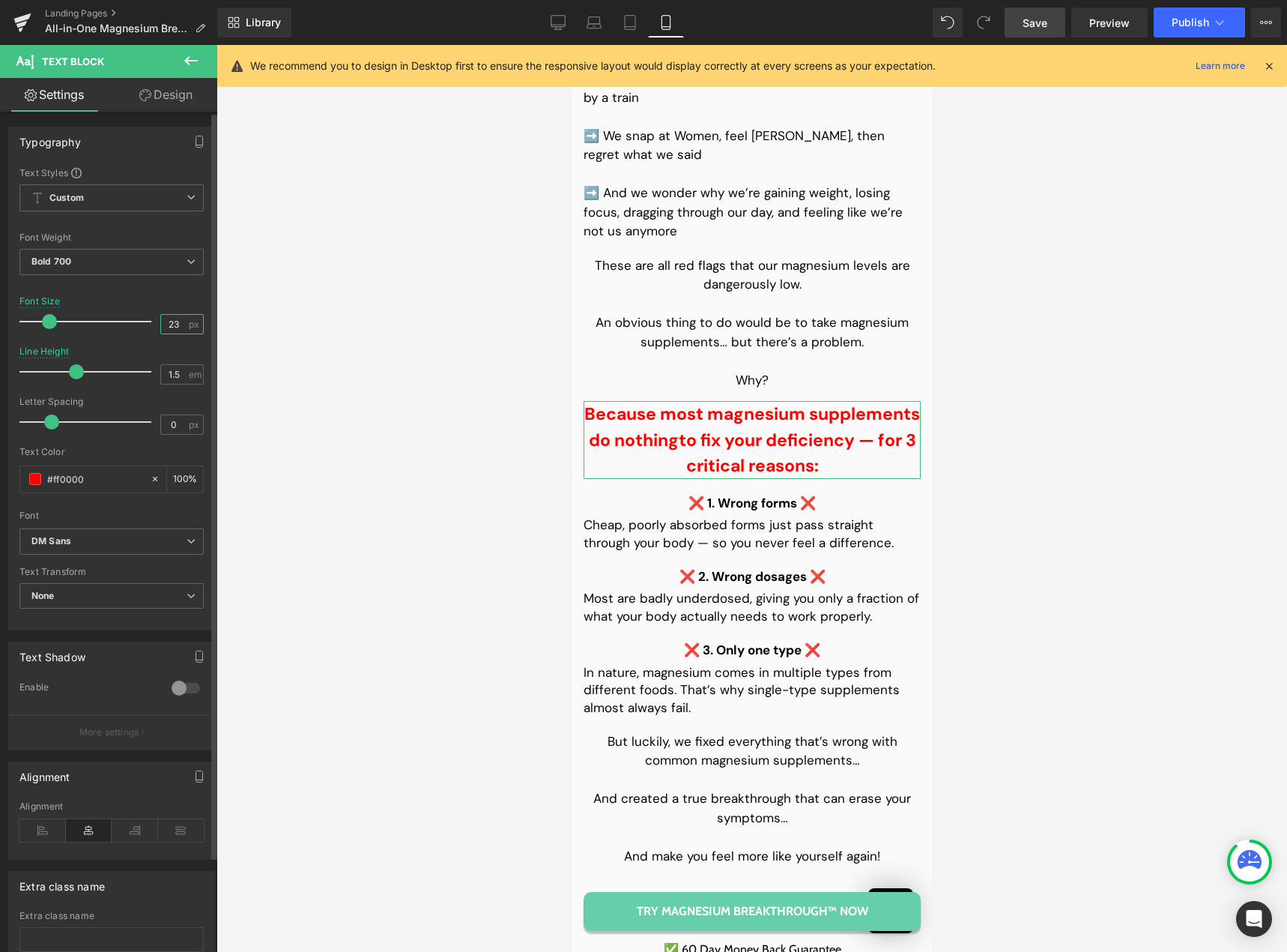
type input "24"
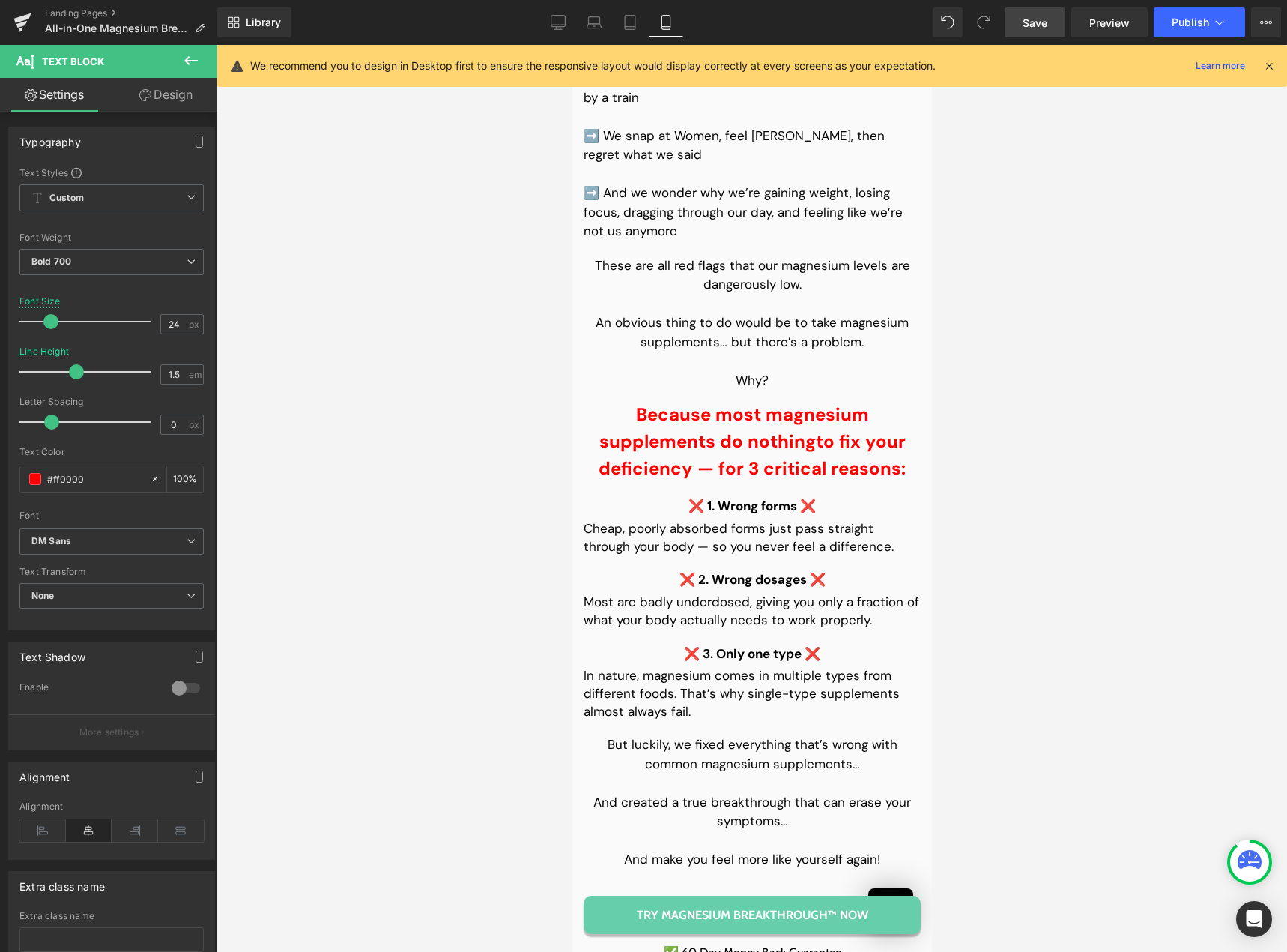
click at [1038, 16] on span "Save" at bounding box center [1035, 22] width 25 height 16
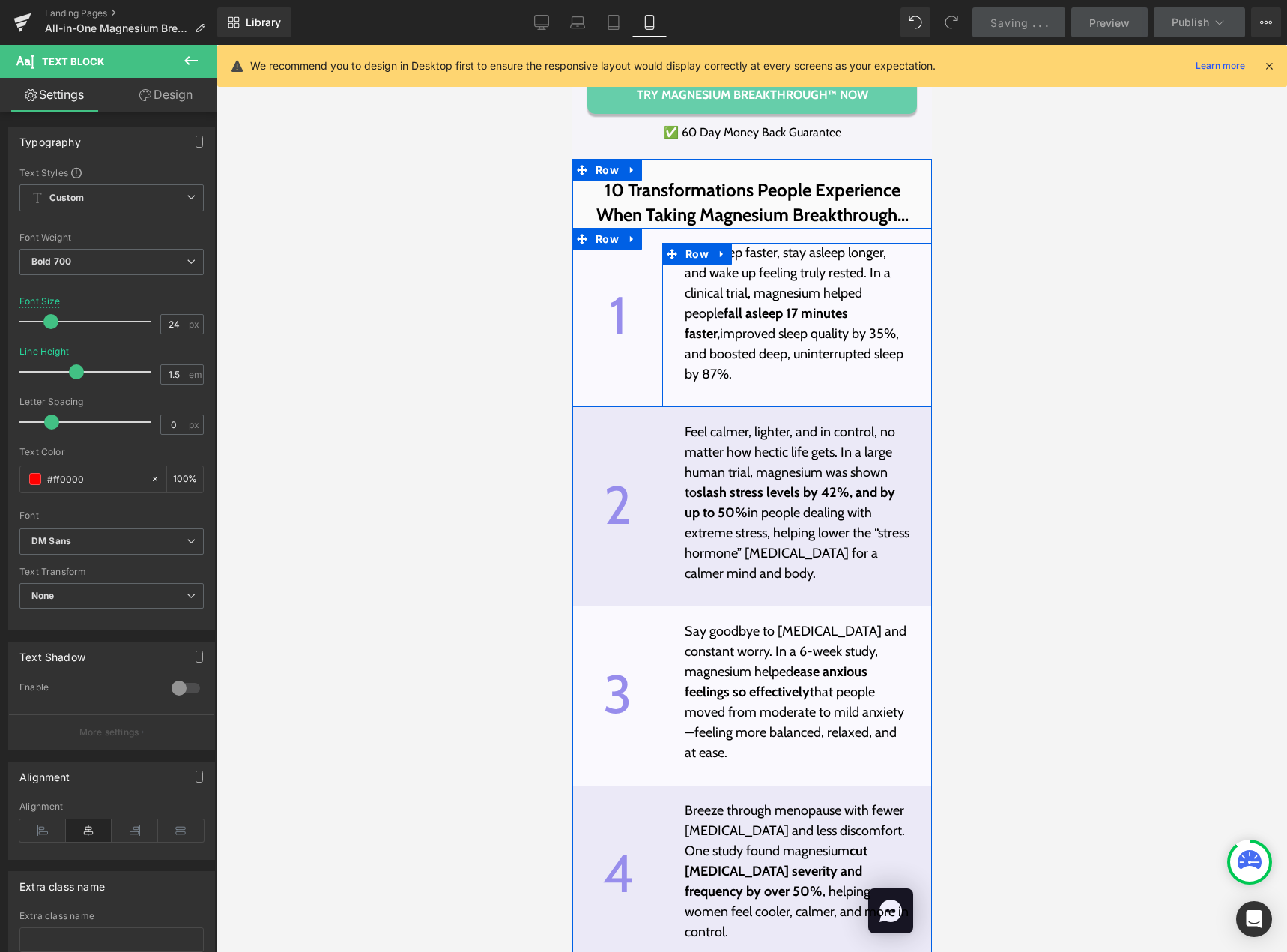
scroll to position [4888, 0]
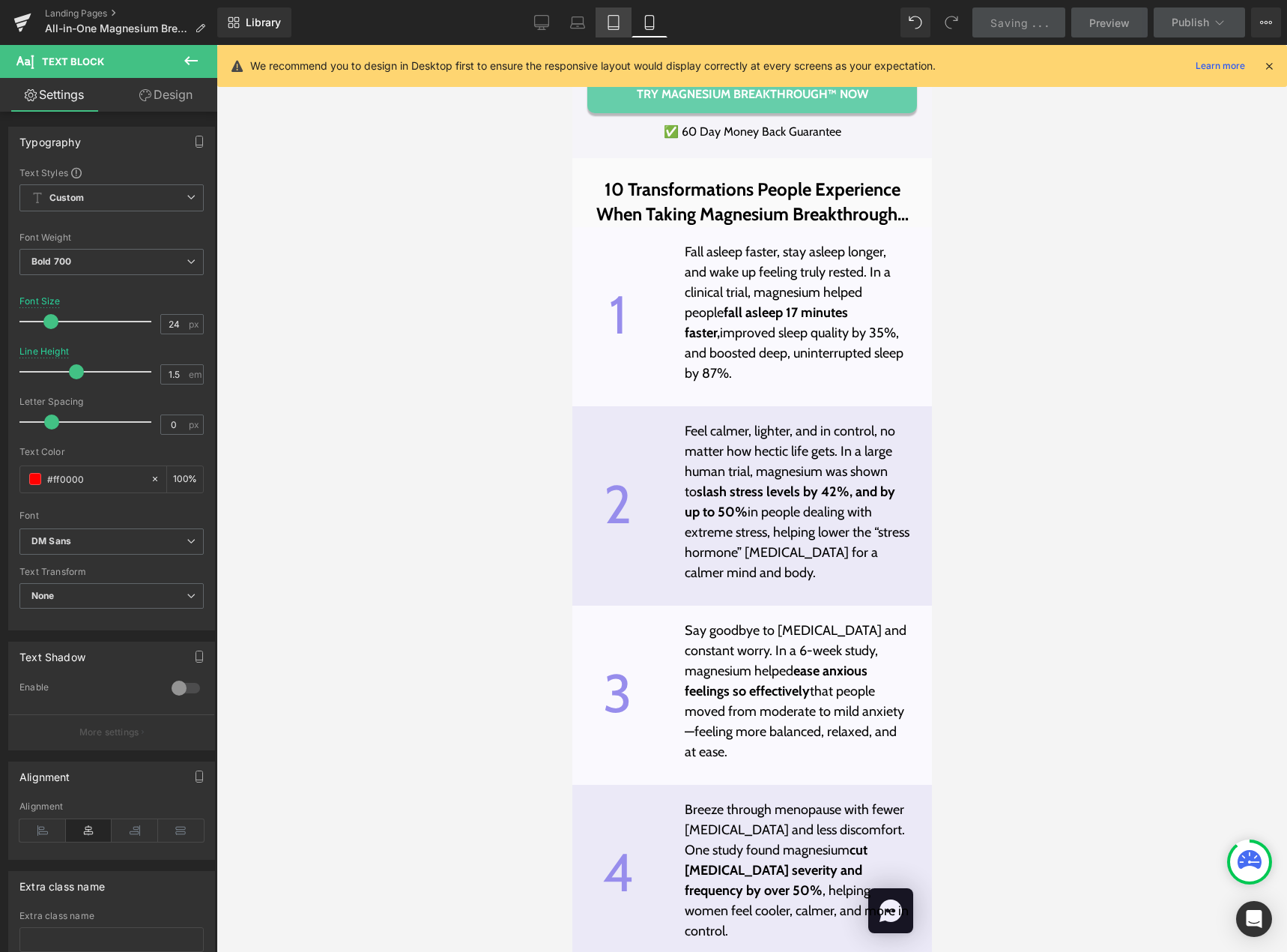
click at [614, 21] on icon at bounding box center [614, 22] width 15 height 15
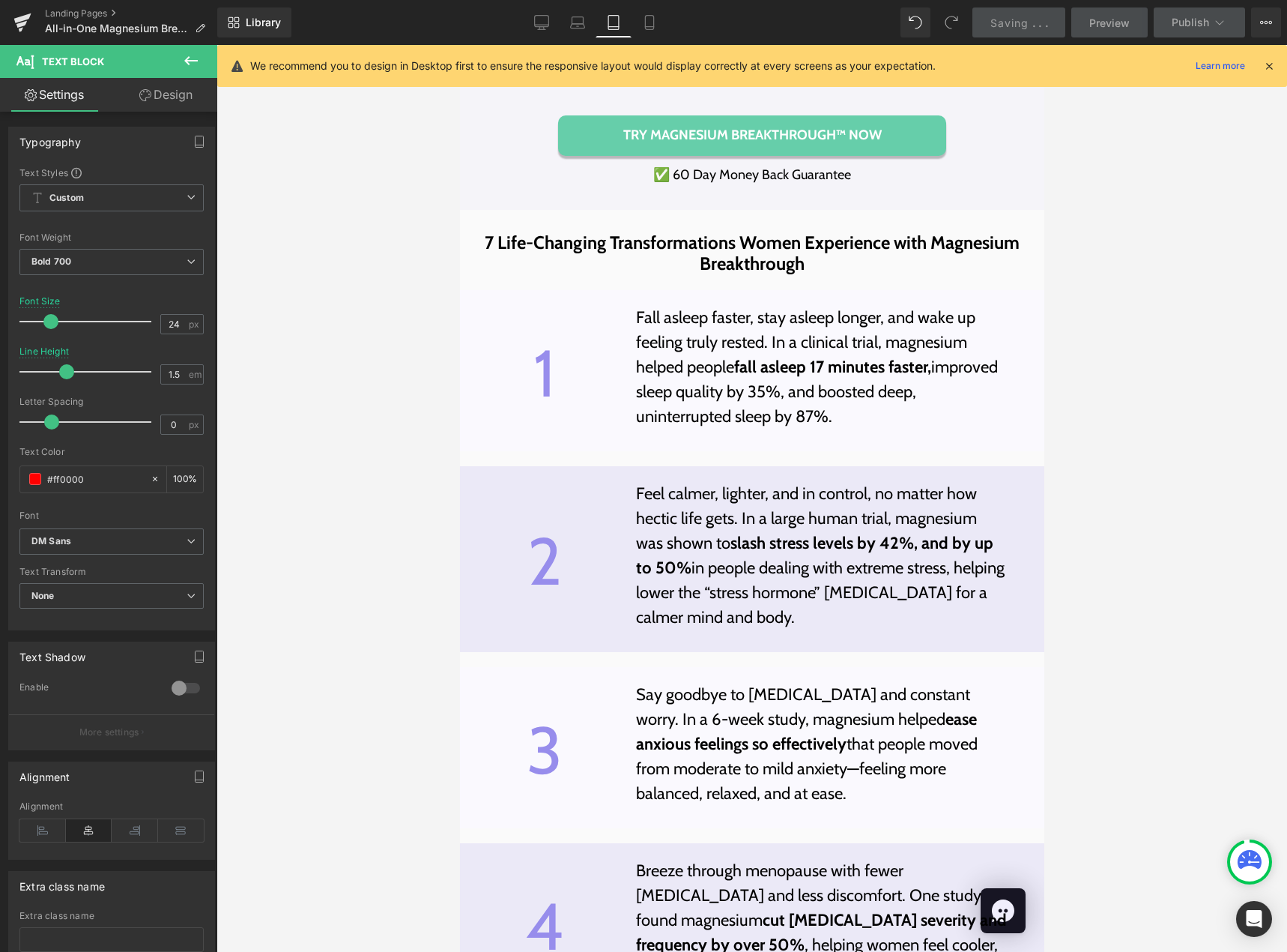
scroll to position [3897, 0]
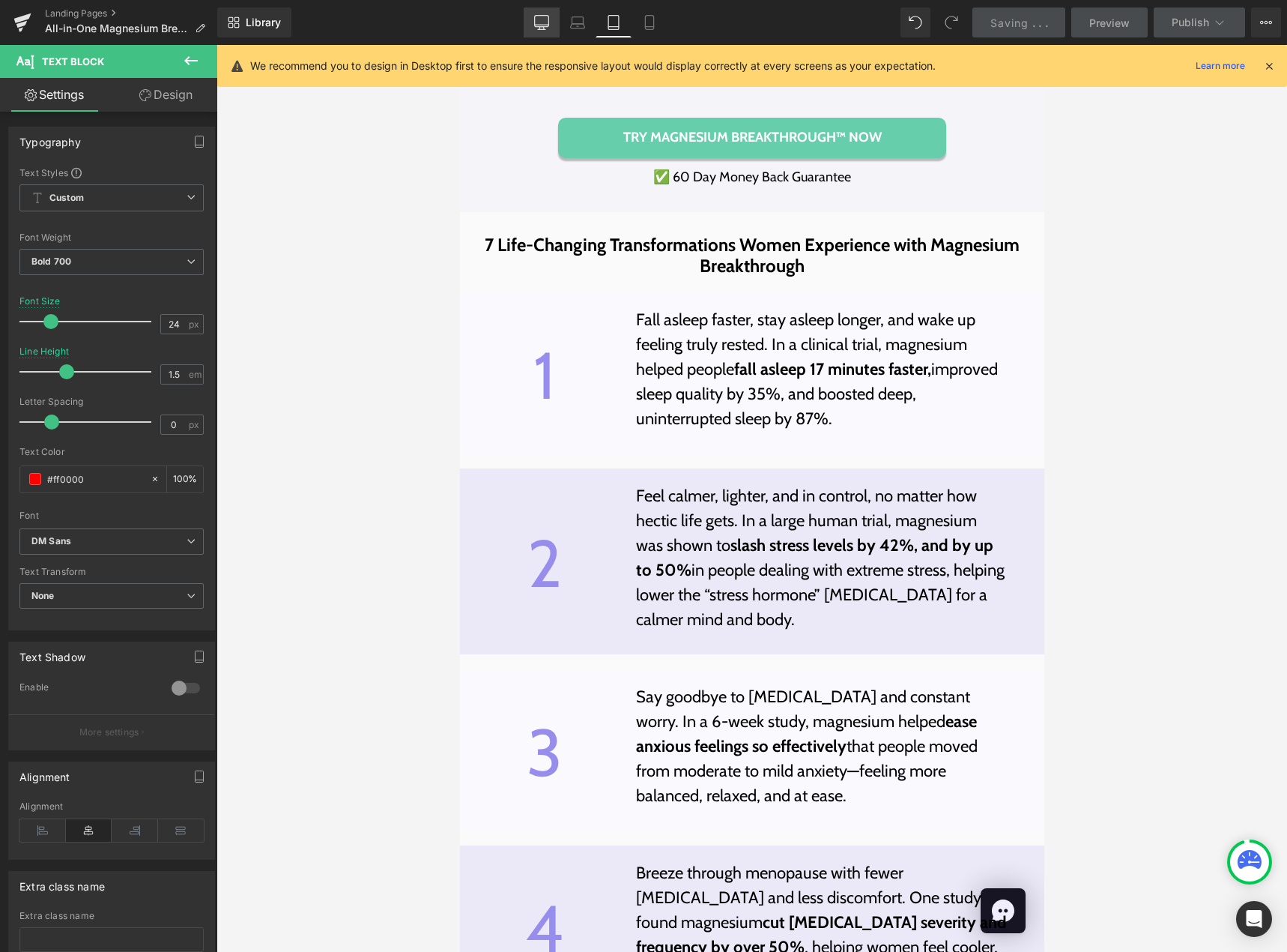
click at [541, 25] on icon at bounding box center [541, 25] width 14 height 0
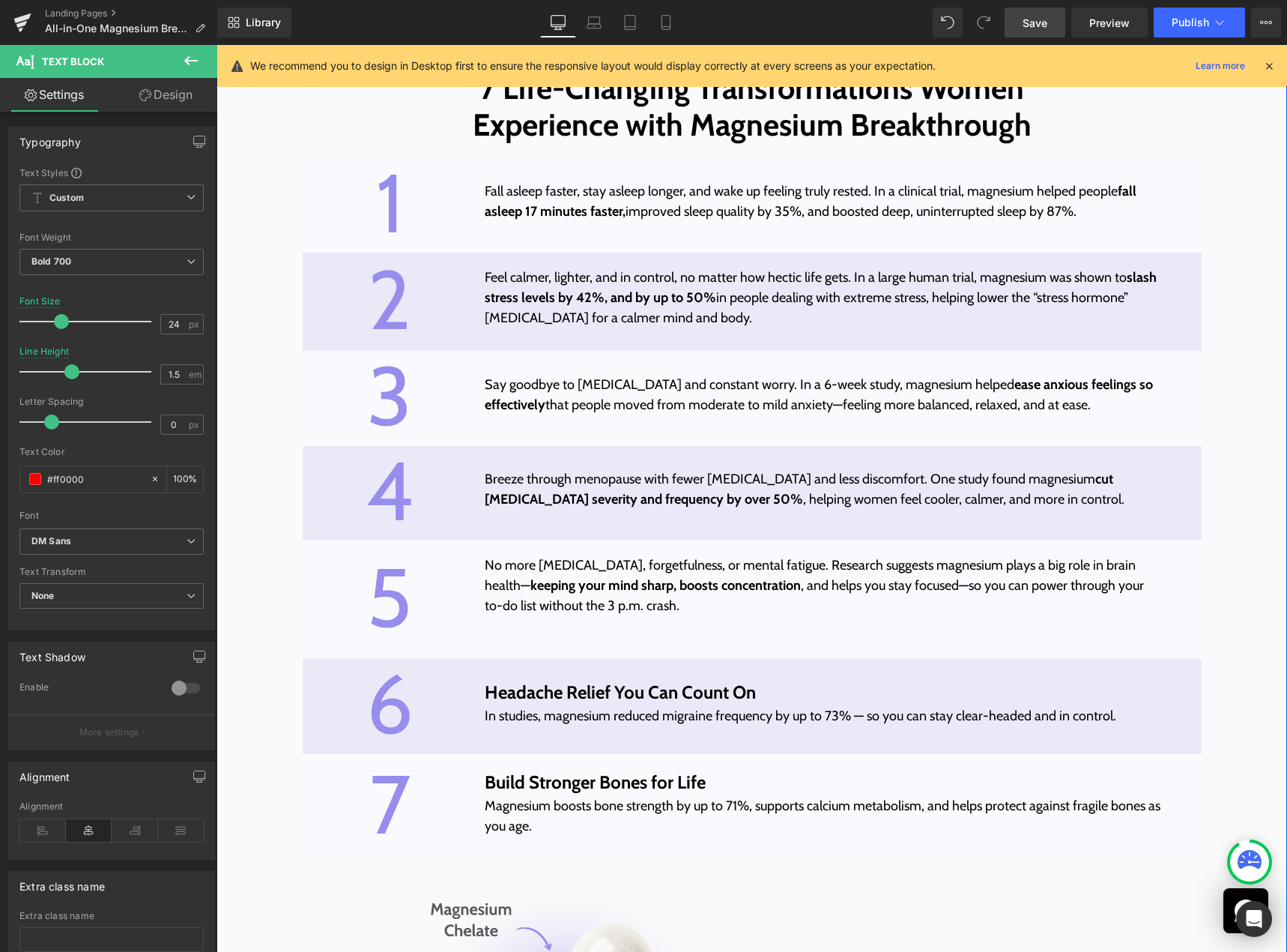
scroll to position [3971, 0]
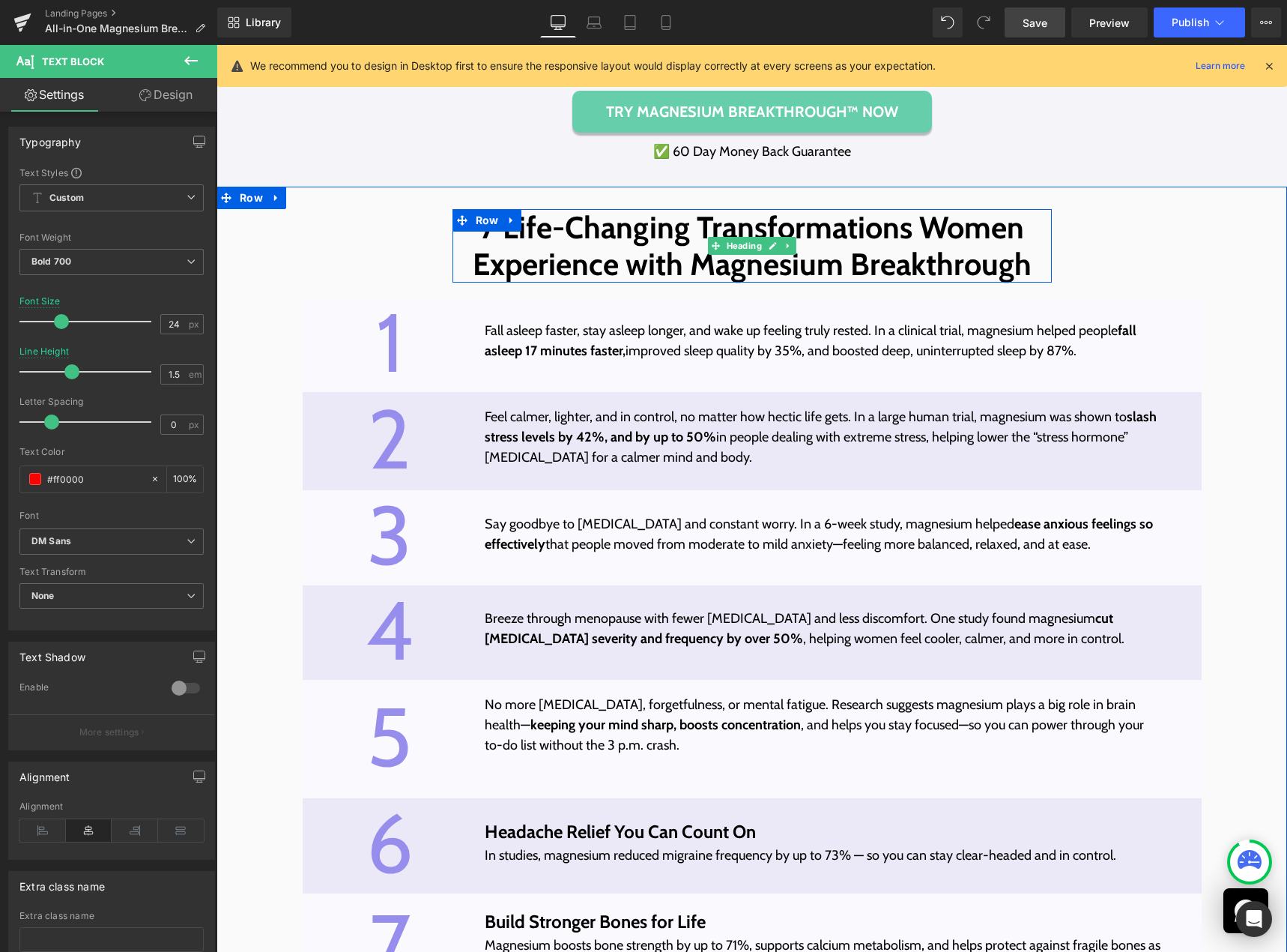
click at [765, 255] on link at bounding box center [772, 246] width 16 height 18
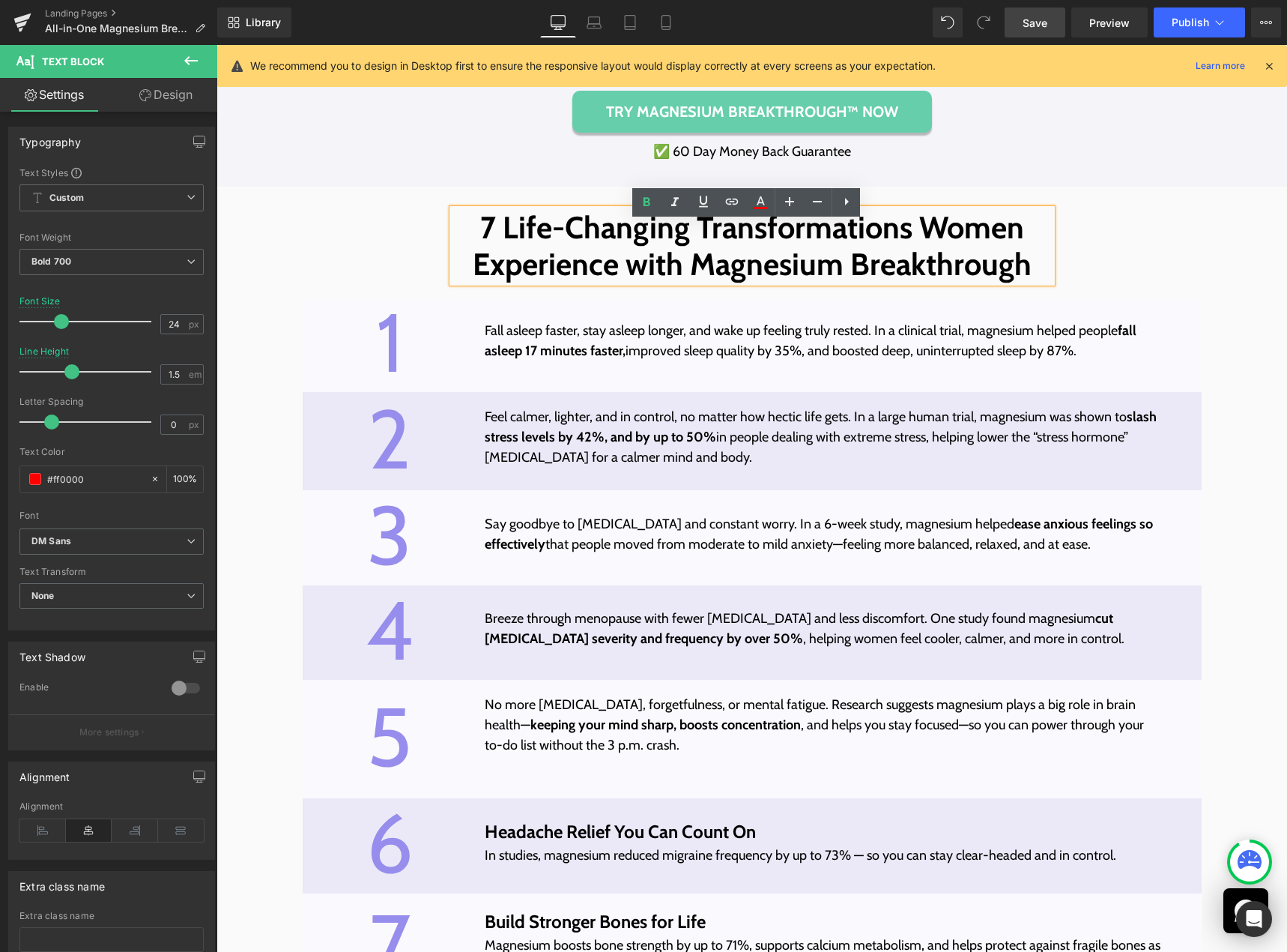
click at [756, 272] on span "7 Life-Changing Transformations Women Experience with Magnesium Breakthrough" at bounding box center [752, 246] width 559 height 74
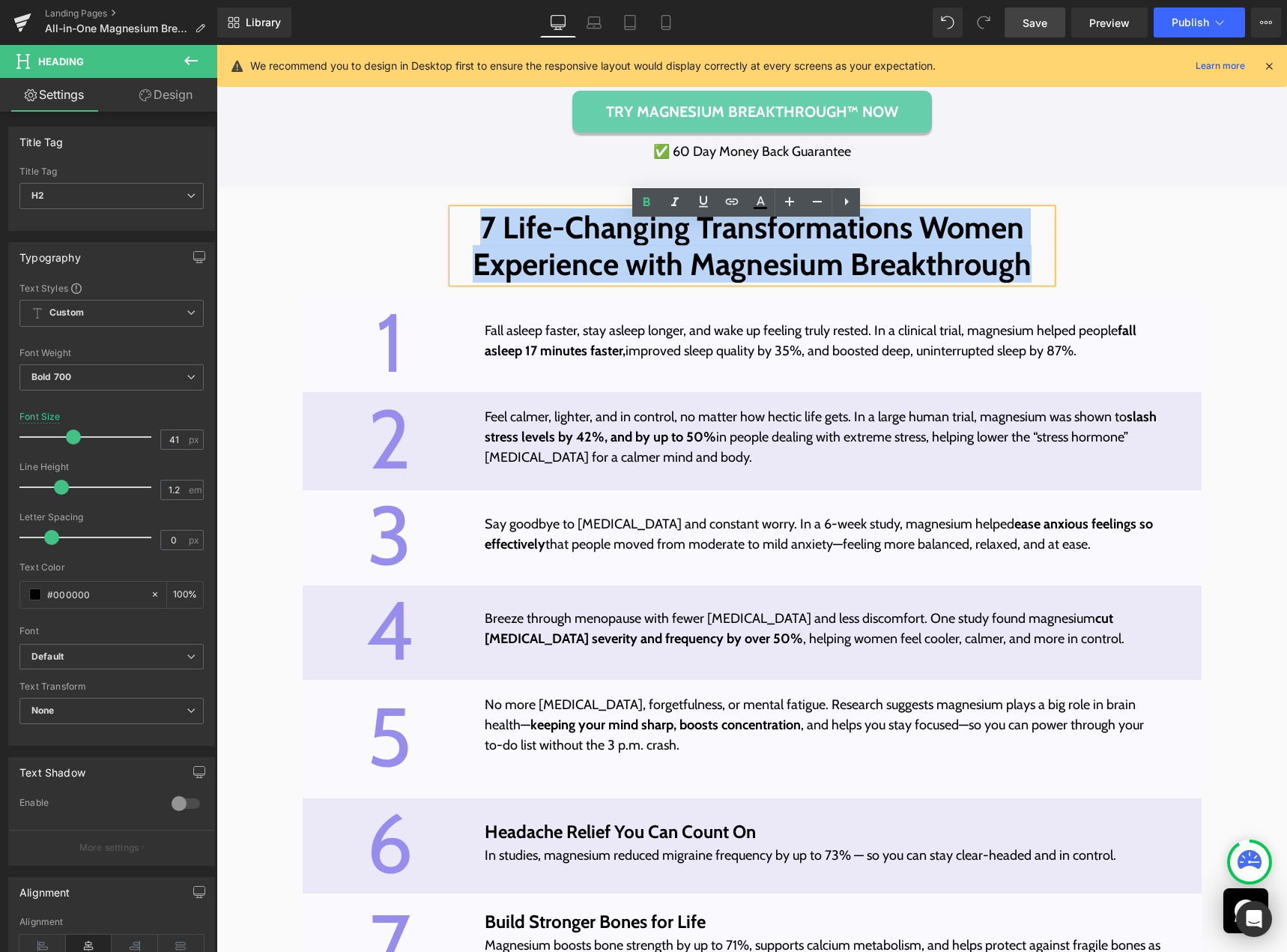
paste div
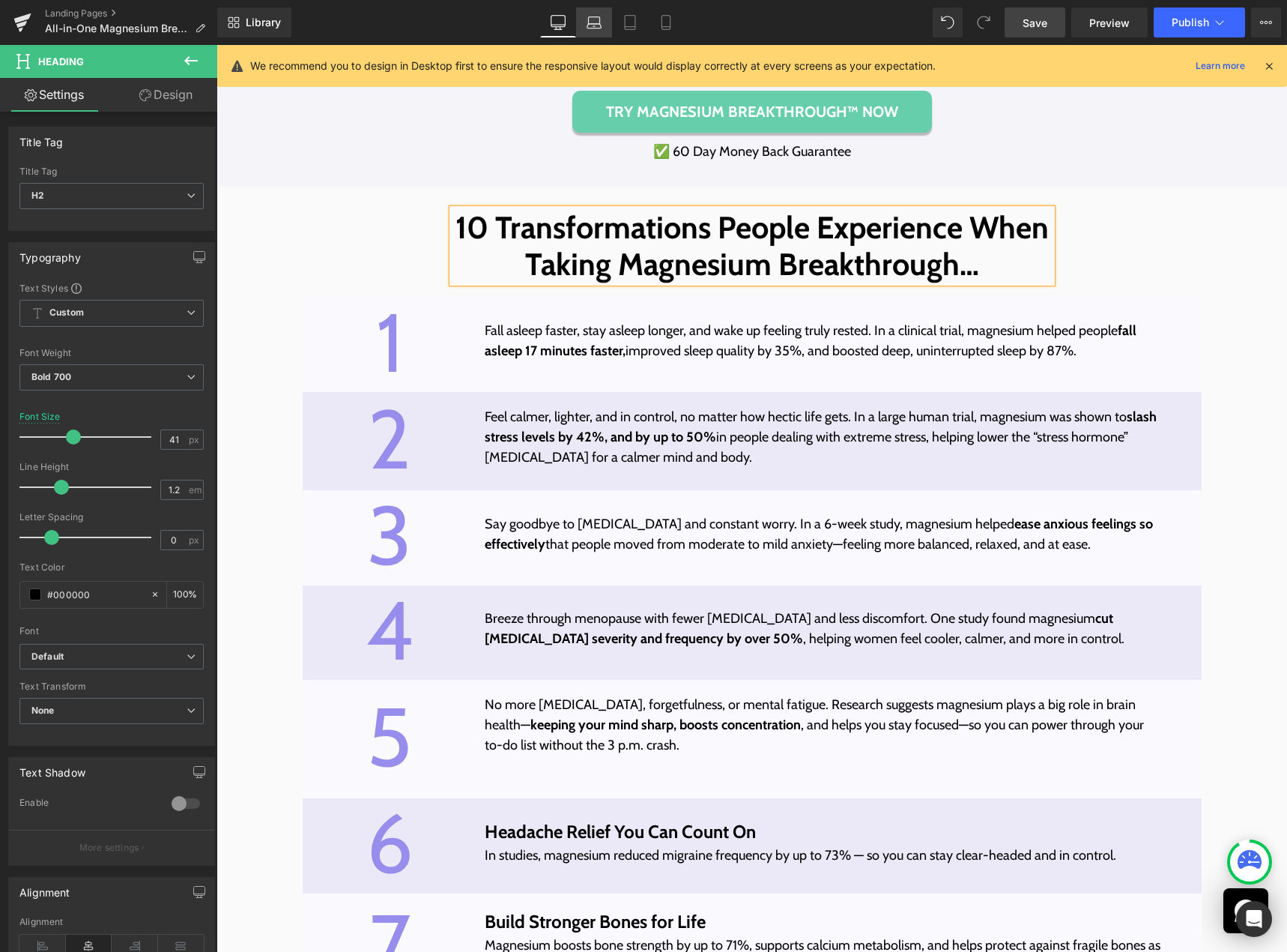
click at [593, 17] on icon at bounding box center [595, 21] width 11 height 7
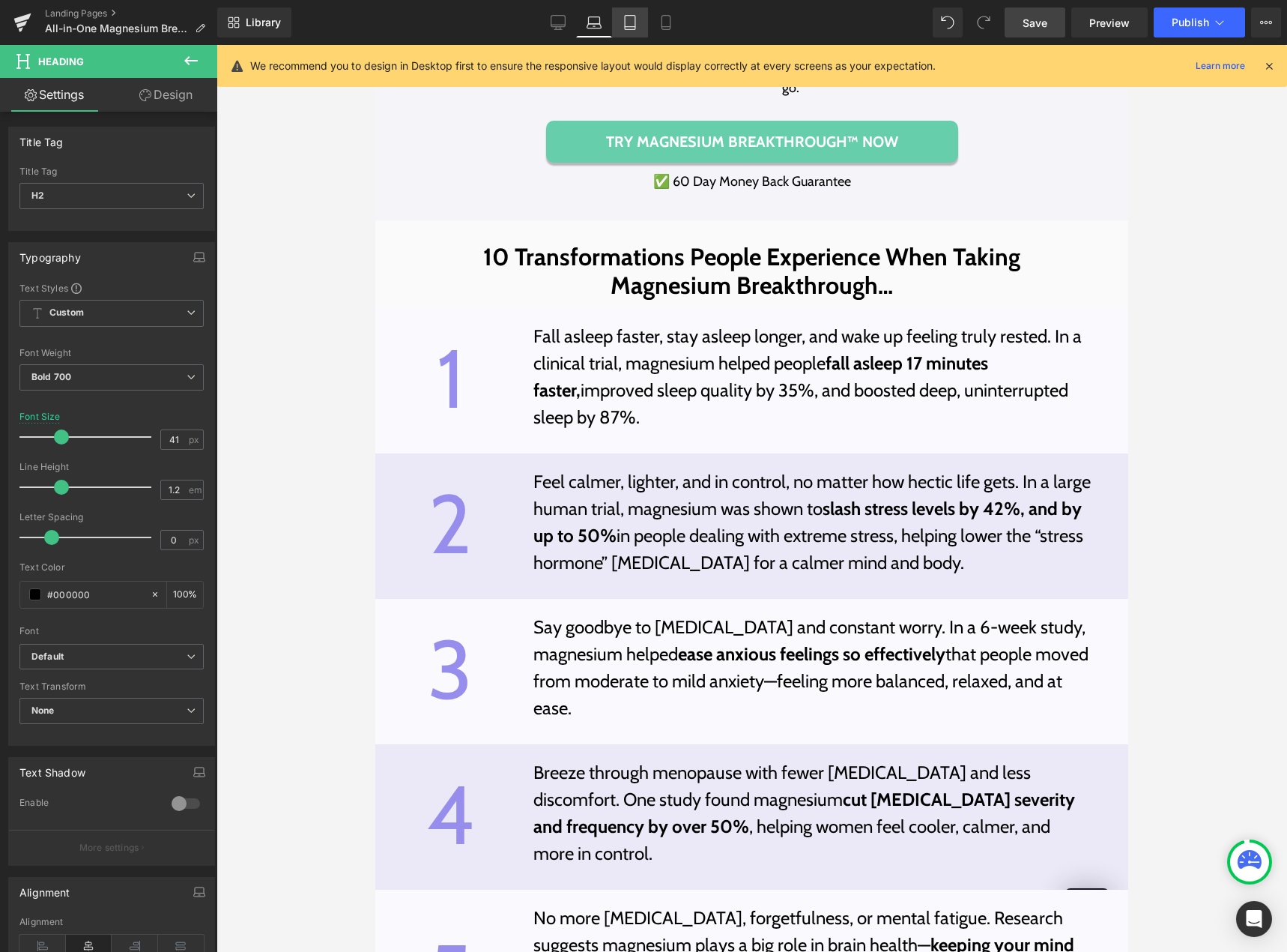
click at [627, 21] on icon at bounding box center [630, 22] width 15 height 15
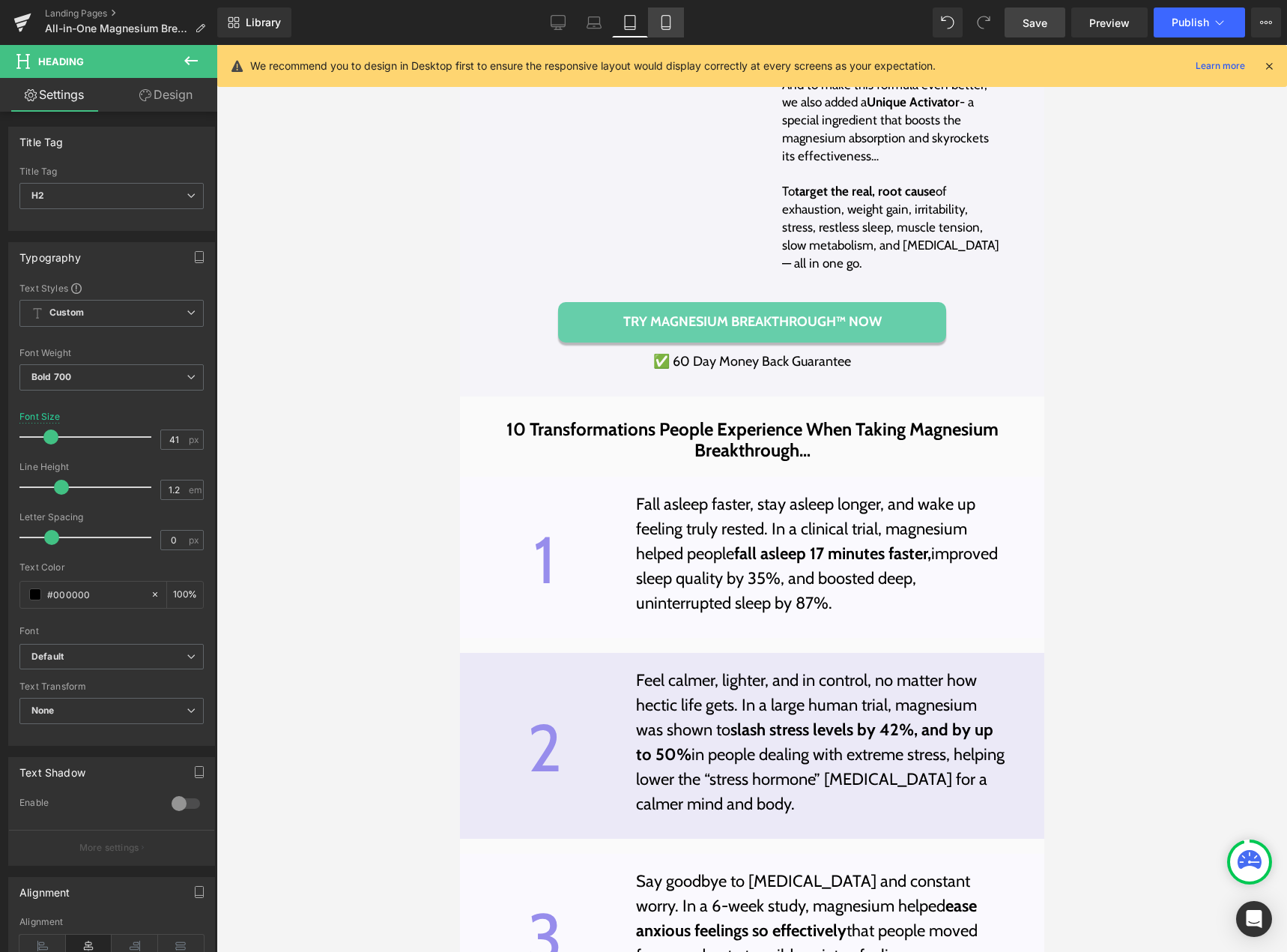
scroll to position [3897, 0]
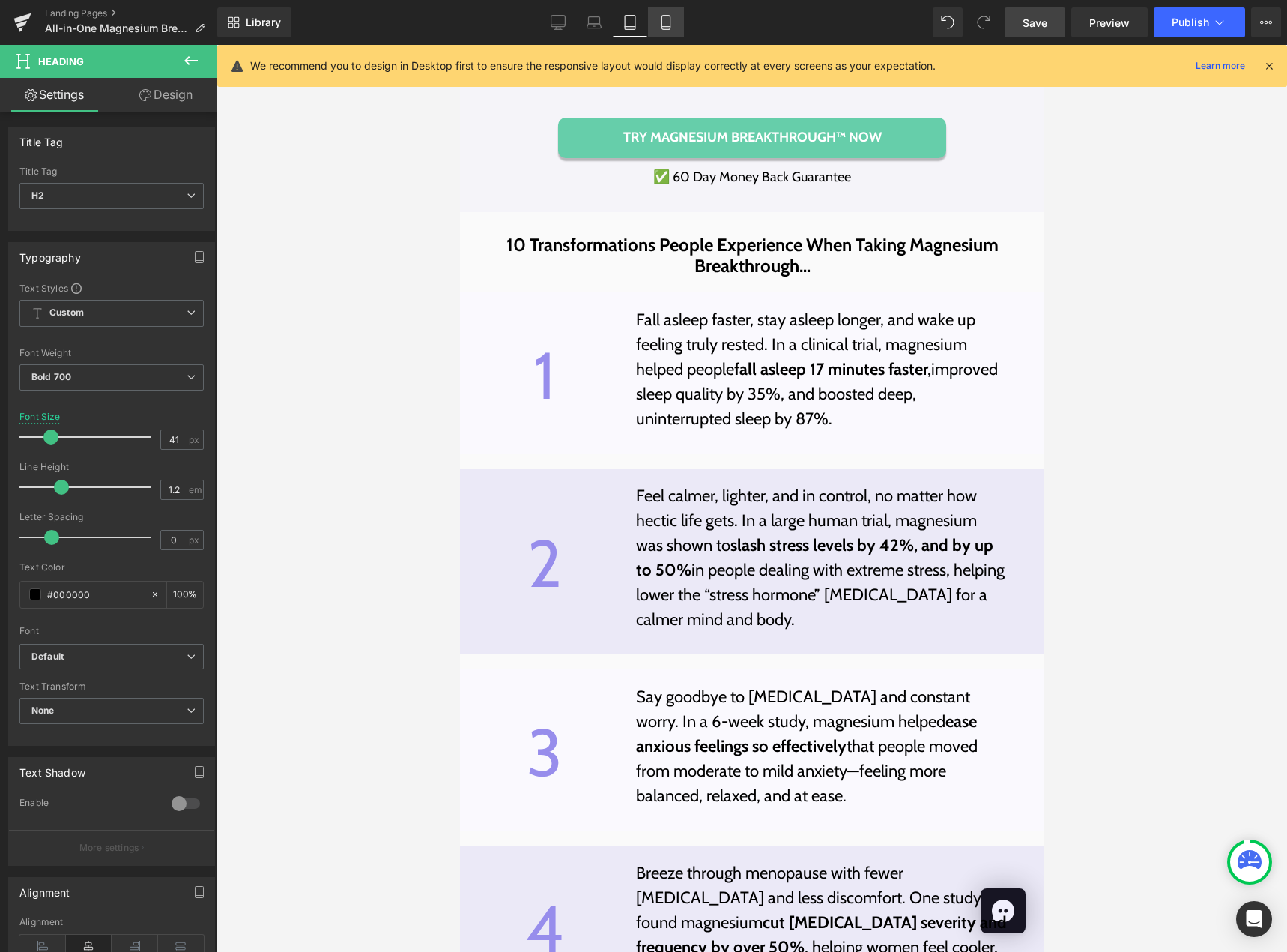
click at [659, 21] on icon at bounding box center [666, 22] width 15 height 15
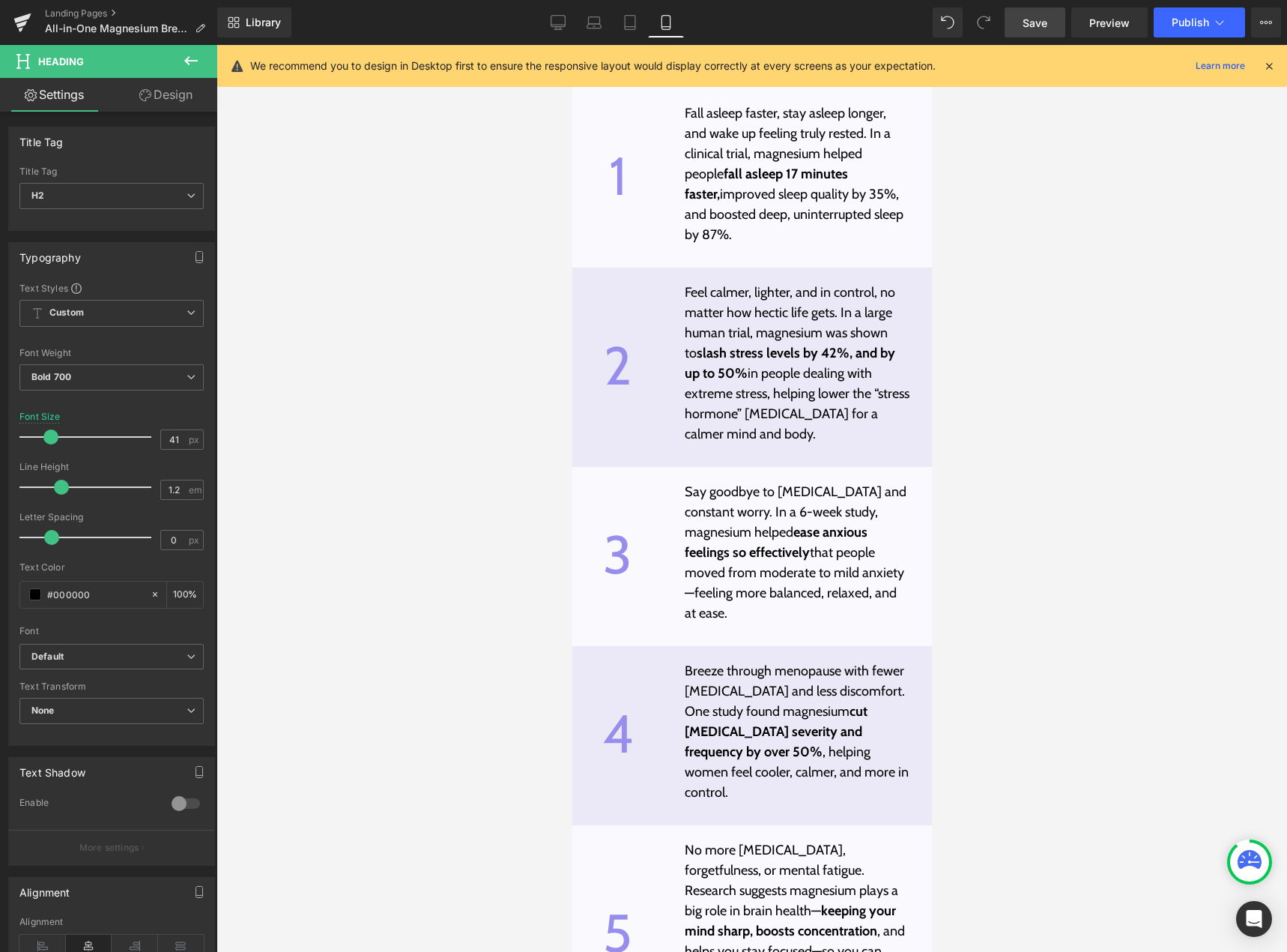
scroll to position [4781, 0]
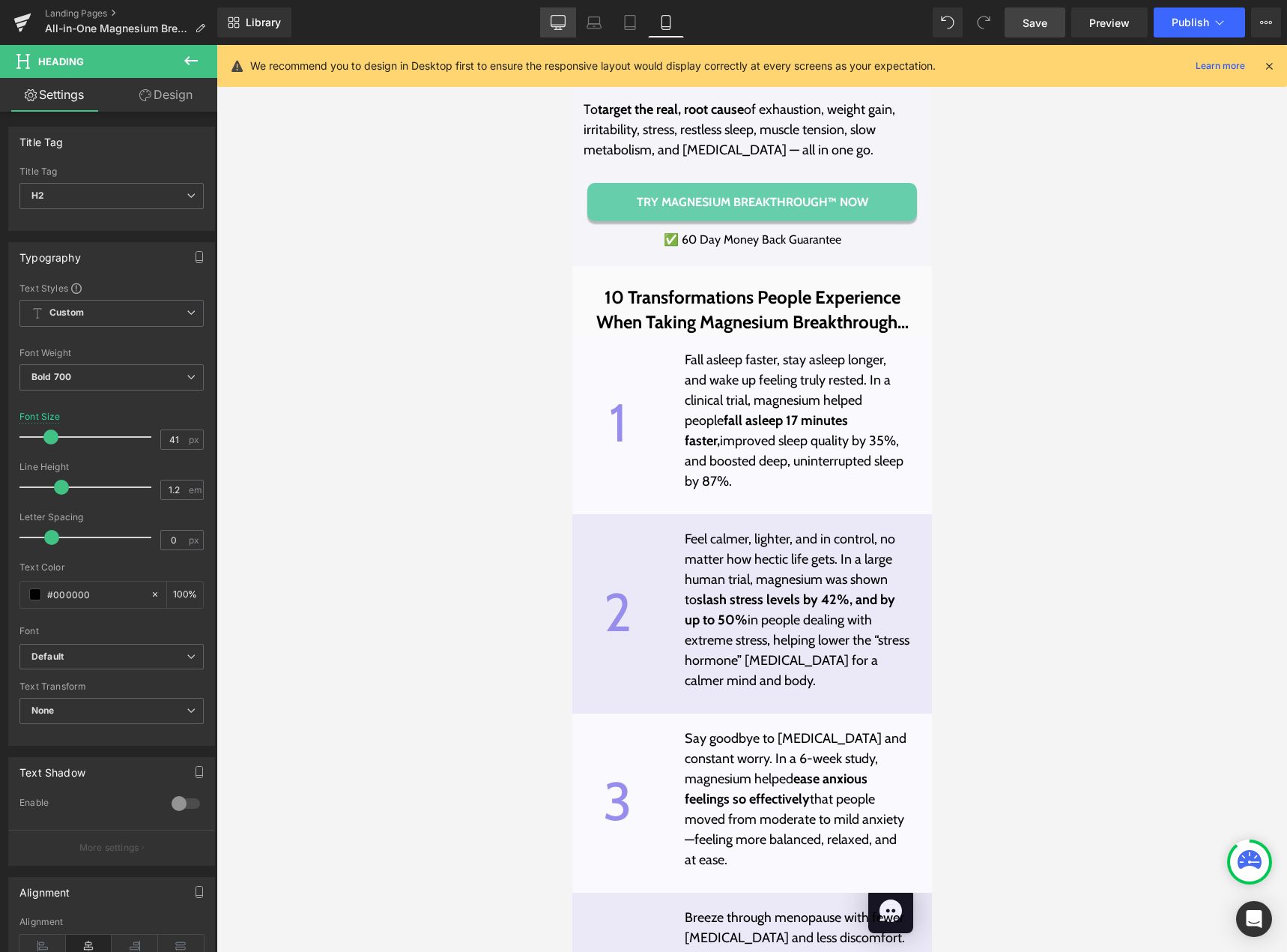
click at [559, 25] on icon at bounding box center [558, 25] width 14 height 0
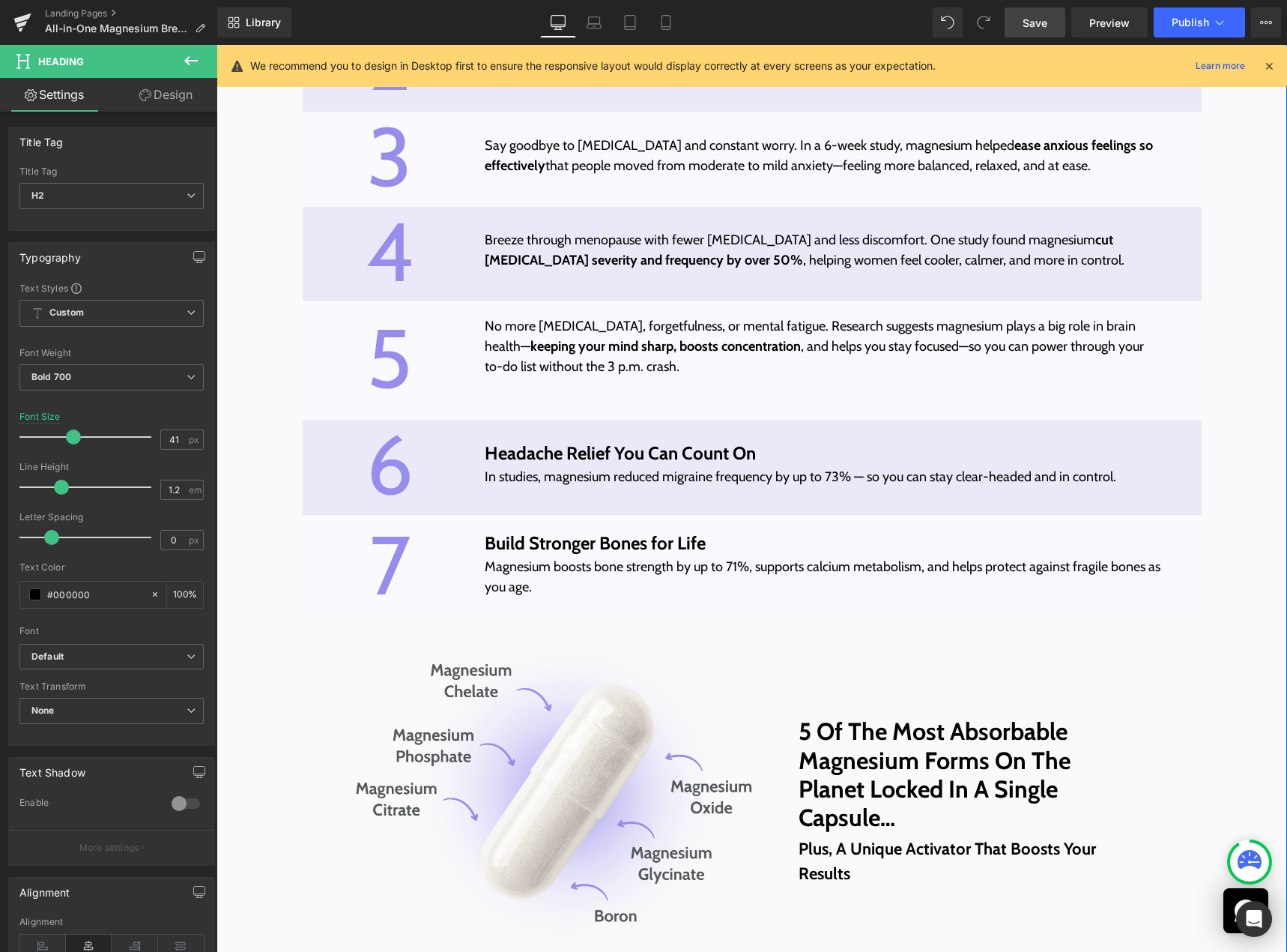
scroll to position [4368, 0]
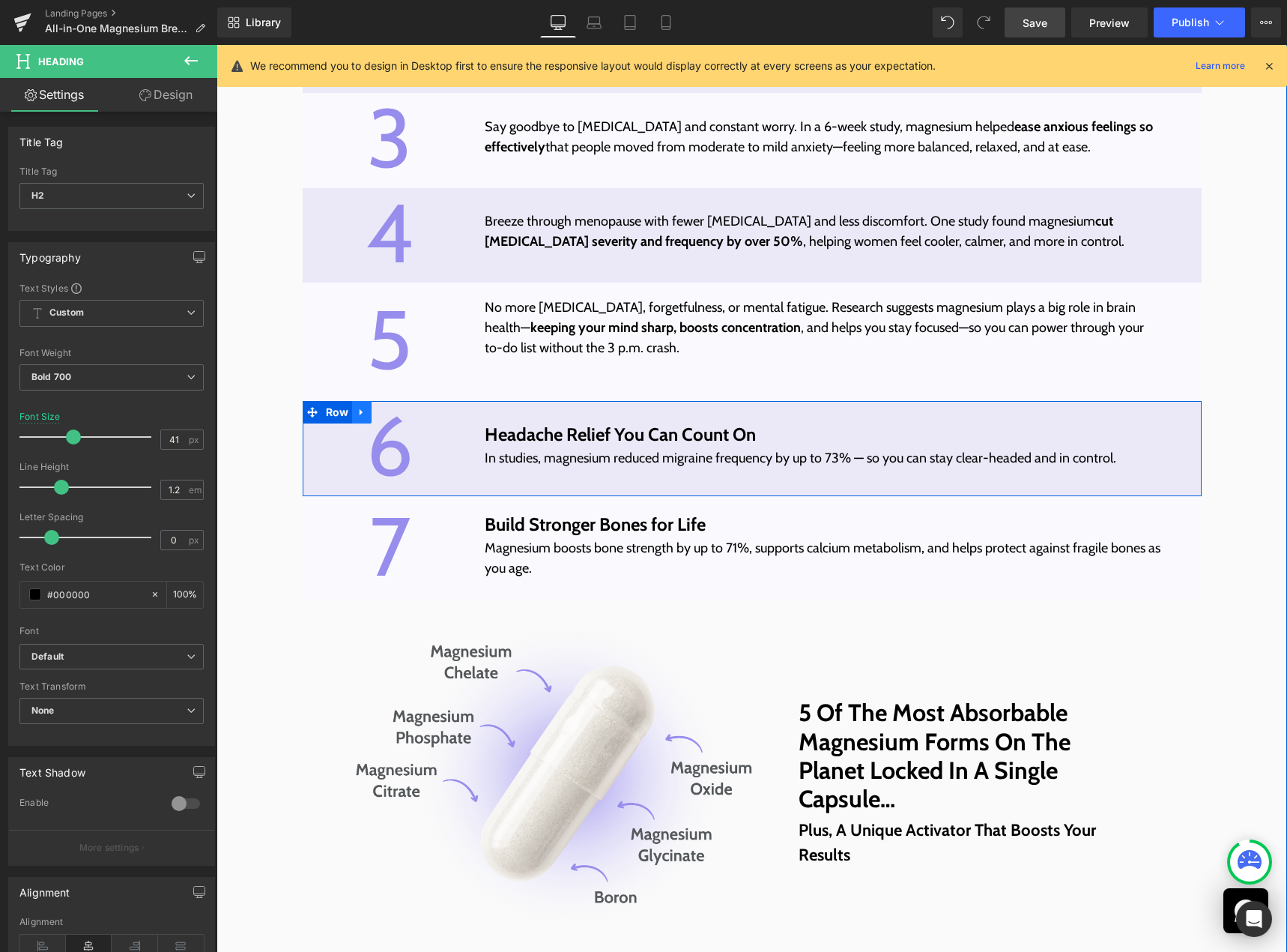
click at [357, 418] on icon at bounding box center [361, 412] width 11 height 11
click at [376, 417] on icon at bounding box center [381, 412] width 11 height 11
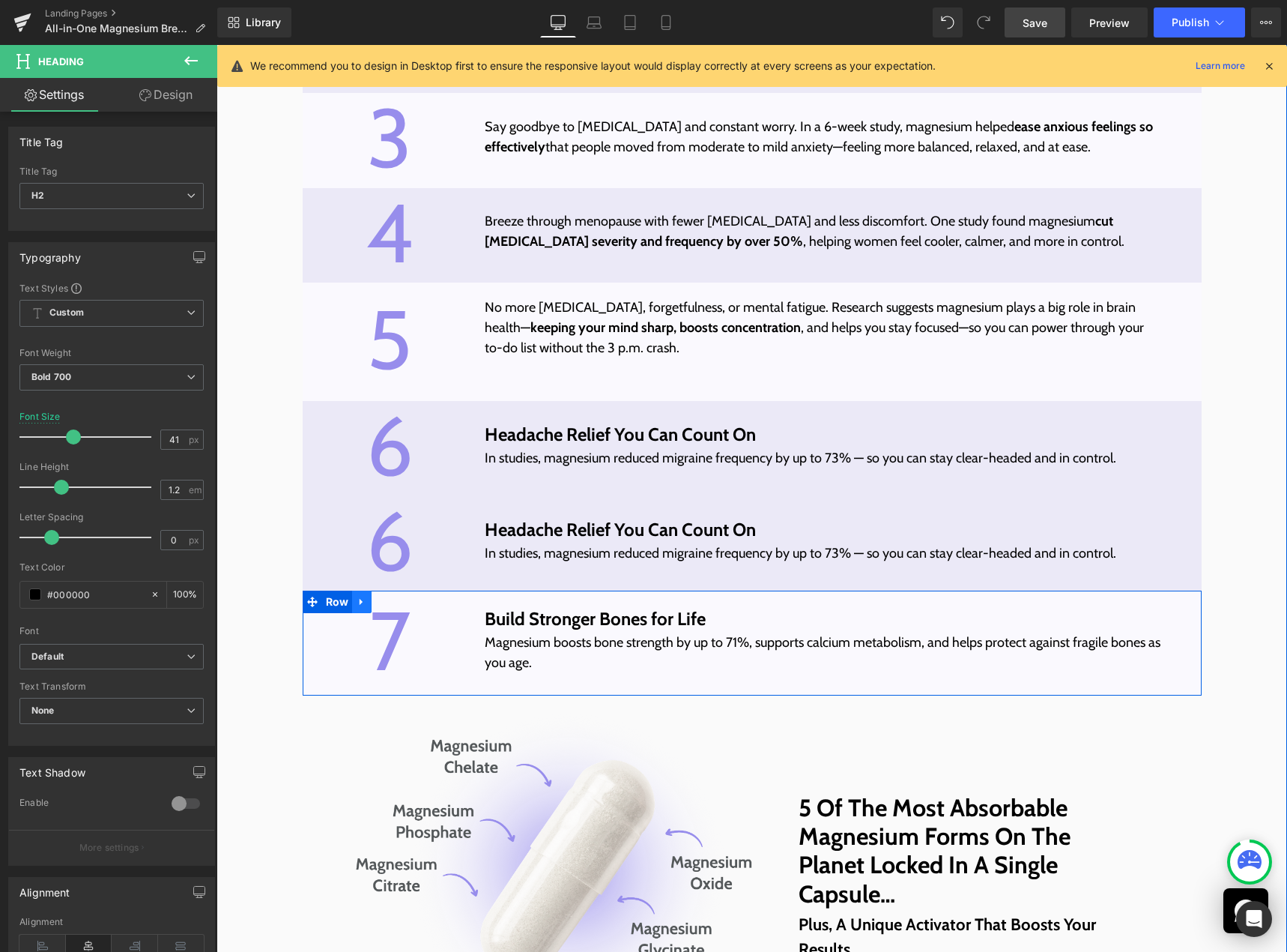
click at [360, 605] on icon at bounding box center [361, 602] width 3 height 7
click at [379, 607] on icon at bounding box center [381, 601] width 11 height 11
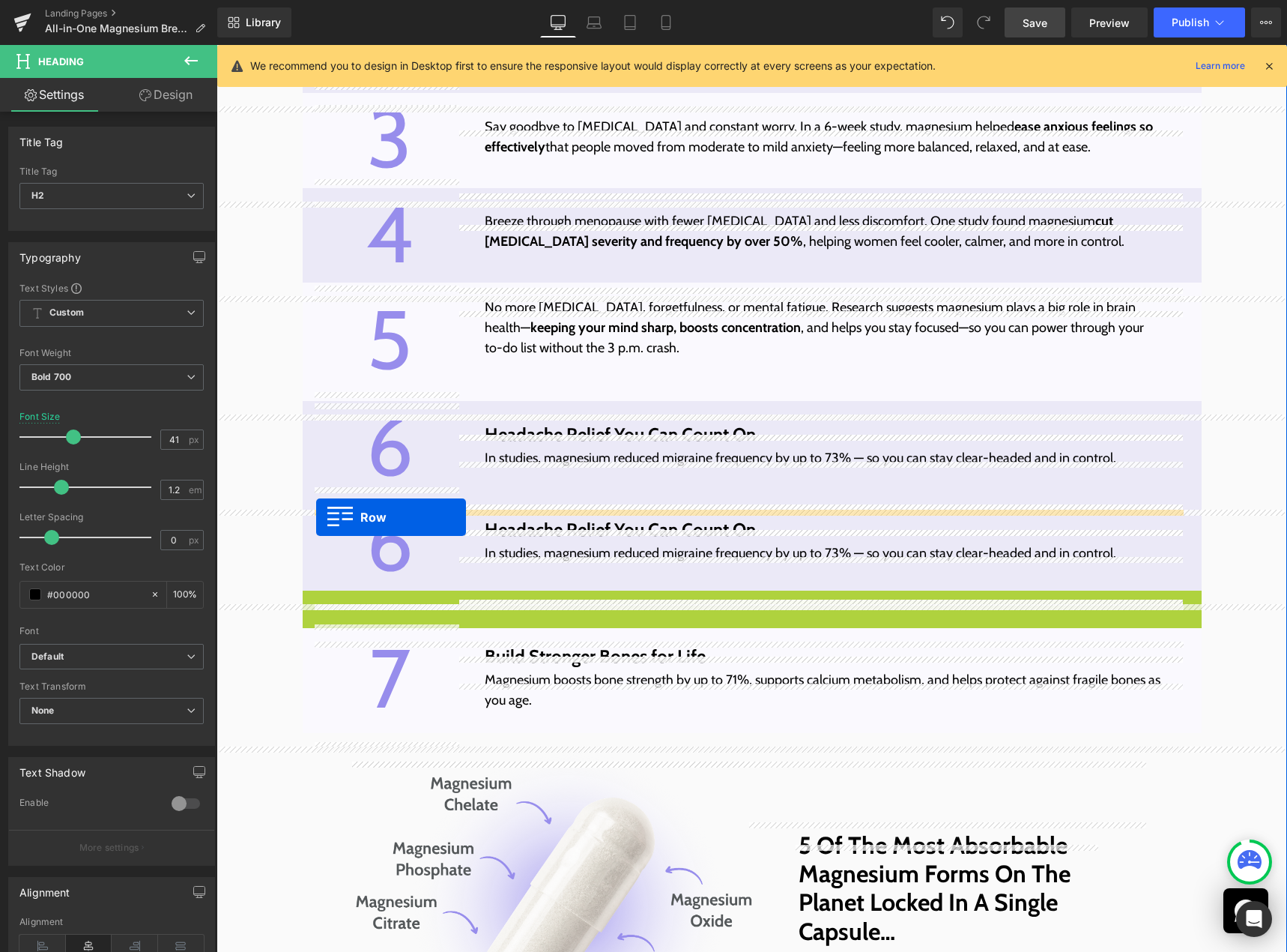
drag, startPoint x: 301, startPoint y: 613, endPoint x: 316, endPoint y: 517, distance: 97.2
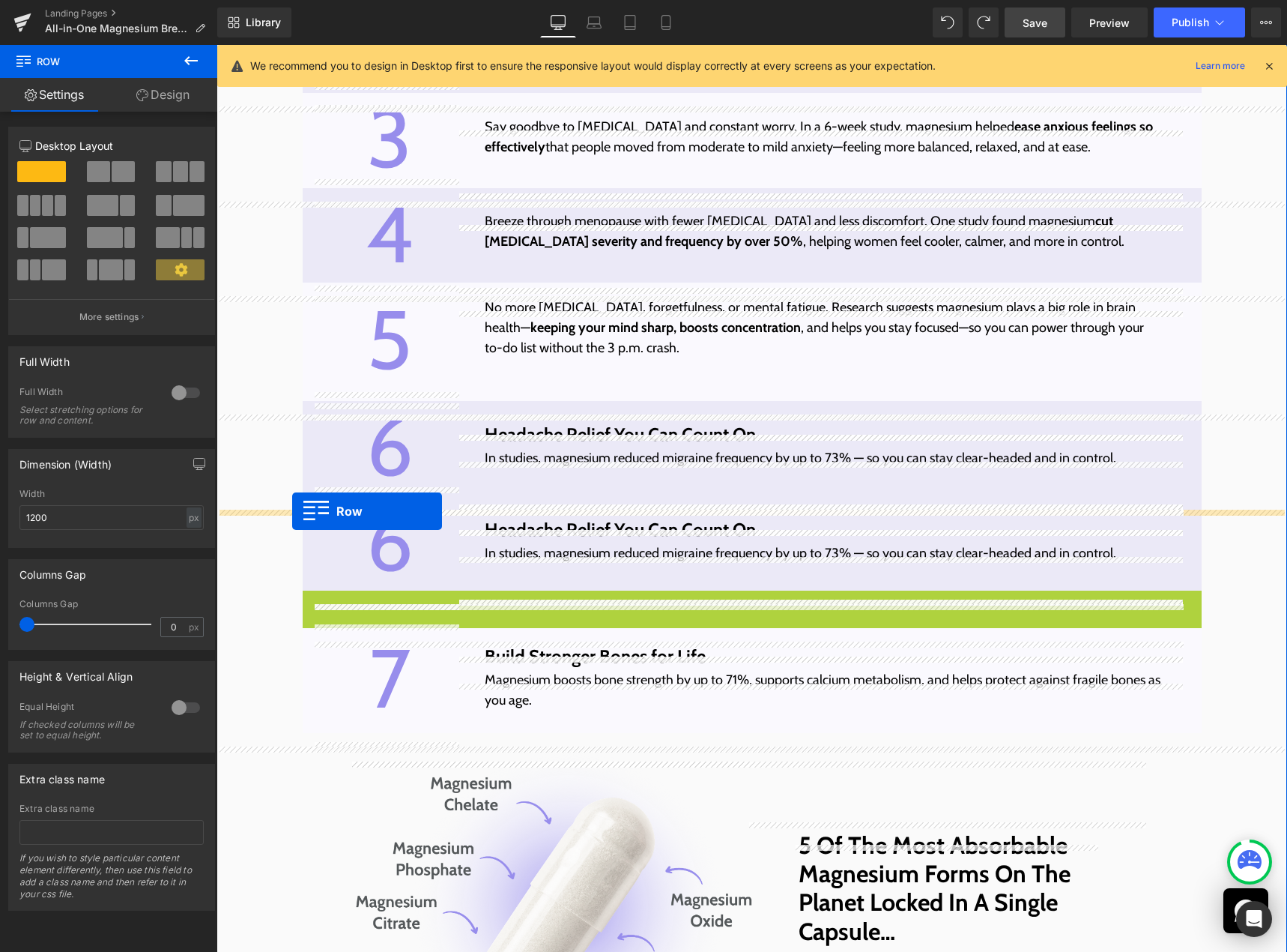
drag, startPoint x: 300, startPoint y: 611, endPoint x: 292, endPoint y: 511, distance: 100.3
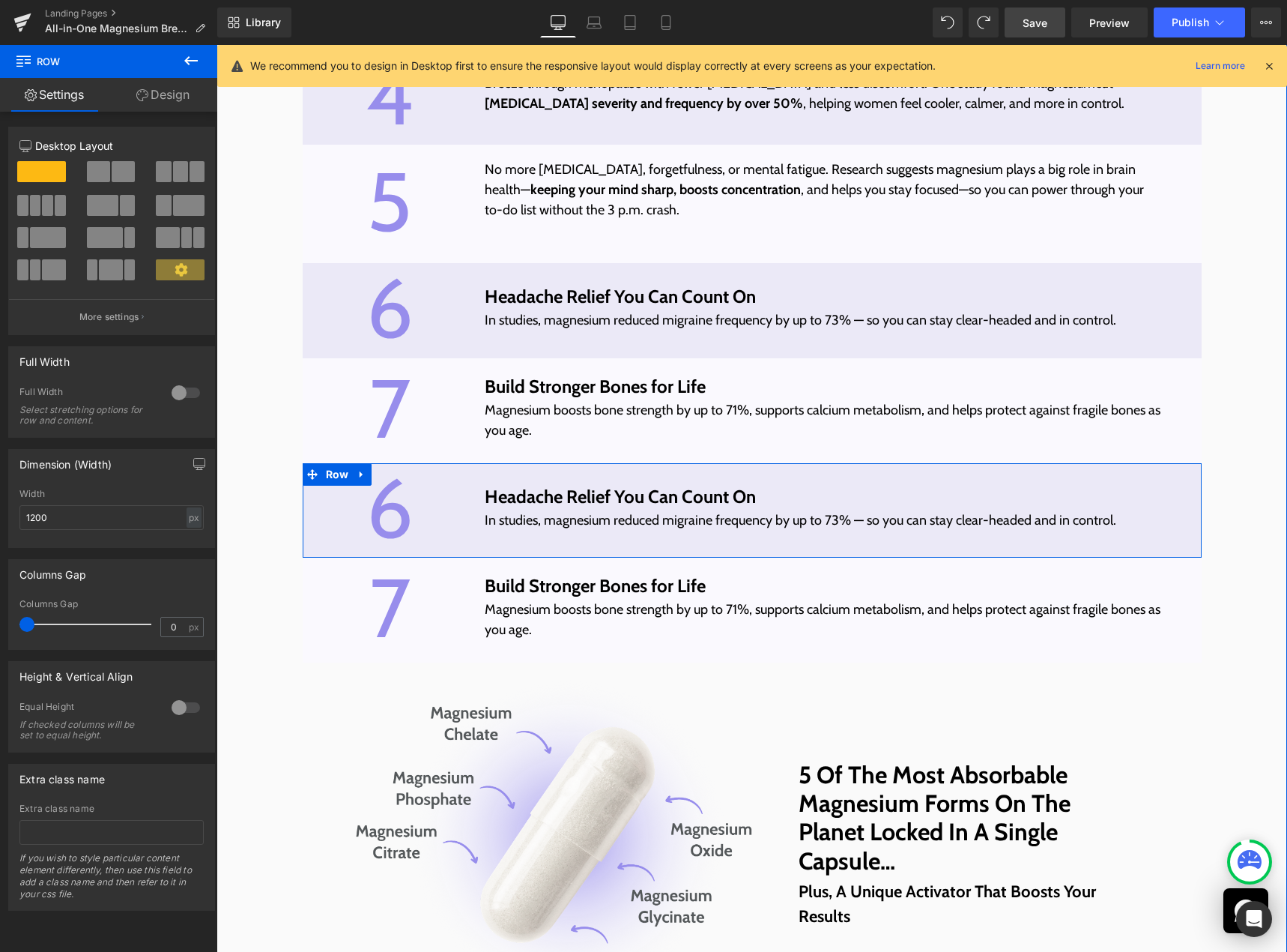
scroll to position [4519, 0]
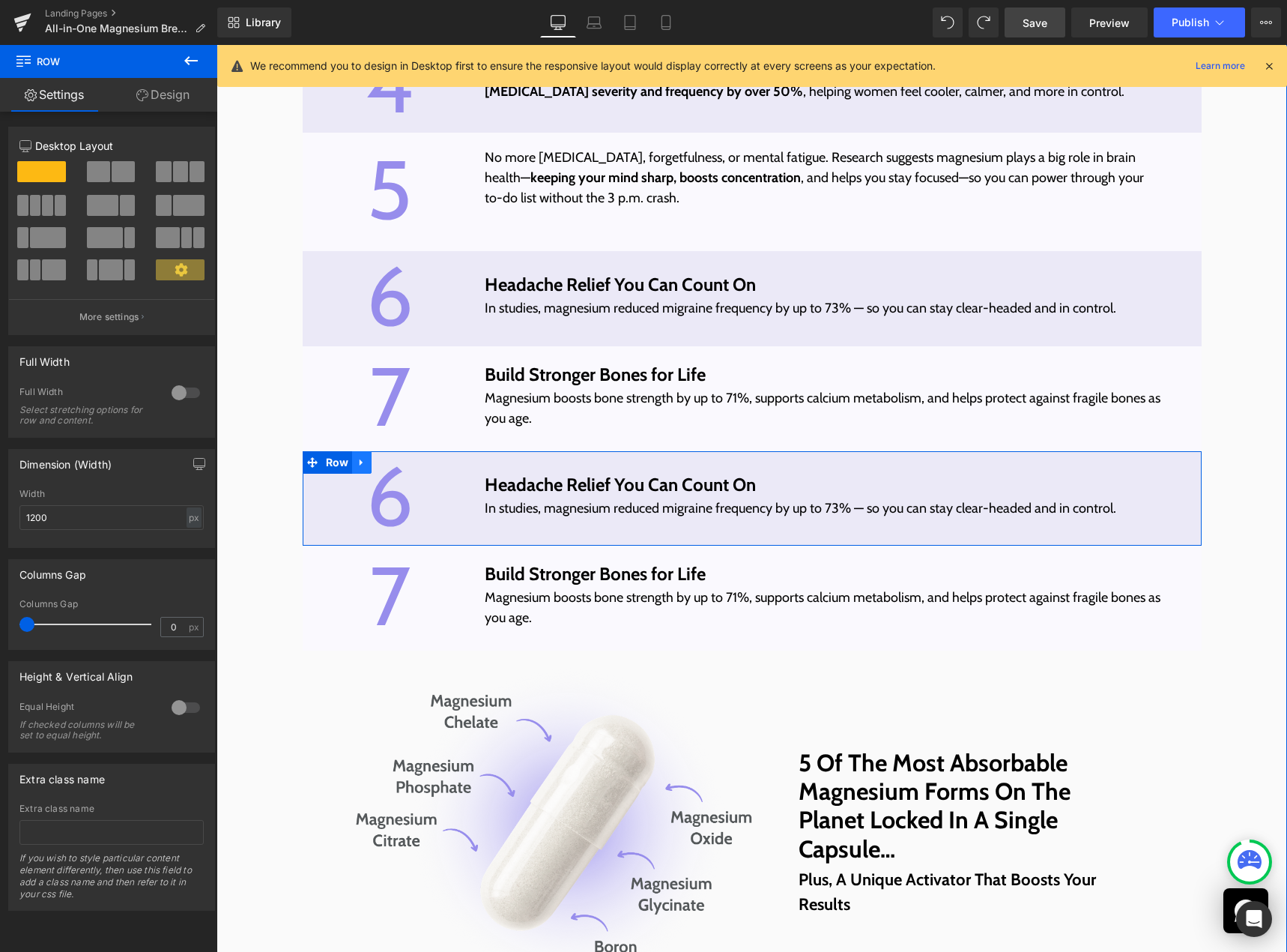
click at [360, 466] on icon at bounding box center [361, 462] width 3 height 7
click at [379, 467] on icon at bounding box center [381, 462] width 11 height 11
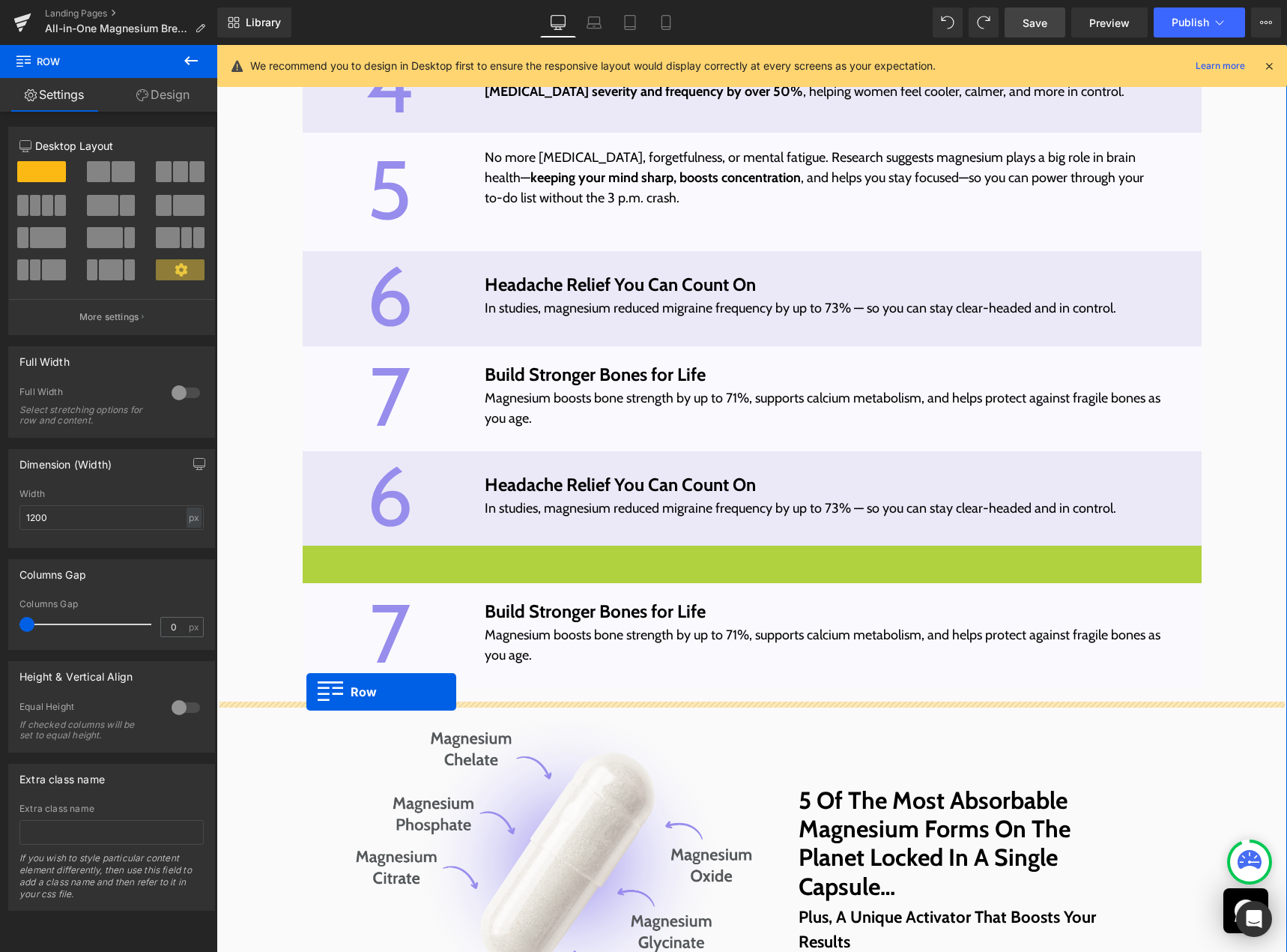
drag, startPoint x: 301, startPoint y: 566, endPoint x: 306, endPoint y: 692, distance: 126.1
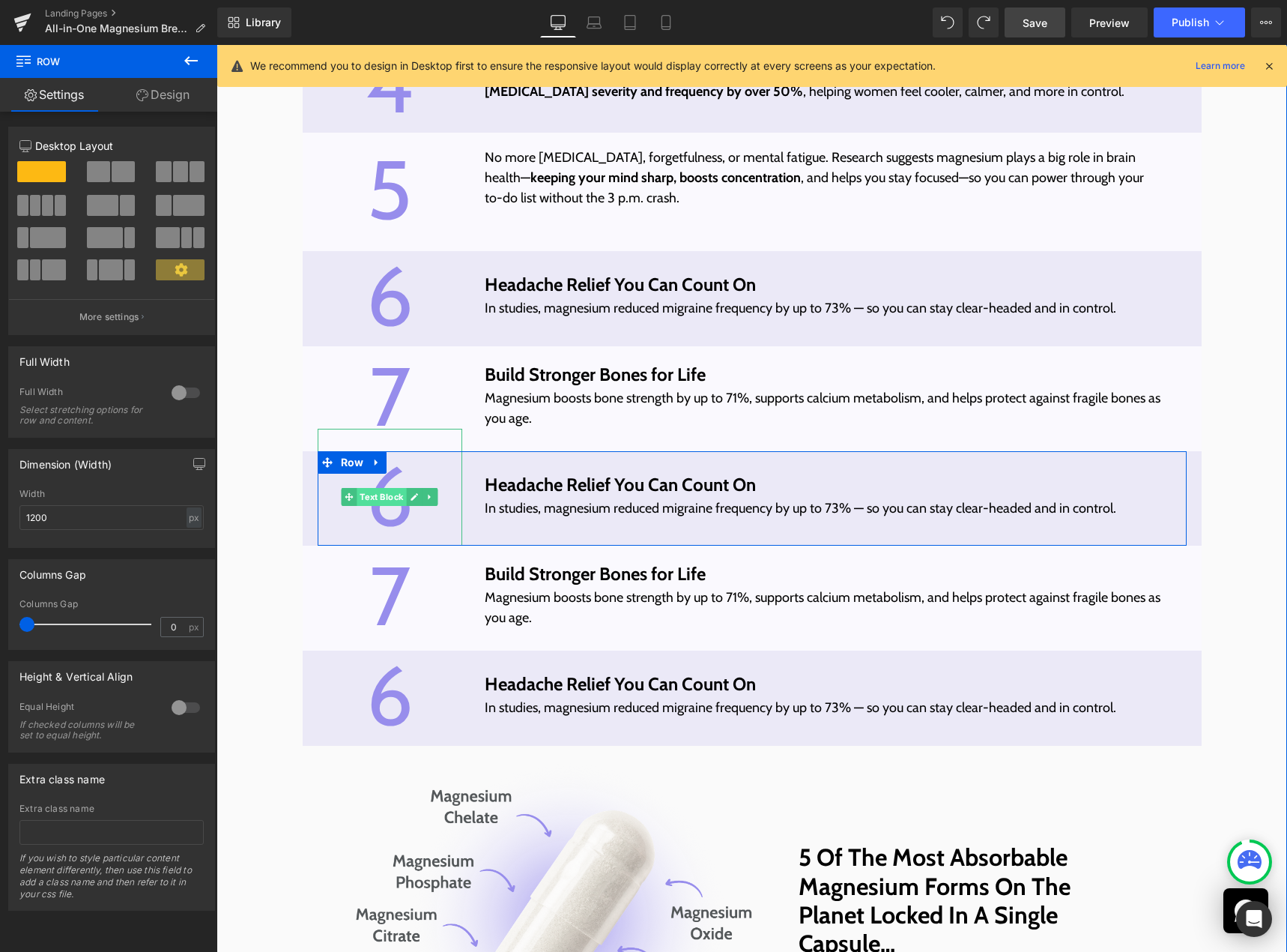
click at [375, 506] on span "Text Block" at bounding box center [382, 497] width 49 height 18
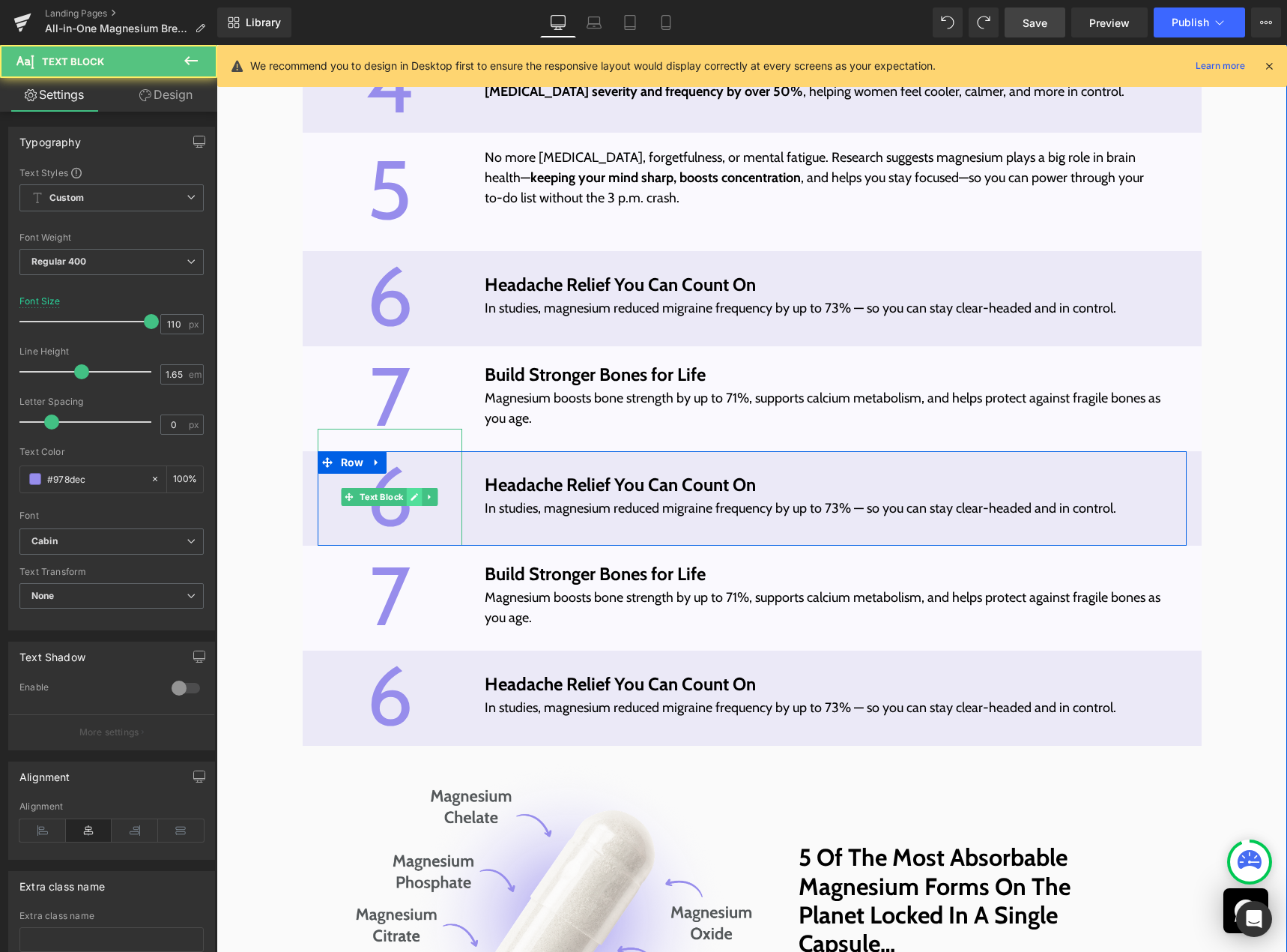
click at [411, 501] on icon at bounding box center [415, 496] width 8 height 9
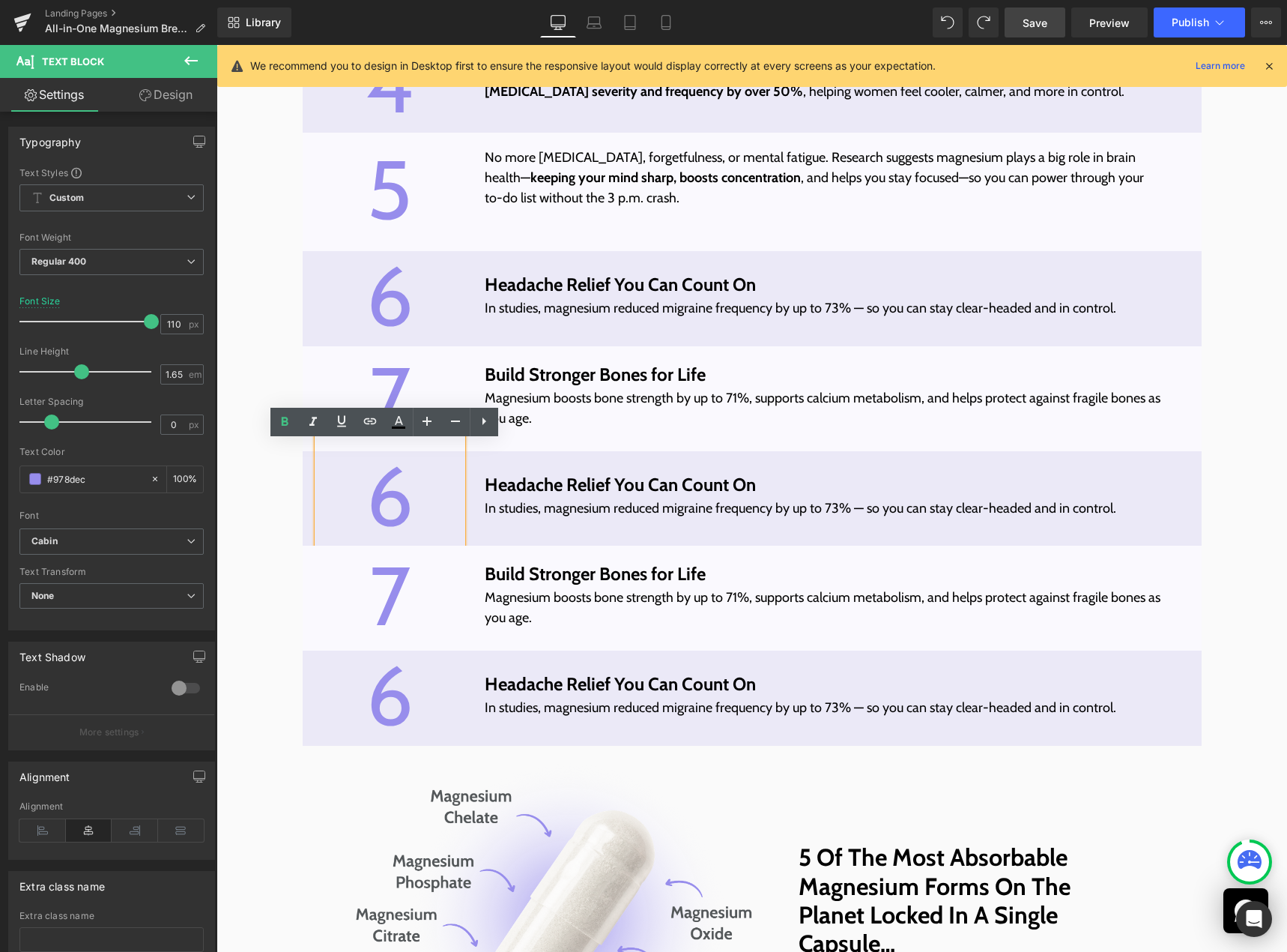
click at [400, 512] on p "6" at bounding box center [390, 497] width 145 height 136
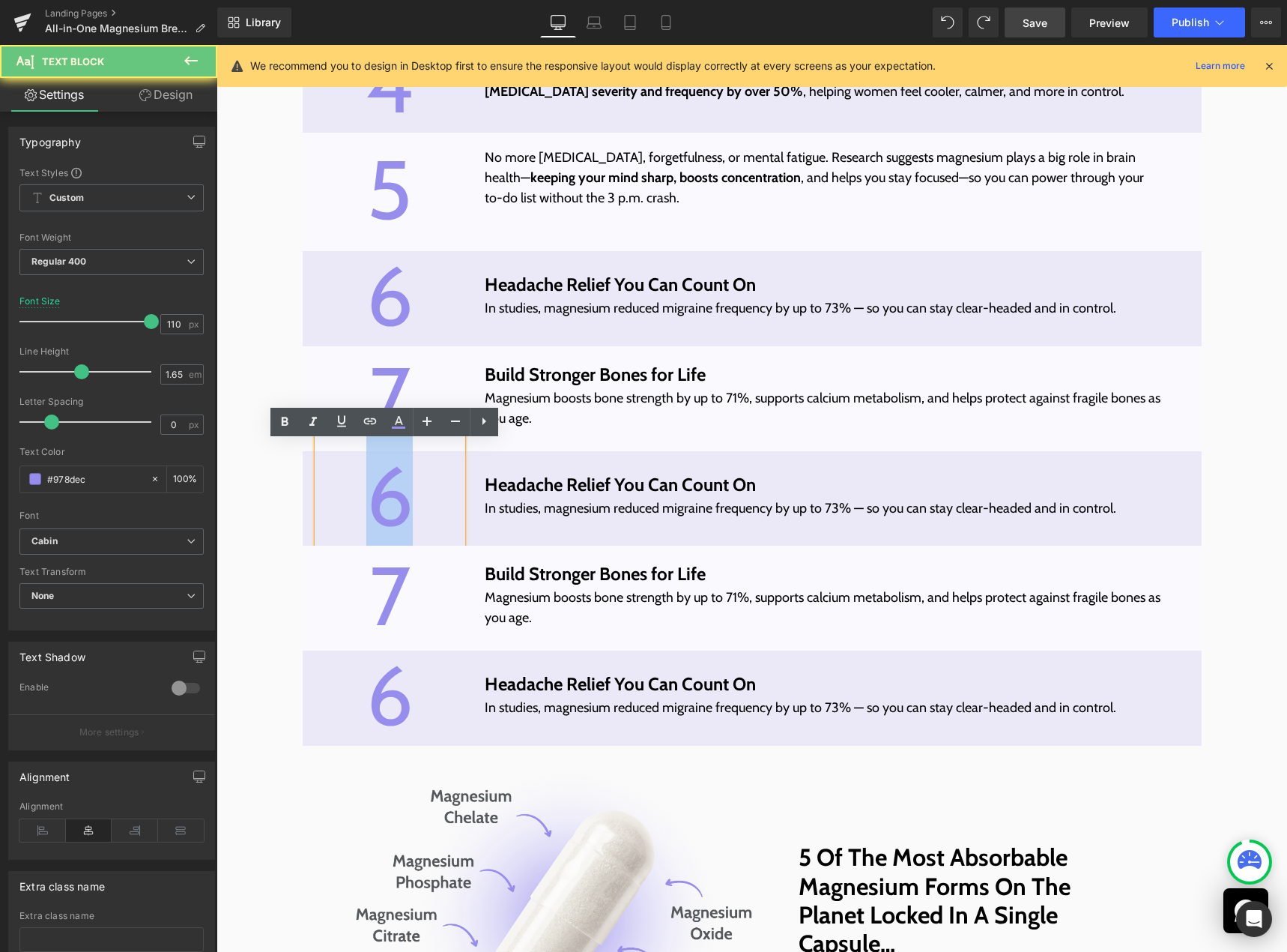
drag, startPoint x: 400, startPoint y: 512, endPoint x: 374, endPoint y: 513, distance: 26.0
click at [374, 513] on p "6" at bounding box center [390, 497] width 145 height 136
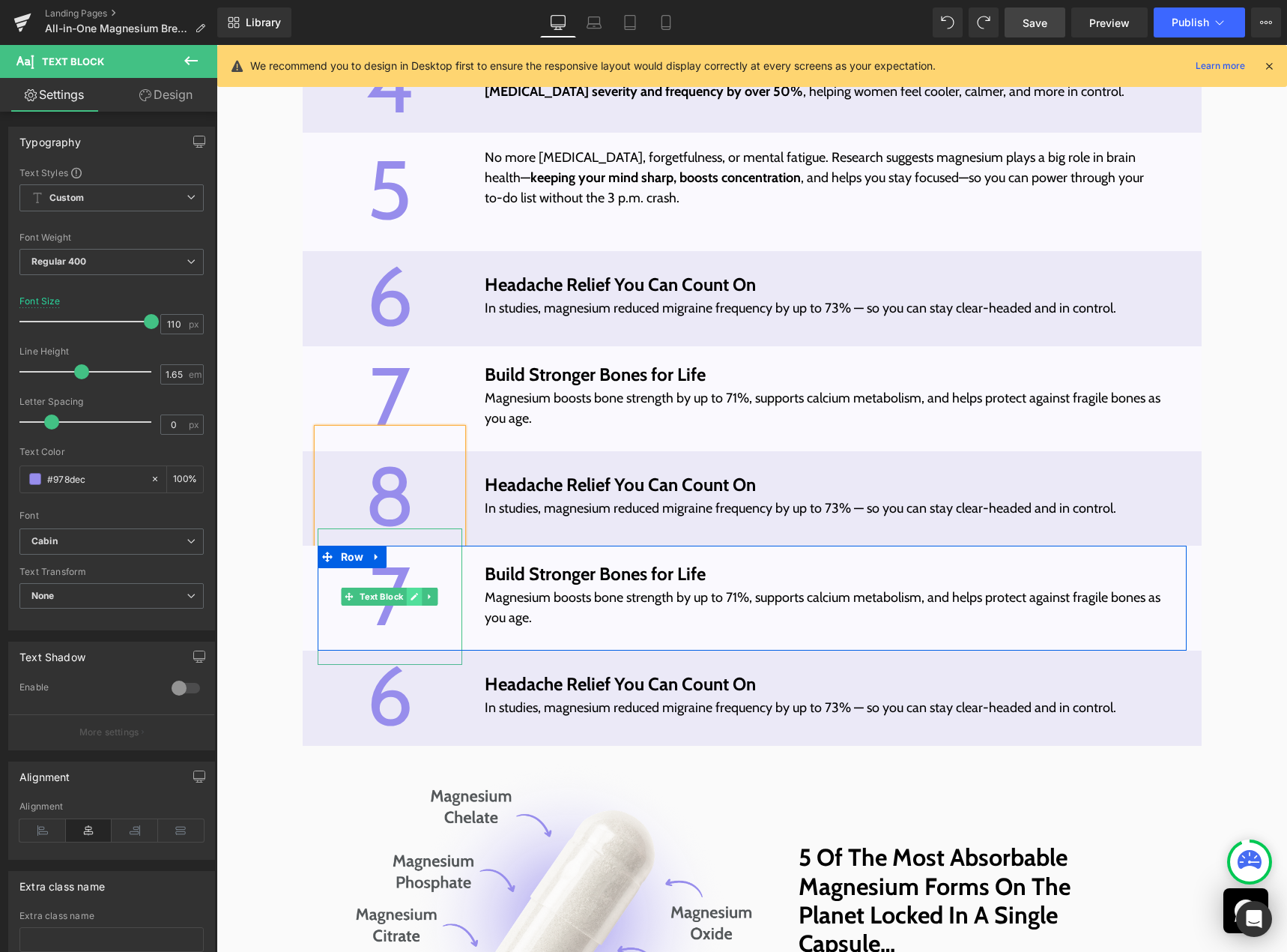
click at [411, 601] on icon at bounding box center [415, 596] width 8 height 9
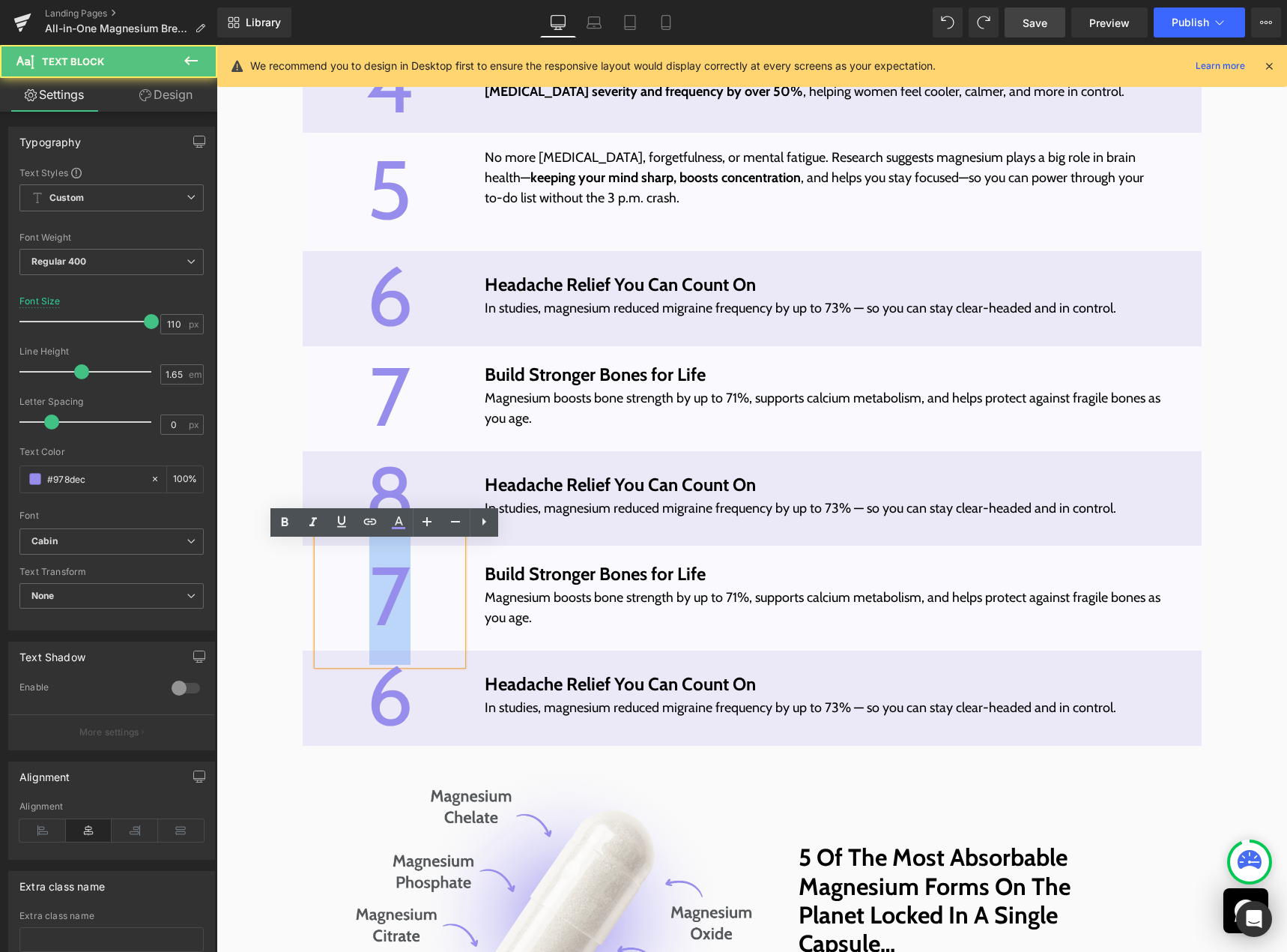
click at [388, 605] on p "7" at bounding box center [390, 596] width 145 height 136
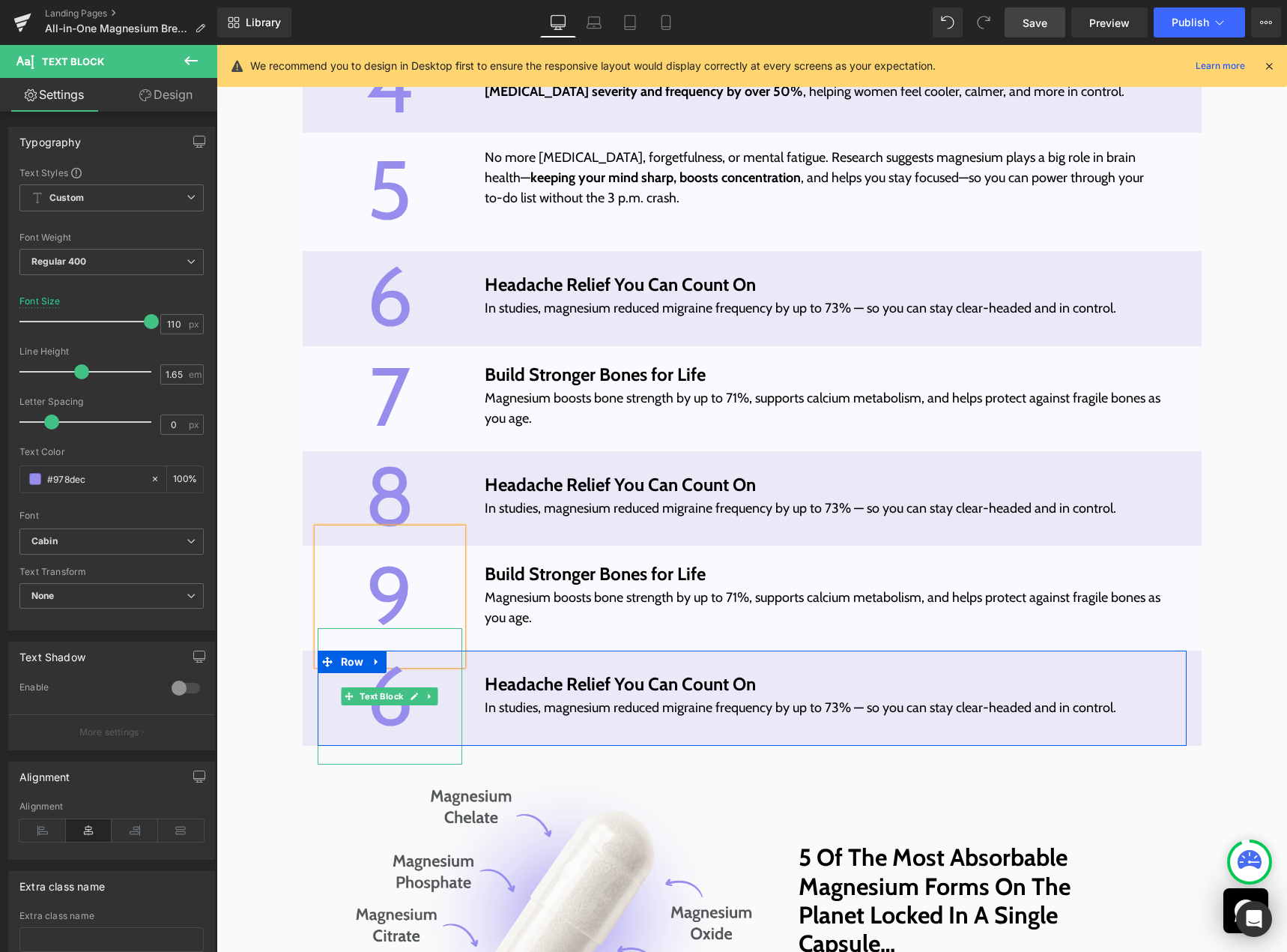
click at [407, 705] on link at bounding box center [414, 697] width 16 height 18
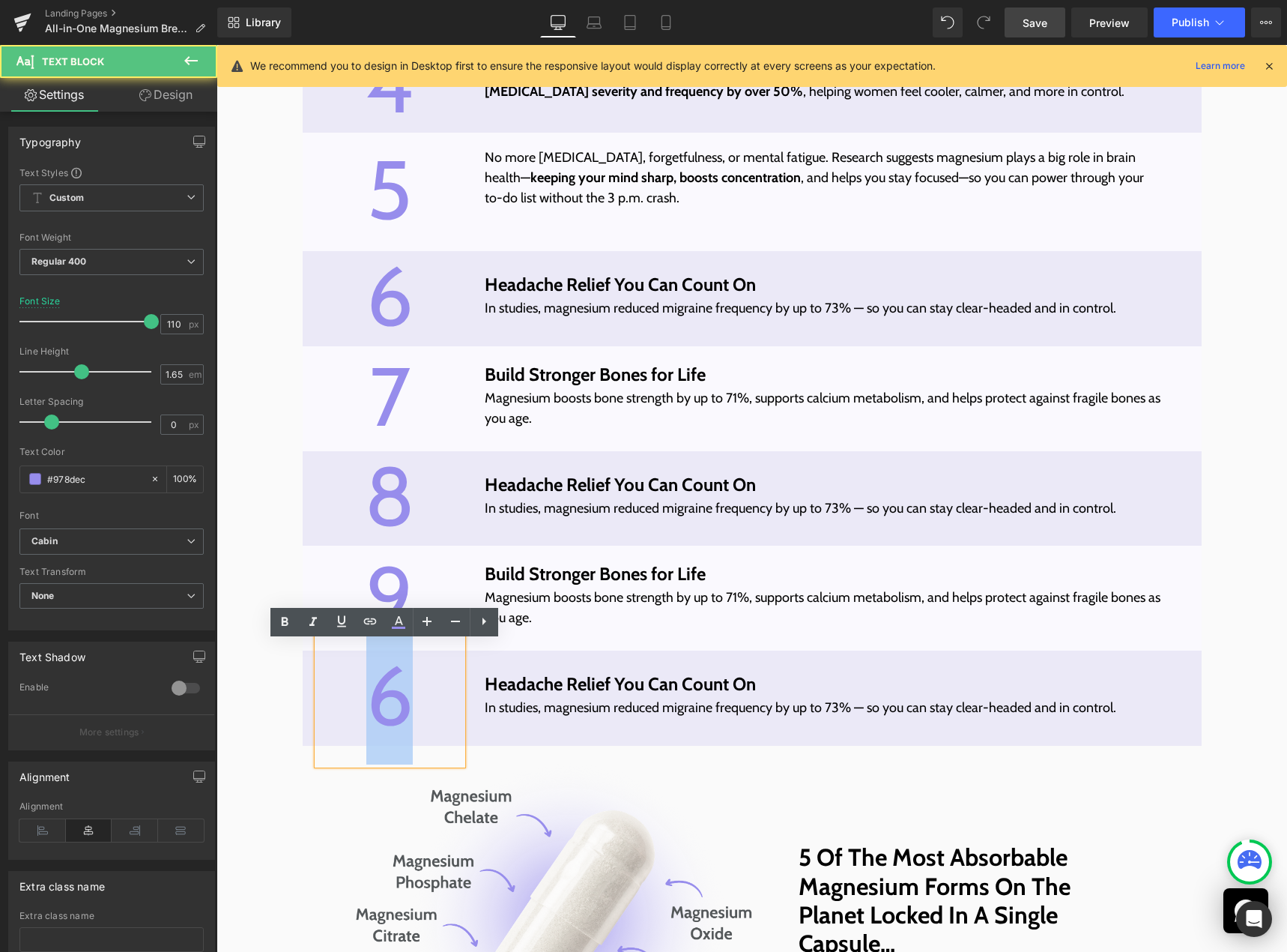
drag, startPoint x: 376, startPoint y: 708, endPoint x: 393, endPoint y: 706, distance: 17.1
click at [393, 706] on p "6" at bounding box center [390, 696] width 145 height 136
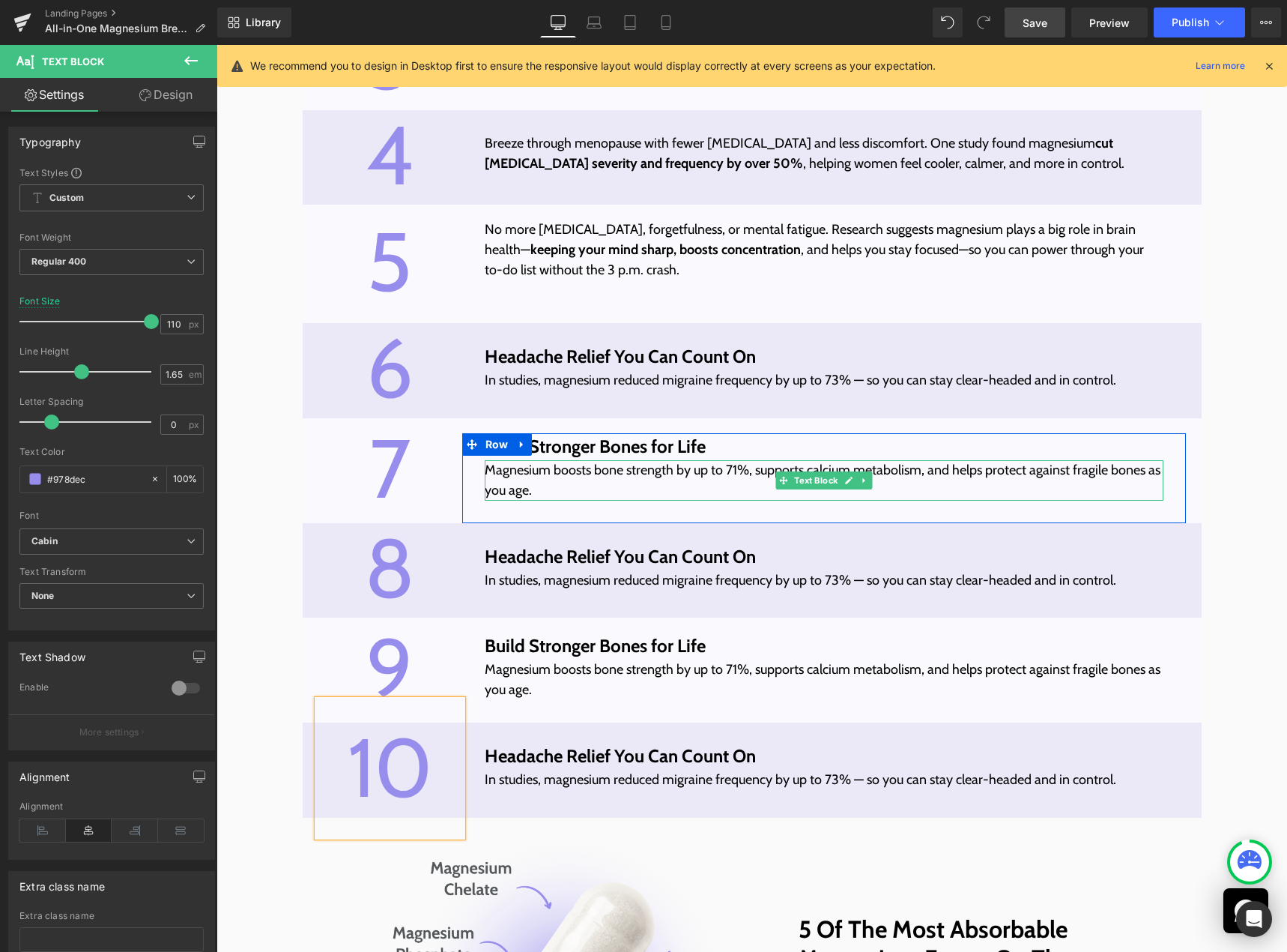
scroll to position [4443, 0]
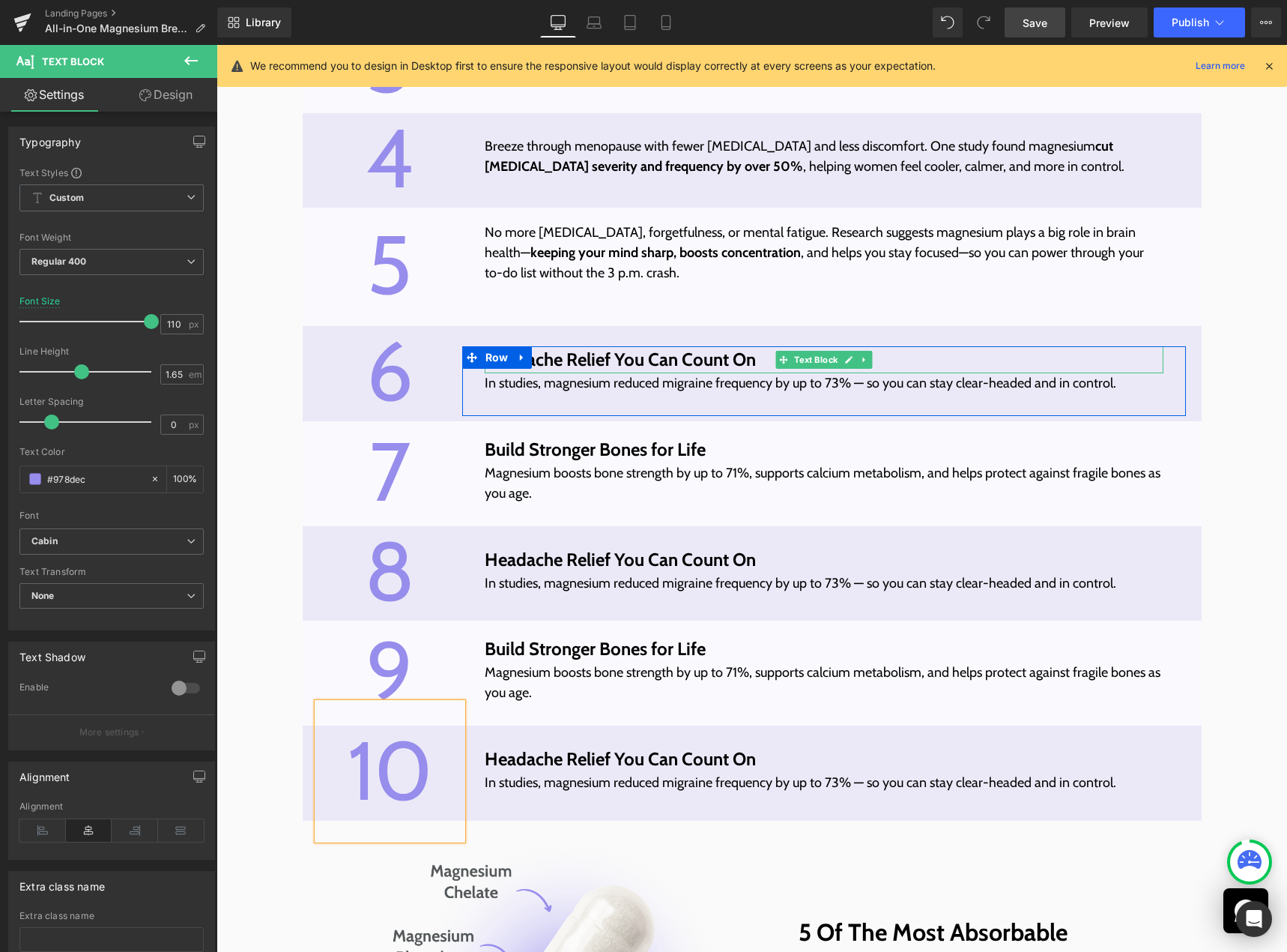
click at [649, 373] on p "Headache Relief You Can Count On" at bounding box center [824, 359] width 679 height 27
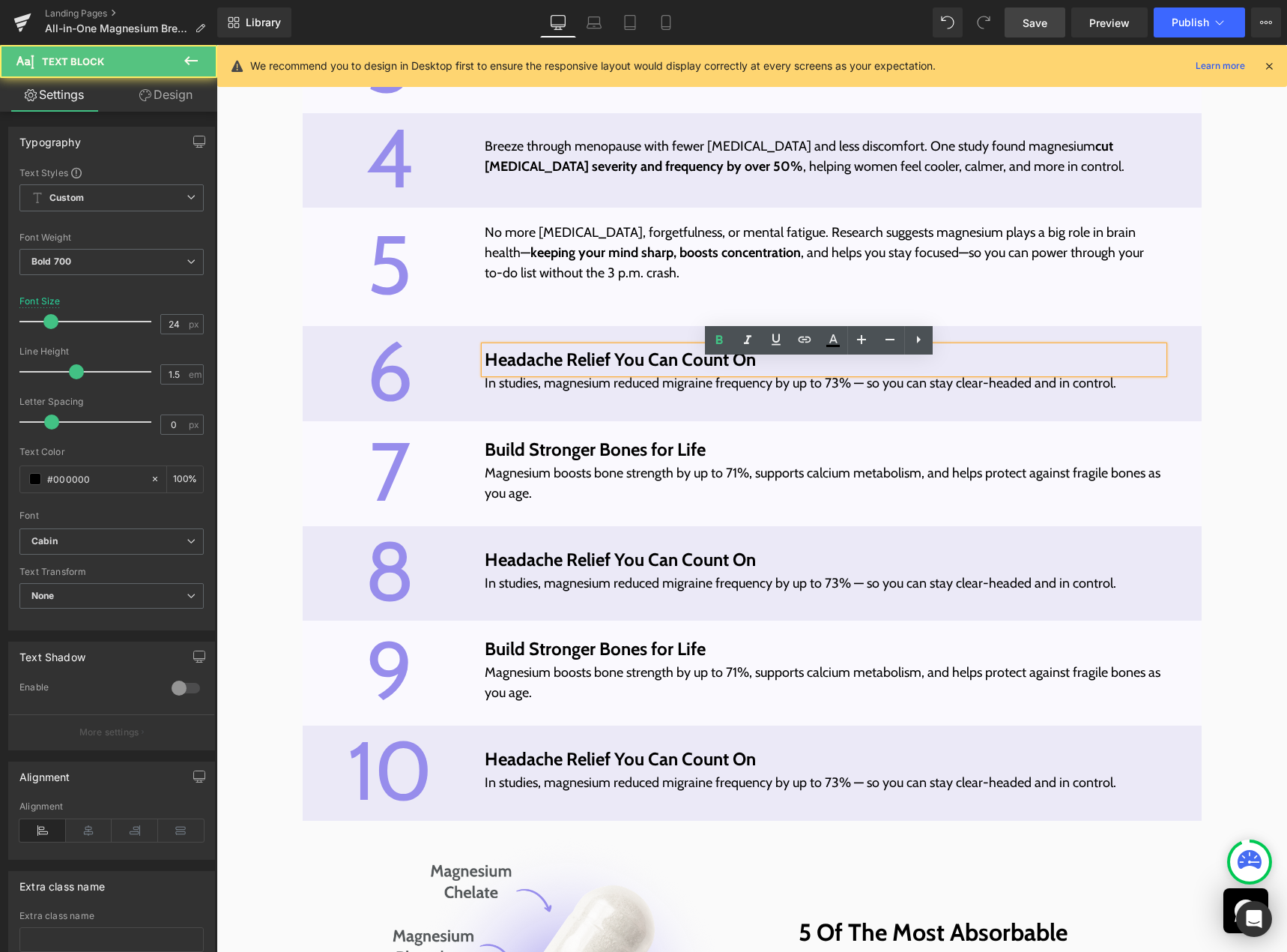
click at [217, 45] on div at bounding box center [217, 45] width 0 height 0
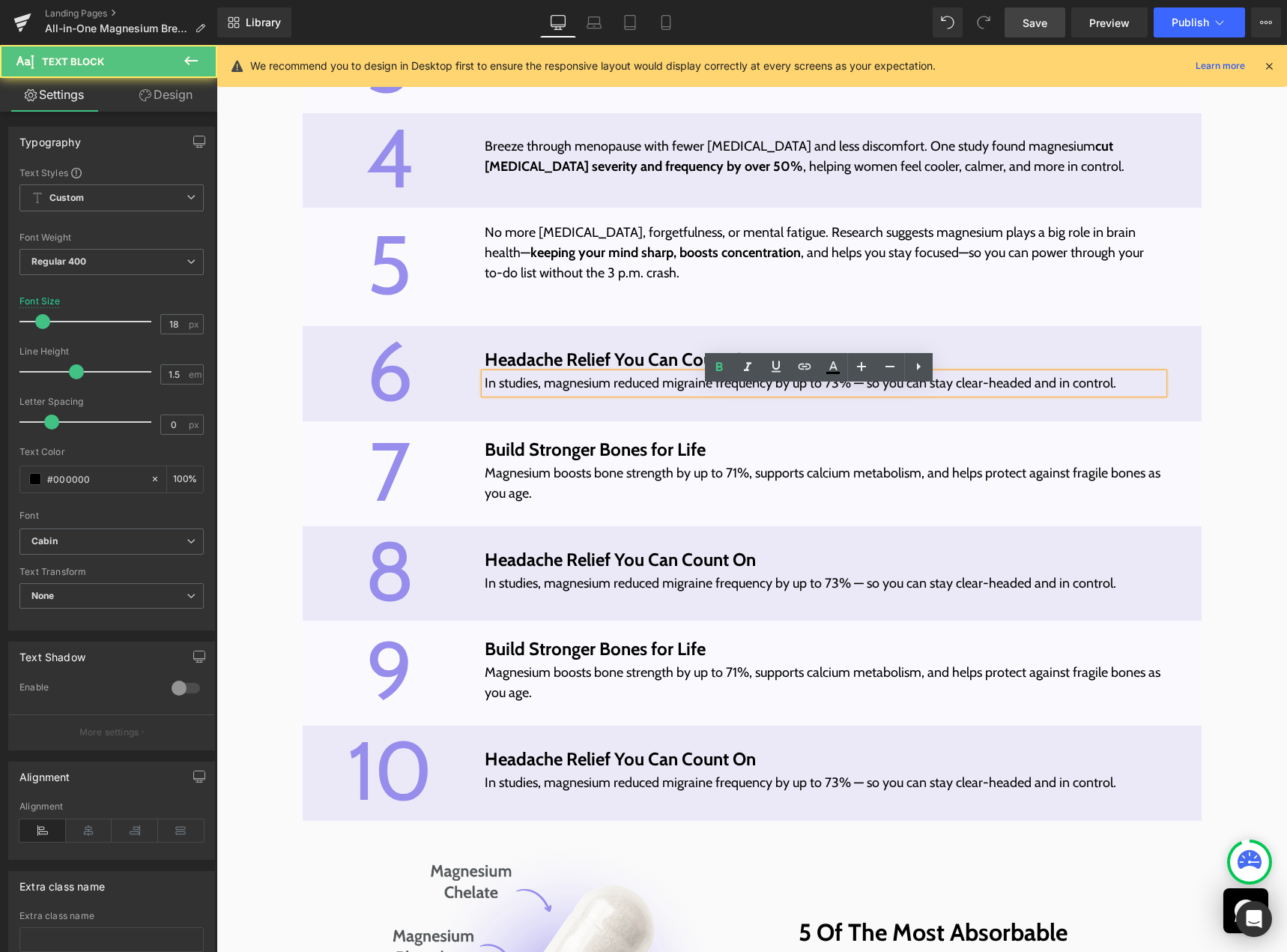
click at [736, 393] on p "In studies, magnesium reduced migraine frequency by up to 73% — so you can stay…" at bounding box center [824, 383] width 679 height 21
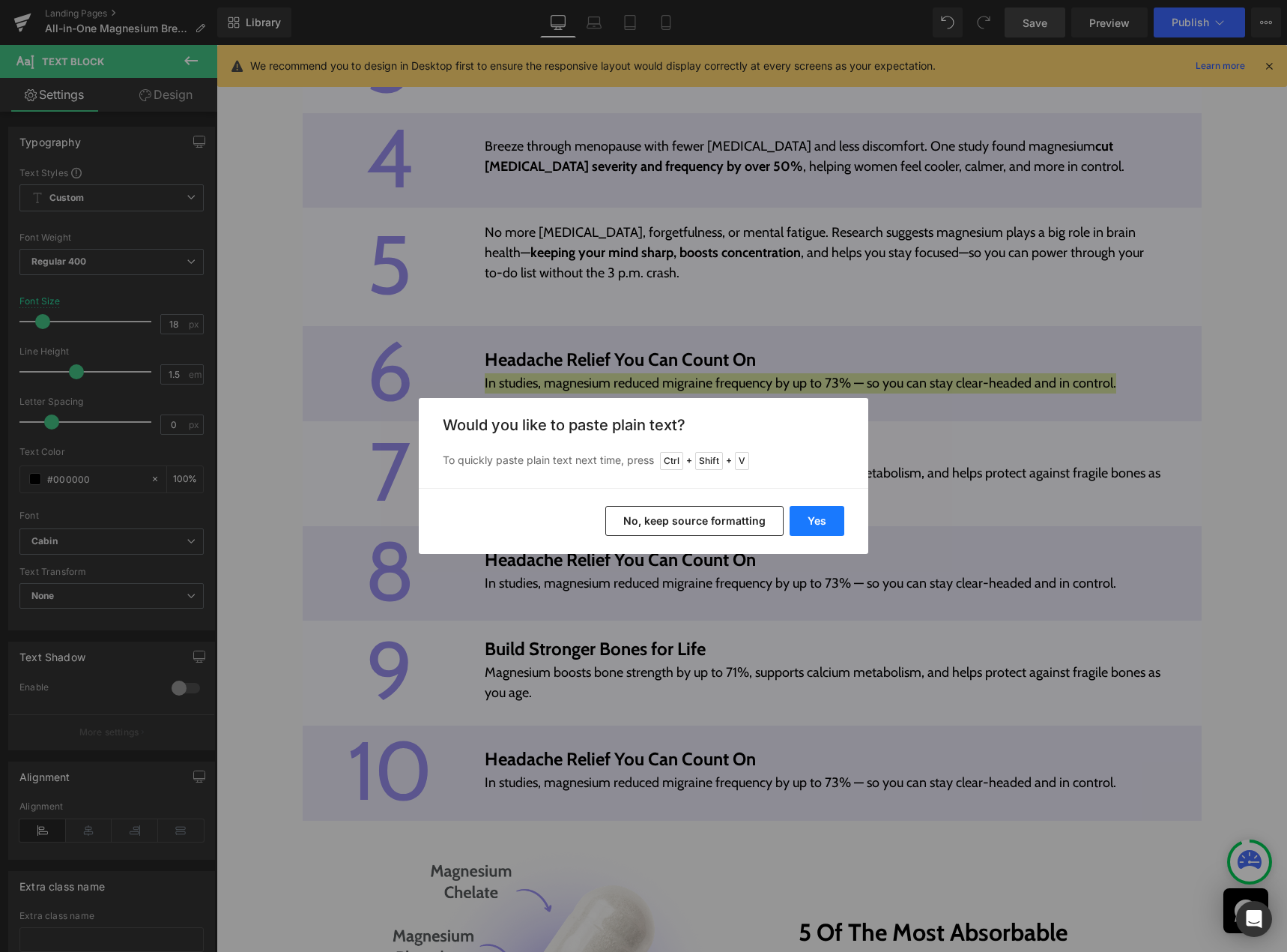
click at [806, 513] on button "Yes" at bounding box center [816, 521] width 55 height 30
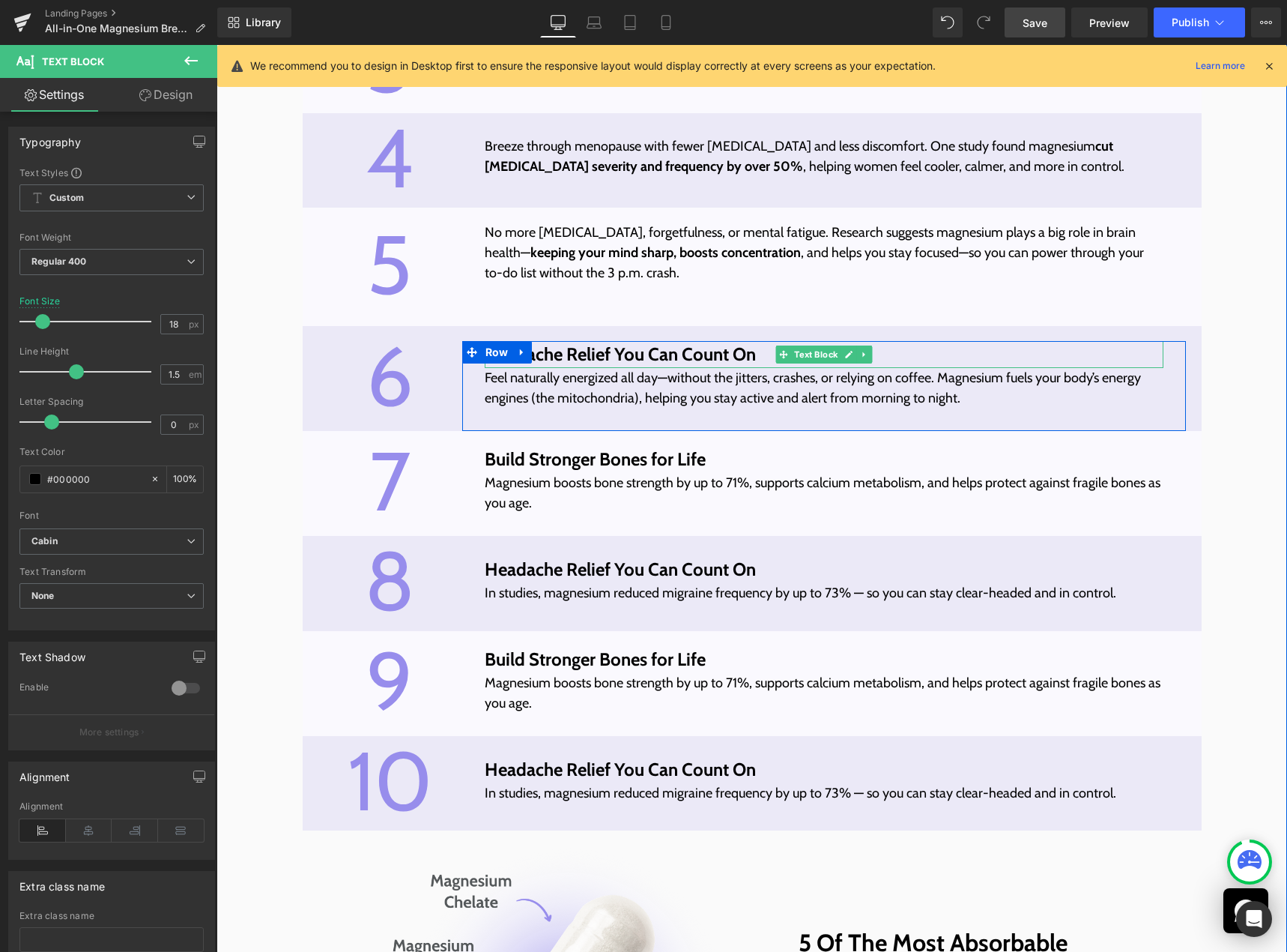
click at [735, 366] on p "Headache Relief You Can Count On" at bounding box center [824, 354] width 679 height 27
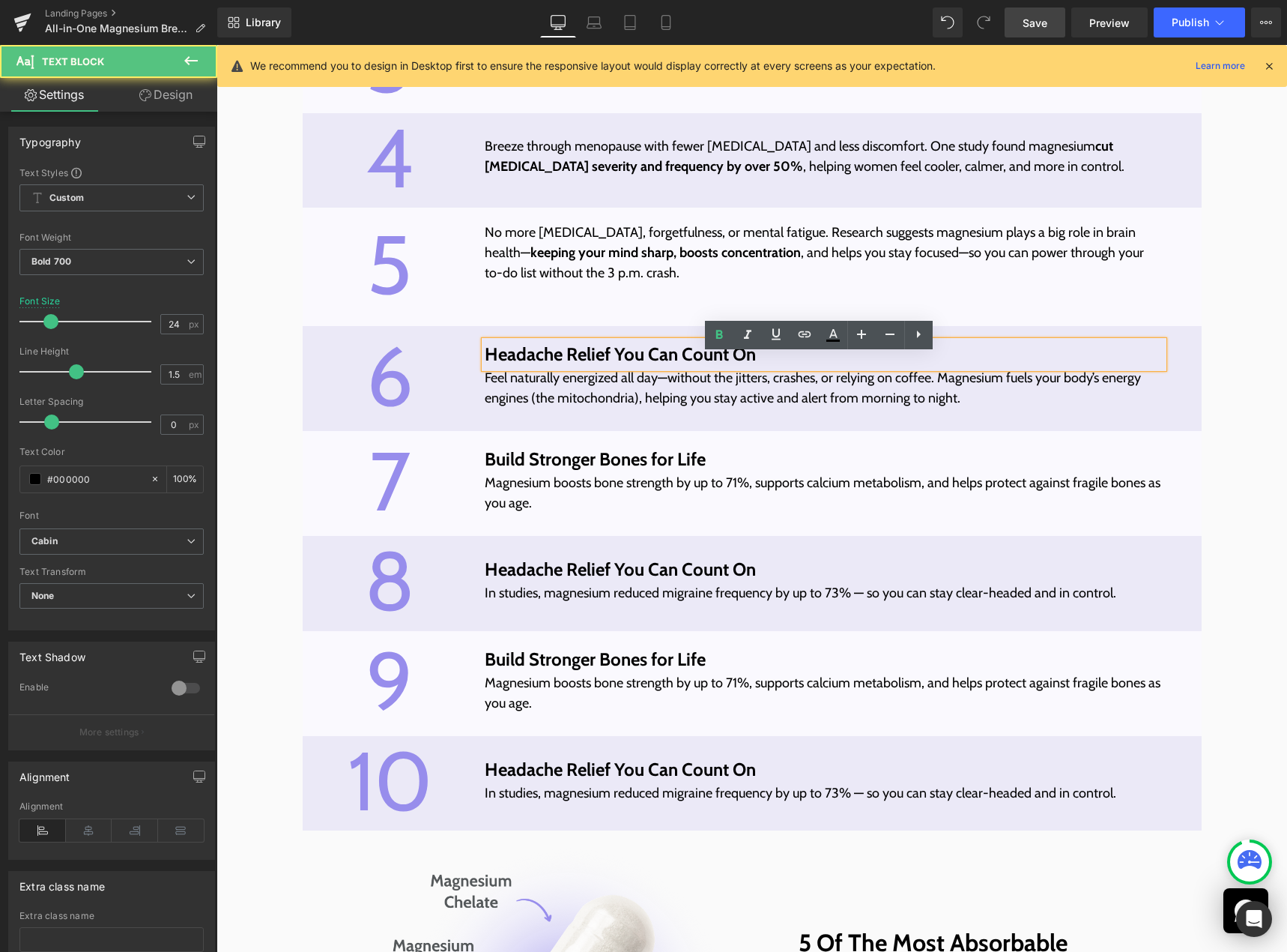
click at [749, 408] on p "​​Feel naturally energized all day—without the jitters, crashes, or relying on …" at bounding box center [824, 388] width 679 height 40
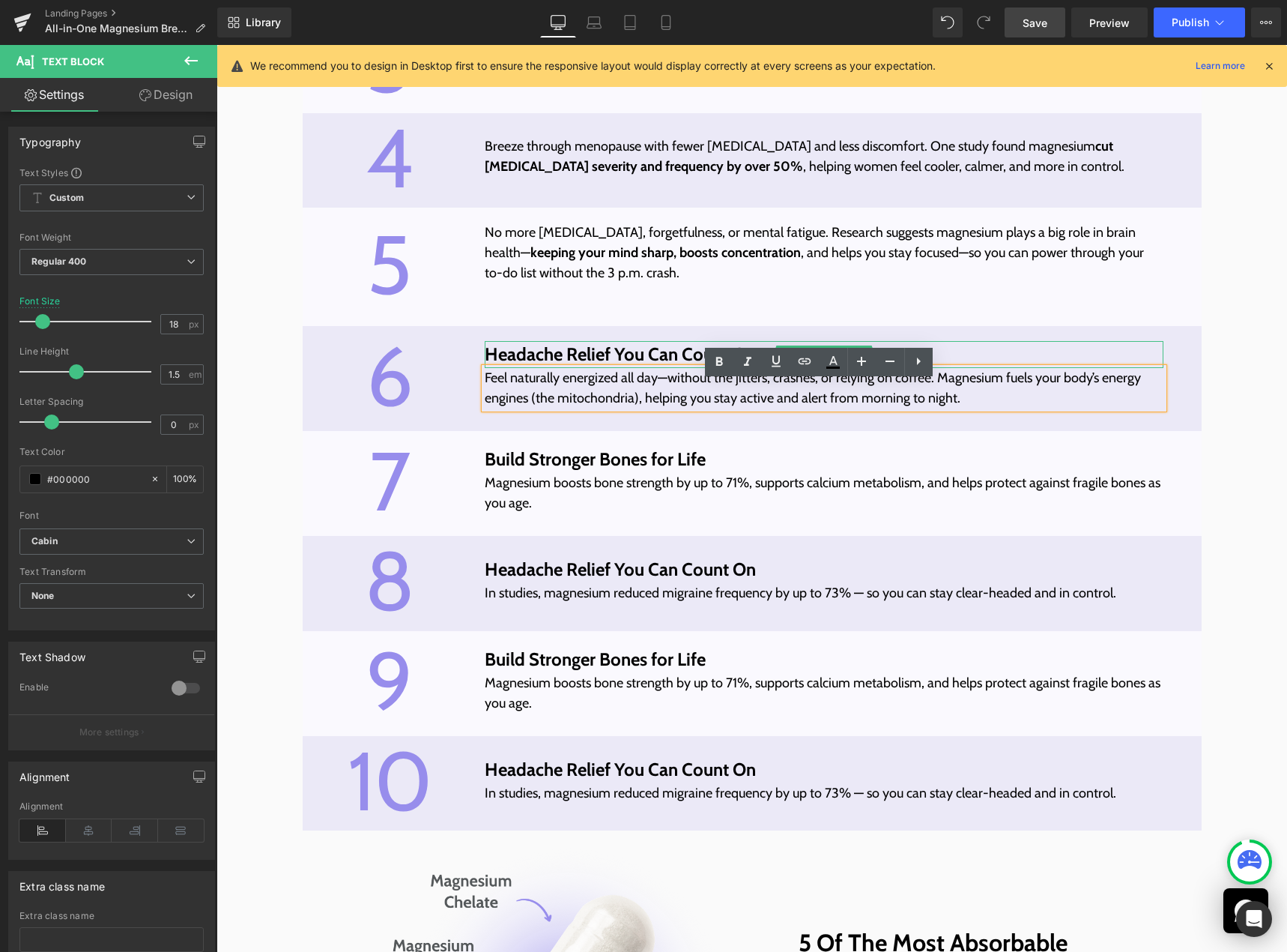
click at [673, 368] on p "Headache Relief You Can Count On" at bounding box center [824, 354] width 679 height 27
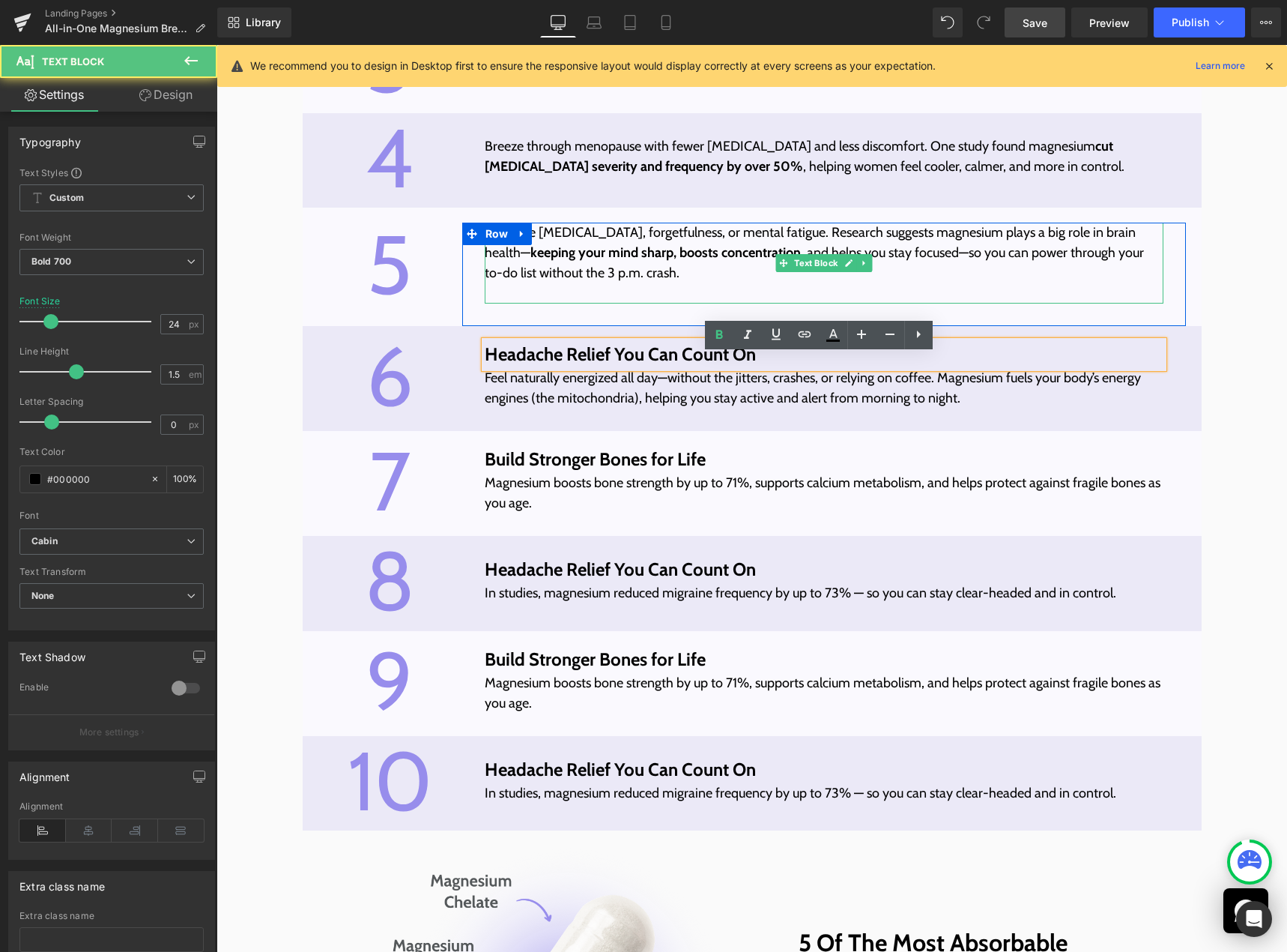
click at [634, 303] on div at bounding box center [824, 301] width 679 height 4
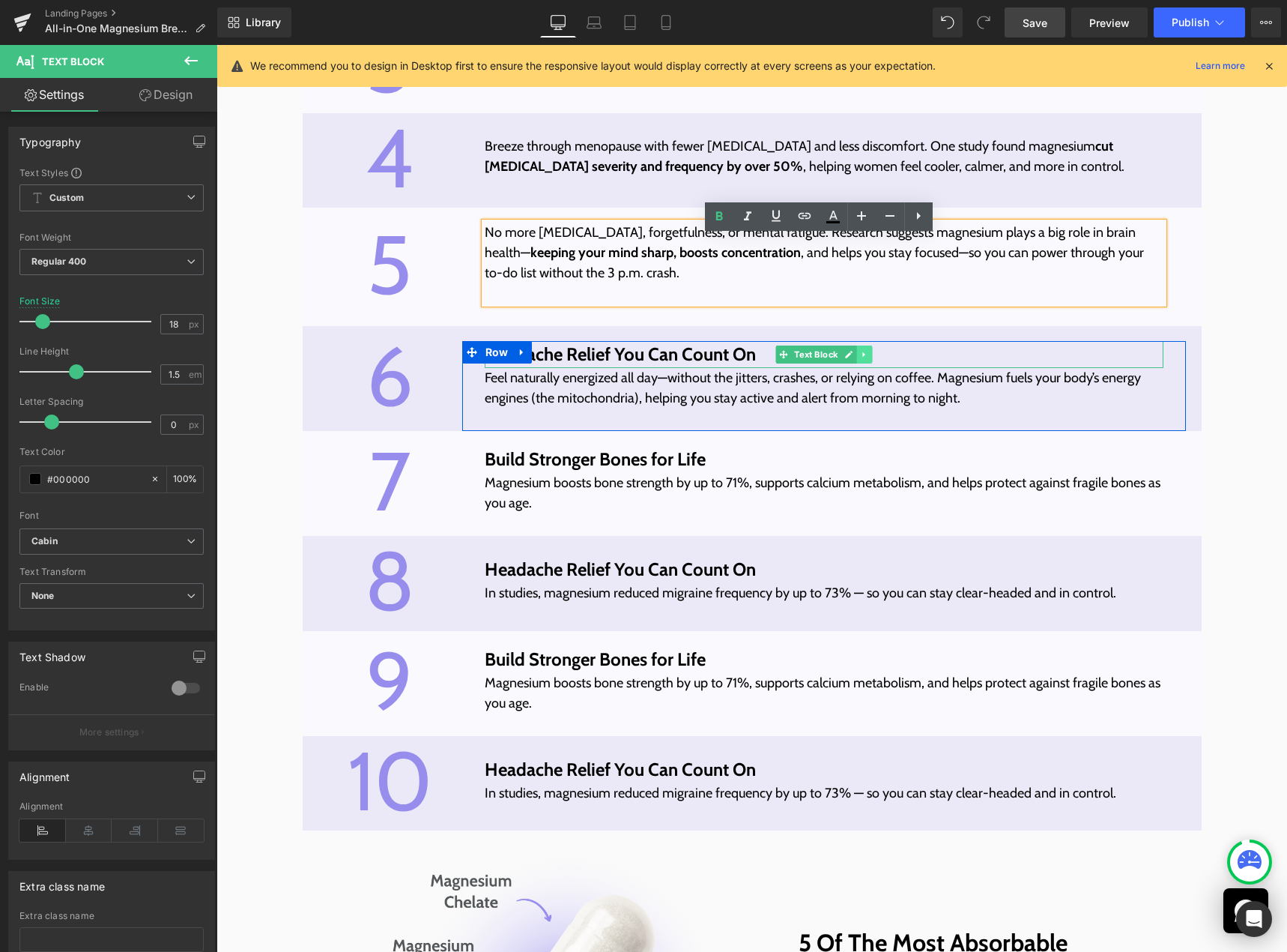
click at [863, 357] on icon at bounding box center [864, 355] width 2 height 5
click at [865, 363] on link at bounding box center [872, 355] width 16 height 18
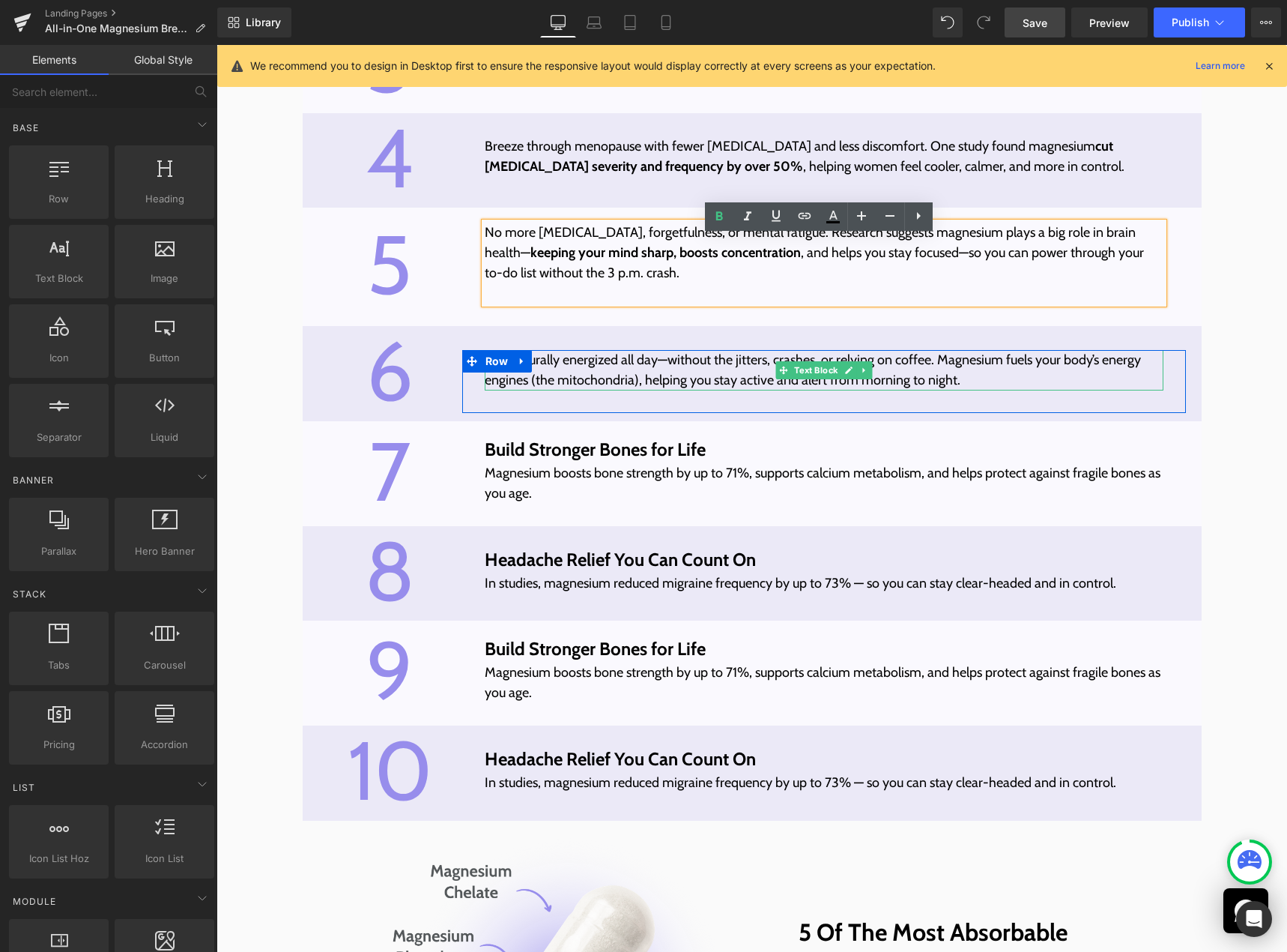
click at [554, 378] on p "​​Feel naturally energized all day—without the jitters, crashes, or relying on …" at bounding box center [824, 370] width 679 height 40
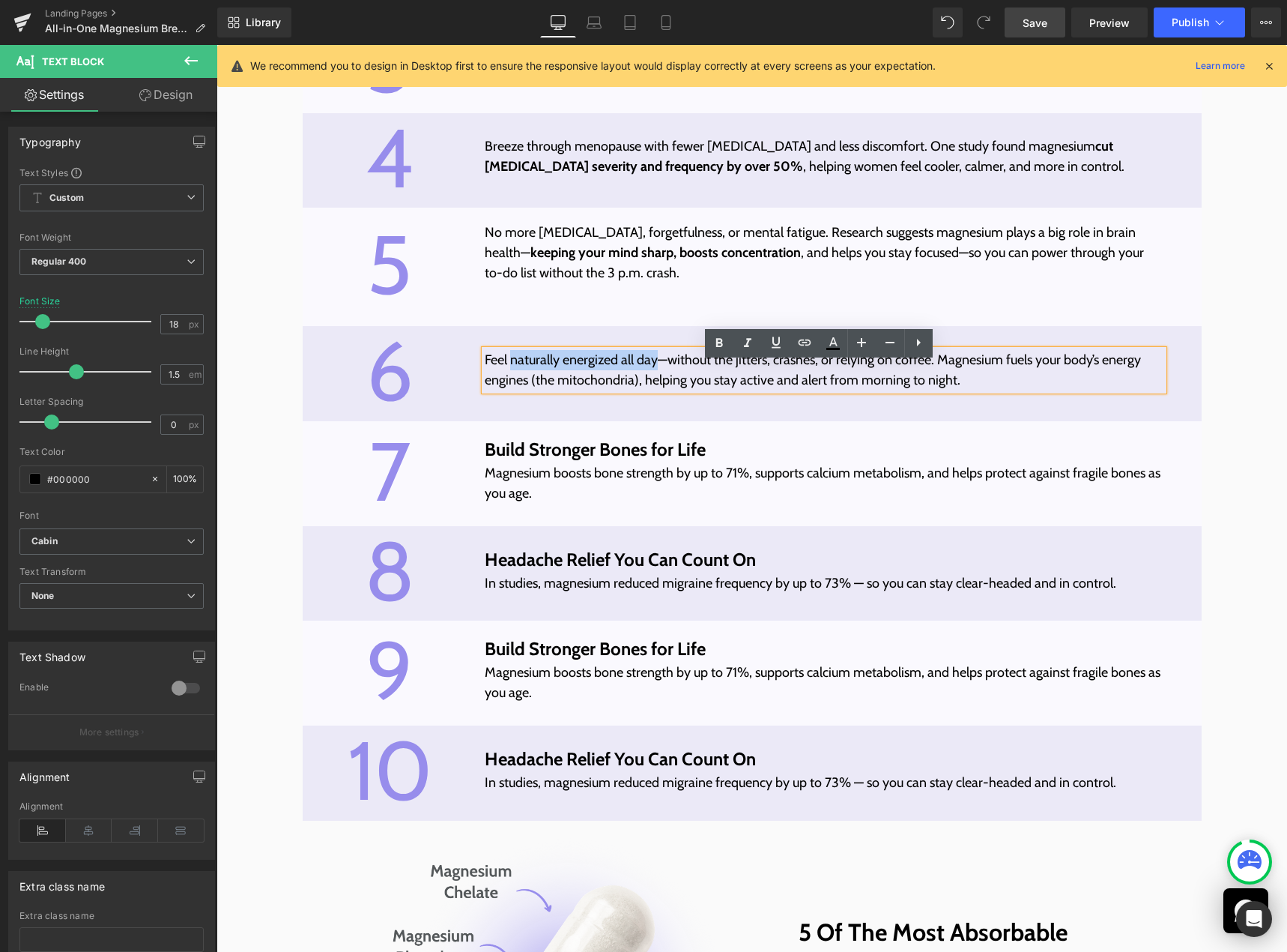
drag, startPoint x: 504, startPoint y: 375, endPoint x: 650, endPoint y: 374, distance: 146.0
click at [650, 374] on p "​​Feel naturally energized all day—without the jitters, crashes, or relying on …" at bounding box center [824, 370] width 679 height 40
click at [717, 343] on icon at bounding box center [719, 342] width 7 height 9
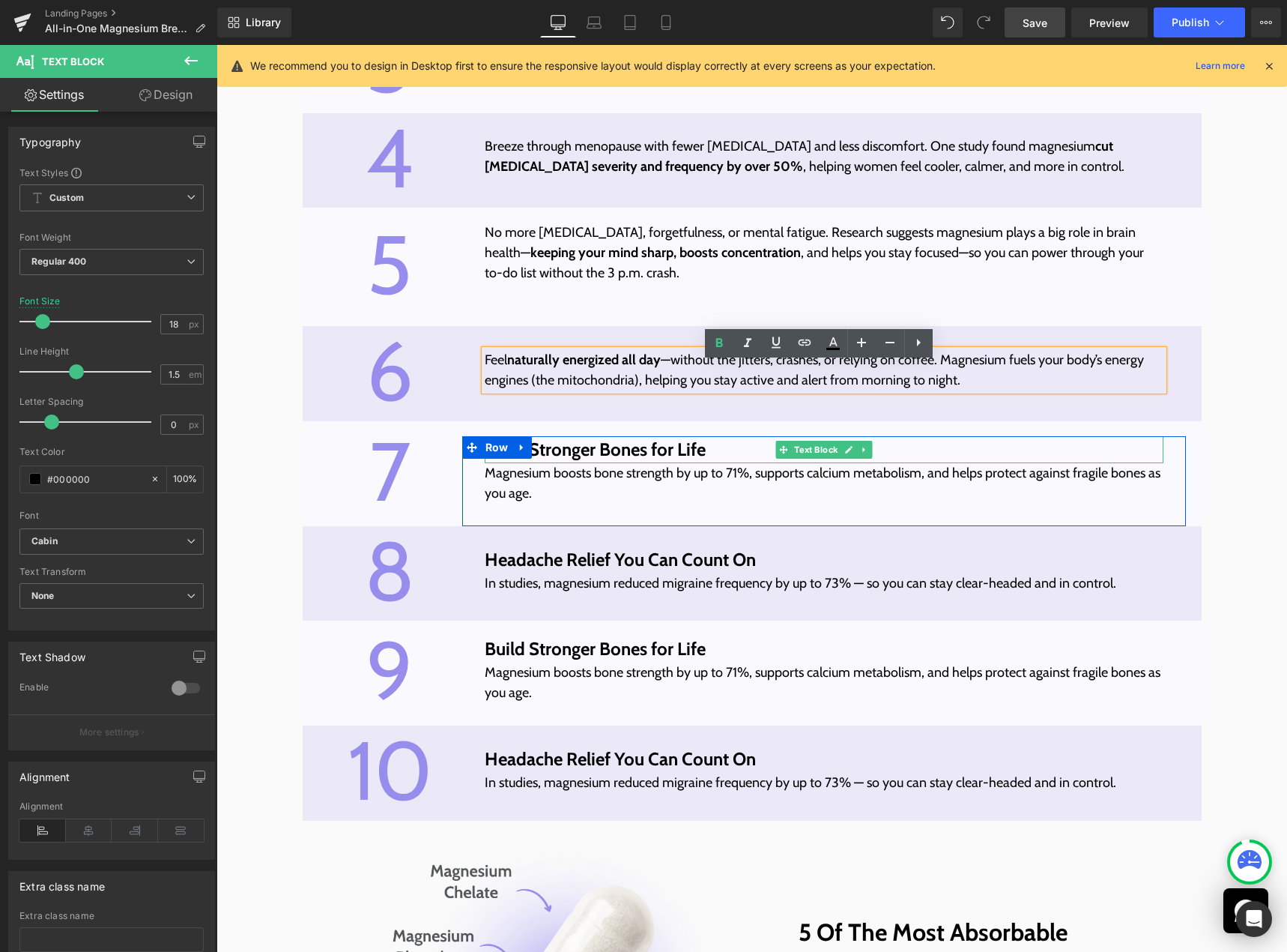
click at [861, 454] on icon at bounding box center [865, 449] width 8 height 9
click at [868, 454] on icon at bounding box center [872, 449] width 8 height 9
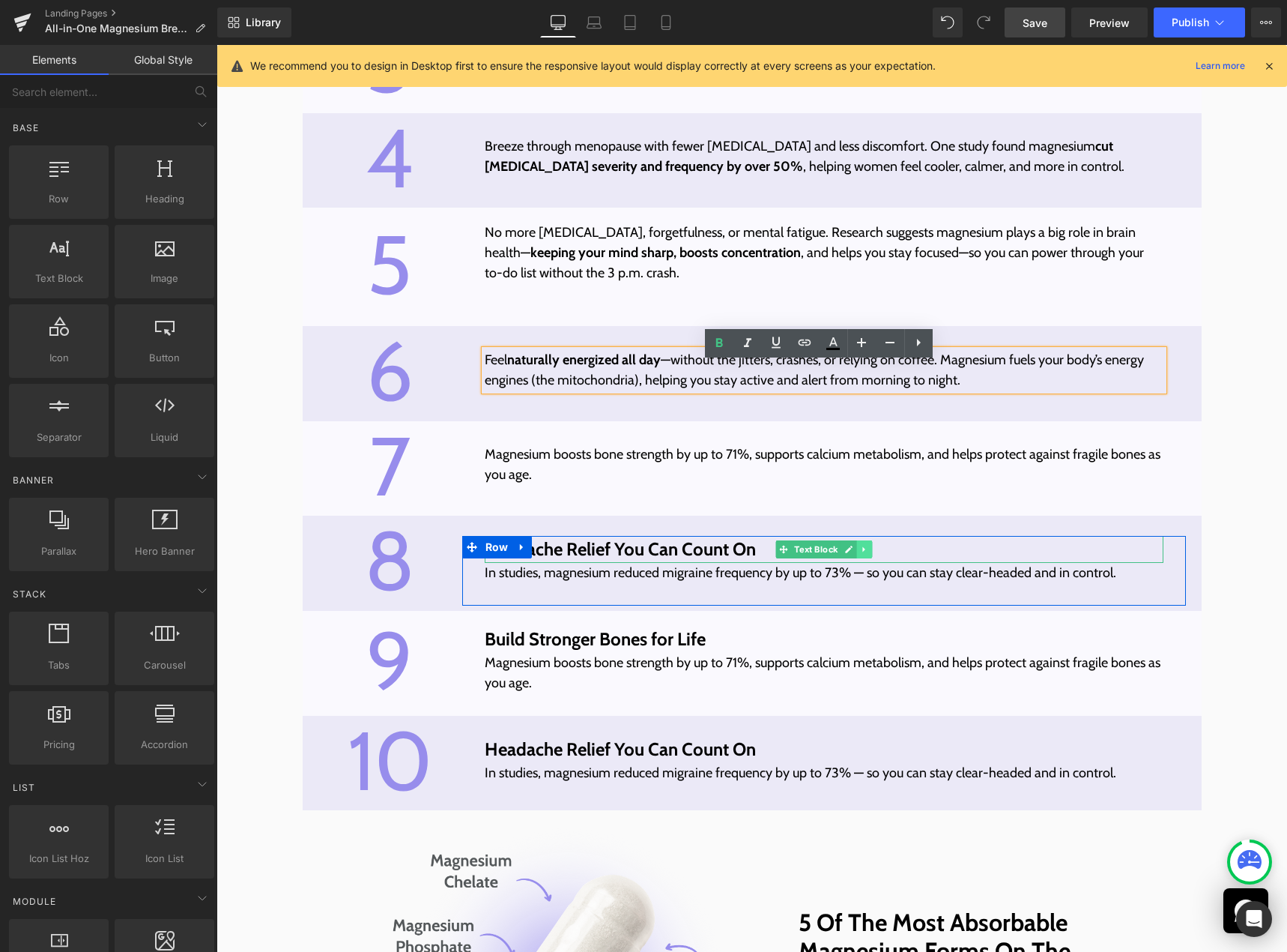
click at [861, 554] on icon at bounding box center [865, 549] width 8 height 9
click at [868, 554] on icon at bounding box center [872, 549] width 8 height 9
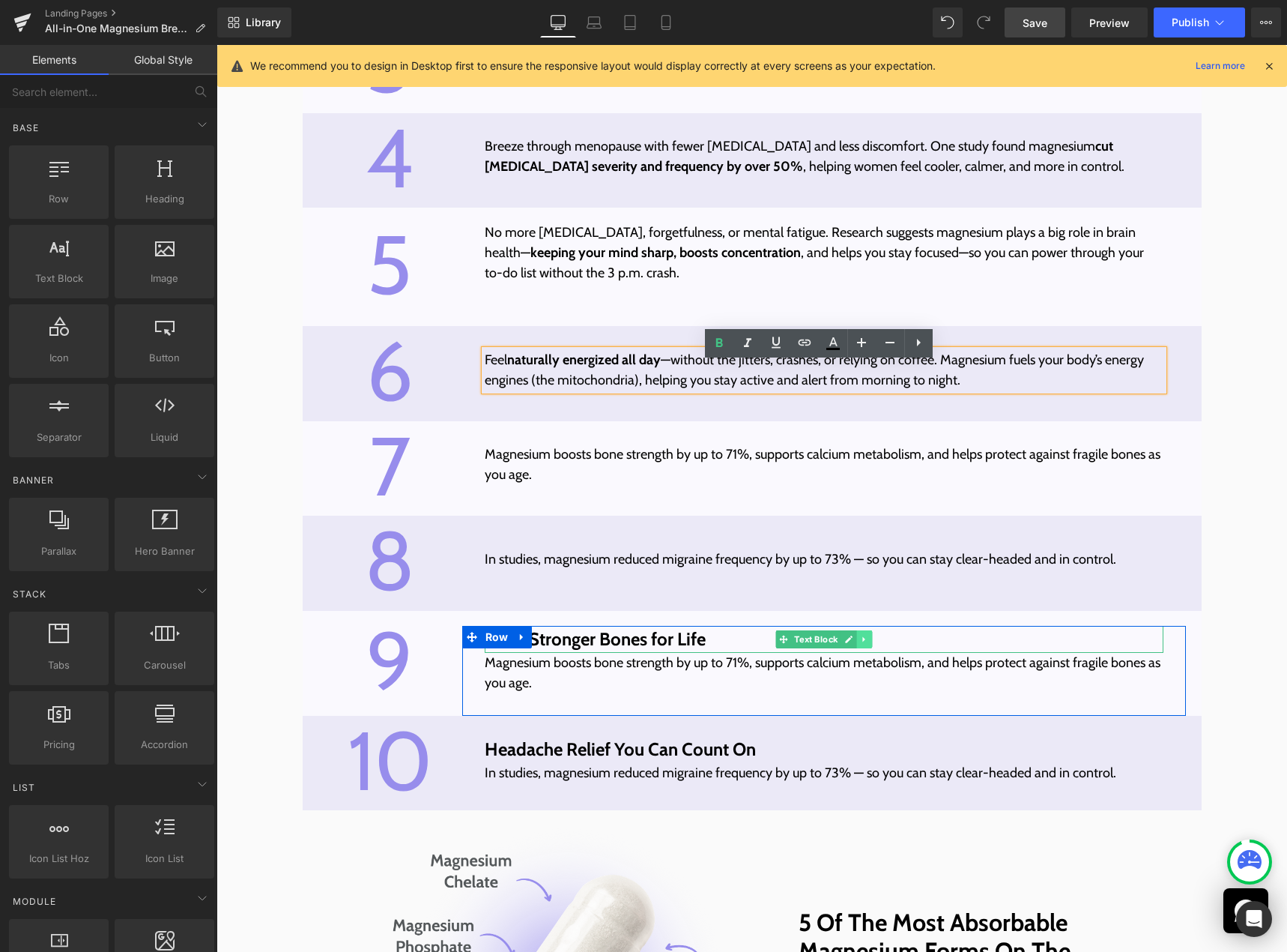
click at [866, 648] on link at bounding box center [865, 639] width 16 height 18
click at [868, 644] on icon at bounding box center [872, 639] width 8 height 9
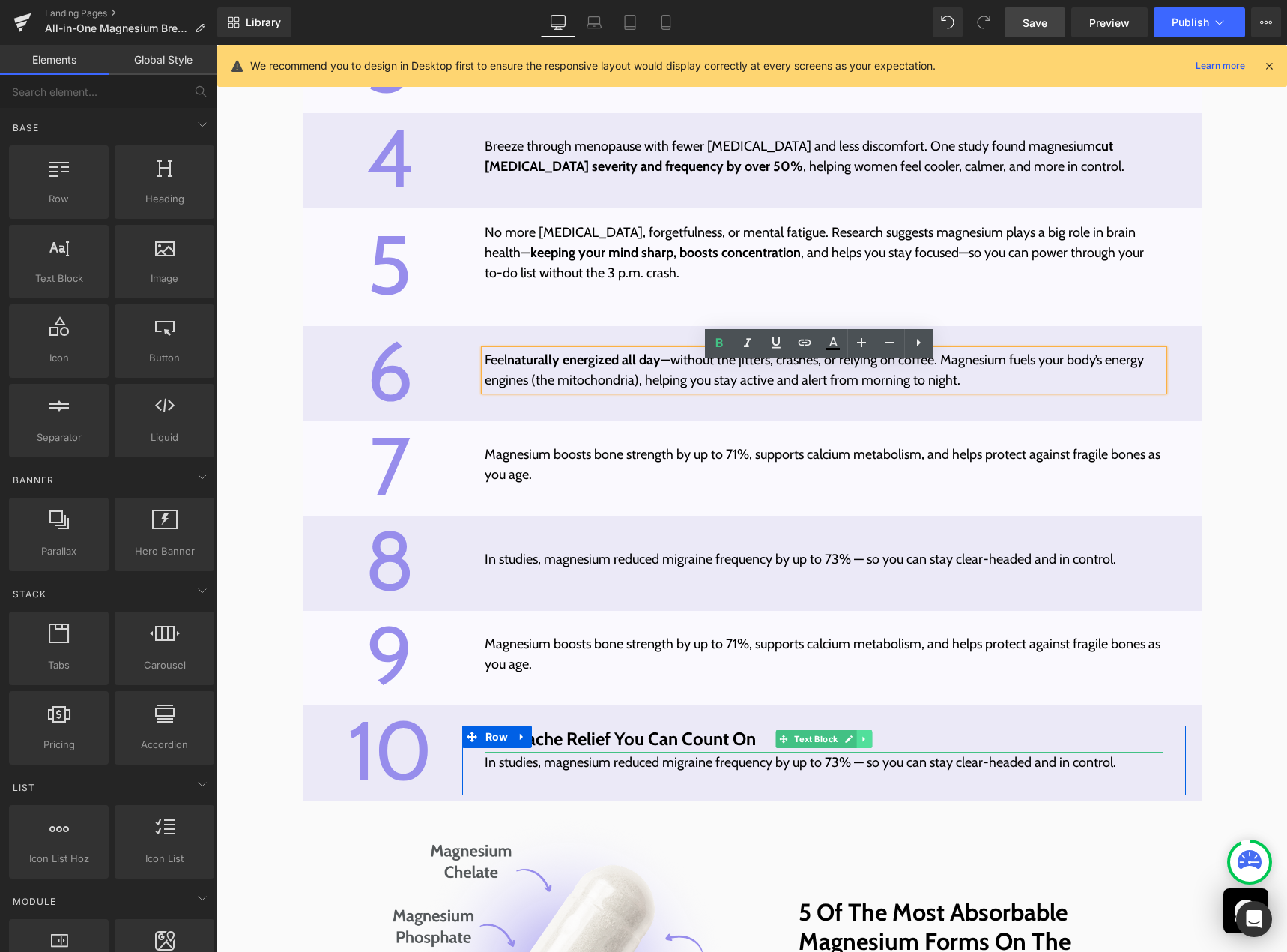
click at [863, 742] on icon at bounding box center [864, 739] width 2 height 5
click at [868, 743] on icon at bounding box center [872, 739] width 8 height 8
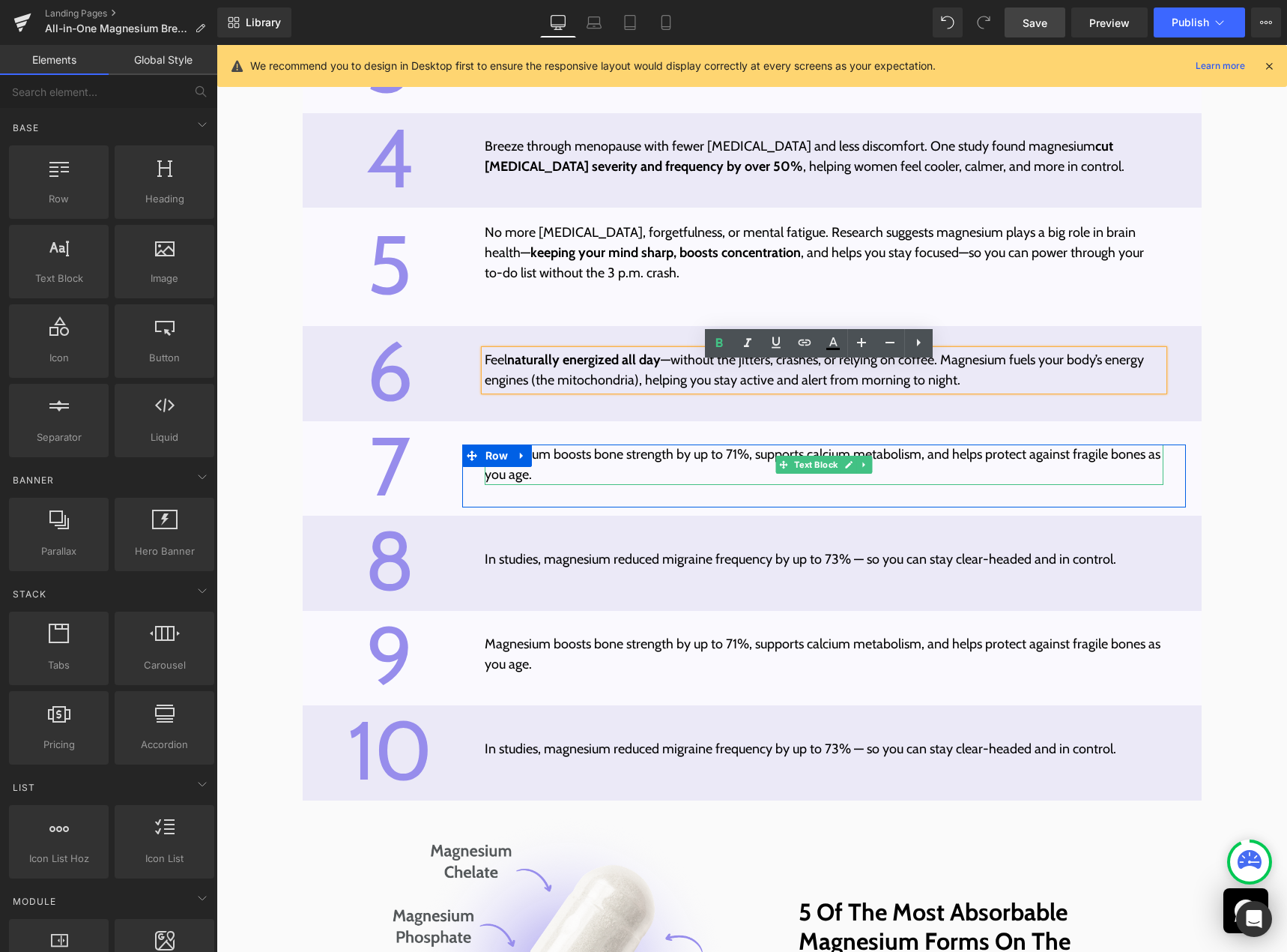
click at [607, 482] on p "Magnesium boosts bone strength by up to 71%, supports calcium metabolism, and h…" at bounding box center [824, 464] width 679 height 40
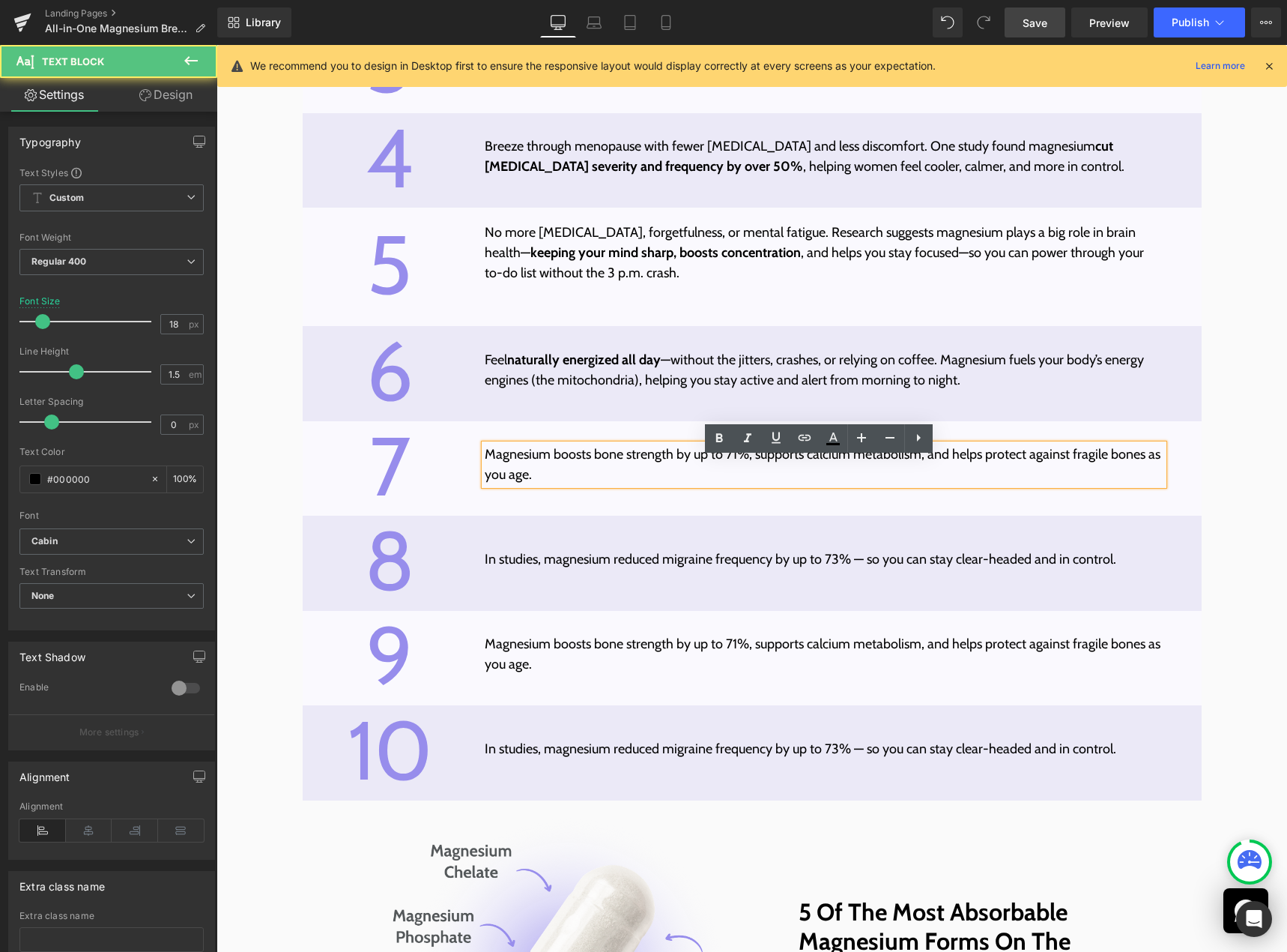
click at [607, 482] on p "Magnesium boosts bone strength by up to 71%, supports calcium metabolism, and h…" at bounding box center [824, 464] width 679 height 40
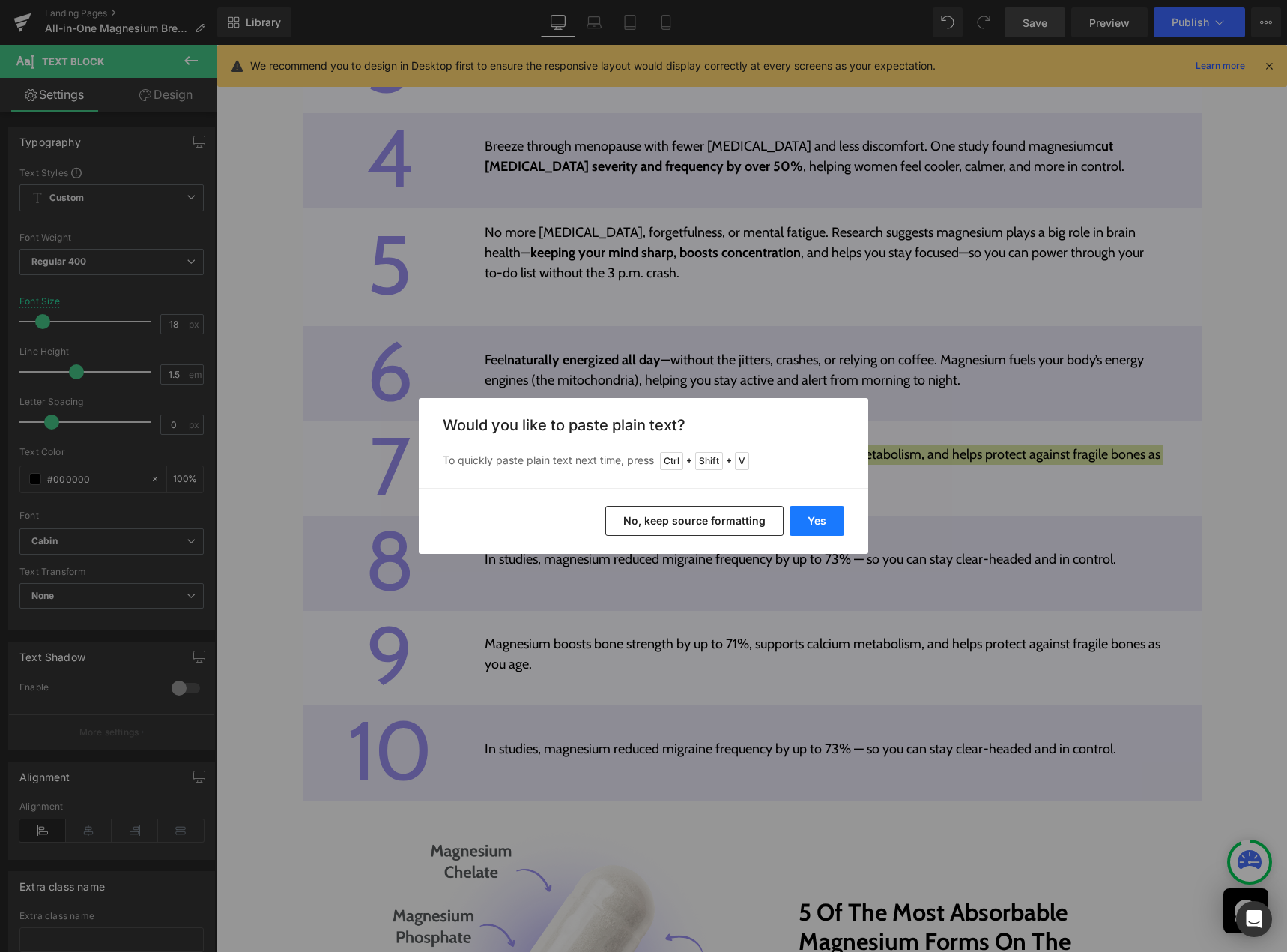
drag, startPoint x: 811, startPoint y: 511, endPoint x: 593, endPoint y: 471, distance: 221.6
click at [811, 511] on button "Yes" at bounding box center [816, 521] width 55 height 30
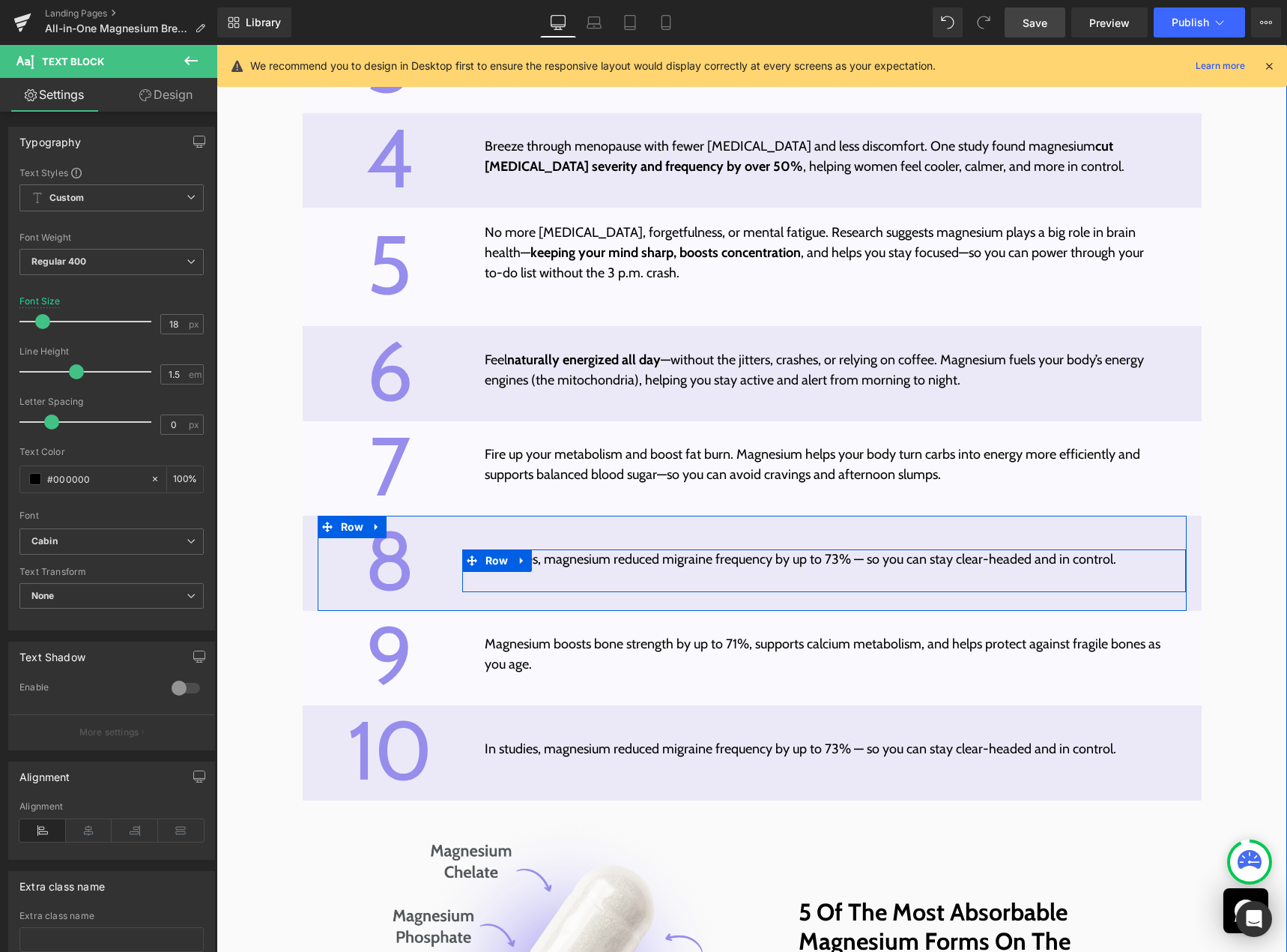
click at [657, 569] on p "In studies, magnesium reduced migraine frequency by up to 73% — so you can stay…" at bounding box center [824, 559] width 679 height 21
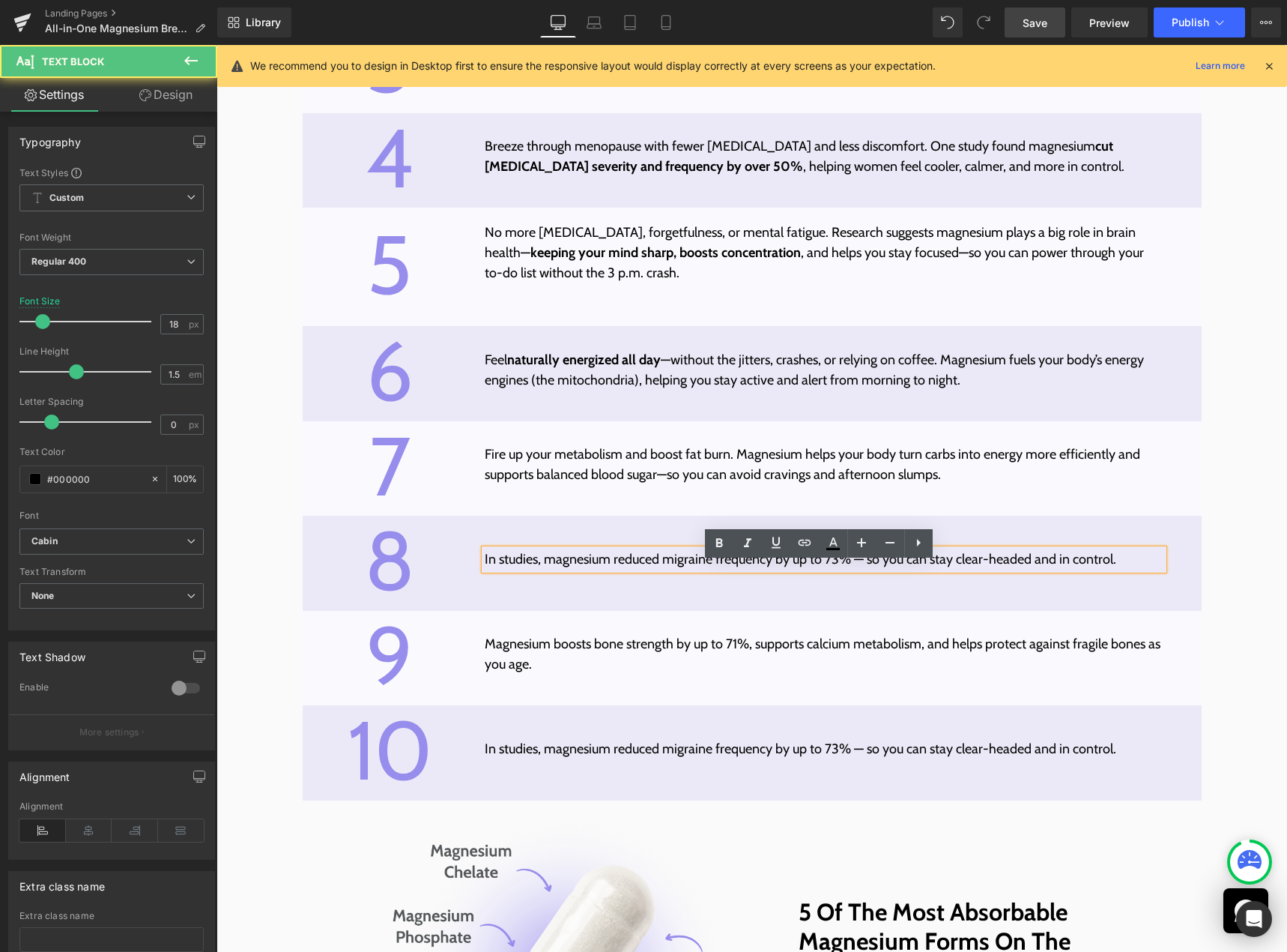
click at [660, 569] on p "In studies, magnesium reduced migraine frequency by up to 73% — so you can stay…" at bounding box center [824, 559] width 679 height 21
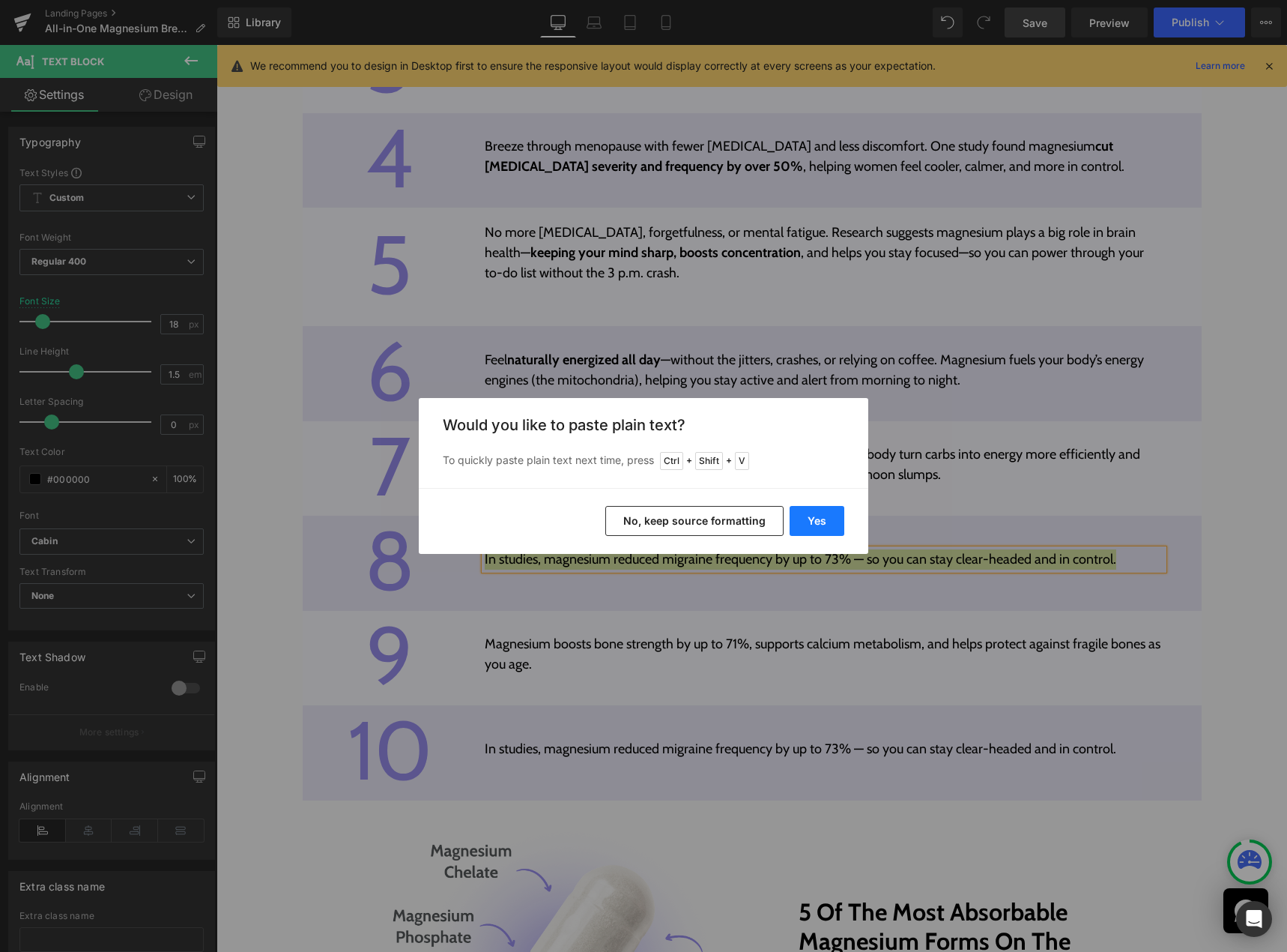
click at [794, 527] on button "Yes" at bounding box center [816, 521] width 55 height 30
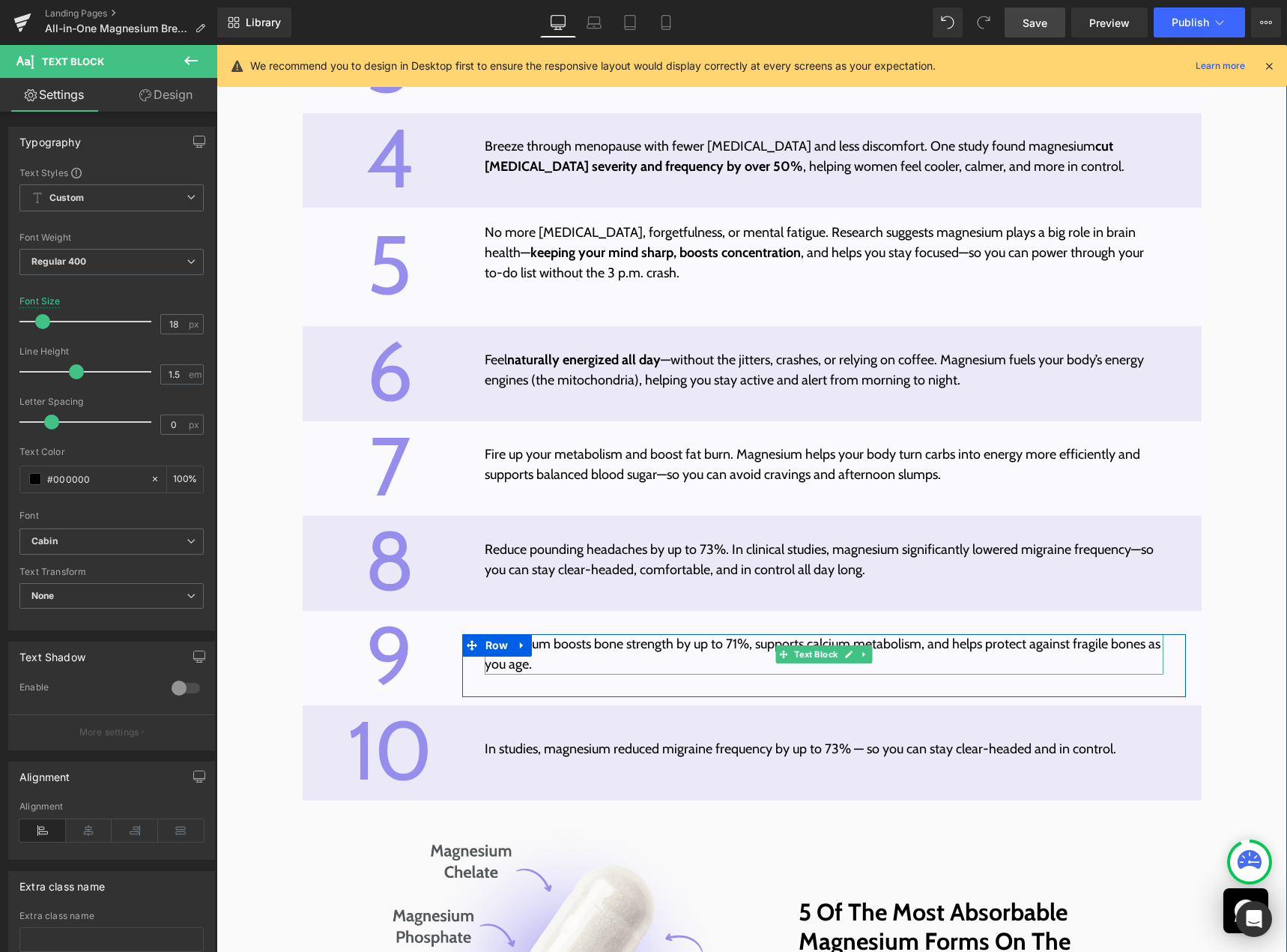
click at [555, 669] on p "Magnesium boosts bone strength by up to 71%, supports calcium metabolism, and h…" at bounding box center [824, 654] width 679 height 40
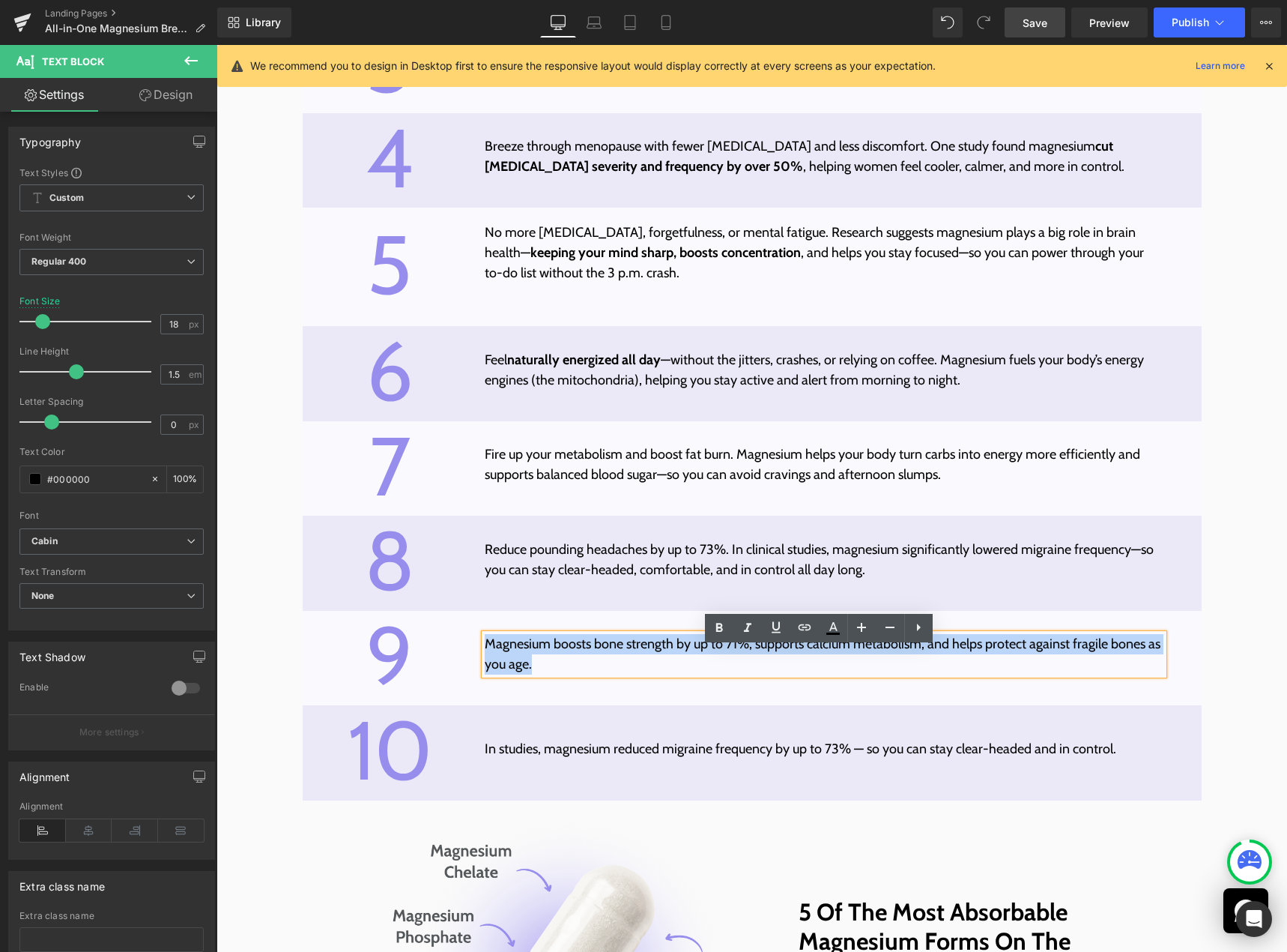
drag, startPoint x: 536, startPoint y: 678, endPoint x: 484, endPoint y: 660, distance: 55.0
click at [485, 660] on p "Magnesium boosts bone strength by up to 71%, supports calcium metabolism, and h…" at bounding box center [824, 654] width 679 height 40
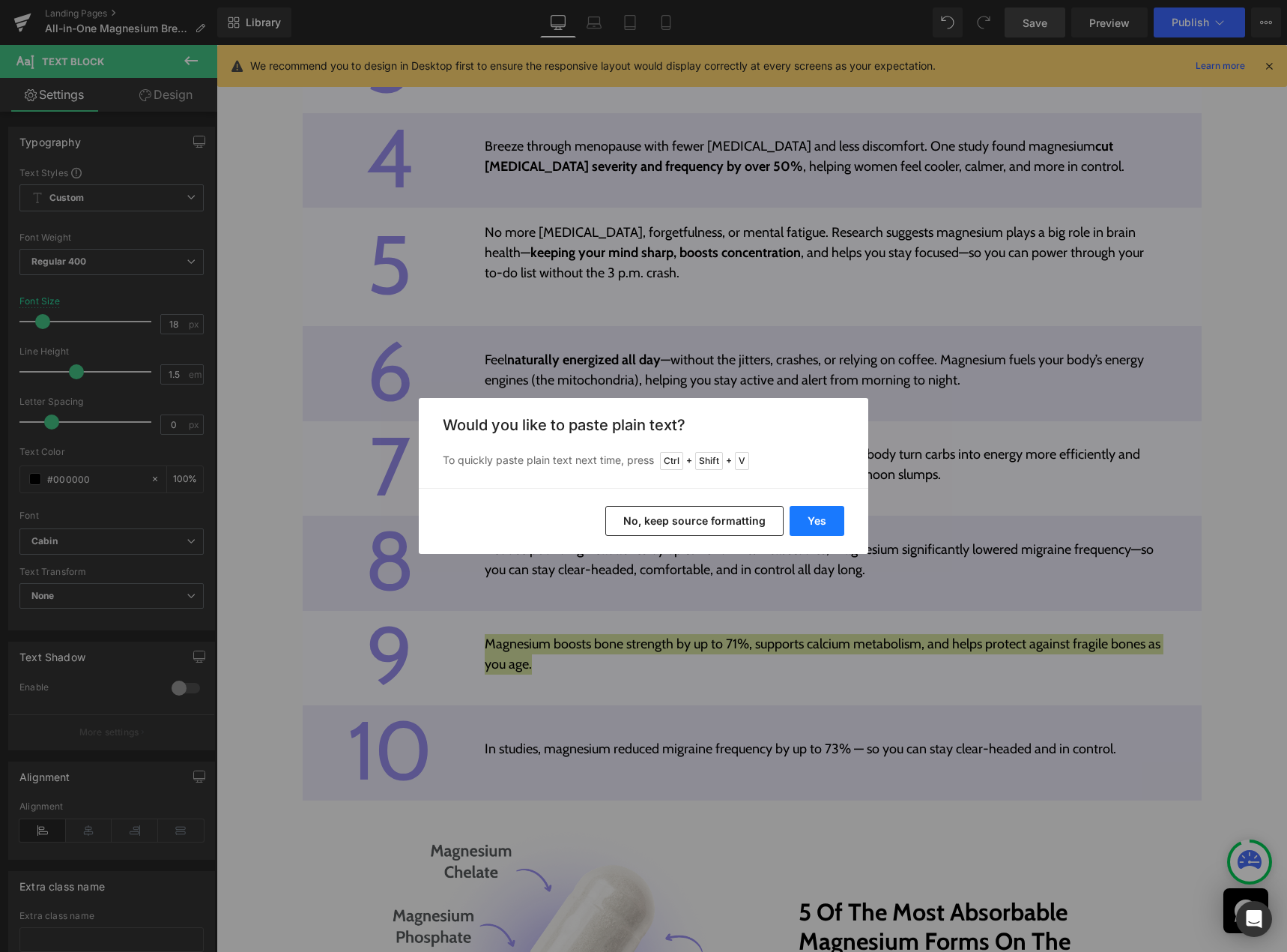
click at [816, 518] on button "Yes" at bounding box center [816, 521] width 55 height 30
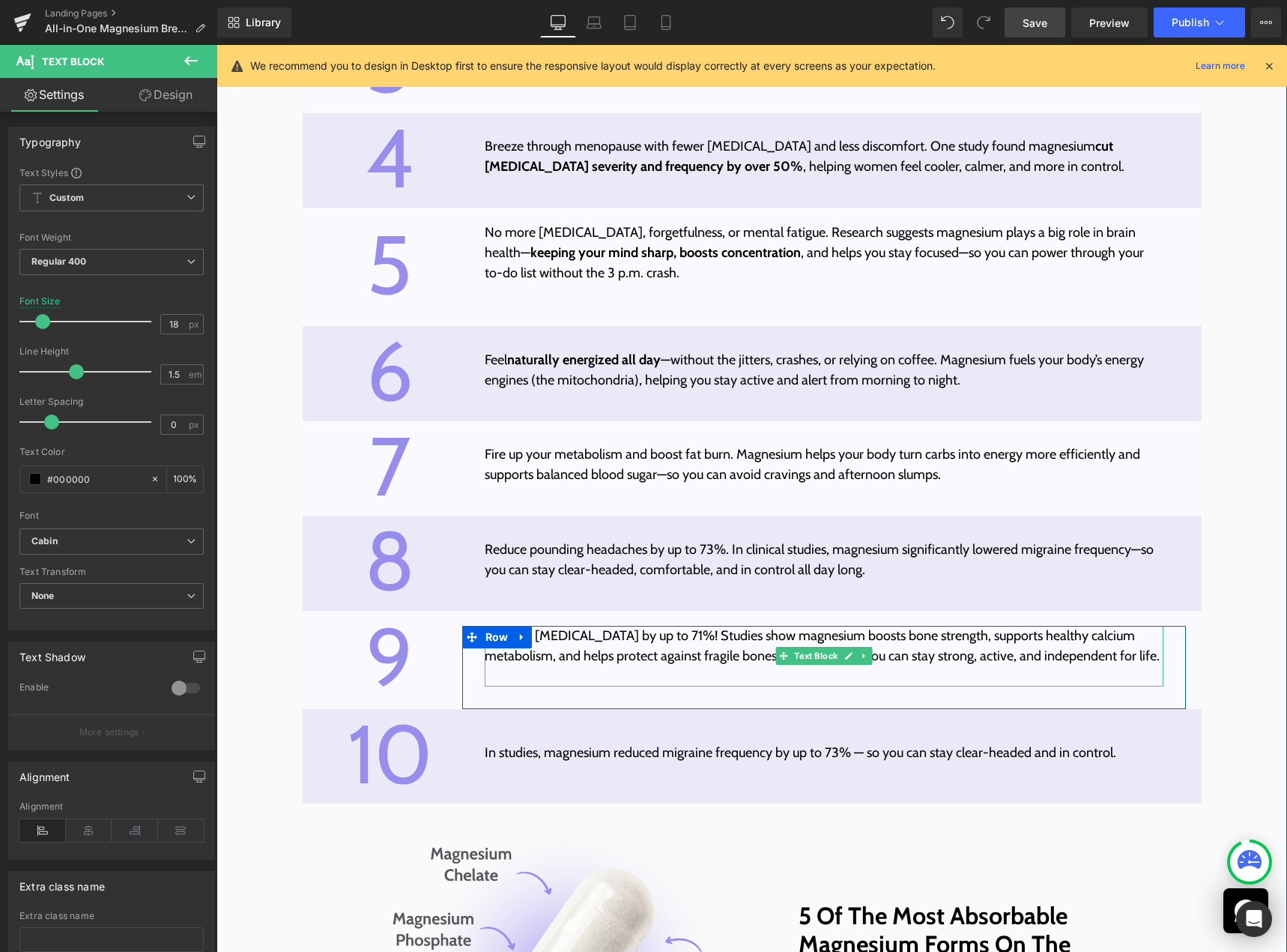
click at [1009, 687] on p at bounding box center [824, 676] width 679 height 21
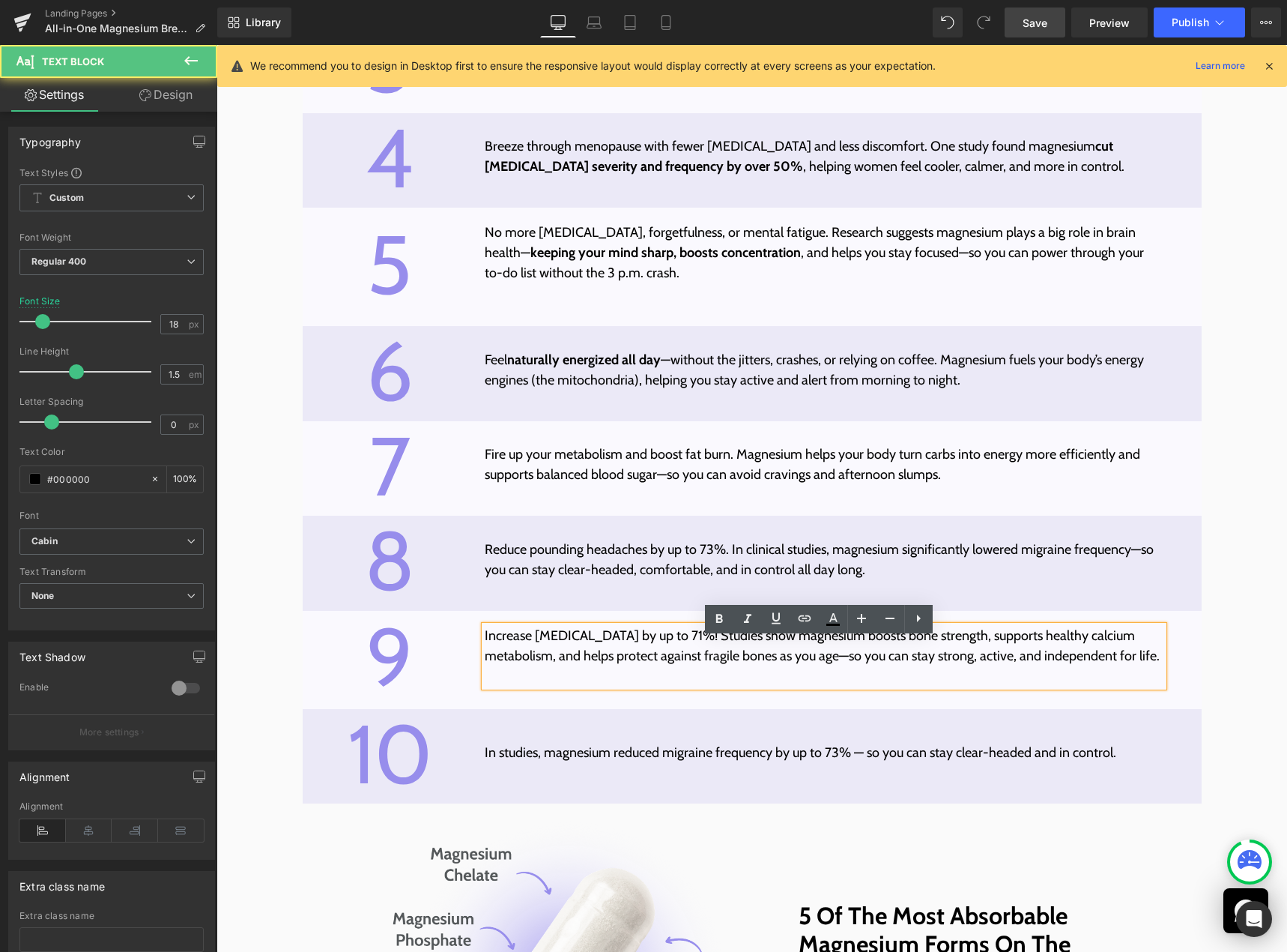
scroll to position [4452, 0]
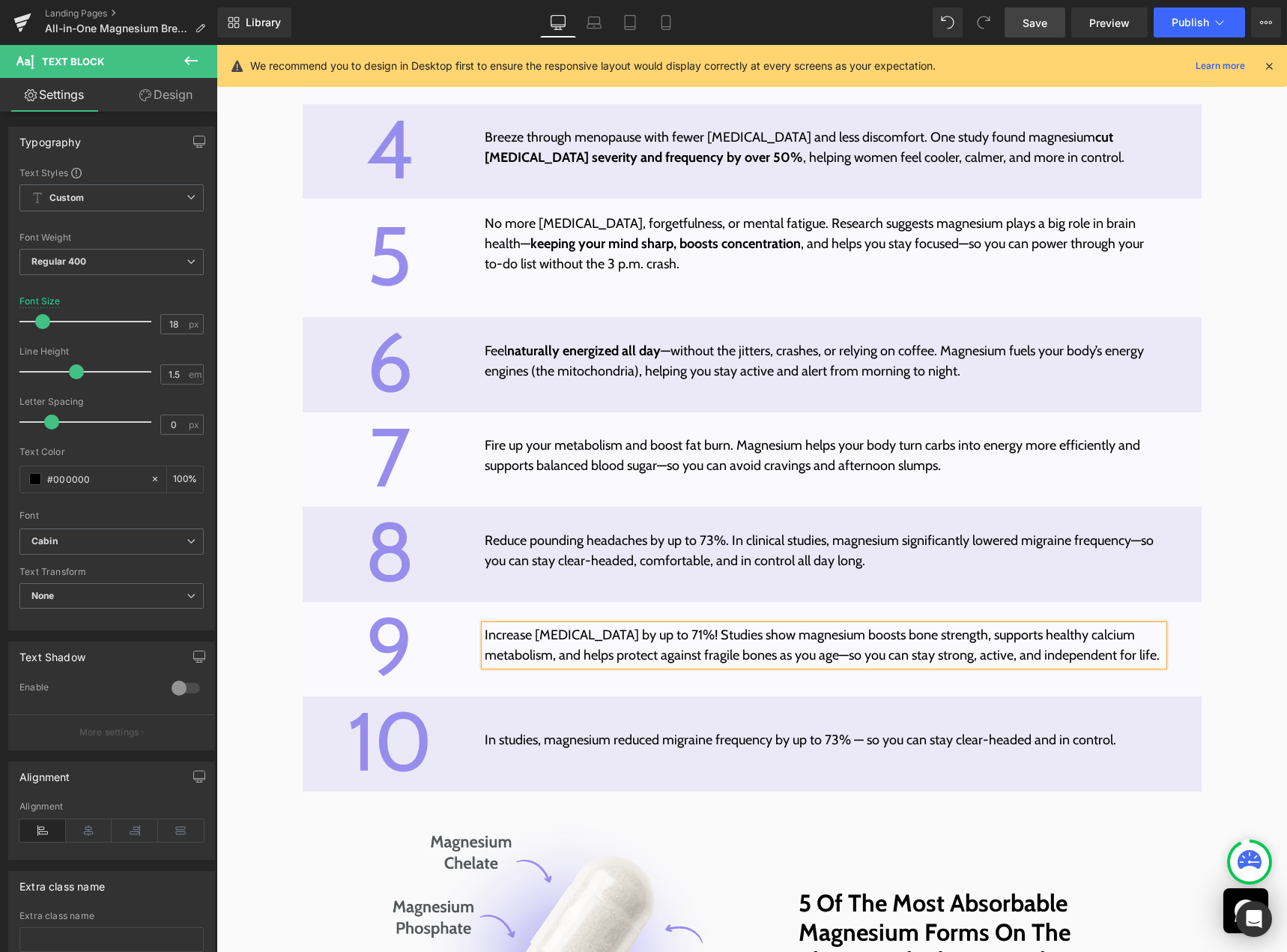
click at [634, 660] on p "Increase bone health by up to 71%! Studies show magnesium boosts bone strength,…" at bounding box center [824, 645] width 679 height 40
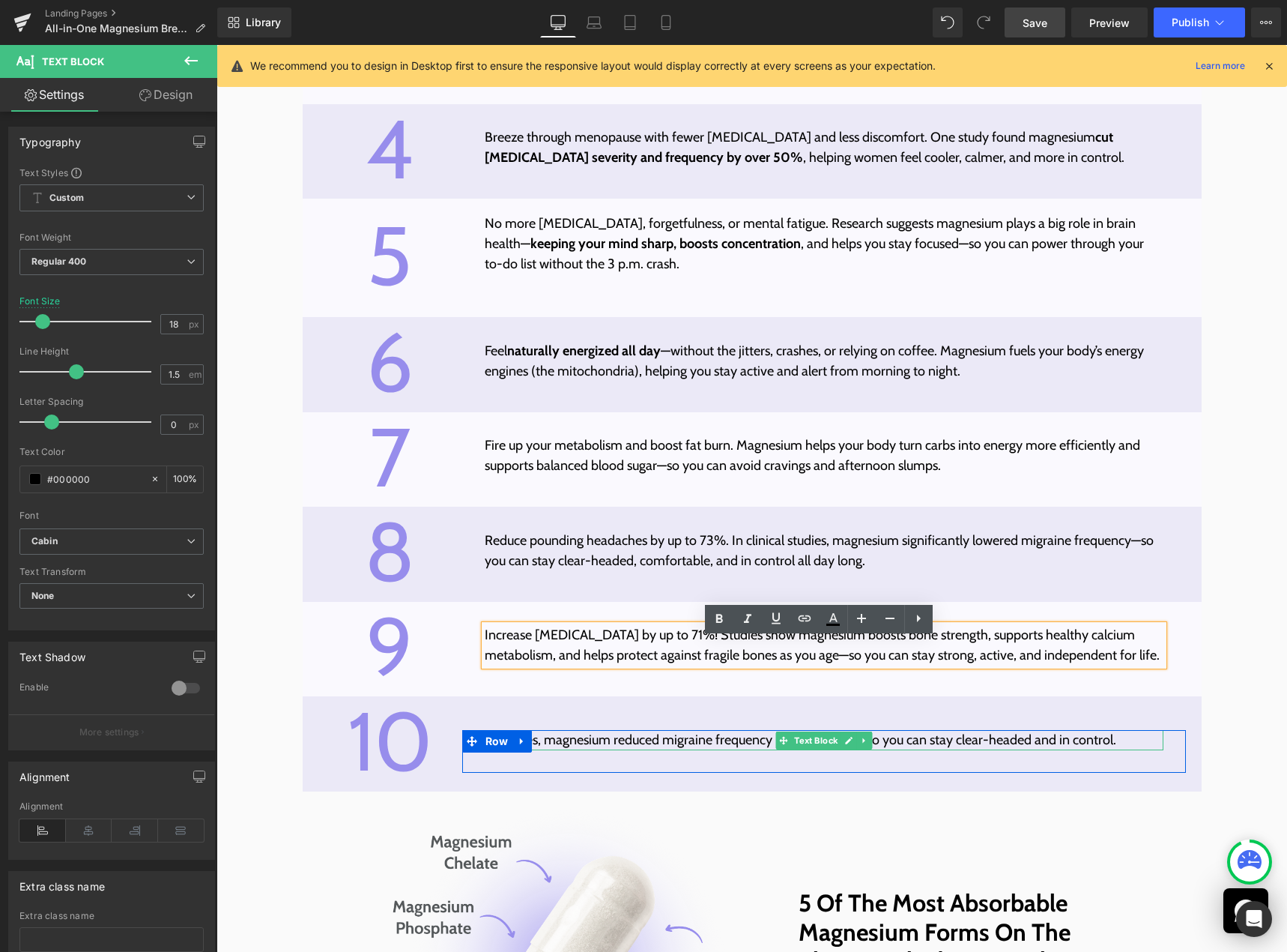
click at [587, 750] on p "In studies, magnesium reduced migraine frequency by up to 73% — so you can stay…" at bounding box center [824, 739] width 679 height 21
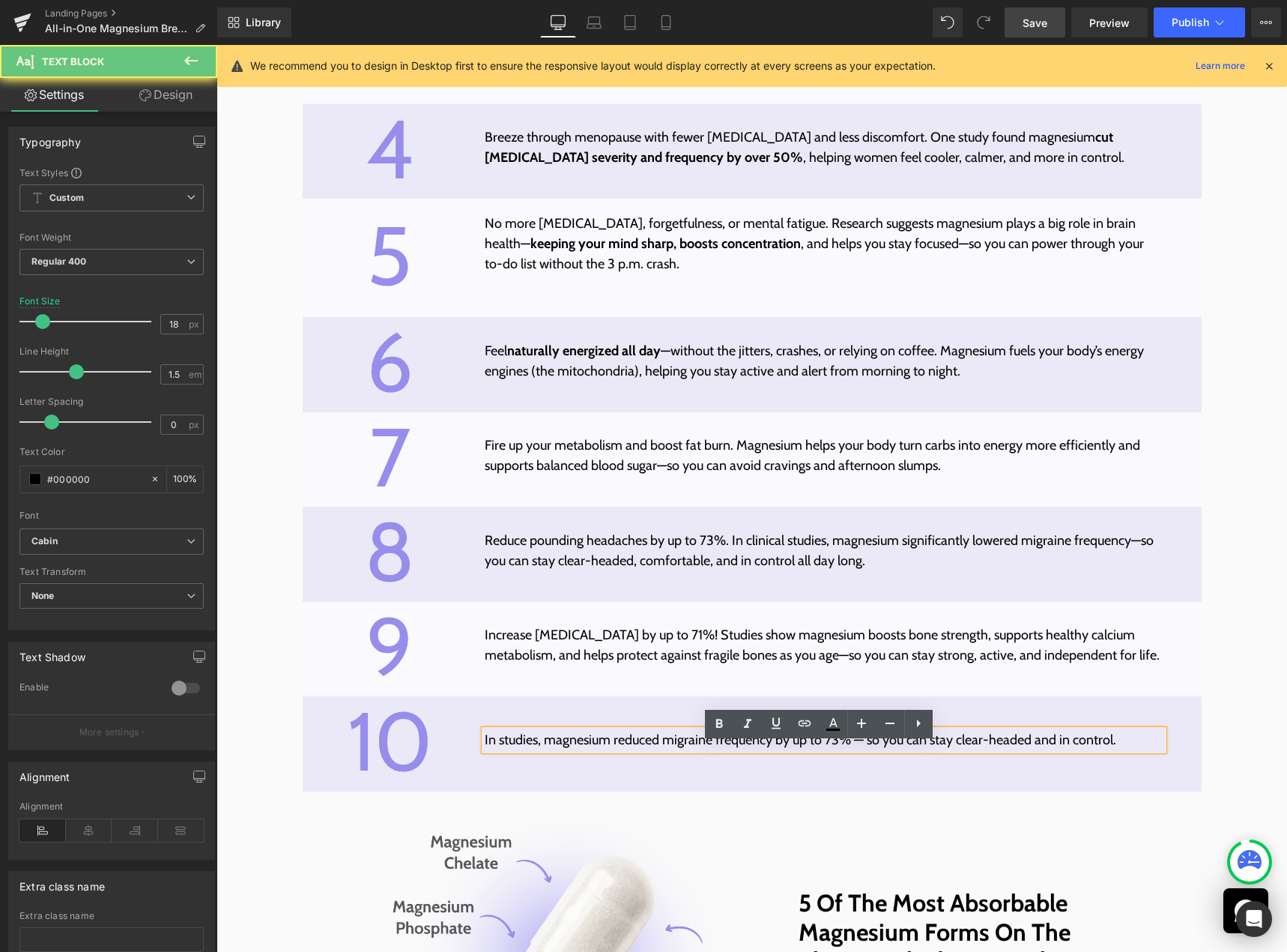
click at [587, 750] on p "In studies, magnesium reduced migraine frequency by up to 73% — so you can stay…" at bounding box center [824, 739] width 679 height 21
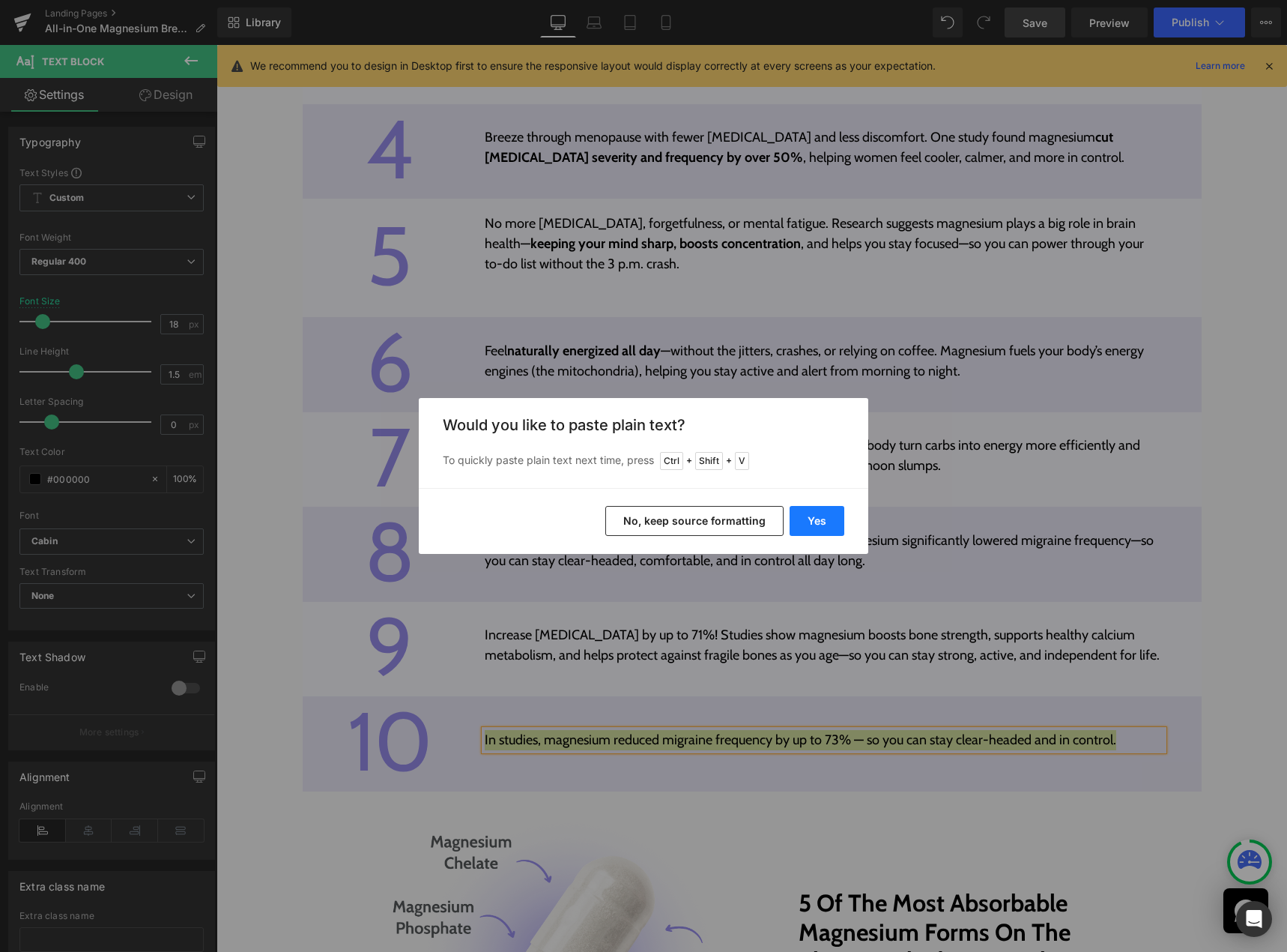
click at [807, 525] on button "Yes" at bounding box center [816, 521] width 55 height 30
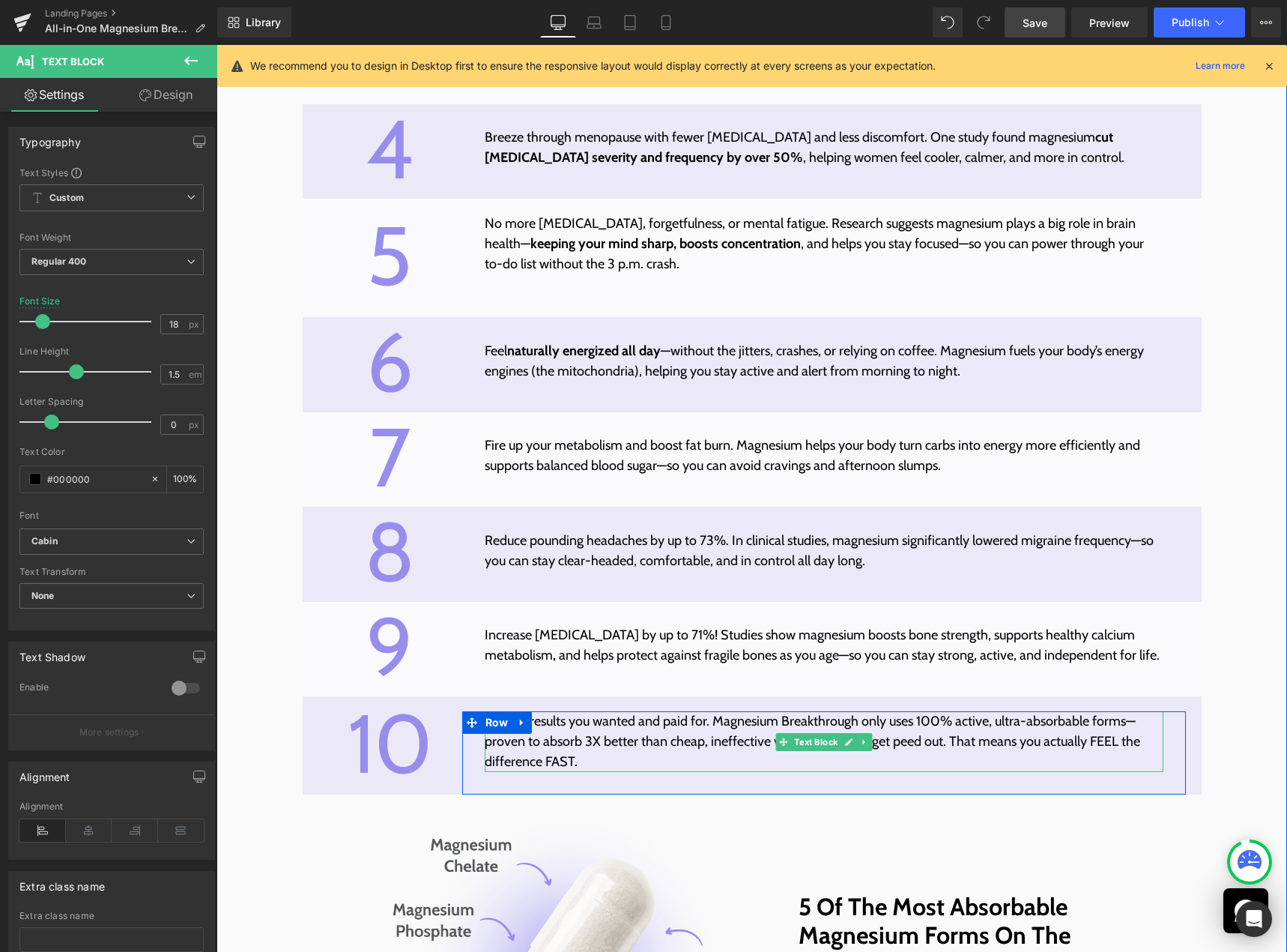
click at [549, 766] on p "Get the results you wanted and paid for. Magnesium Breakthrough only uses 100% …" at bounding box center [824, 742] width 679 height 61
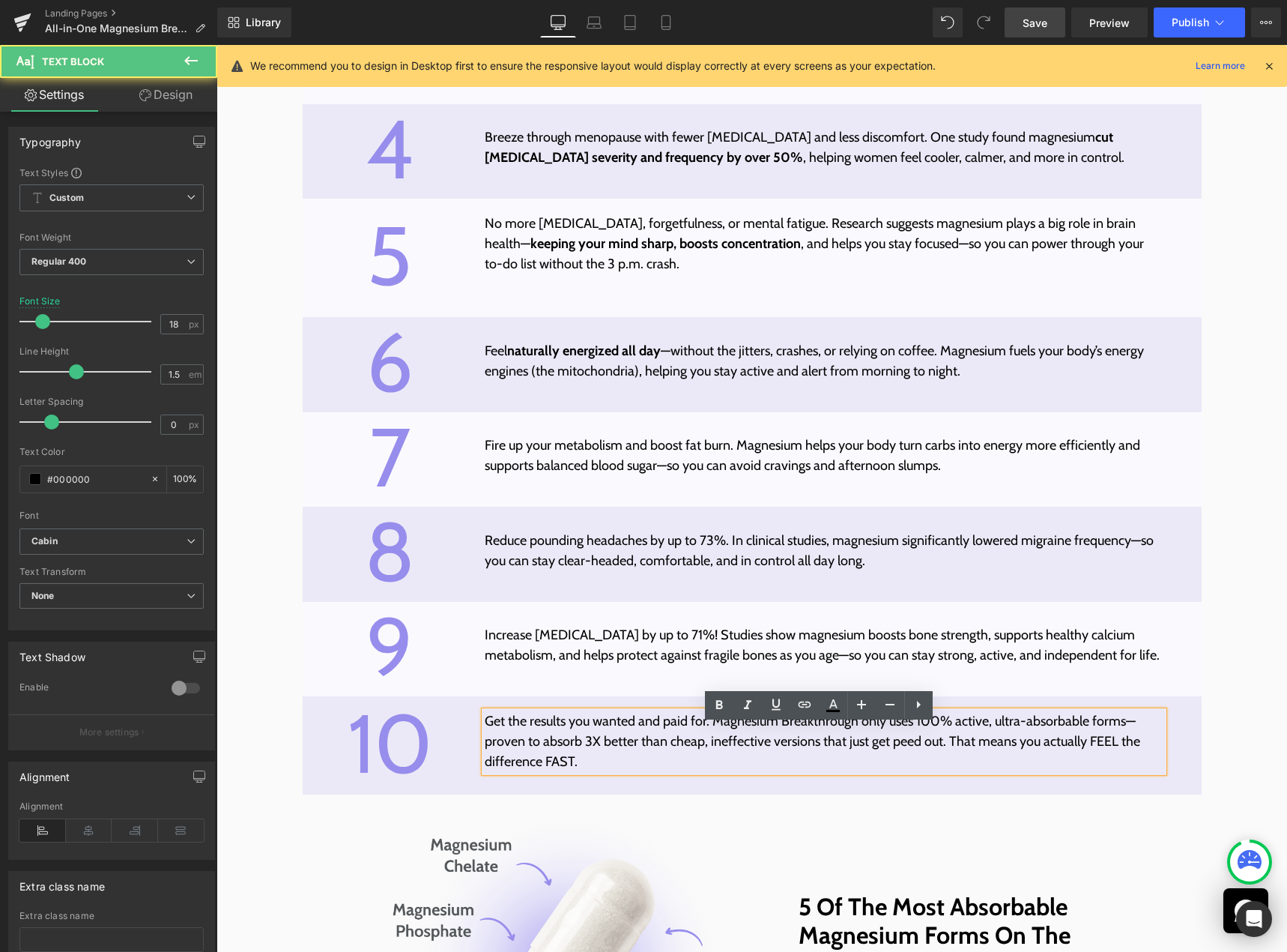
click at [573, 752] on p "Get the results you wanted and paid for. Magnesium Breakthrough only uses 100% …" at bounding box center [824, 742] width 679 height 61
drag, startPoint x: 629, startPoint y: 757, endPoint x: 561, endPoint y: 758, distance: 68.0
click at [561, 758] on p "Get the results you wanted and paid for. Magnesium Breakthrough only uses 100% …" at bounding box center [824, 742] width 679 height 61
click at [629, 756] on p "Get the results you wanted and paid for. Magnesium Breakthrough only uses 100% …" at bounding box center [824, 742] width 679 height 61
drag, startPoint x: 631, startPoint y: 755, endPoint x: 480, endPoint y: 757, distance: 151.0
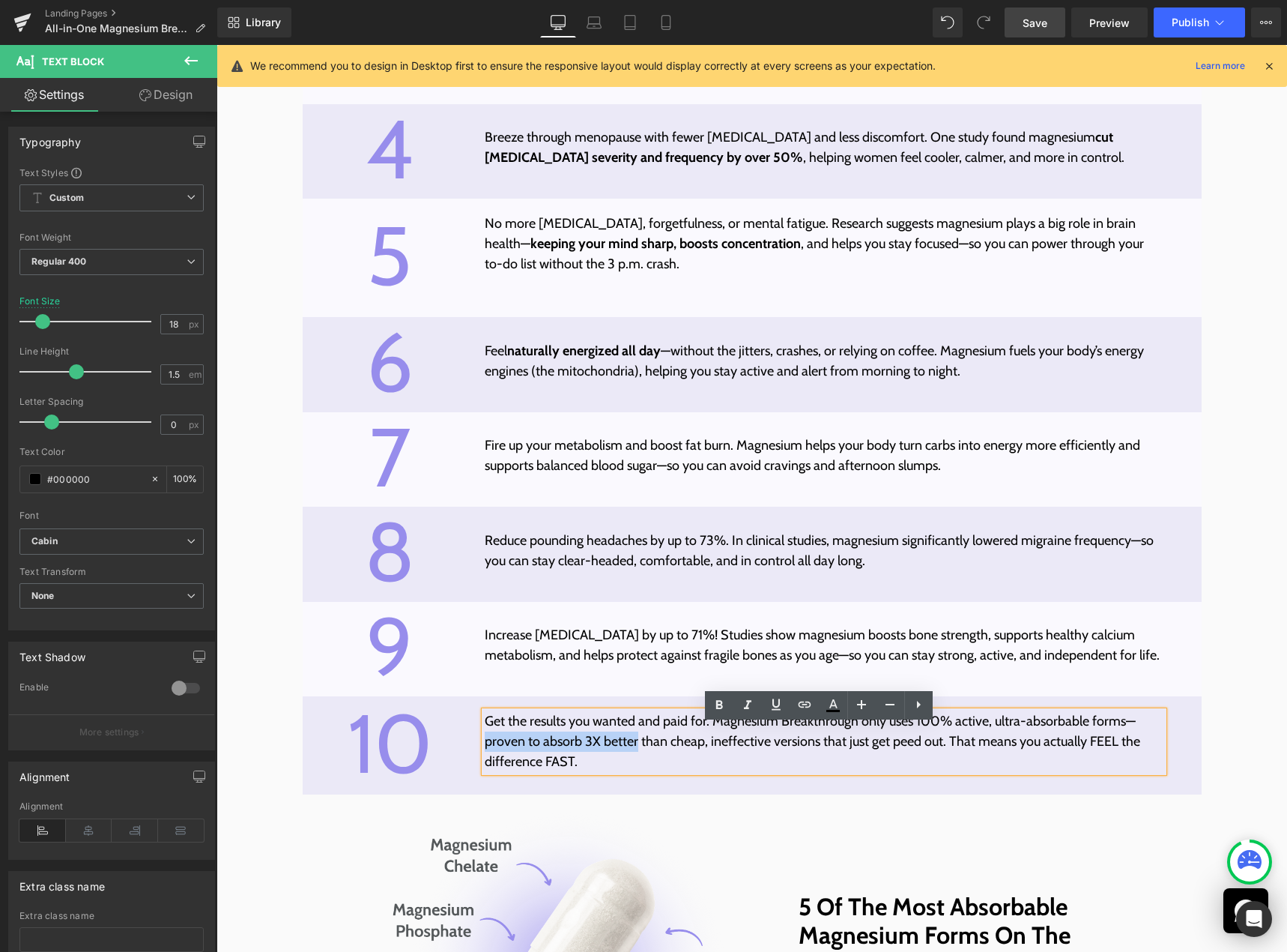
click at [485, 757] on p "Get the results you wanted and paid for. Magnesium Breakthrough only uses 100% …" at bounding box center [824, 742] width 679 height 61
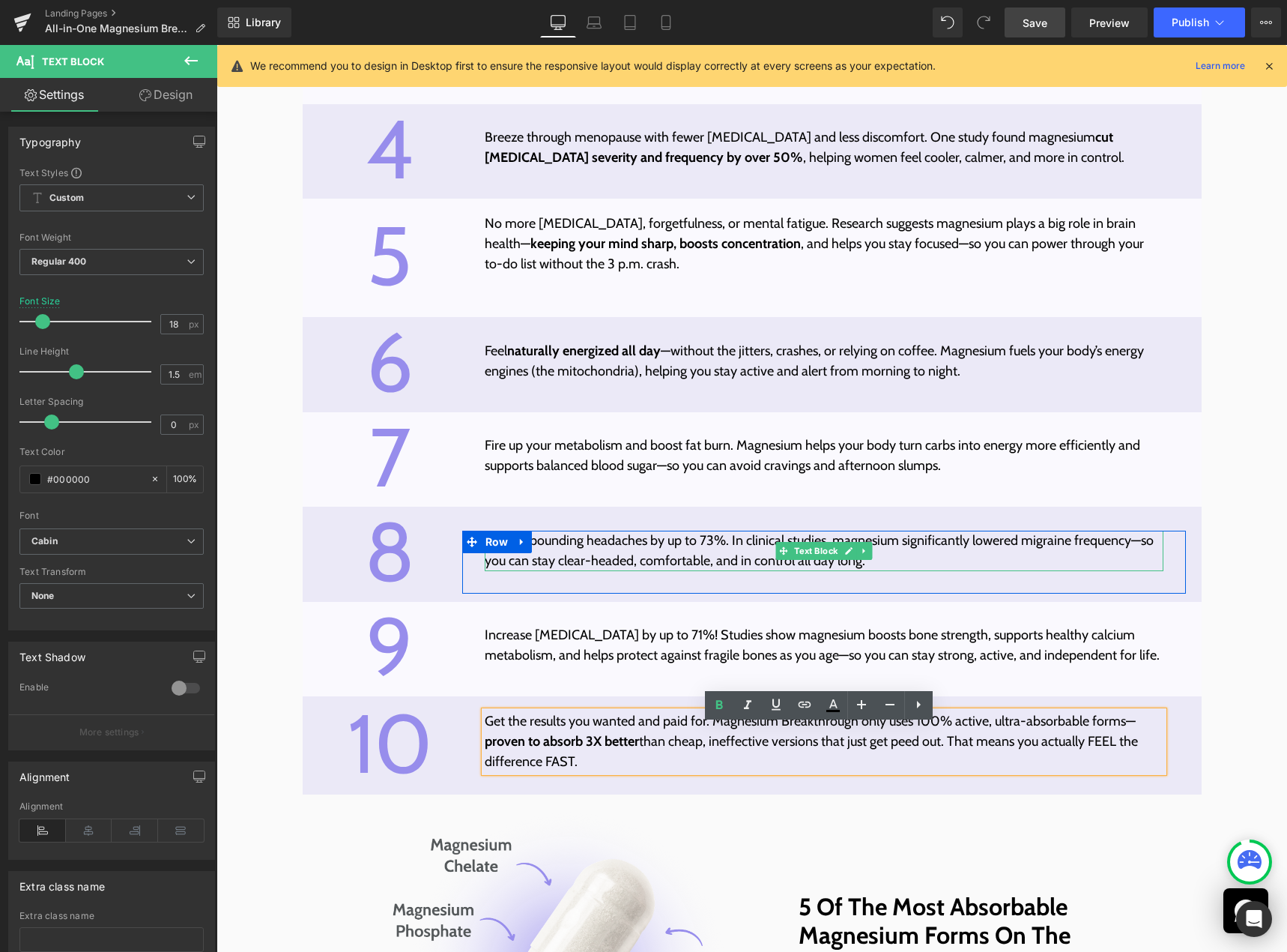
click at [577, 550] on p "Reduce pounding headaches by up to 73%. In clinical studies, magnesium signific…" at bounding box center [824, 550] width 679 height 40
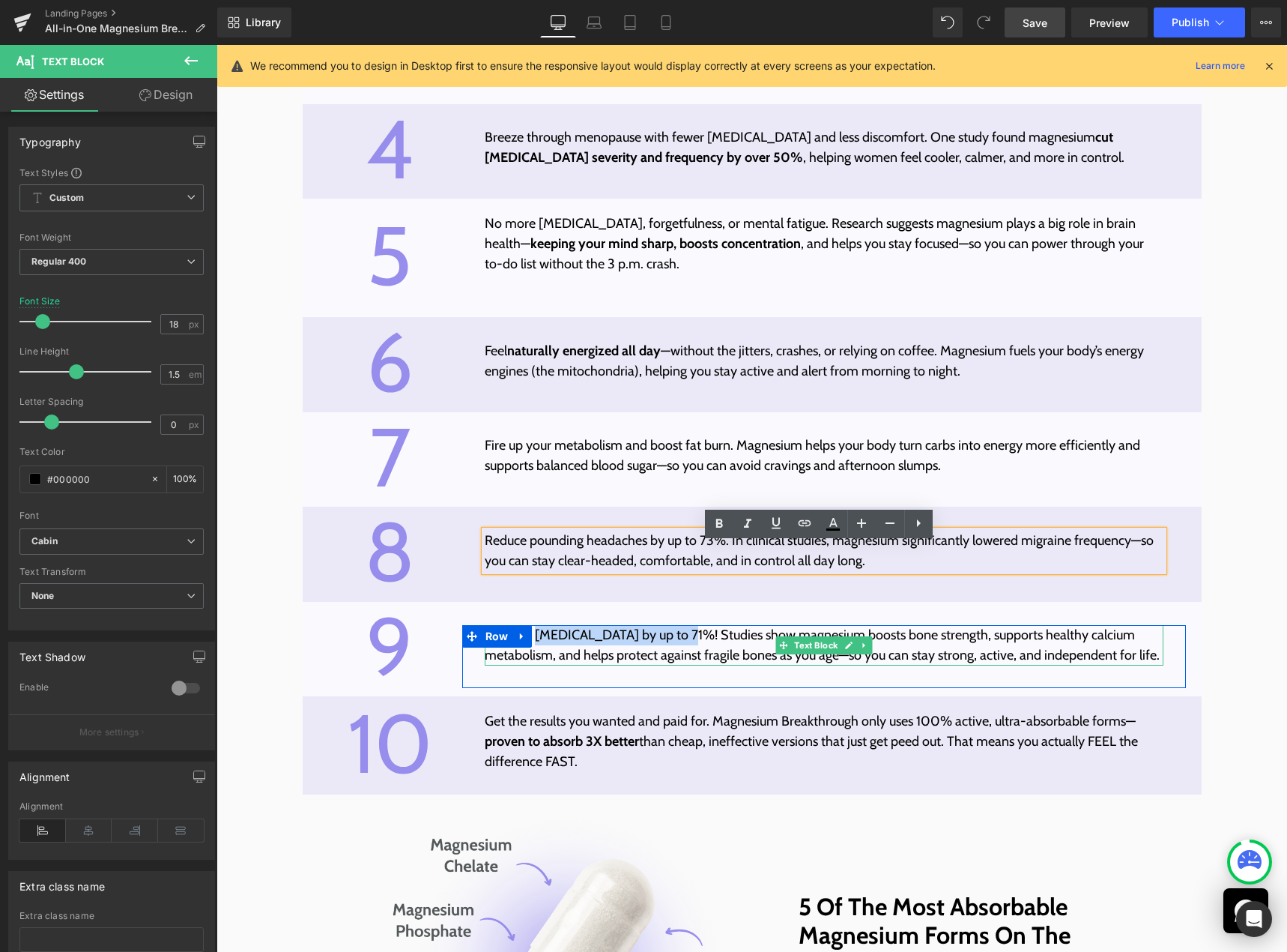
drag, startPoint x: 529, startPoint y: 650, endPoint x: 676, endPoint y: 646, distance: 147.1
click at [676, 646] on p "Increase bone health by up to 71%! Studies show magnesium boosts bone strength,…" at bounding box center [824, 645] width 679 height 40
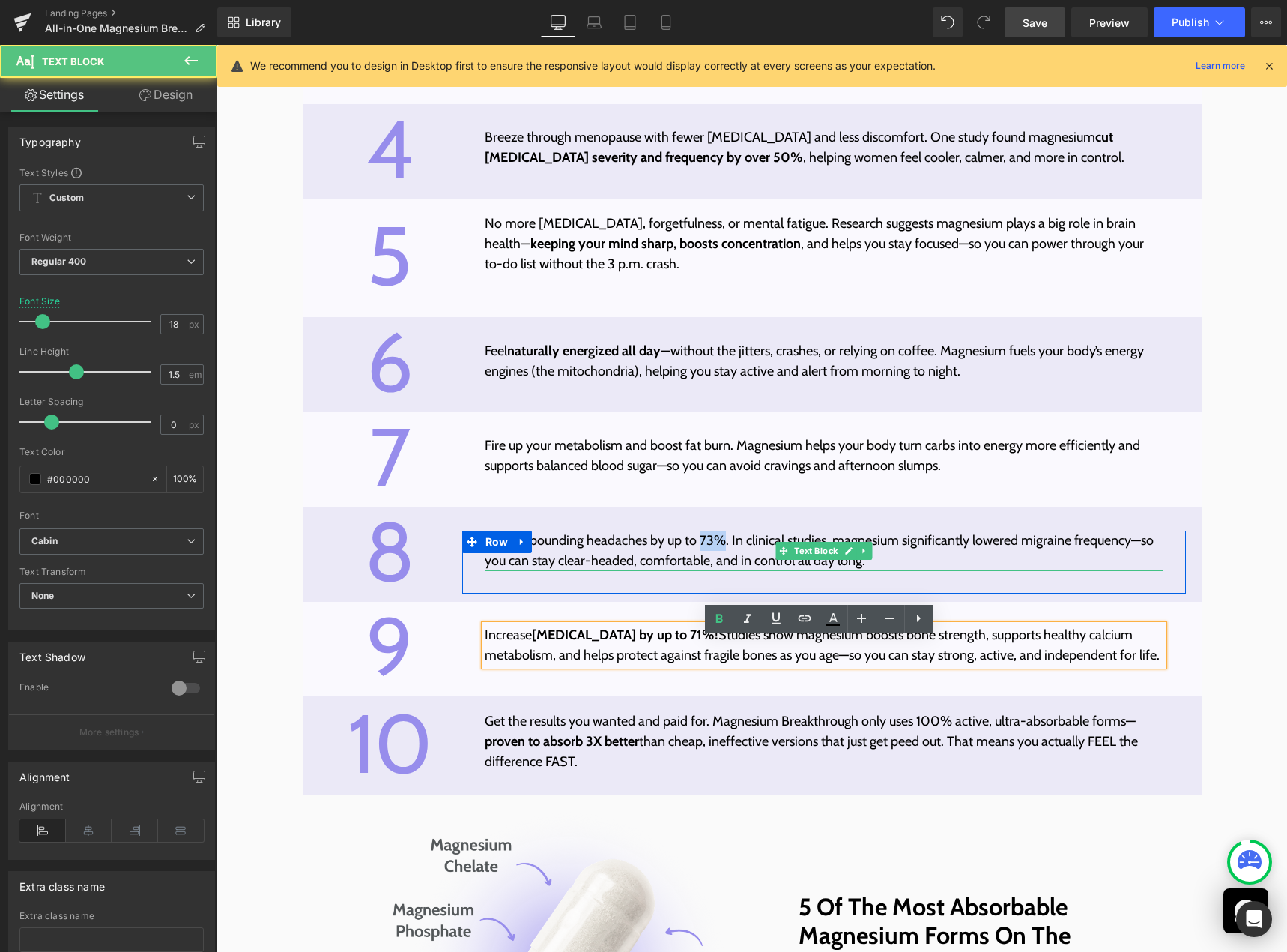
drag, startPoint x: 694, startPoint y: 550, endPoint x: 719, endPoint y: 550, distance: 25.0
click at [719, 550] on p "Reduce pounding headaches by up to 73%. In clinical studies, magnesium signific…" at bounding box center [824, 550] width 679 height 40
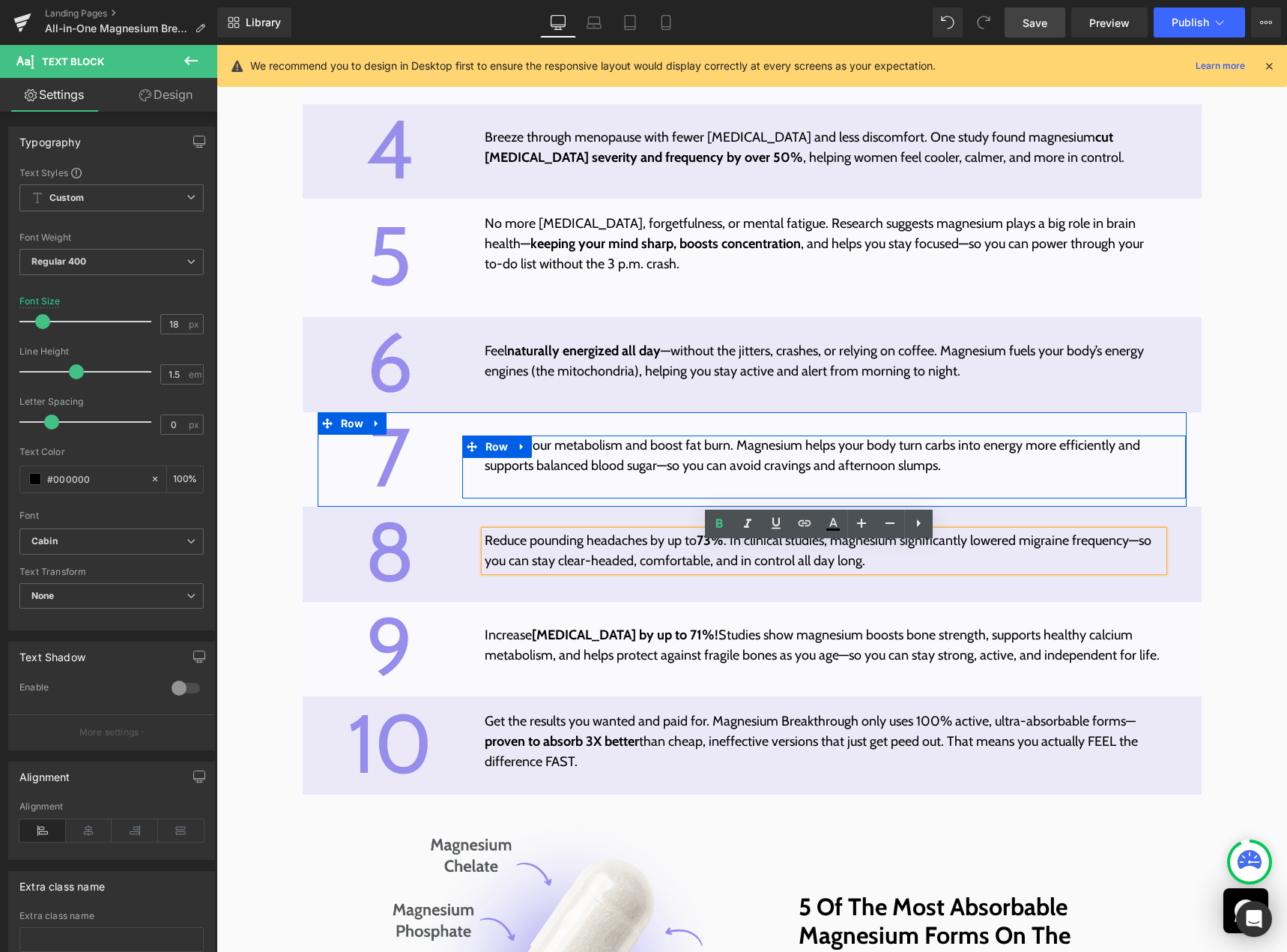
click at [561, 466] on p "Fire up your metabolism and boost fat burn. Magnesium helps your body turn carb…" at bounding box center [824, 455] width 679 height 40
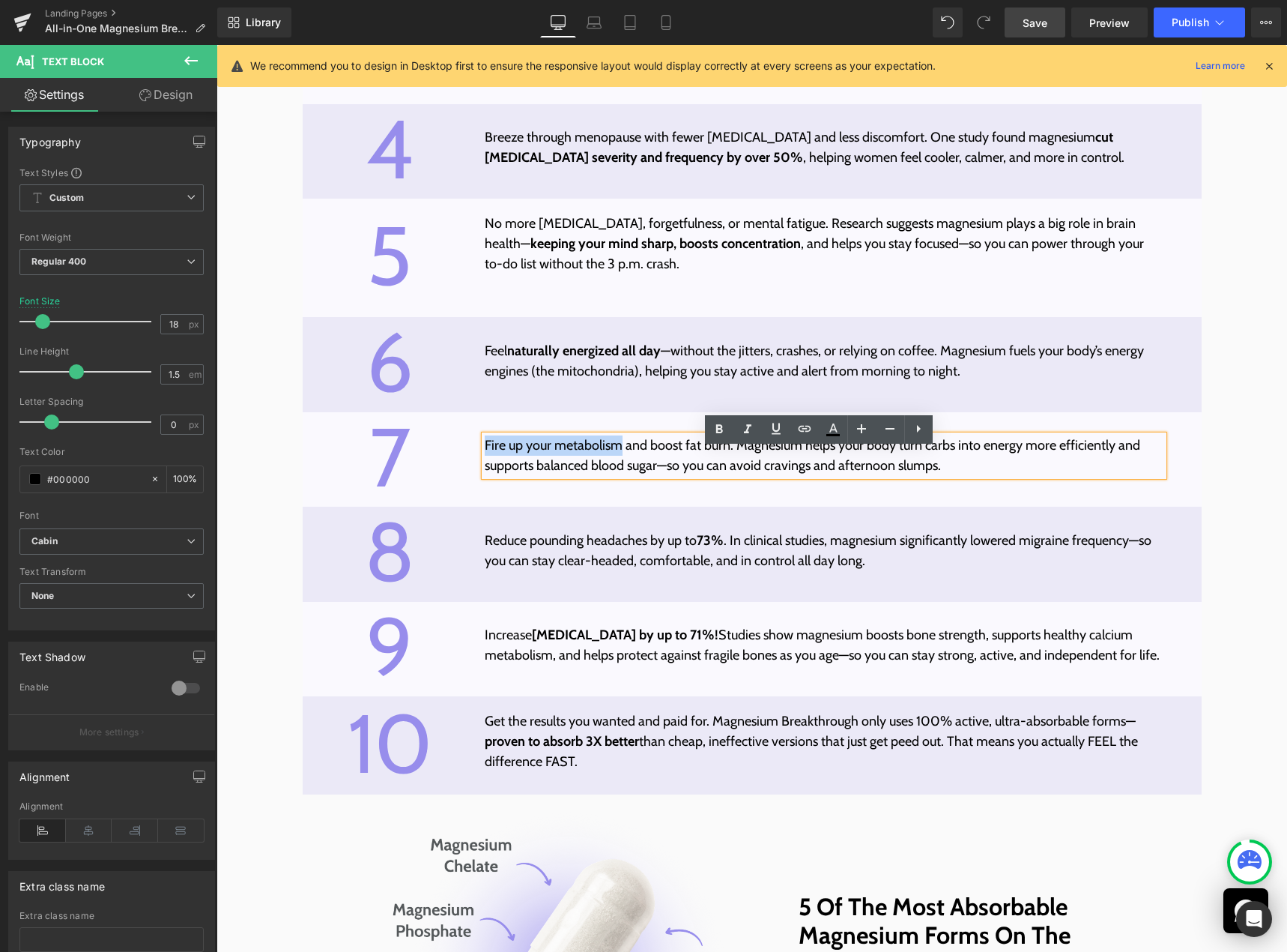
drag, startPoint x: 480, startPoint y: 458, endPoint x: 612, endPoint y: 456, distance: 132.0
click at [612, 456] on p "Fire up your metabolism and boost fat burn. Magnesium helps your body turn carb…" at bounding box center [824, 455] width 679 height 40
click at [1055, 14] on link "Save" at bounding box center [1035, 22] width 61 height 30
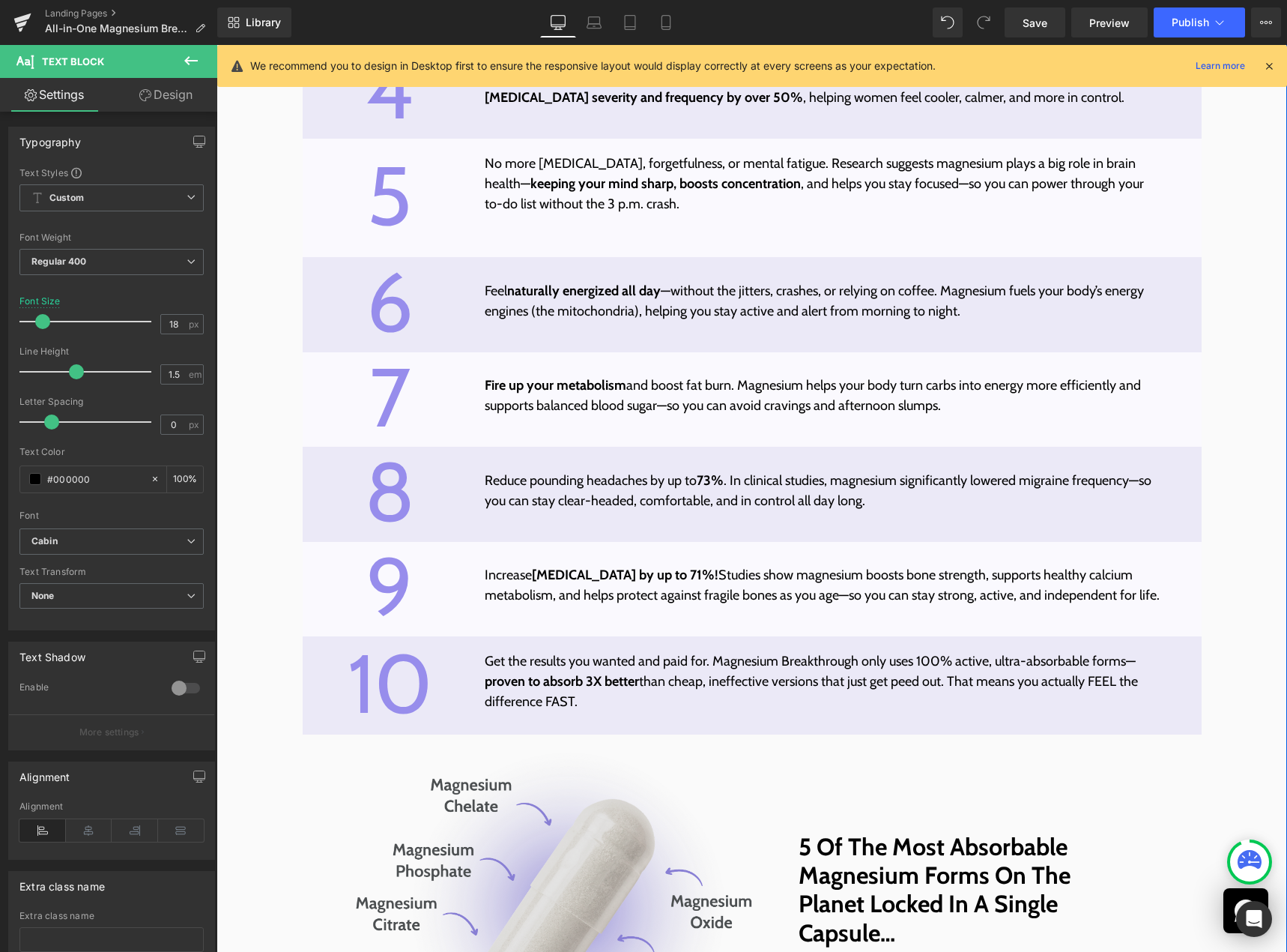
scroll to position [4602, 0]
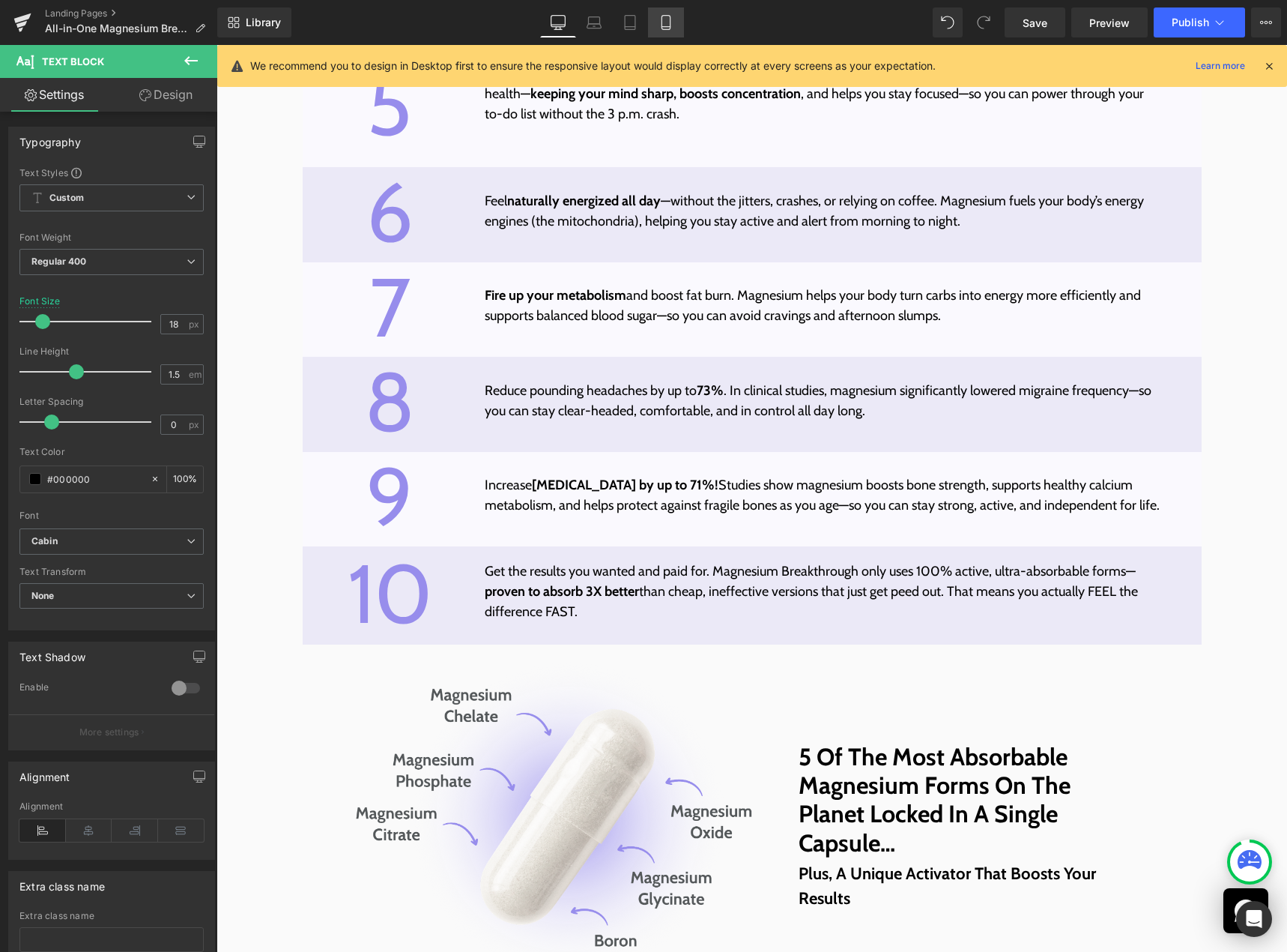
click at [664, 21] on icon at bounding box center [666, 22] width 15 height 15
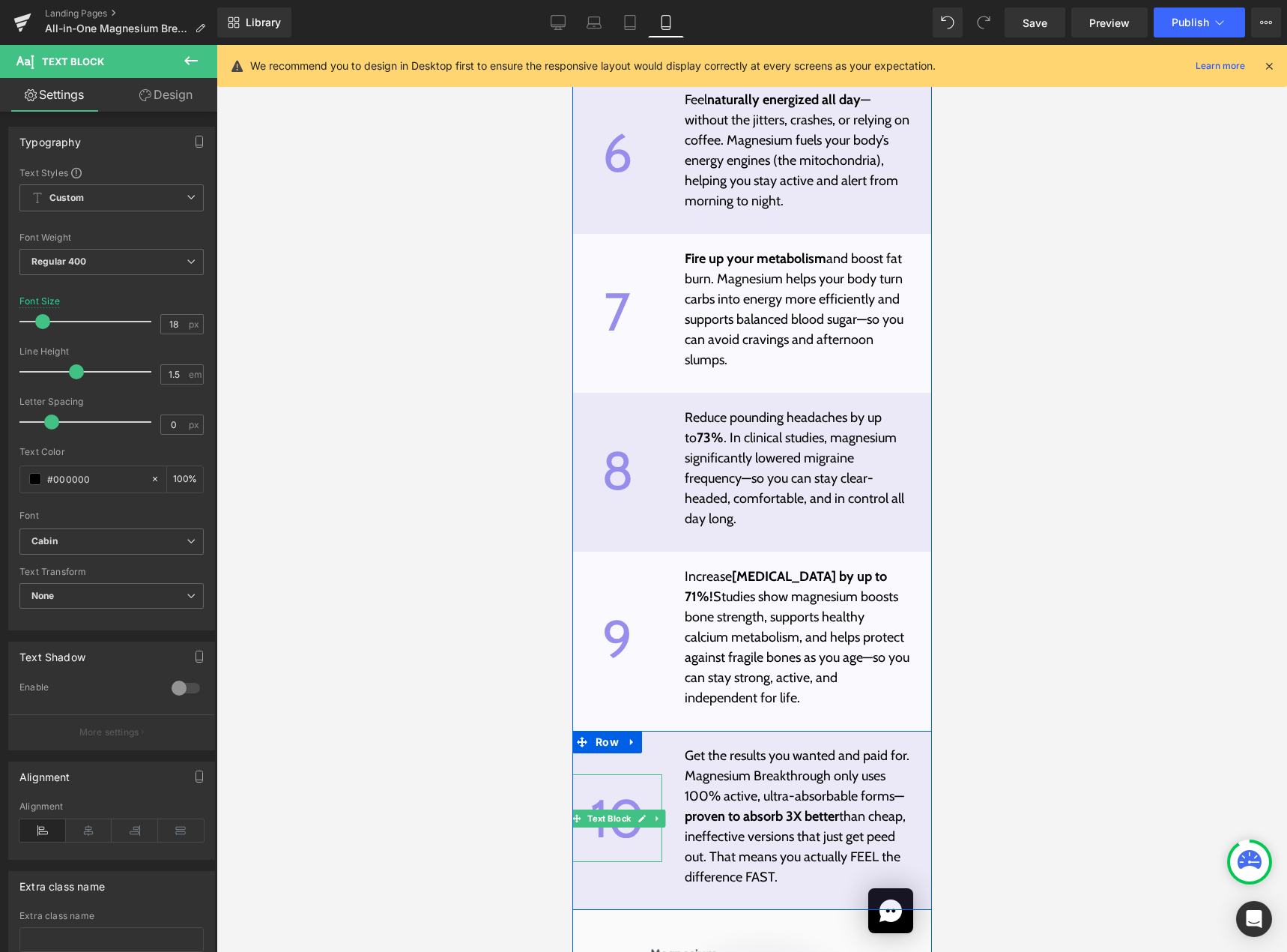
scroll to position [6230, 0]
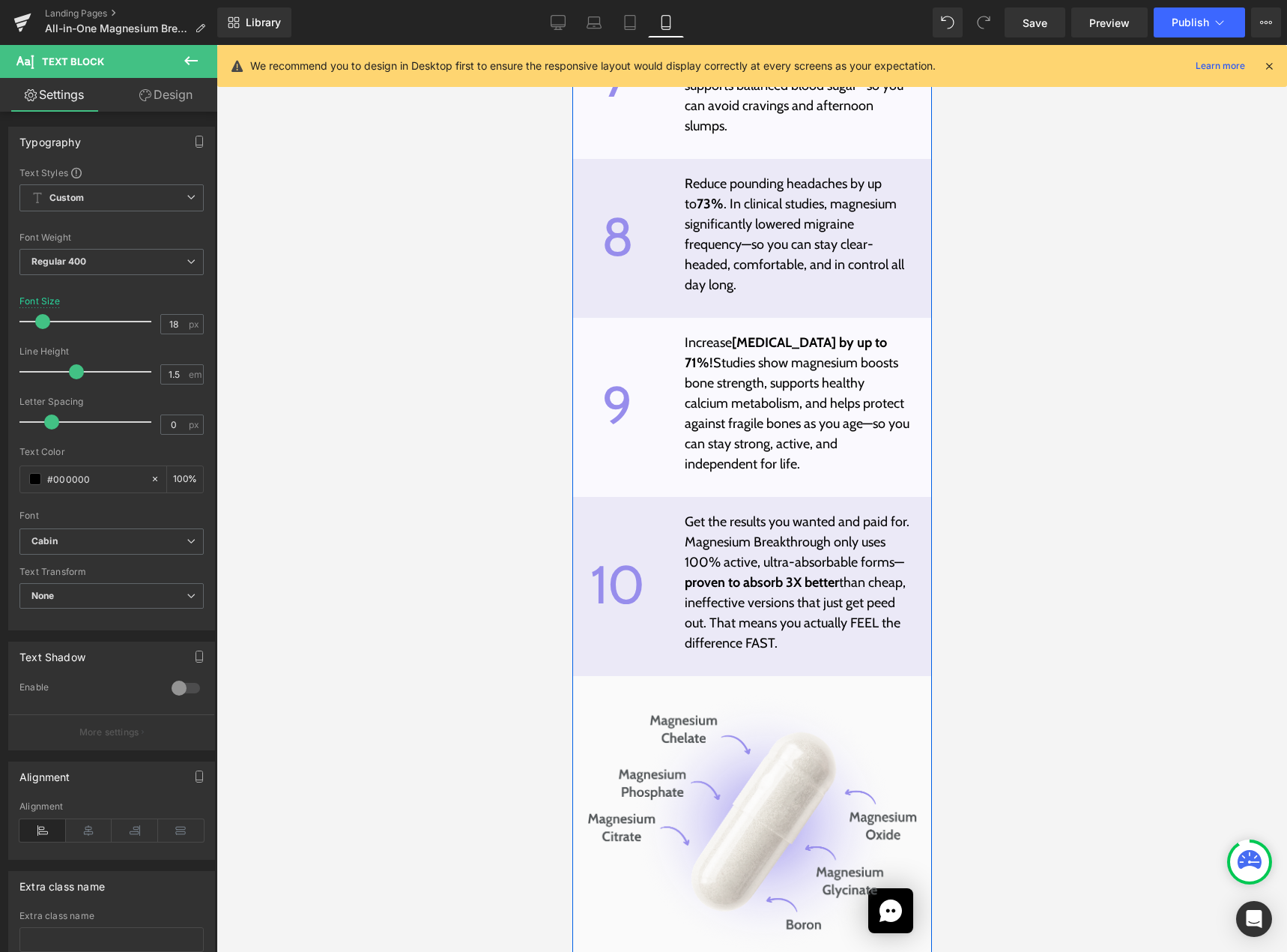
click at [610, 573] on div "10 Text Block" at bounding box center [616, 584] width 90 height 88
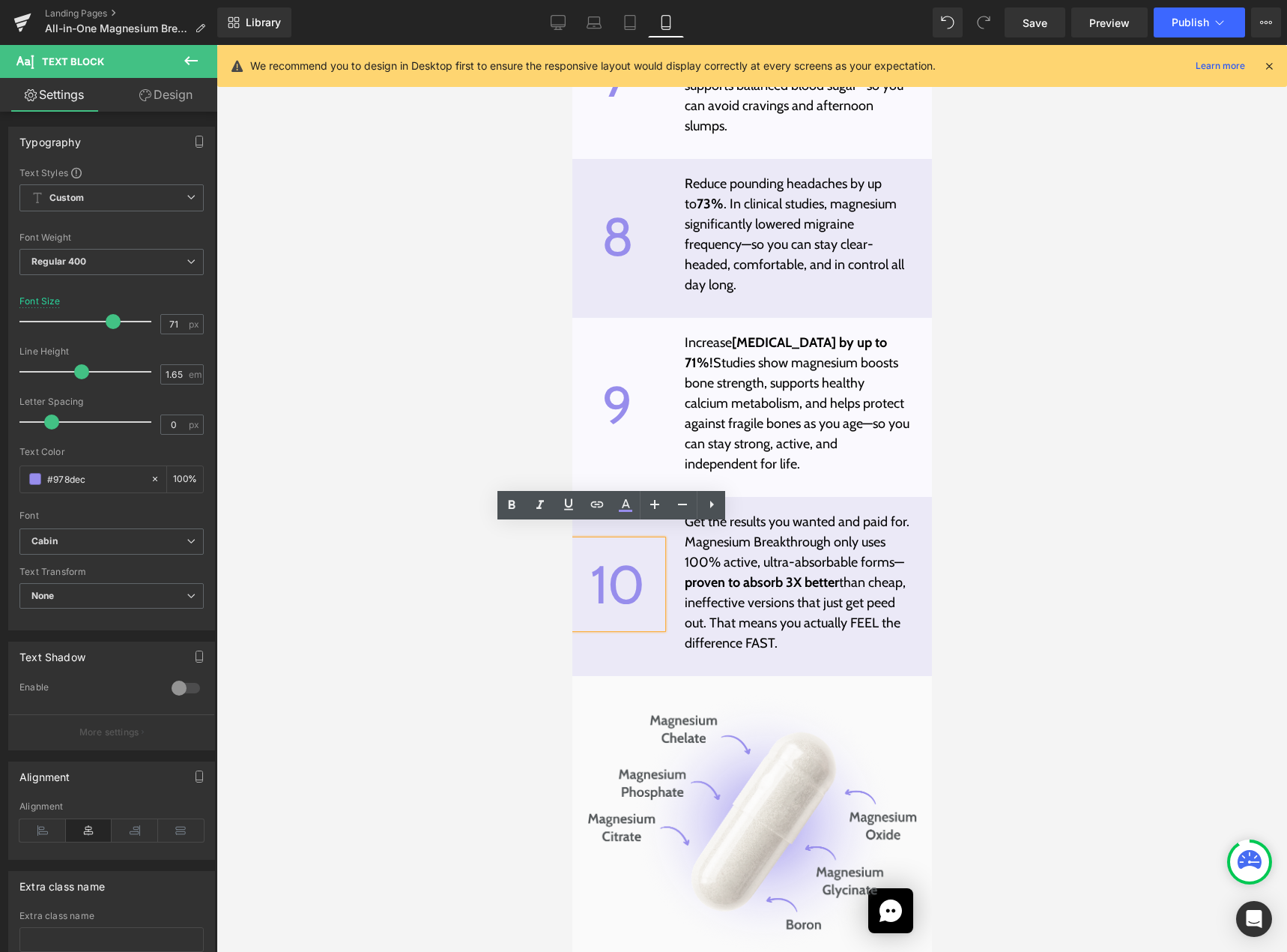
click at [583, 566] on p "10" at bounding box center [616, 584] width 90 height 88
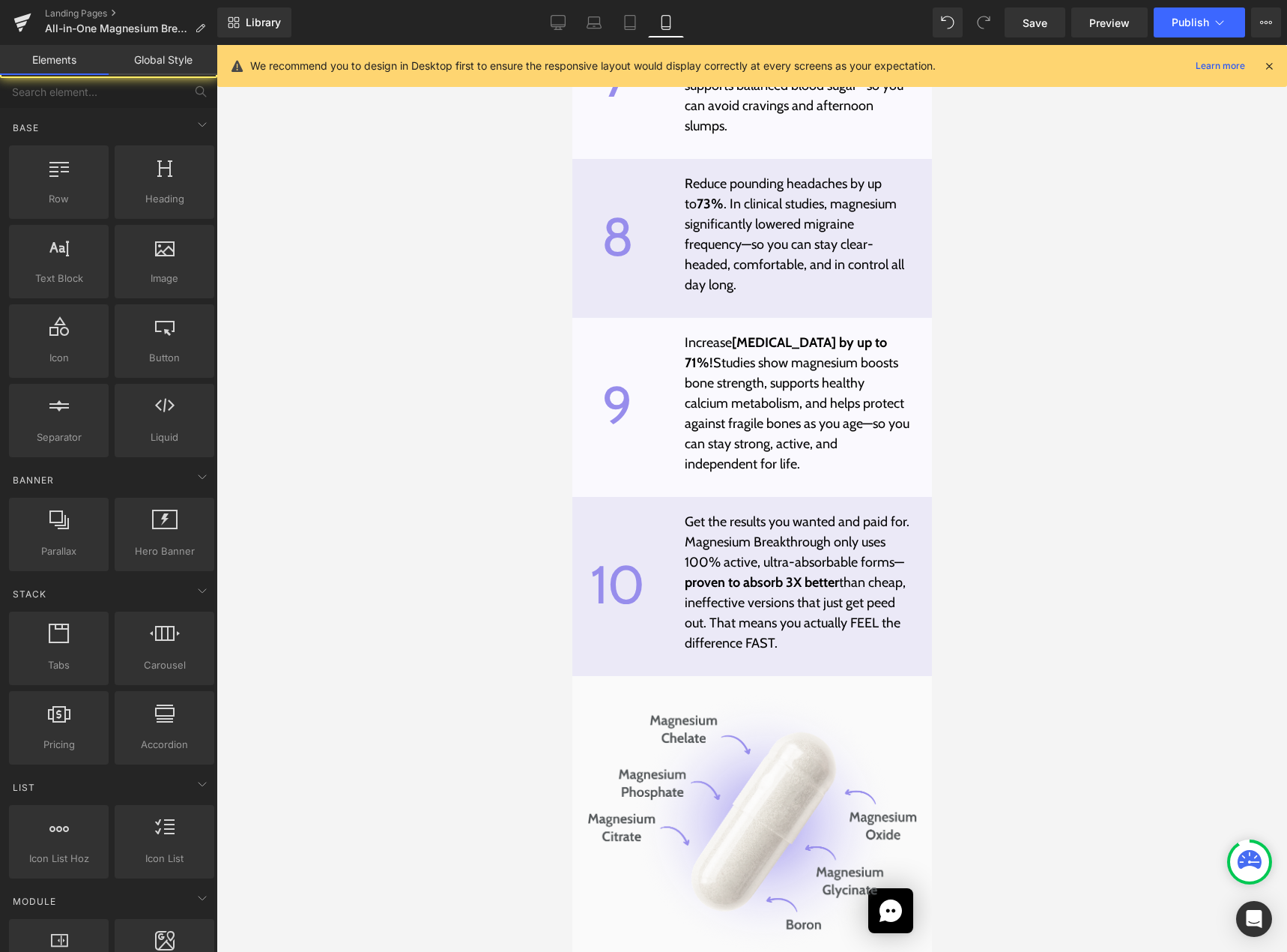
drag, startPoint x: 481, startPoint y: 588, endPoint x: 526, endPoint y: 571, distance: 48.1
click at [482, 585] on div at bounding box center [752, 499] width 1071 height 907
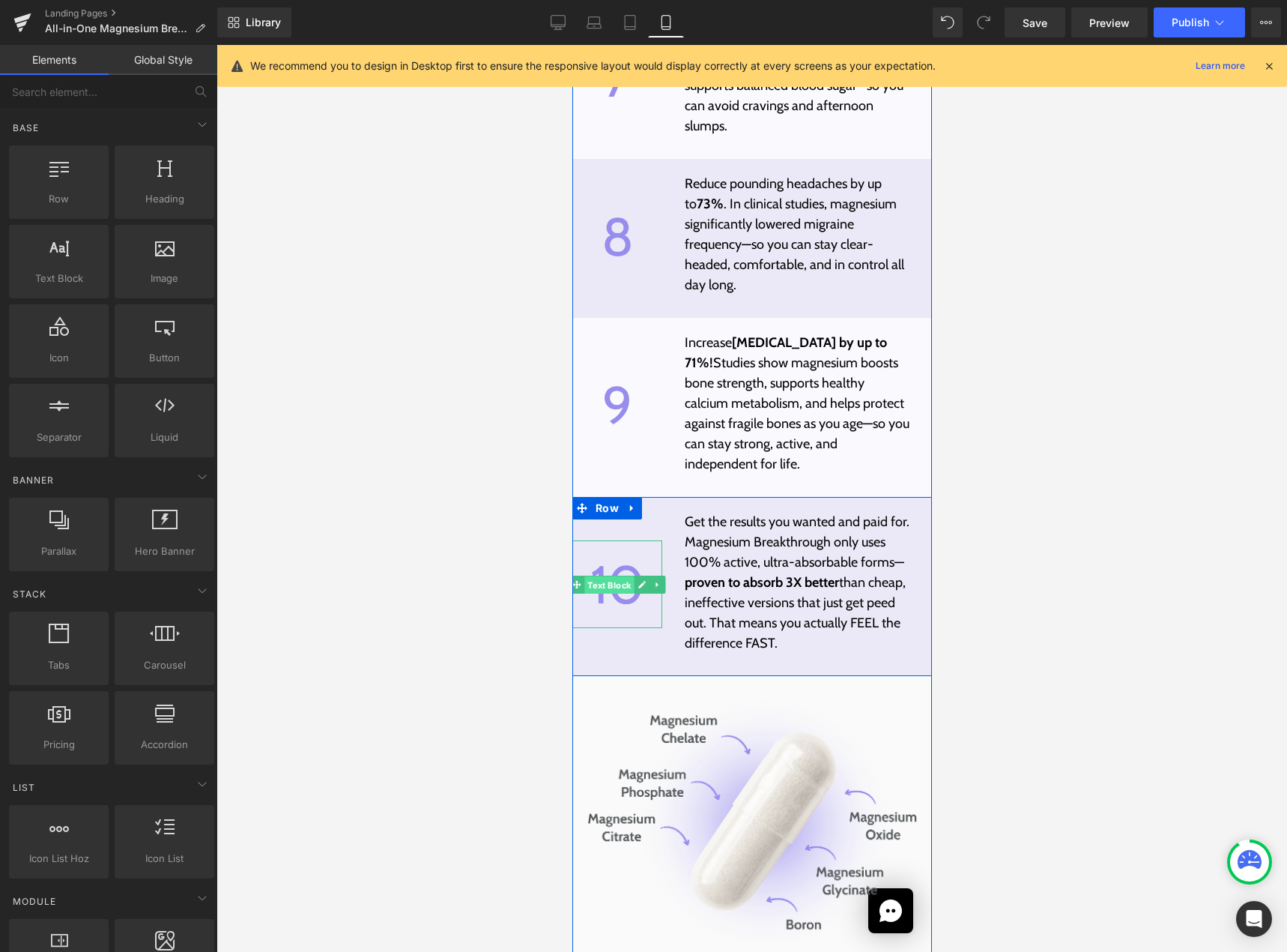
click at [599, 576] on span "Text Block" at bounding box center [609, 585] width 49 height 18
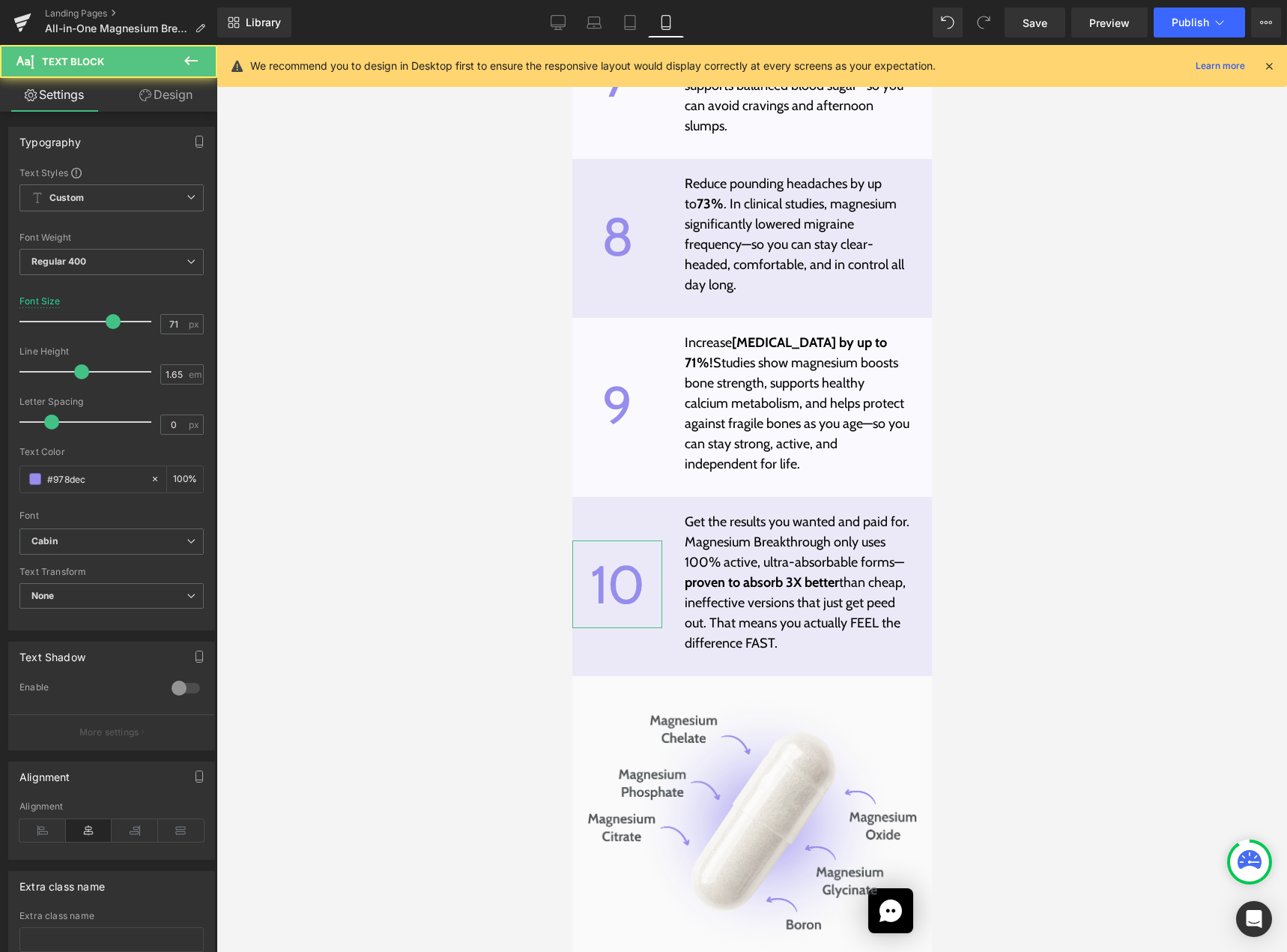
click at [166, 90] on link "Design" at bounding box center [166, 94] width 108 height 34
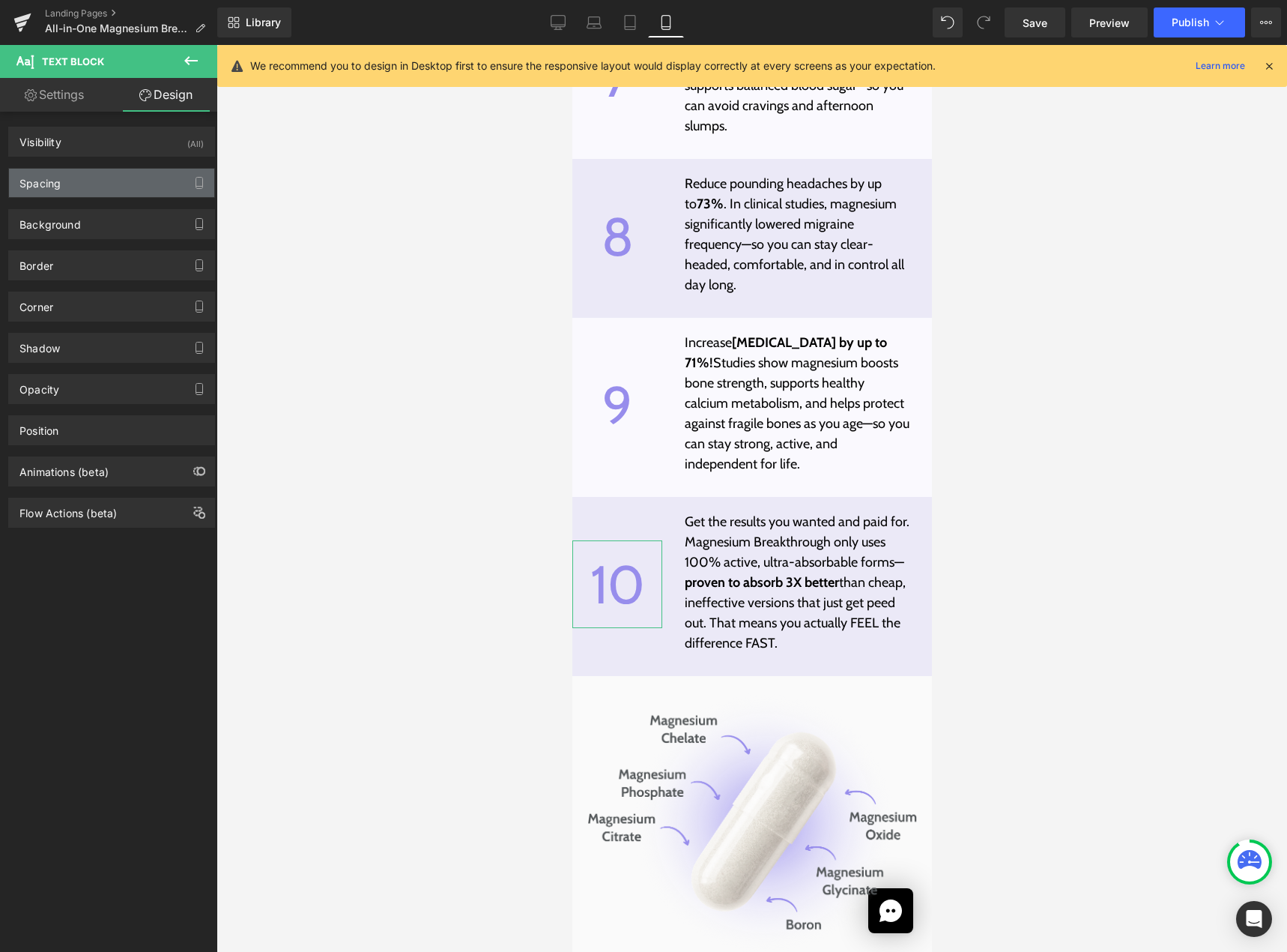
click at [92, 175] on div "Spacing" at bounding box center [112, 182] width 205 height 29
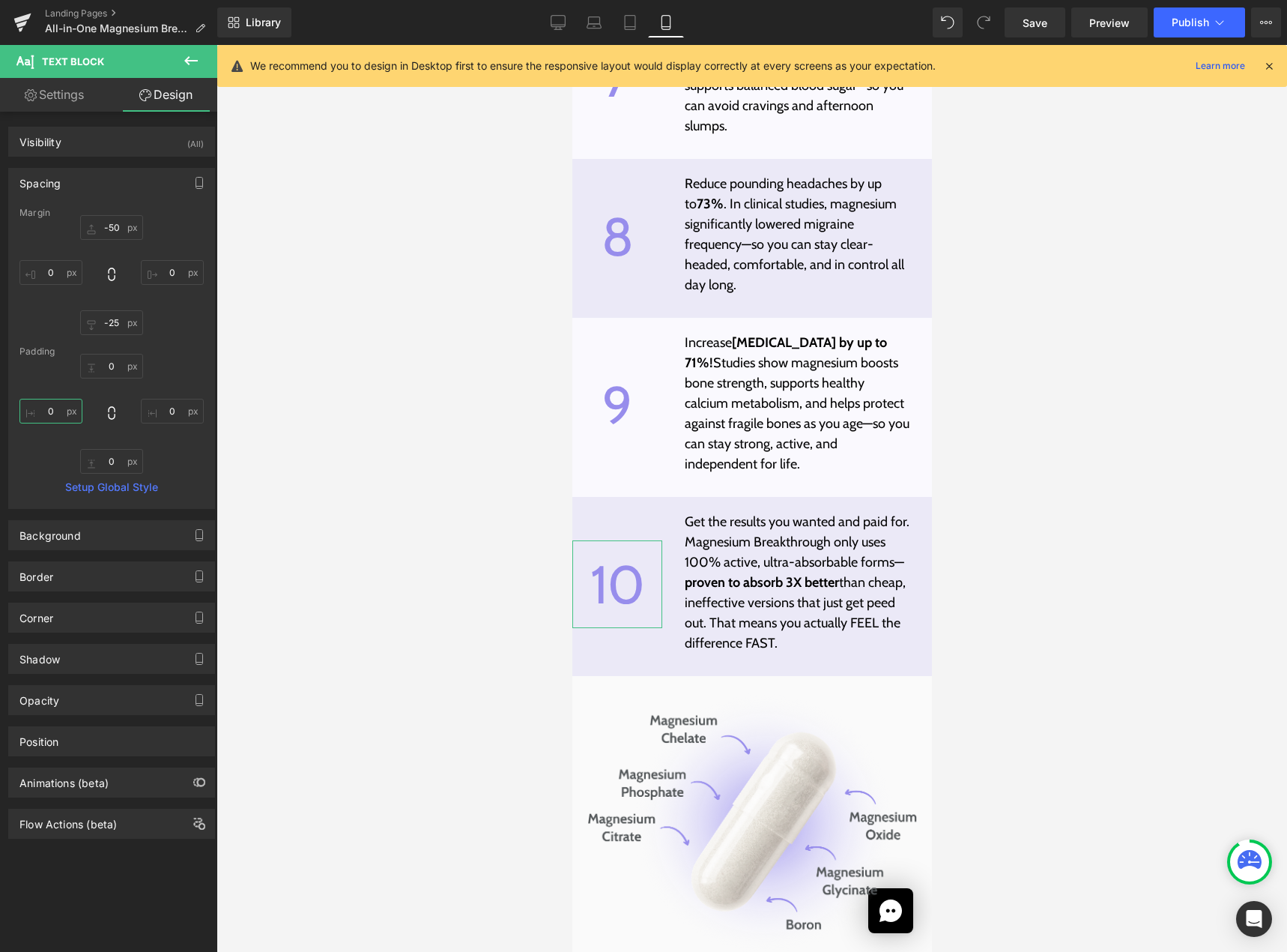
click at [53, 400] on input "text" at bounding box center [51, 411] width 63 height 25
click at [49, 264] on input "text" at bounding box center [51, 273] width 63 height 25
type input "10"
click at [633, 20] on icon at bounding box center [630, 22] width 15 height 15
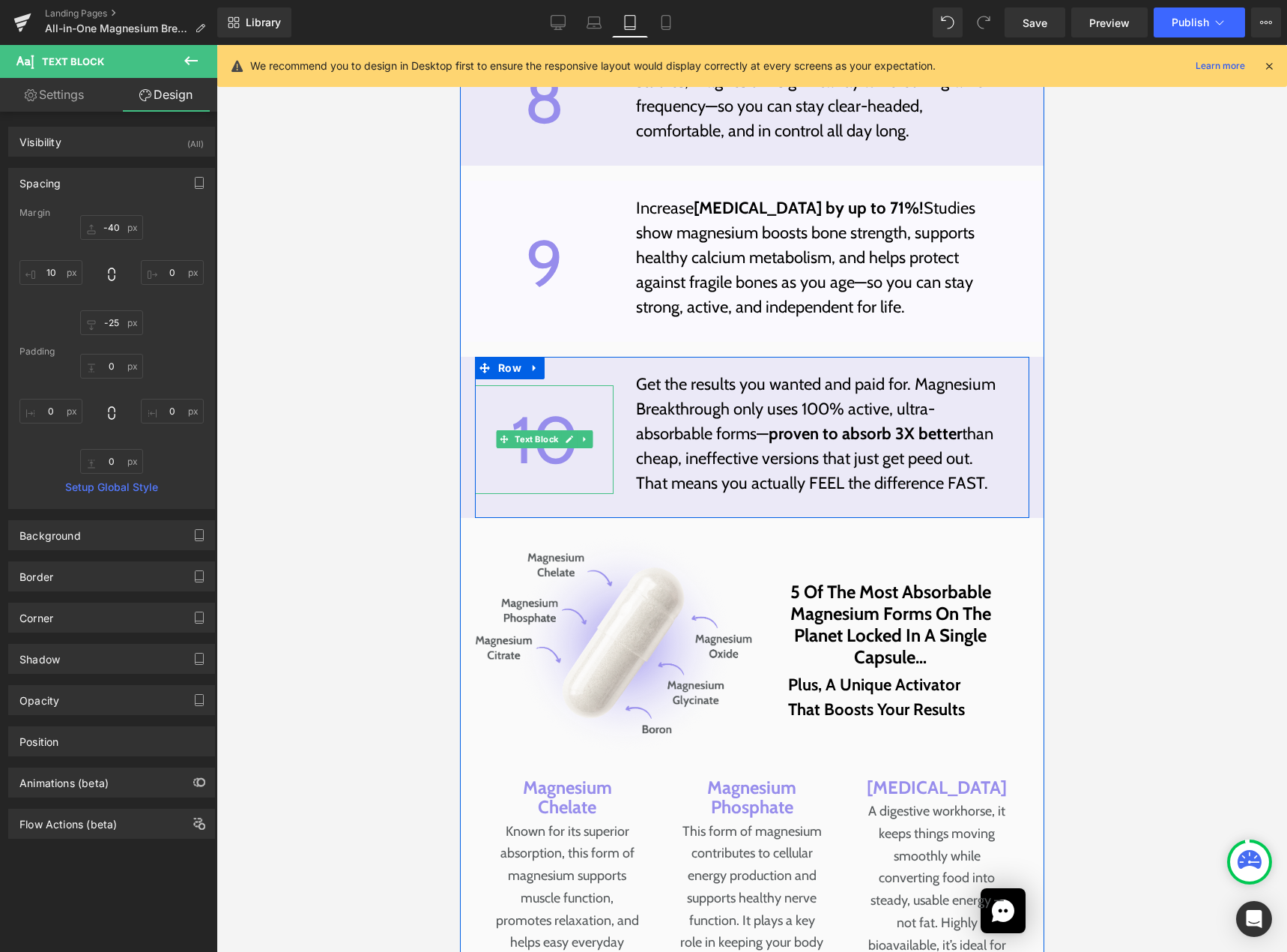
scroll to position [5489, 0]
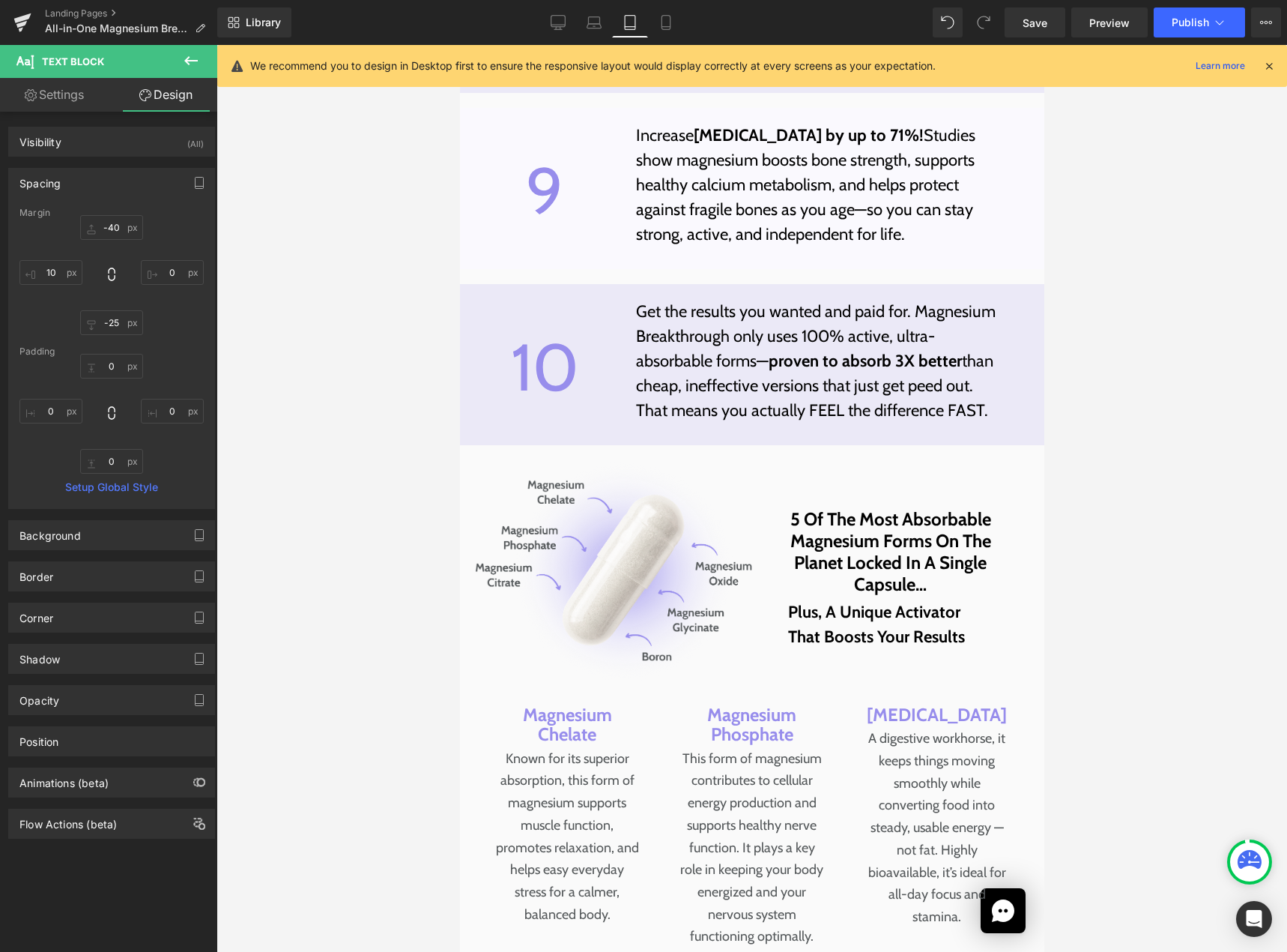
click at [665, 21] on icon at bounding box center [666, 22] width 15 height 15
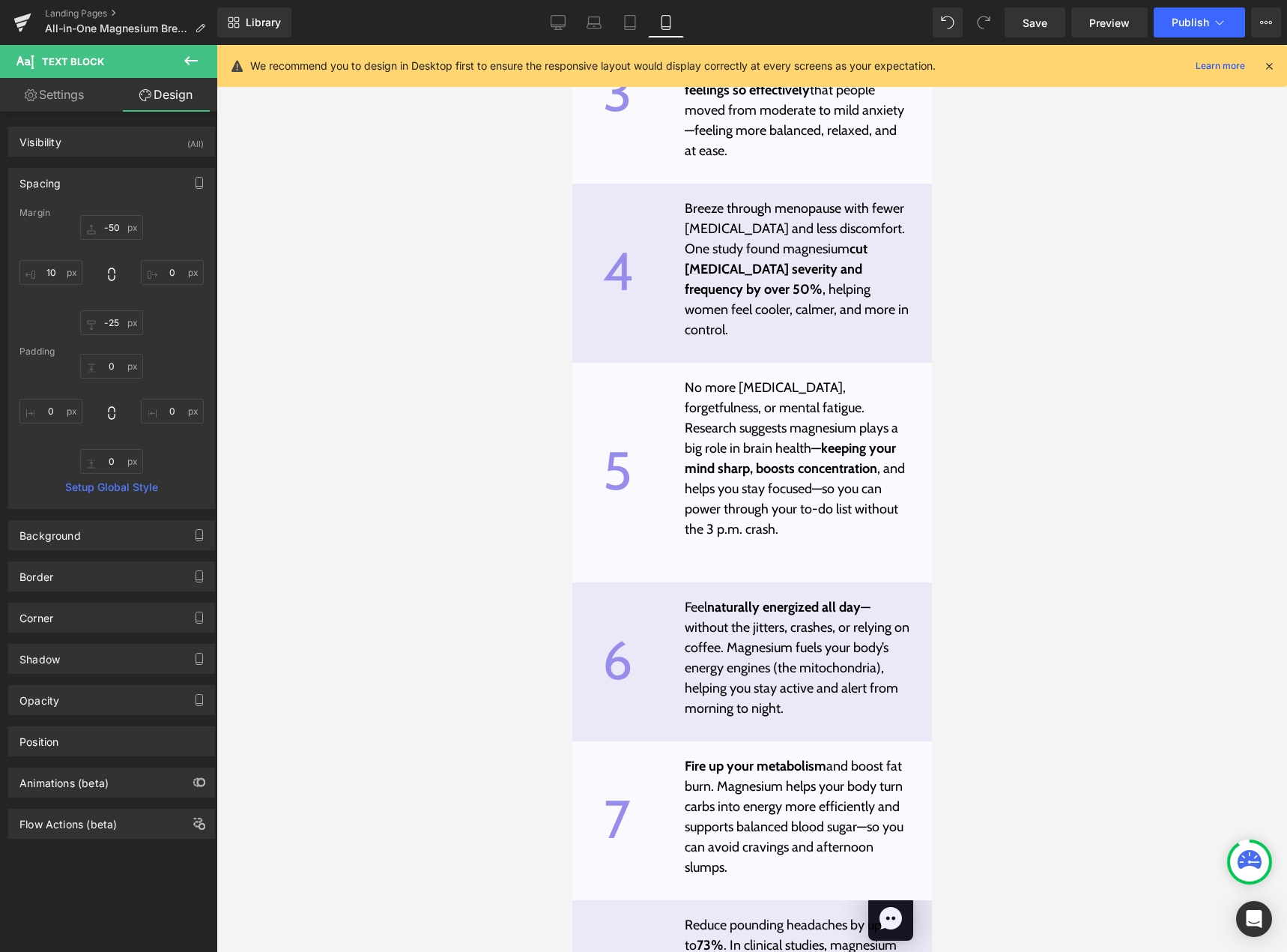
scroll to position [6455, 0]
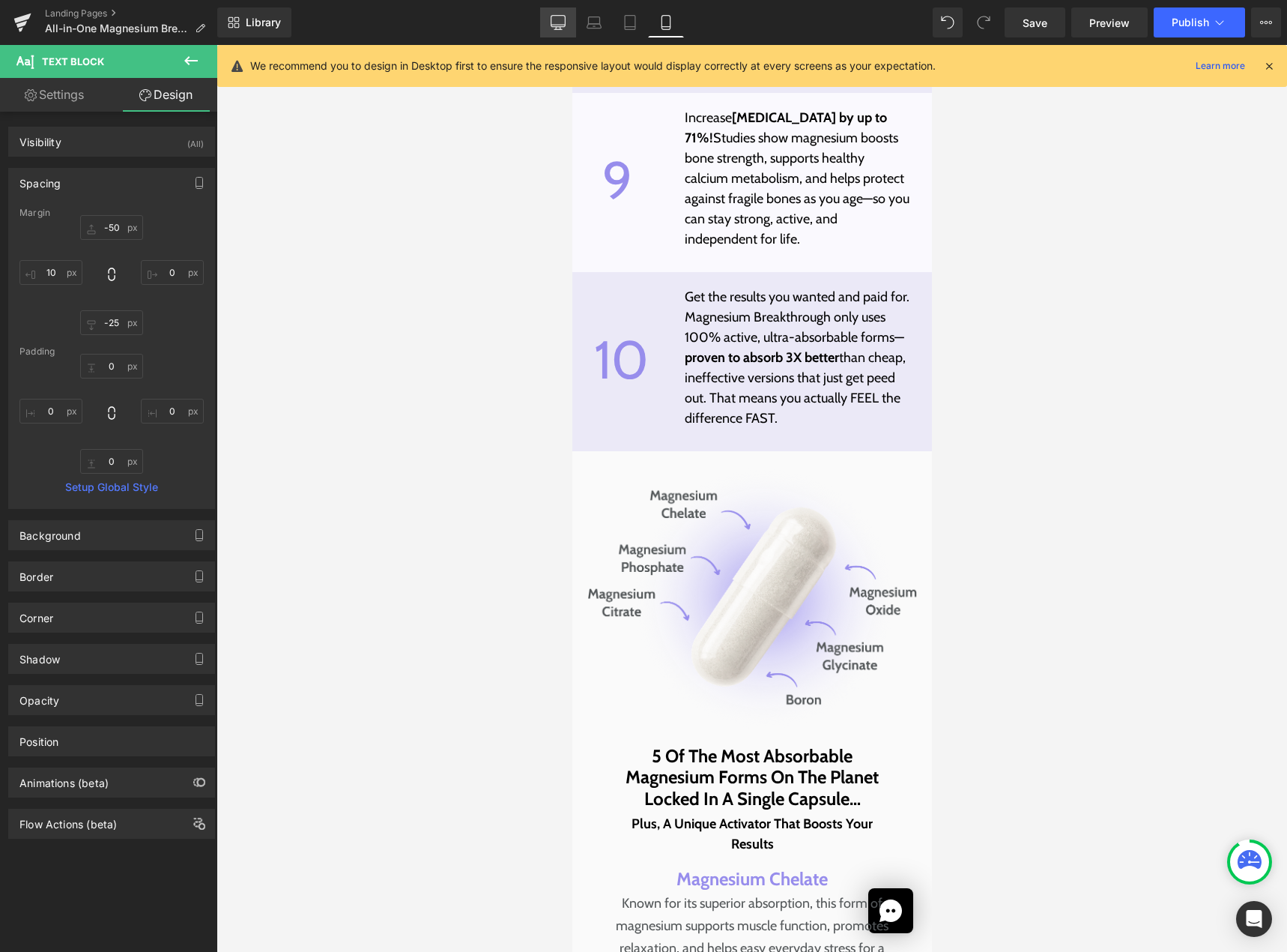
drag, startPoint x: 559, startPoint y: 20, endPoint x: 340, endPoint y: 228, distance: 302.0
click at [559, 20] on icon at bounding box center [558, 22] width 15 height 15
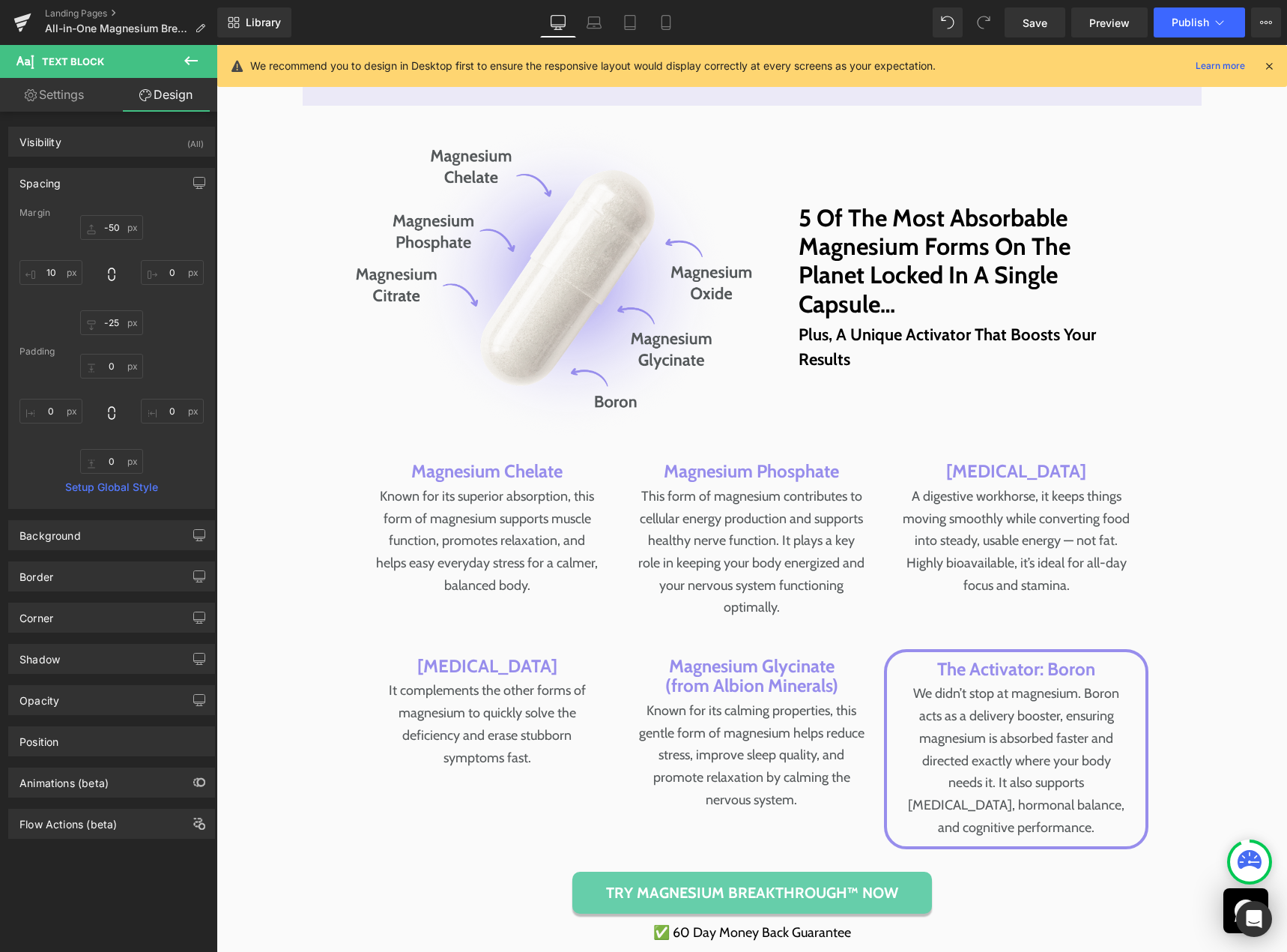
scroll to position [5665, 0]
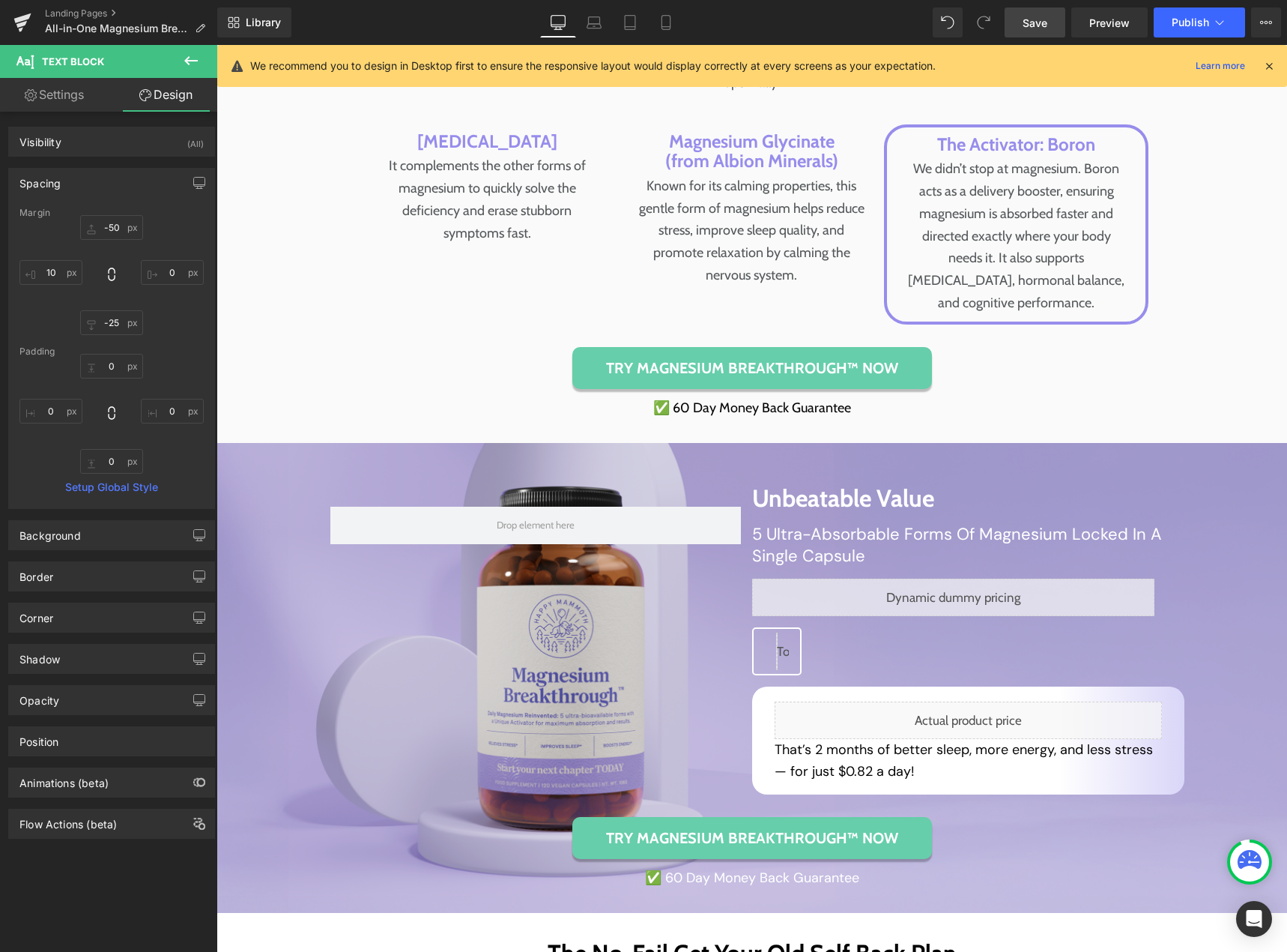
click at [1020, 28] on link "Save" at bounding box center [1035, 22] width 61 height 30
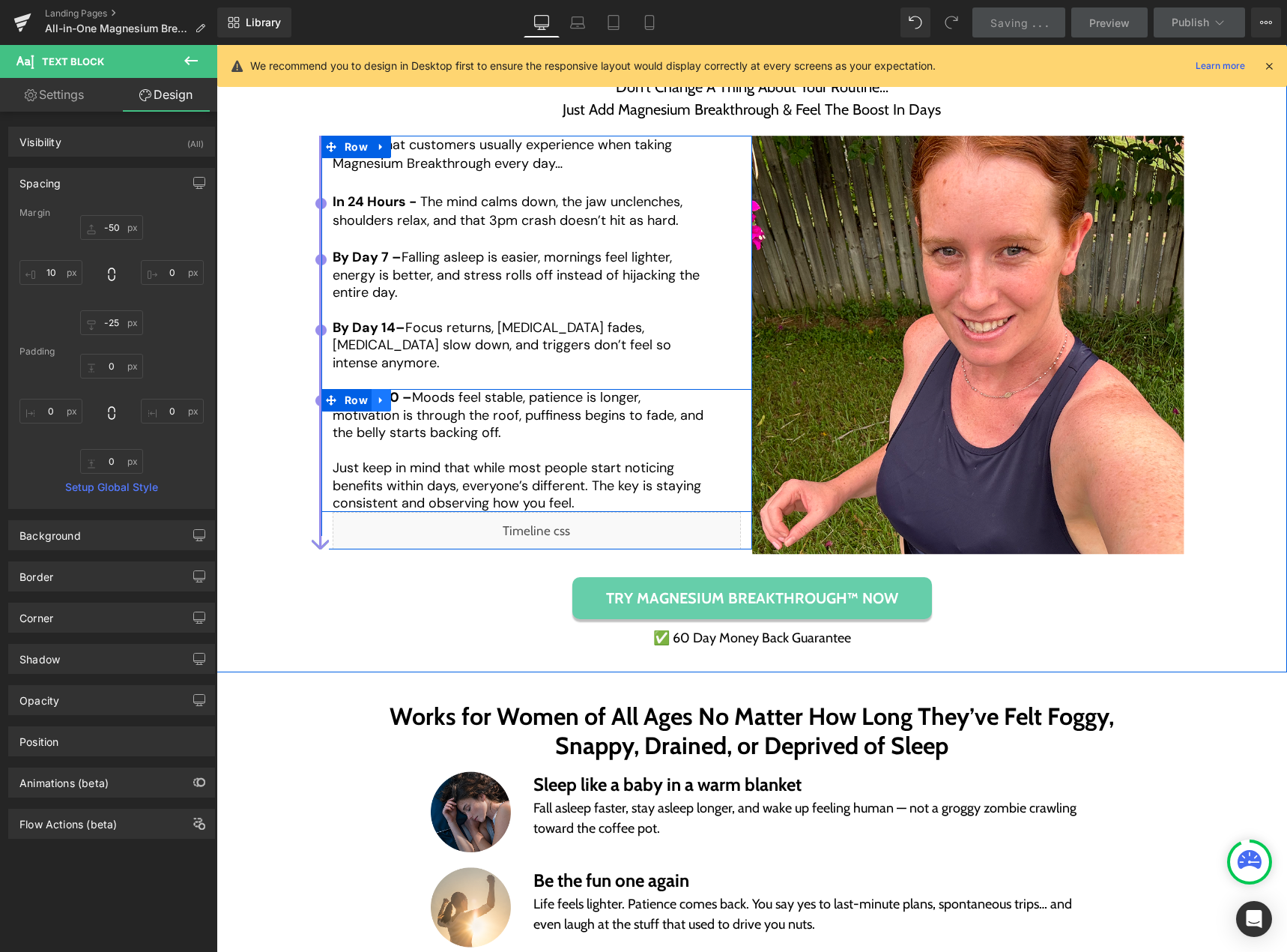
click at [379, 397] on icon at bounding box center [381, 400] width 3 height 7
click at [396, 397] on icon at bounding box center [401, 400] width 11 height 11
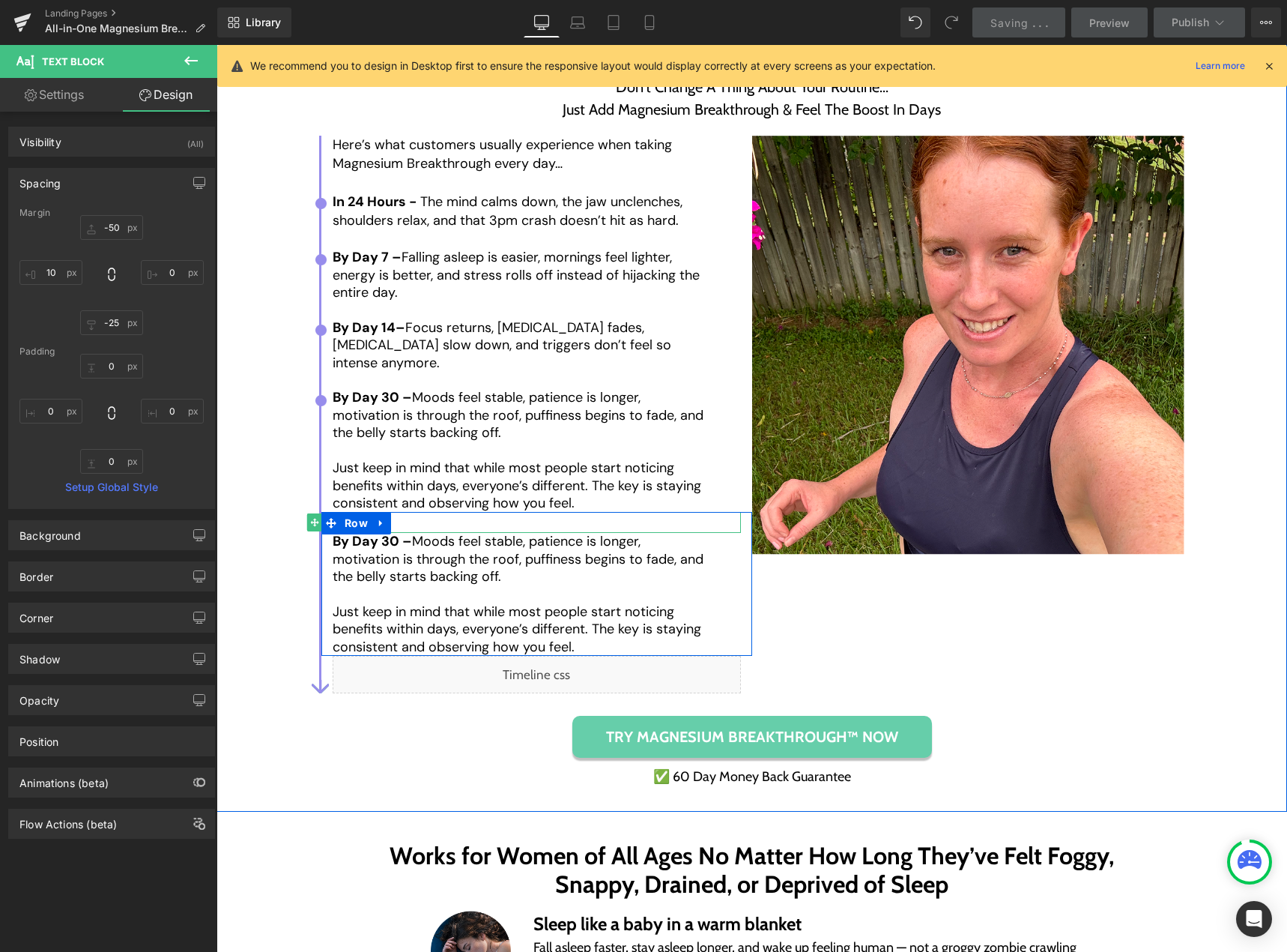
click at [406, 519] on div at bounding box center [536, 522] width 408 height 21
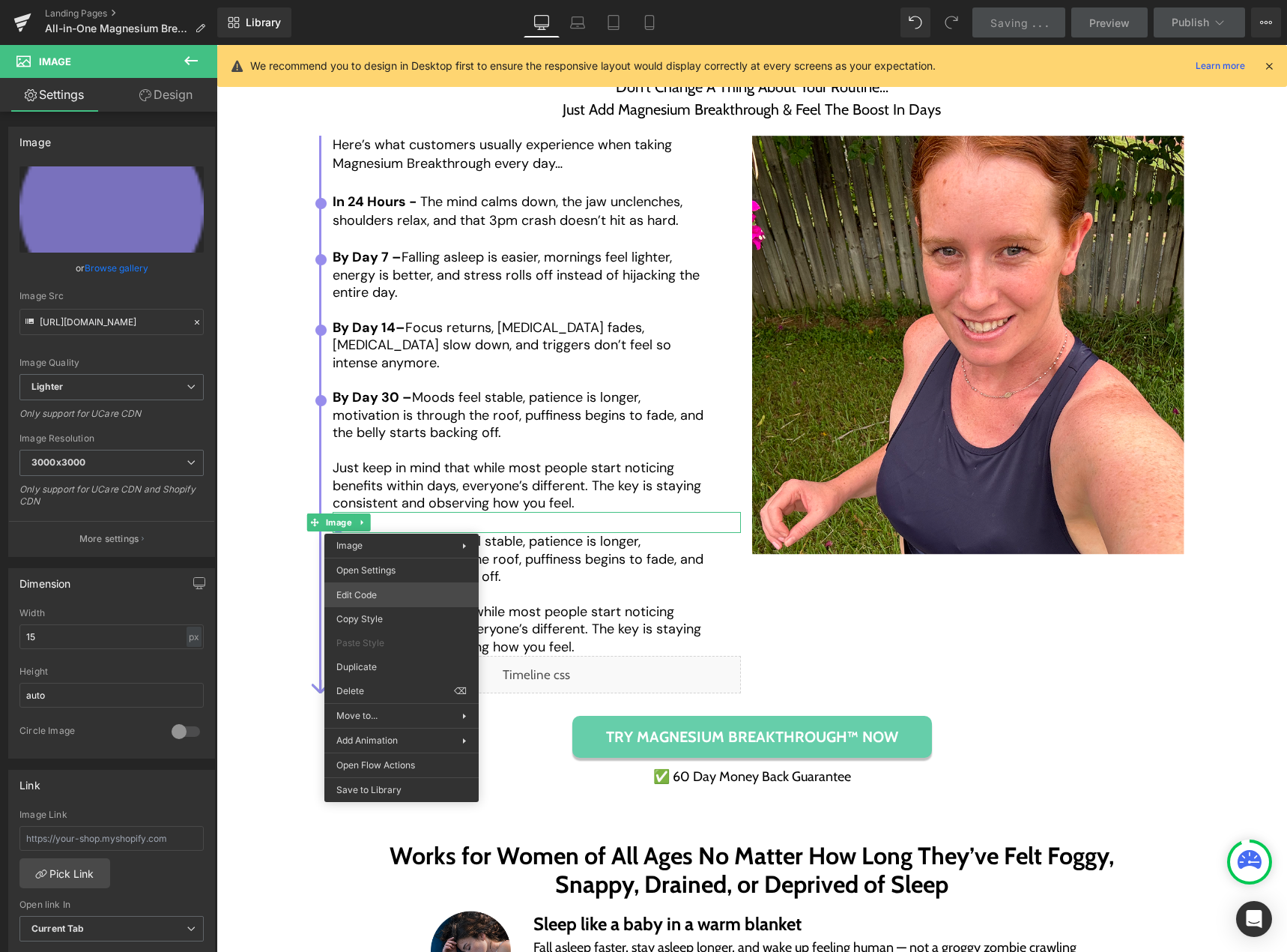
click at [373, 0] on div "Text Block You are previewing how the will restyle your page. You can not edit …" at bounding box center [643, 0] width 1287 height 0
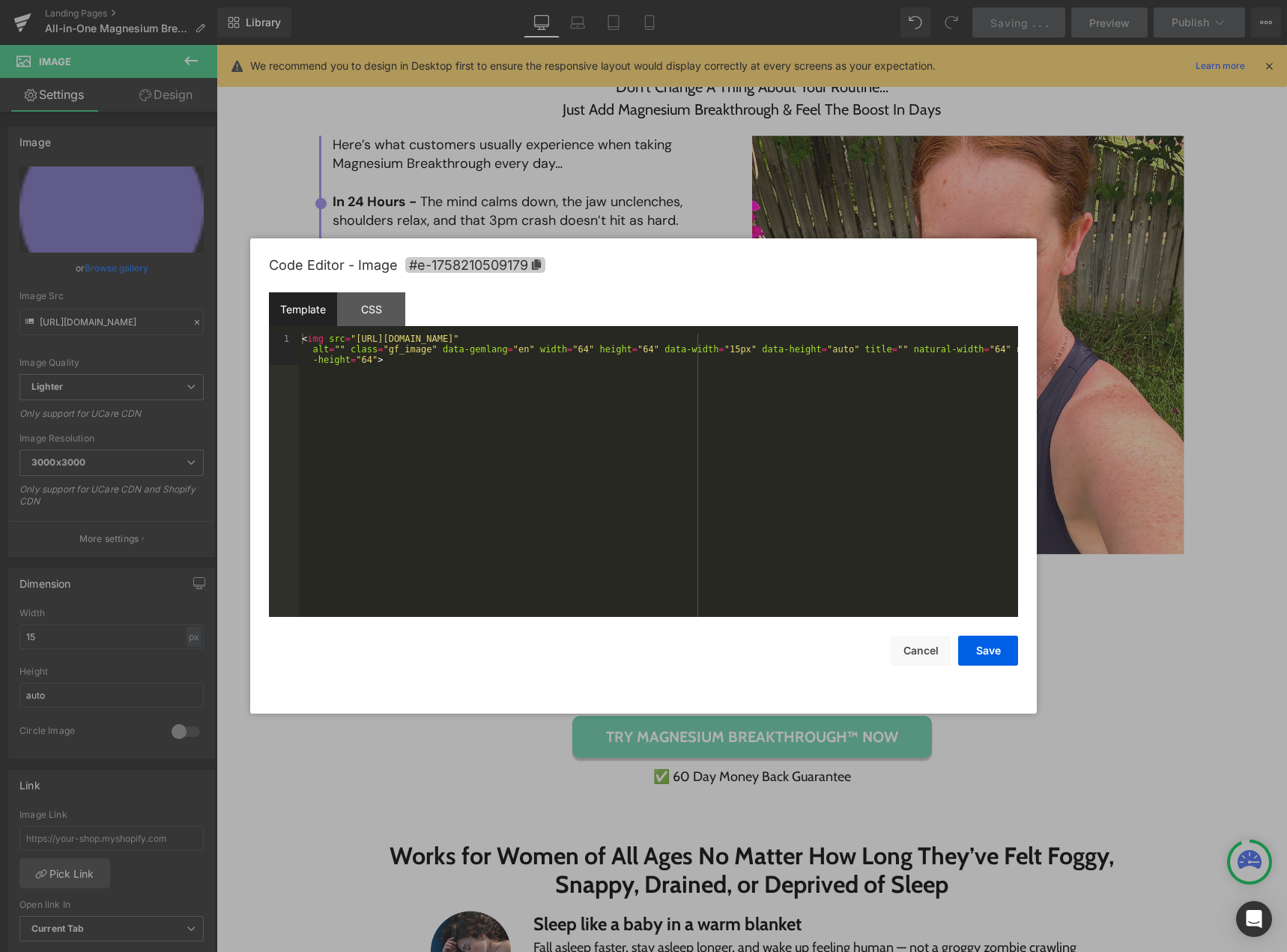
click at [538, 266] on icon at bounding box center [536, 264] width 9 height 11
click at [911, 662] on button "Cancel" at bounding box center [921, 651] width 60 height 30
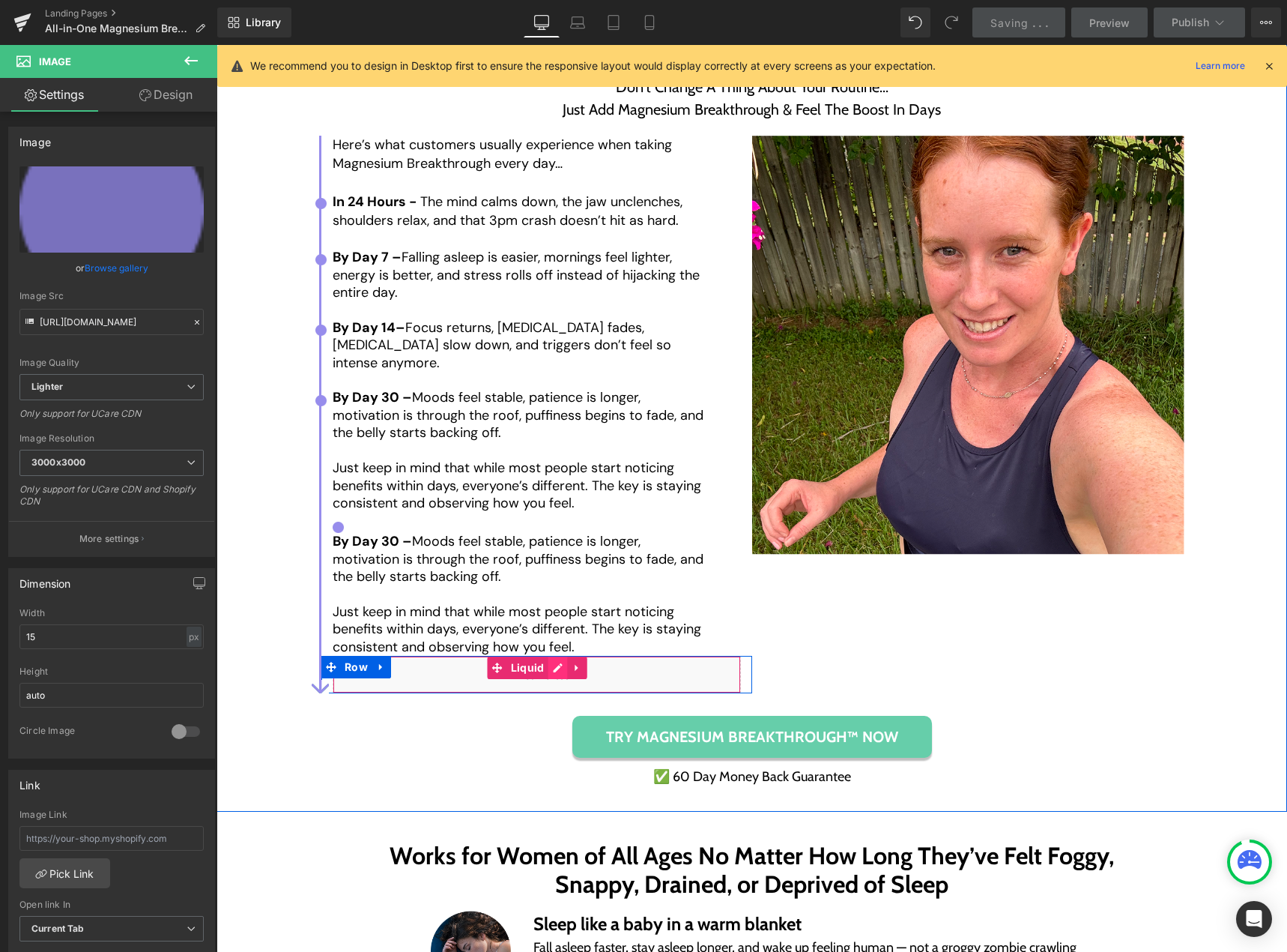
click at [548, 665] on div "Liquid" at bounding box center [536, 674] width 408 height 38
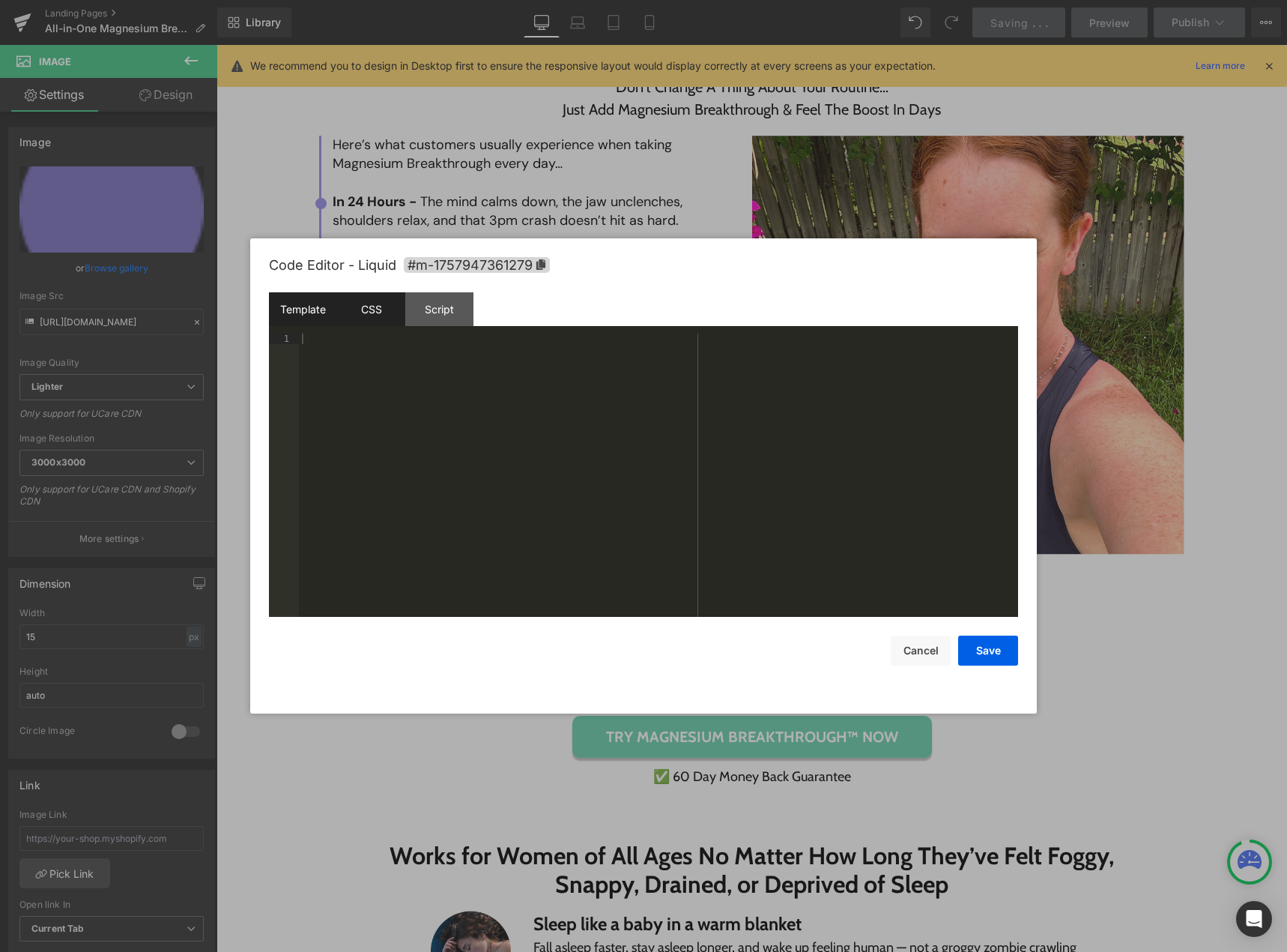
click at [370, 311] on div "CSS" at bounding box center [370, 309] width 68 height 34
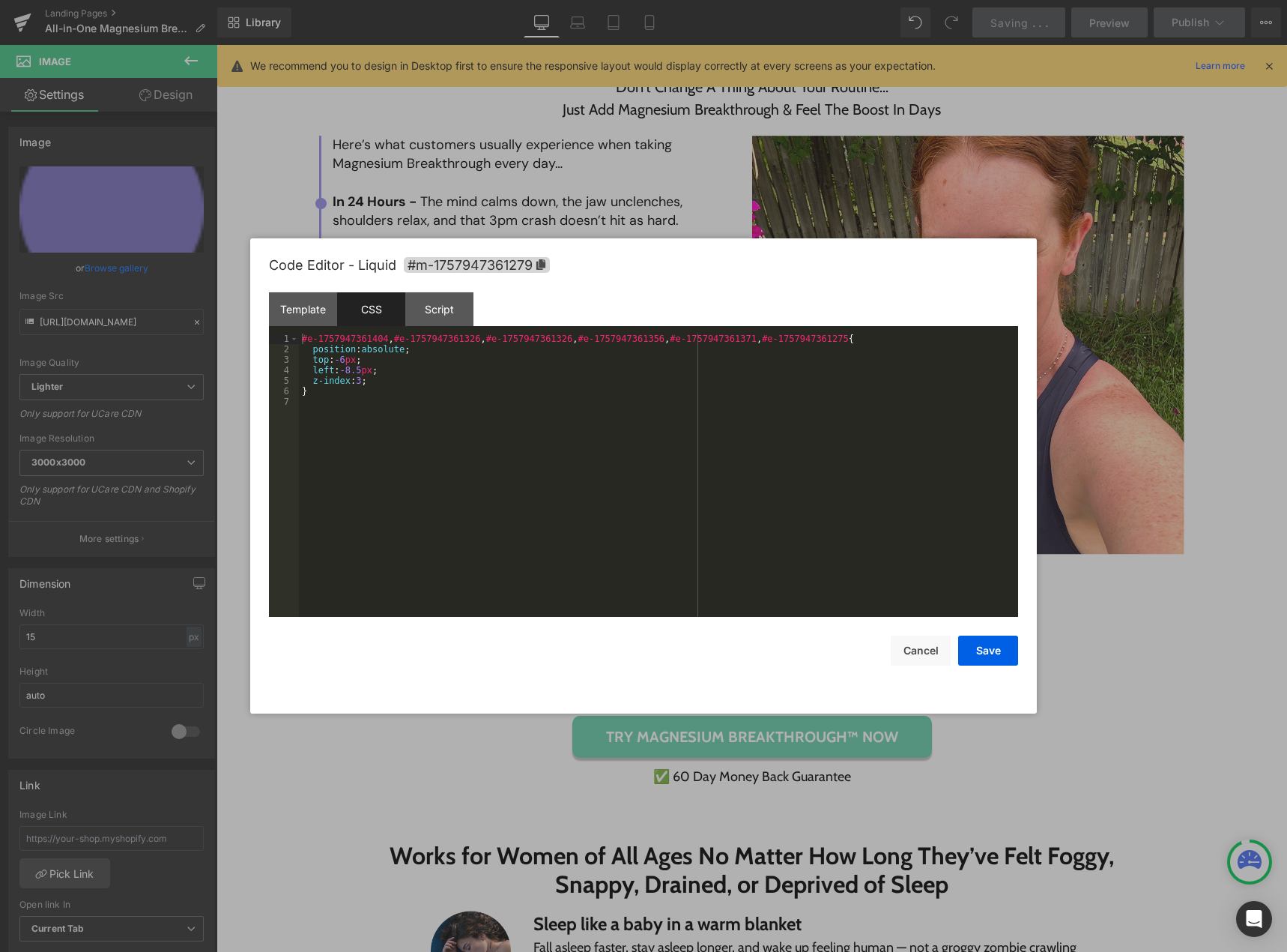
click at [799, 339] on div "#e-1757947361404 , #e-1757947361326 , #e-1757947361326 , #e-1757947361356 , #e-…" at bounding box center [659, 485] width 719 height 304
click at [986, 655] on button "Save" at bounding box center [988, 651] width 60 height 30
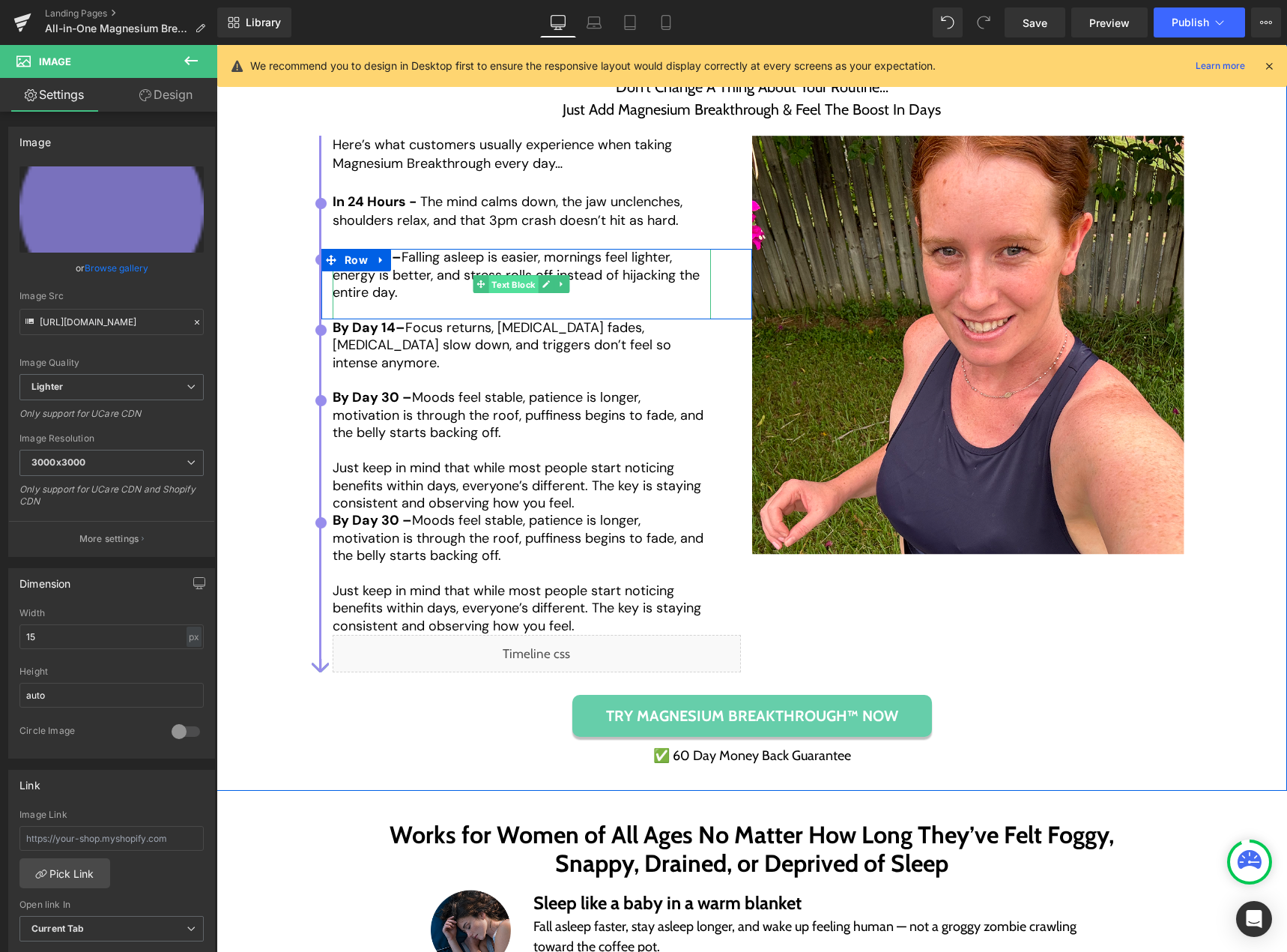
drag, startPoint x: 513, startPoint y: 297, endPoint x: 505, endPoint y: 297, distance: 8.0
click at [514, 294] on span "Text Block" at bounding box center [514, 285] width 49 height 18
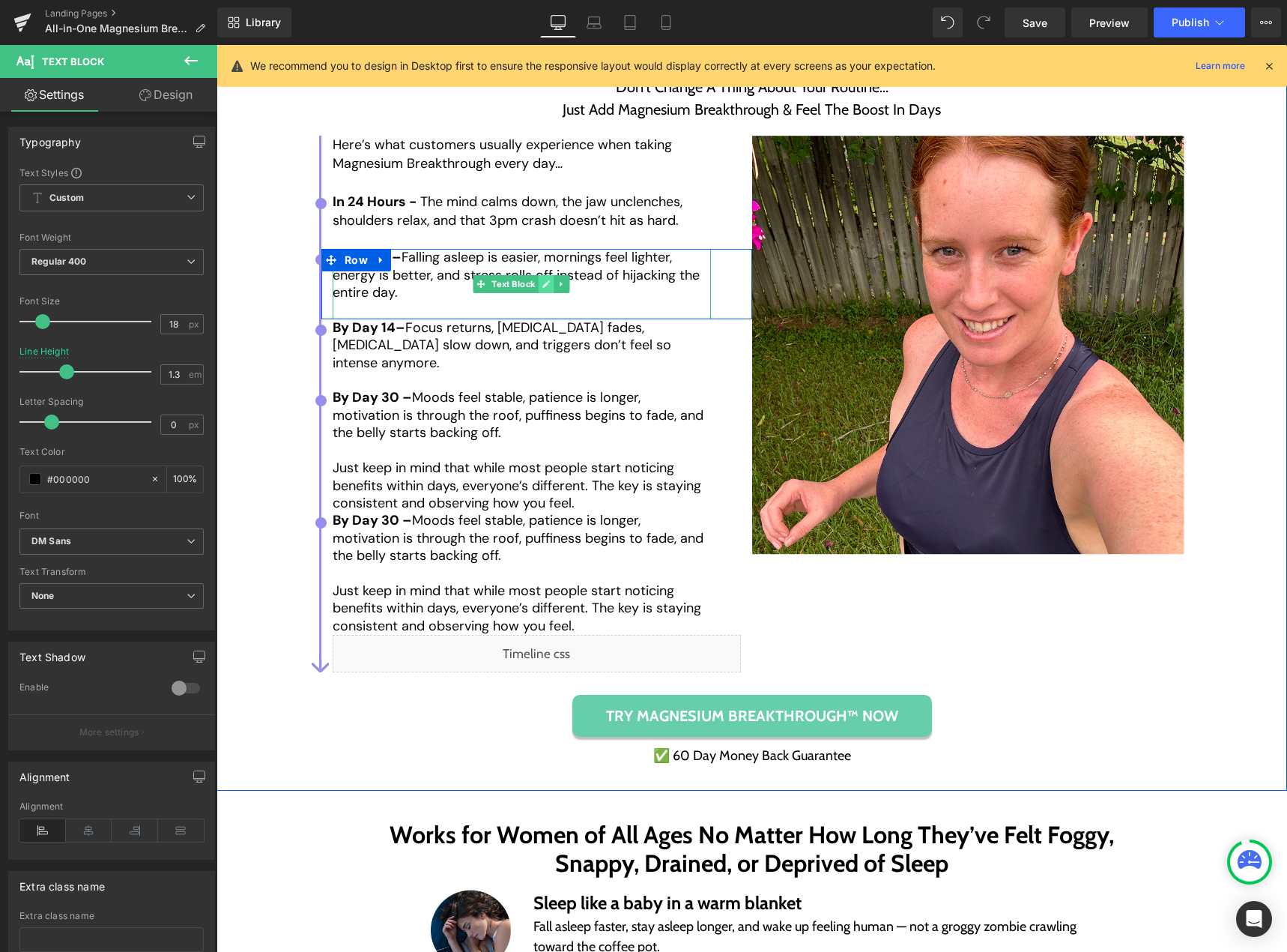
click at [533, 293] on span "Text Block" at bounding box center [514, 284] width 49 height 18
click at [542, 288] on icon at bounding box center [546, 283] width 8 height 9
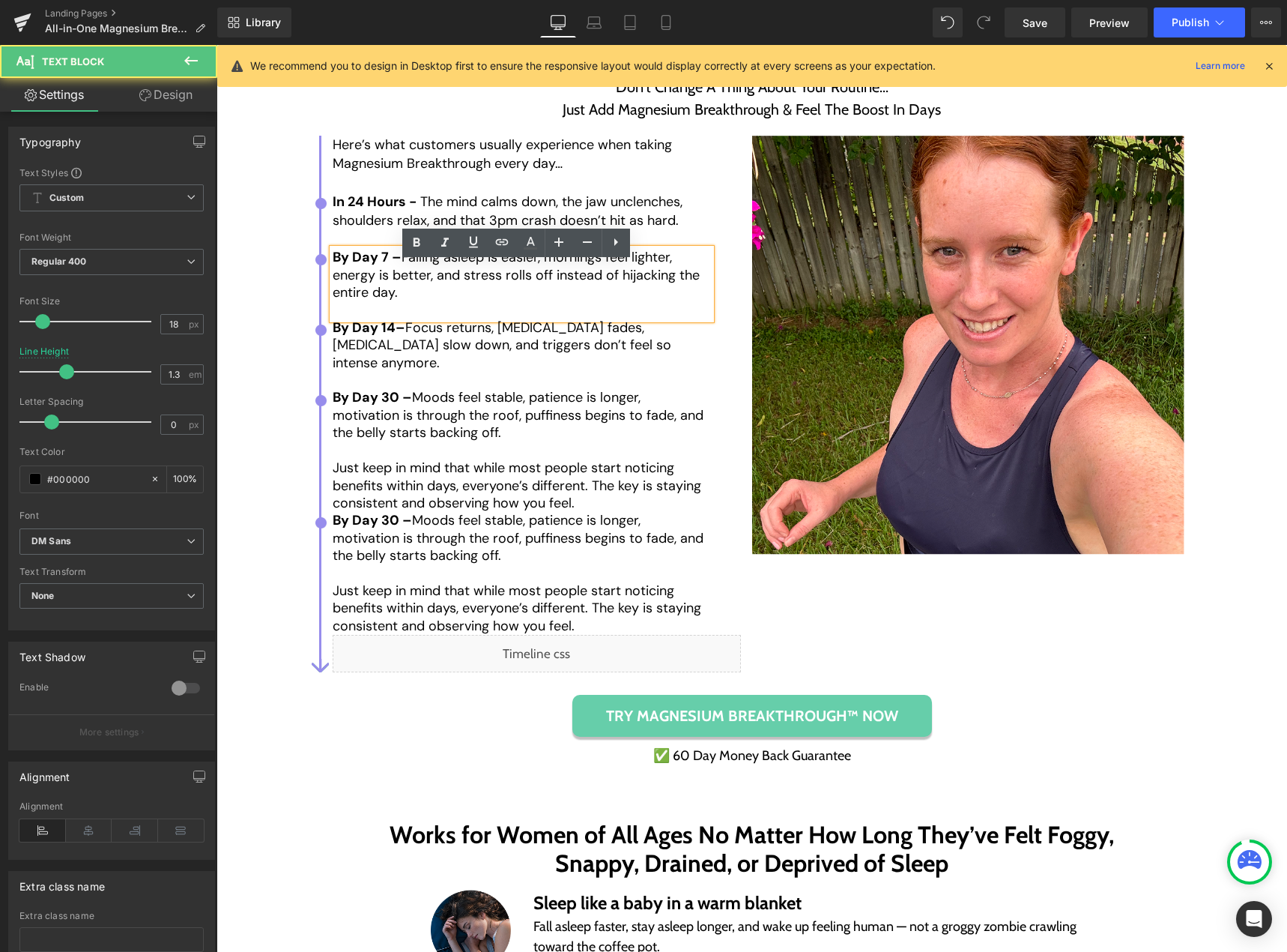
click at [367, 319] on p at bounding box center [522, 310] width 379 height 17
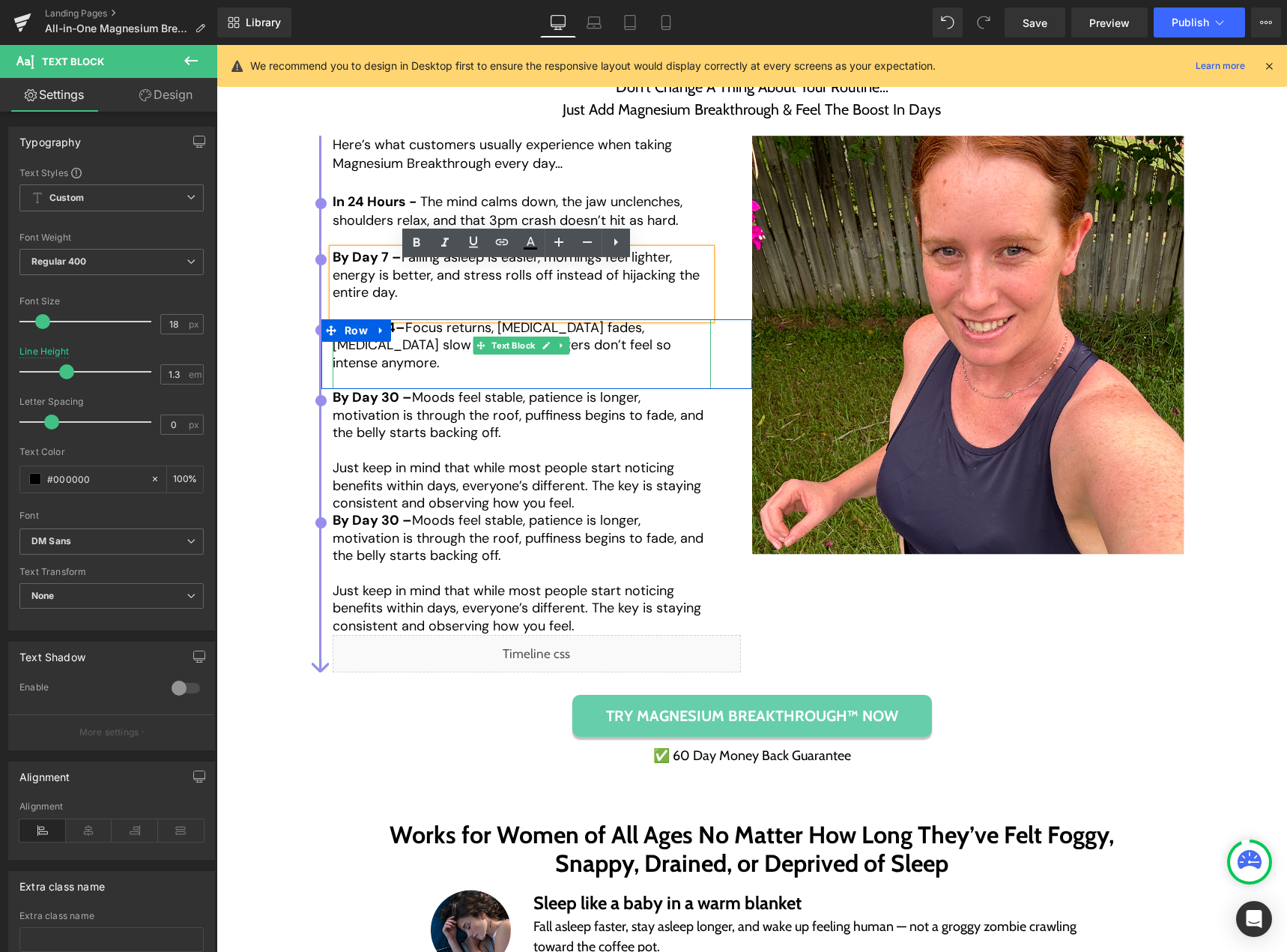
click at [360, 371] on p at bounding box center [522, 379] width 379 height 17
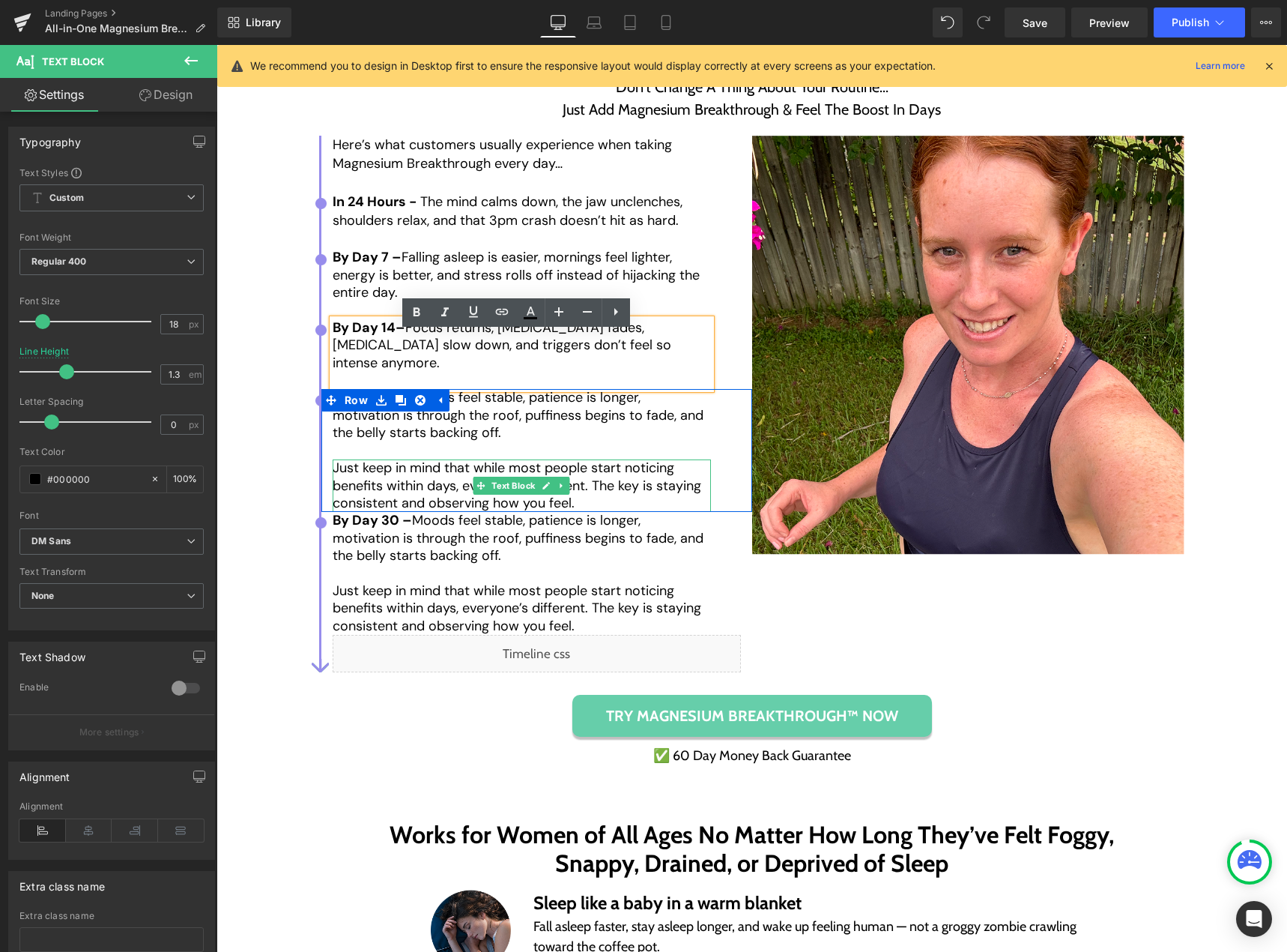
click at [585, 496] on p "Just keep in mind that while most people start noticing benefits within days, e…" at bounding box center [522, 485] width 379 height 53
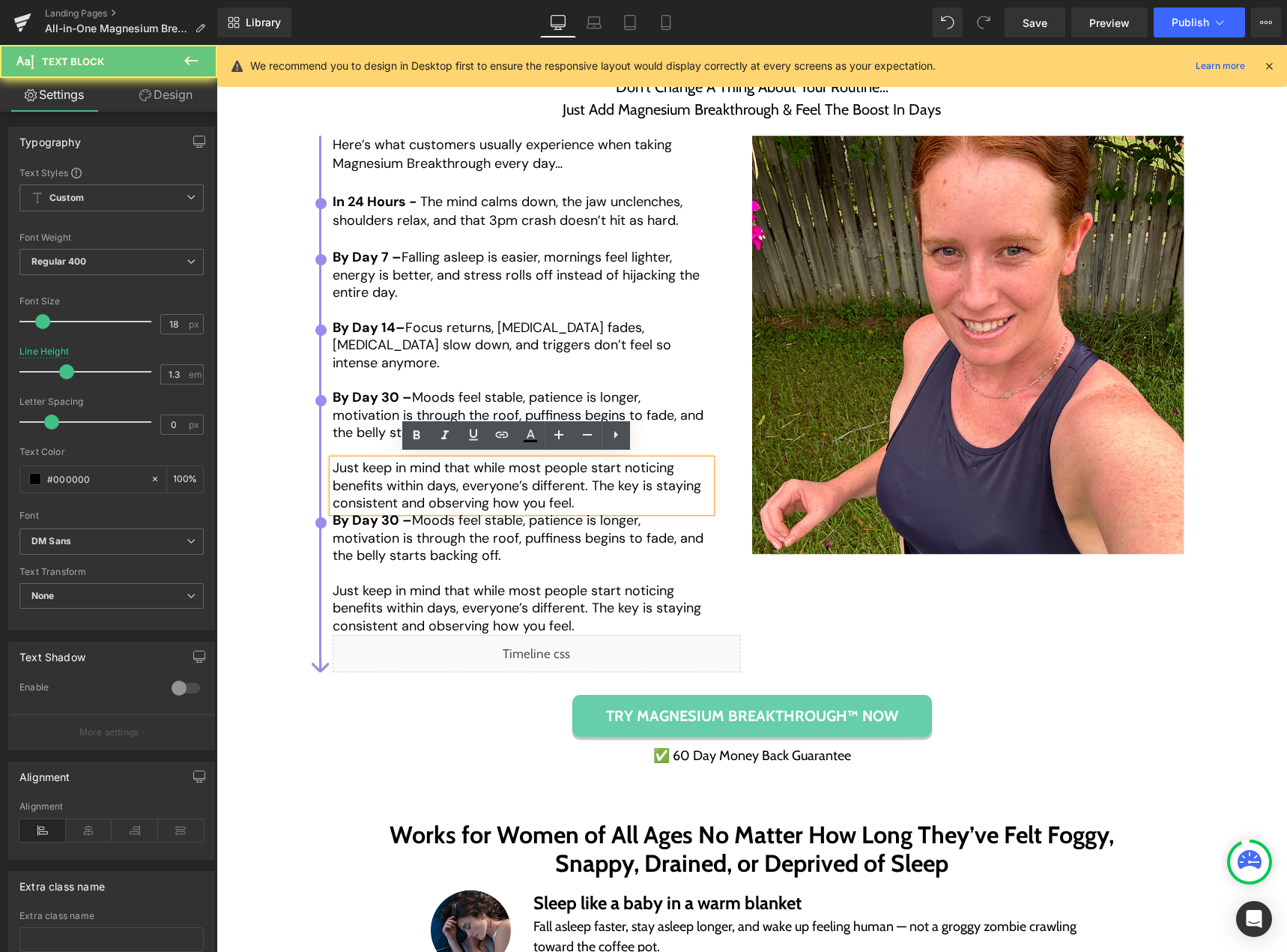
click at [582, 500] on p "Just keep in mind that while most people start noticing benefits within days, e…" at bounding box center [522, 485] width 379 height 53
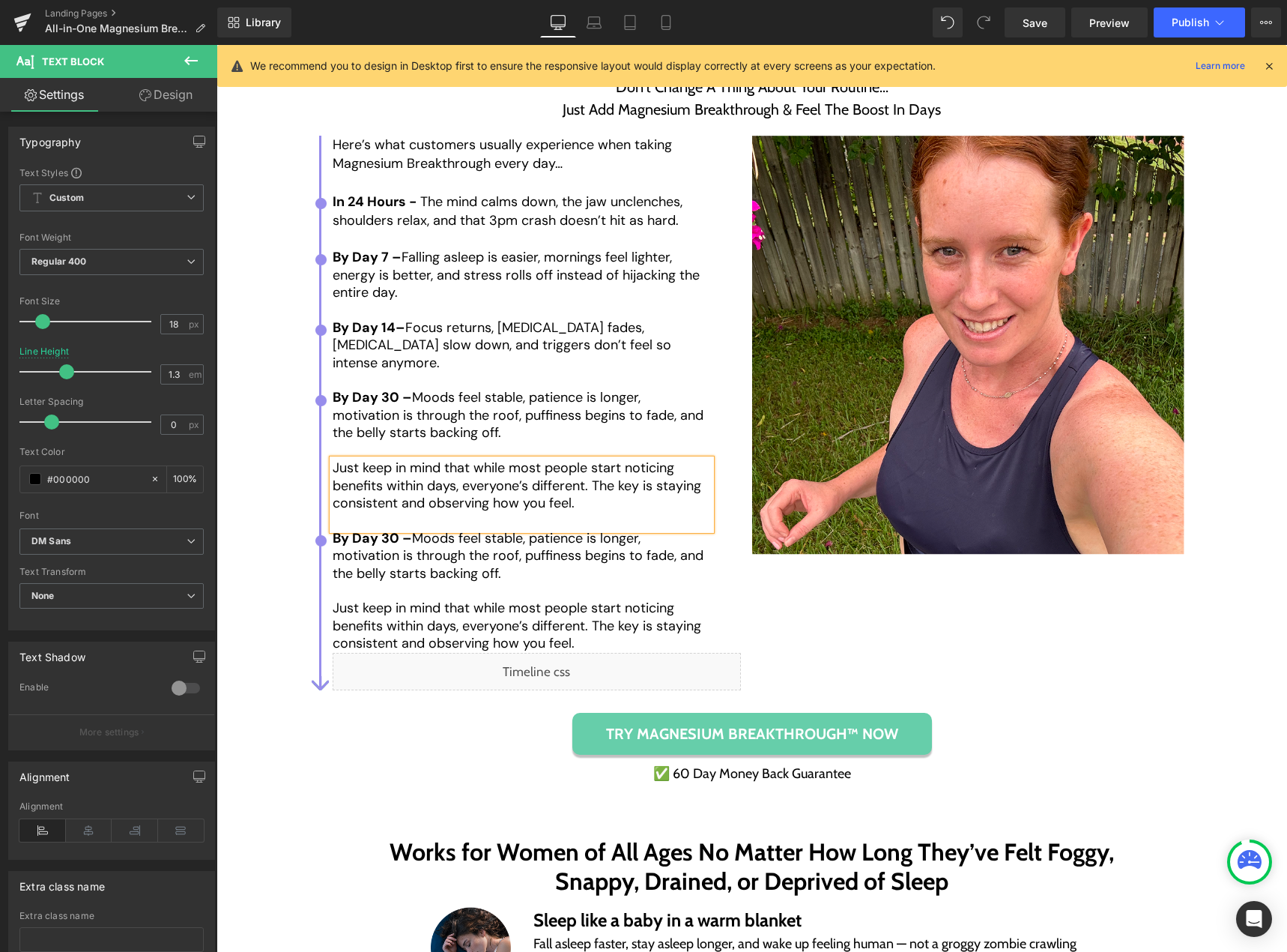
click at [360, 477] on p "Just keep in mind that while most people start noticing benefits within days, e…" at bounding box center [522, 485] width 379 height 53
click at [289, 467] on div "The No-Fail Get Your Old Self Back Plan Heading Don’t Change A Thing About Your…" at bounding box center [752, 411] width 1041 height 743
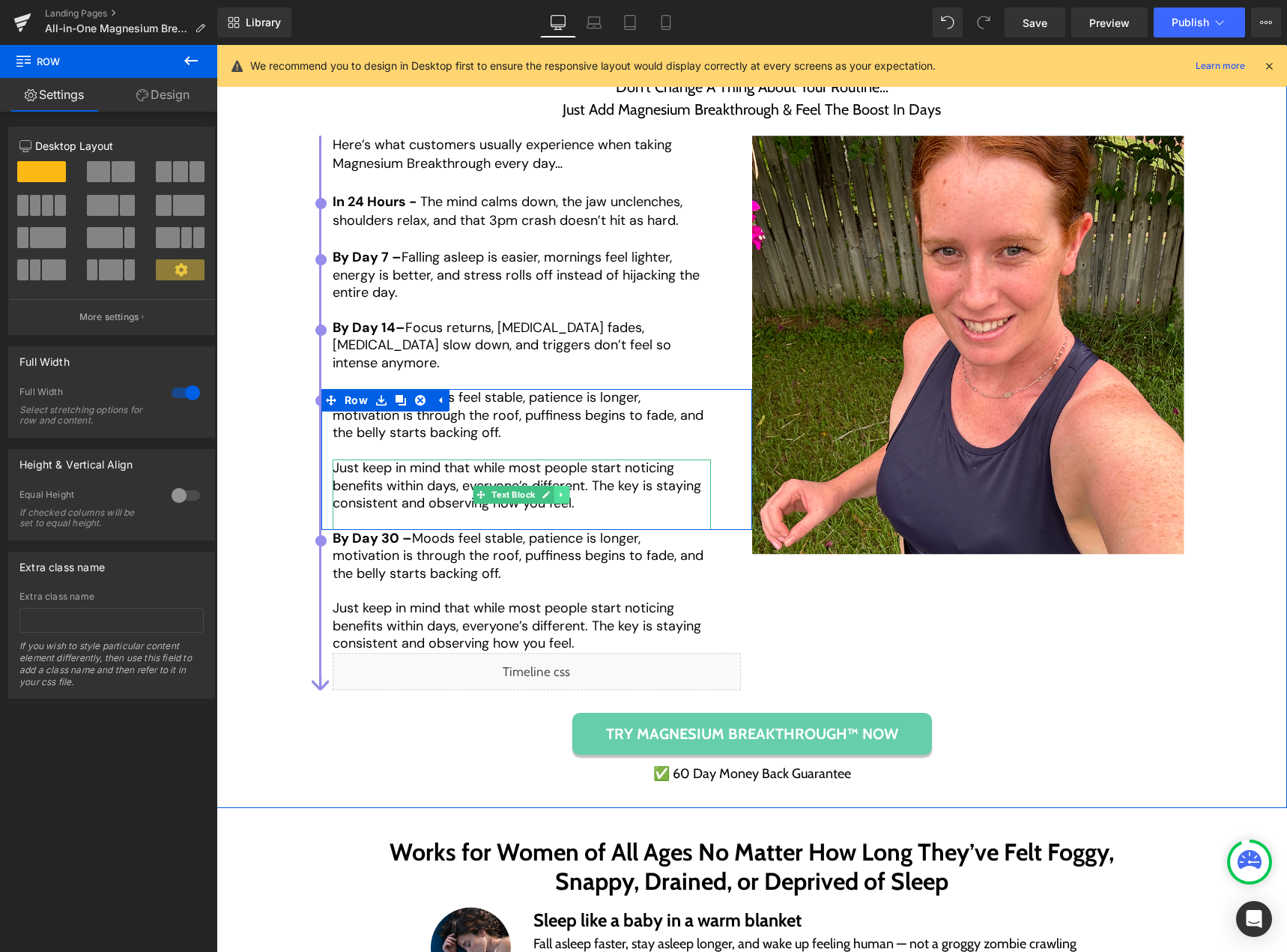
click at [559, 492] on icon at bounding box center [563, 494] width 8 height 9
click at [566, 491] on icon at bounding box center [570, 494] width 8 height 8
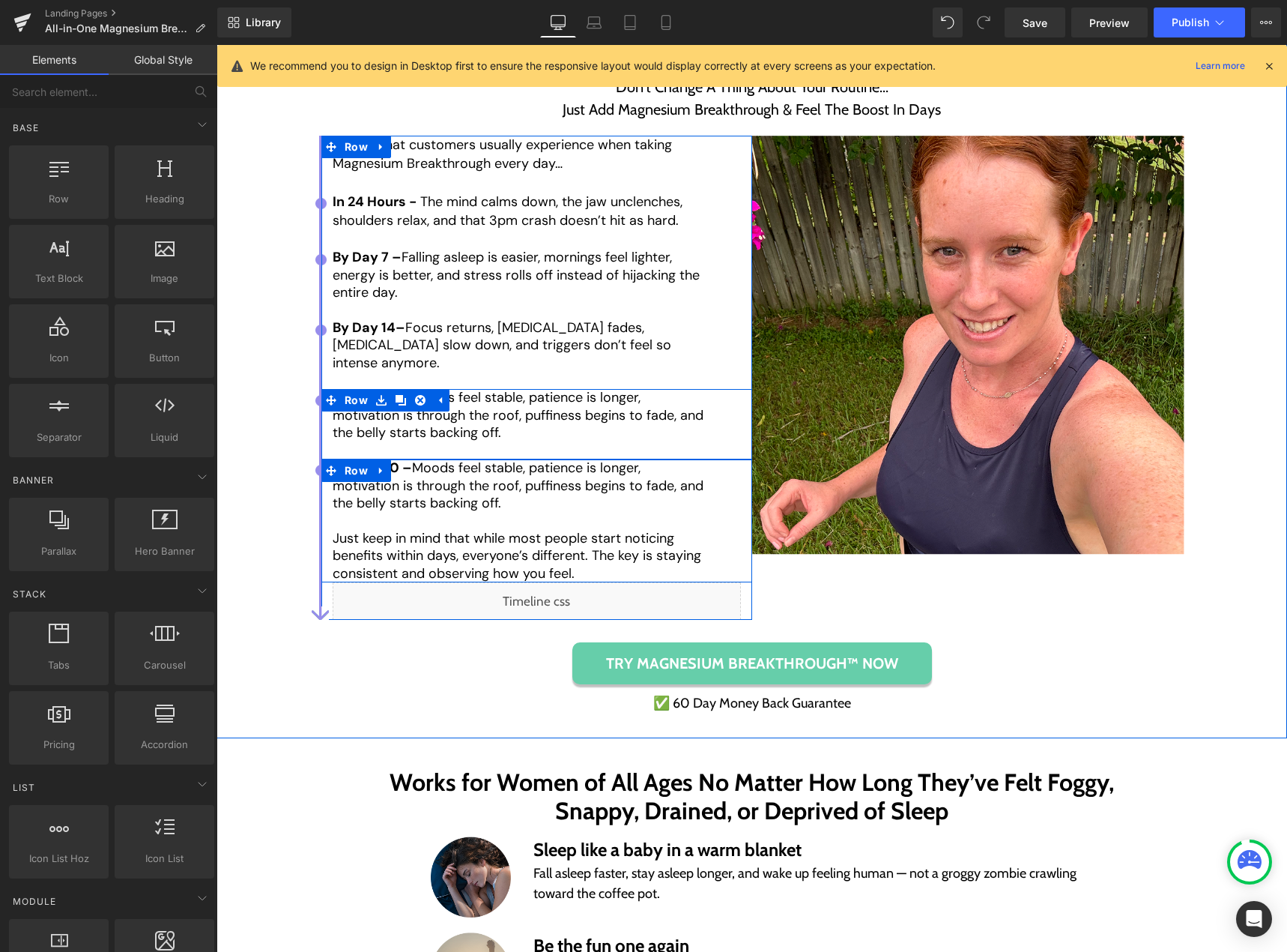
click at [427, 482] on p "By Day 30 – Moods feel stable, patience is longer, motivation is through the ro…" at bounding box center [522, 485] width 379 height 53
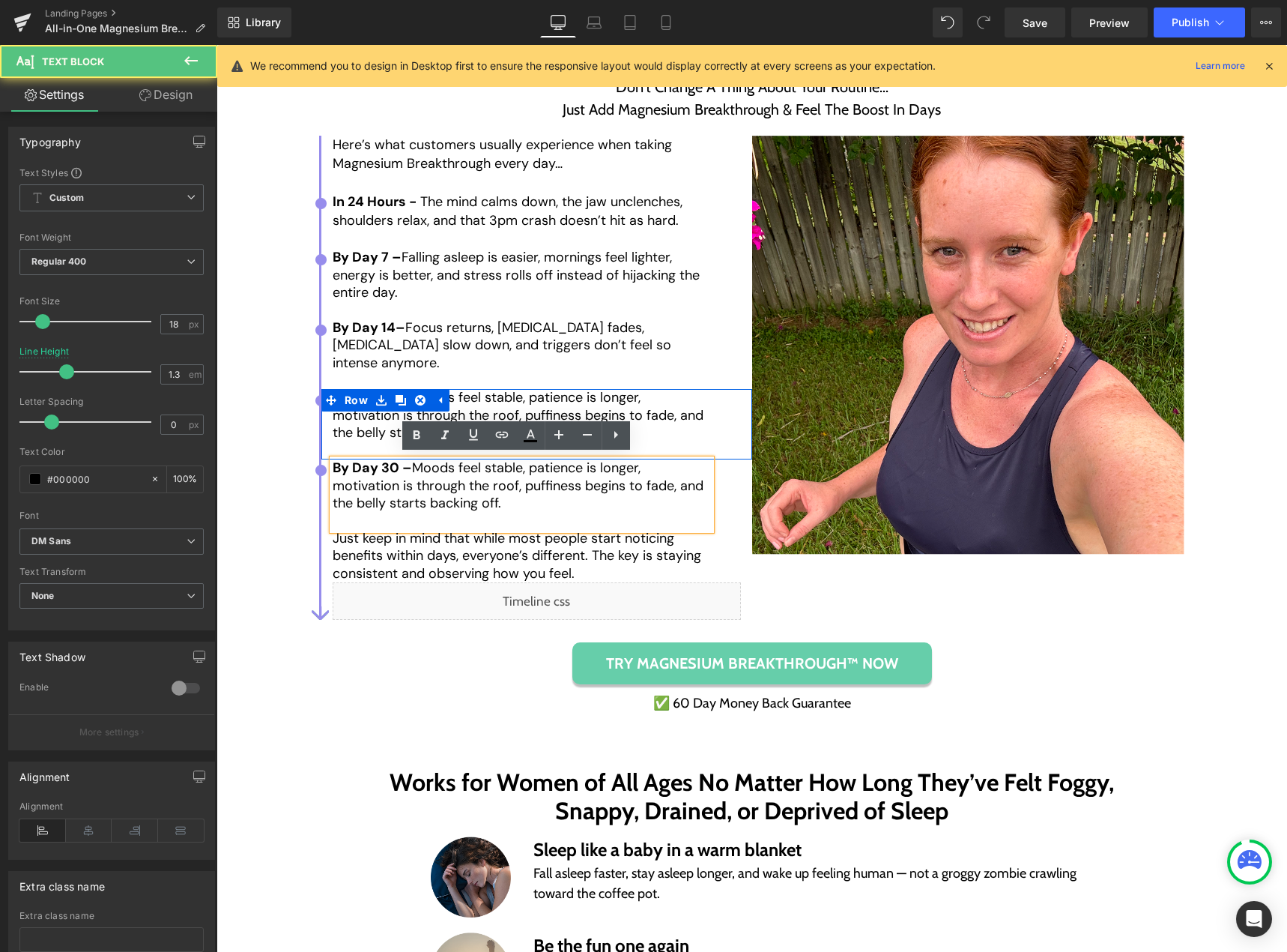
click at [434, 482] on p "By Day 30 – Moods feel stable, patience is longer, motivation is through the ro…" at bounding box center [522, 485] width 379 height 53
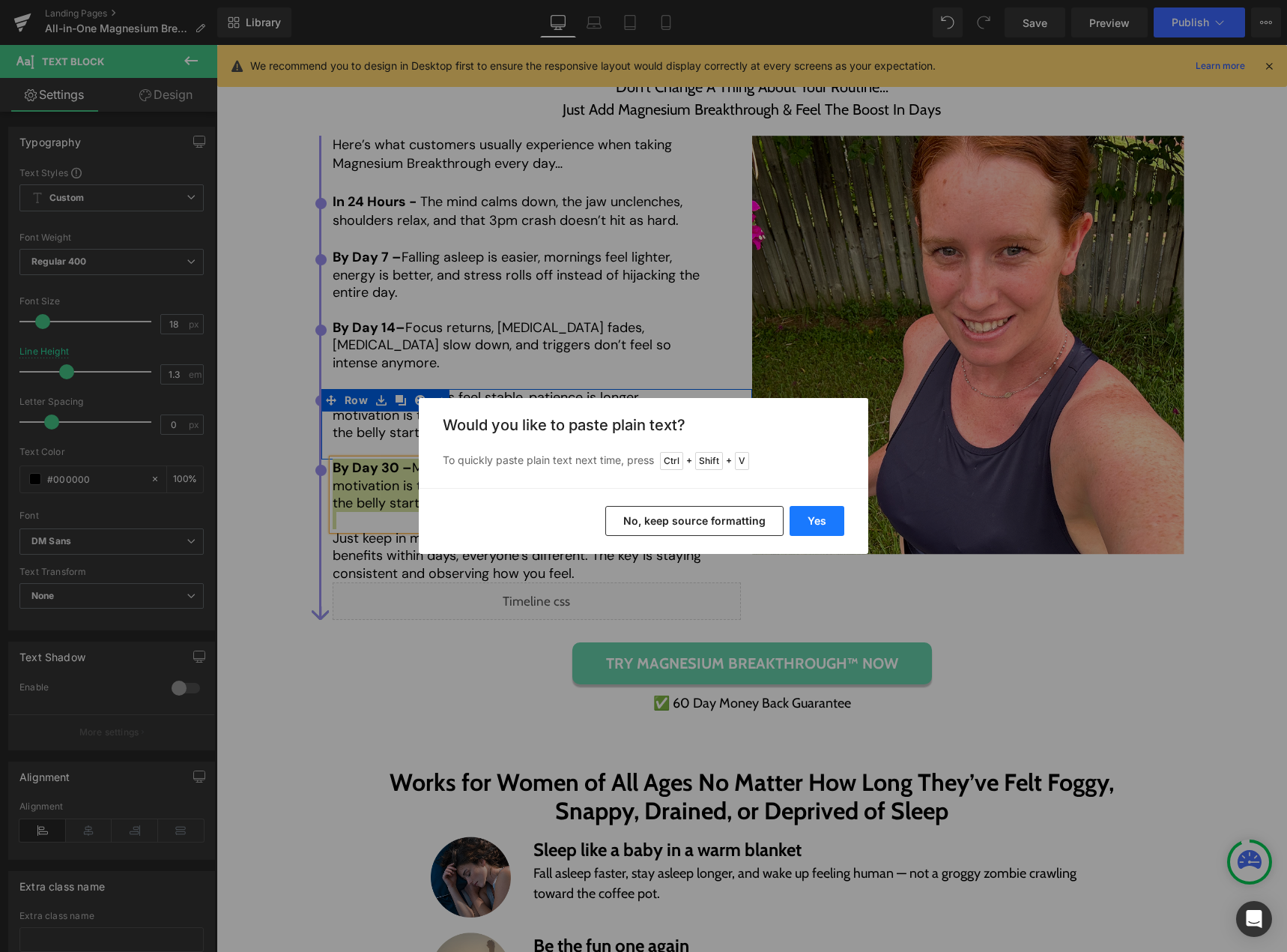
click at [804, 521] on button "Yes" at bounding box center [816, 521] width 55 height 30
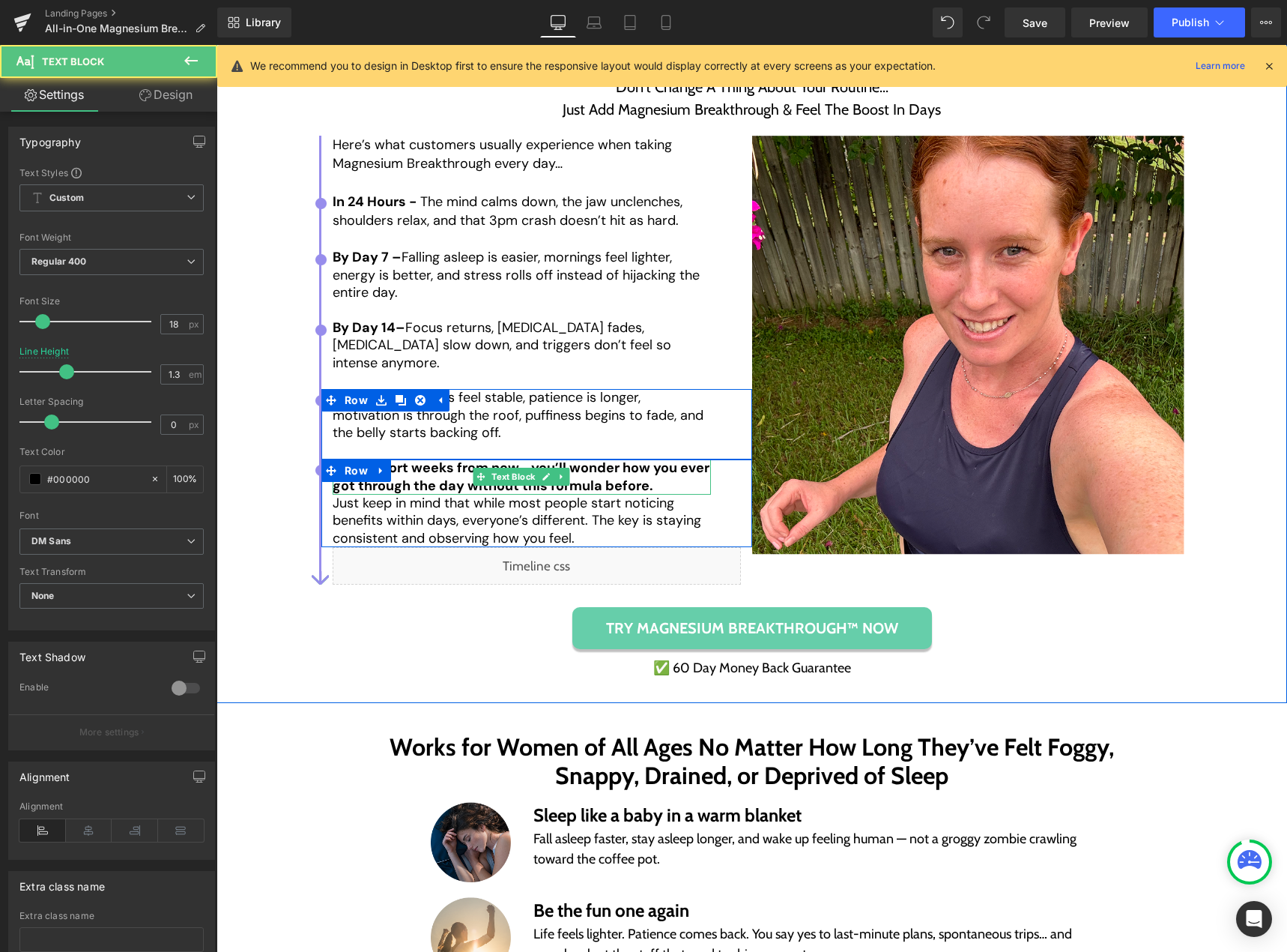
click at [659, 484] on p "A few short weeks from now… you’ll wonder how you ever got through the day with…" at bounding box center [522, 476] width 379 height 35
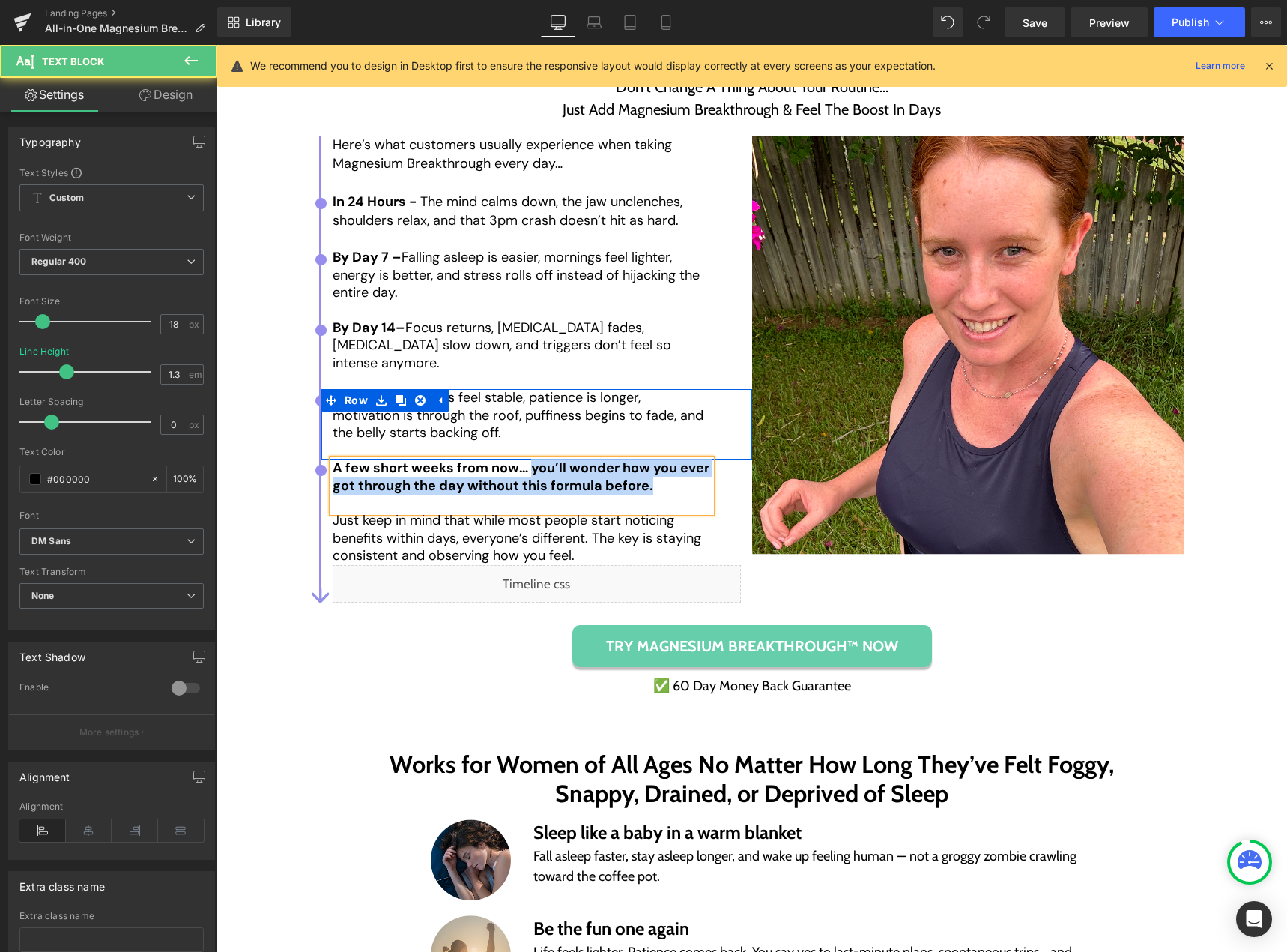
drag, startPoint x: 525, startPoint y: 465, endPoint x: 646, endPoint y: 482, distance: 122.2
click at [646, 482] on p "A few short weeks from now… you’ll wonder how you ever got through the day with…" at bounding box center [522, 476] width 379 height 35
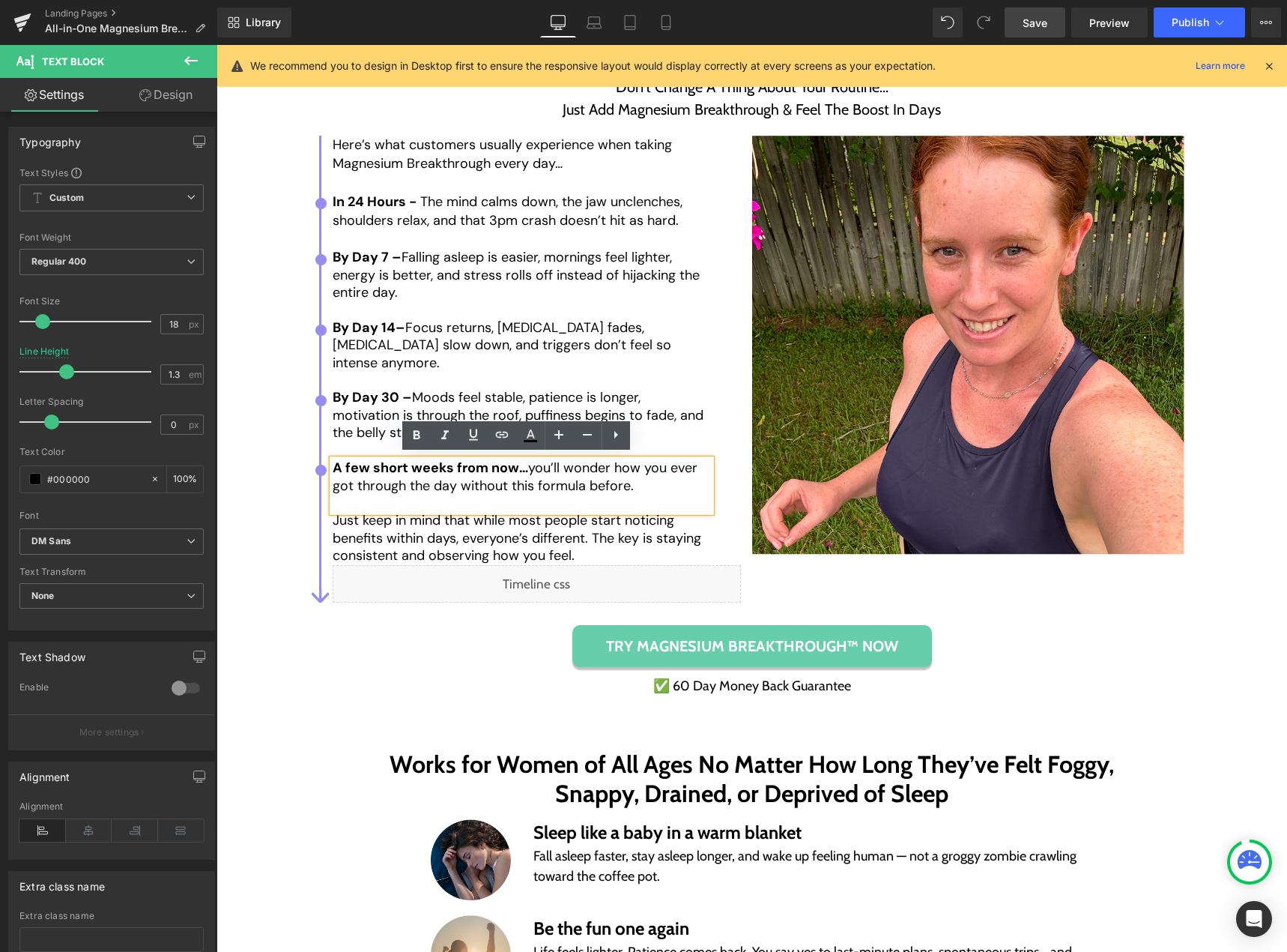
click at [1018, 26] on link "Save" at bounding box center [1035, 22] width 61 height 30
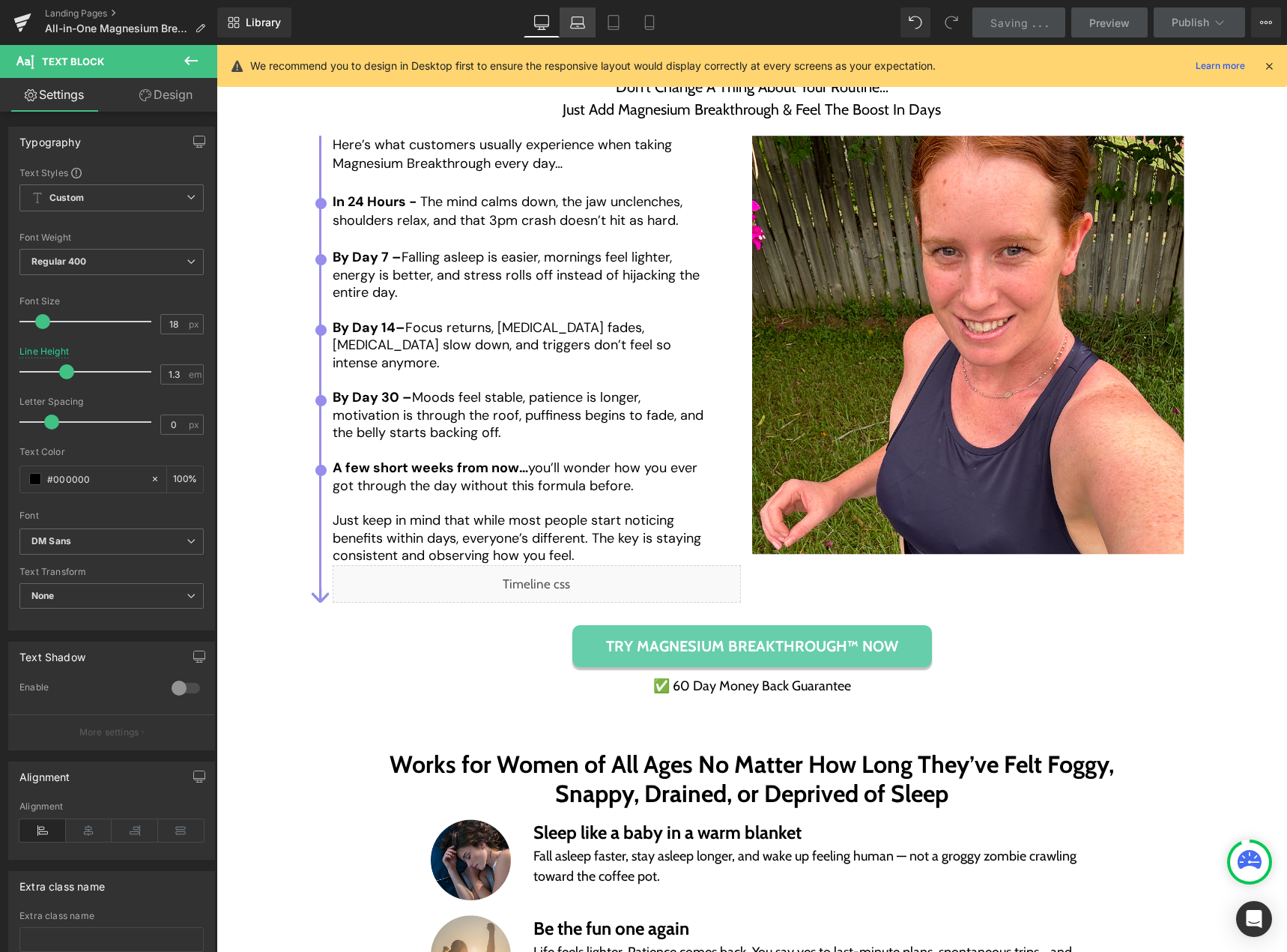
click at [582, 25] on icon at bounding box center [577, 22] width 15 height 15
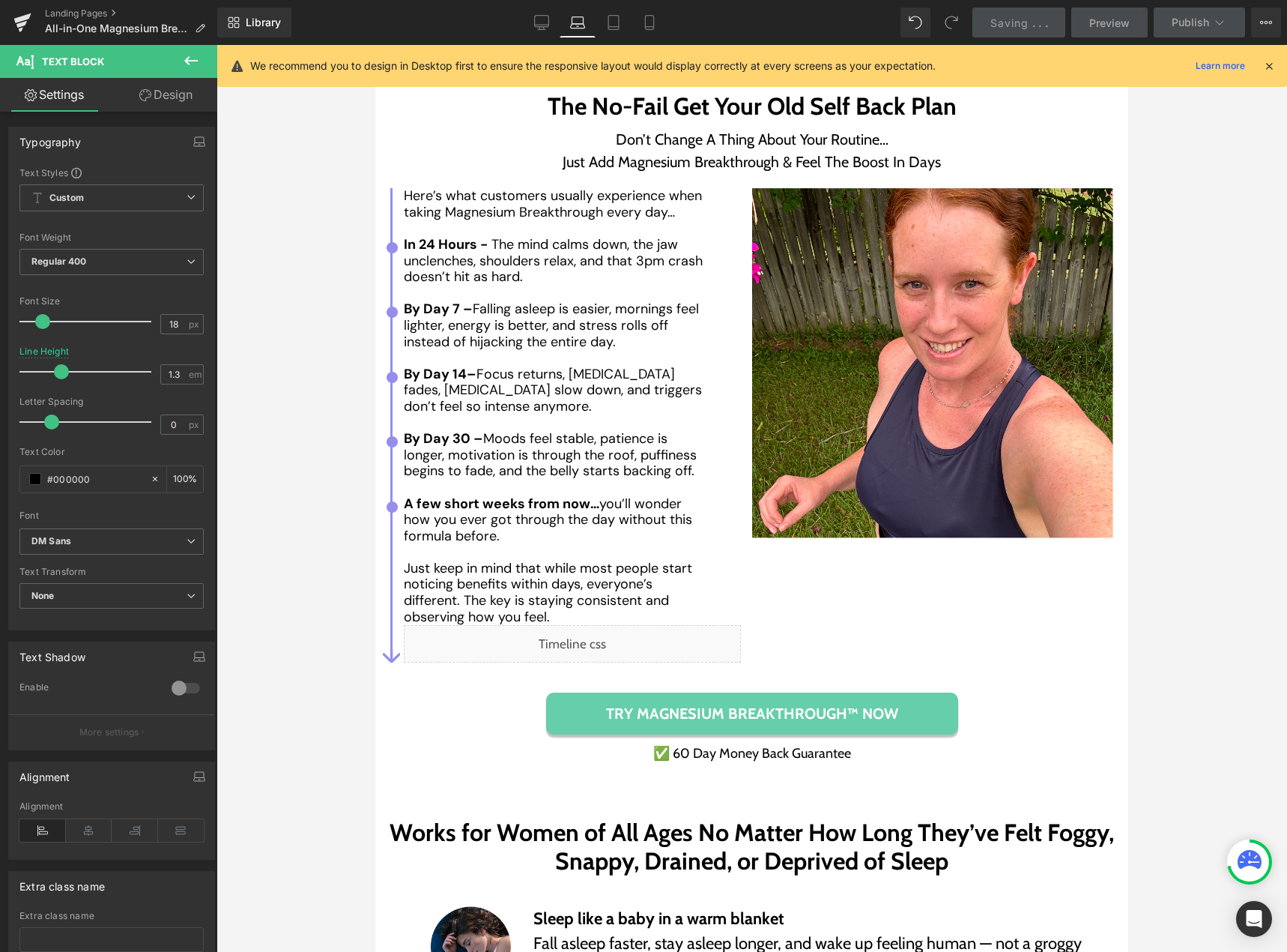
scroll to position [6671, 0]
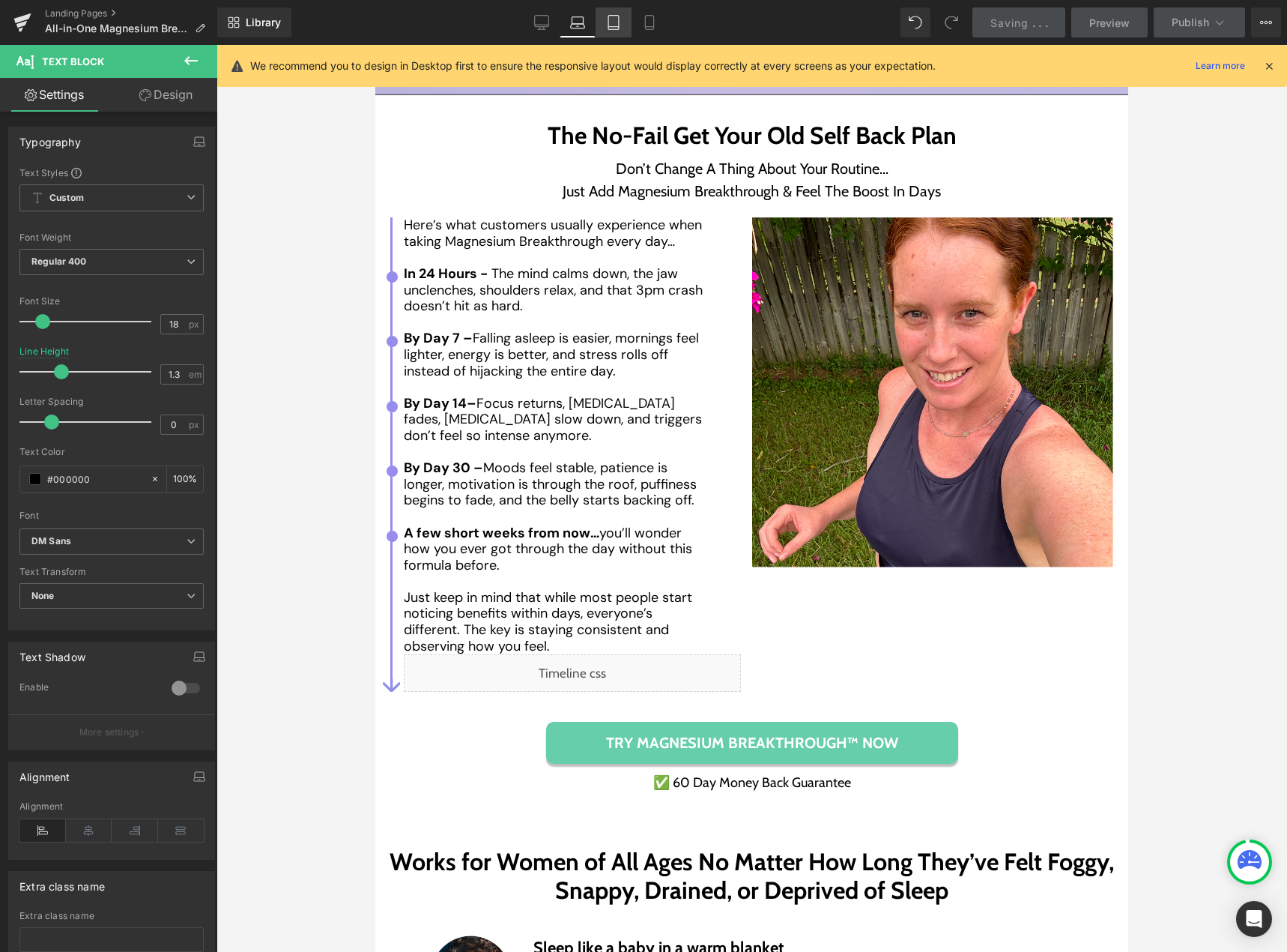
click at [606, 30] on link "Tablet" at bounding box center [614, 22] width 36 height 30
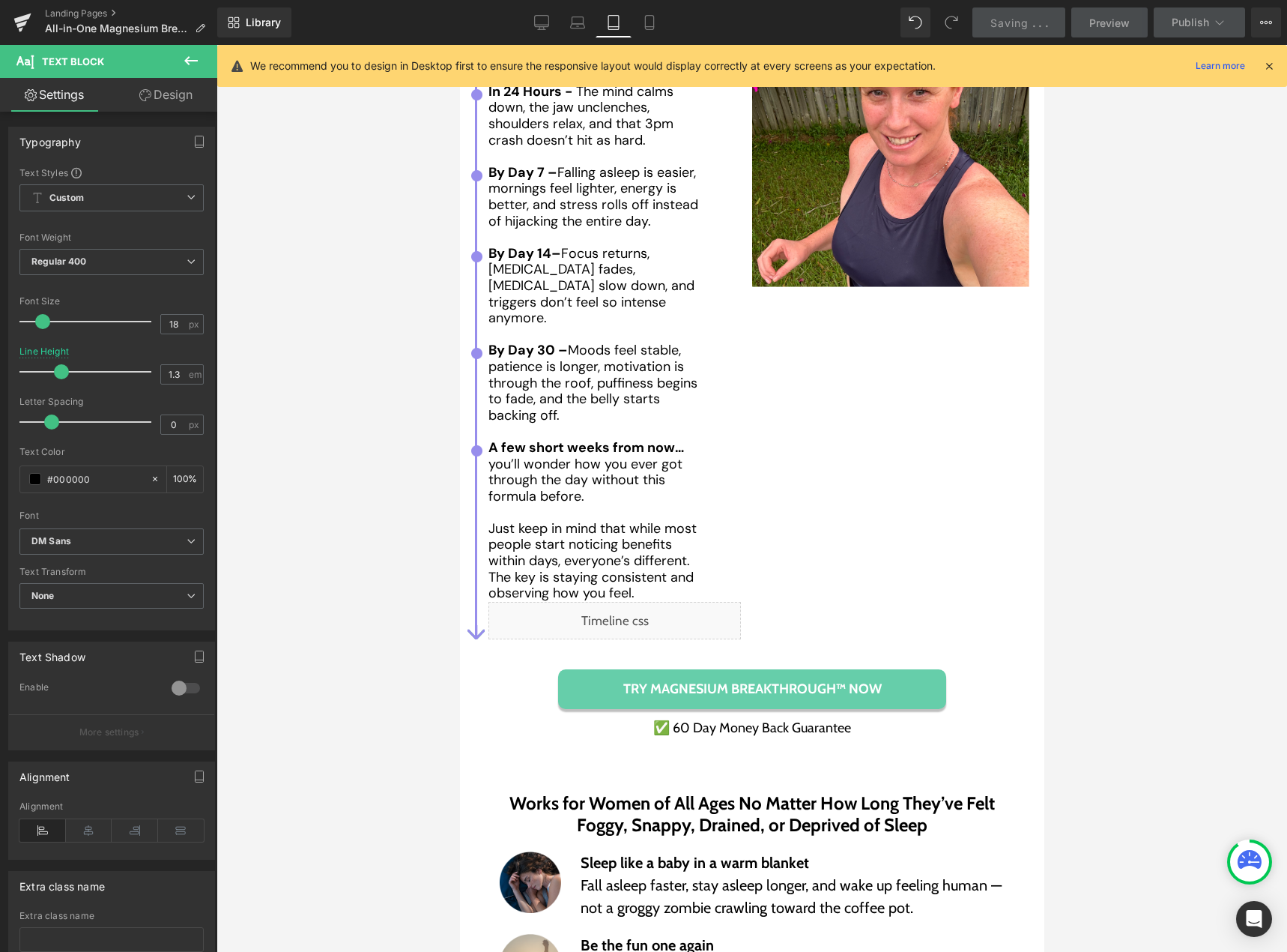
scroll to position [7404, 0]
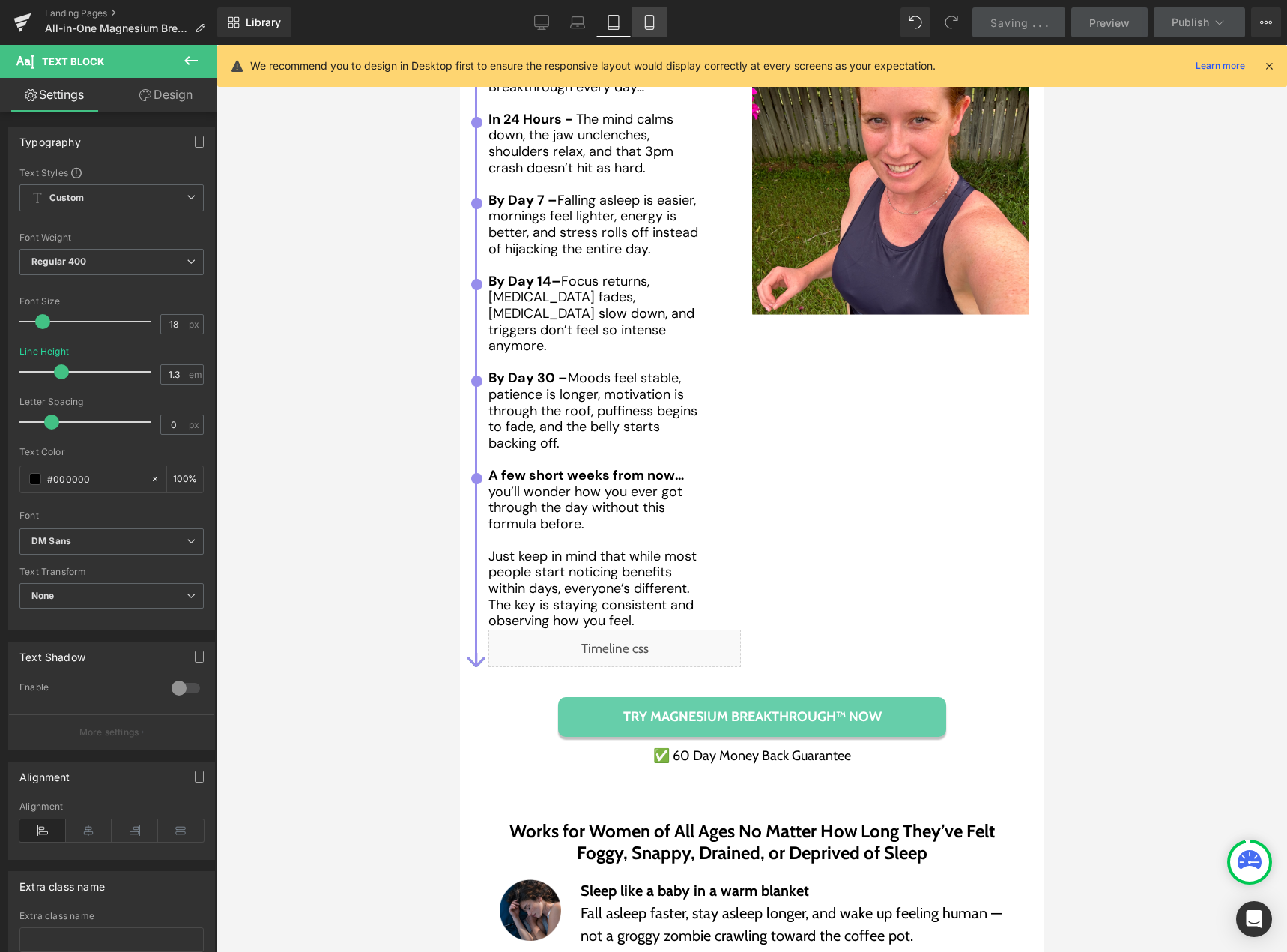
click at [646, 21] on icon at bounding box center [650, 22] width 8 height 14
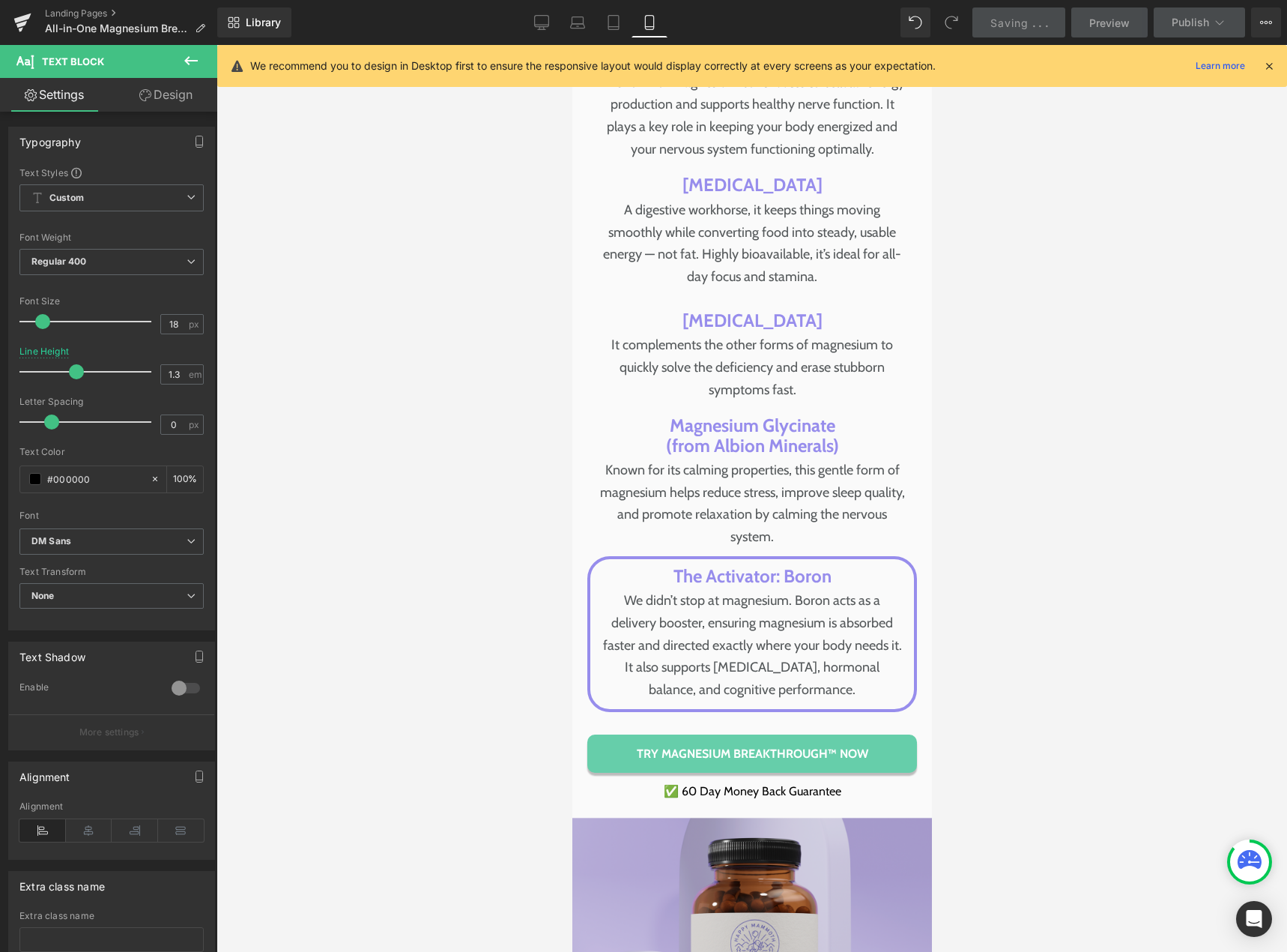
scroll to position [9297, 0]
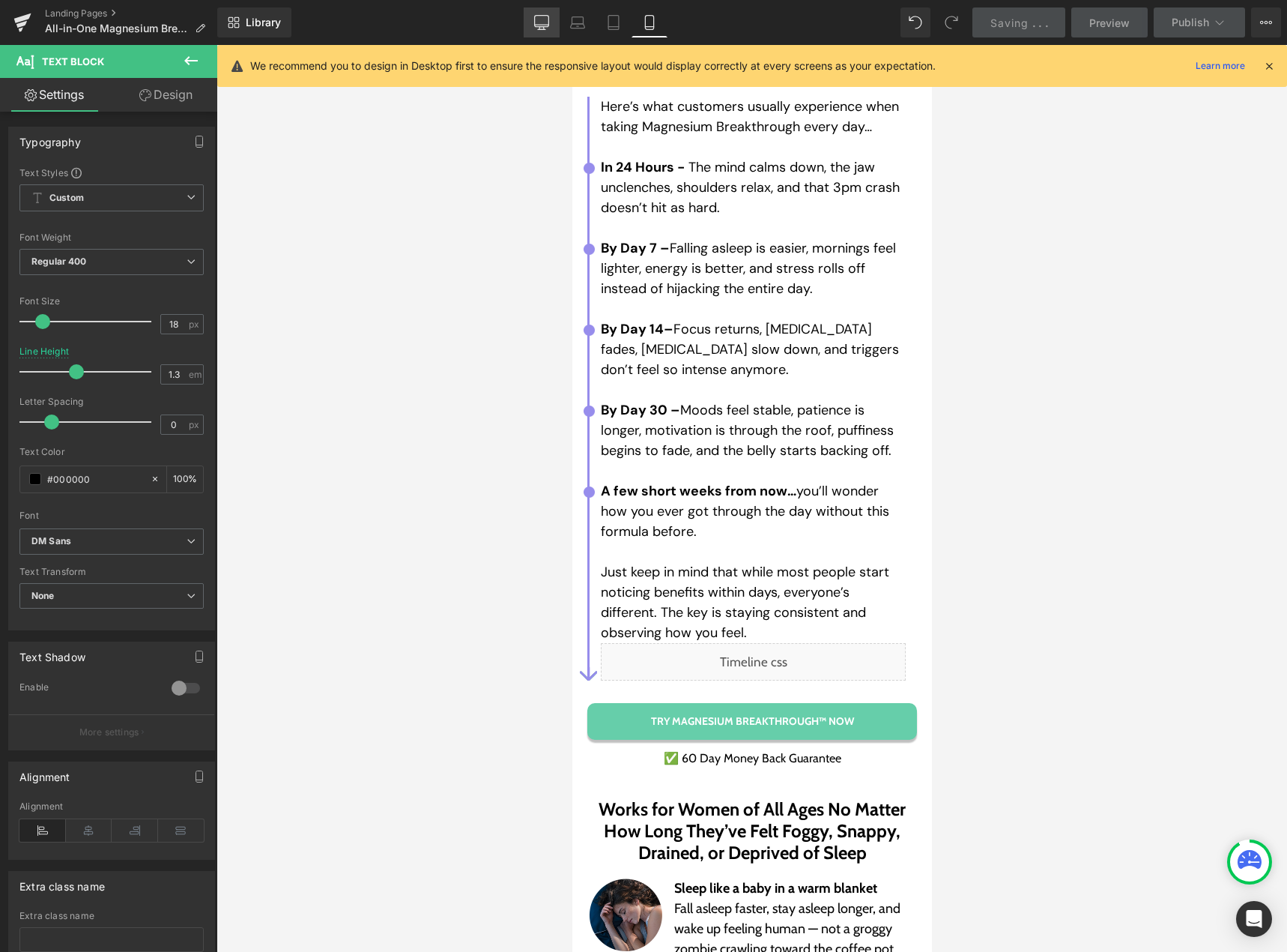
click at [540, 24] on icon at bounding box center [541, 22] width 15 height 15
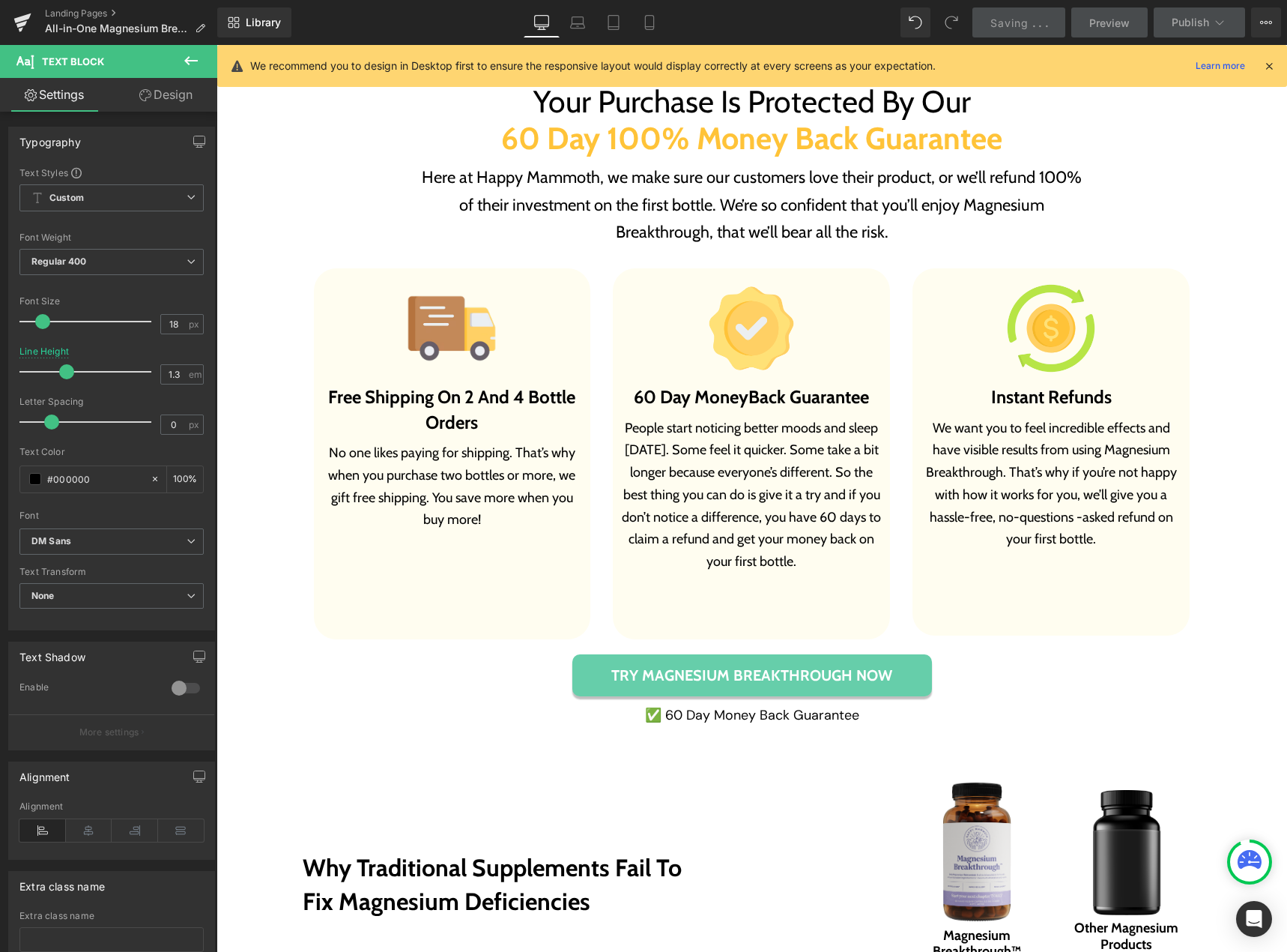
scroll to position [6565, 0]
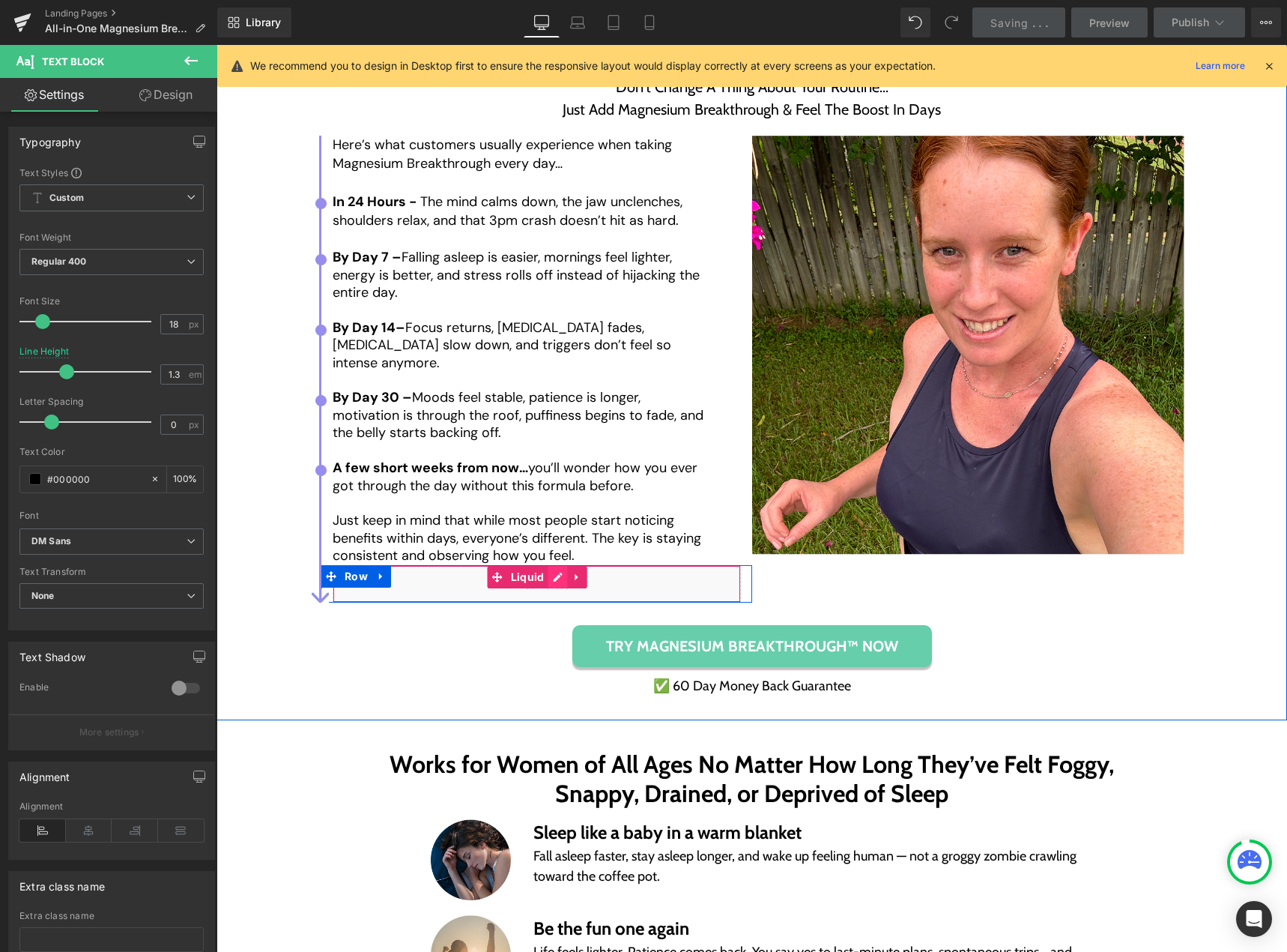
click at [545, 576] on div "Liquid" at bounding box center [536, 584] width 408 height 38
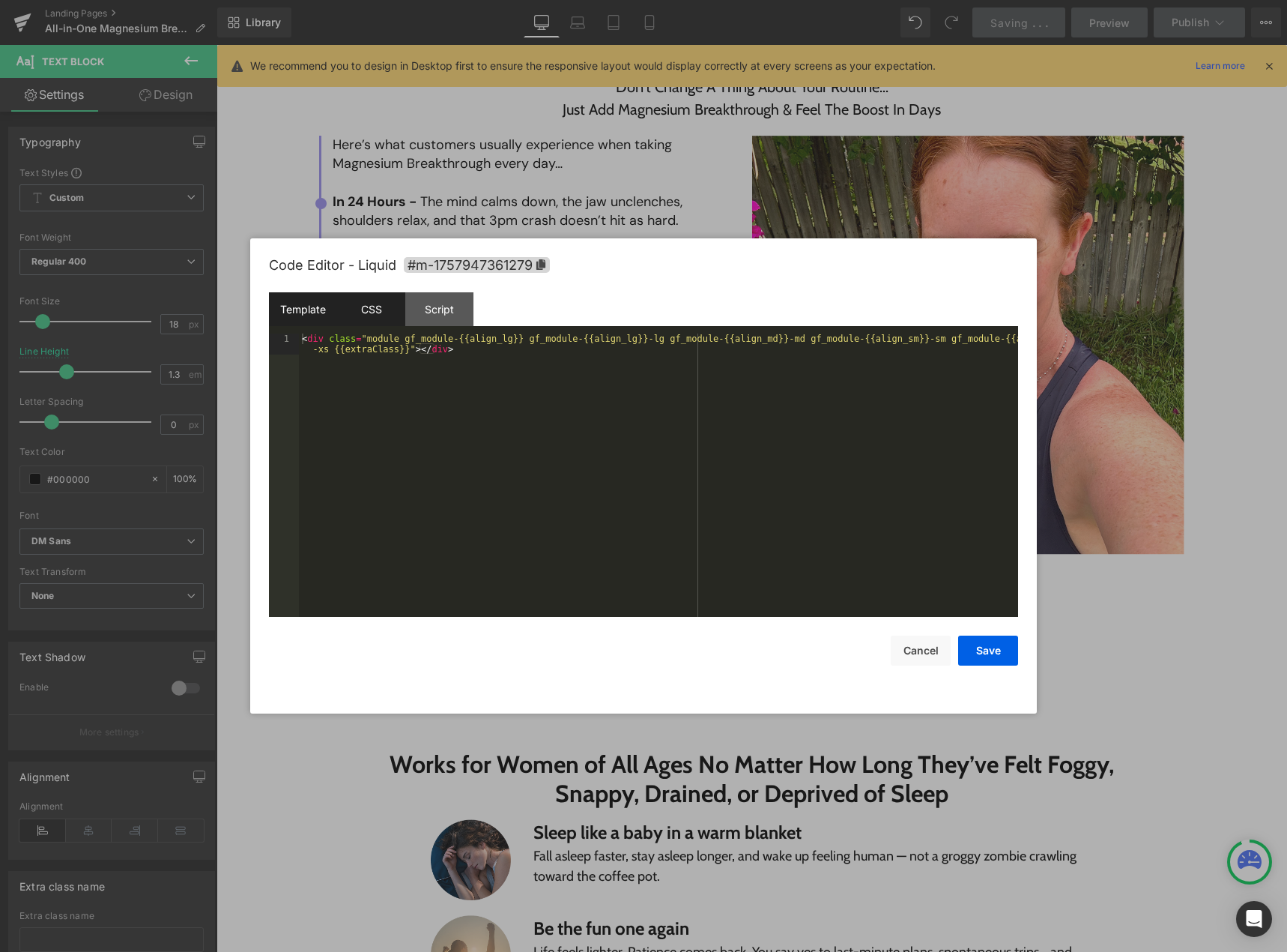
click at [377, 322] on div "CSS" at bounding box center [370, 309] width 68 height 34
click at [346, 361] on div "#e-1757947361404 , #e-1757947361326 , #e-1757947361326 , #e-1757947361356 , #e-…" at bounding box center [659, 485] width 719 height 304
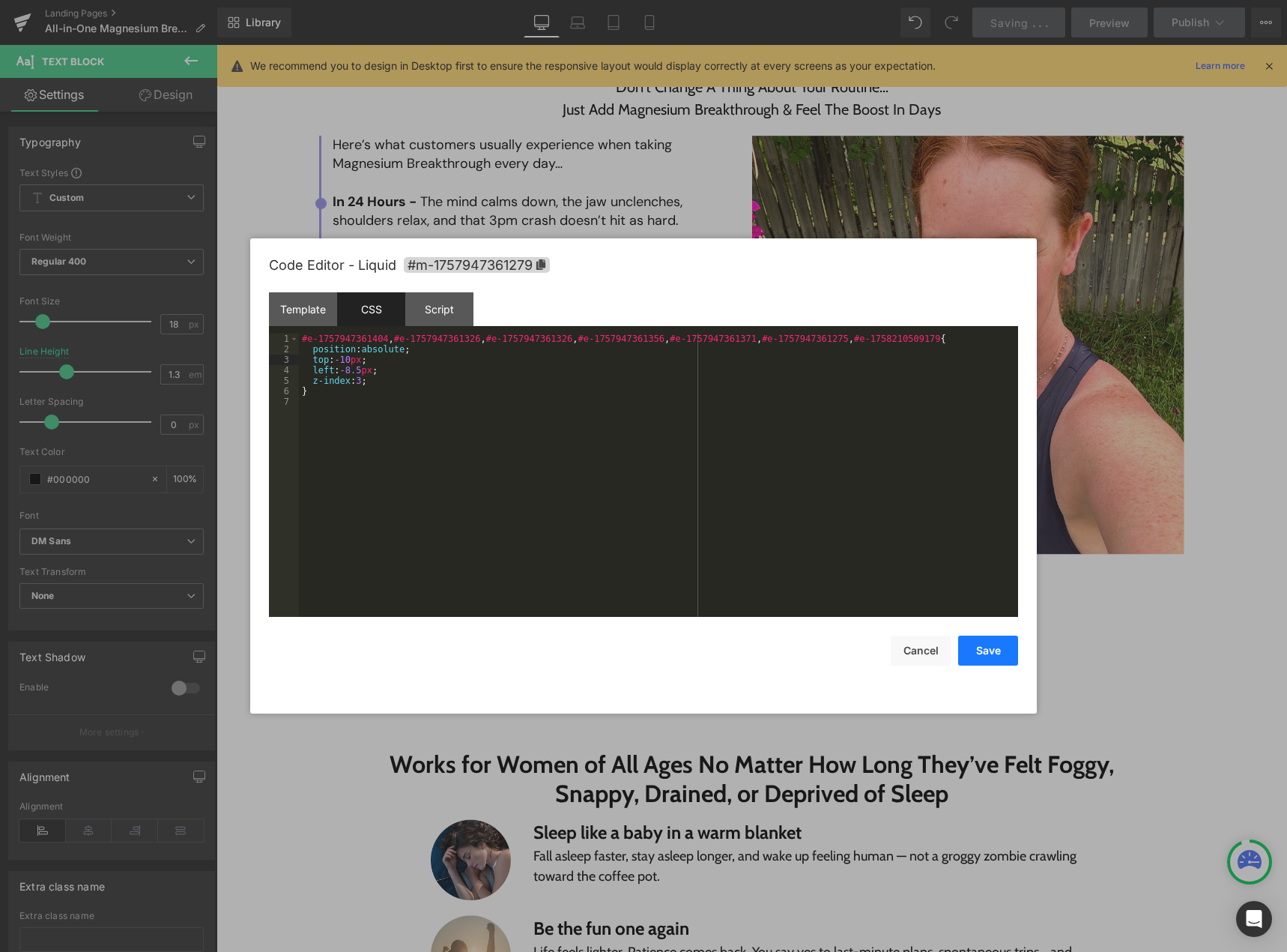
click at [997, 649] on button "Save" at bounding box center [988, 651] width 60 height 30
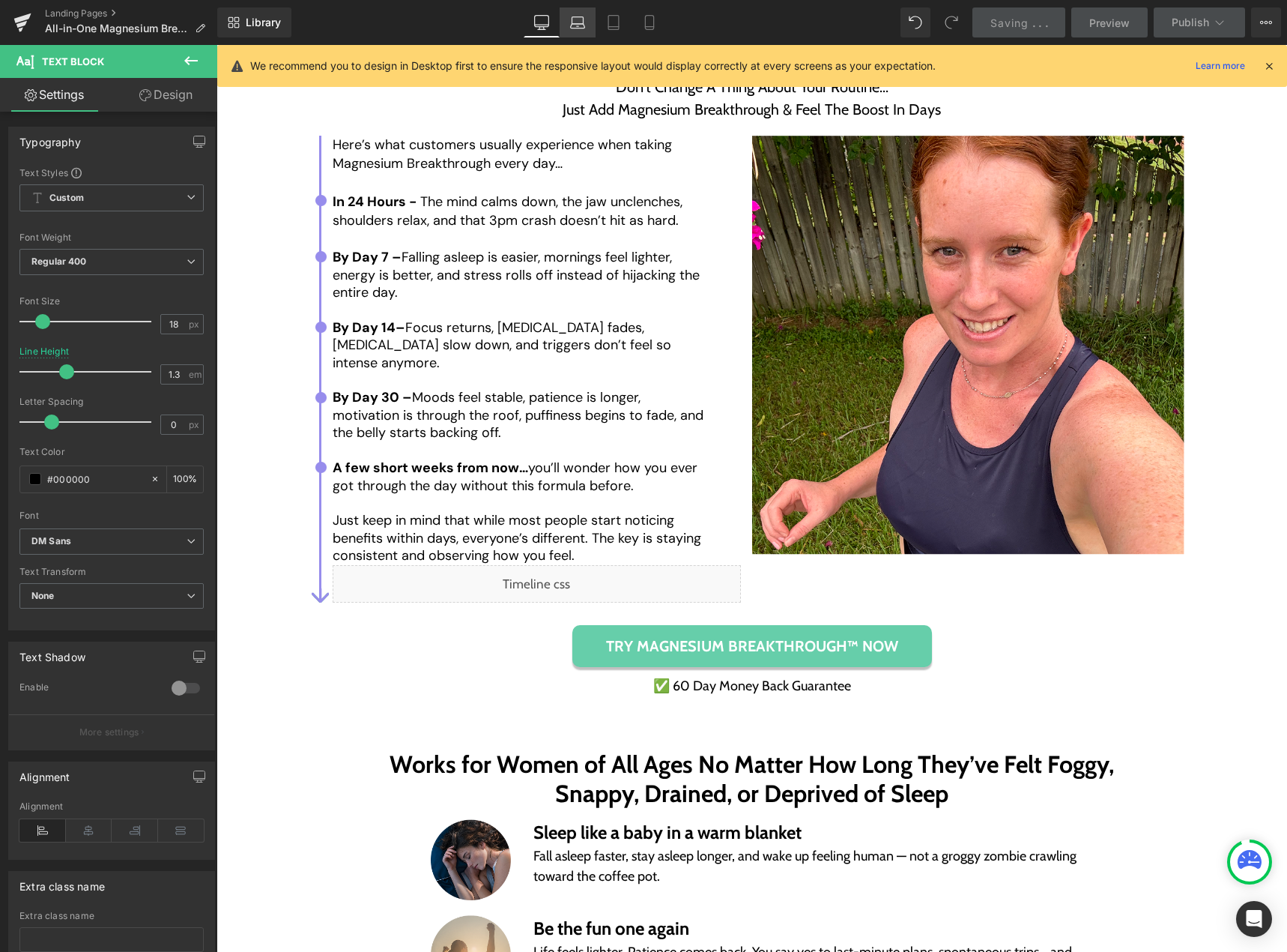
click at [582, 28] on icon at bounding box center [577, 25] width 14 height 4
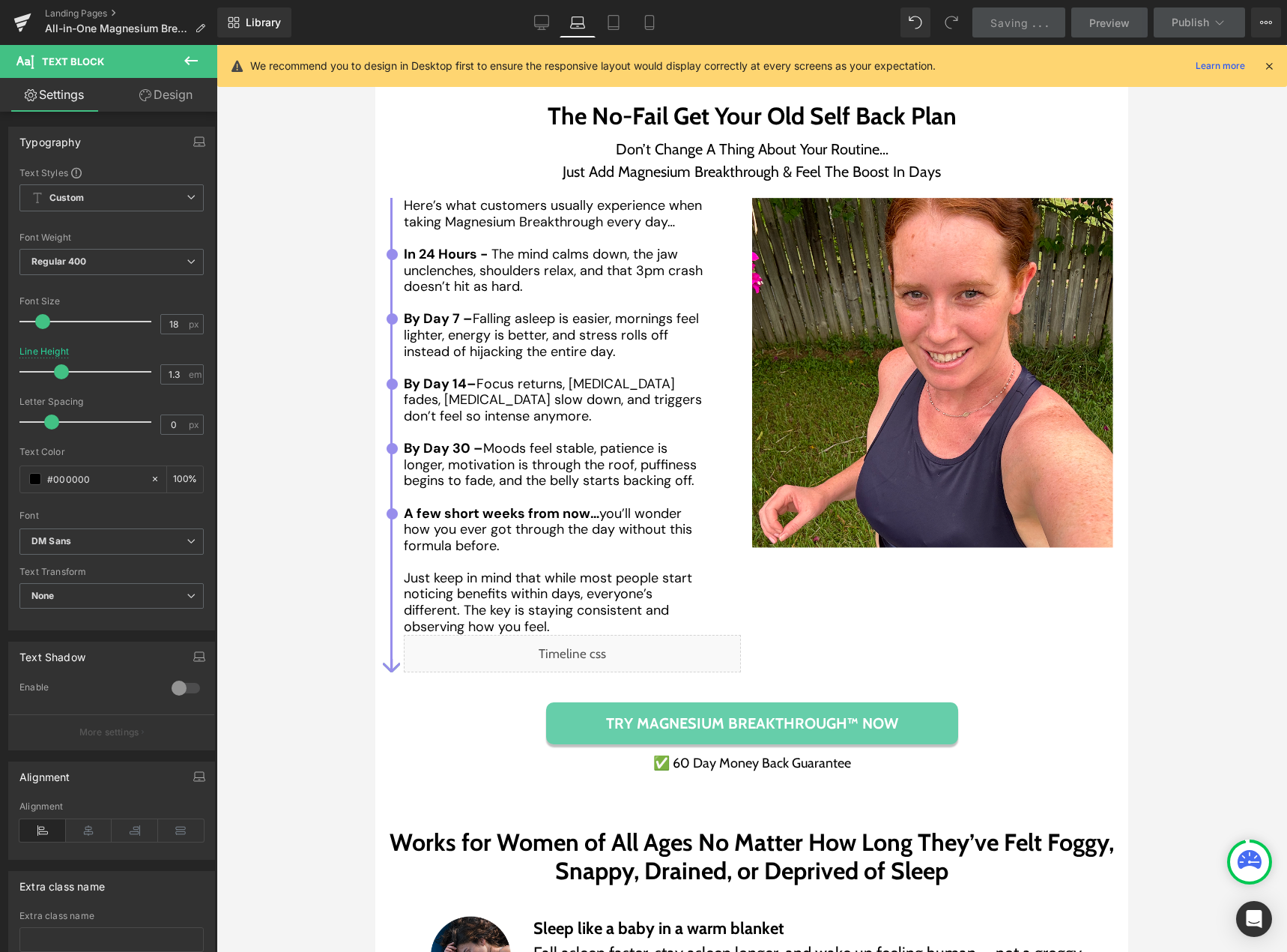
scroll to position [6671, 0]
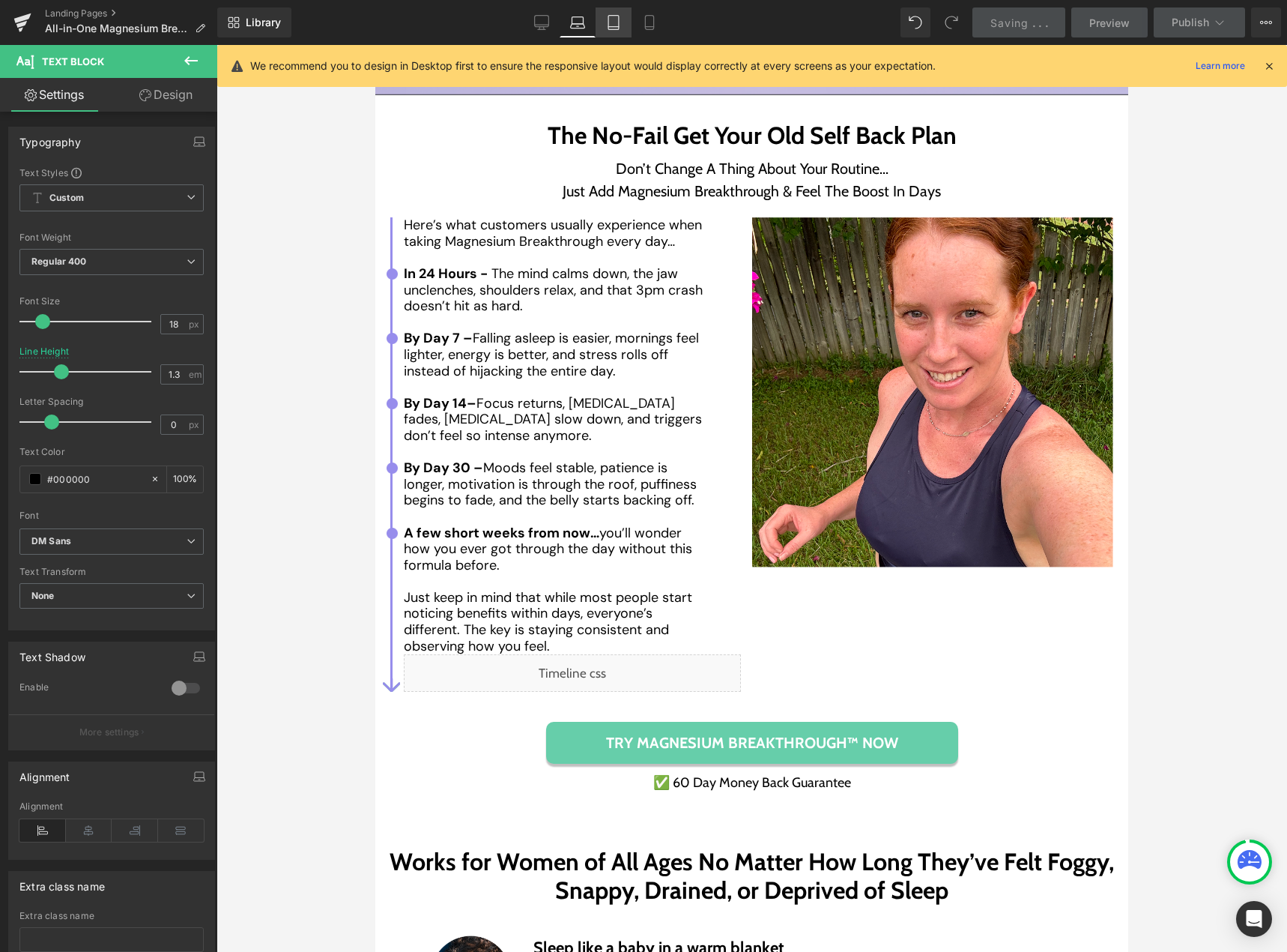
click at [623, 20] on link "Tablet" at bounding box center [614, 22] width 36 height 30
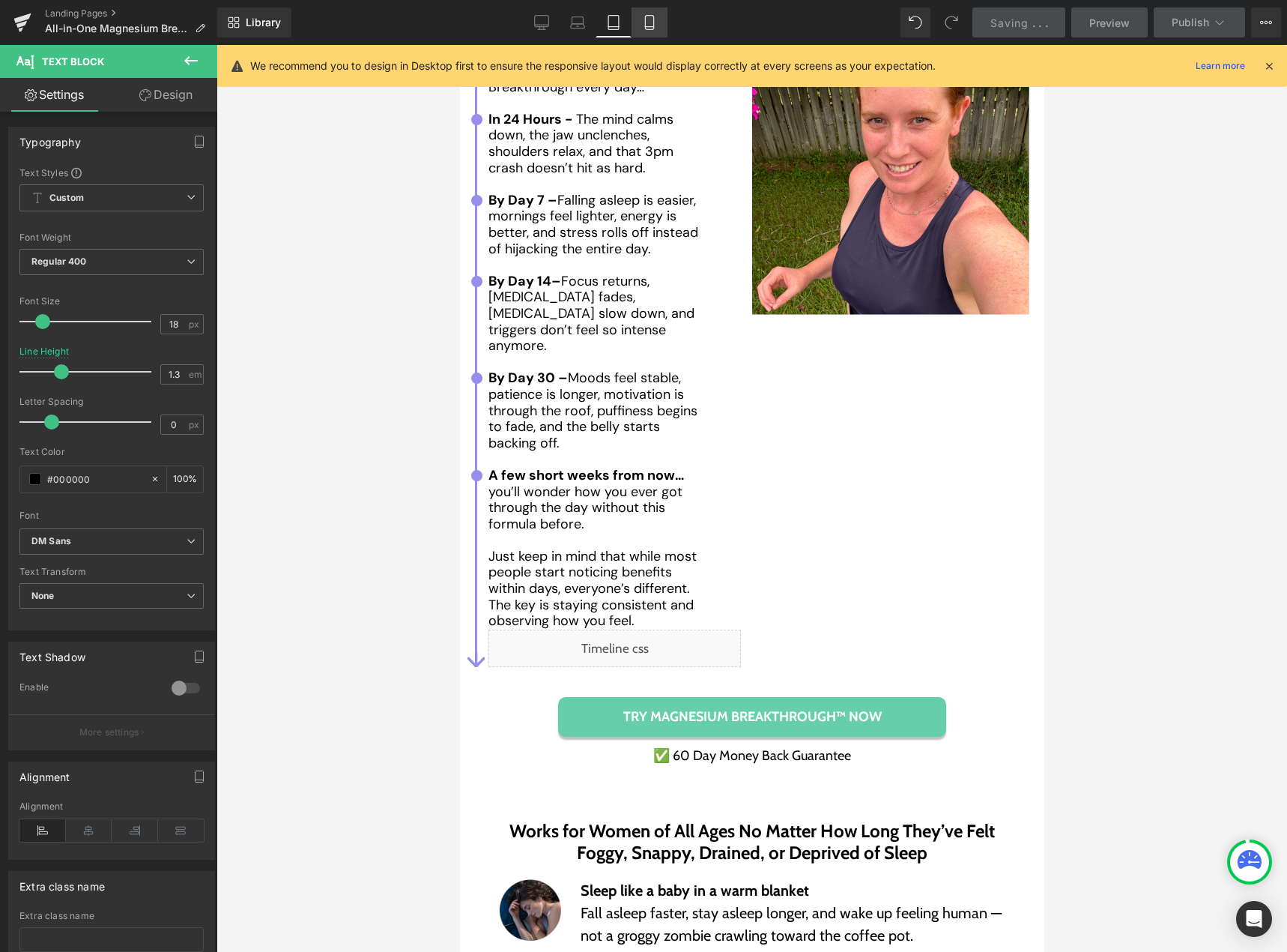
click at [647, 24] on icon at bounding box center [650, 22] width 15 height 15
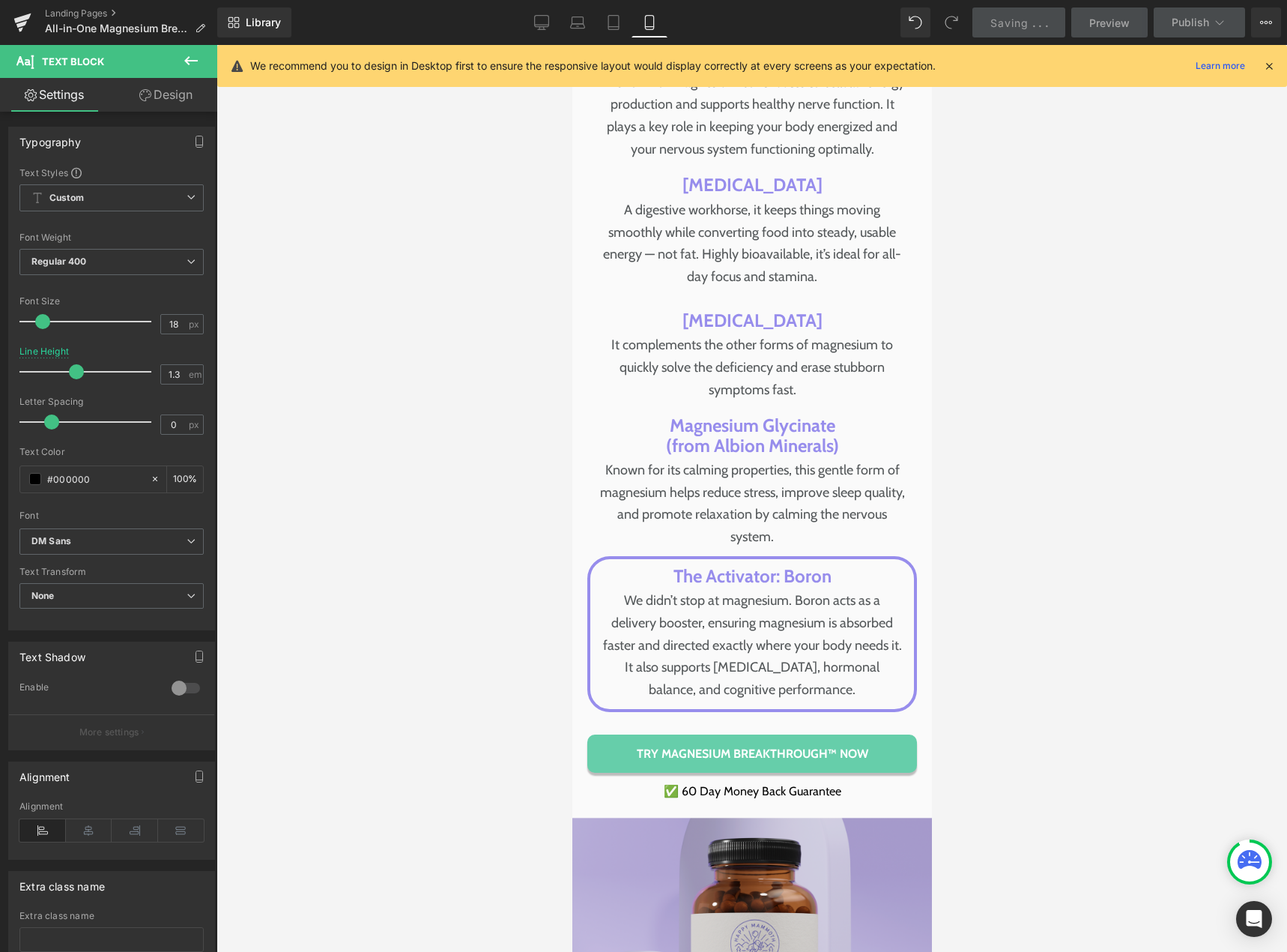
scroll to position [9297, 0]
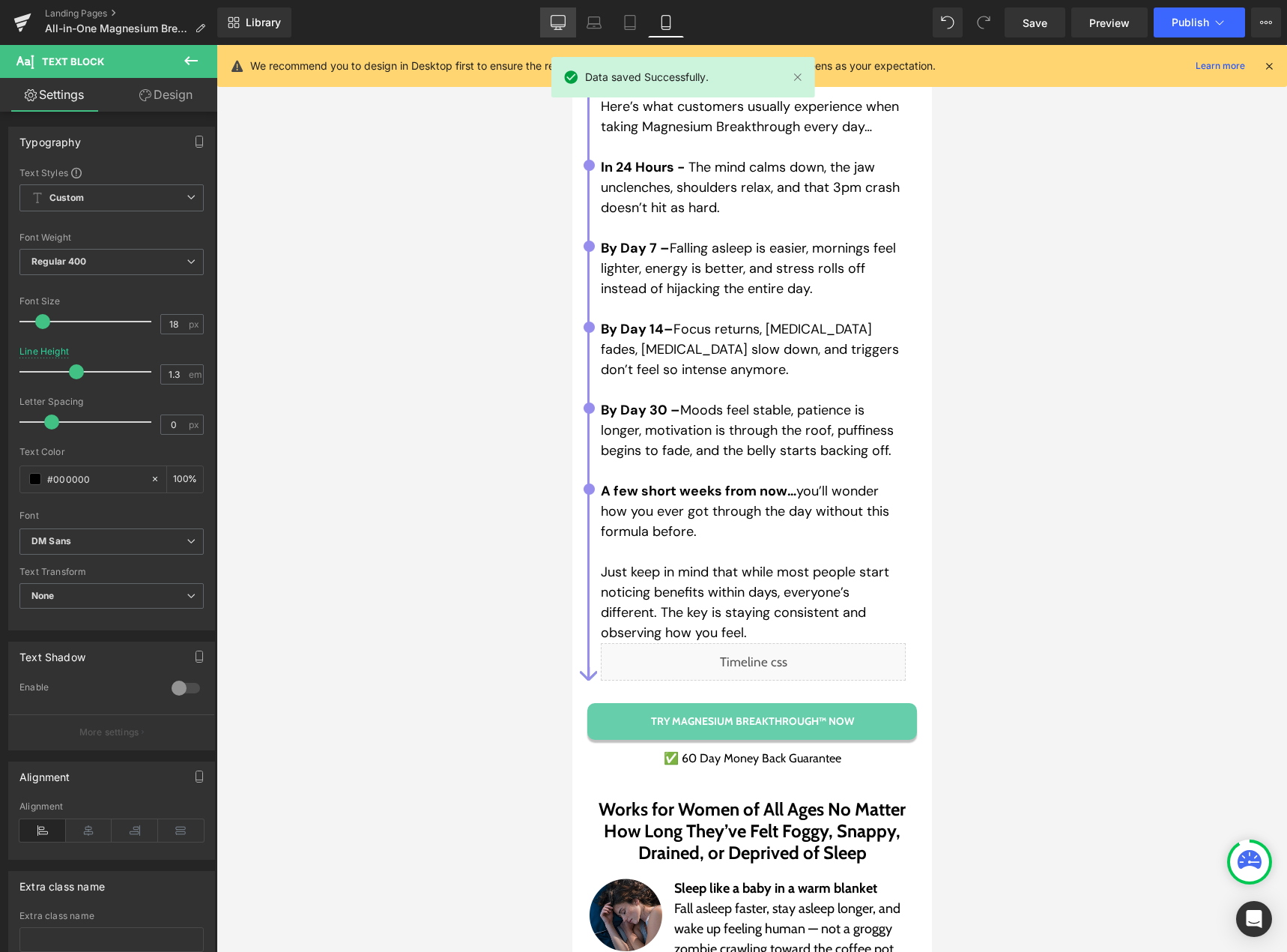
click at [558, 30] on link "Desktop" at bounding box center [558, 22] width 36 height 30
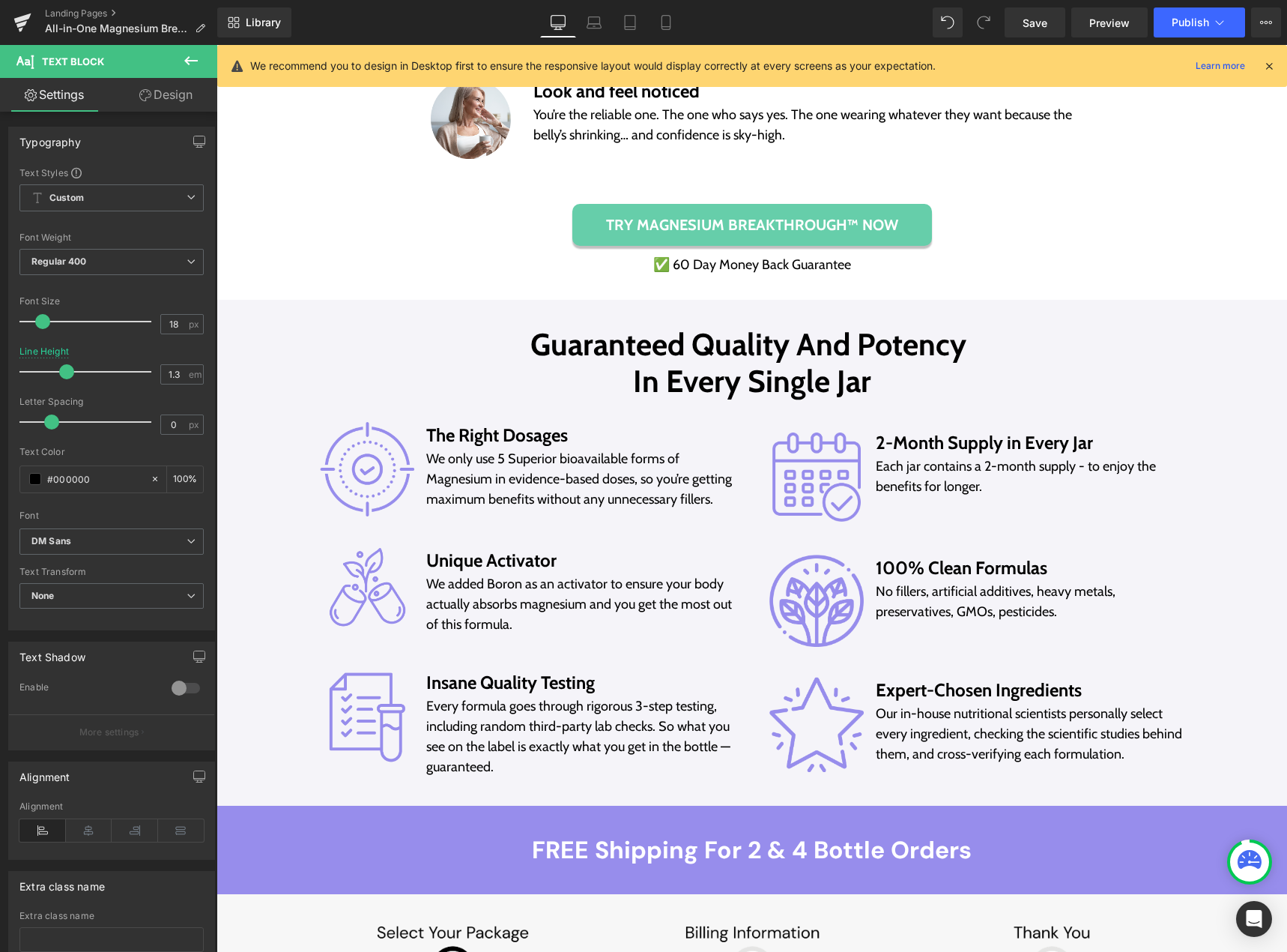
scroll to position [7688, 0]
click at [661, 17] on icon at bounding box center [666, 22] width 15 height 15
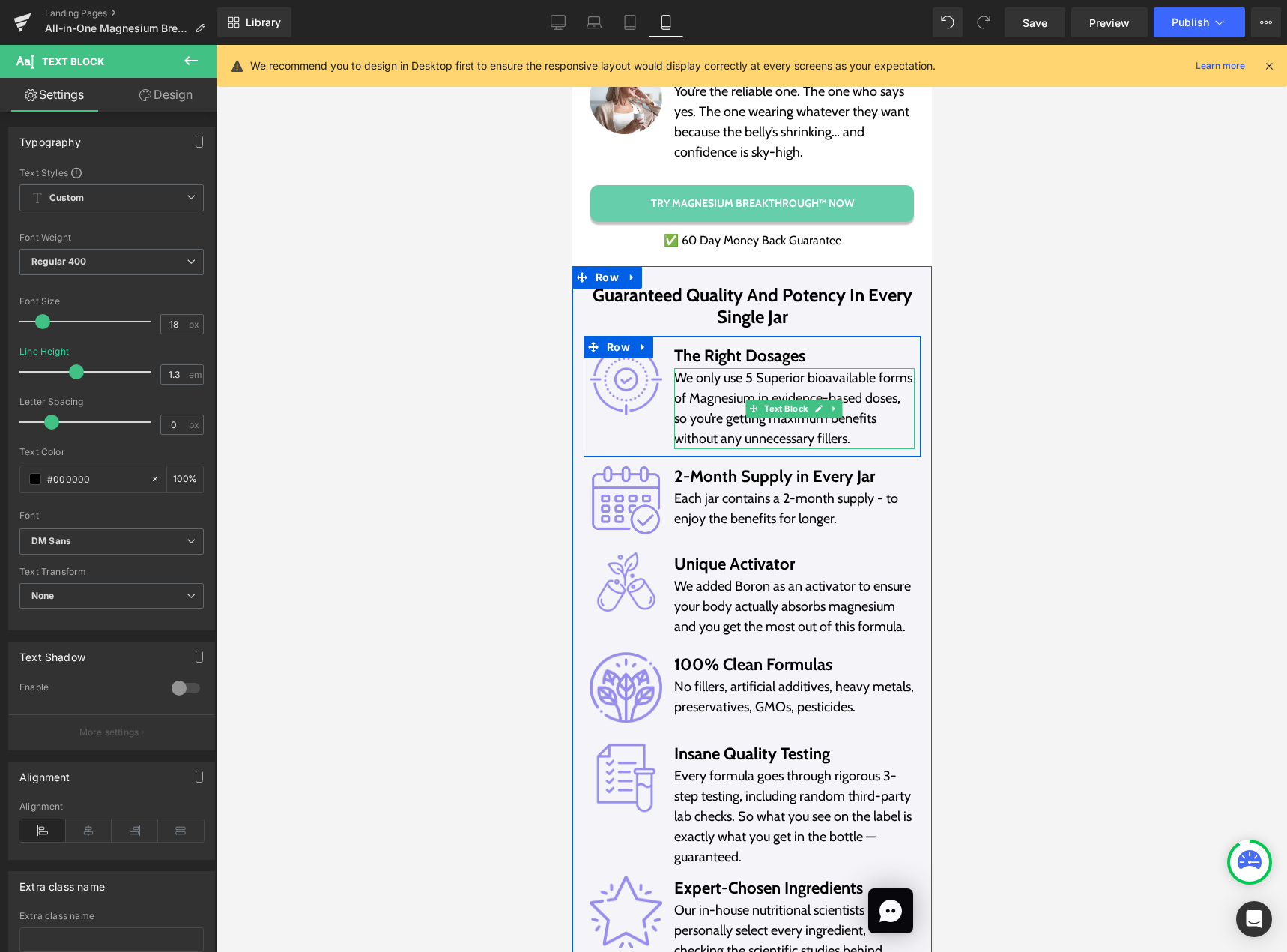
scroll to position [10603, 0]
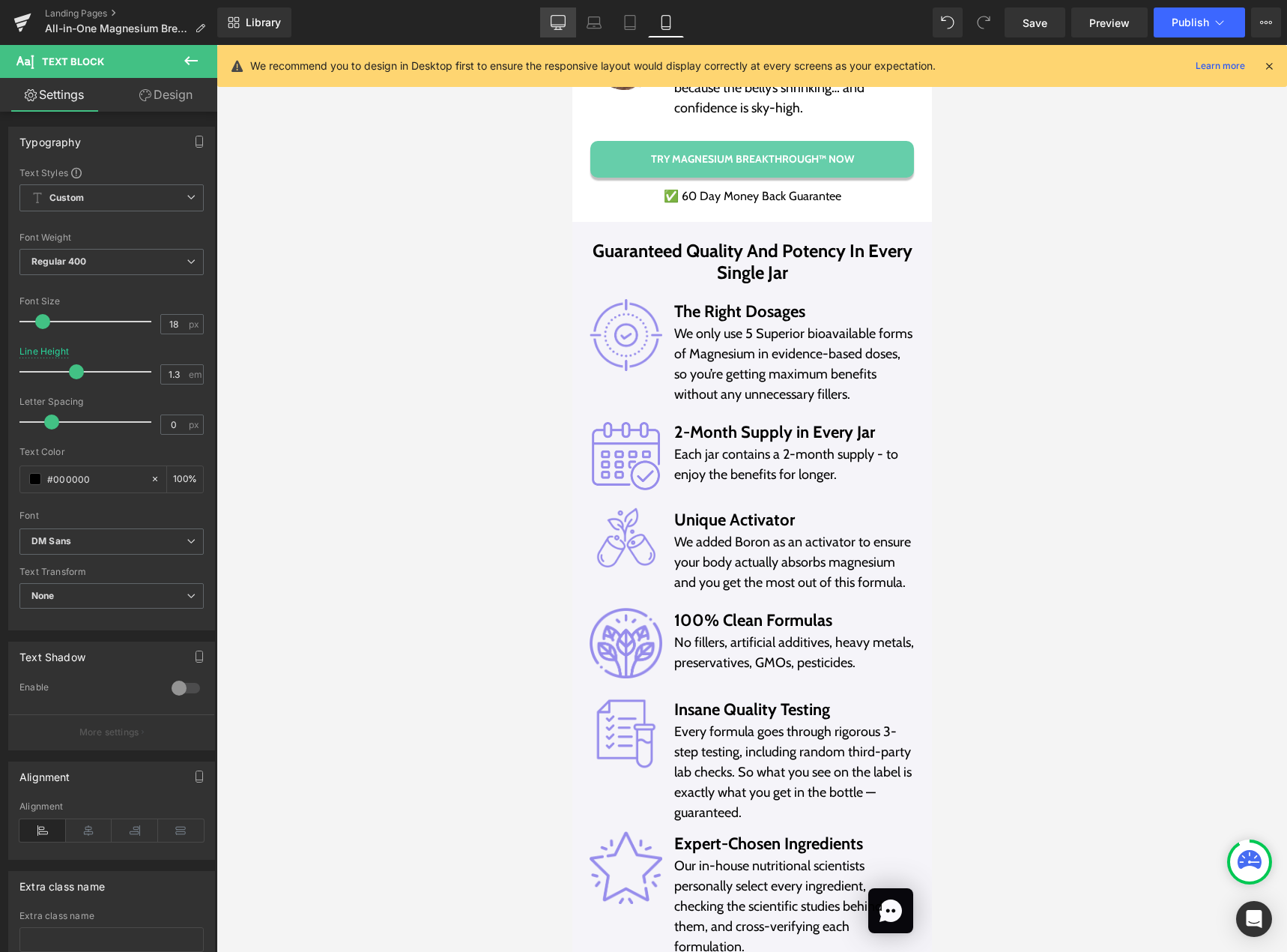
click at [549, 25] on link "Desktop" at bounding box center [558, 22] width 36 height 30
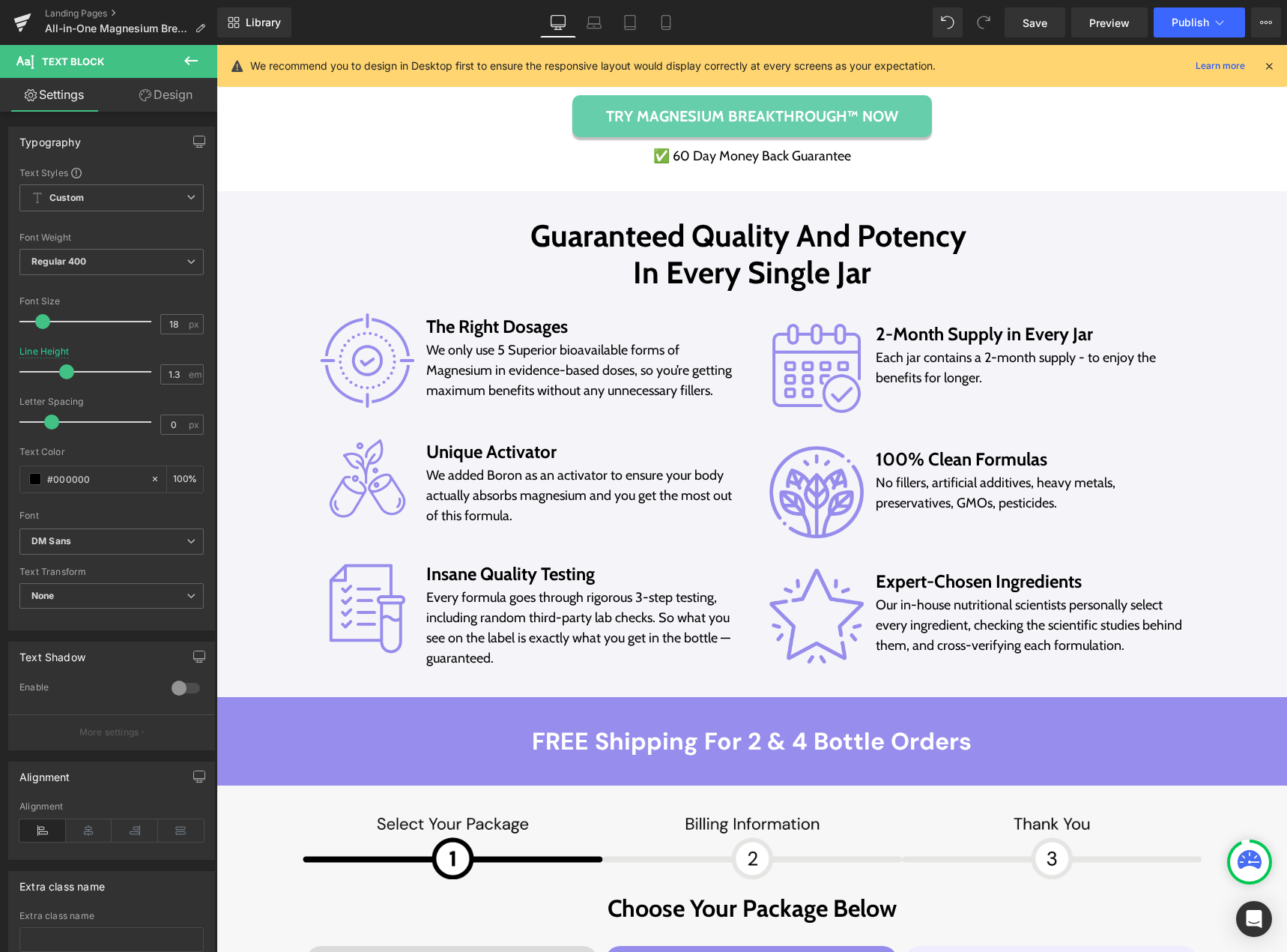
scroll to position [7869, 0]
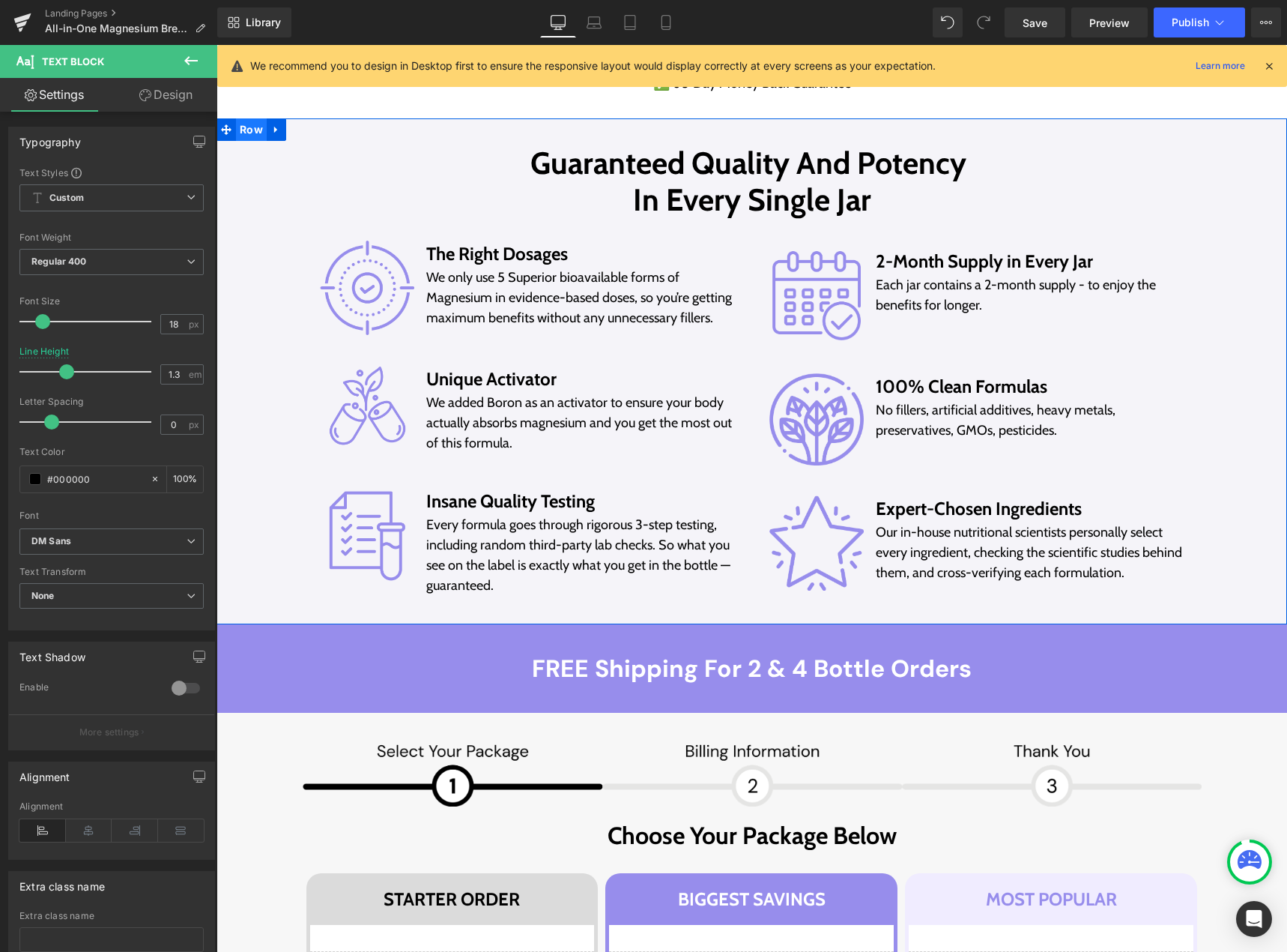
click at [238, 126] on span "Row" at bounding box center [251, 129] width 30 height 22
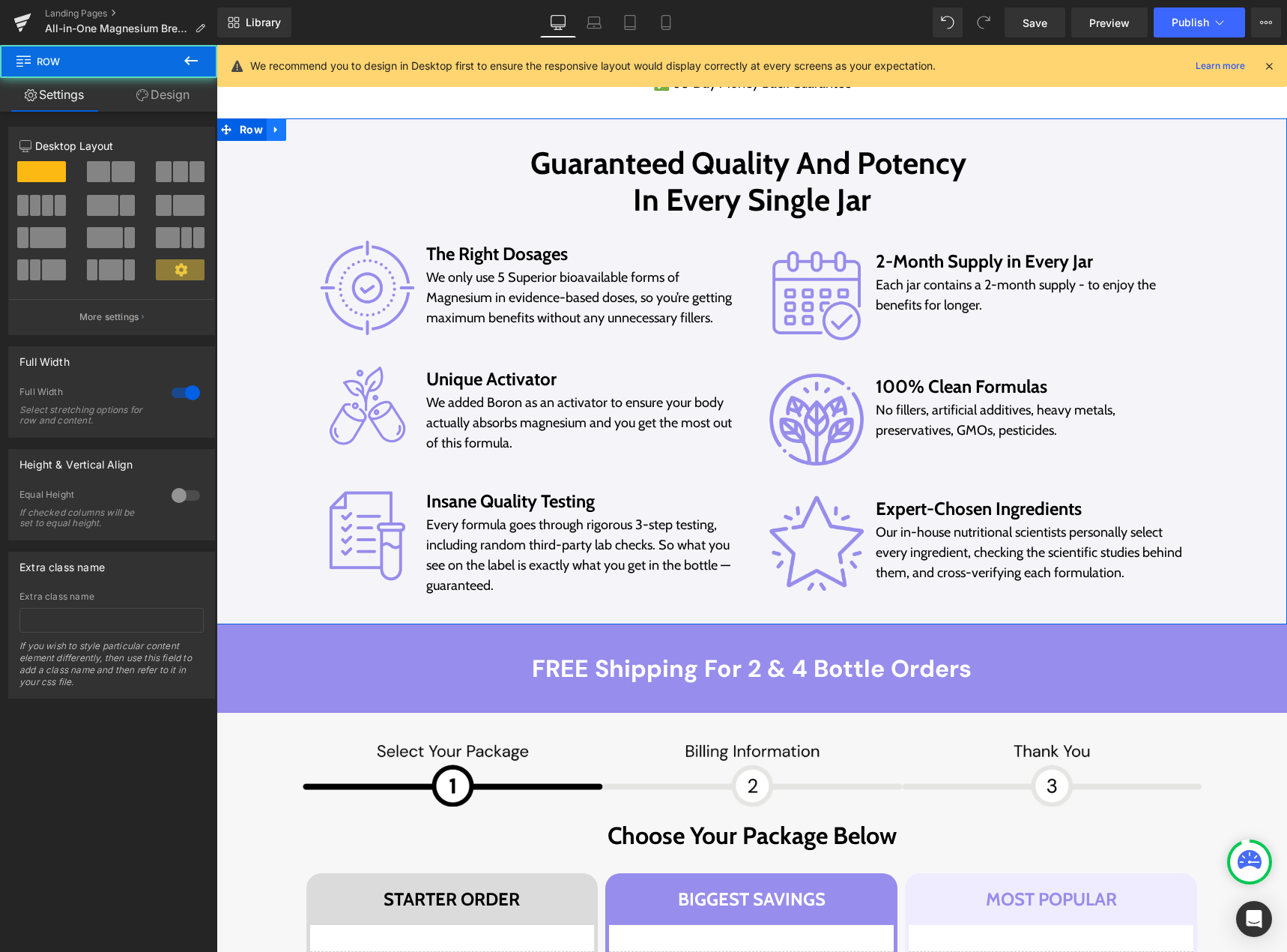
click at [271, 124] on icon at bounding box center [276, 130] width 11 height 11
click at [293, 128] on icon at bounding box center [296, 130] width 11 height 11
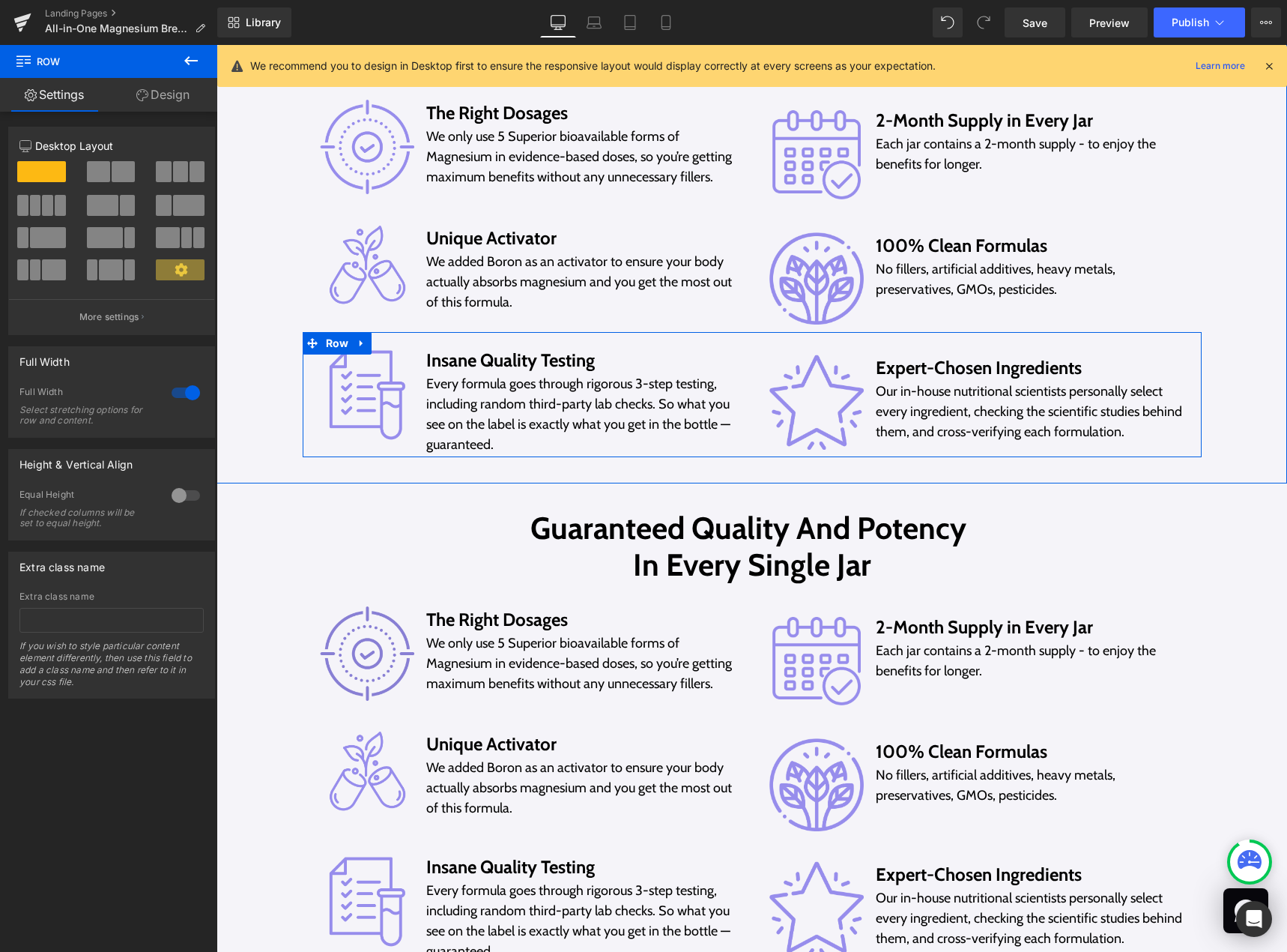
scroll to position [8244, 0]
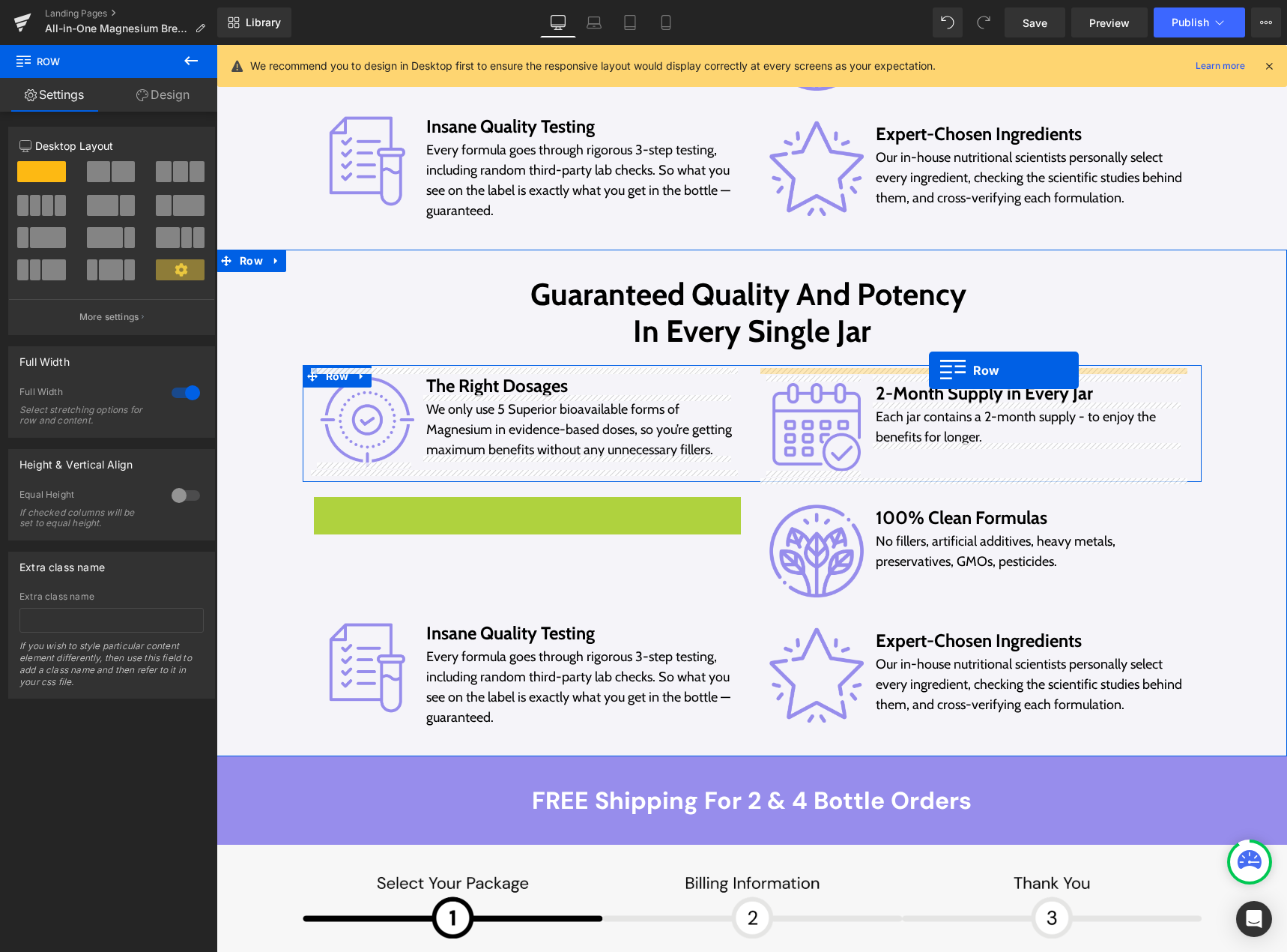
drag, startPoint x: 320, startPoint y: 508, endPoint x: 929, endPoint y: 370, distance: 624.4
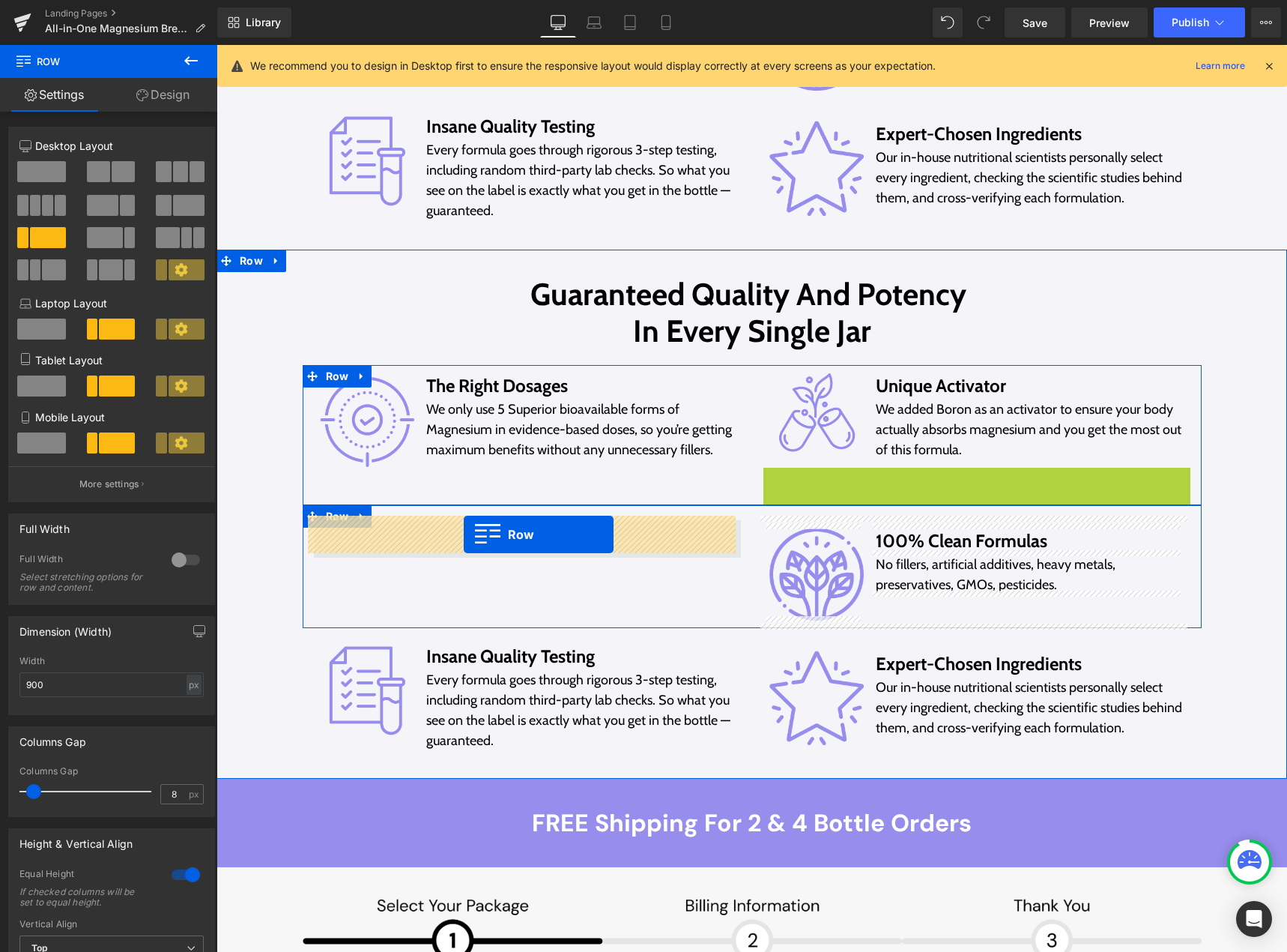
drag, startPoint x: 765, startPoint y: 474, endPoint x: 464, endPoint y: 534, distance: 306.9
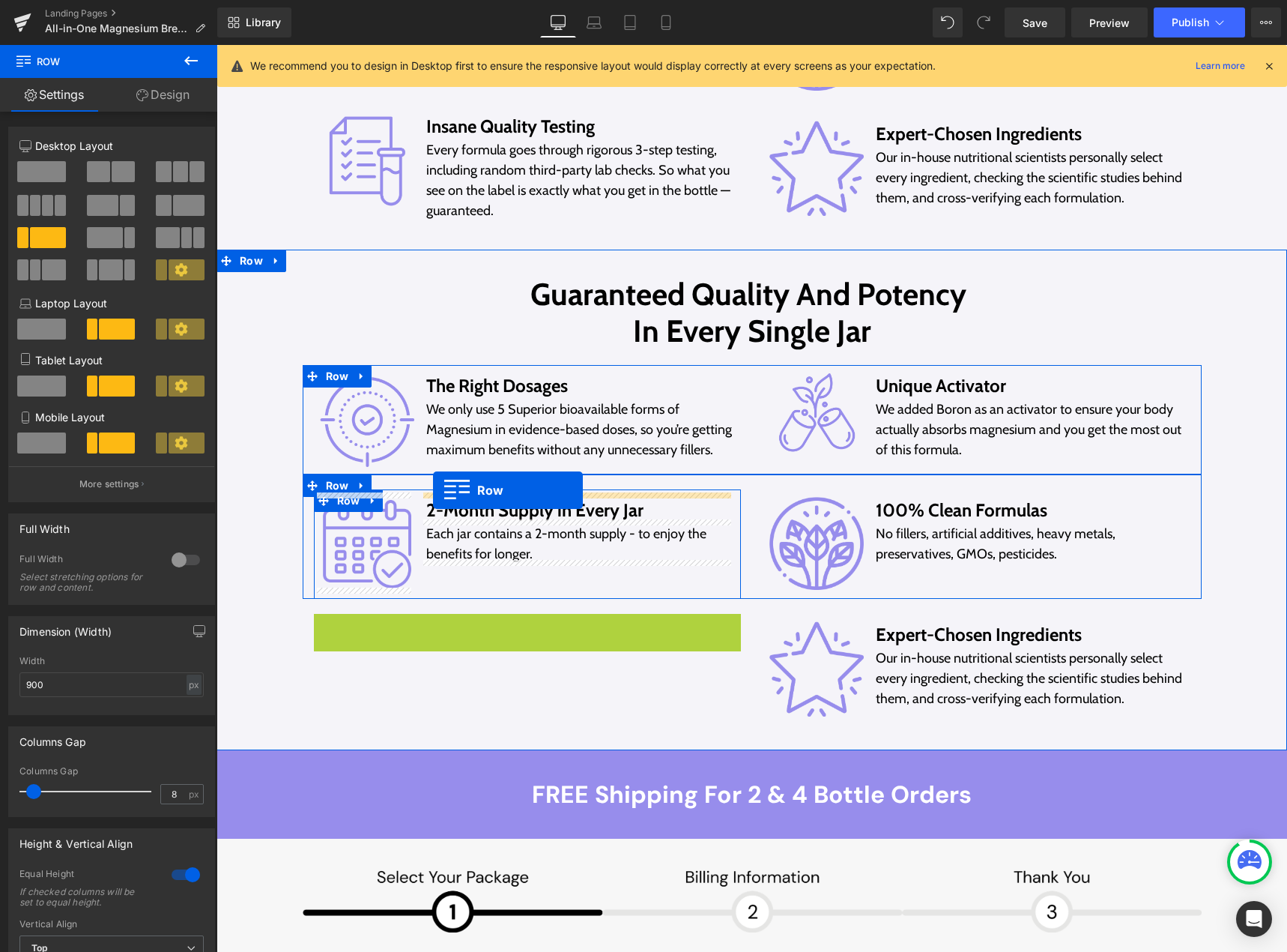
drag, startPoint x: 319, startPoint y: 628, endPoint x: 433, endPoint y: 490, distance: 179.0
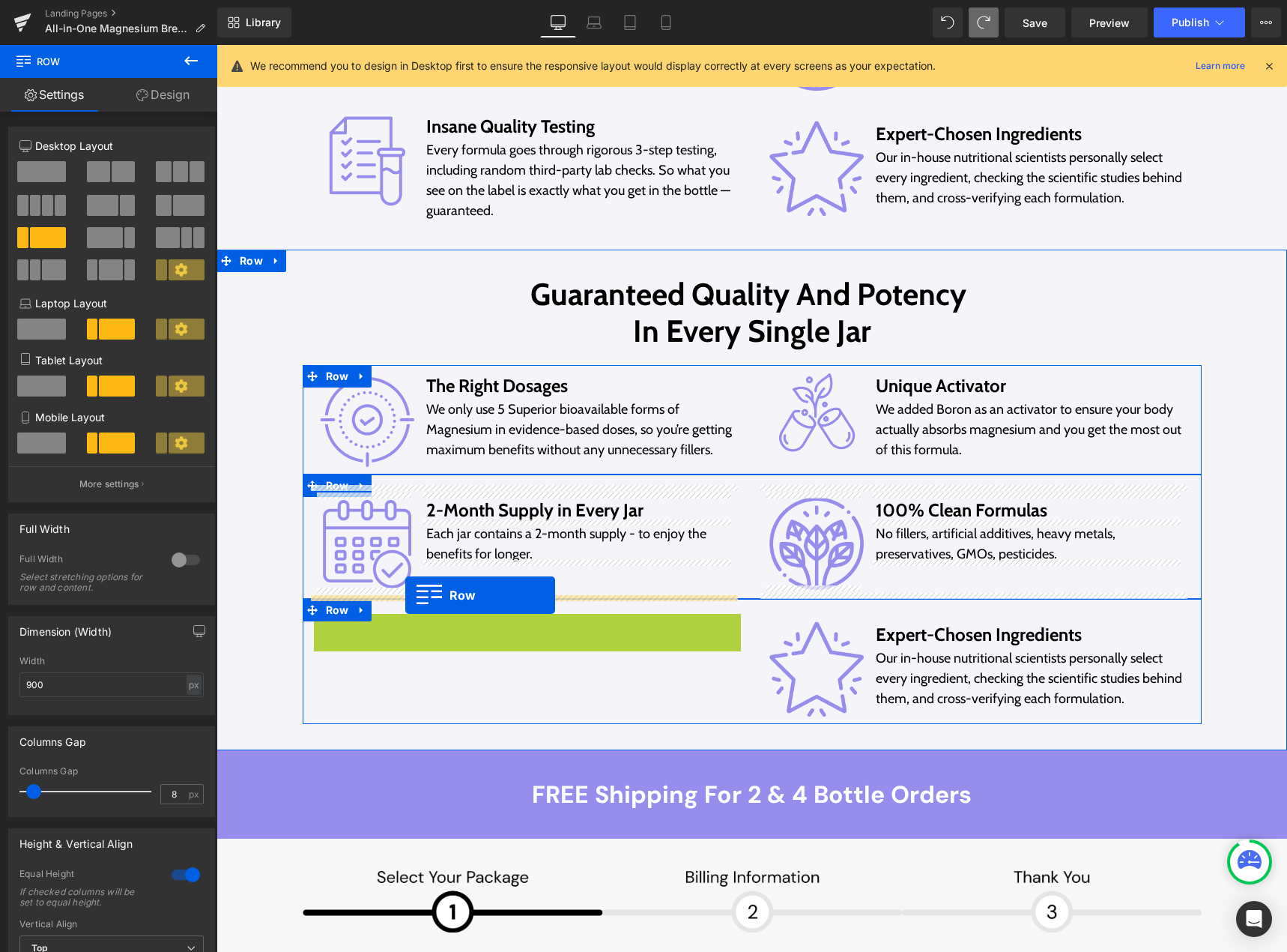
drag, startPoint x: 314, startPoint y: 625, endPoint x: 406, endPoint y: 595, distance: 96.8
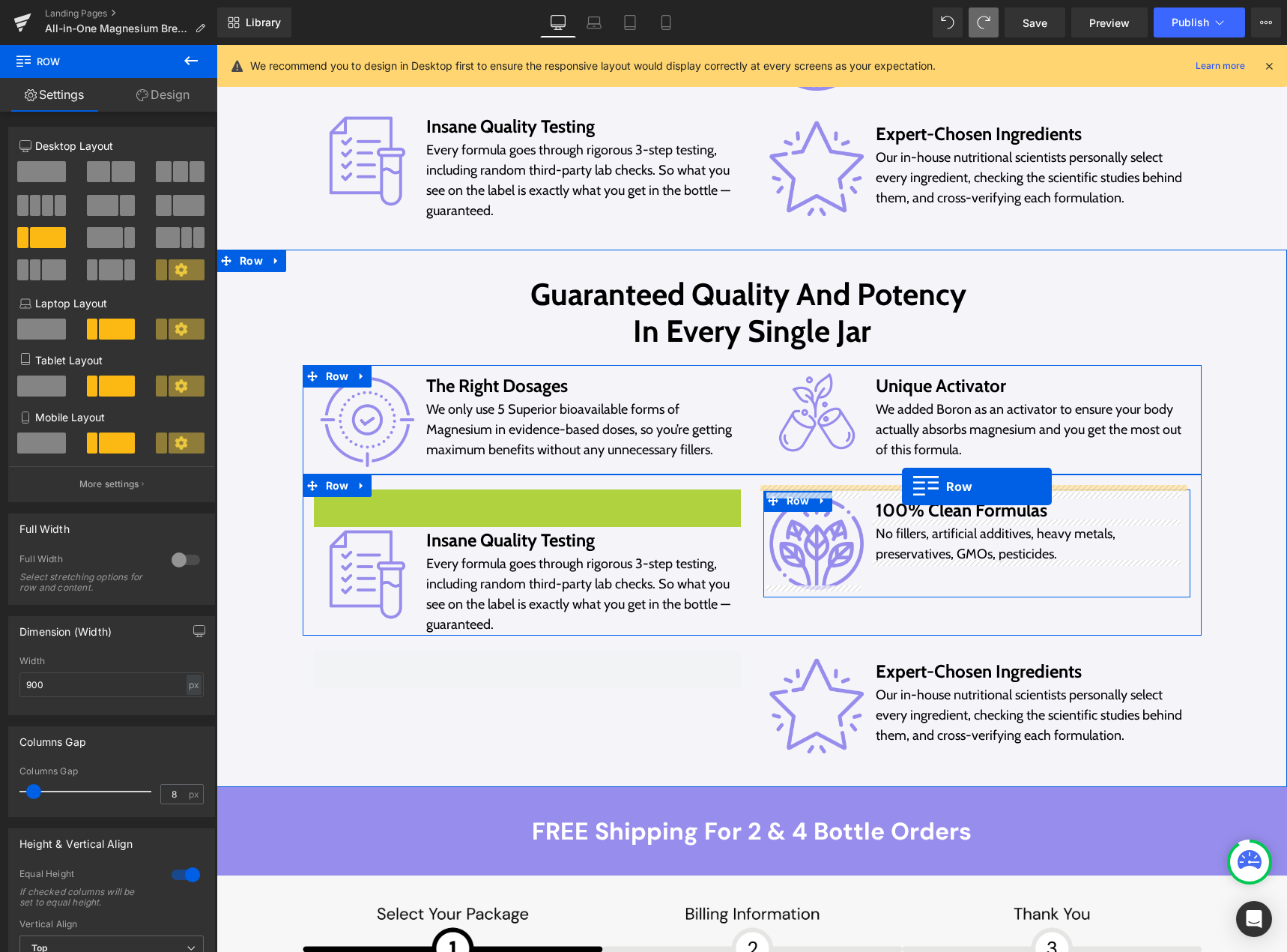
drag, startPoint x: 321, startPoint y: 499, endPoint x: 902, endPoint y: 486, distance: 581.1
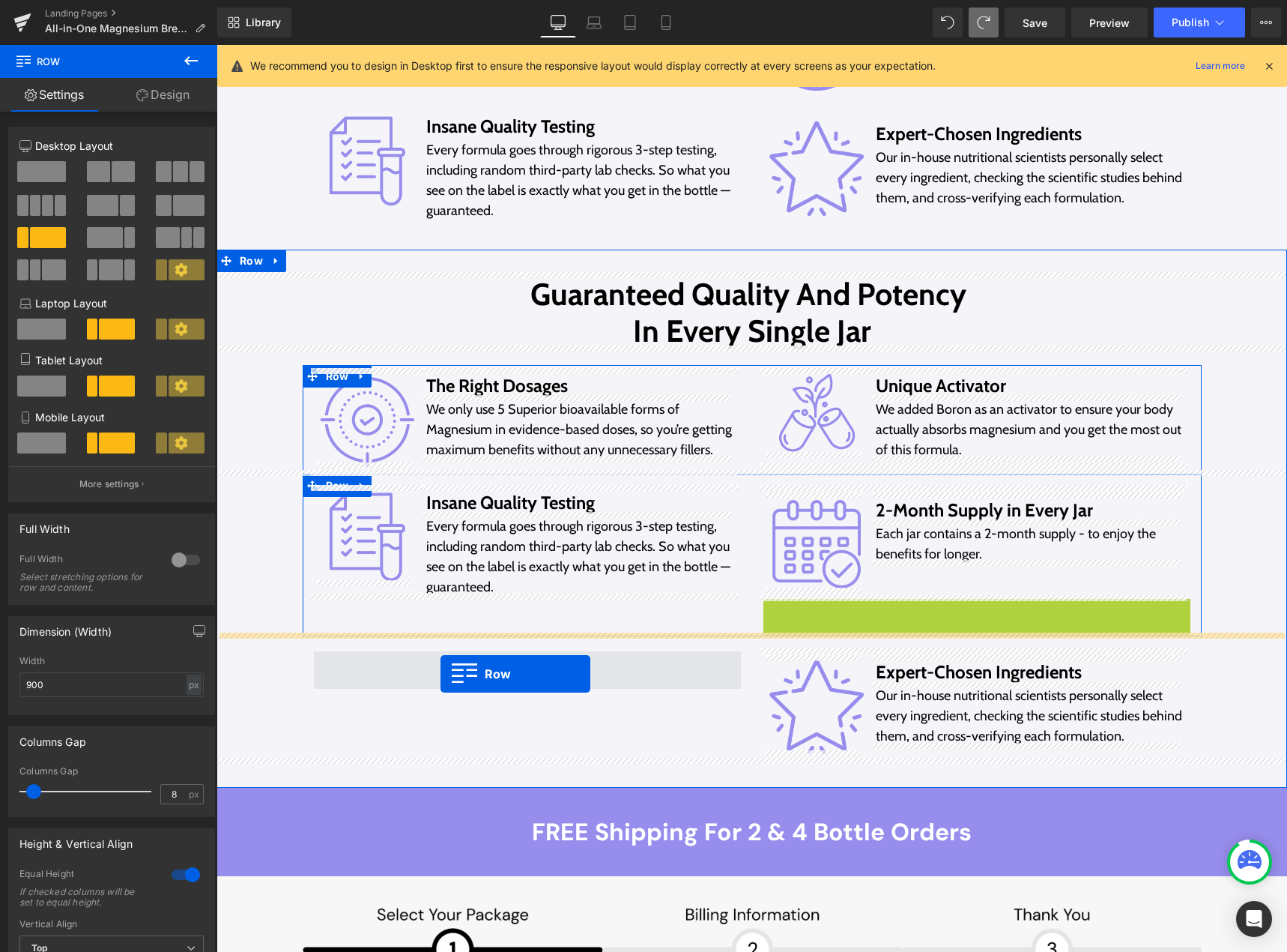
drag, startPoint x: 765, startPoint y: 602, endPoint x: 440, endPoint y: 674, distance: 332.9
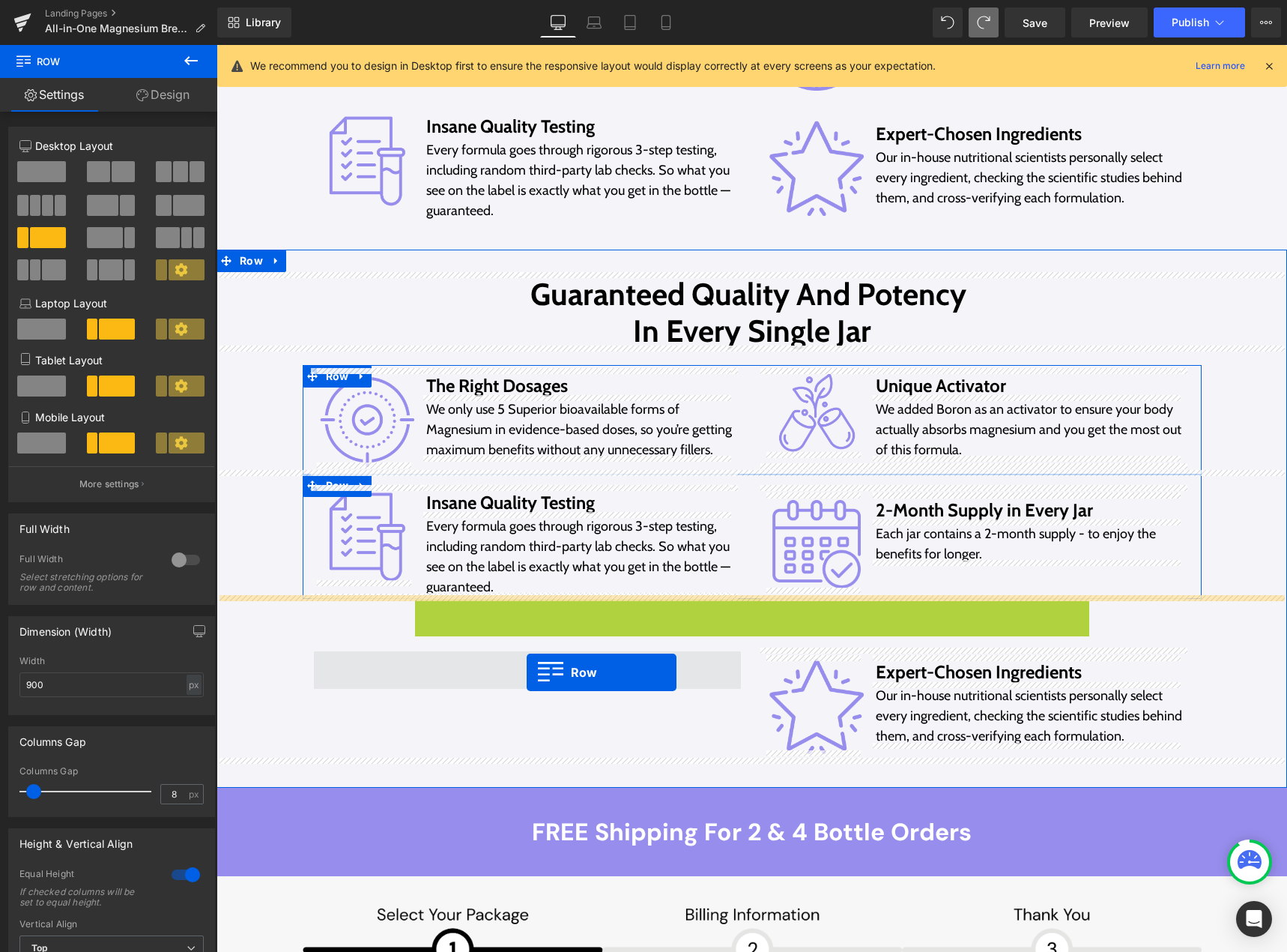
drag, startPoint x: 420, startPoint y: 601, endPoint x: 526, endPoint y: 672, distance: 127.6
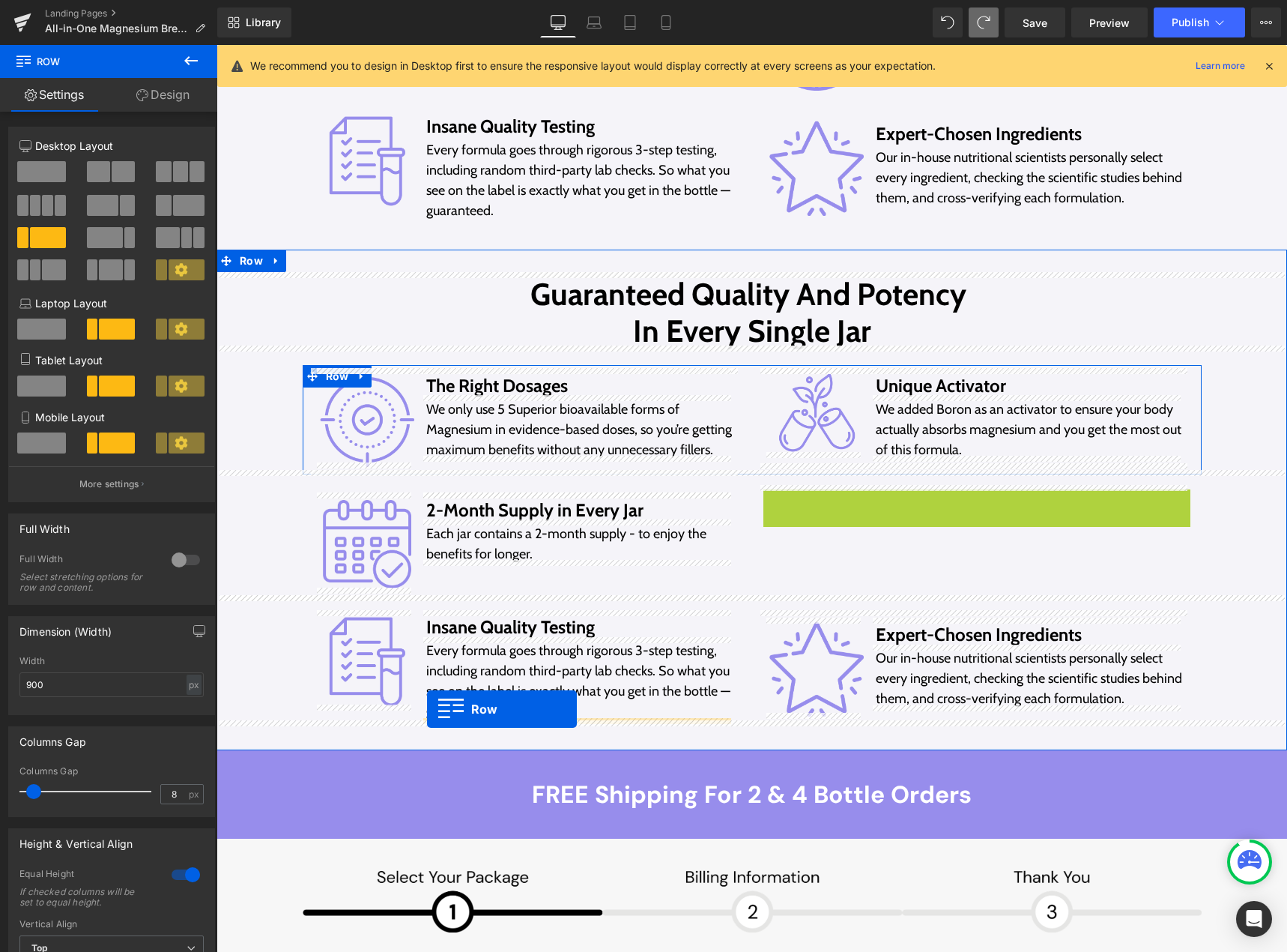
drag, startPoint x: 767, startPoint y: 492, endPoint x: 425, endPoint y: 709, distance: 405.0
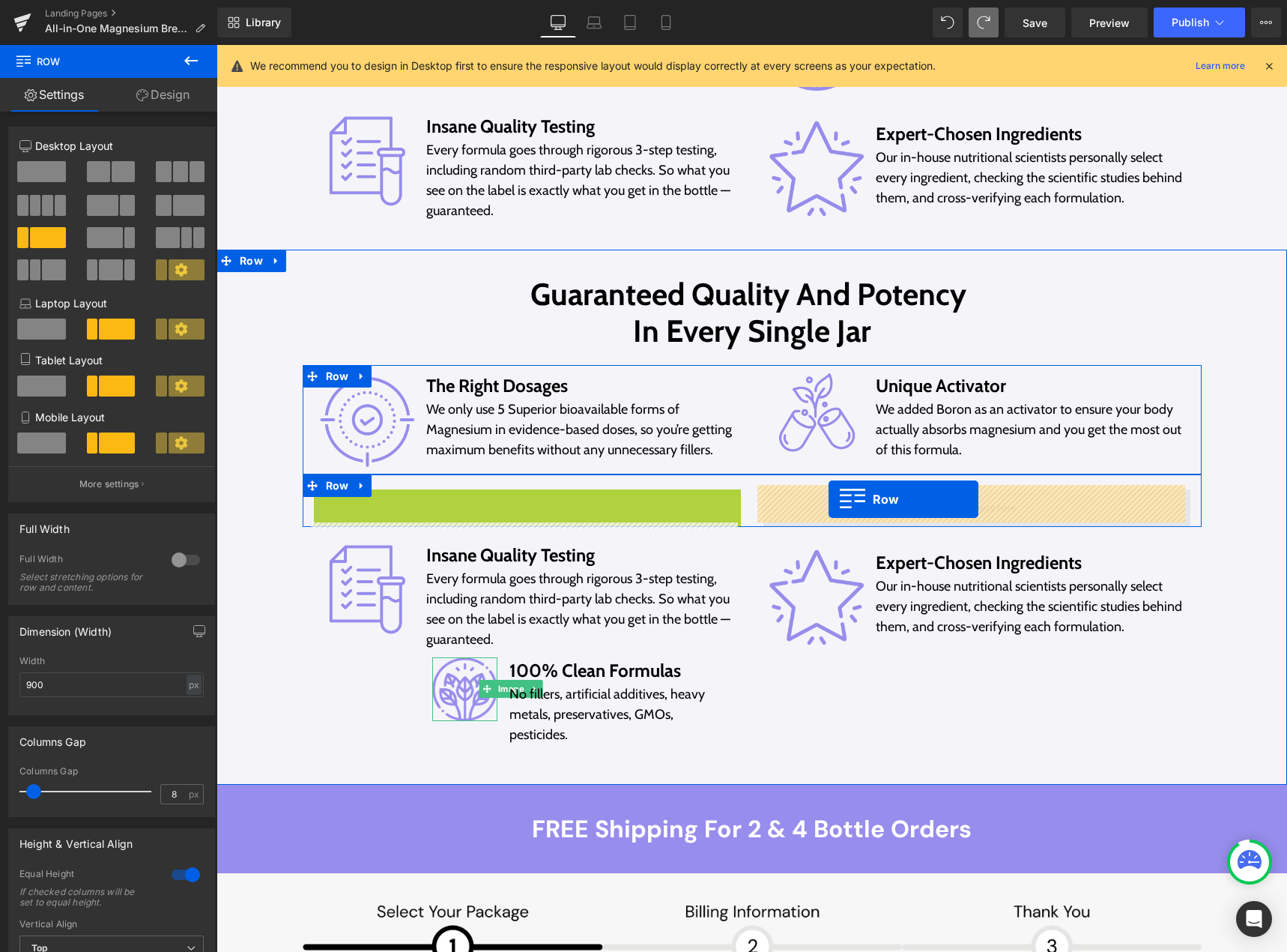
drag, startPoint x: 318, startPoint y: 499, endPoint x: 829, endPoint y: 499, distance: 511.0
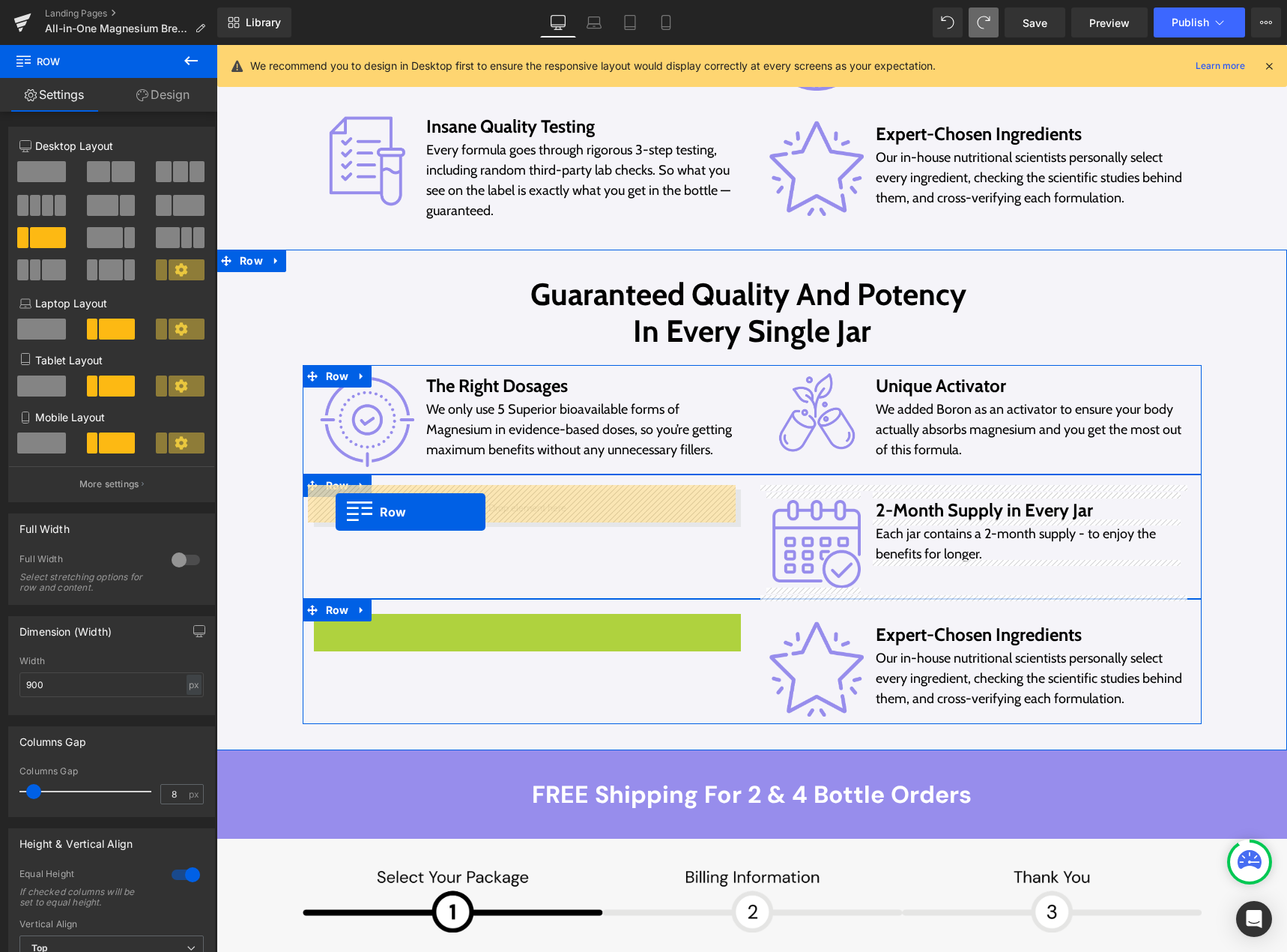
drag, startPoint x: 319, startPoint y: 622, endPoint x: 336, endPoint y: 512, distance: 111.3
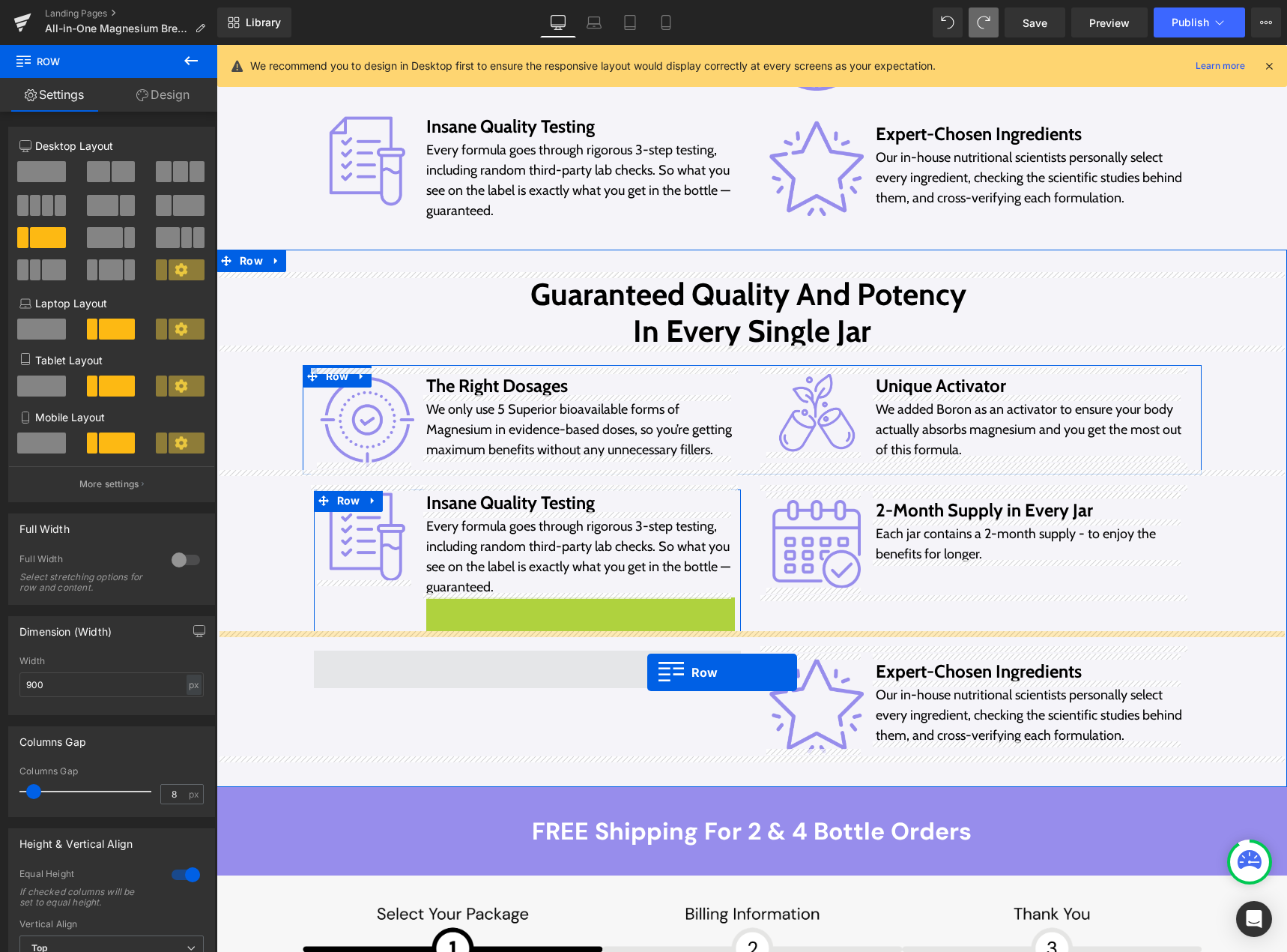
drag, startPoint x: 431, startPoint y: 601, endPoint x: 647, endPoint y: 672, distance: 227.4
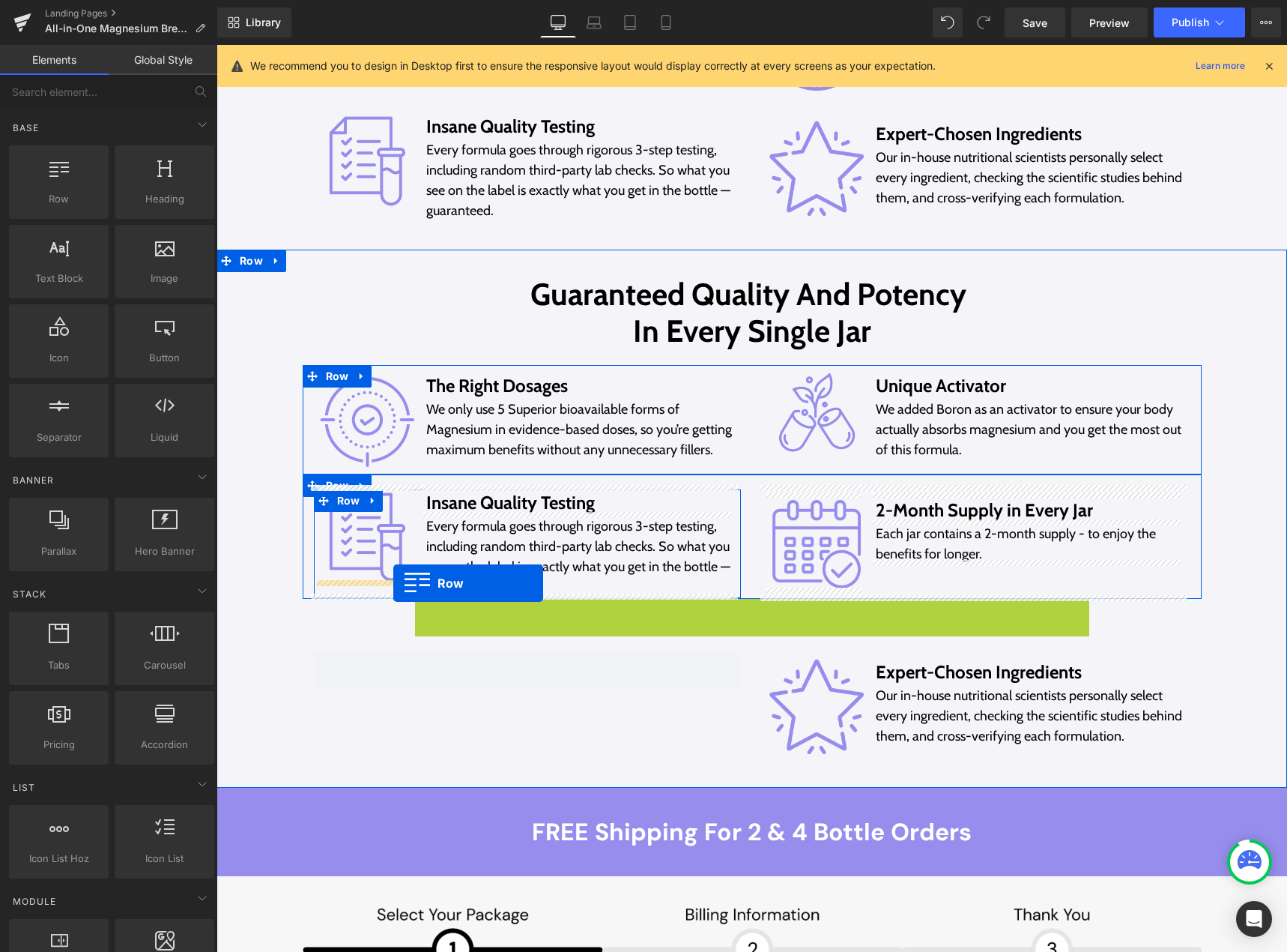
drag, startPoint x: 421, startPoint y: 605, endPoint x: 393, endPoint y: 583, distance: 35.6
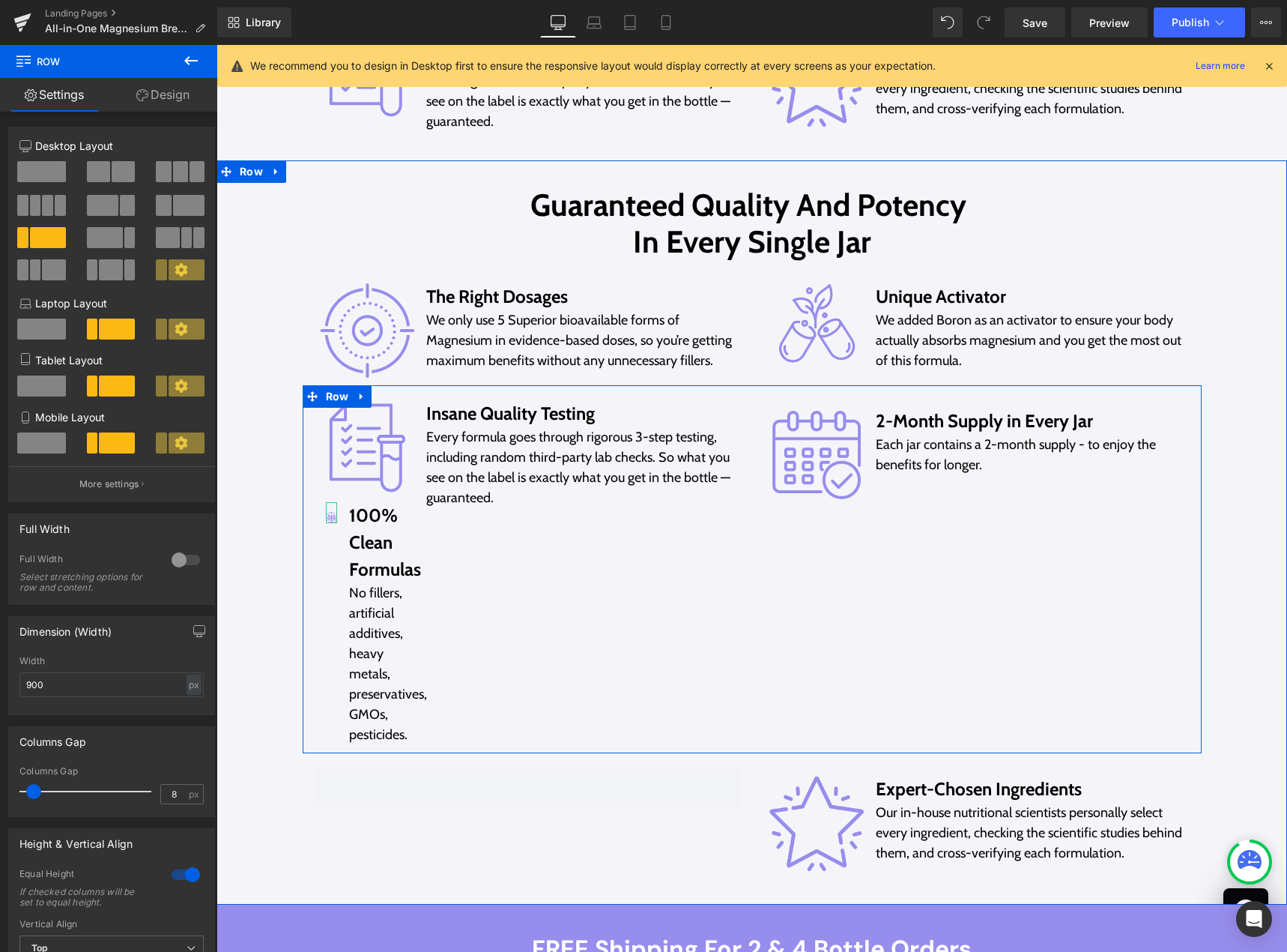
scroll to position [8318, 0]
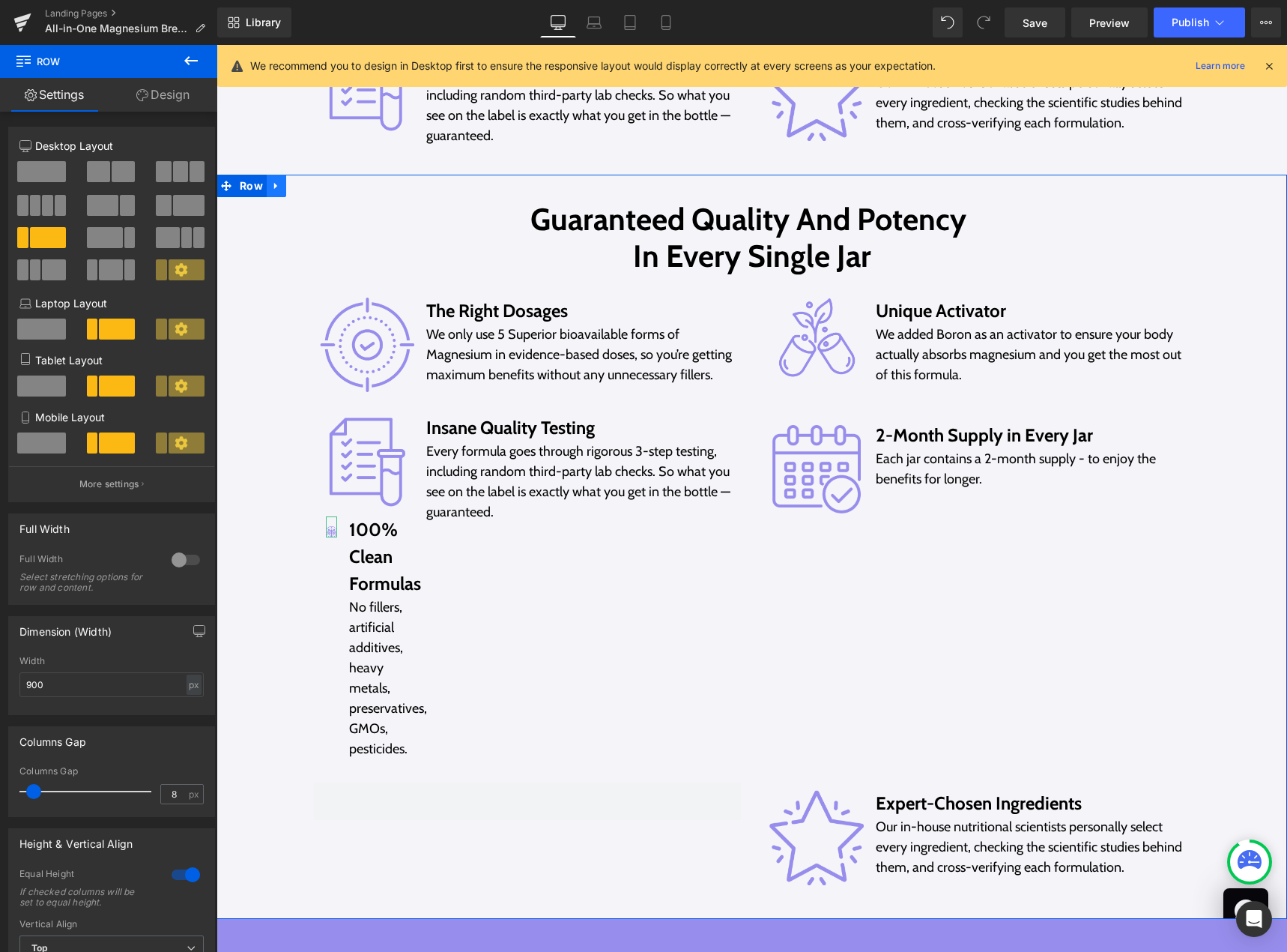
click at [271, 181] on icon at bounding box center [276, 186] width 11 height 11
click at [314, 186] on icon at bounding box center [315, 186] width 11 height 11
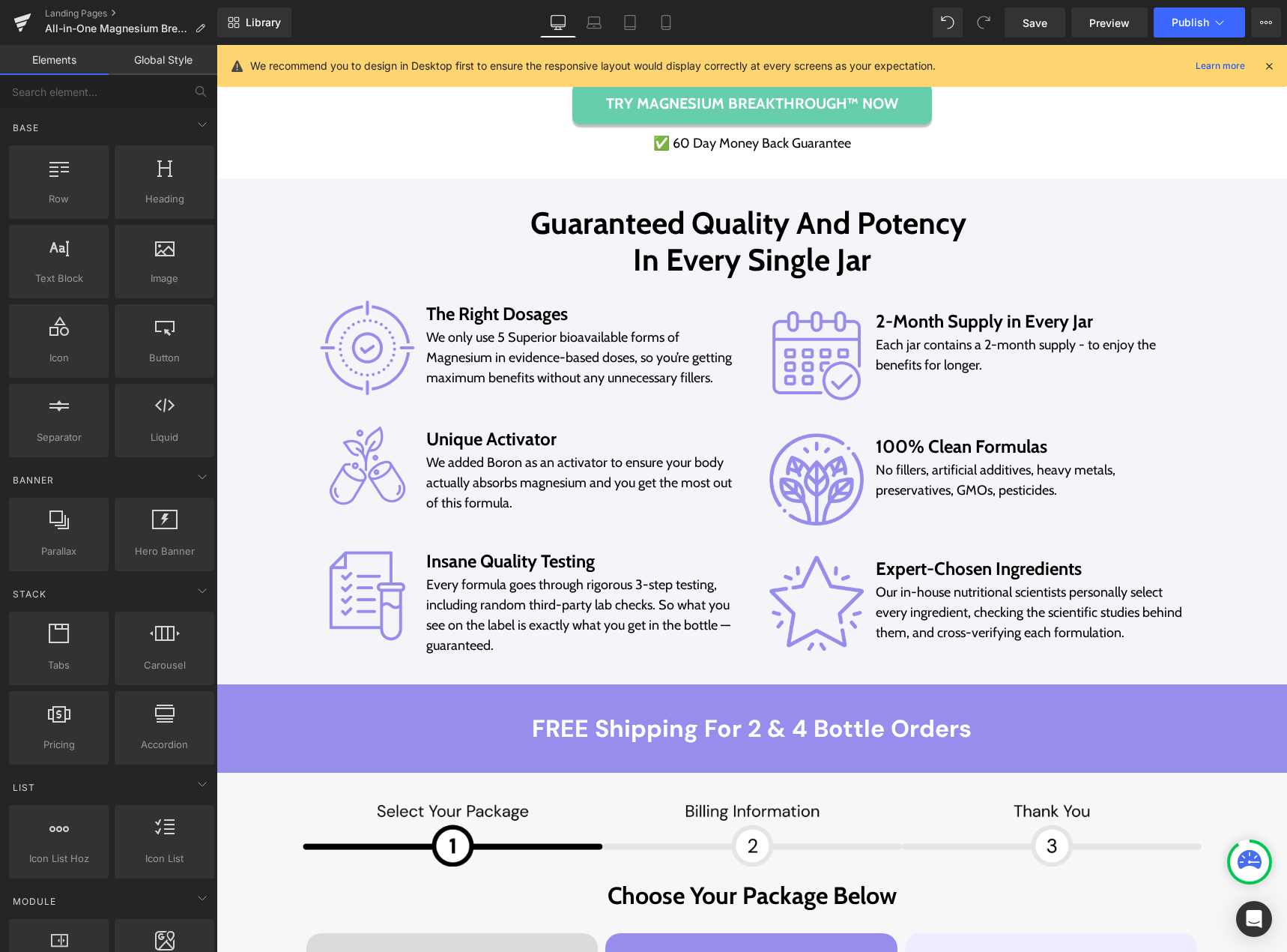
scroll to position [7794, 0]
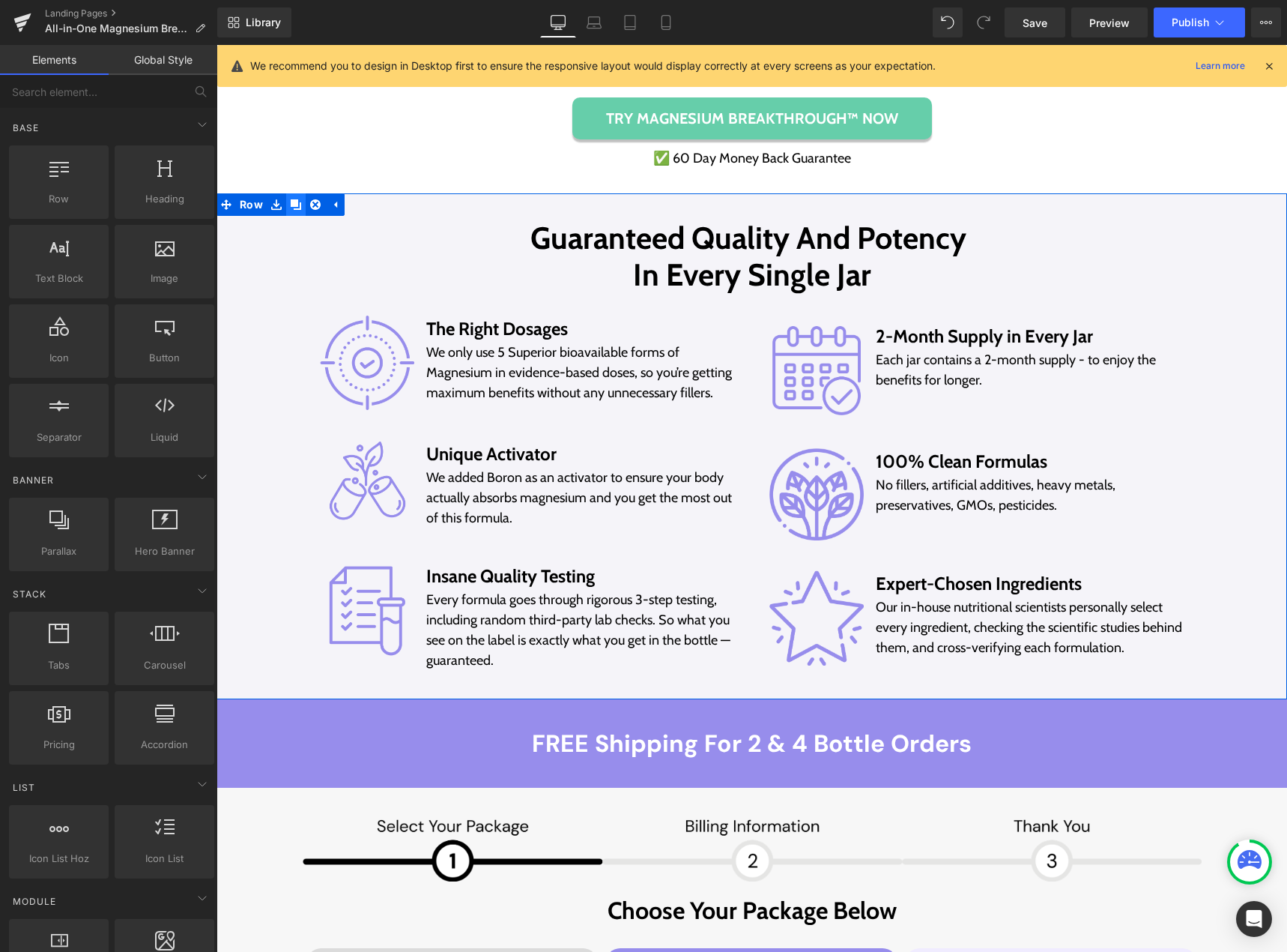
click at [291, 203] on icon at bounding box center [296, 205] width 11 height 11
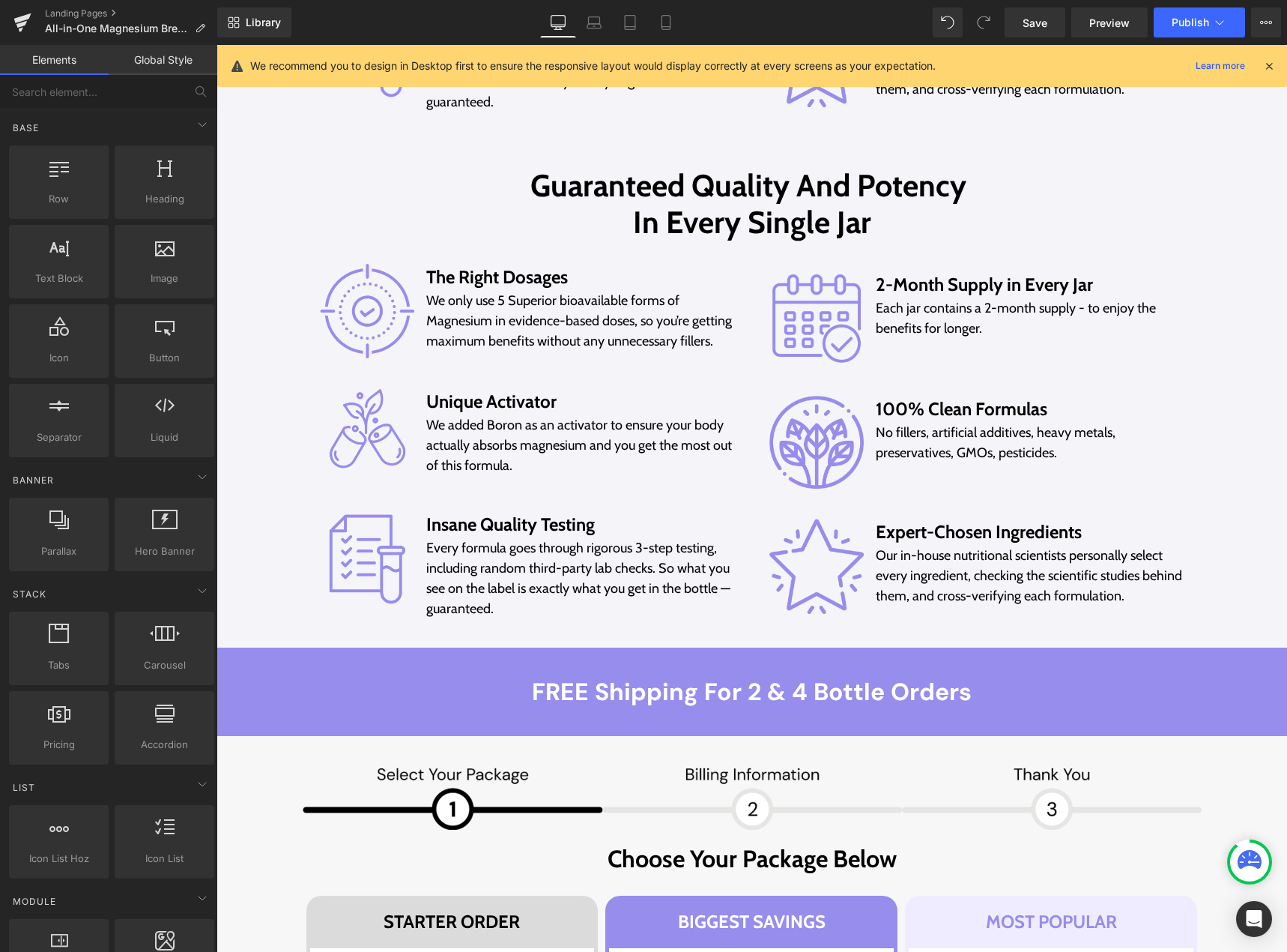
scroll to position [8394, 0]
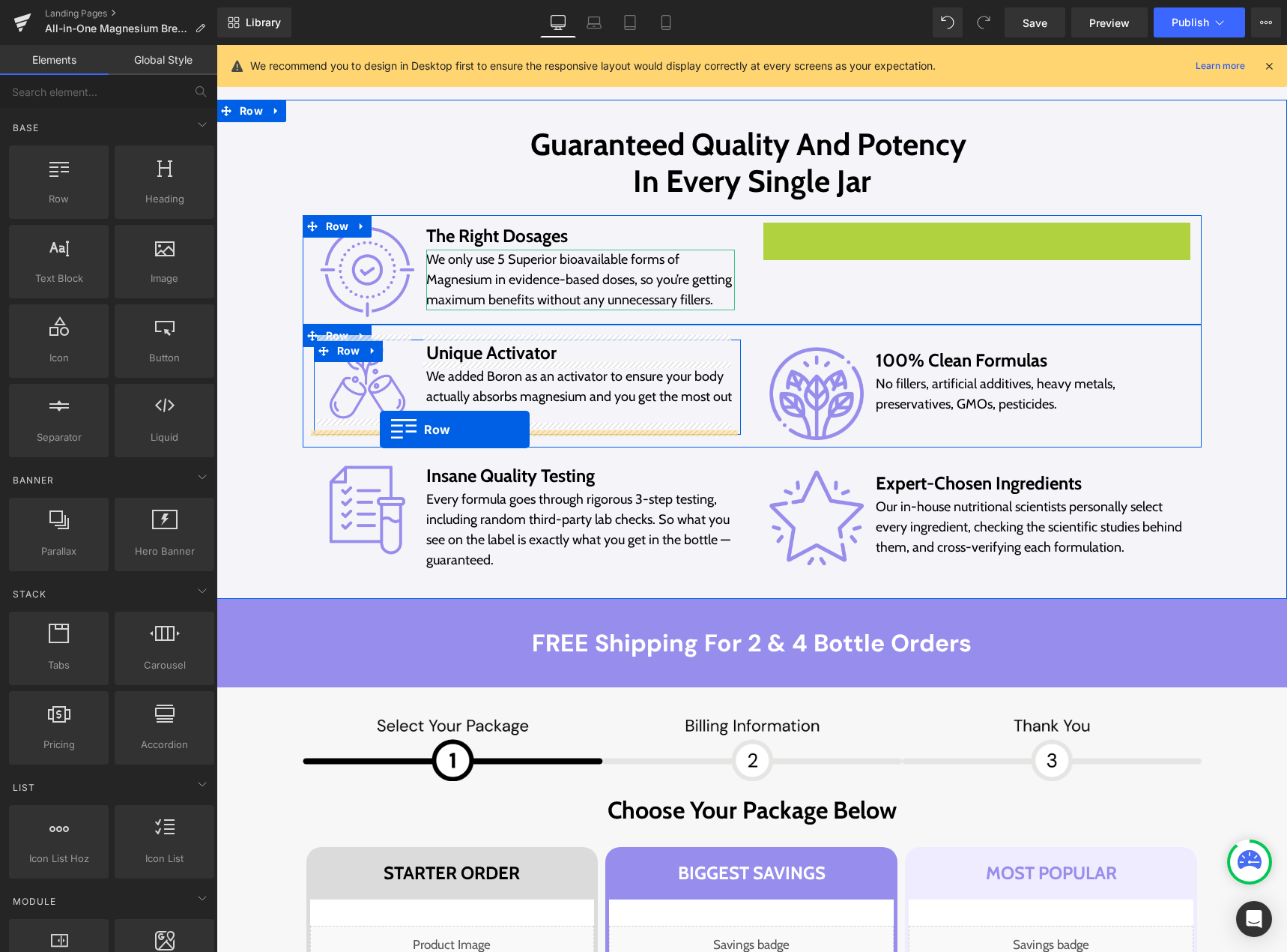
drag, startPoint x: 765, startPoint y: 229, endPoint x: 379, endPoint y: 430, distance: 435.2
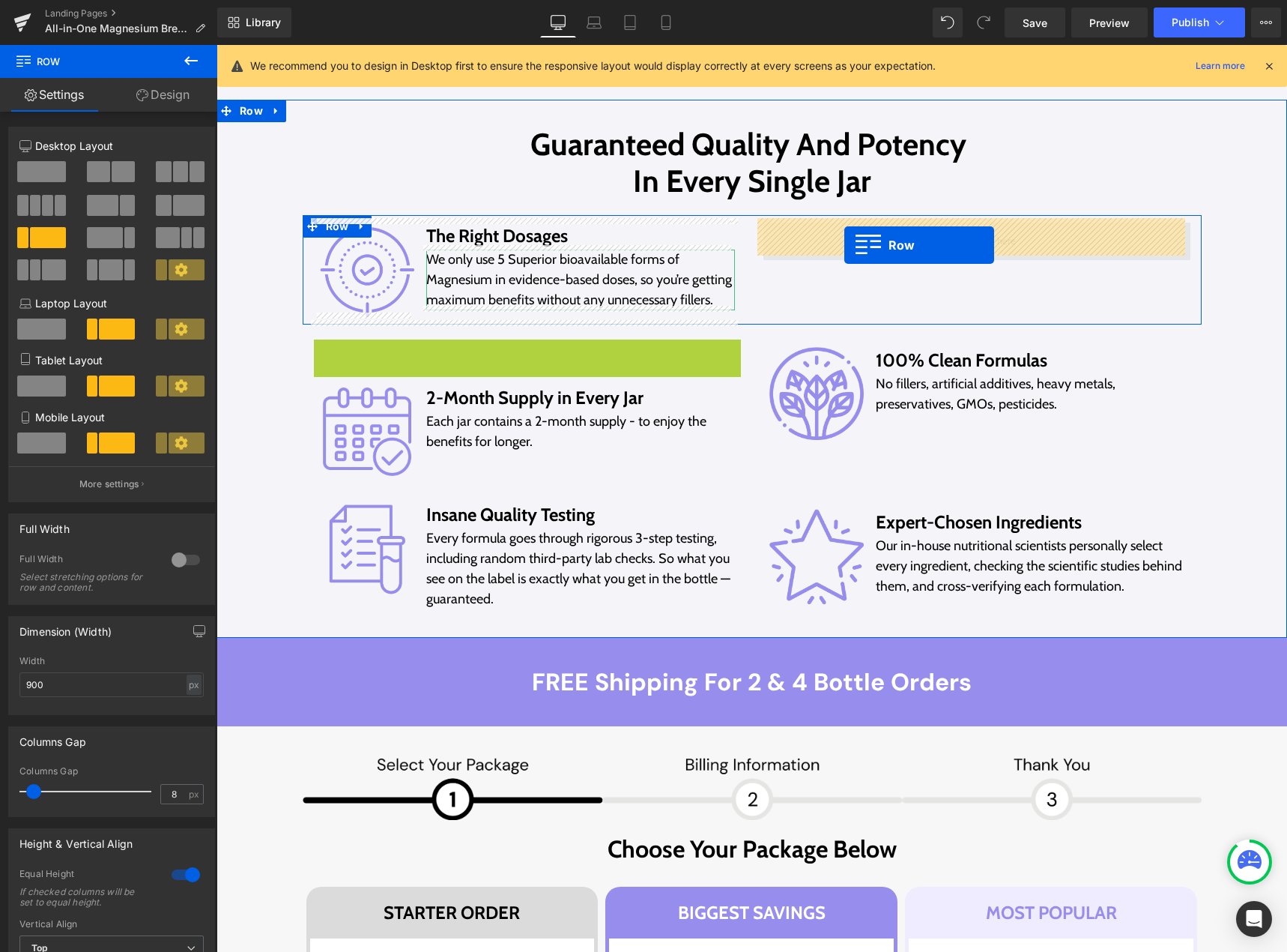
drag, startPoint x: 322, startPoint y: 352, endPoint x: 844, endPoint y: 245, distance: 532.9
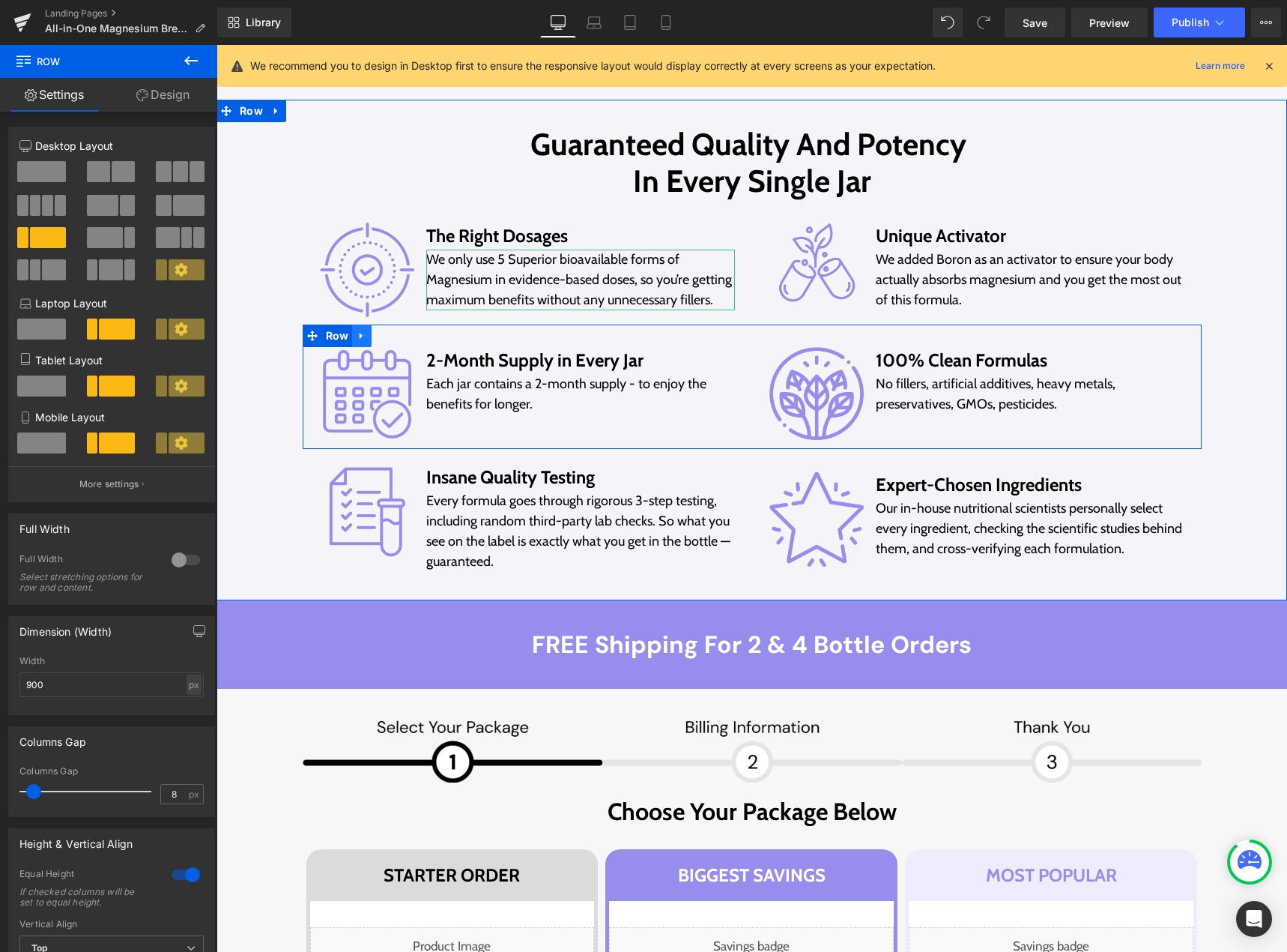
click at [358, 333] on icon at bounding box center [361, 335] width 11 height 11
click at [378, 333] on icon at bounding box center [381, 335] width 11 height 11
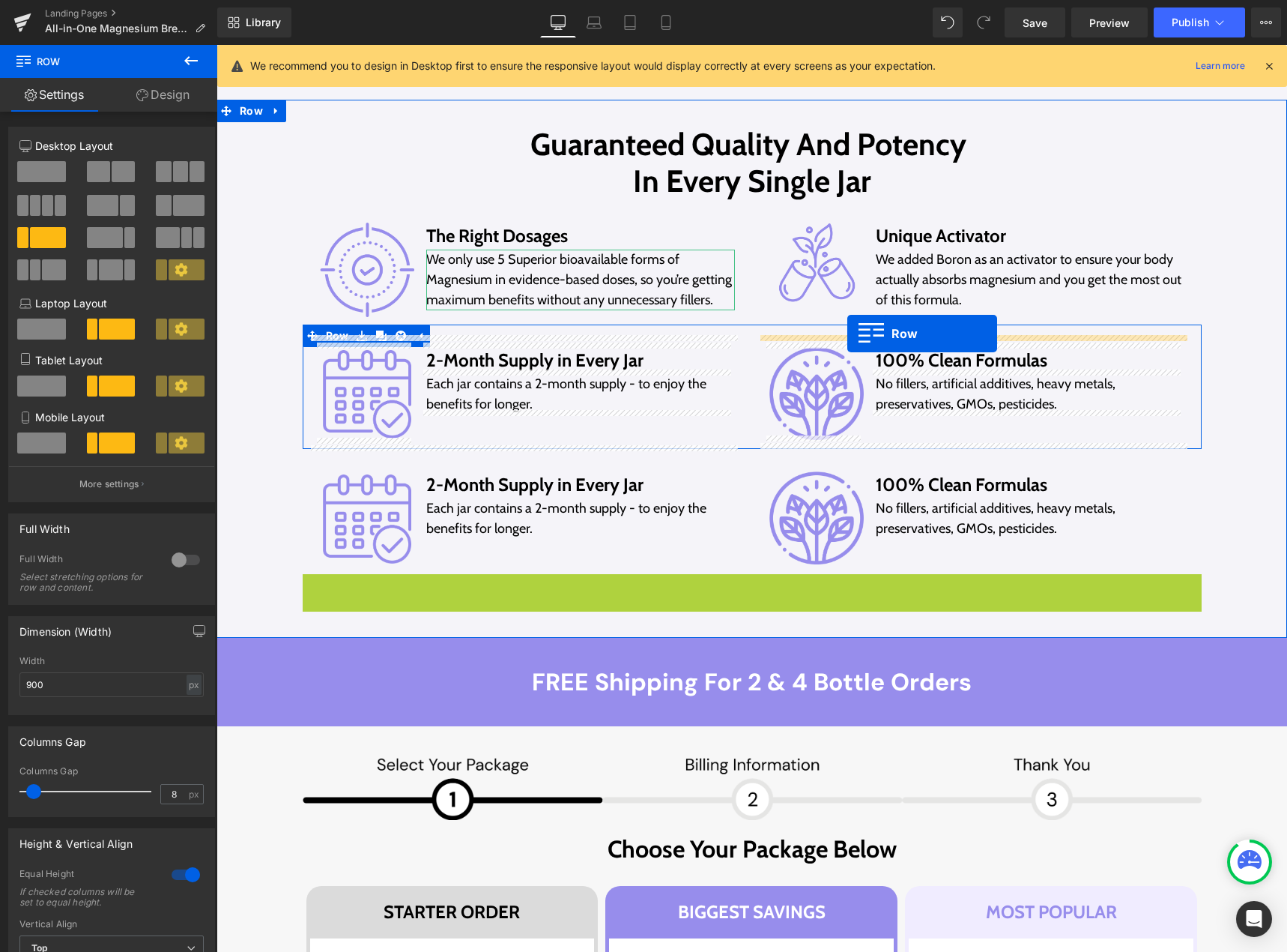
drag, startPoint x: 305, startPoint y: 581, endPoint x: 848, endPoint y: 333, distance: 597.0
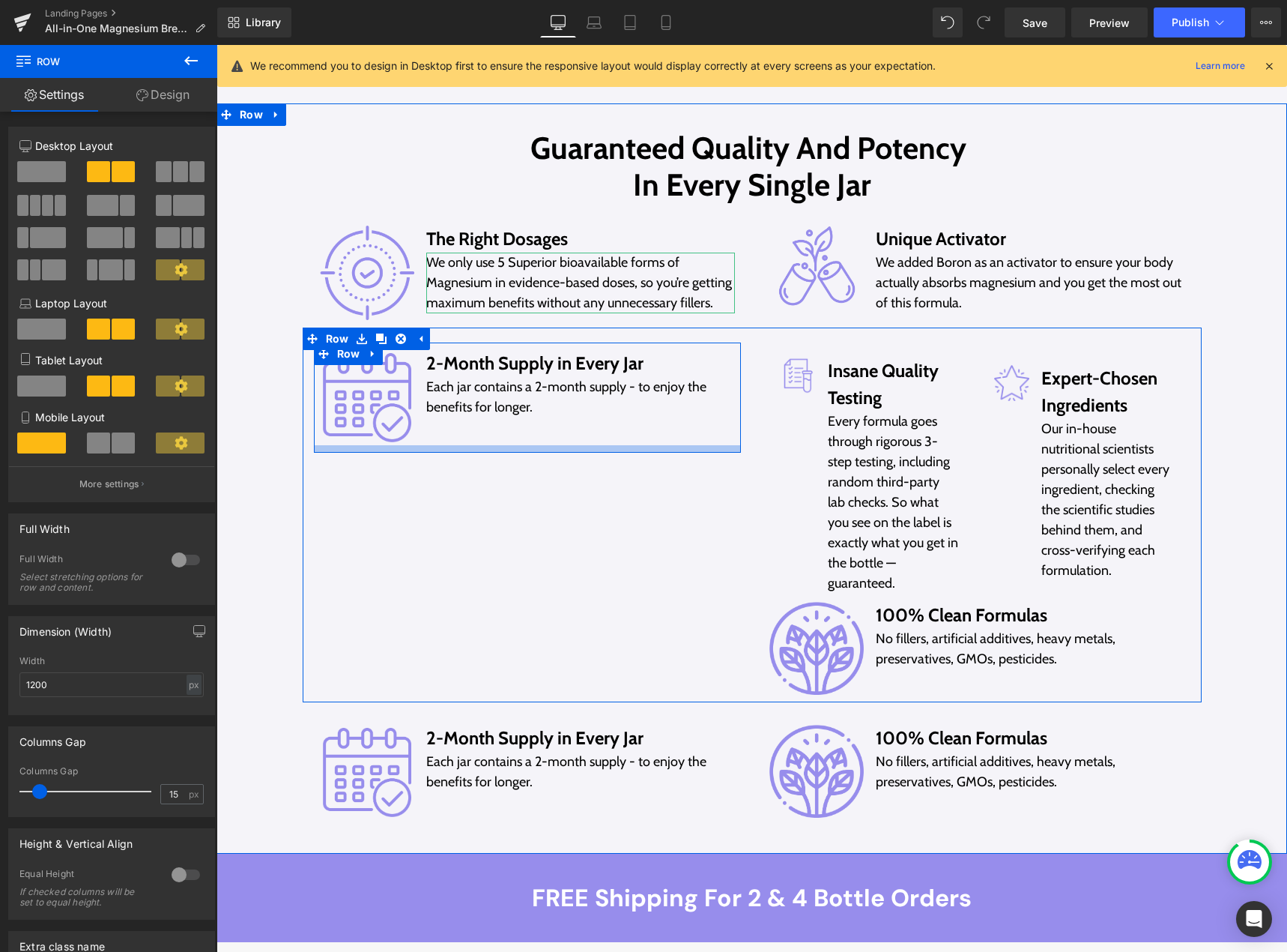
scroll to position [8397, 0]
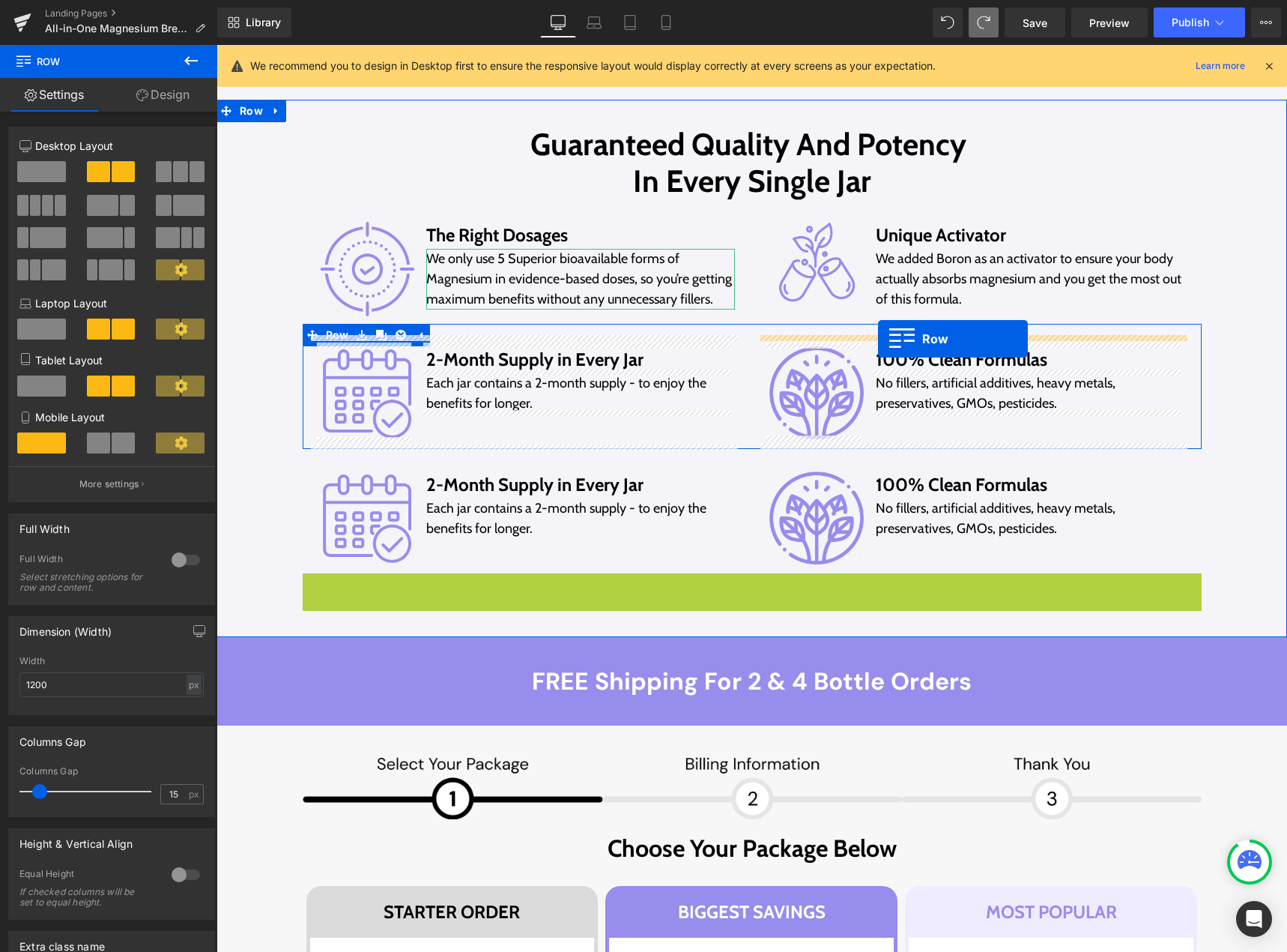
drag, startPoint x: 310, startPoint y: 583, endPoint x: 878, endPoint y: 338, distance: 618.6
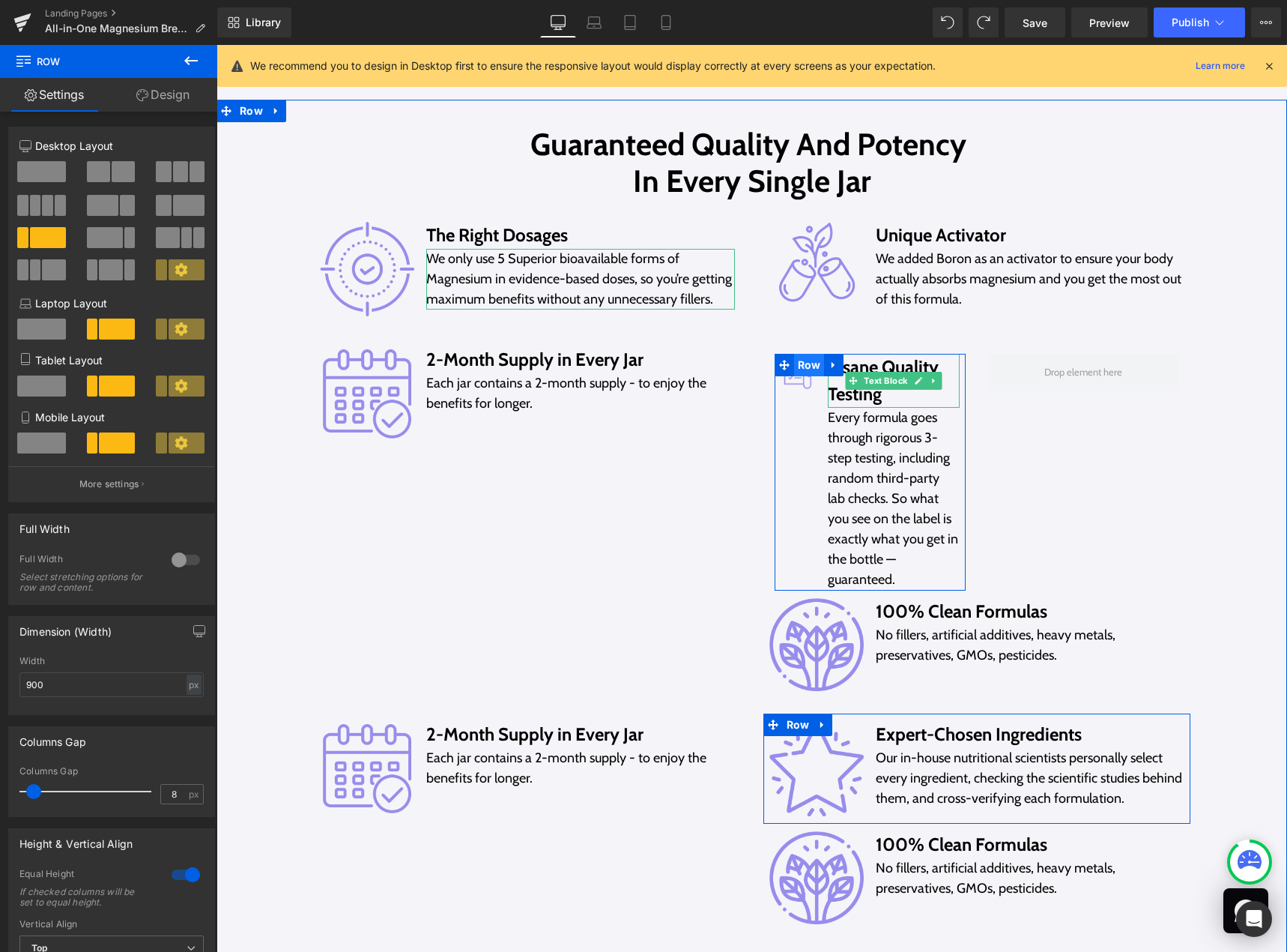
click at [788, 366] on link "Row" at bounding box center [799, 365] width 50 height 22
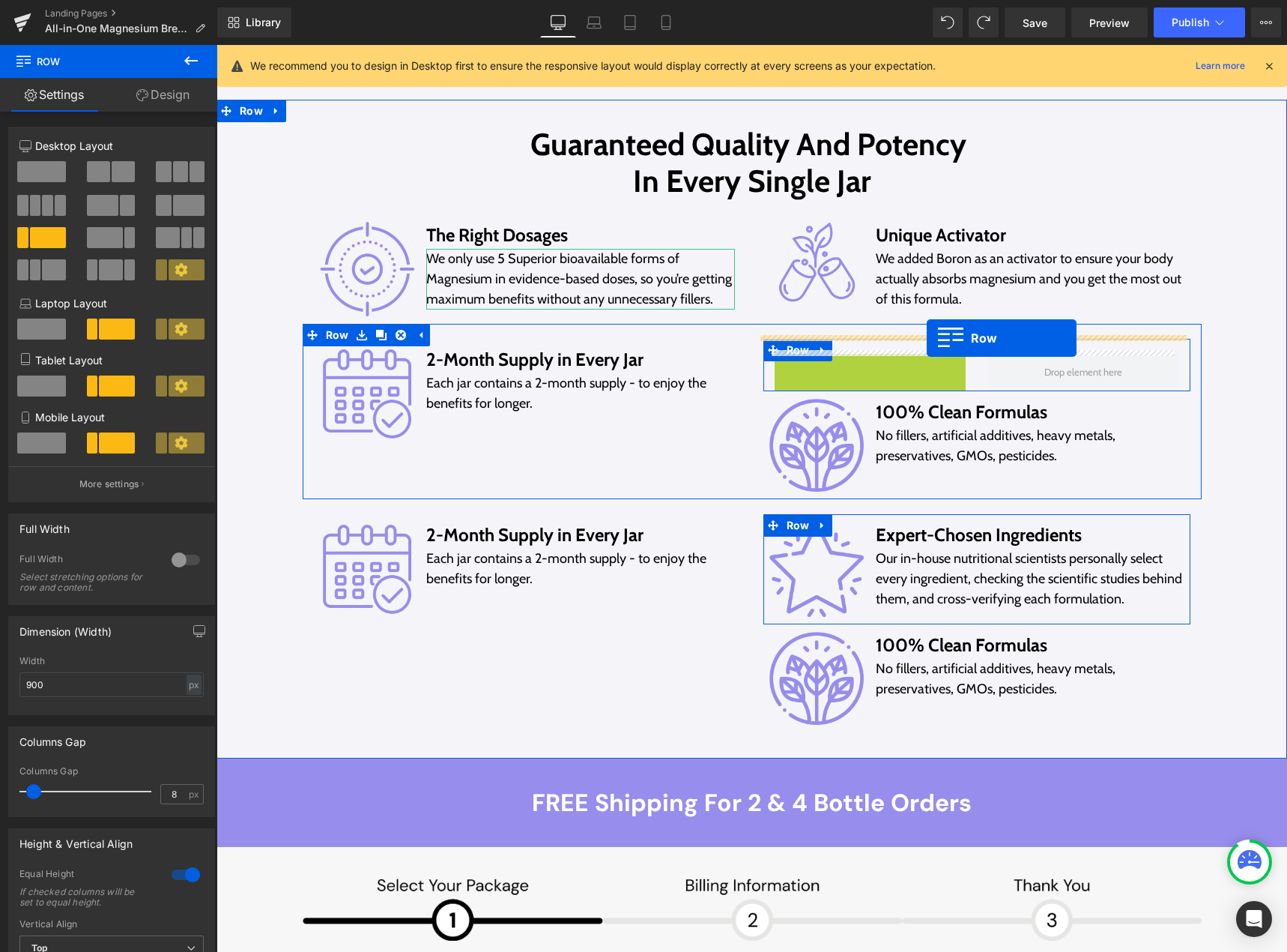
drag, startPoint x: 798, startPoint y: 366, endPoint x: 926, endPoint y: 338, distance: 131.0
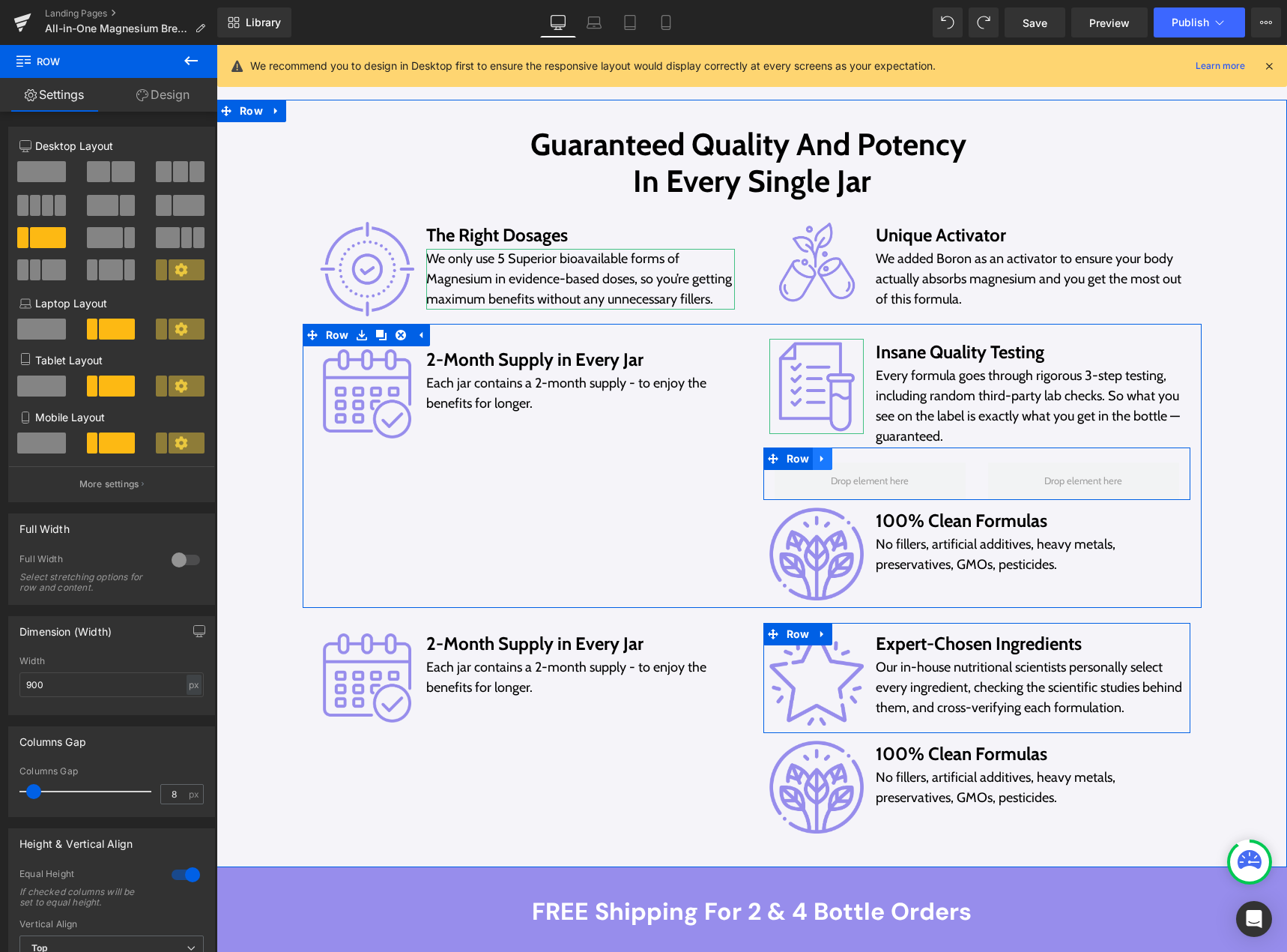
click at [820, 457] on icon at bounding box center [822, 459] width 11 height 11
click at [858, 457] on icon at bounding box center [862, 458] width 11 height 11
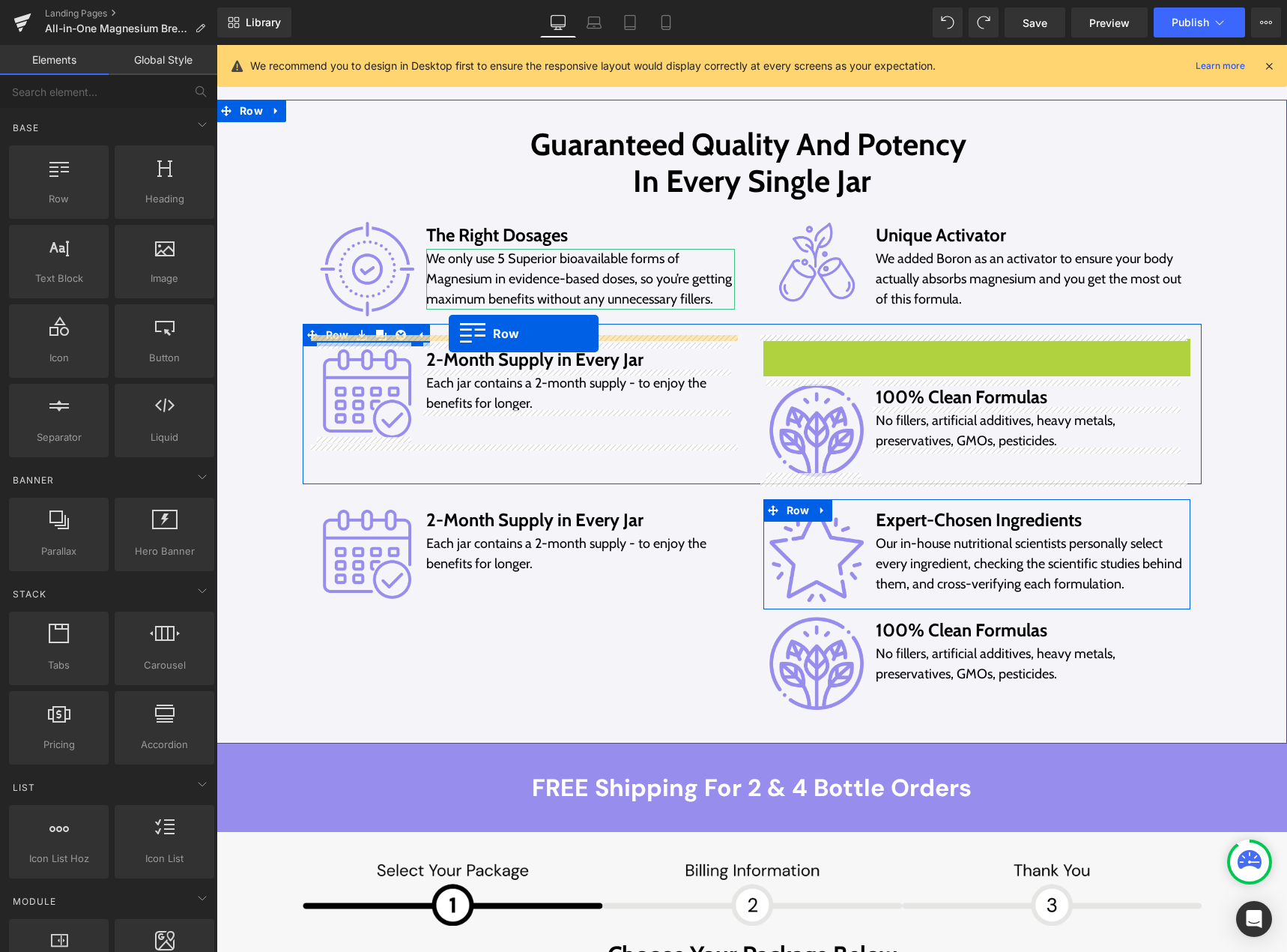
drag, startPoint x: 762, startPoint y: 343, endPoint x: 448, endPoint y: 333, distance: 314.2
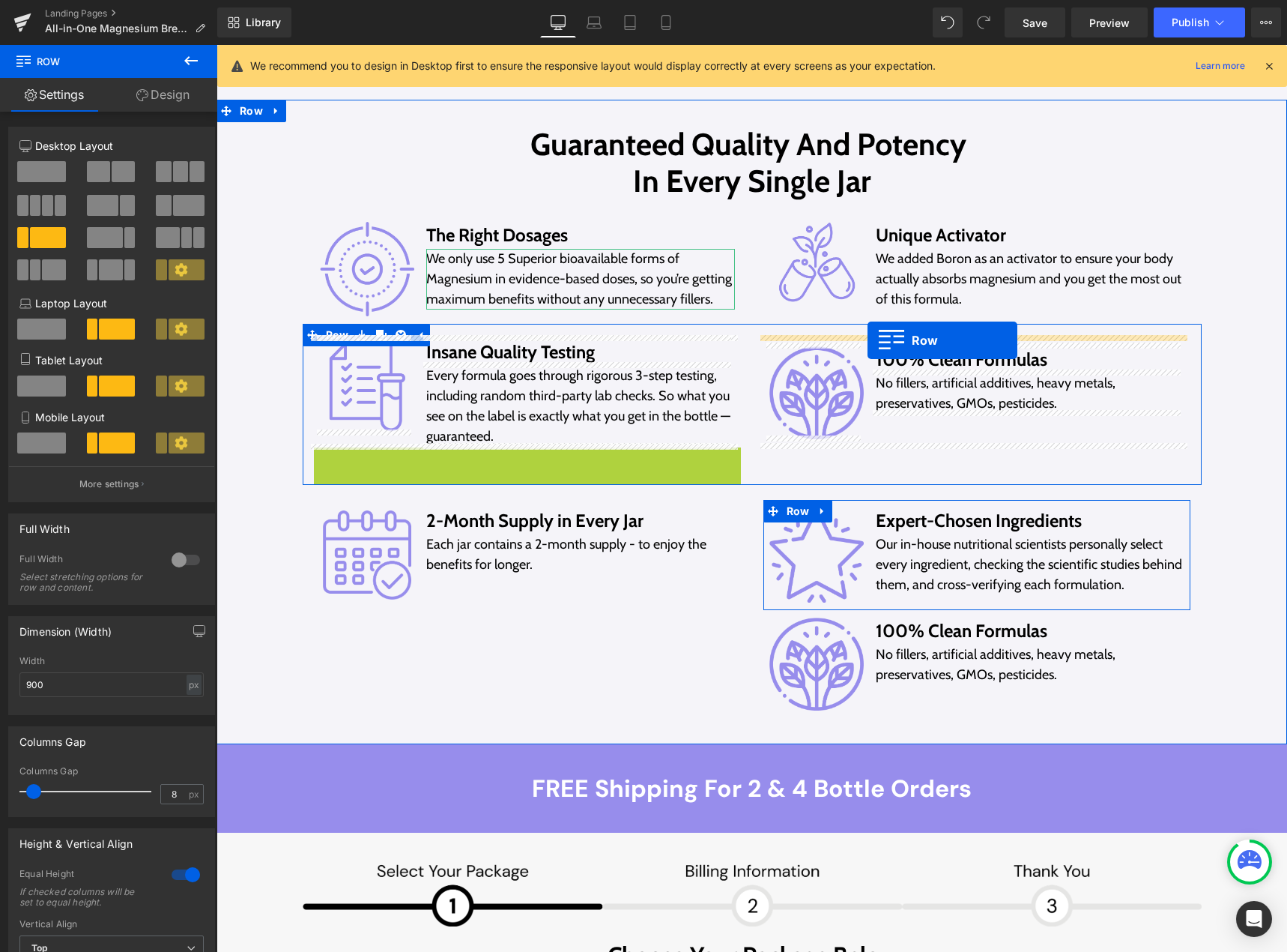
drag, startPoint x: 319, startPoint y: 449, endPoint x: 867, endPoint y: 340, distance: 558.7
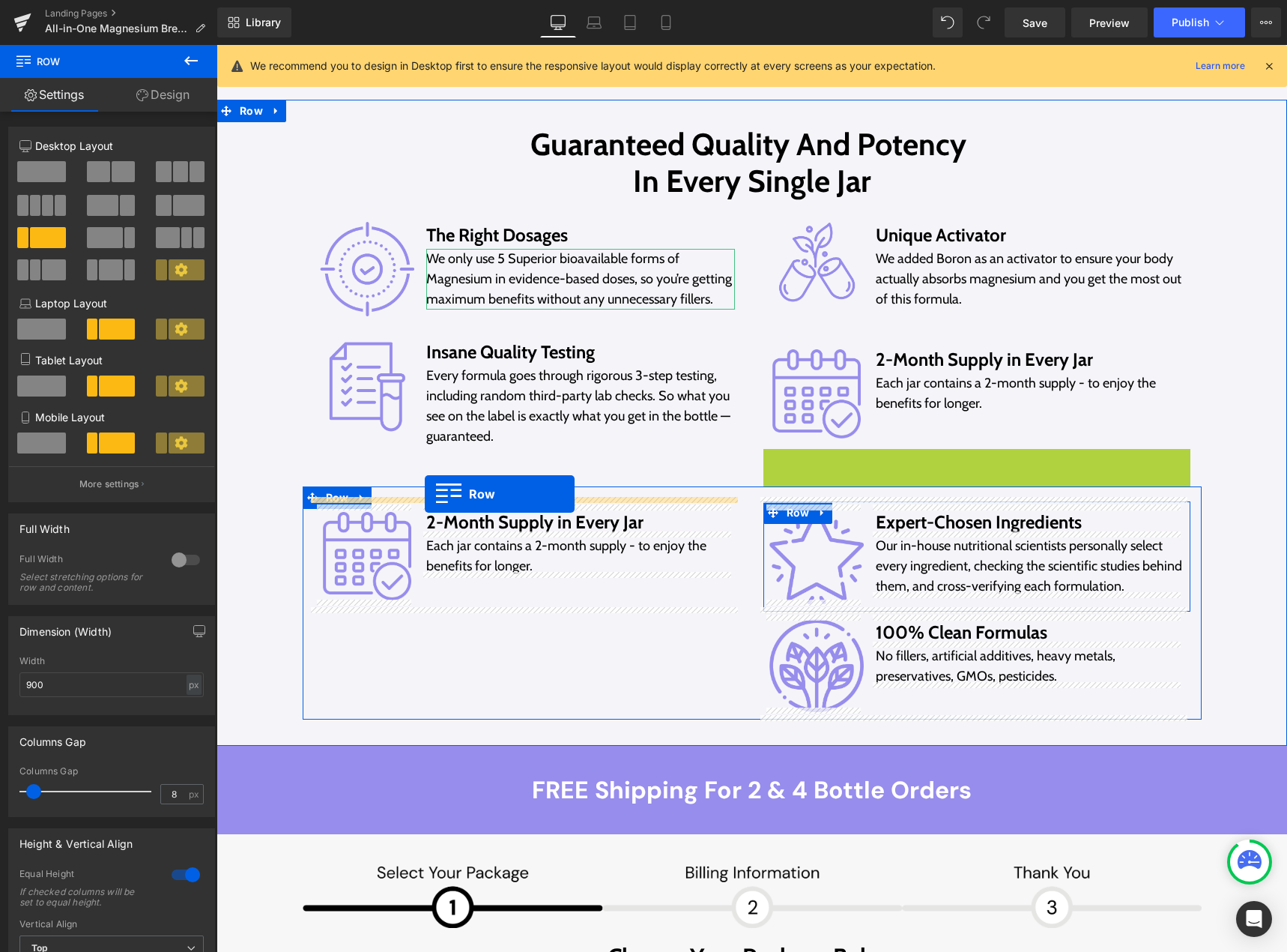
drag, startPoint x: 764, startPoint y: 454, endPoint x: 425, endPoint y: 494, distance: 341.4
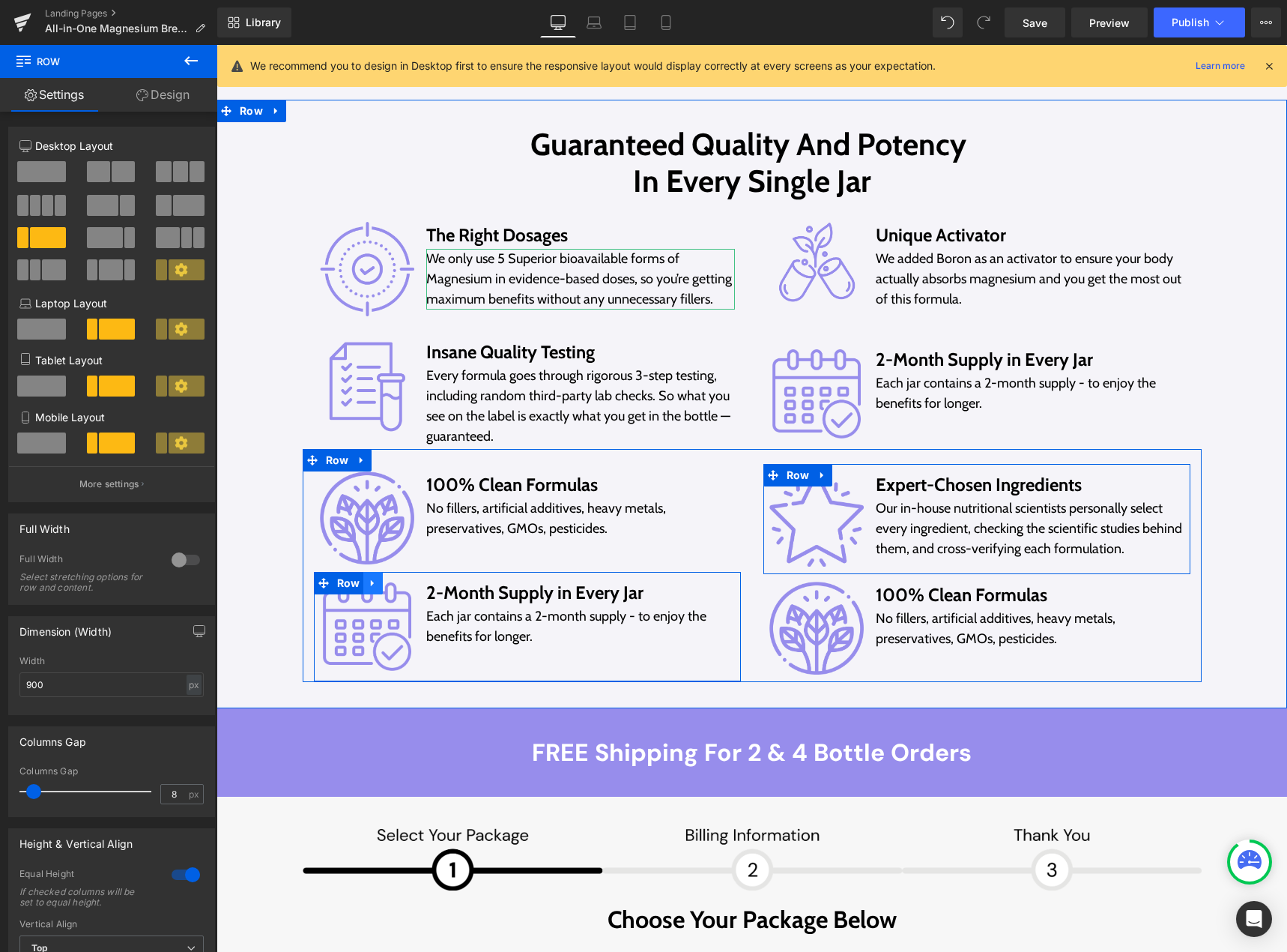
click at [371, 580] on icon at bounding box center [373, 583] width 3 height 7
click at [407, 577] on icon at bounding box center [411, 582] width 11 height 11
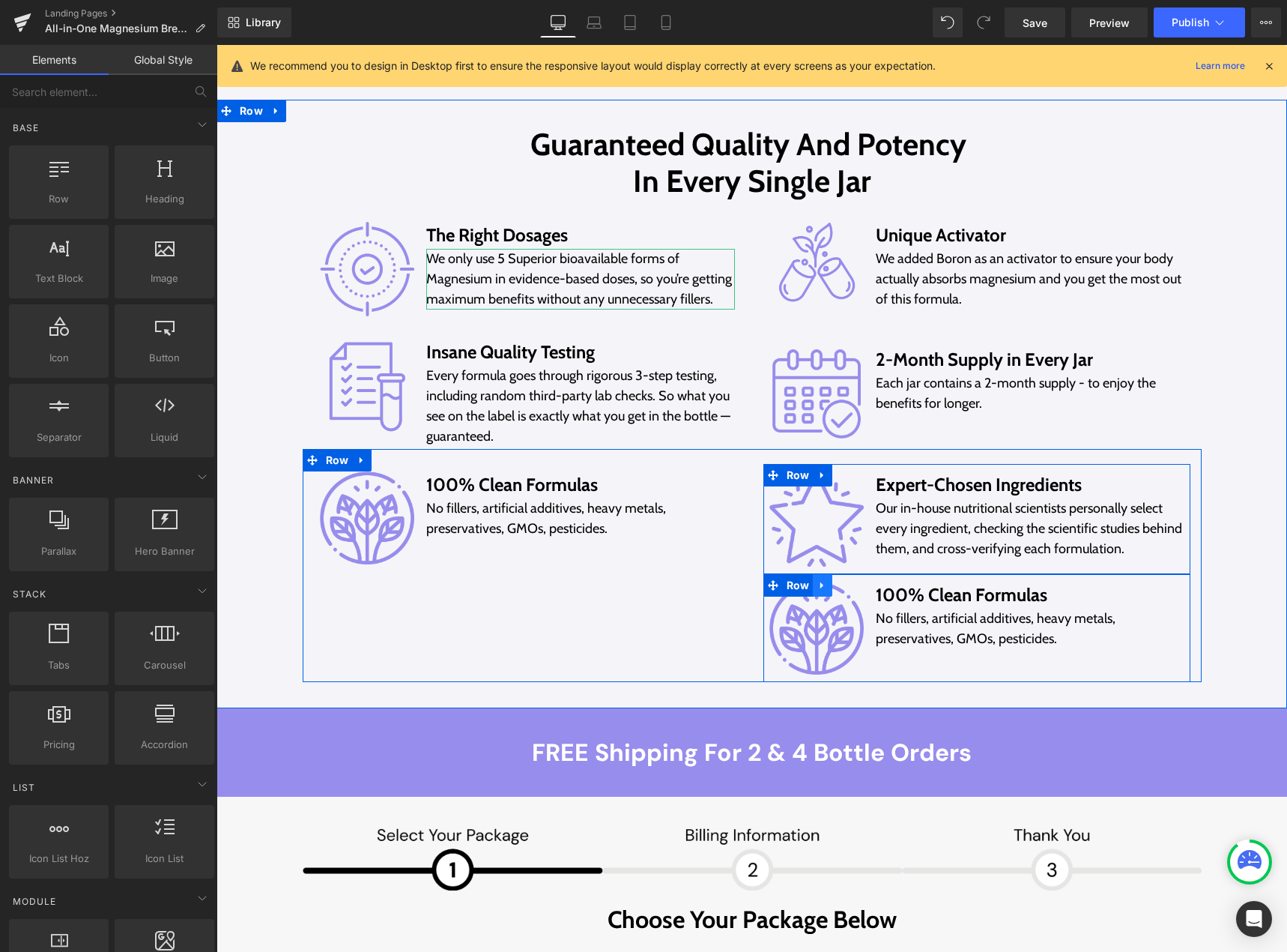
click at [817, 584] on icon at bounding box center [822, 585] width 11 height 11
click at [852, 582] on link at bounding box center [862, 585] width 20 height 22
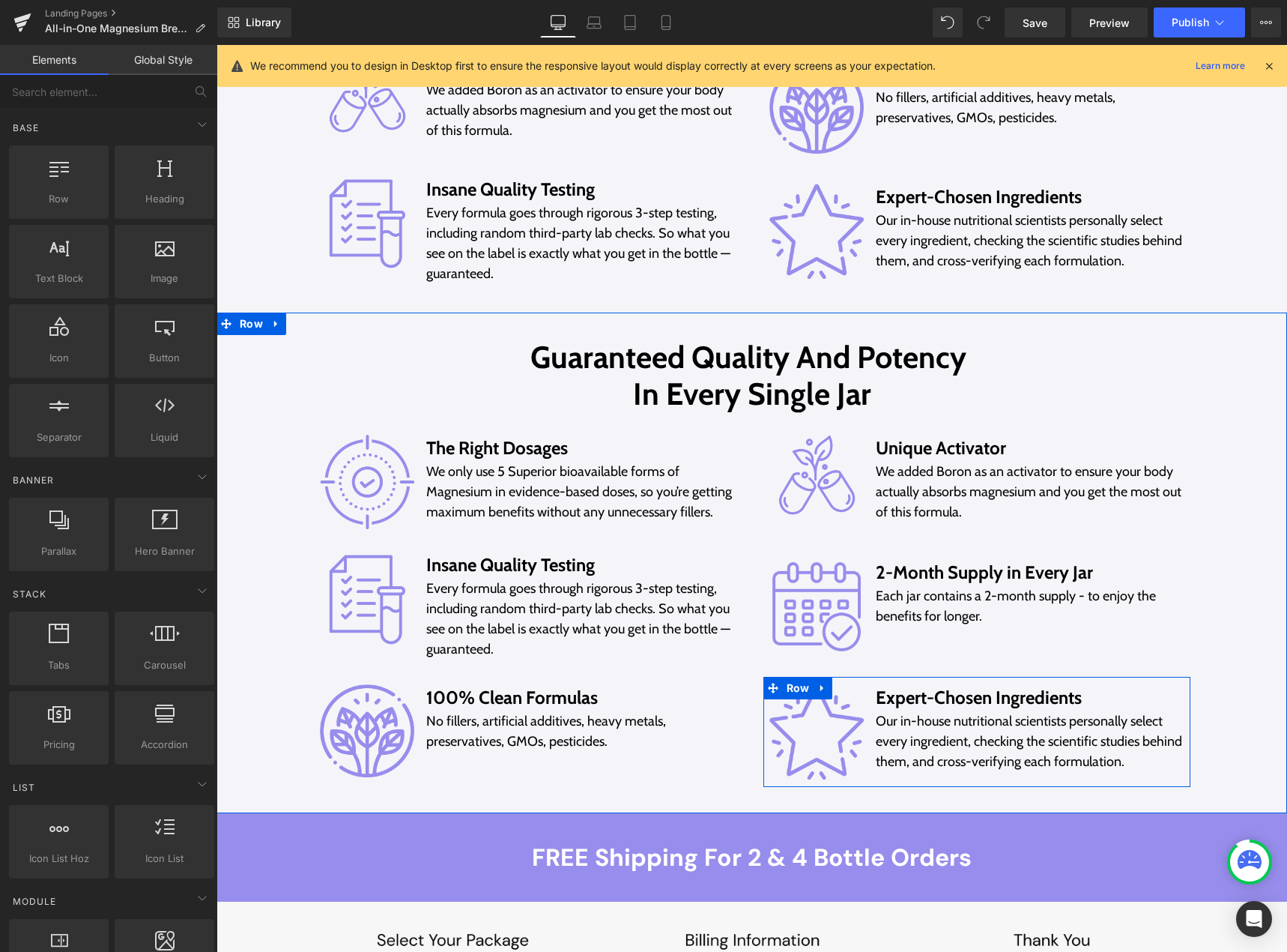
scroll to position [8173, 0]
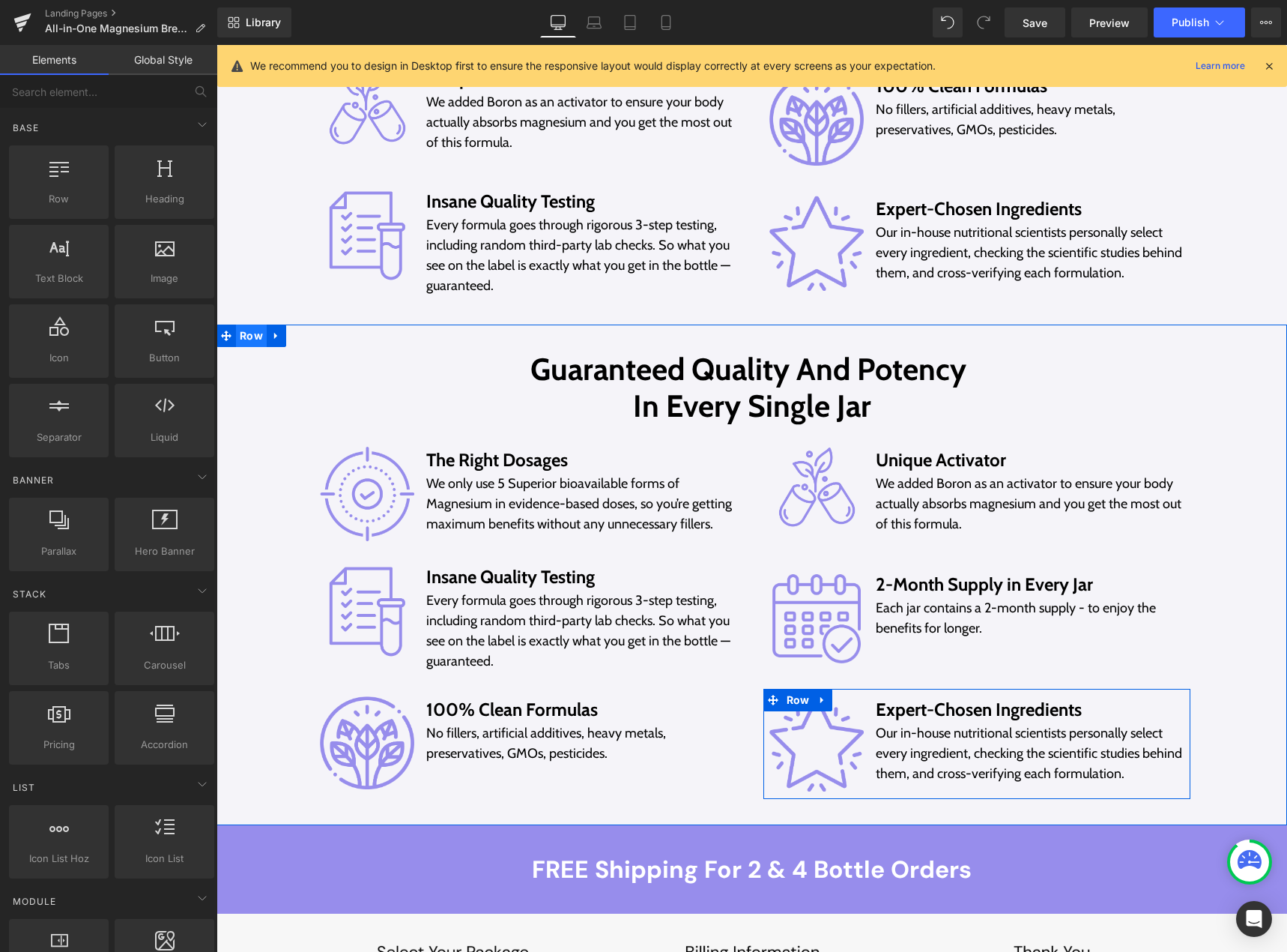
click at [243, 333] on span "Row" at bounding box center [251, 335] width 30 height 22
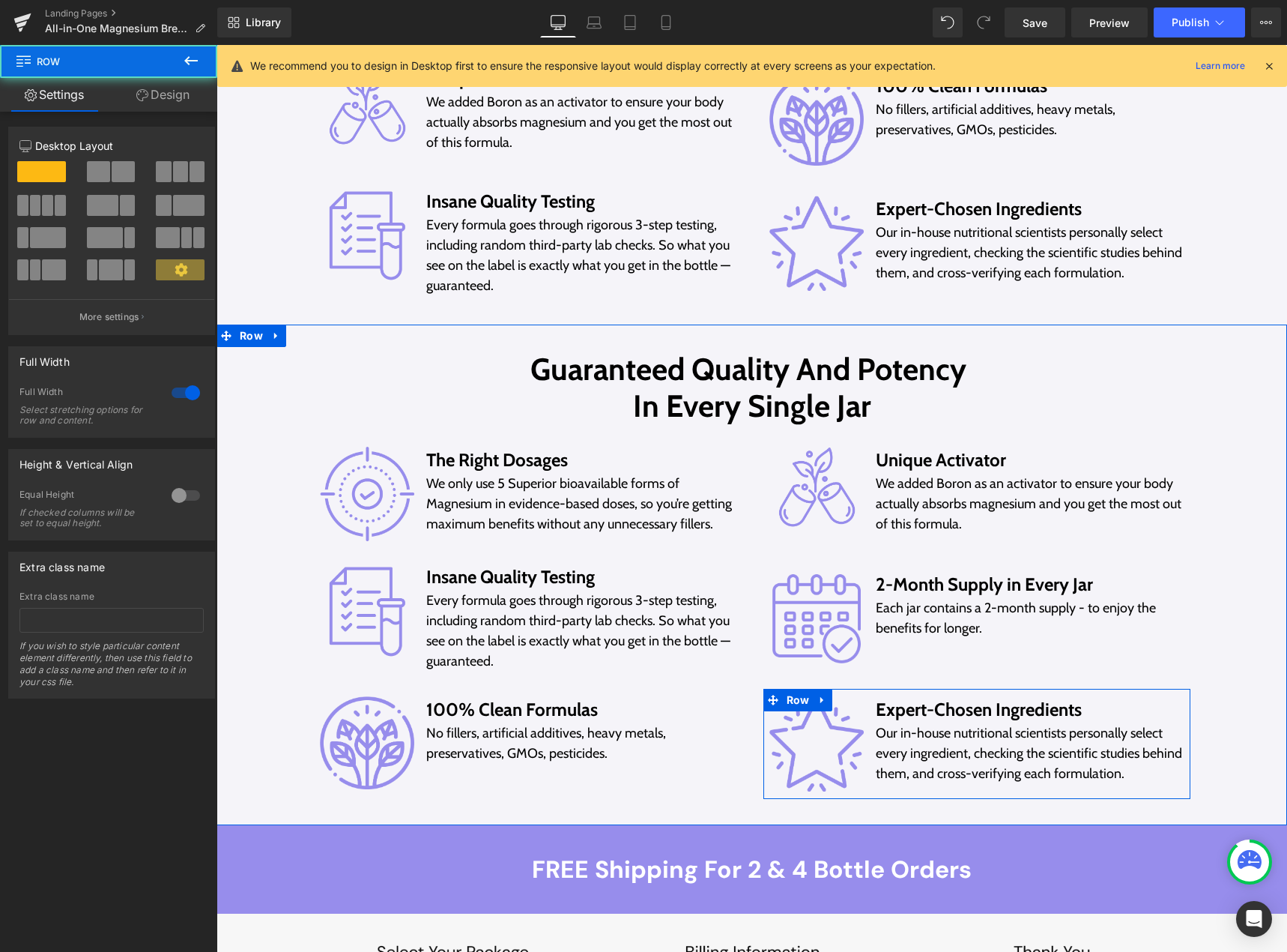
click at [163, 95] on link "Design" at bounding box center [163, 94] width 108 height 34
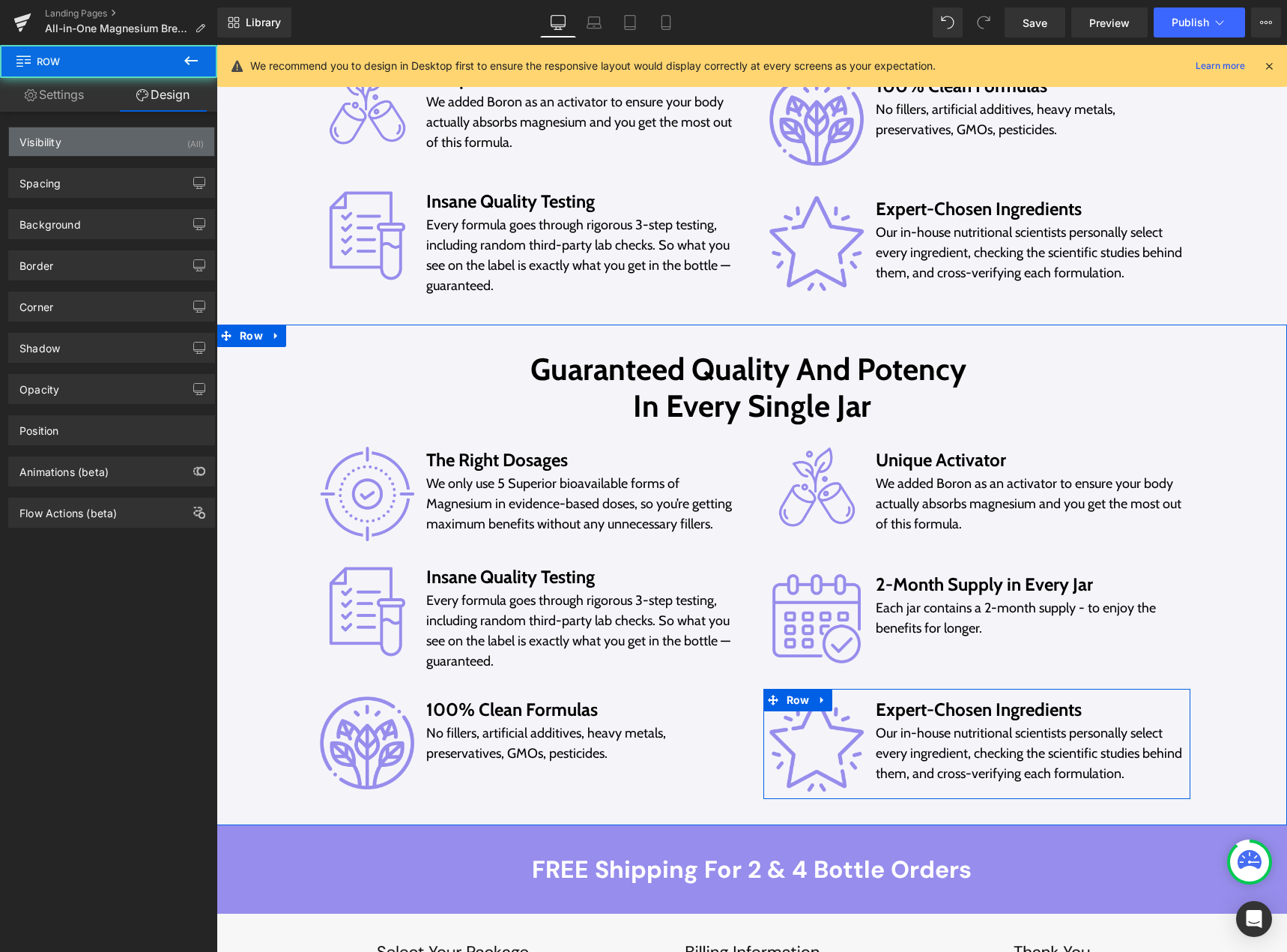
click at [102, 145] on div "Visibility (All)" at bounding box center [112, 141] width 205 height 29
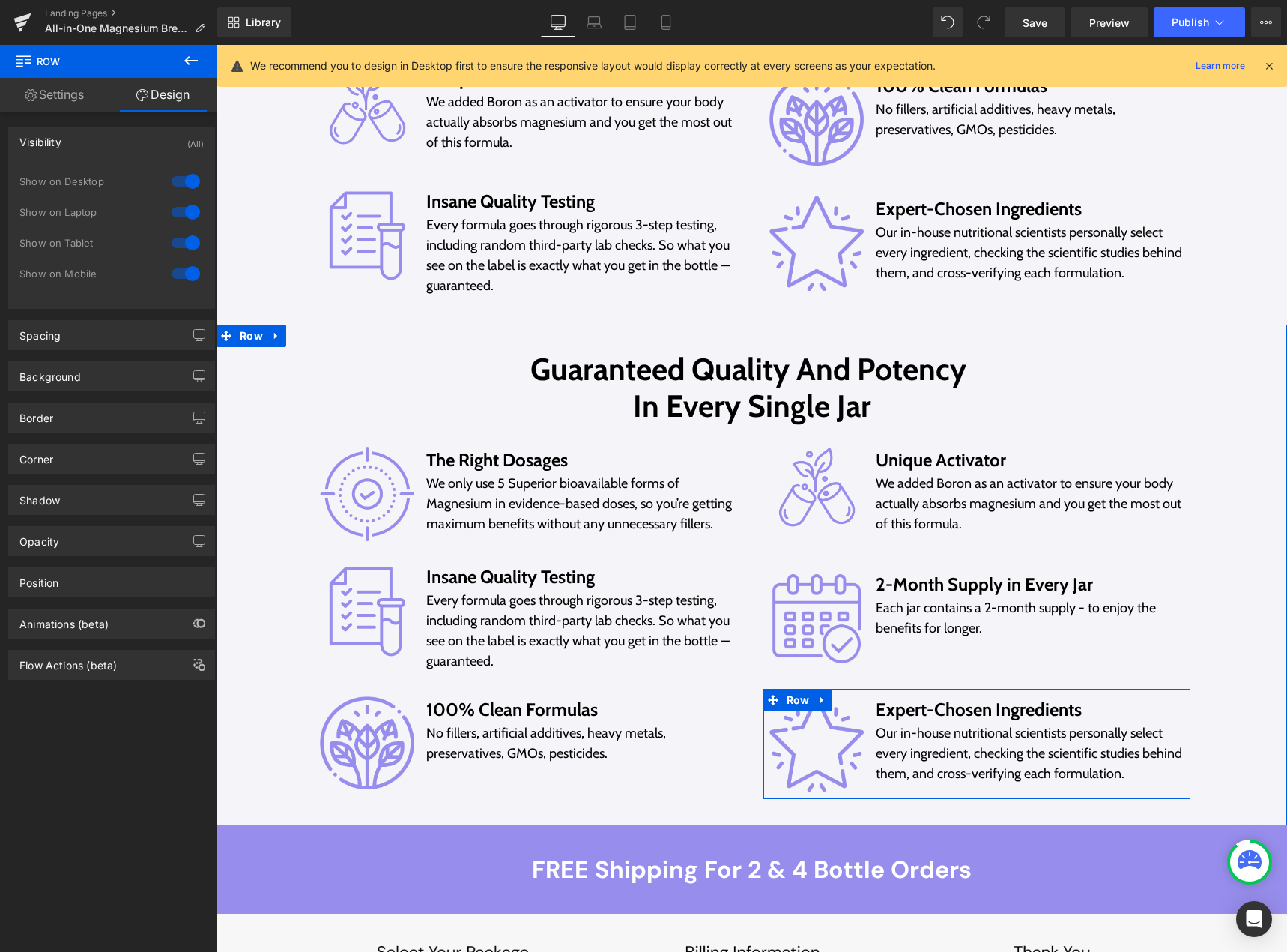
drag, startPoint x: 178, startPoint y: 242, endPoint x: 177, endPoint y: 224, distance: 18.0
click at [178, 237] on div at bounding box center [186, 242] width 36 height 24
drag, startPoint x: 177, startPoint y: 209, endPoint x: 177, endPoint y: 180, distance: 29.0
click at [177, 207] on div at bounding box center [186, 212] width 36 height 24
click at [177, 180] on div at bounding box center [186, 181] width 36 height 24
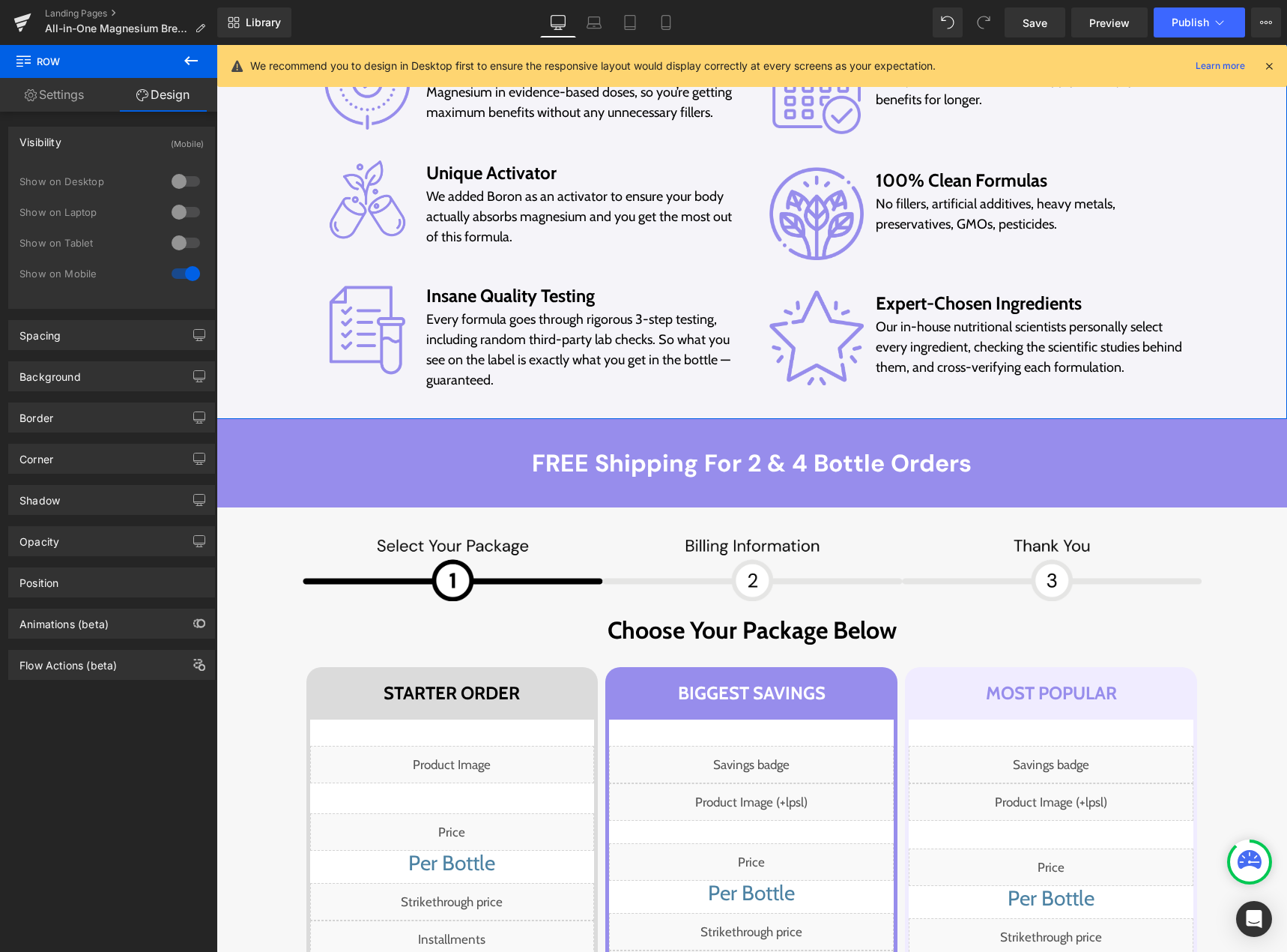
scroll to position [7873, 0]
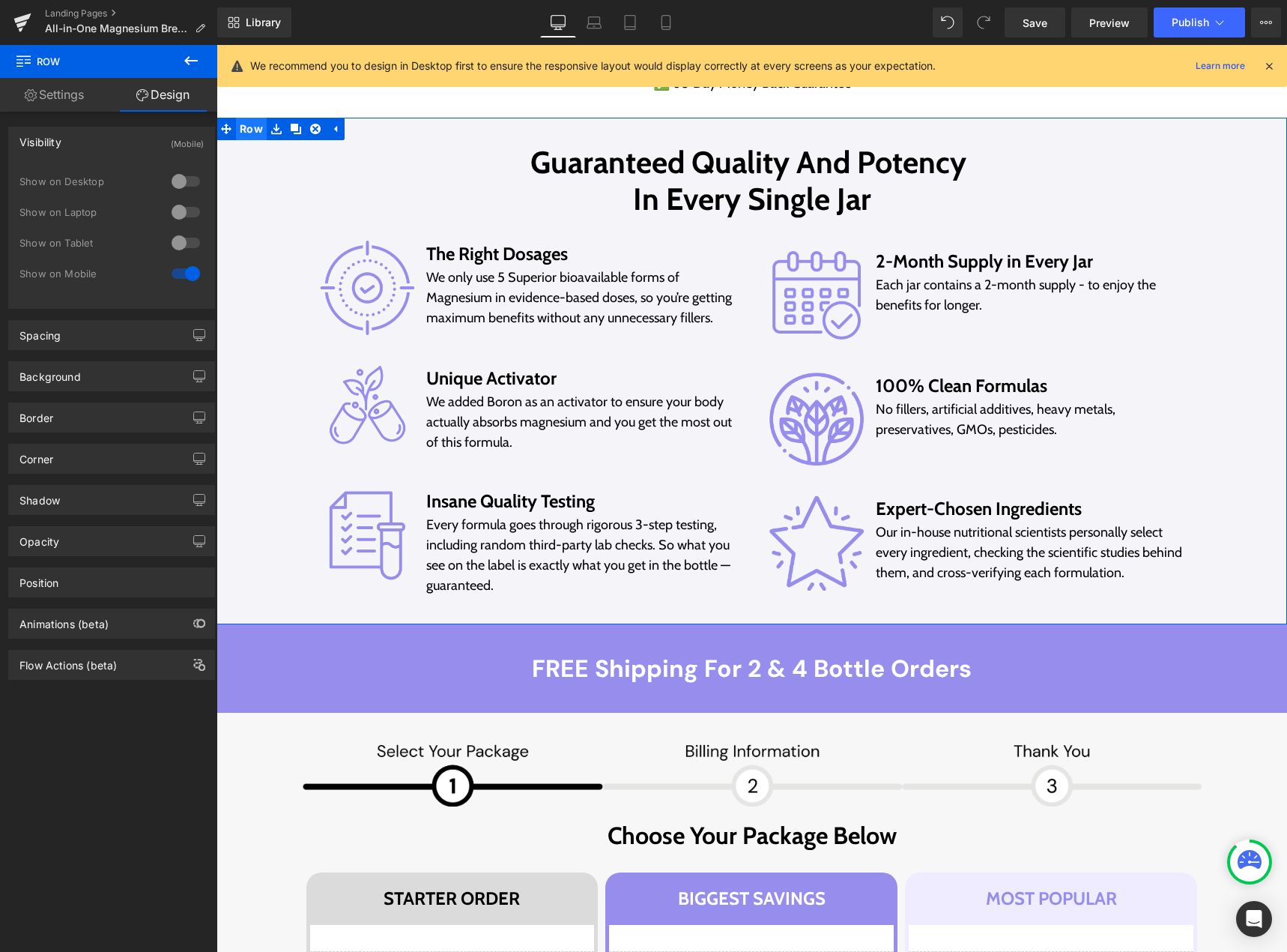
click at [245, 126] on span "Row" at bounding box center [251, 128] width 30 height 22
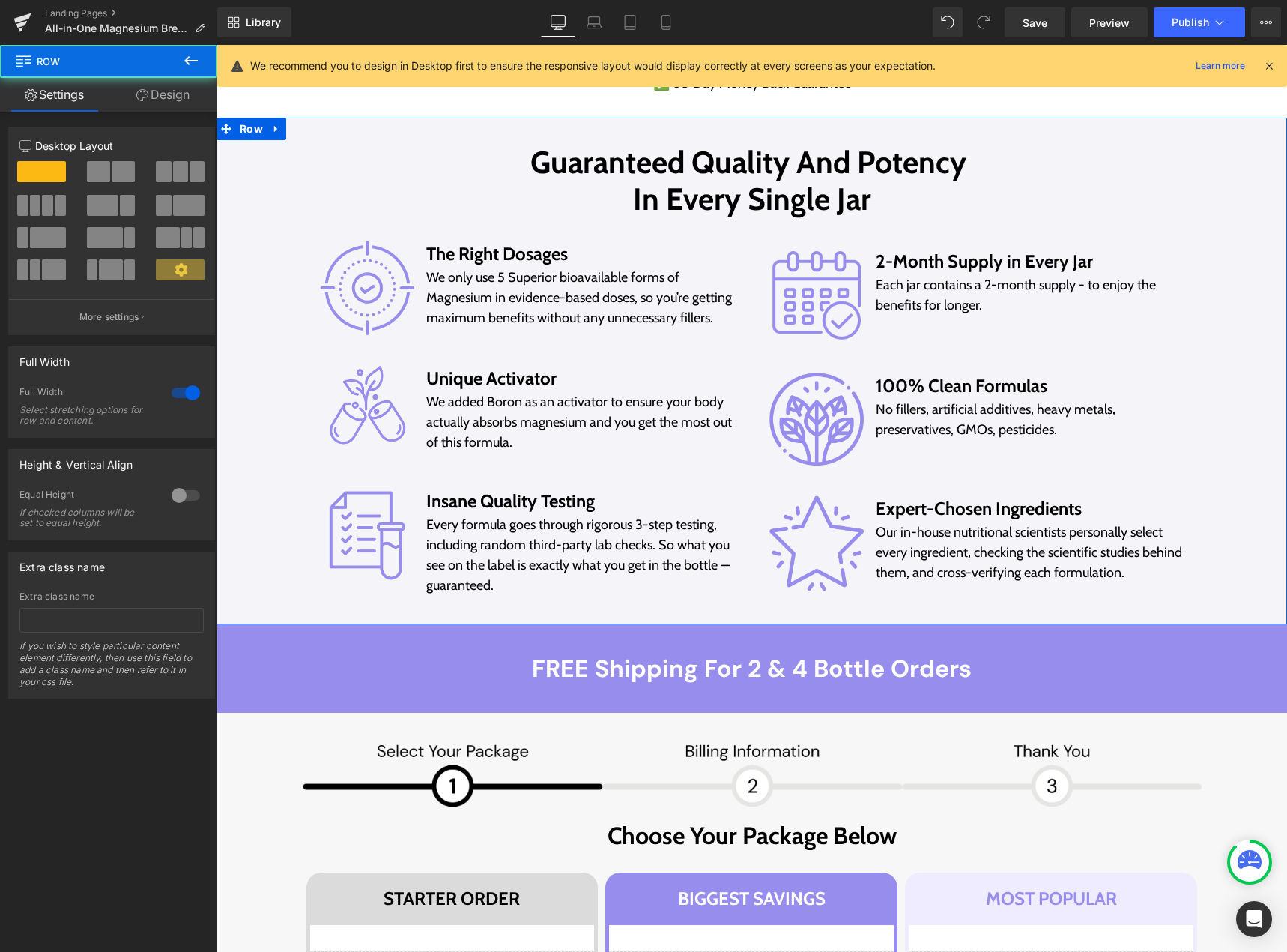
click at [175, 100] on link "Design" at bounding box center [163, 94] width 108 height 34
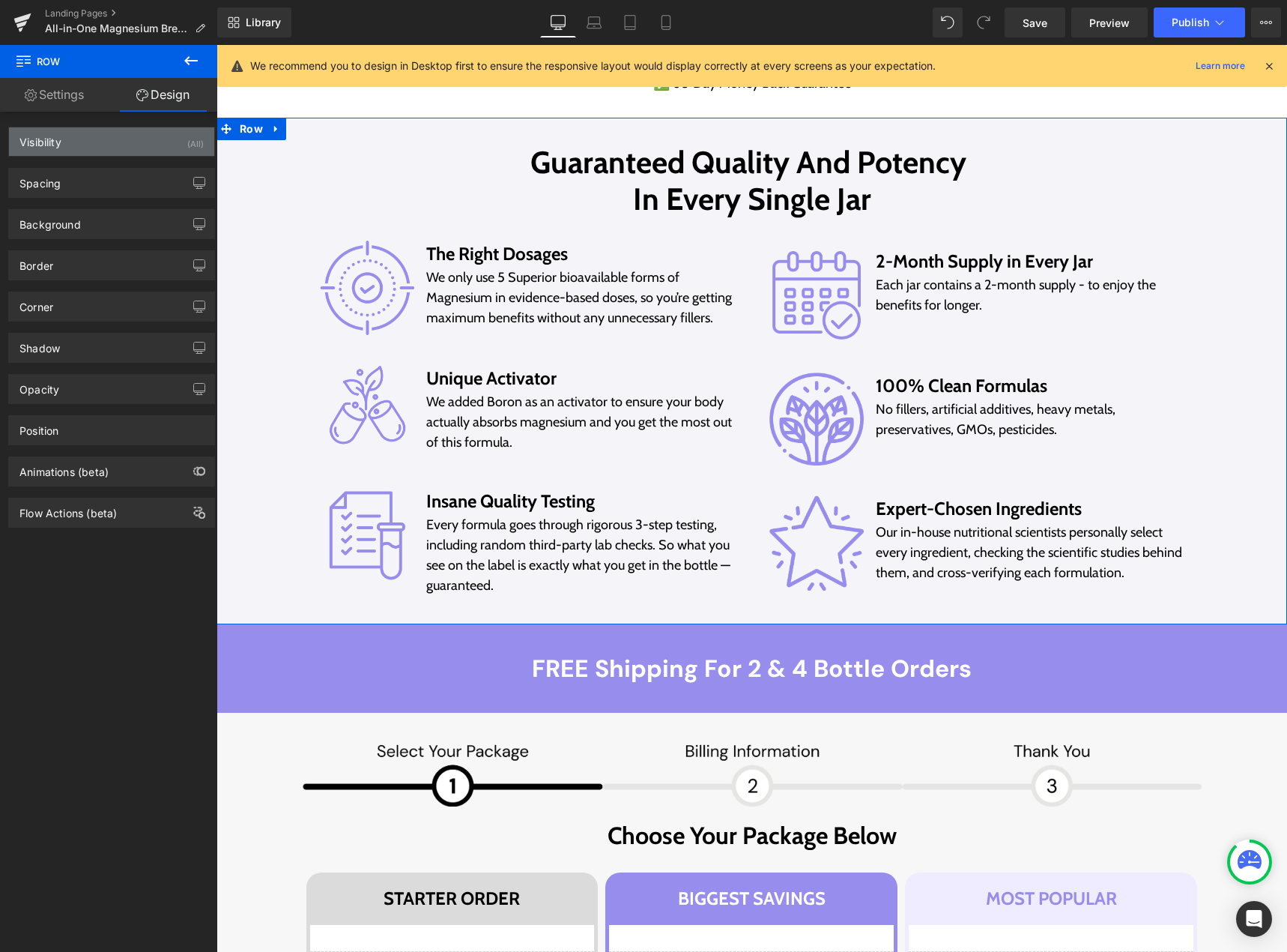
click at [139, 142] on div "Visibility (All)" at bounding box center [112, 141] width 205 height 29
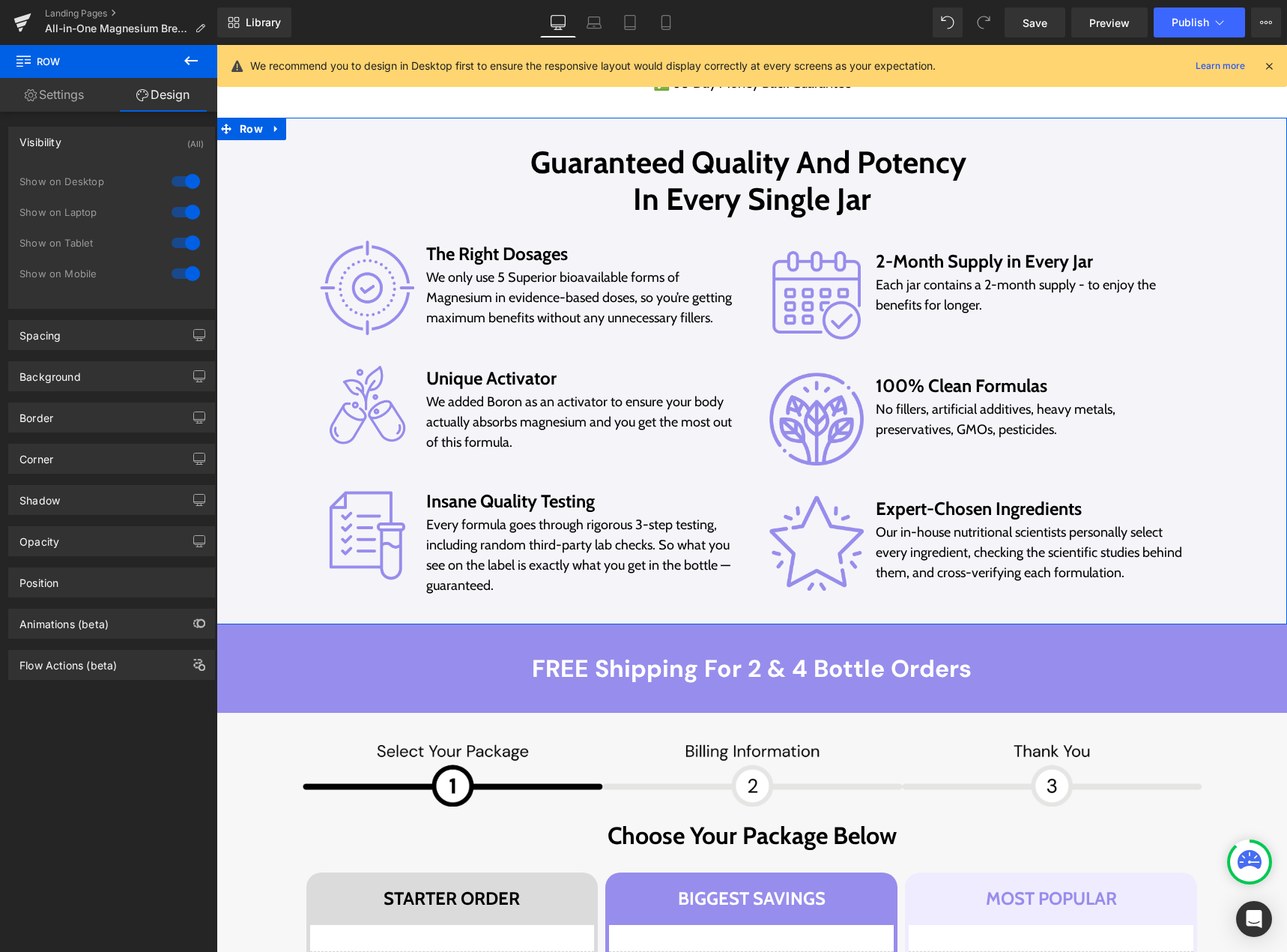
click at [173, 268] on div at bounding box center [186, 273] width 36 height 24
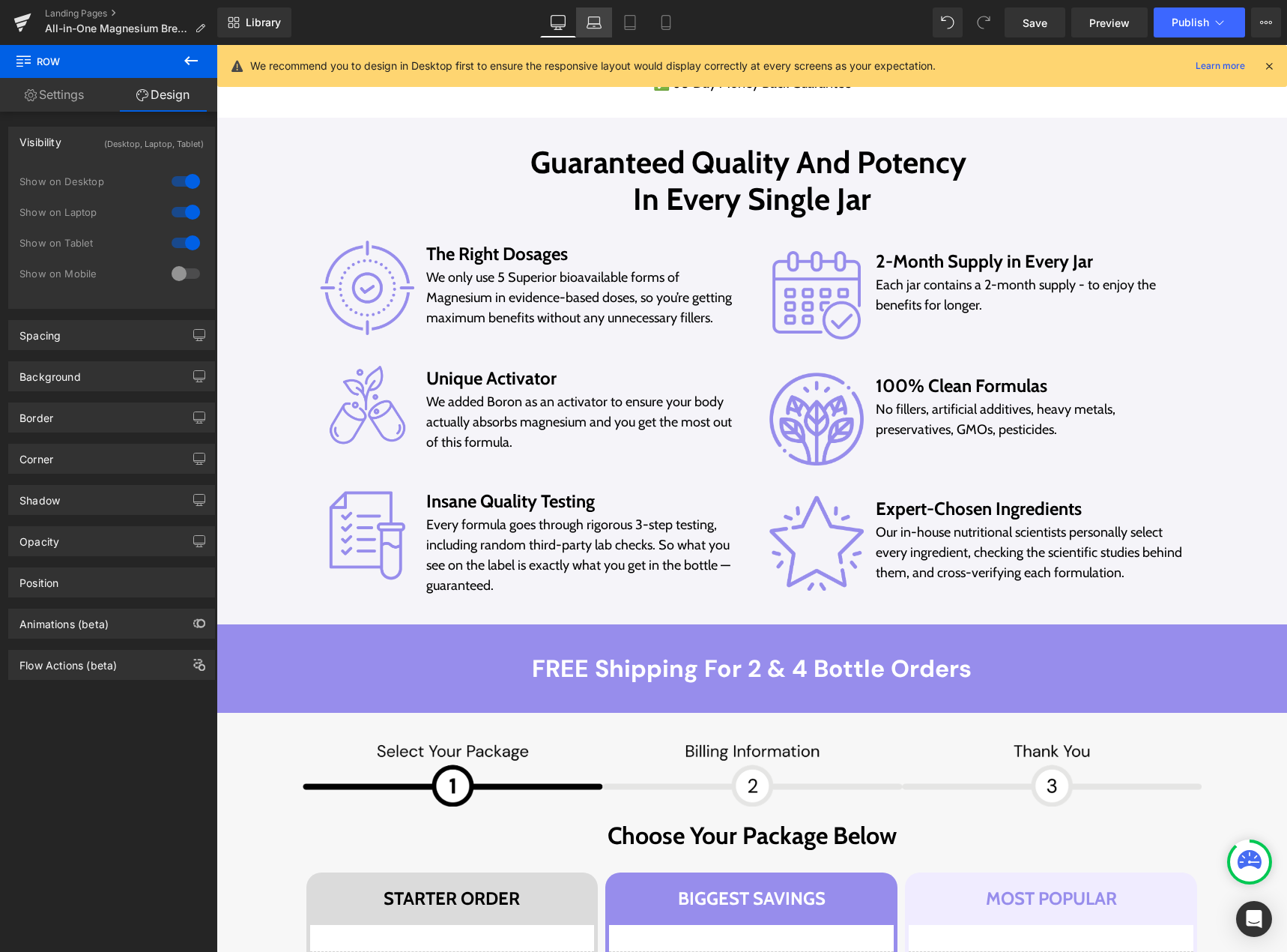
click at [601, 26] on icon at bounding box center [594, 22] width 15 height 15
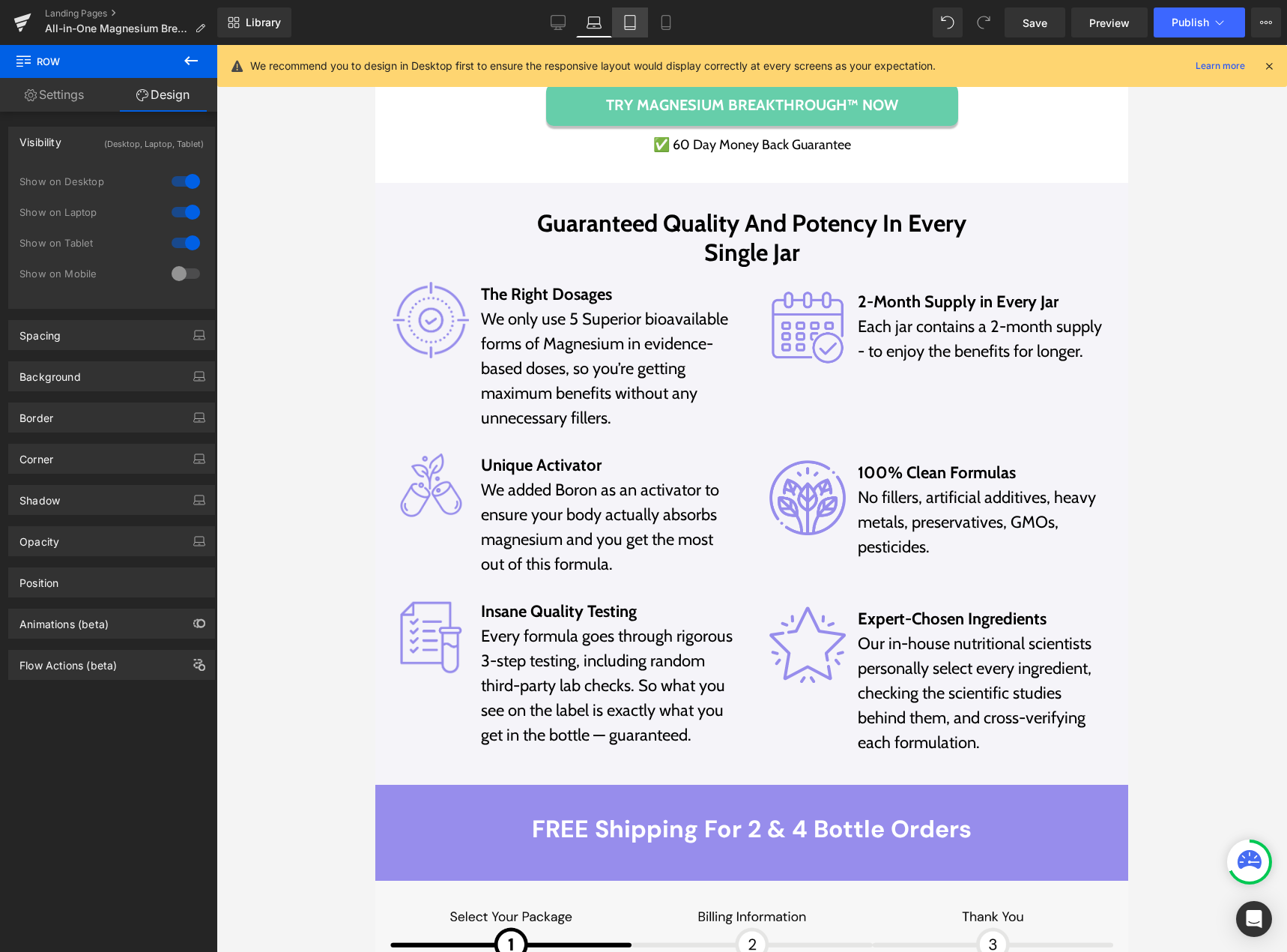
click at [626, 24] on icon at bounding box center [630, 22] width 15 height 15
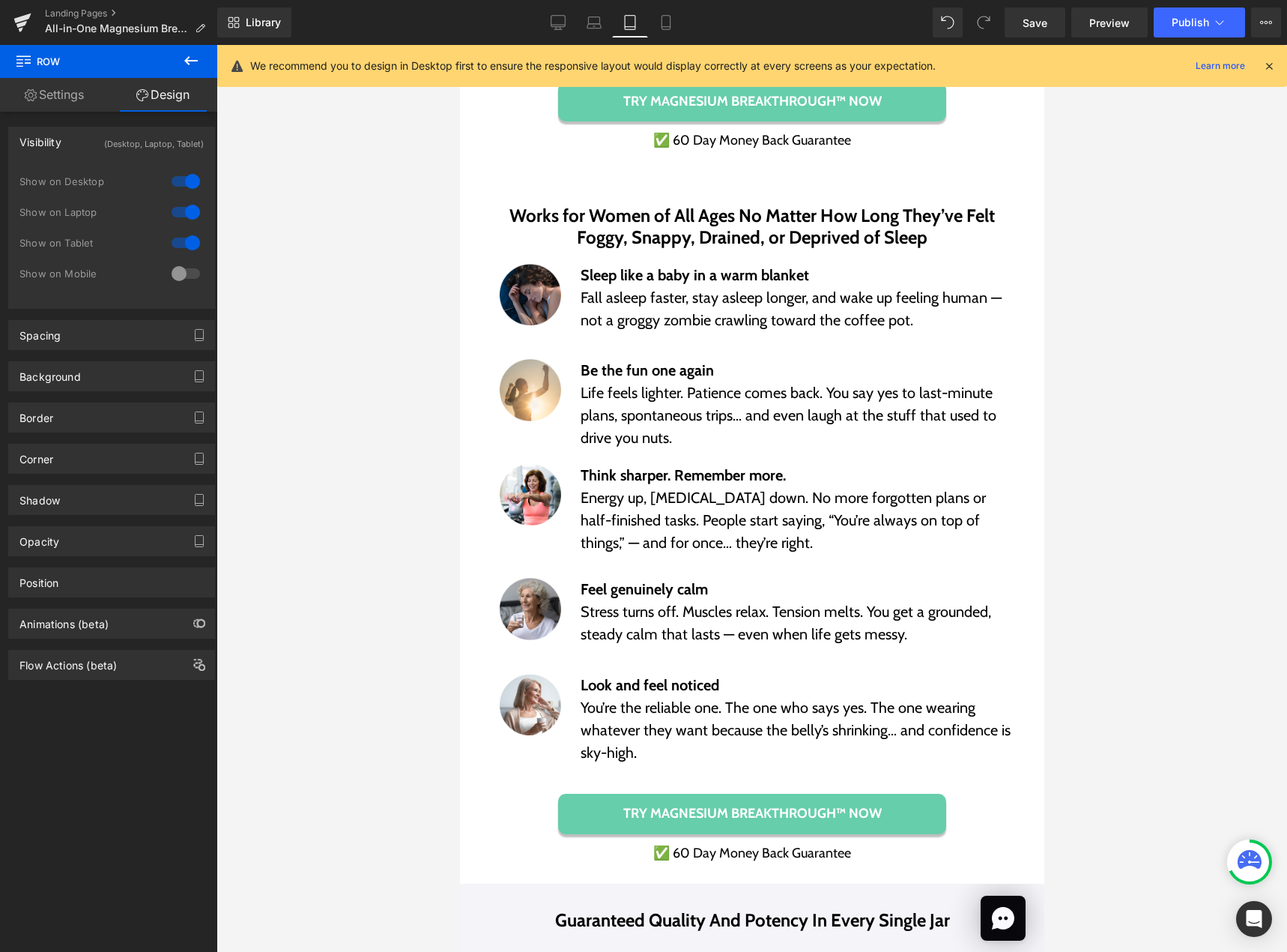
scroll to position [8803, 0]
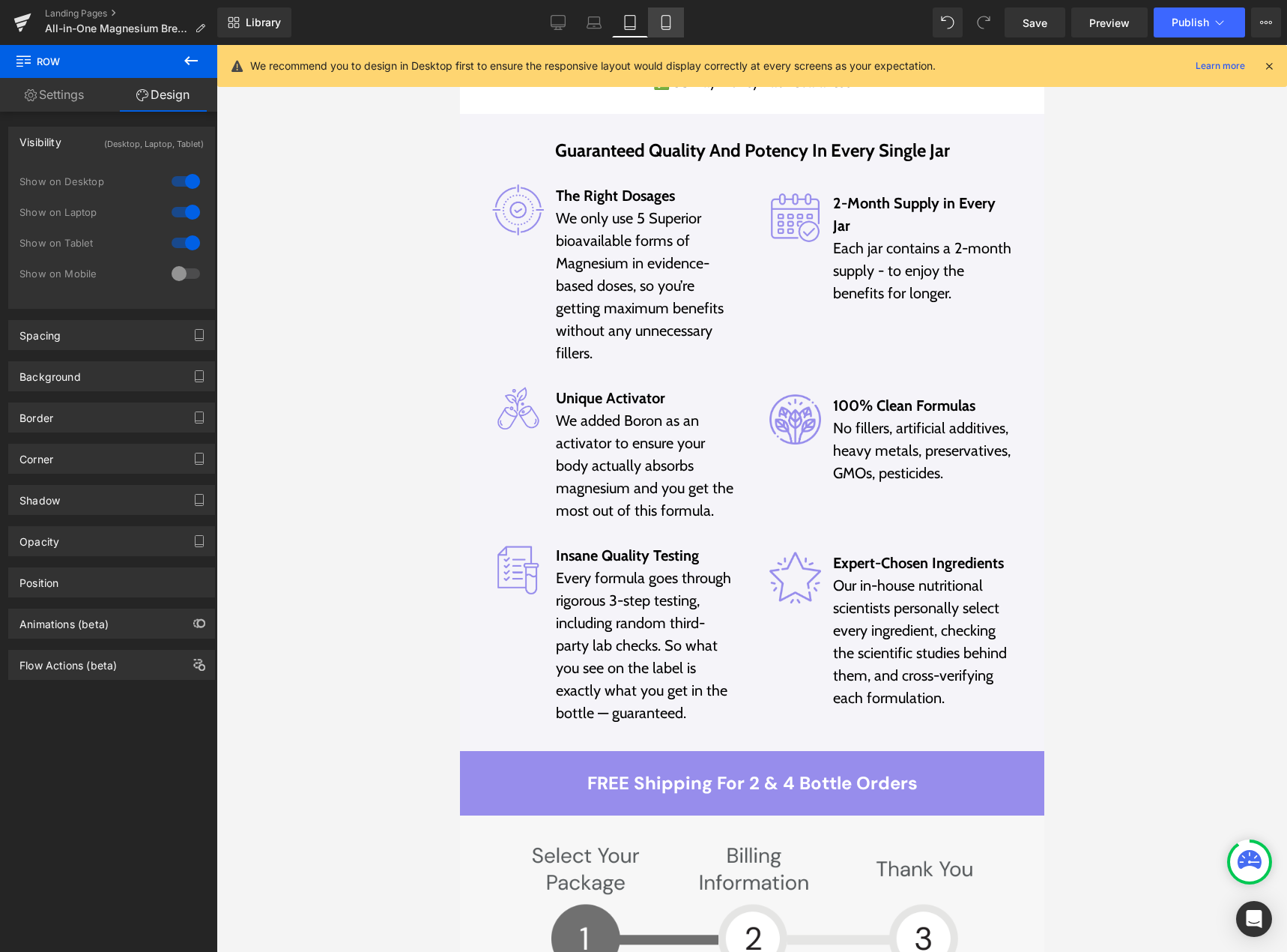
click at [655, 25] on link "Mobile" at bounding box center [666, 22] width 36 height 30
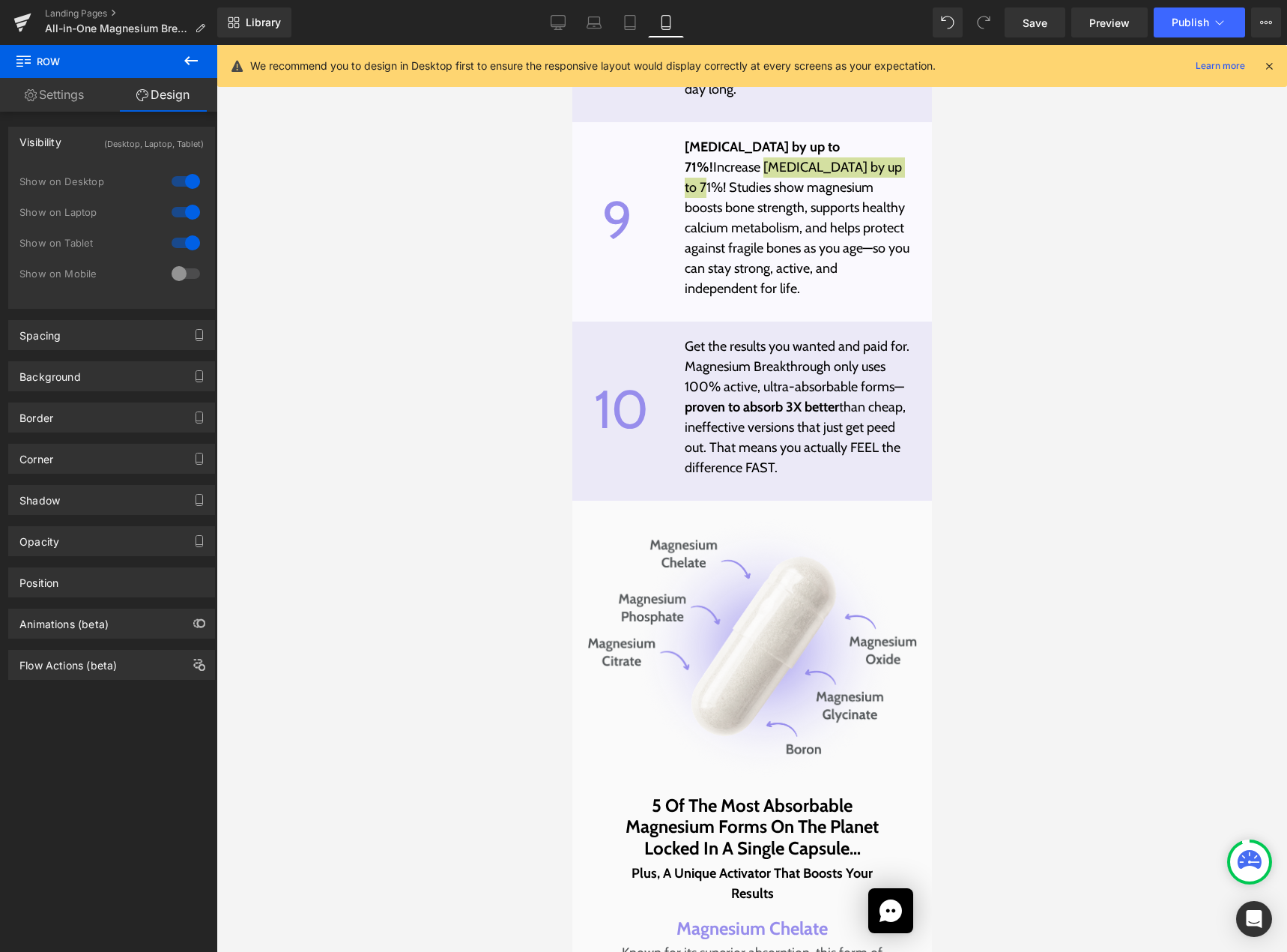
scroll to position [6219, 0]
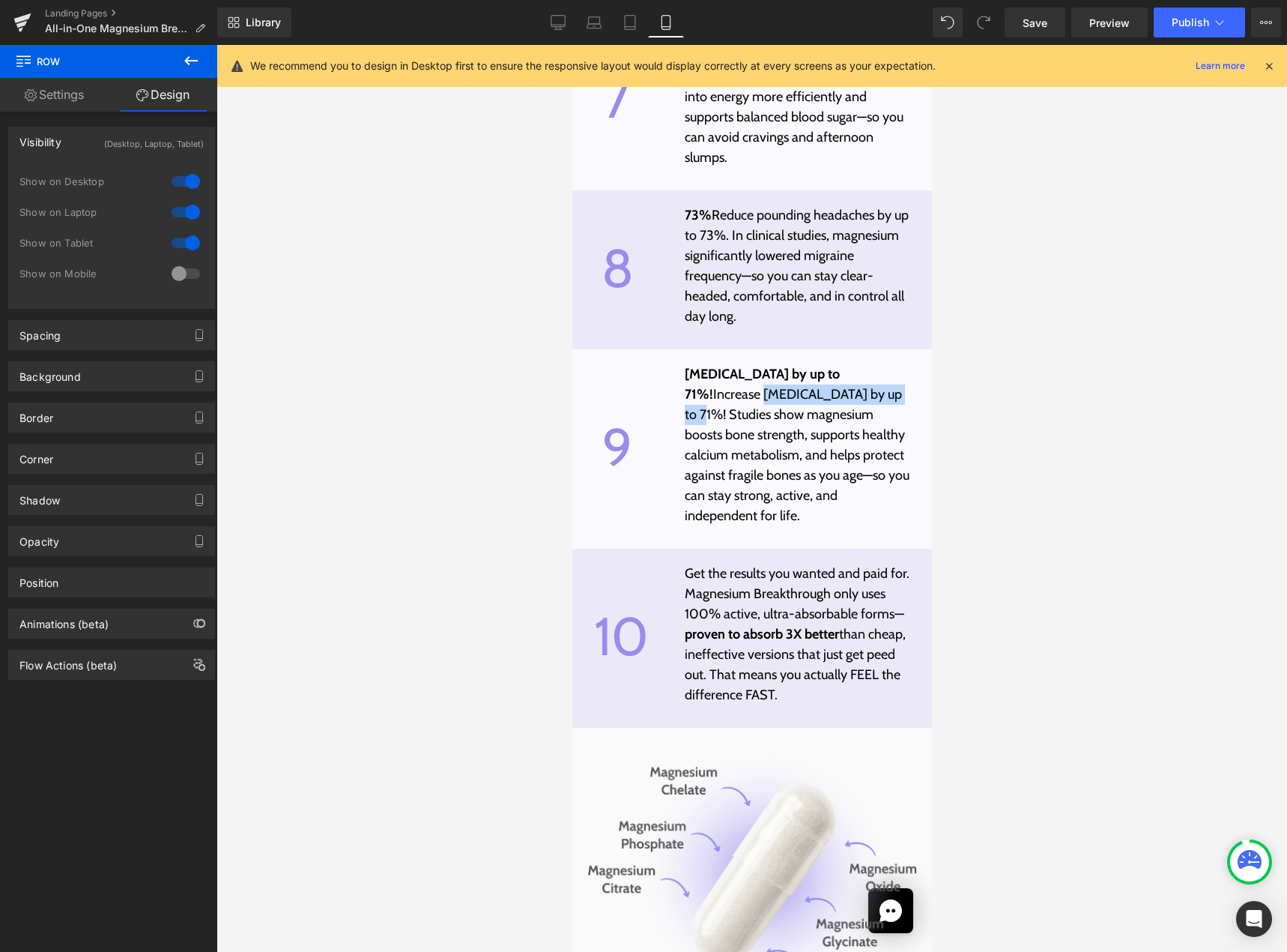
click at [793, 412] on p "bone health by up to 71%! Increase bone health by up to 71%! Studies show magne…" at bounding box center [797, 444] width 225 height 162
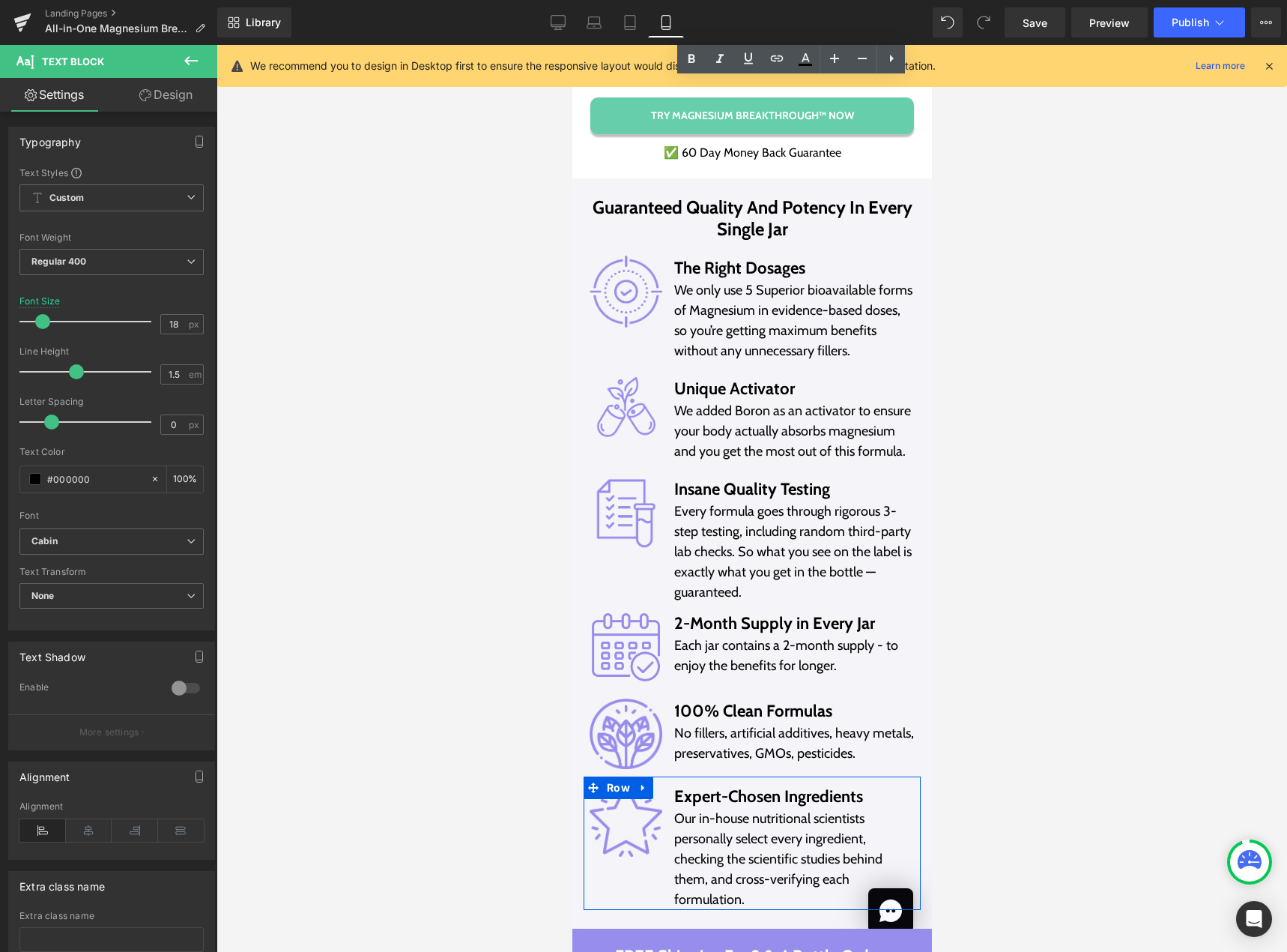
scroll to position [10715, 0]
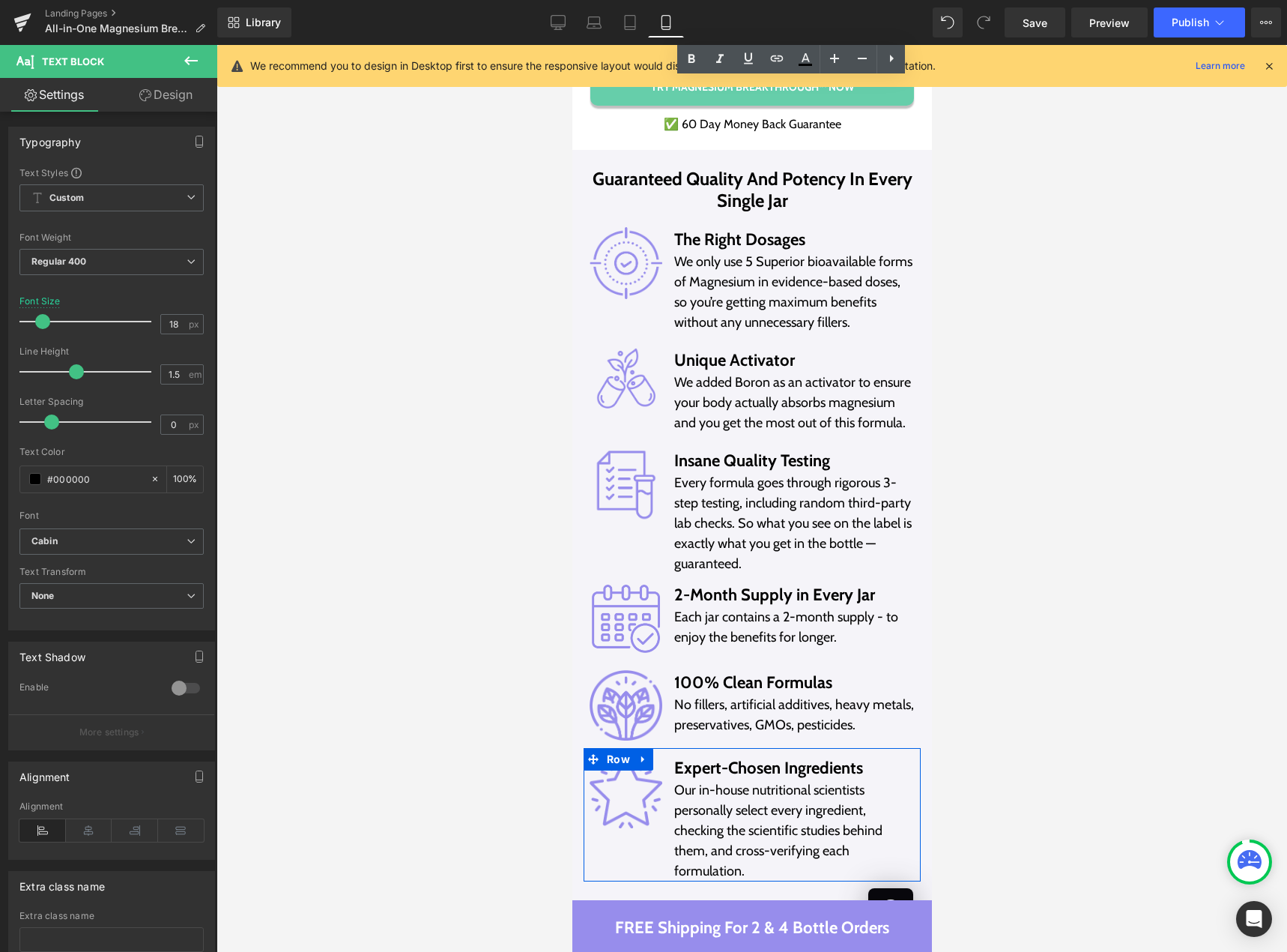
click at [1055, 449] on div at bounding box center [752, 499] width 1071 height 907
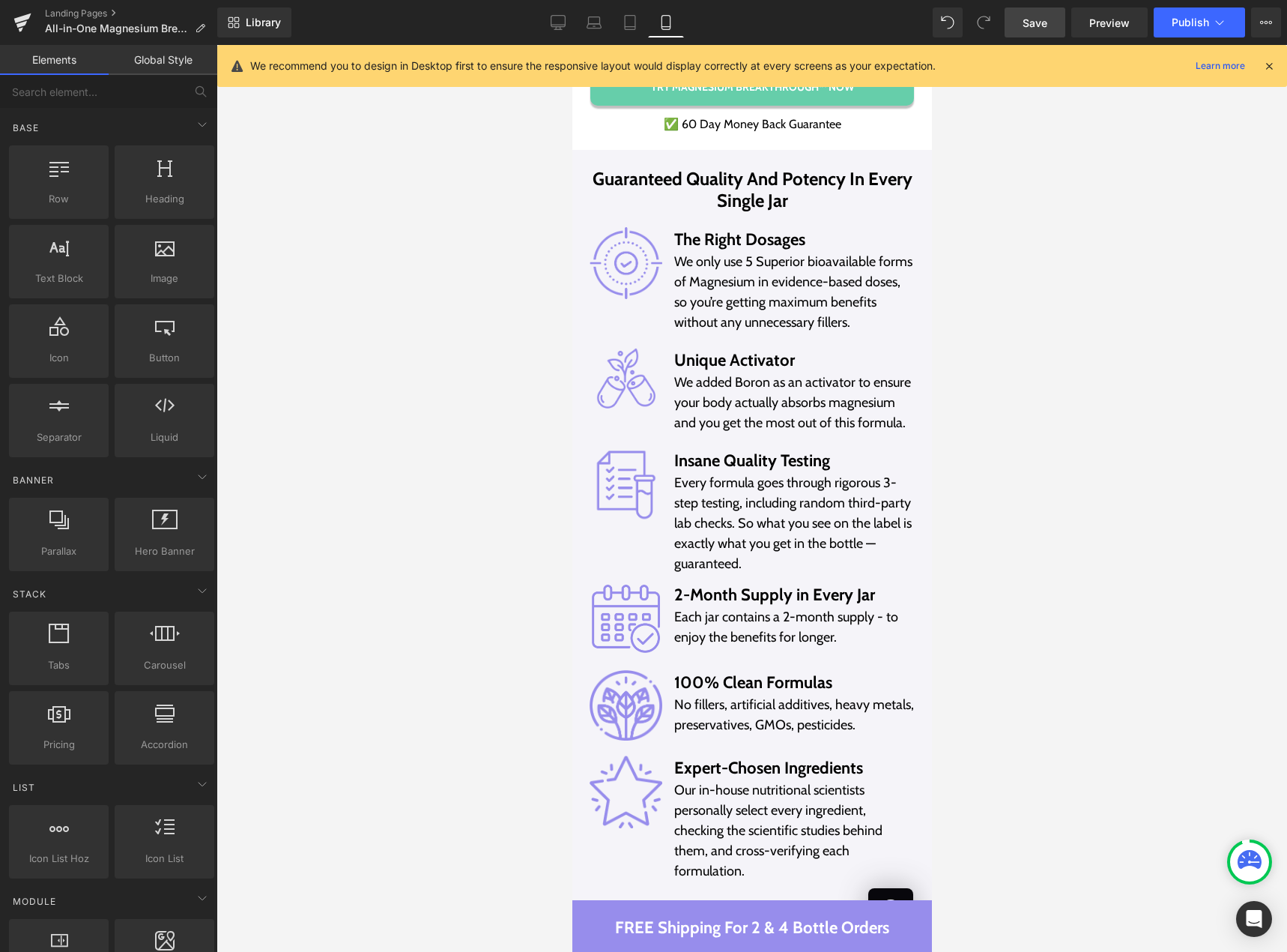
click at [1036, 18] on span "Save" at bounding box center [1035, 22] width 25 height 16
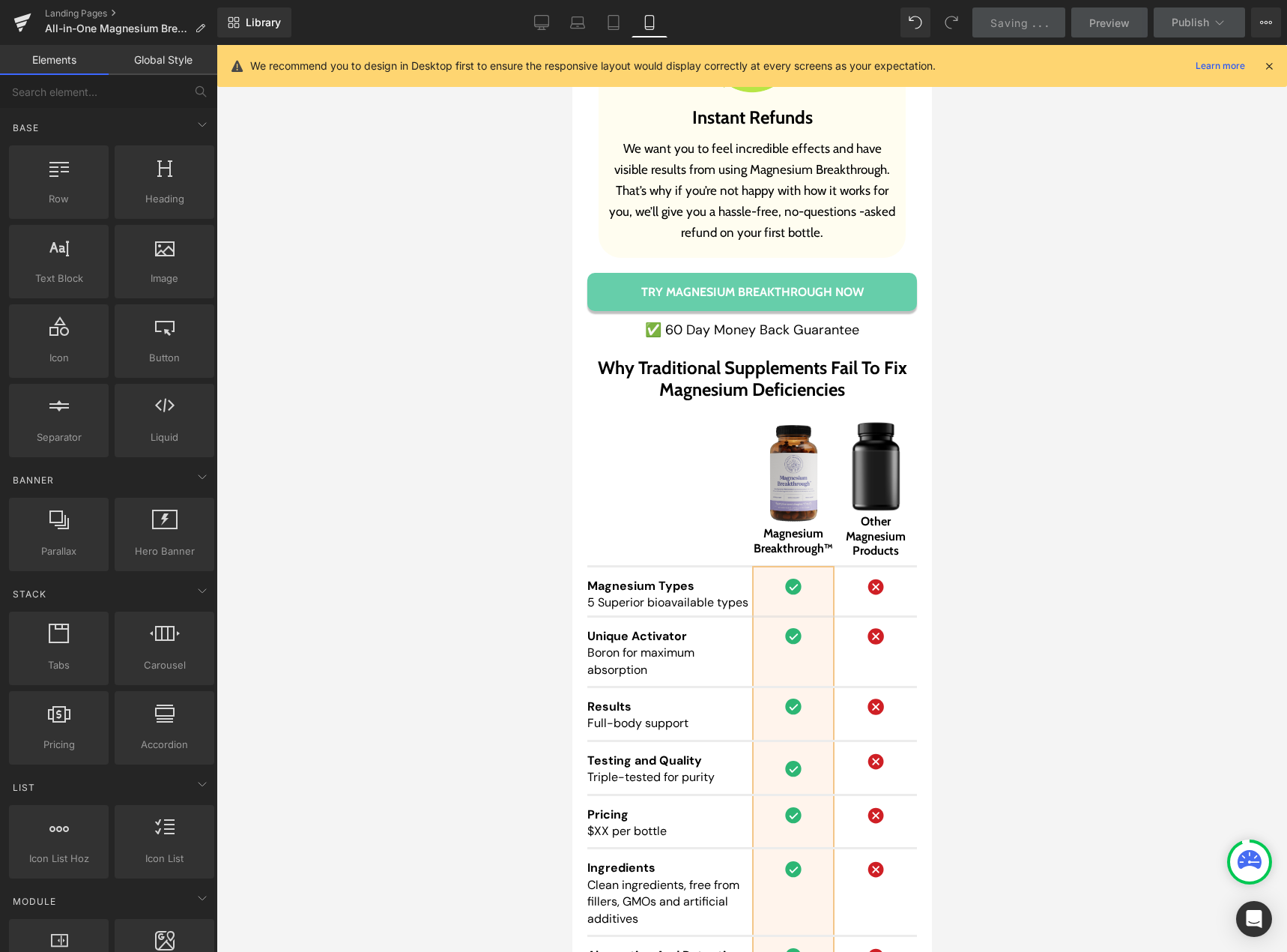
scroll to position [14162, 0]
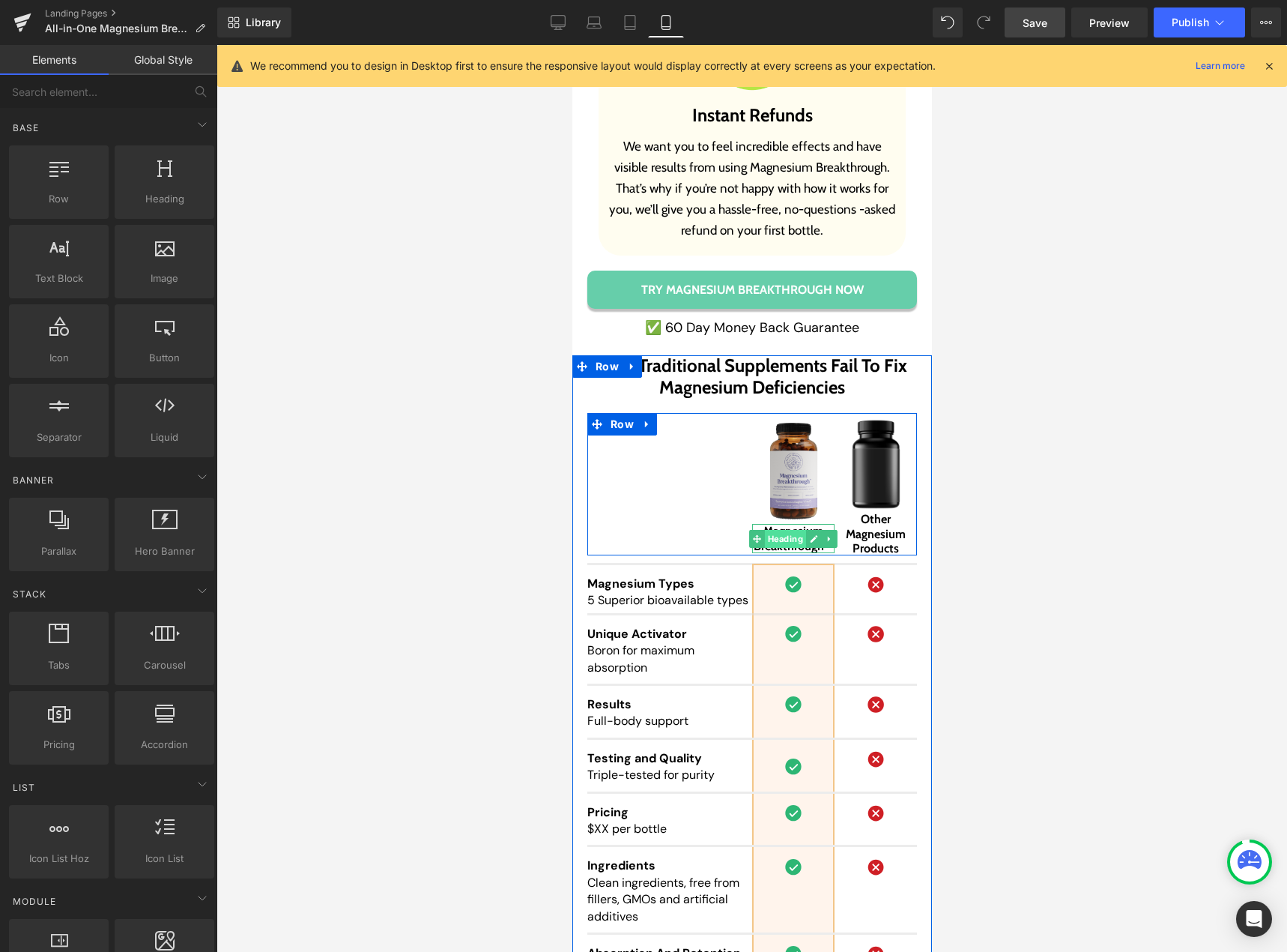
click at [785, 530] on span "Heading" at bounding box center [784, 539] width 41 height 18
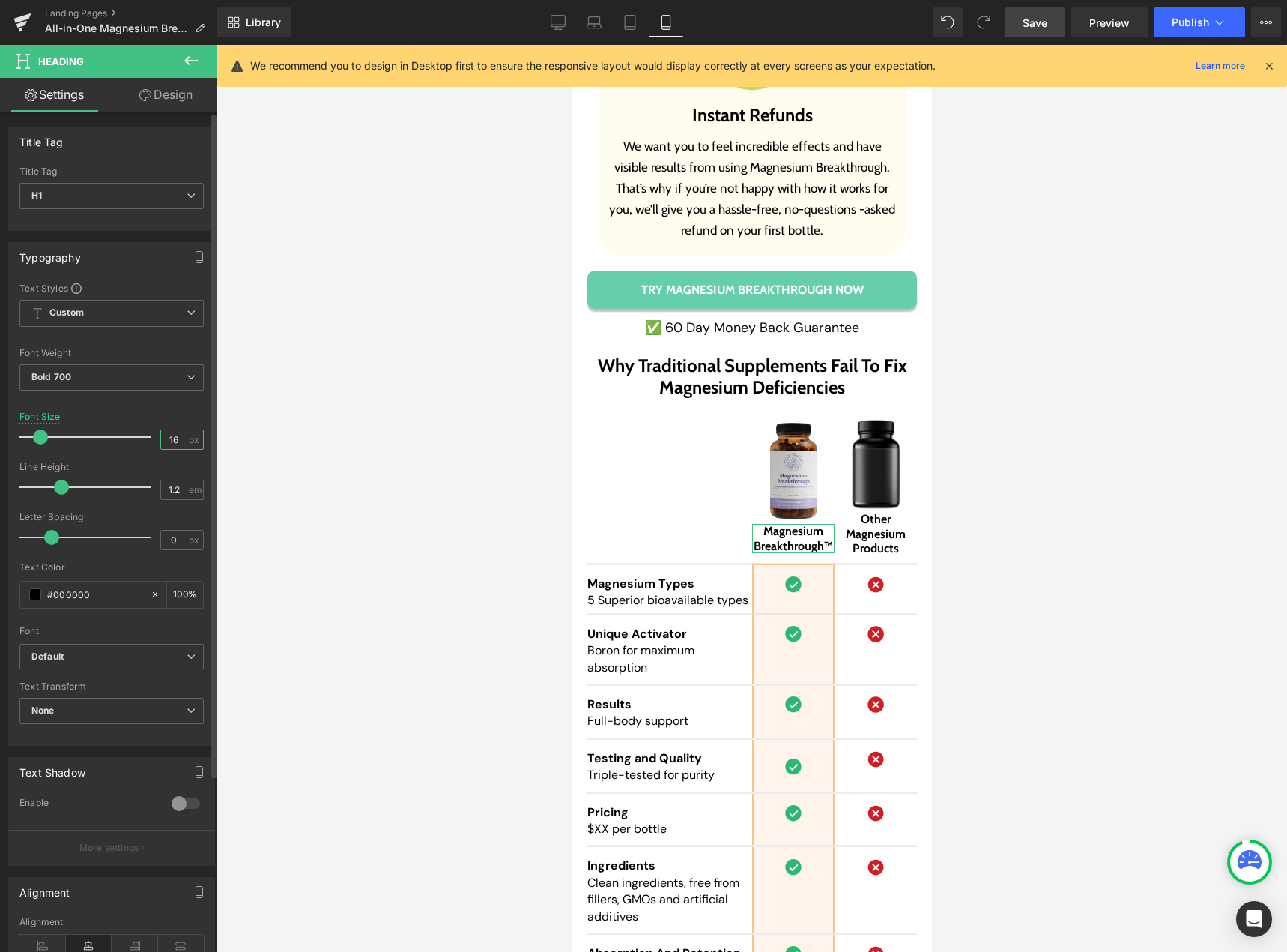
click at [178, 442] on input "16" at bounding box center [174, 439] width 26 height 19
type input "14"
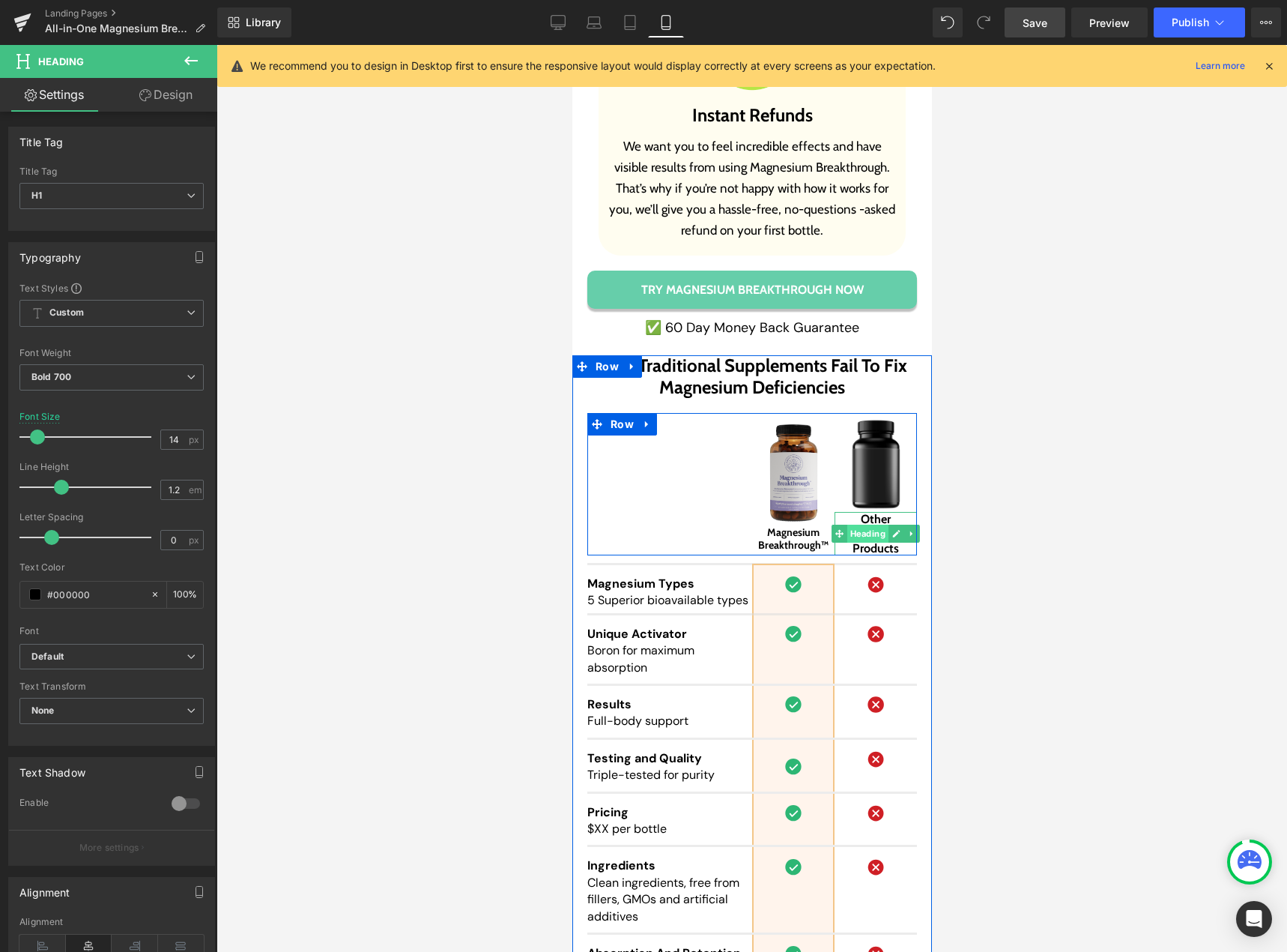
click at [866, 525] on span "Heading" at bounding box center [867, 534] width 41 height 18
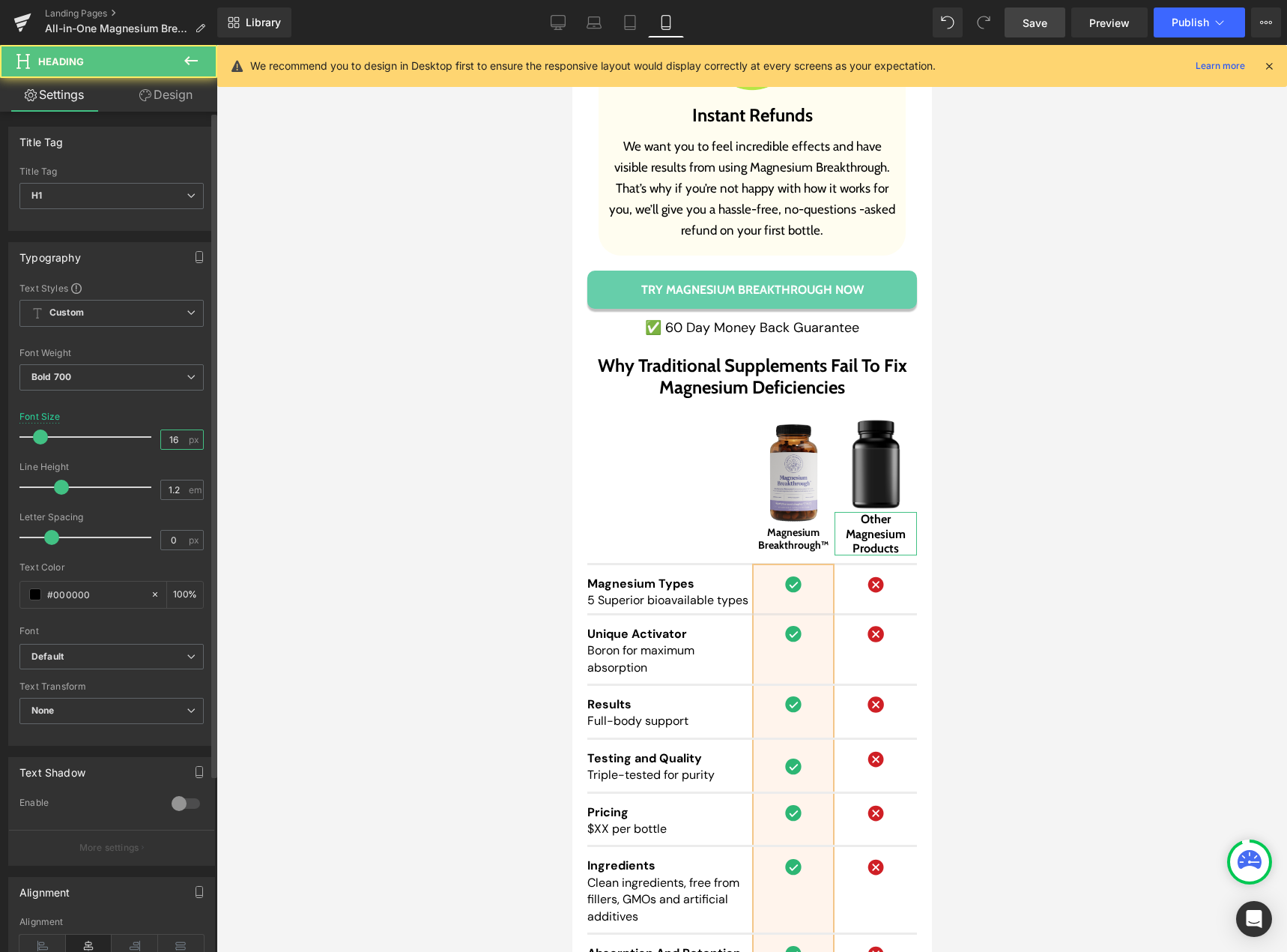
click at [171, 444] on input "16" at bounding box center [174, 439] width 26 height 19
type input "14"
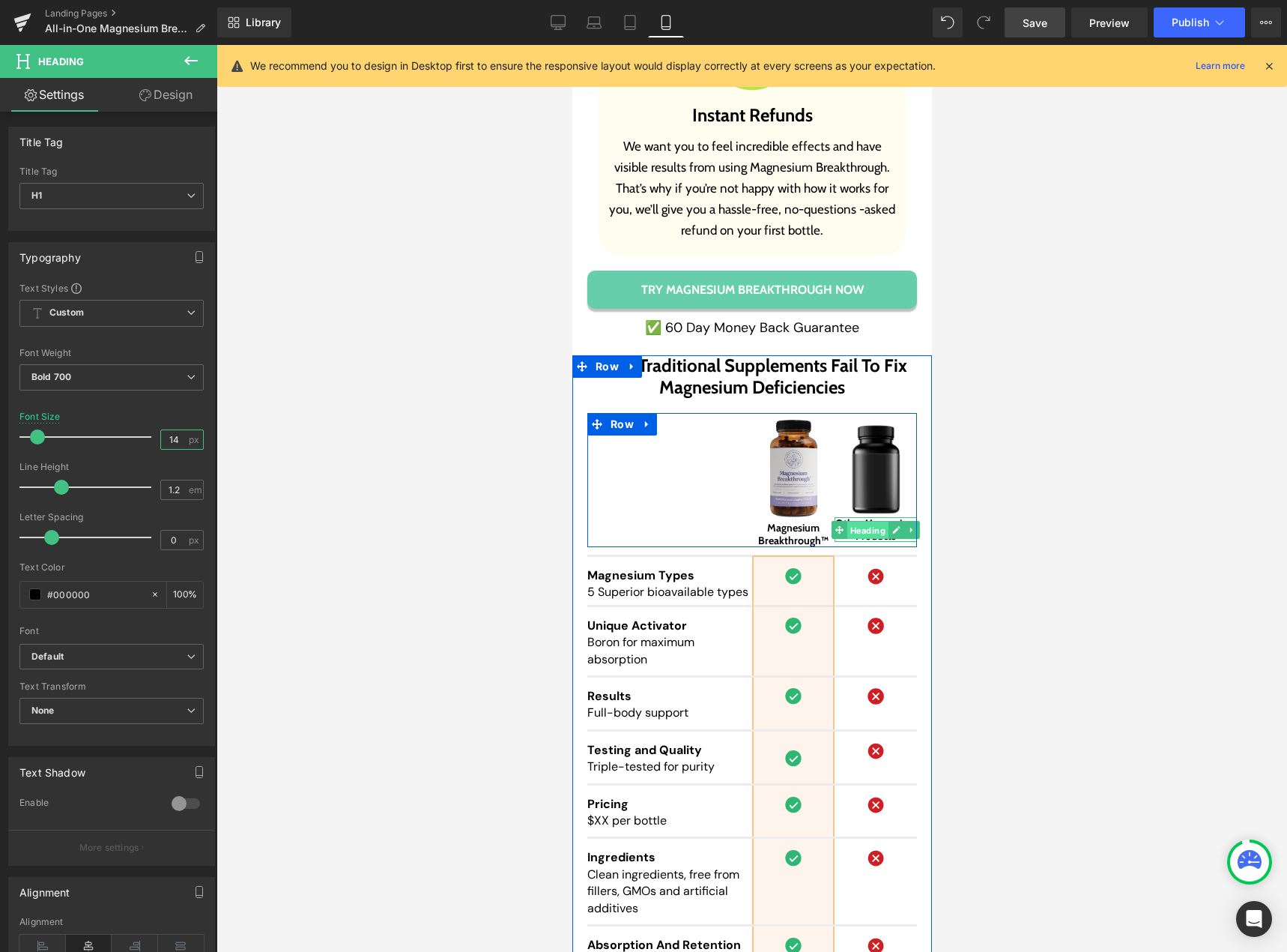
click at [858, 521] on span "Heading" at bounding box center [867, 530] width 41 height 18
click at [888, 521] on link at bounding box center [895, 530] width 16 height 18
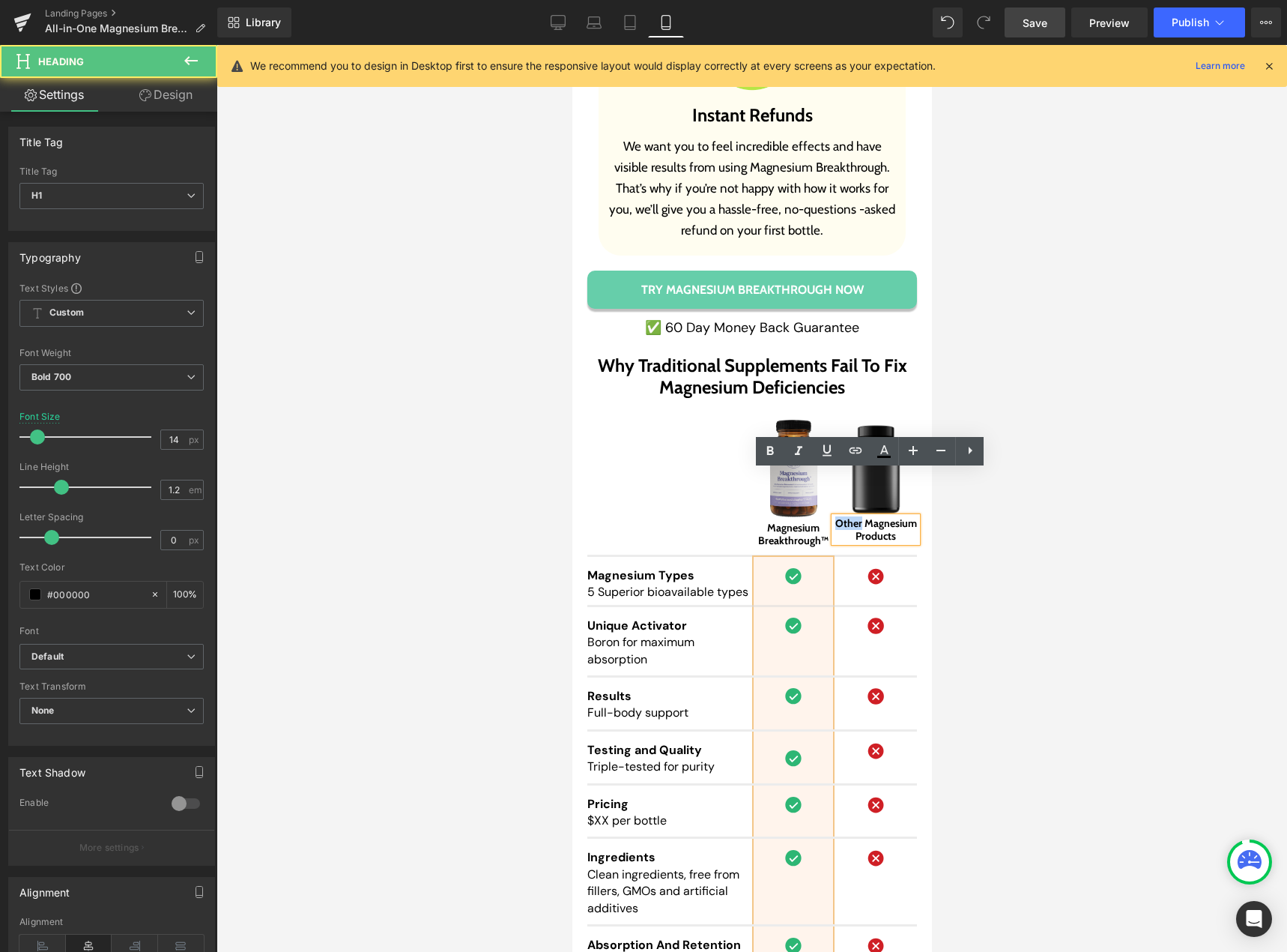
drag, startPoint x: 855, startPoint y: 477, endPoint x: 831, endPoint y: 477, distance: 24.0
click at [834, 517] on h1 "Other Magnesium" at bounding box center [875, 523] width 82 height 13
click at [844, 517] on h1 "Ty Magnesium" at bounding box center [875, 523] width 82 height 13
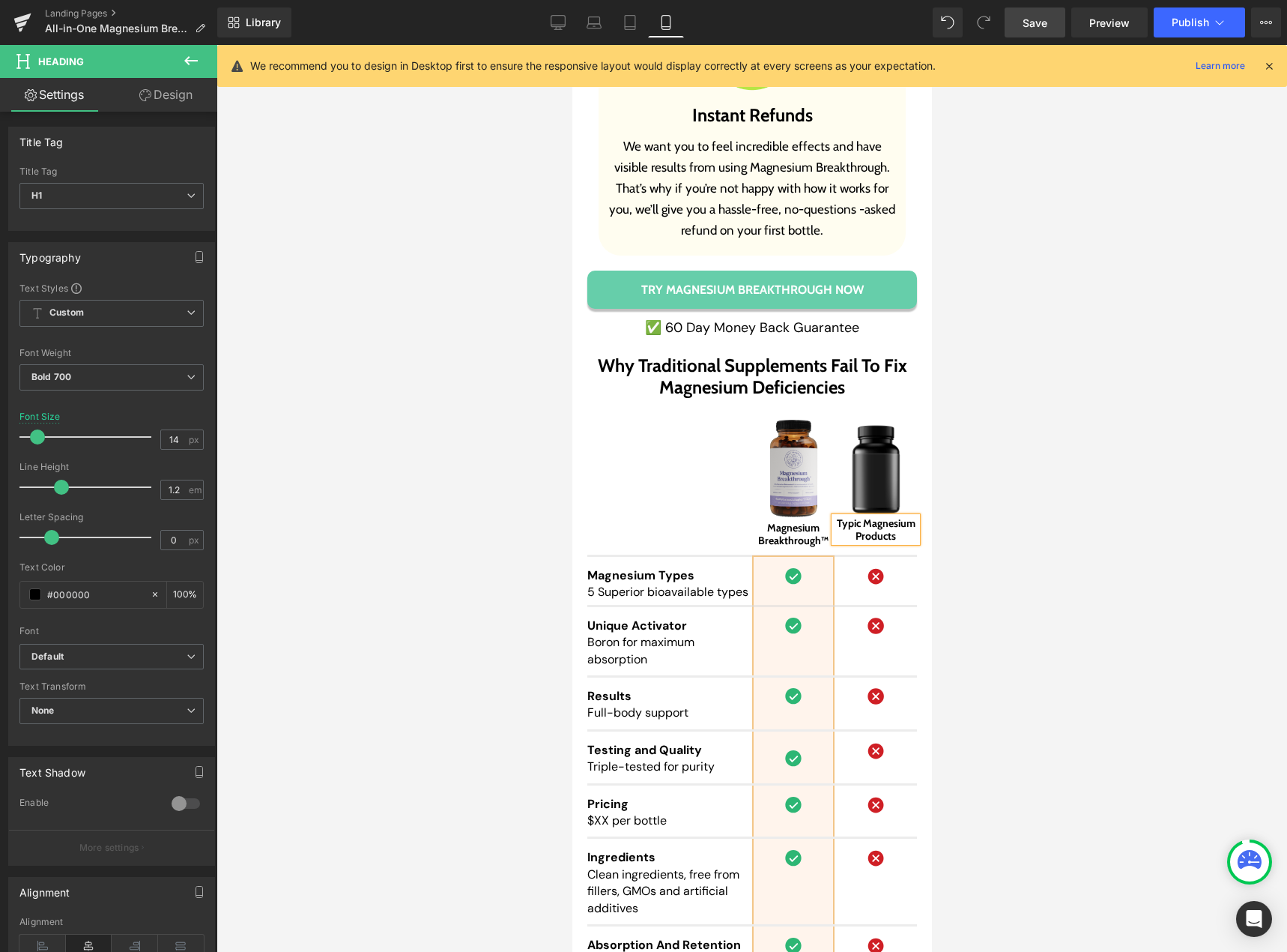
scroll to position [14157, 0]
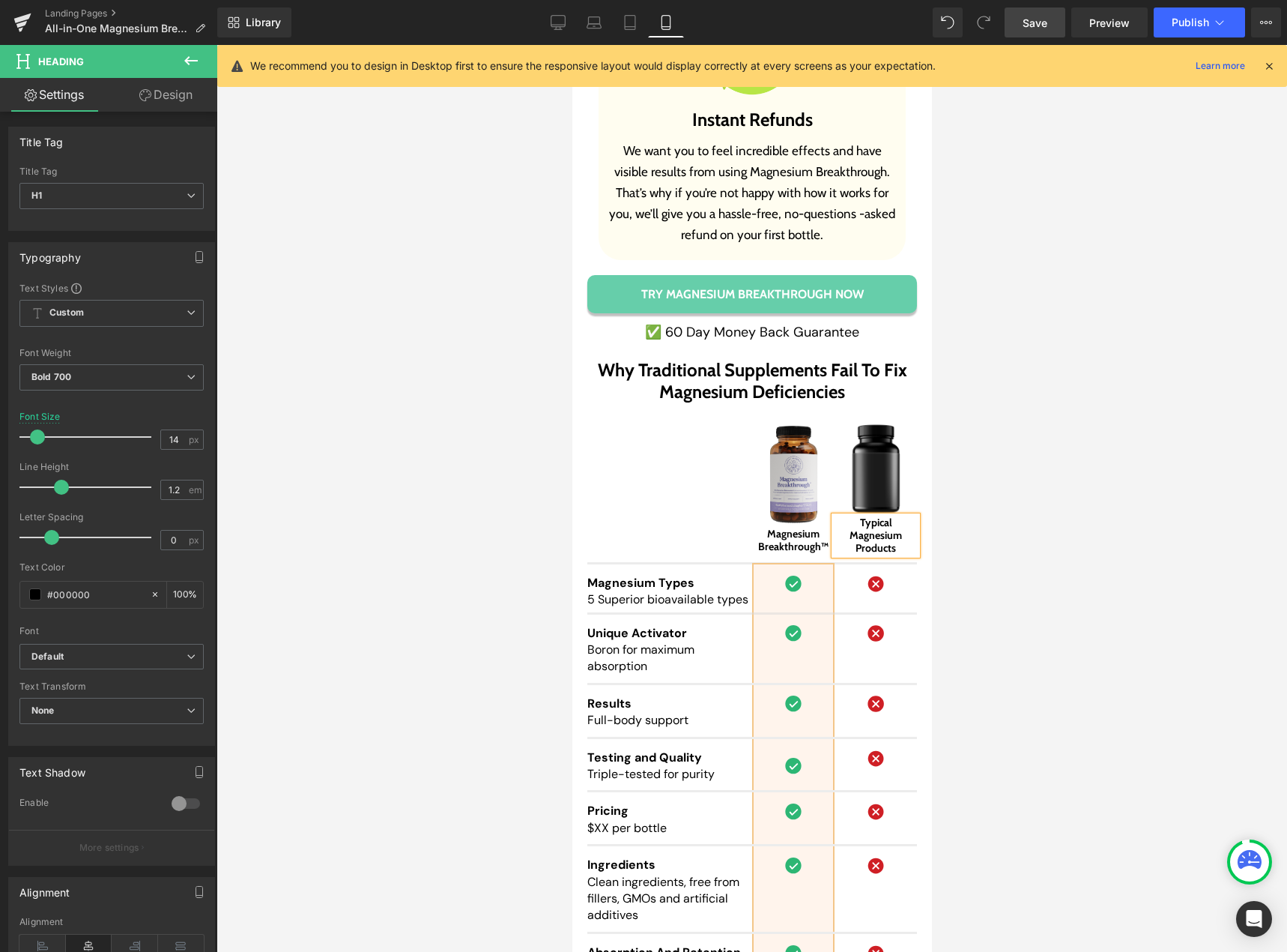
click at [857, 517] on h1 "Typical Magnesium" at bounding box center [875, 529] width 82 height 25
click at [166, 441] on input "14" at bounding box center [174, 439] width 26 height 19
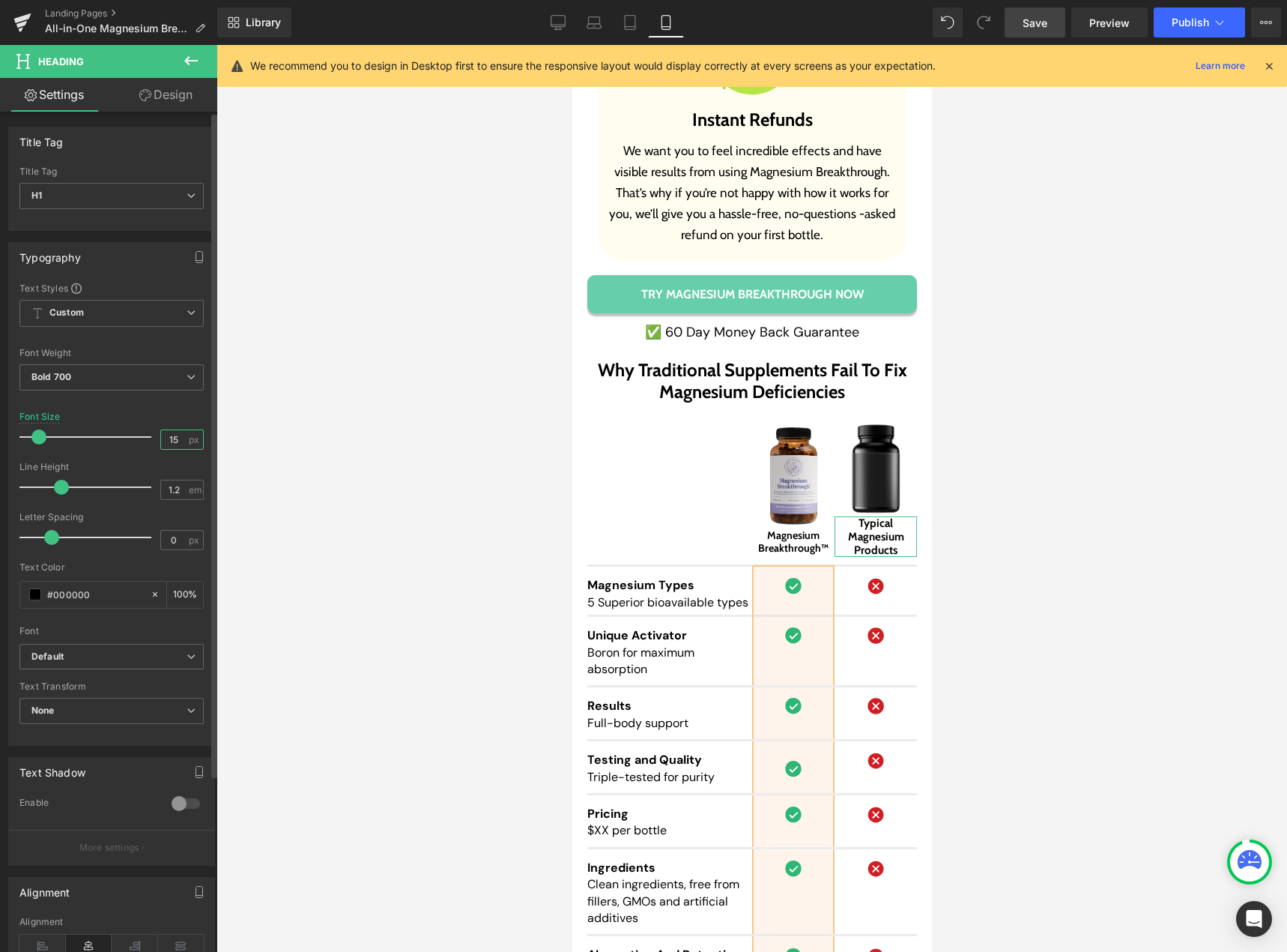
type input "14"
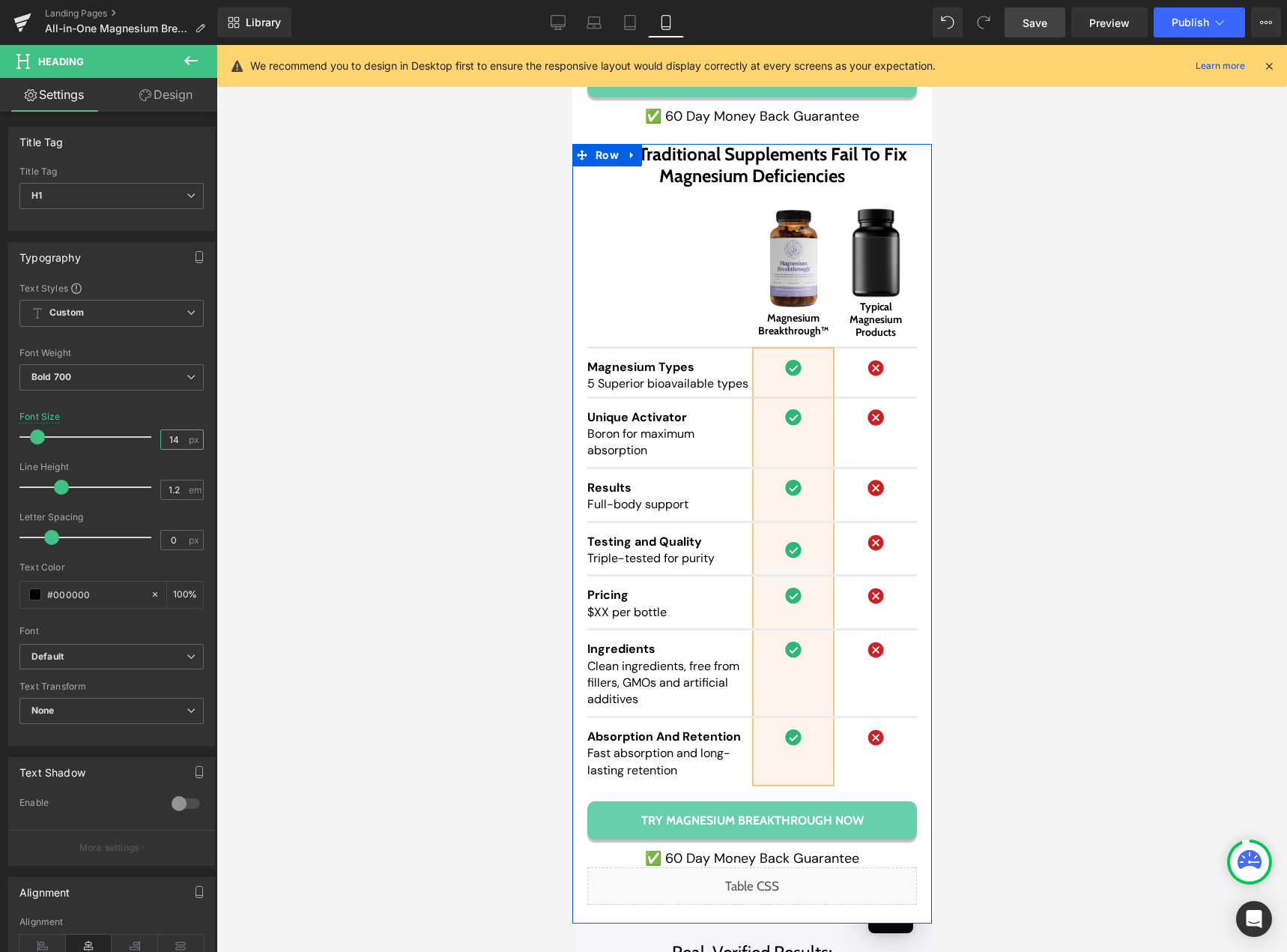
scroll to position [14457, 0]
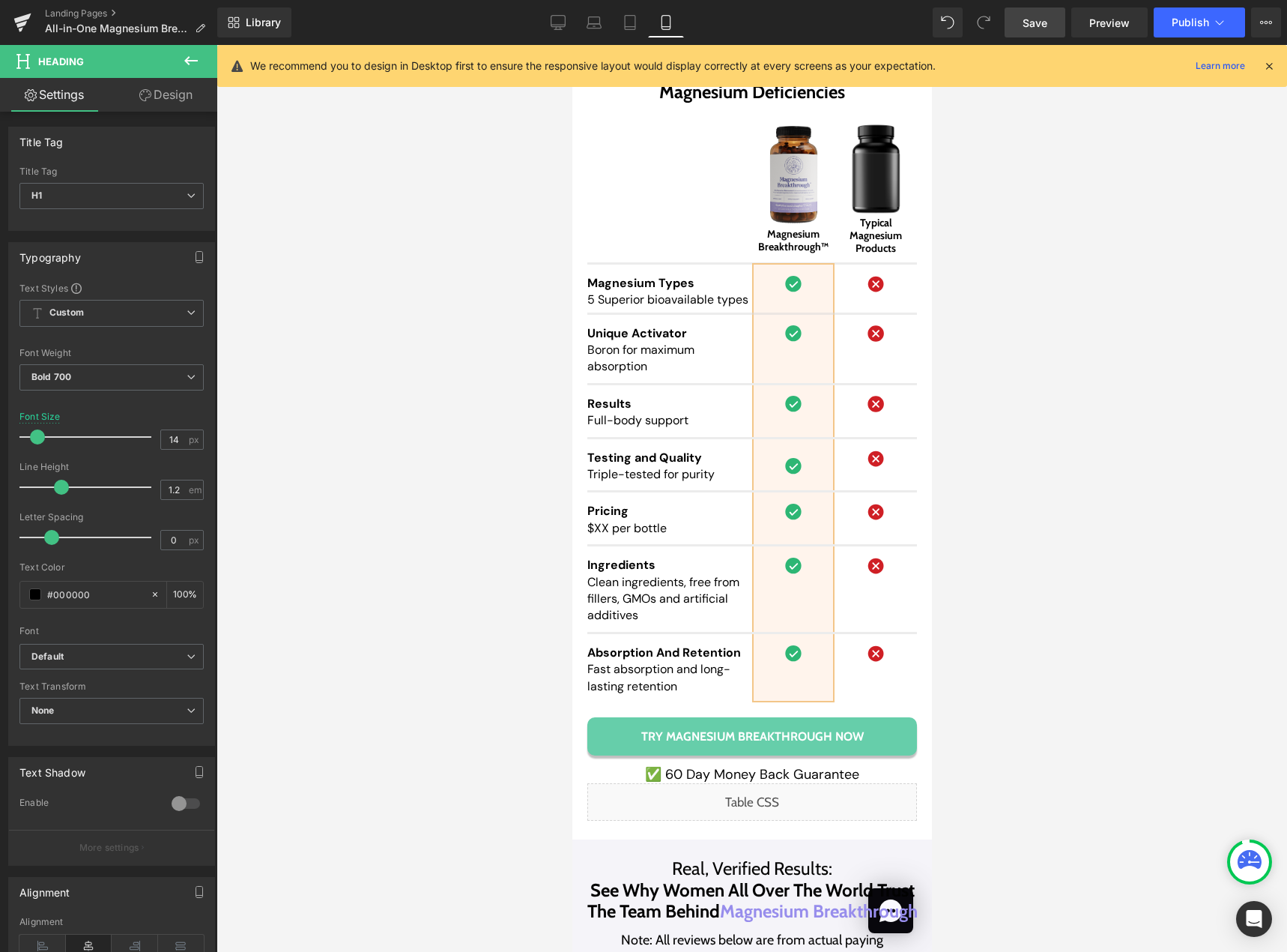
click at [1029, 17] on span "Save" at bounding box center [1035, 22] width 25 height 16
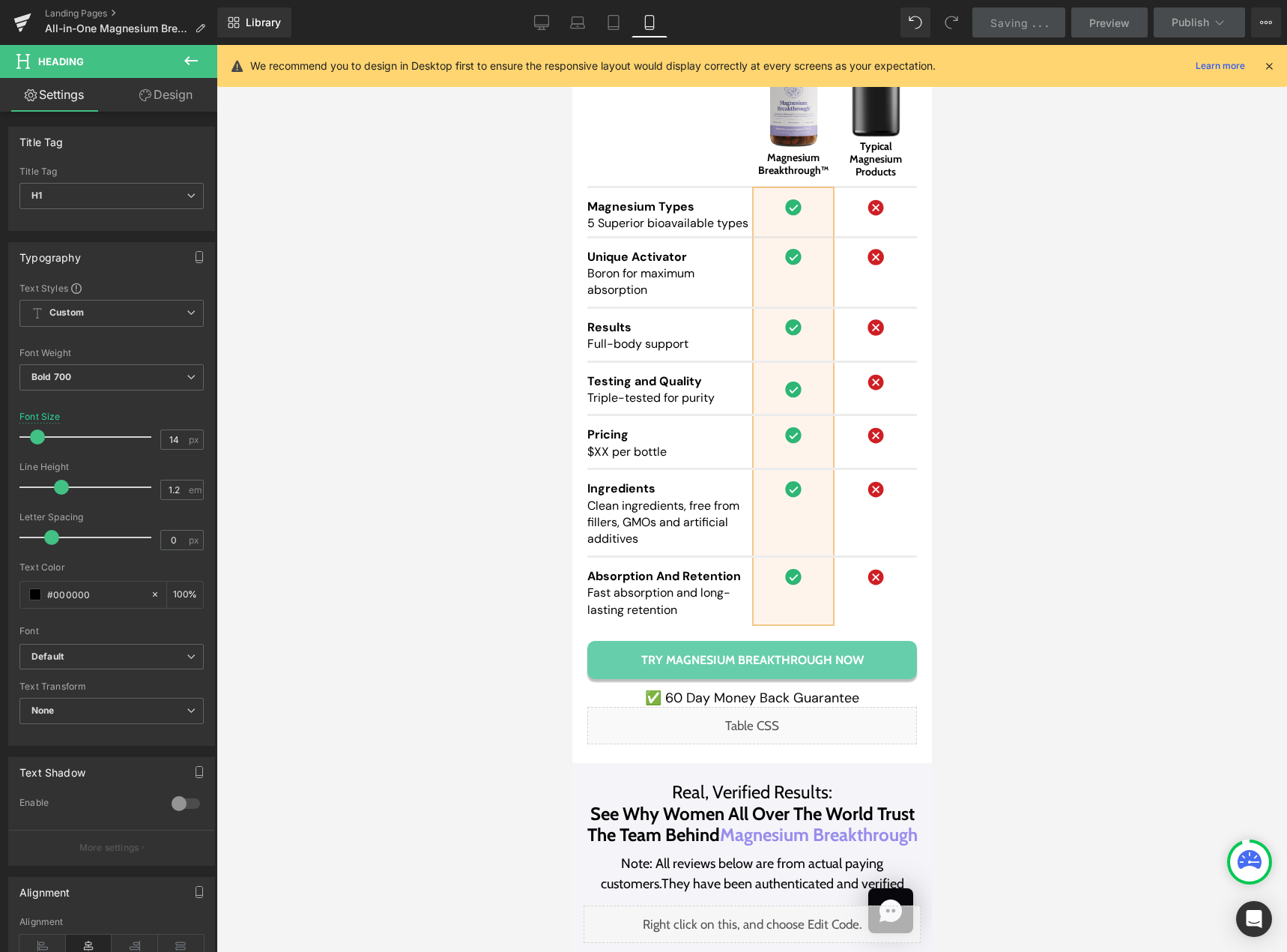
scroll to position [14531, 0]
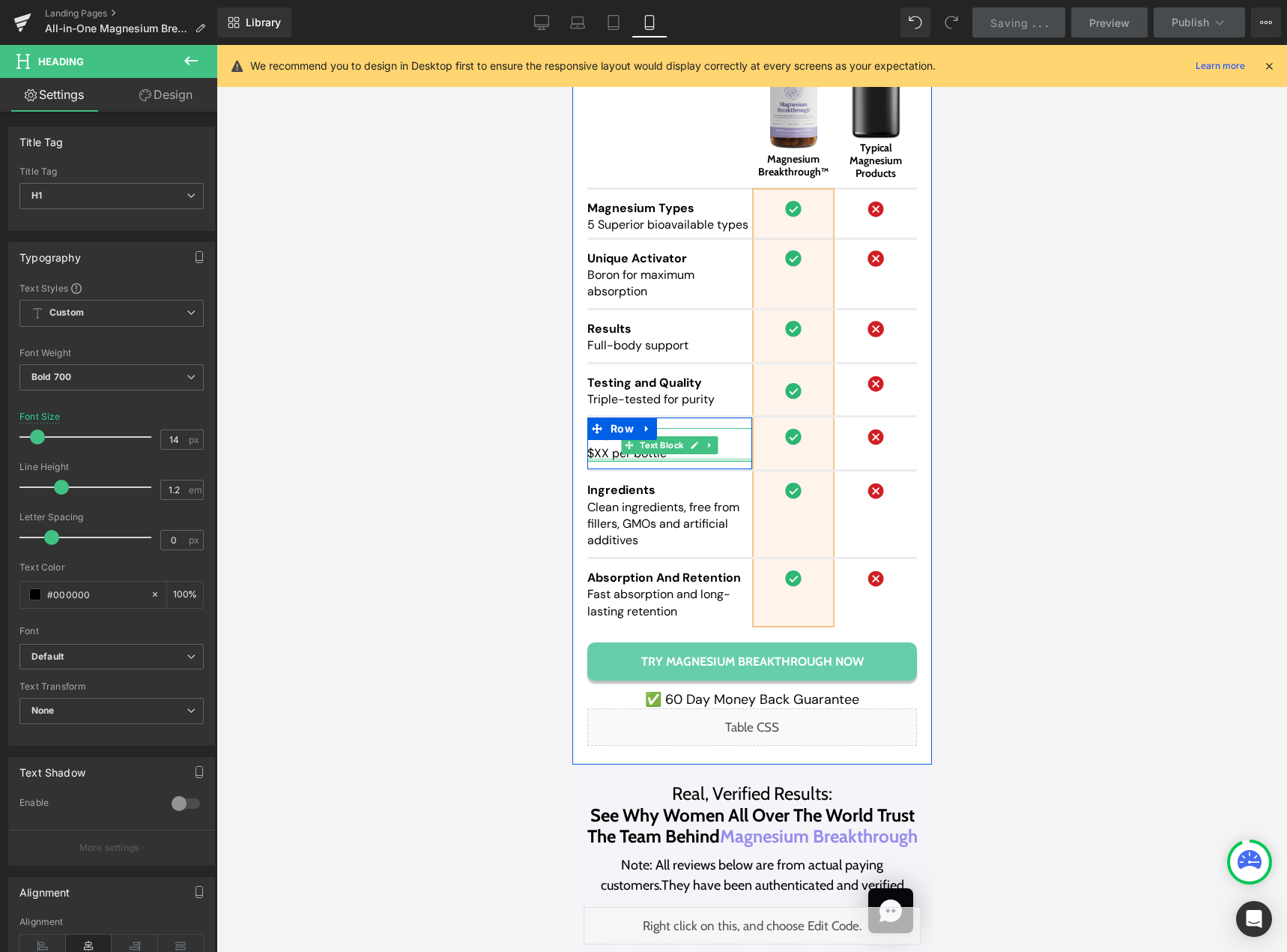
click at [602, 445] on span "$XX per bottle" at bounding box center [626, 453] width 80 height 16
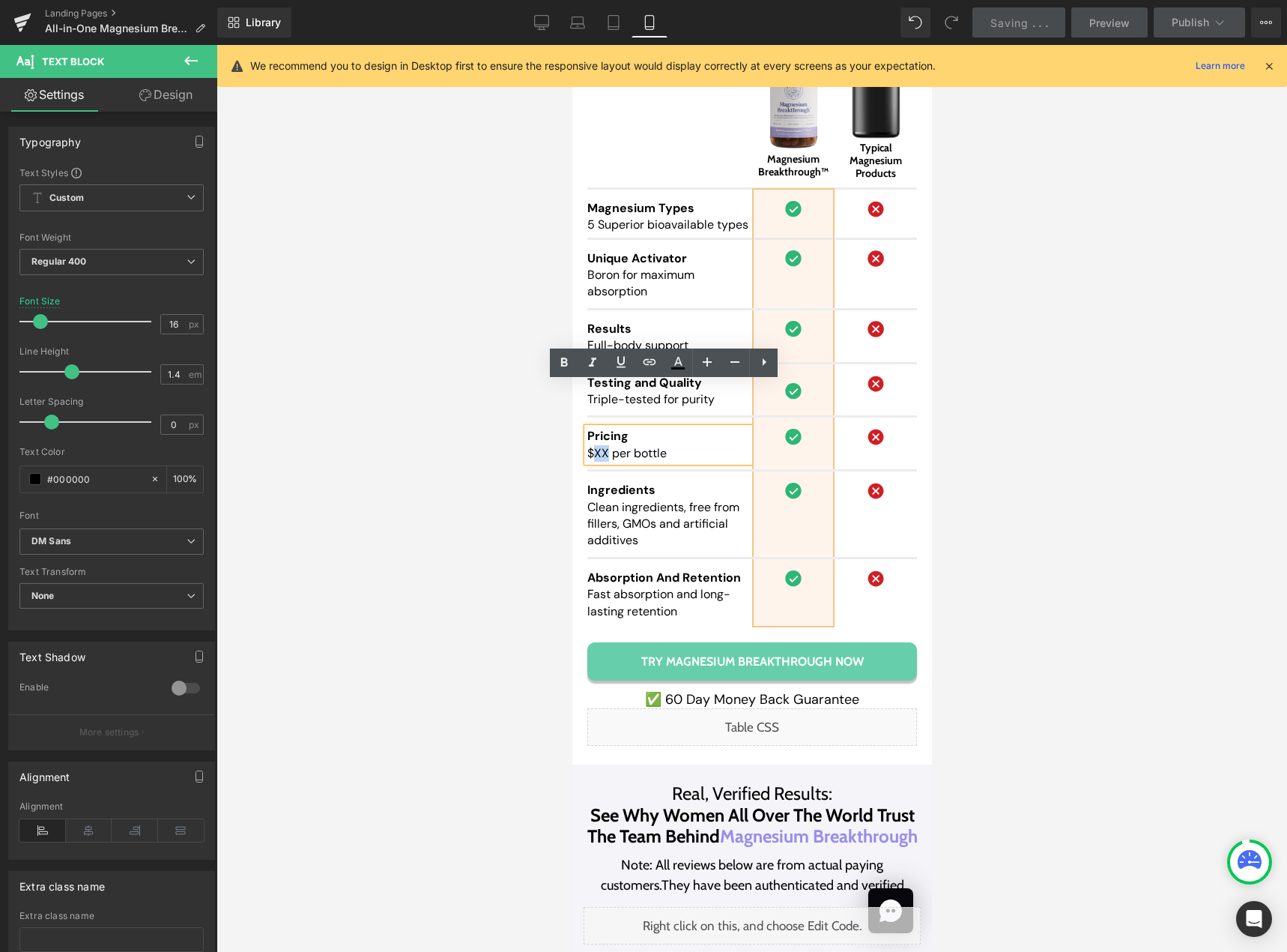
drag, startPoint x: 601, startPoint y: 407, endPoint x: 589, endPoint y: 410, distance: 12.4
click at [589, 445] on span "$XX per bottle" at bounding box center [626, 453] width 80 height 16
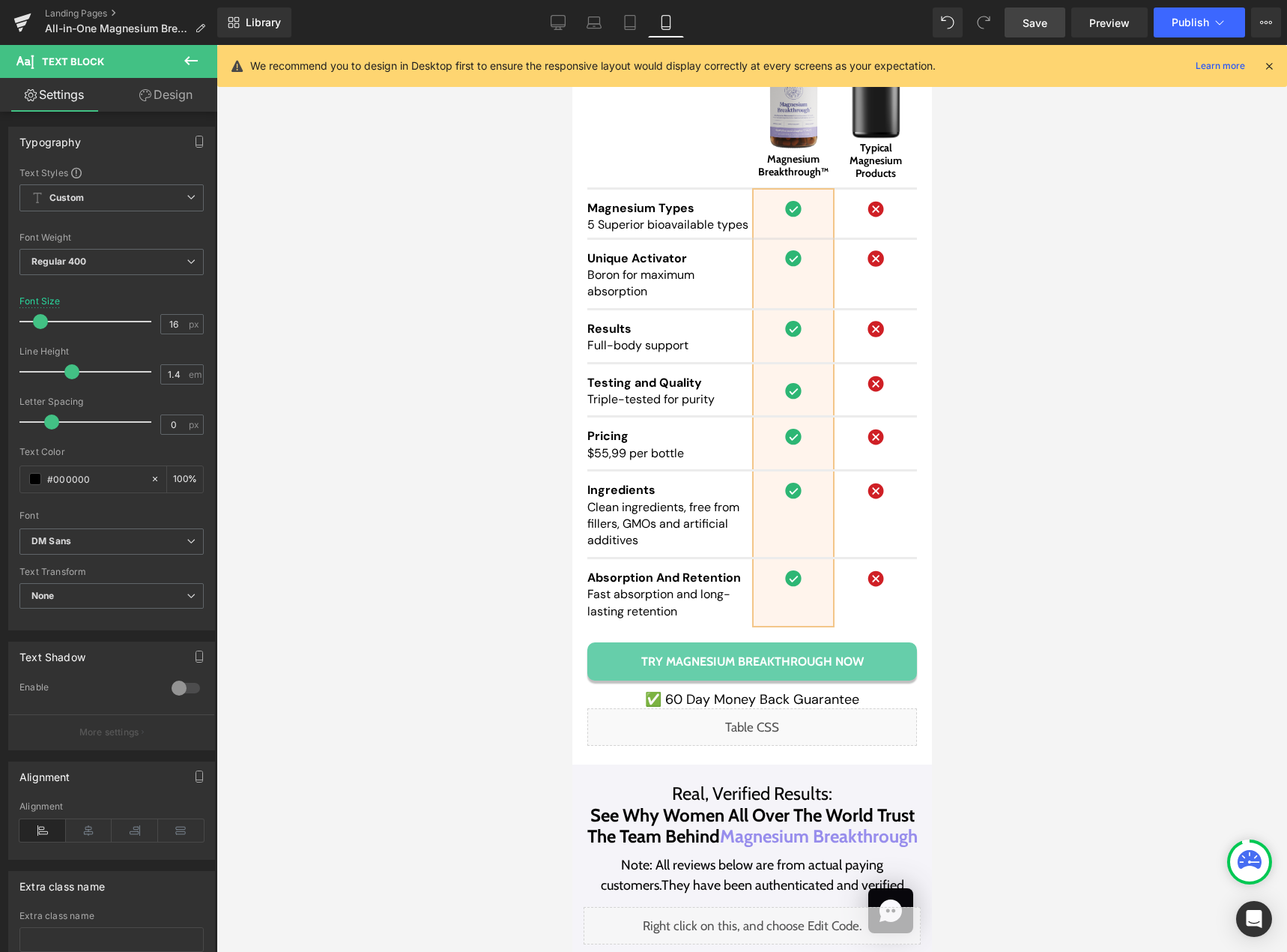
click at [1029, 29] on span "Save" at bounding box center [1035, 22] width 25 height 16
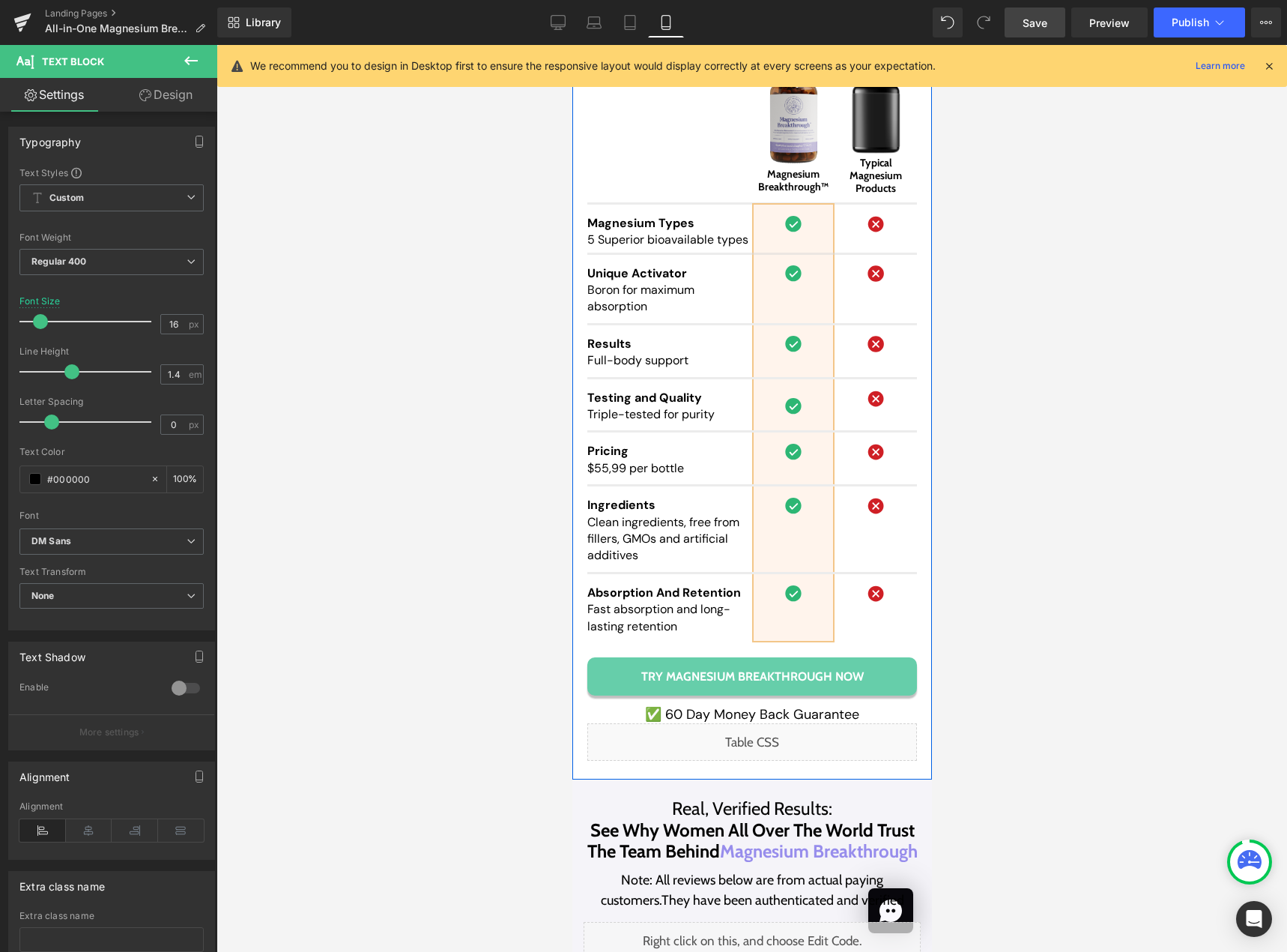
scroll to position [14232, 0]
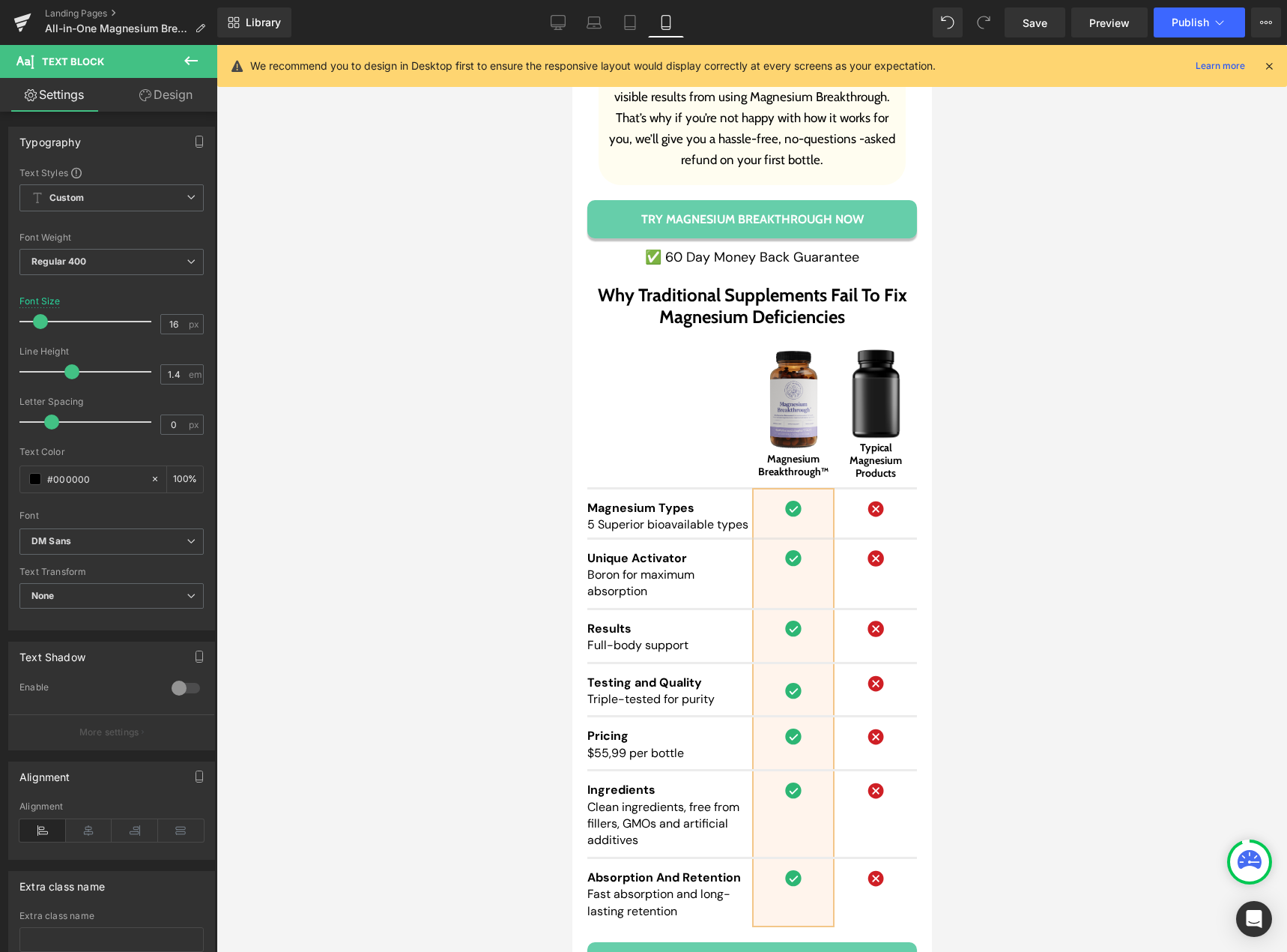
drag, startPoint x: 1031, startPoint y: 30, endPoint x: 974, endPoint y: 50, distance: 60.4
click at [1031, 30] on span "Save" at bounding box center [1035, 22] width 25 height 16
click at [528, 21] on link "Desktop" at bounding box center [542, 22] width 36 height 30
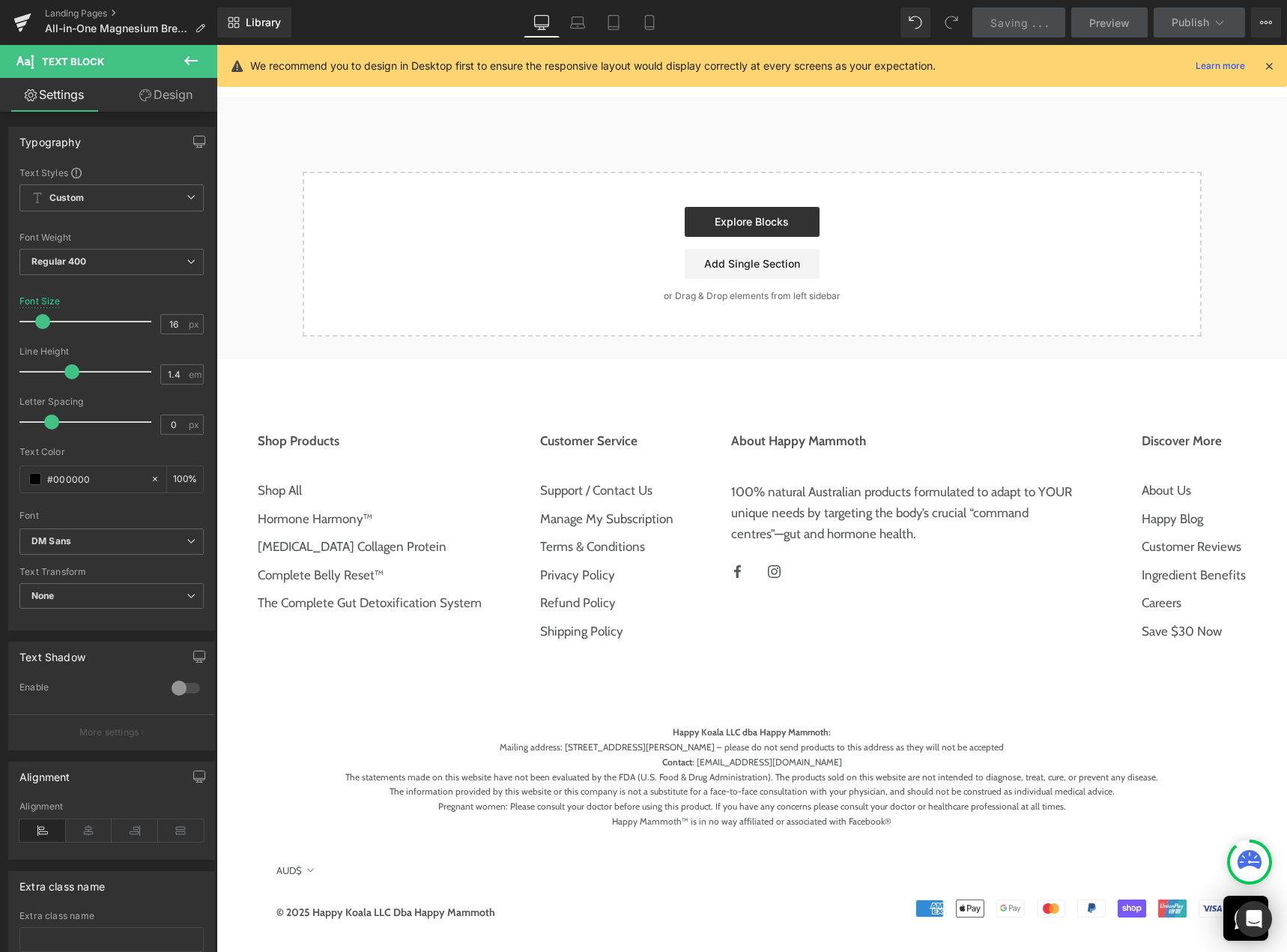
type input "18"
type input "100"
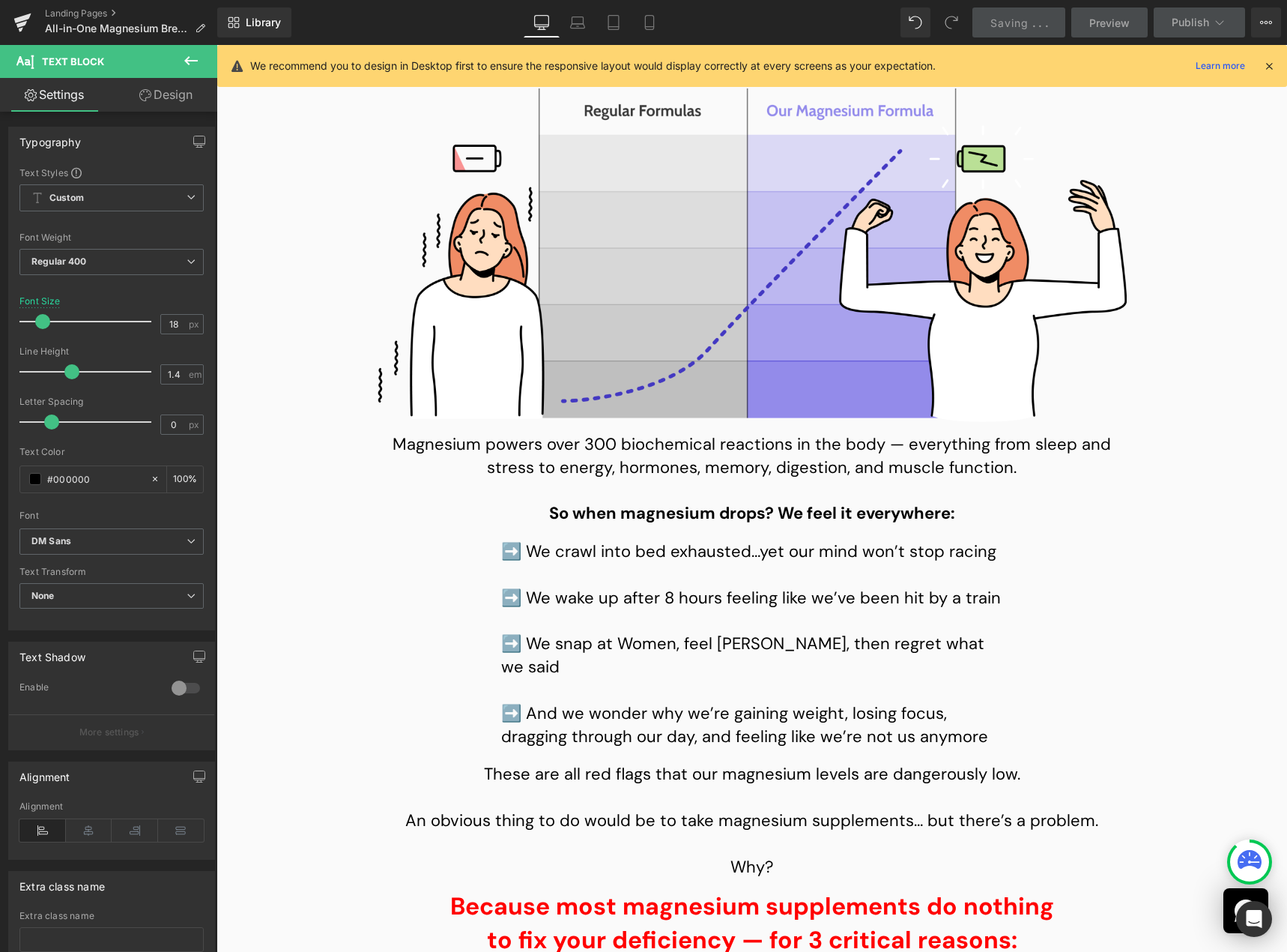
scroll to position [2098, 0]
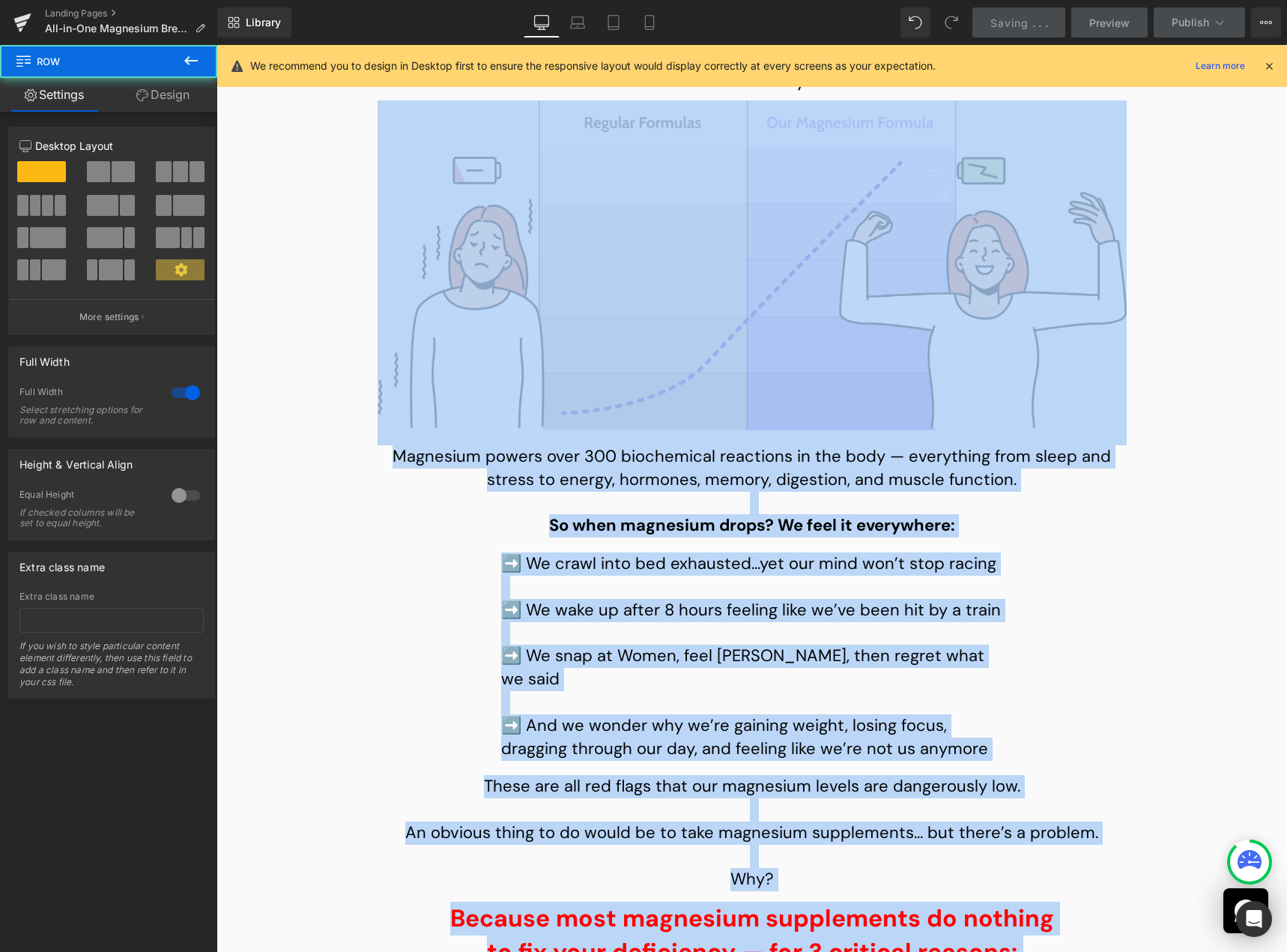
drag, startPoint x: 1273, startPoint y: 211, endPoint x: 1281, endPoint y: 225, distance: 16.1
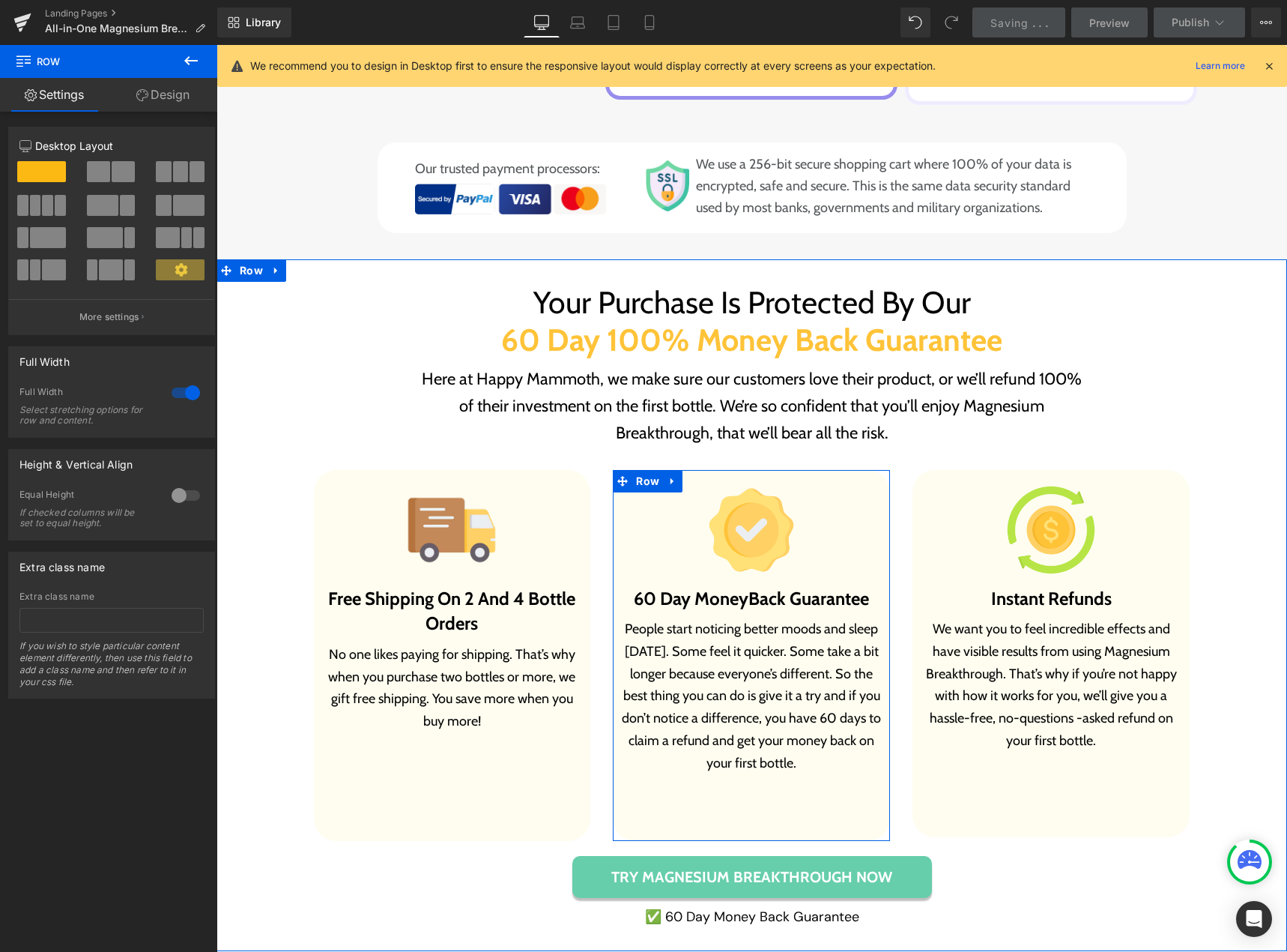
scroll to position [9249, 0]
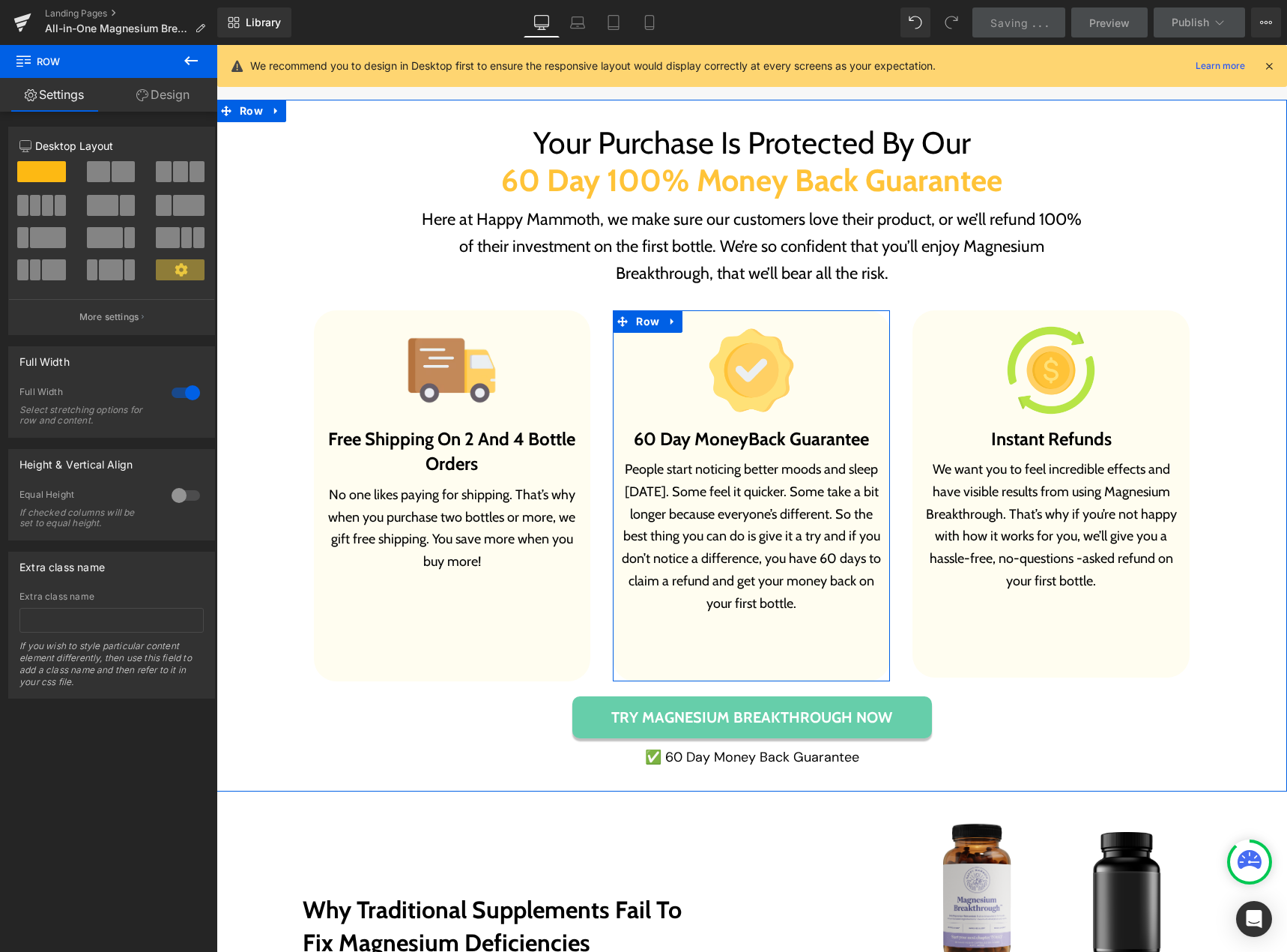
click at [730, 655] on div "Image 60 Day Money Back Guarantee Heading People start noticing better moods an…" at bounding box center [752, 496] width 278 height 371
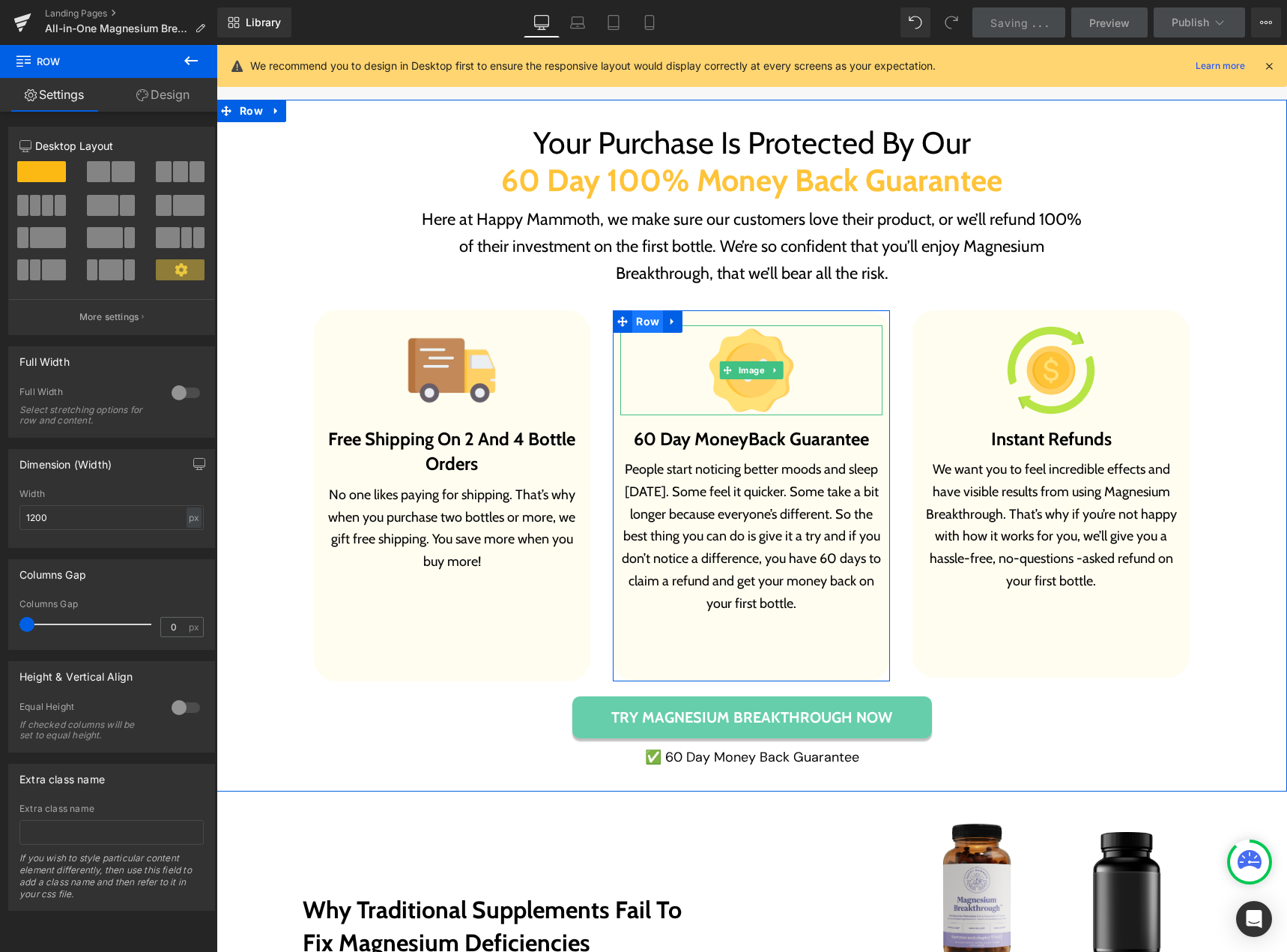
click at [645, 320] on span "Row" at bounding box center [647, 321] width 30 height 22
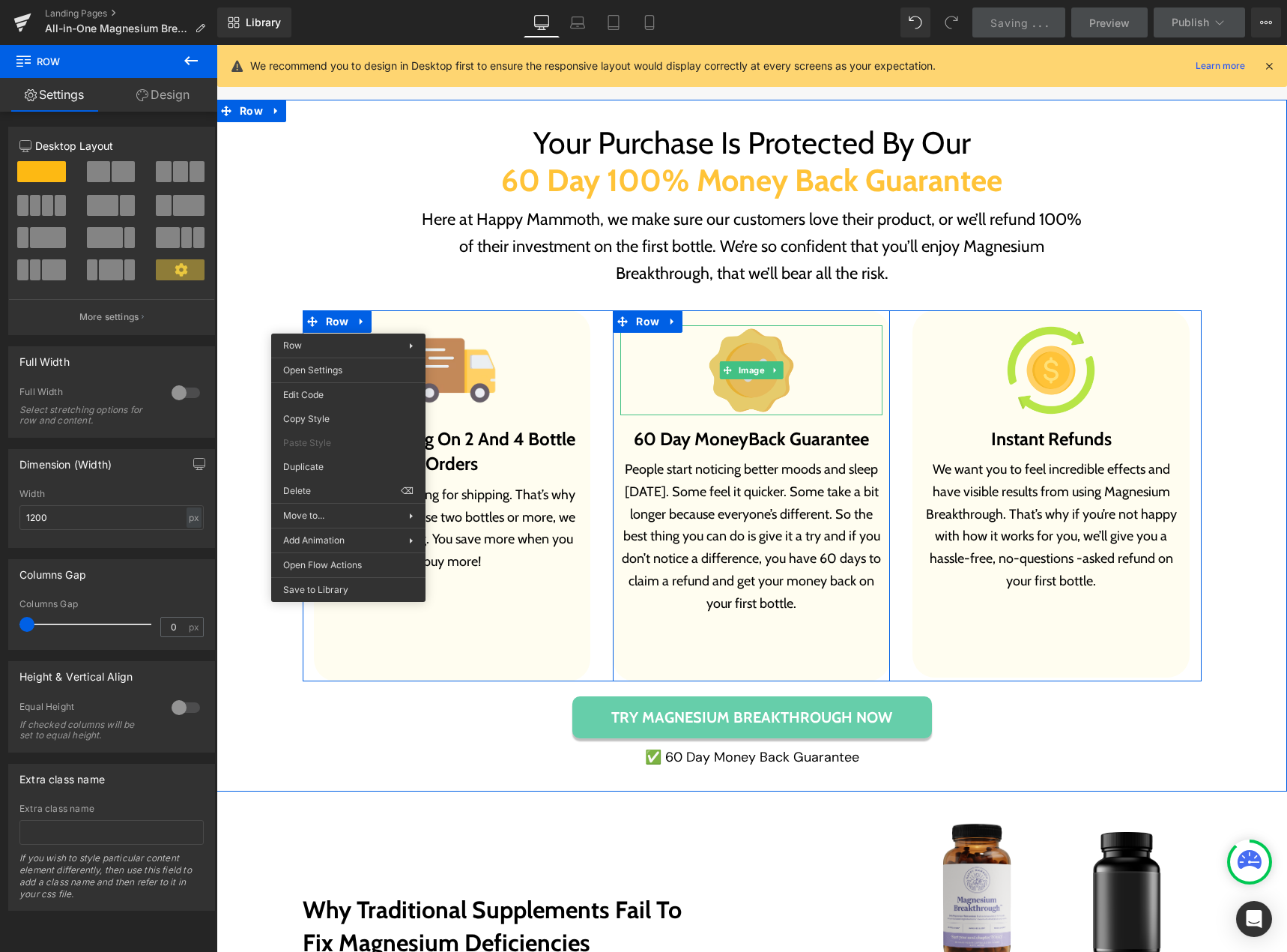
click at [730, 328] on img at bounding box center [751, 370] width 90 height 90
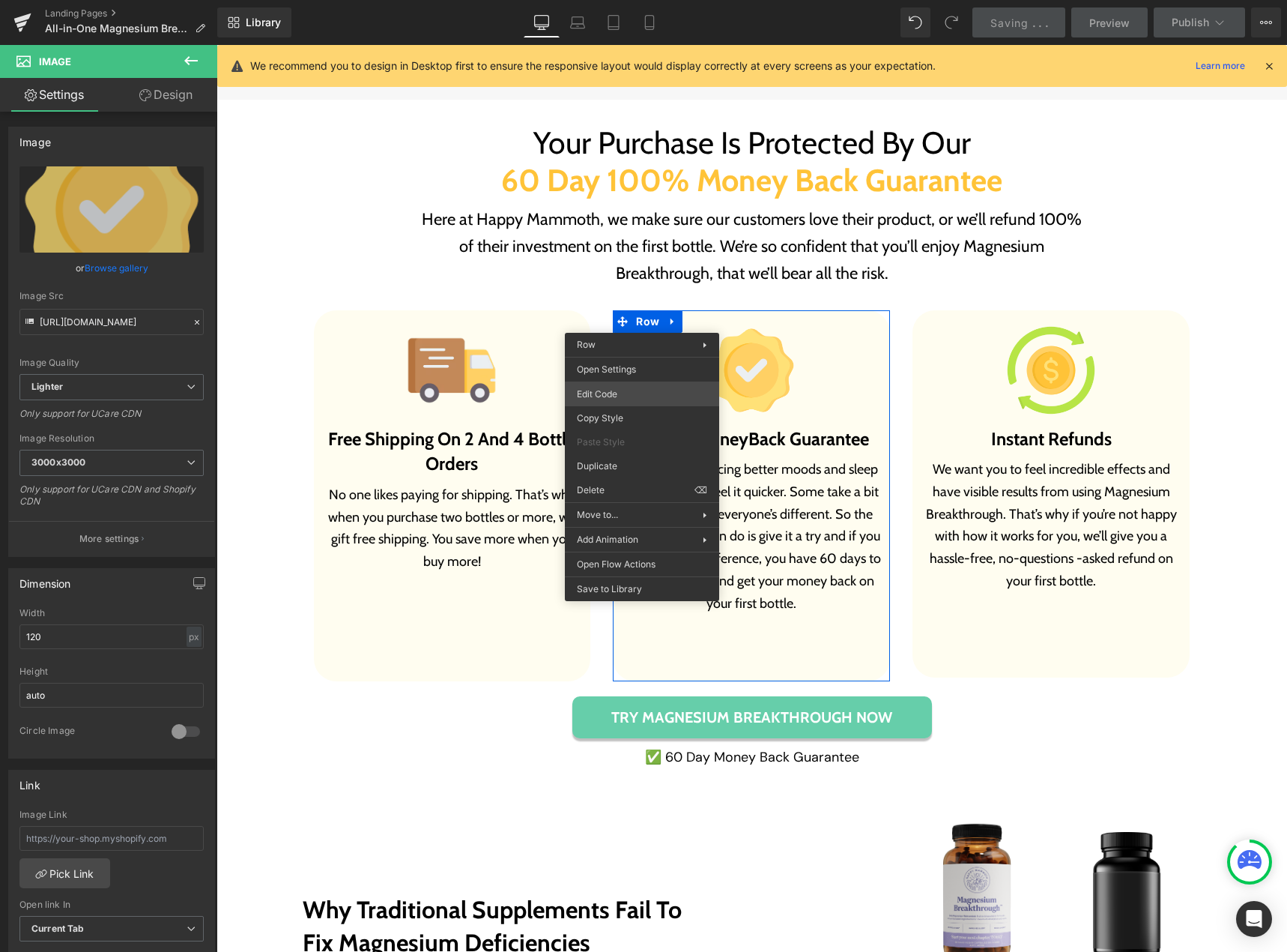
click at [604, 0] on div "Row You are previewing how the will restyle your page. You can not edit Element…" at bounding box center [643, 0] width 1287 height 0
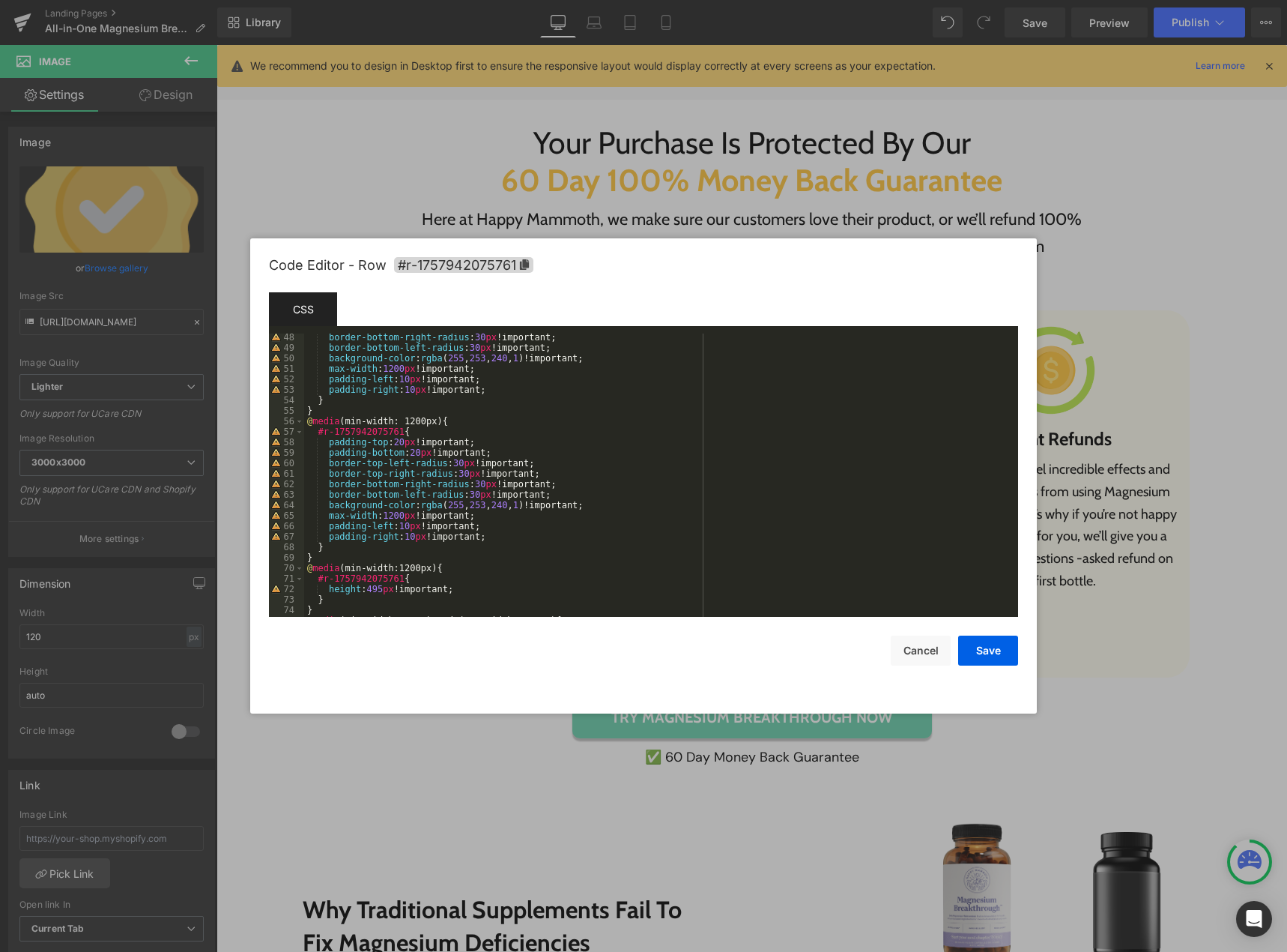
scroll to position [540, 0]
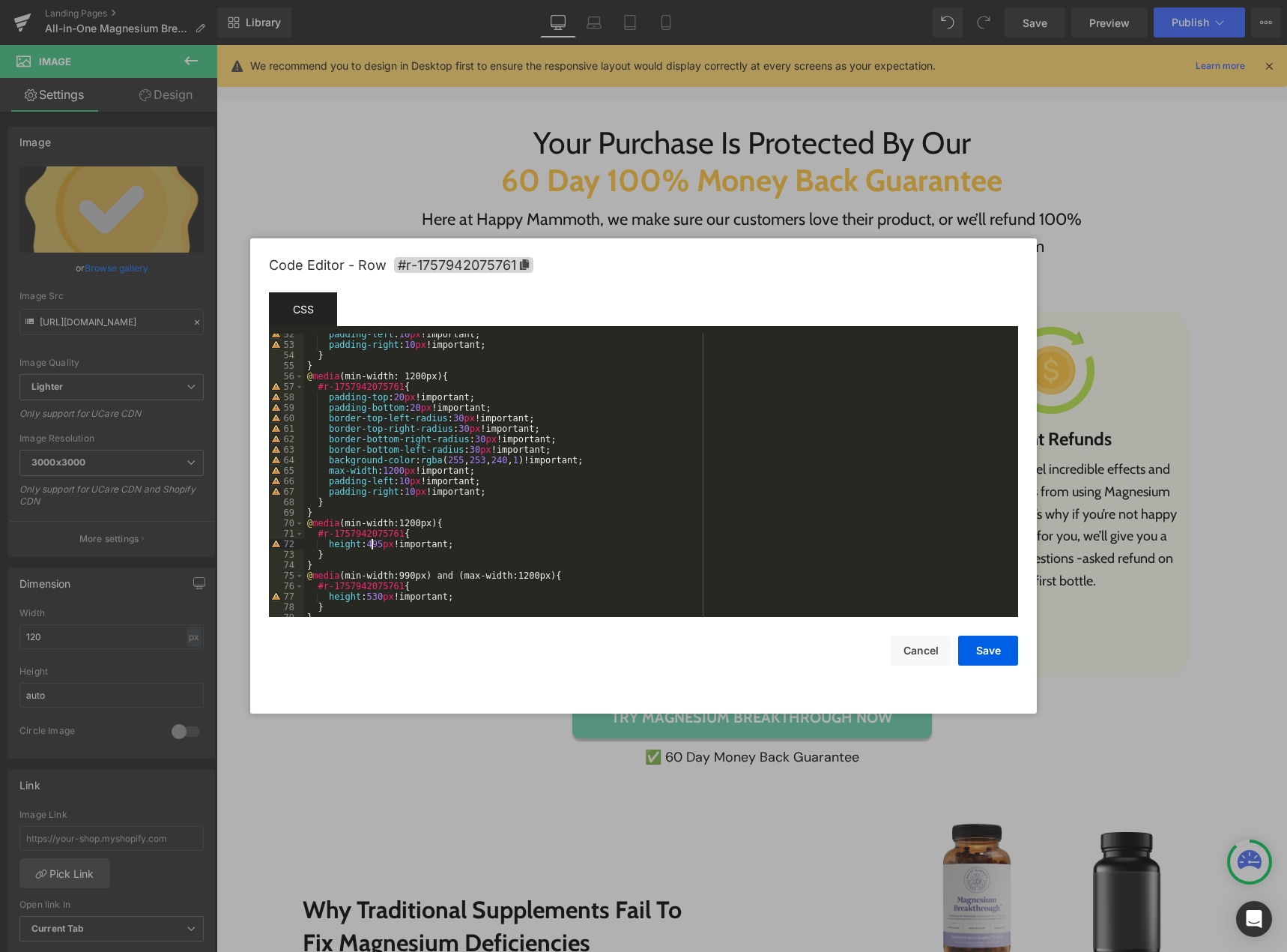
click at [370, 547] on div "padding-left : 10 px !important; padding-right : 10 px !important; } } @ media …" at bounding box center [658, 481] width 708 height 304
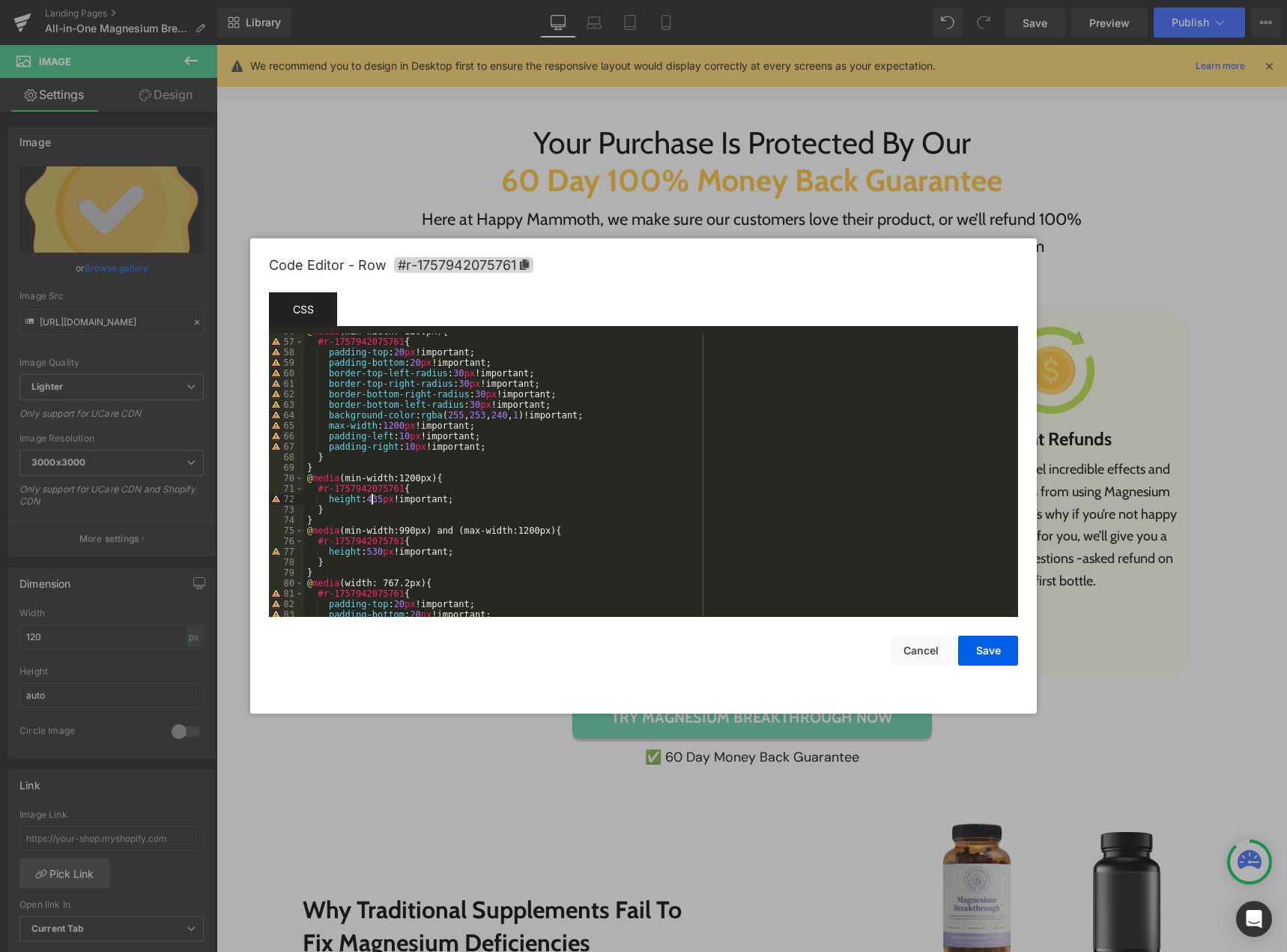
scroll to position [585, 0]
drag, startPoint x: 993, startPoint y: 652, endPoint x: 975, endPoint y: 644, distance: 19.7
click at [993, 652] on button "Save" at bounding box center [988, 651] width 60 height 30
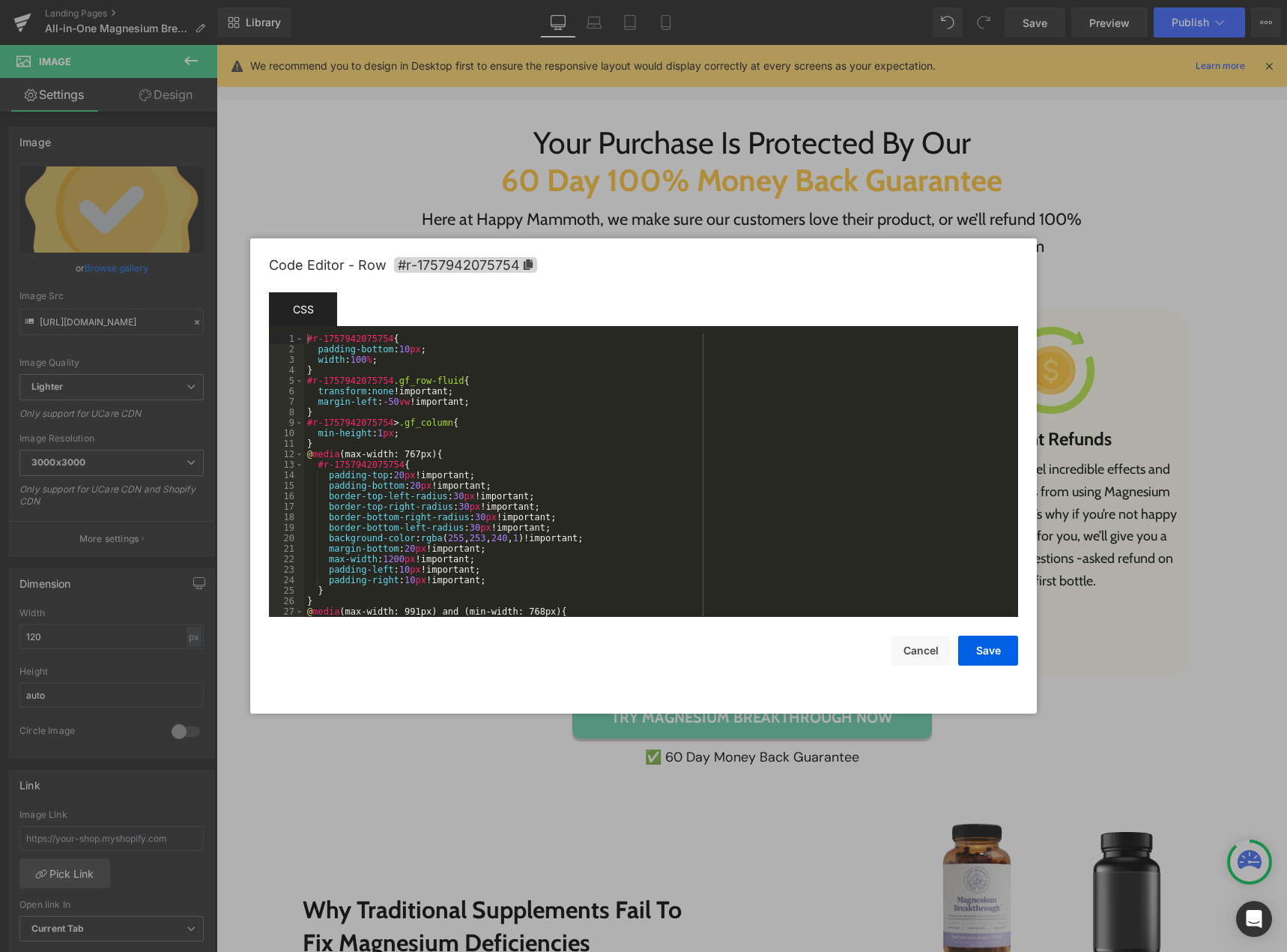
click at [382, 0] on div "Row You are previewing how the will restyle your page. You can not edit Element…" at bounding box center [643, 0] width 1287 height 0
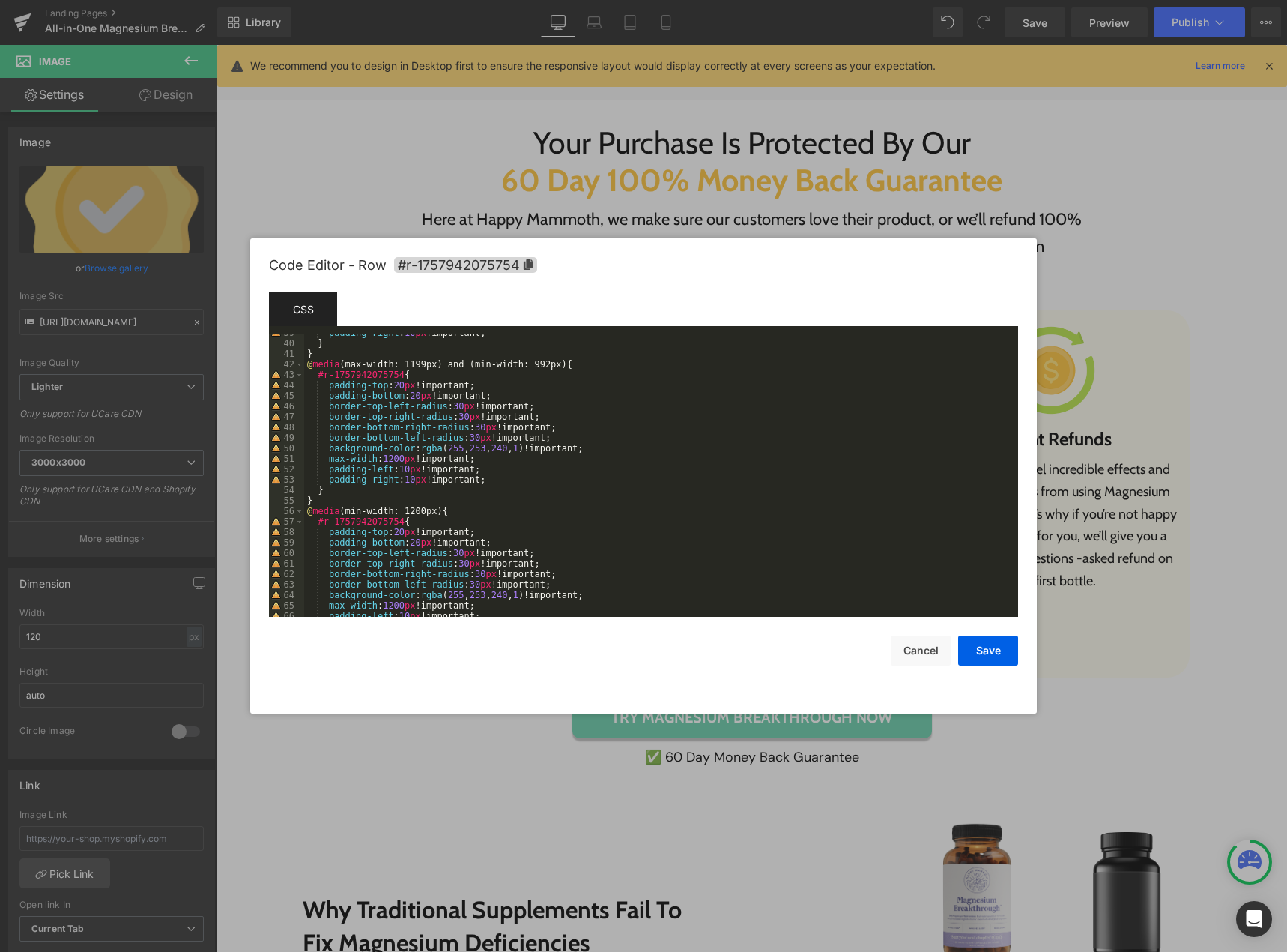
scroll to position [540, 0]
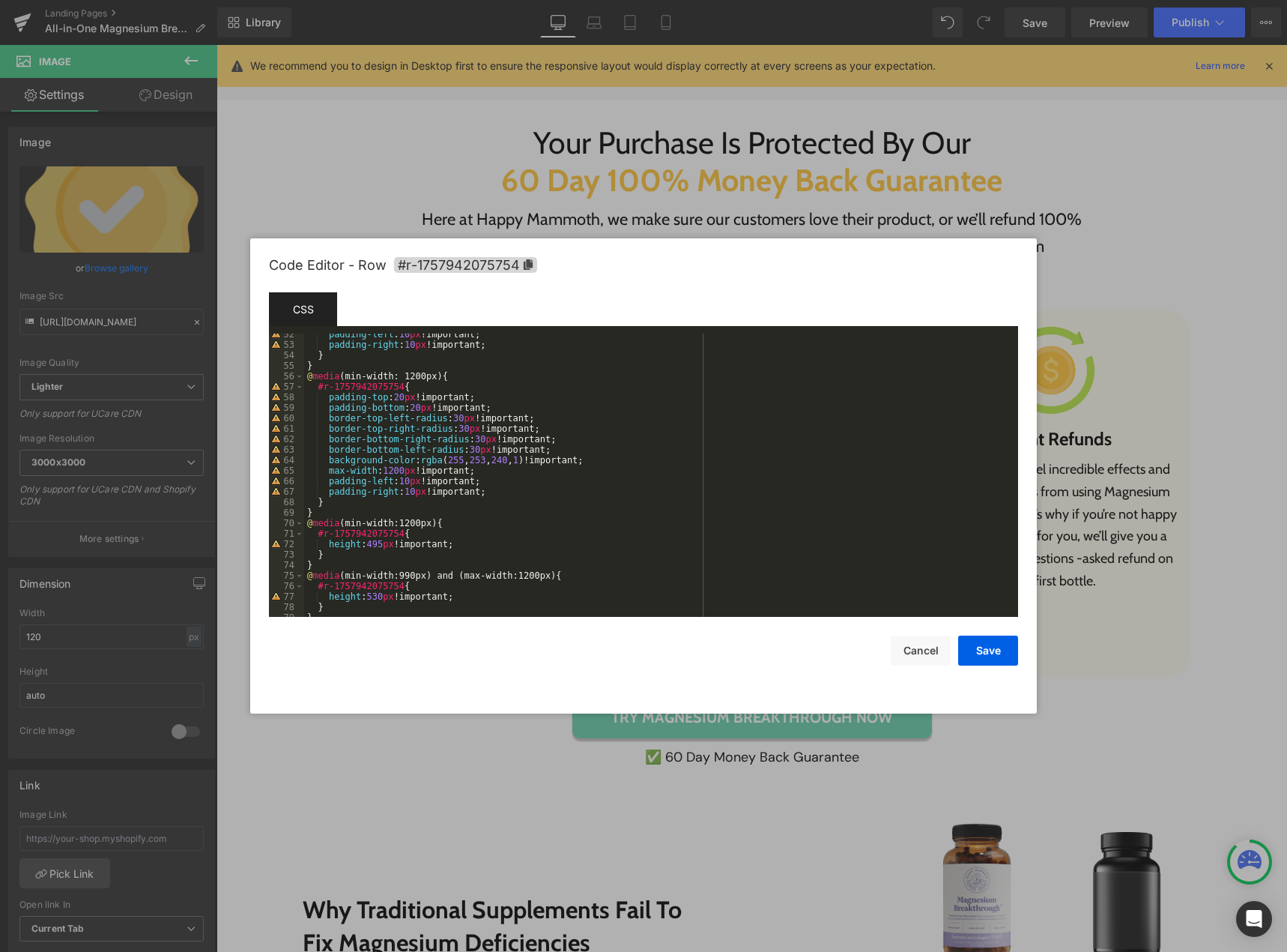
click at [371, 544] on div "padding-left : 10 px !important; padding-right : 10 px !important; } } @ media …" at bounding box center [658, 481] width 708 height 304
click at [985, 650] on button "Save" at bounding box center [988, 651] width 60 height 30
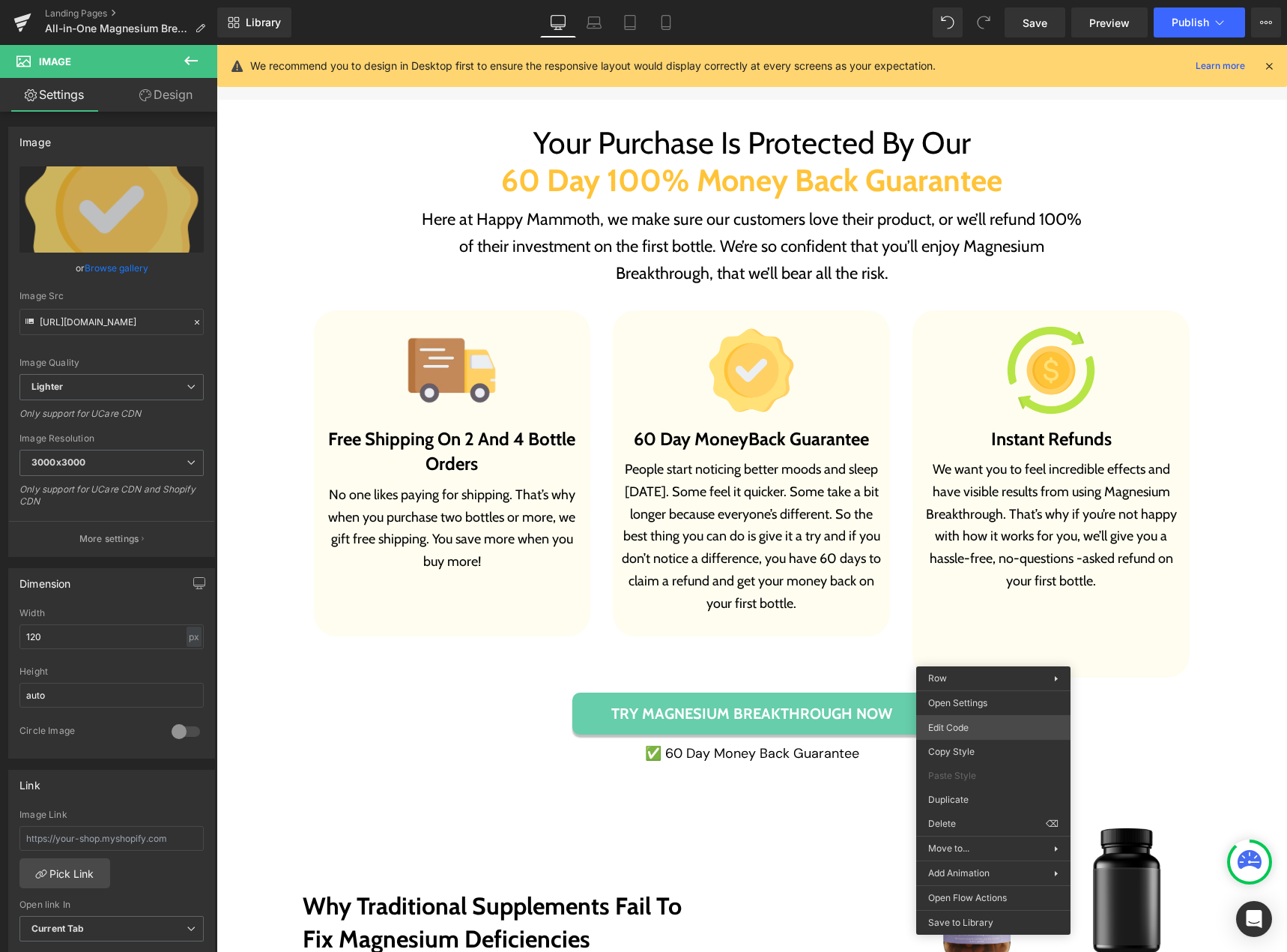
click at [984, 721] on body "Row You are previewing how the will restyle your page. You can not edit Element…" at bounding box center [643, 476] width 1287 height 952
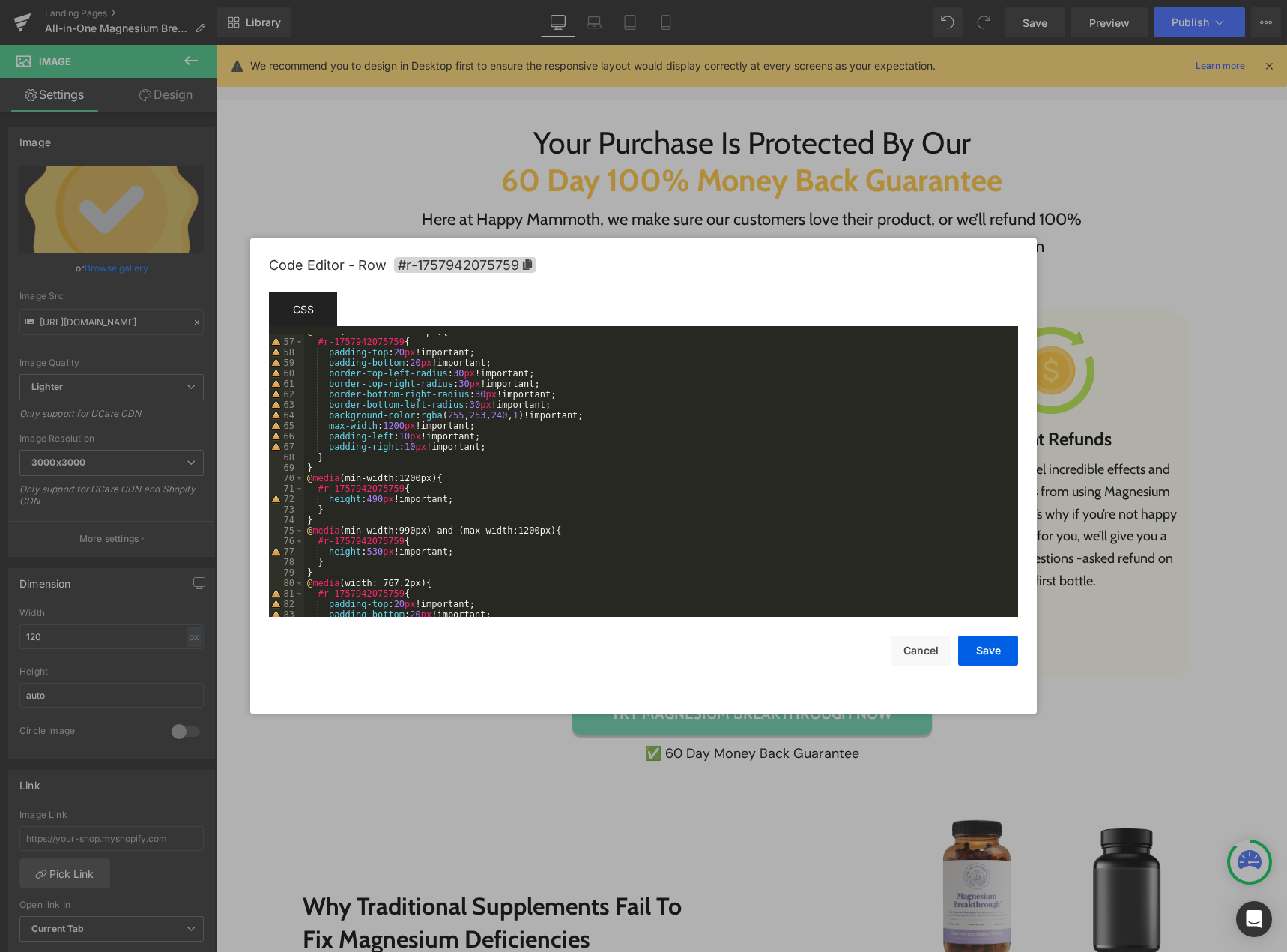
scroll to position [585, 0]
click at [371, 500] on div "@ media (min-width: 1200px) { #r-1757942075759 { padding-top : 20 px !important…" at bounding box center [658, 478] width 708 height 304
drag, startPoint x: 377, startPoint y: 499, endPoint x: 369, endPoint y: 499, distance: 8.0
click at [369, 499] on div "@ media (min-width: 1200px) { #r-1757942075759 { padding-top : 20 px !important…" at bounding box center [658, 478] width 708 height 304
click at [986, 645] on button "Save" at bounding box center [988, 651] width 60 height 30
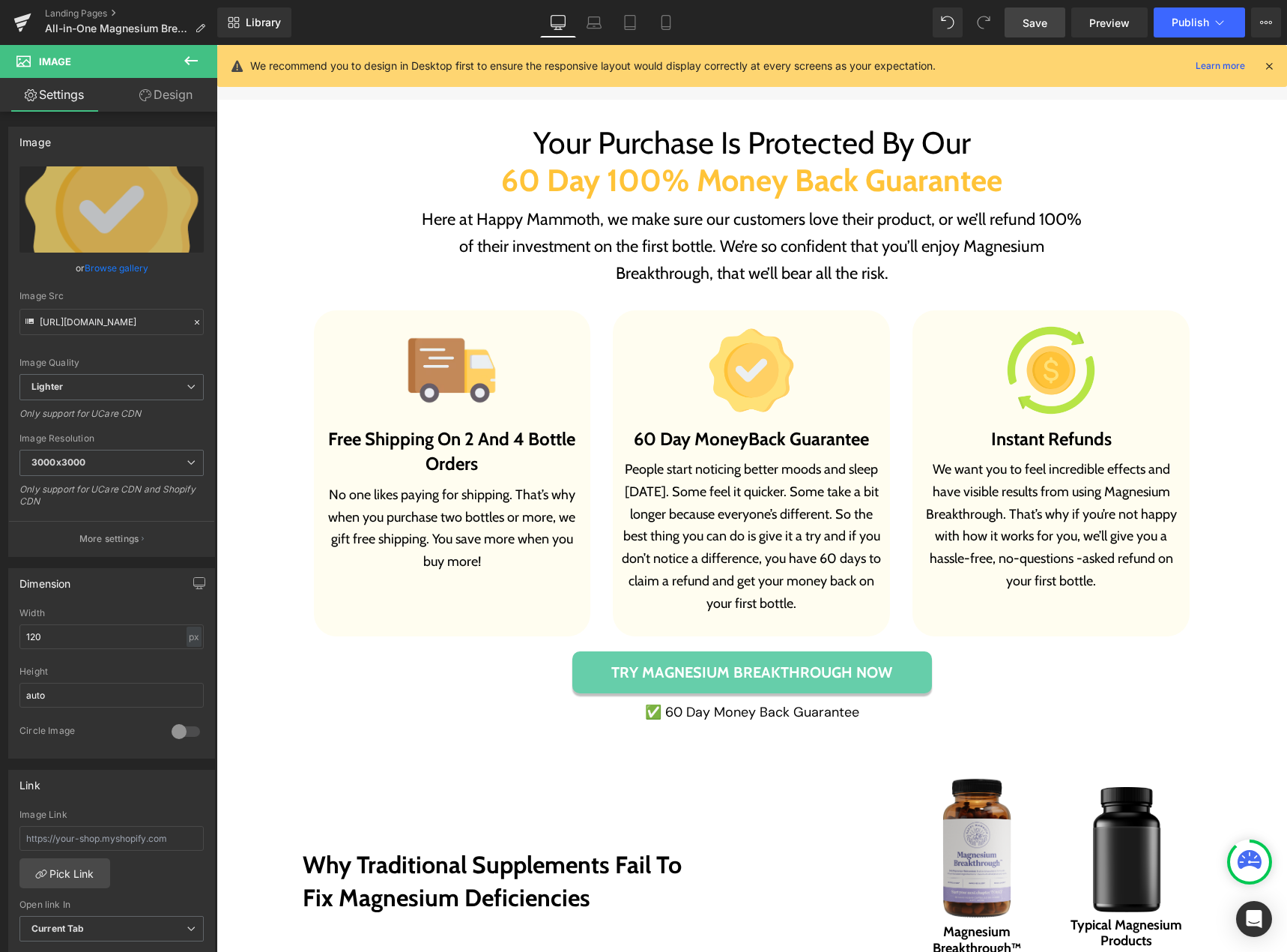
click at [1010, 21] on link "Save" at bounding box center [1035, 22] width 61 height 30
